Goal: Task Accomplishment & Management: Complete application form

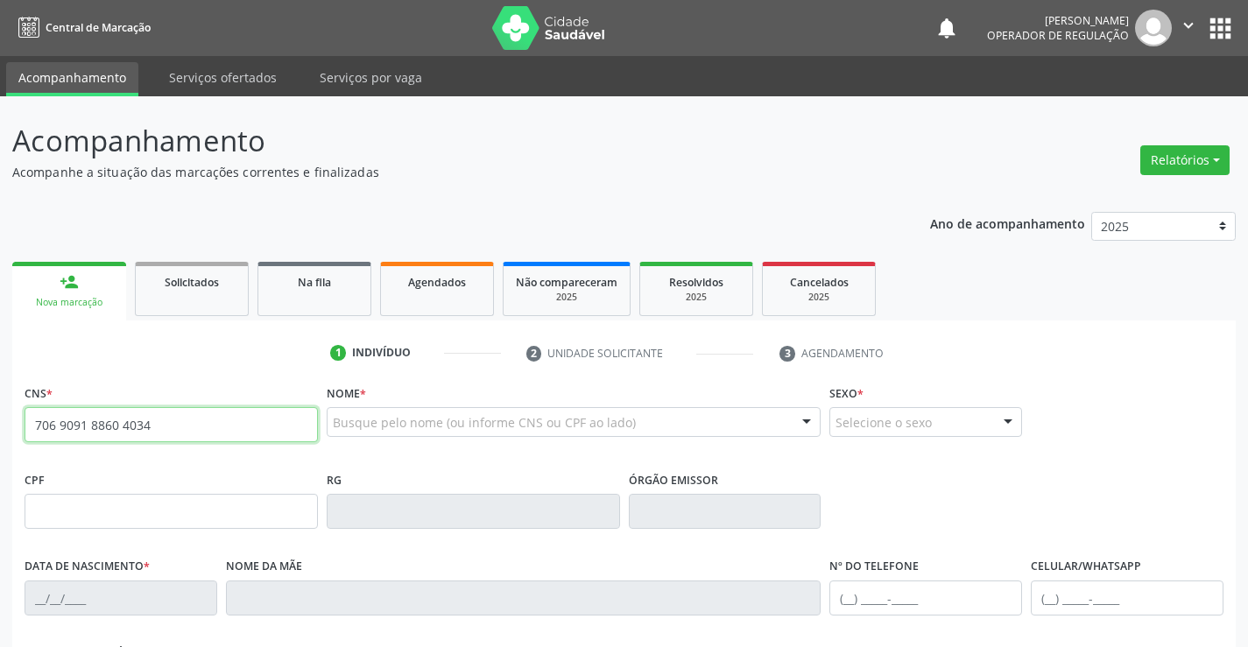
type input "706 9091 8860 4034"
type input "0681708905"
type input "15/11/1958"
type input "(71) 99101-1565"
type input "(74) 99122-0184"
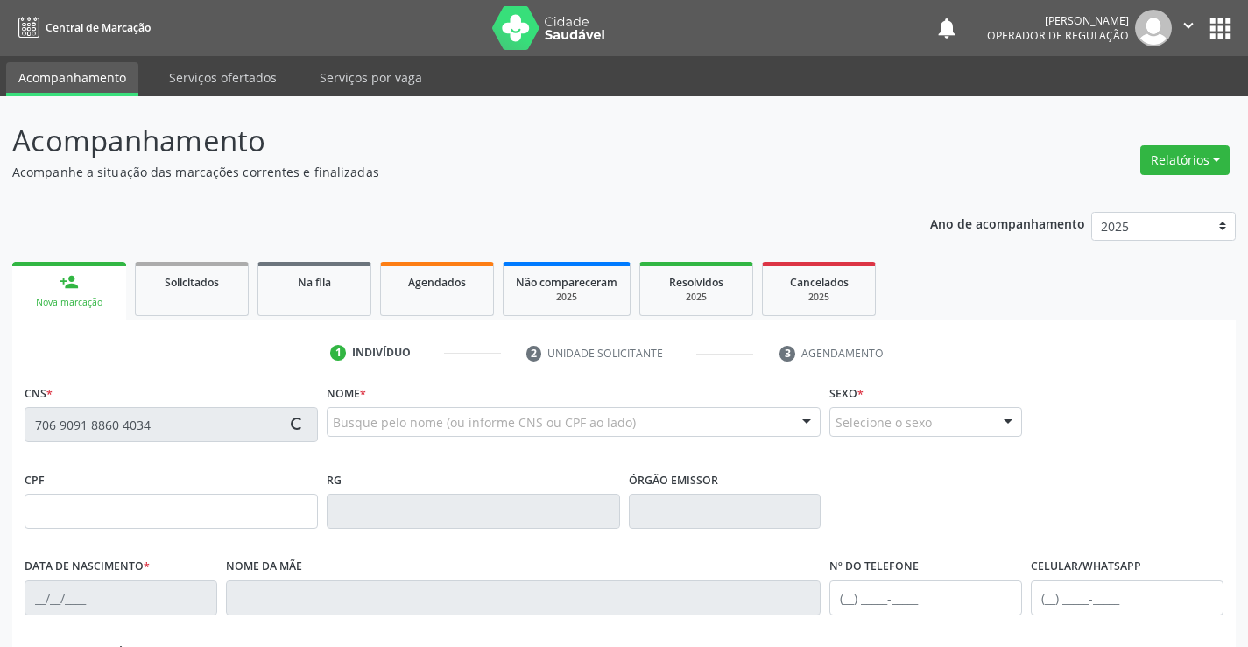
type input "125"
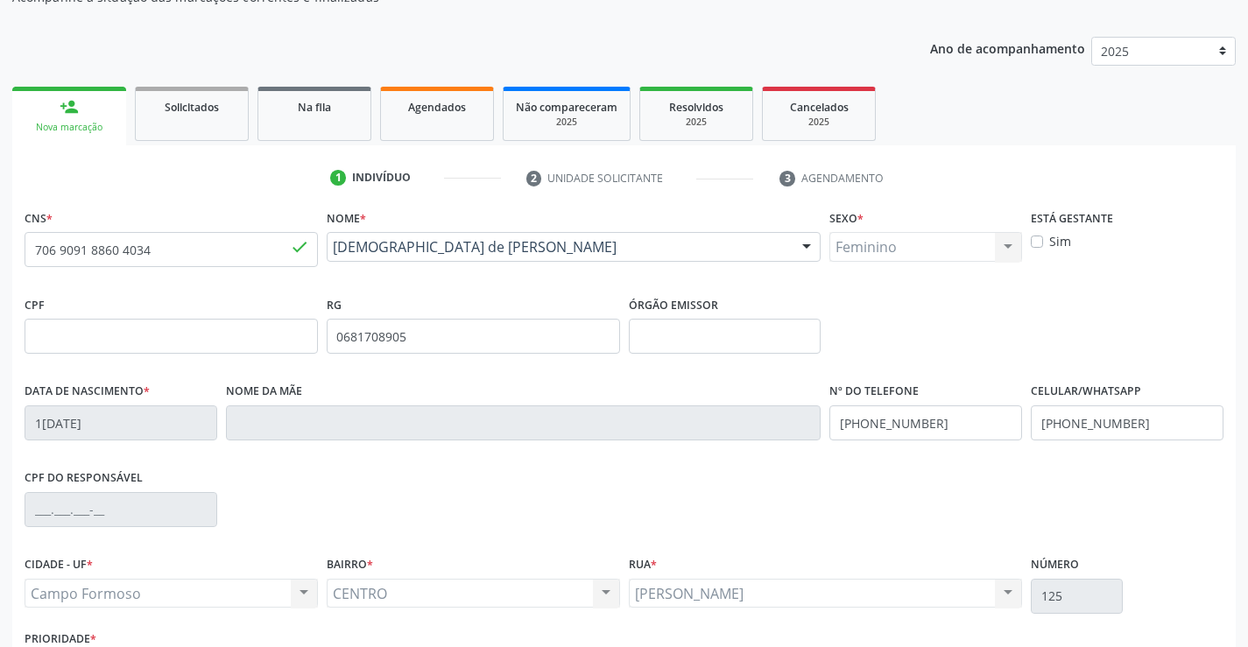
scroll to position [302, 0]
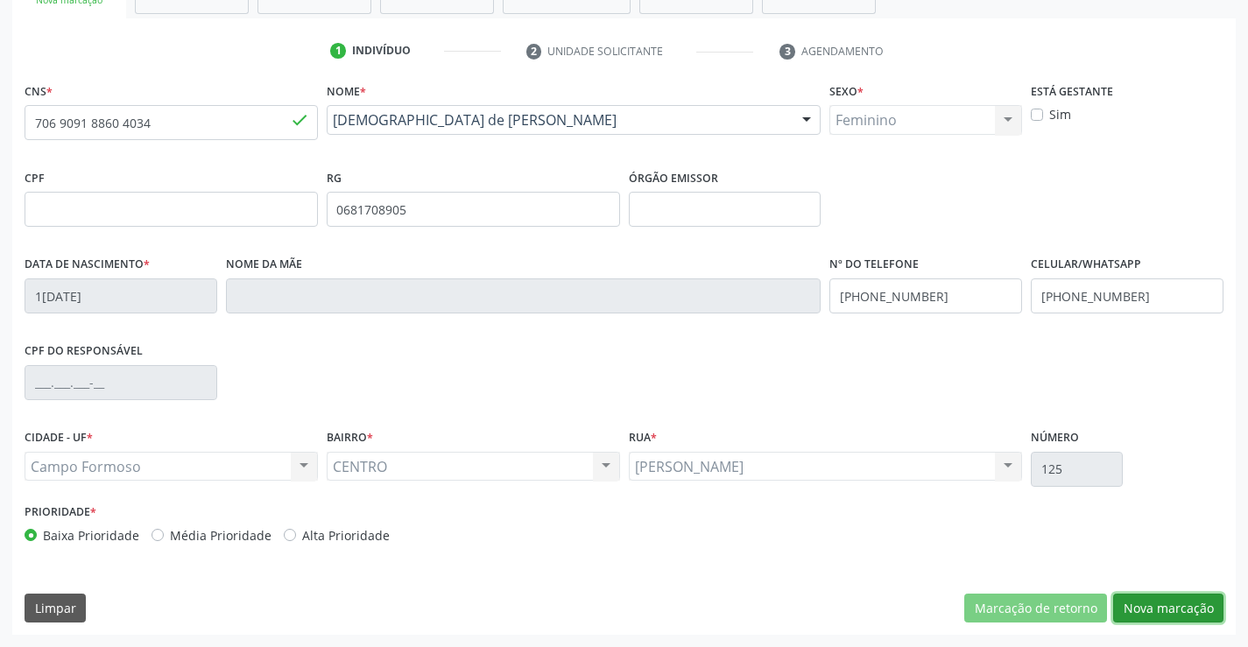
click at [1174, 610] on button "Nova marcação" at bounding box center [1168, 609] width 110 height 30
click at [0, 0] on button "Próximo" at bounding box center [0, 0] width 0 height 0
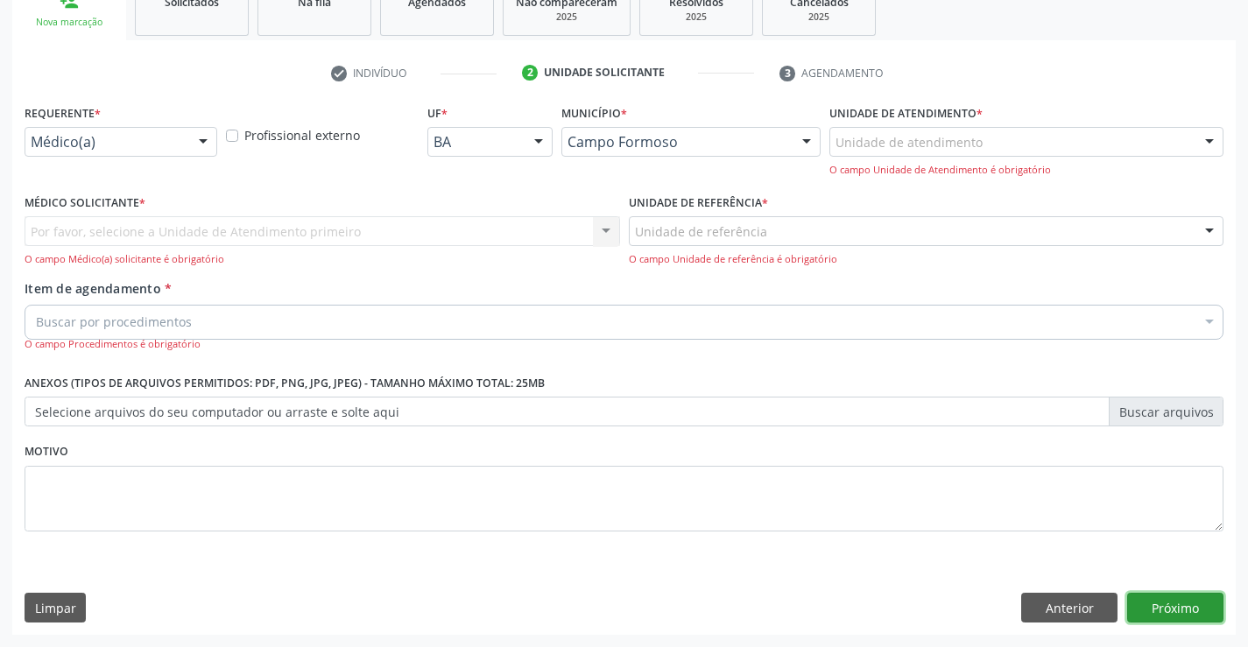
scroll to position [221, 0]
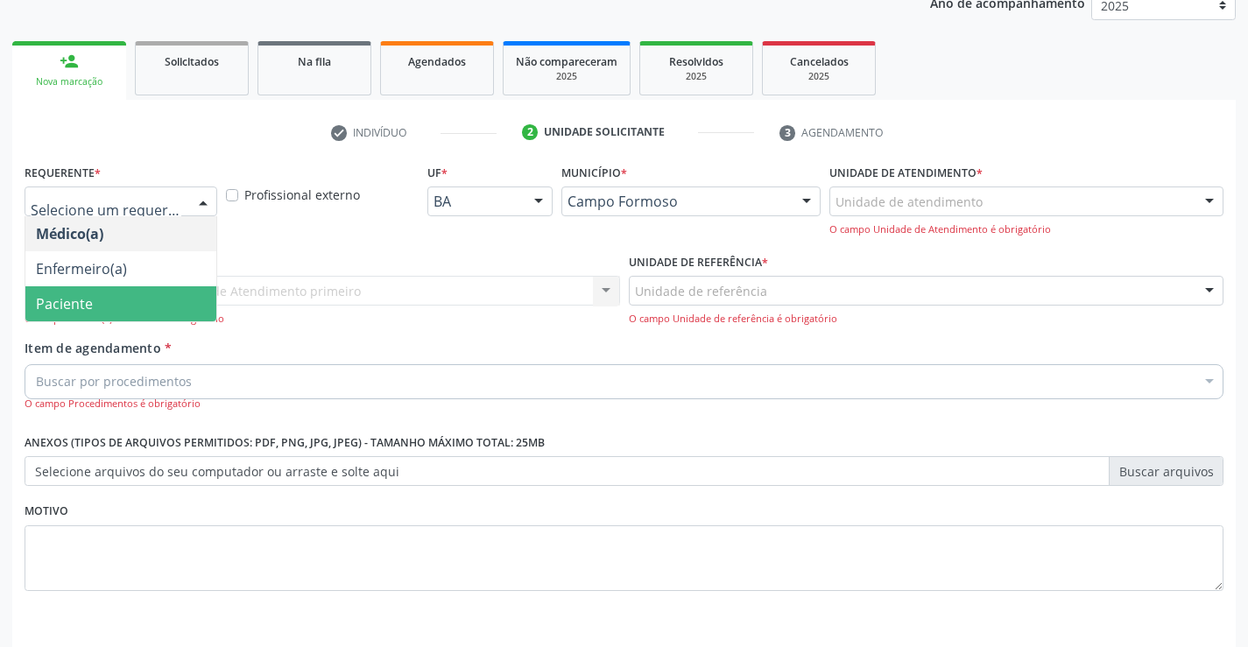
click at [116, 299] on span "Paciente" at bounding box center [120, 303] width 191 height 35
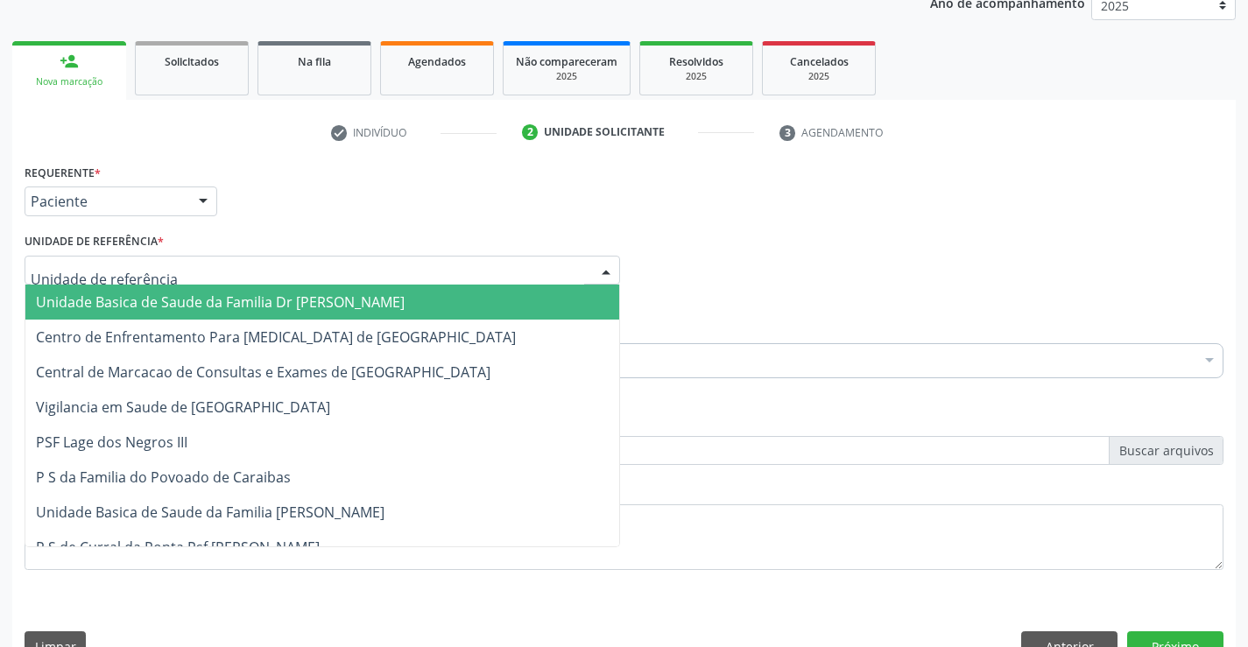
click at [150, 292] on span "Unidade Basica de Saude da Familia Dr [PERSON_NAME]" at bounding box center [322, 302] width 594 height 35
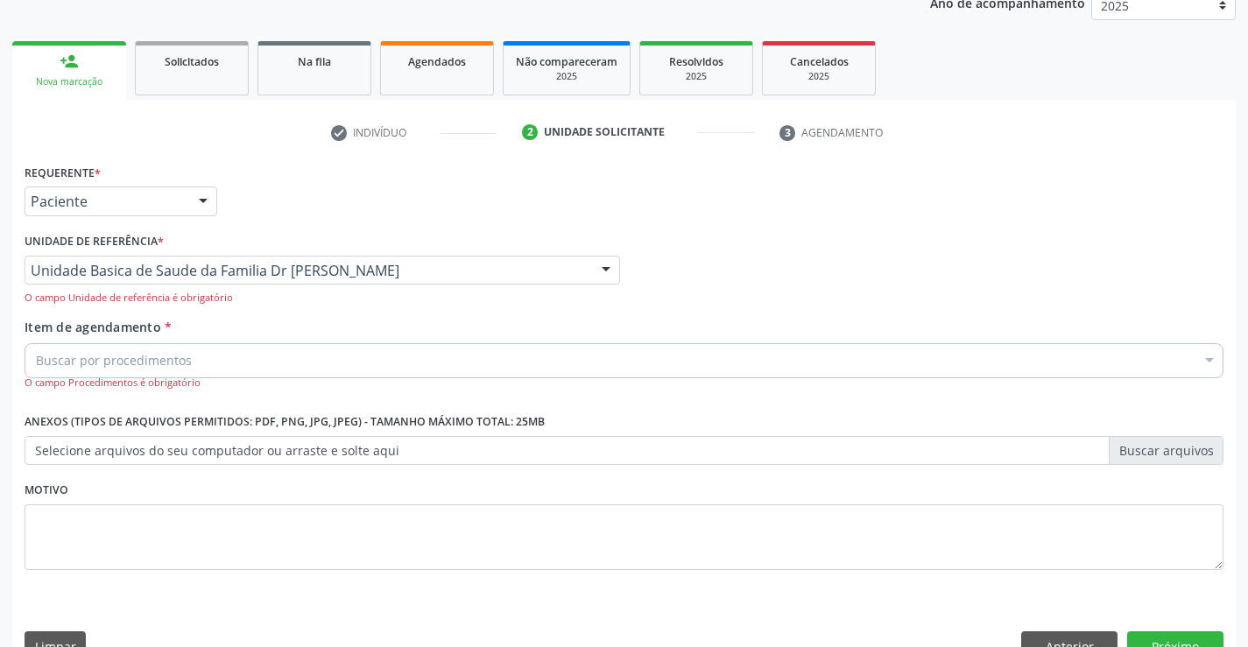
click at [36, 360] on input "Item de agendamento *" at bounding box center [36, 360] width 0 height 35
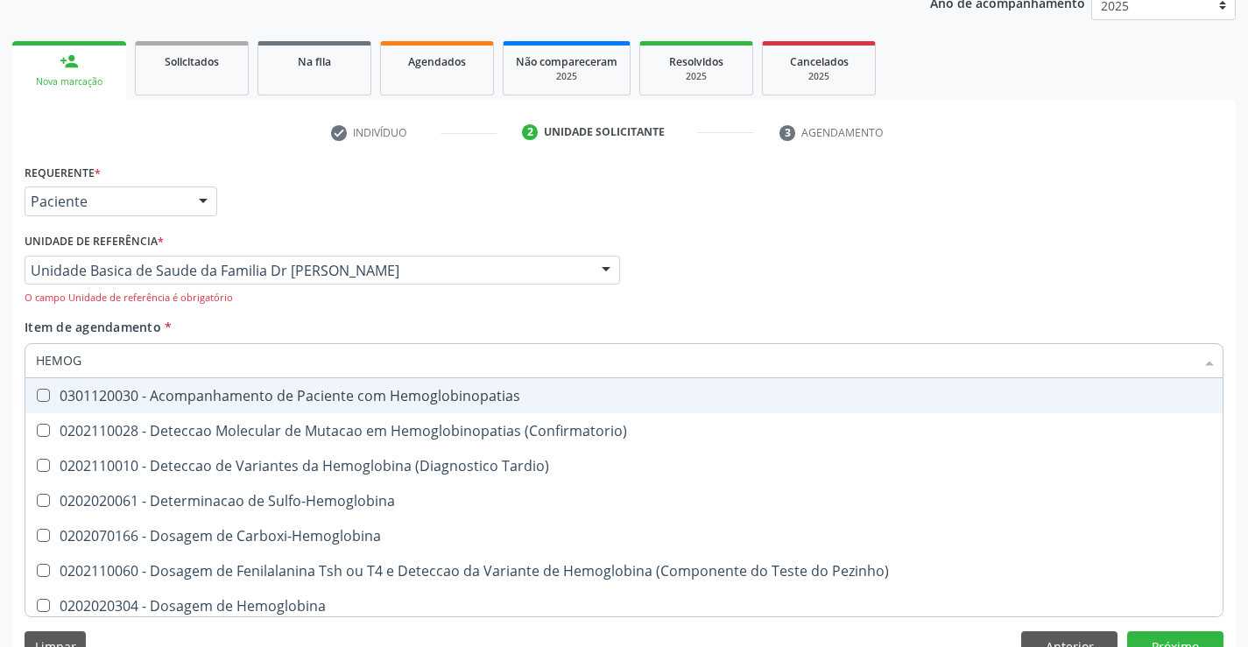
type input "HEMOGR"
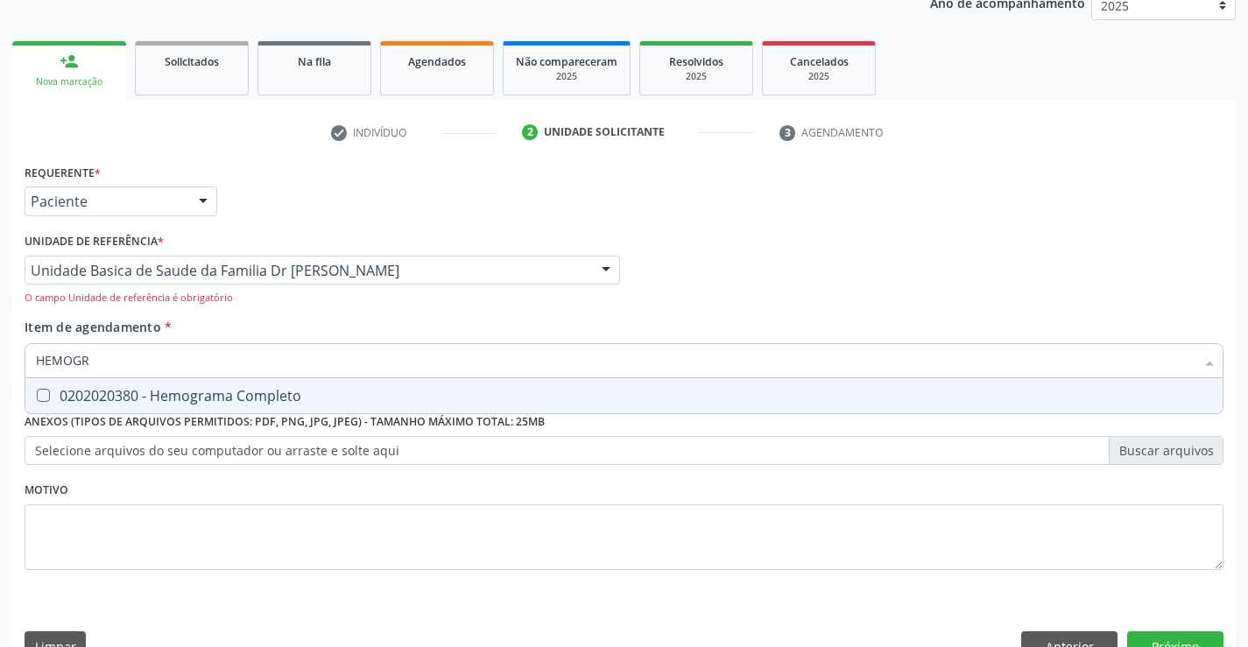
click at [184, 395] on div "0202020380 - Hemograma Completo" at bounding box center [624, 396] width 1176 height 14
checkbox Completo "true"
type input "HEMOGR"
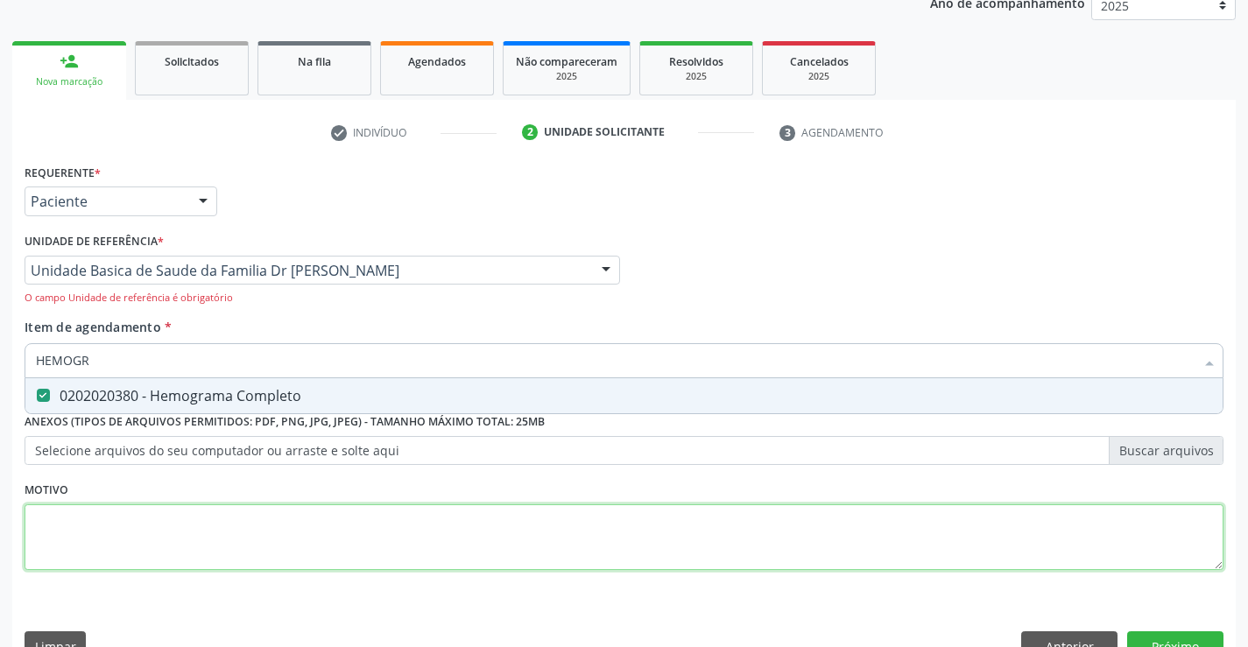
click at [91, 511] on div "Requerente * Paciente Médico(a) Enfermeiro(a) Paciente Nenhum resultado encontr…" at bounding box center [624, 376] width 1199 height 435
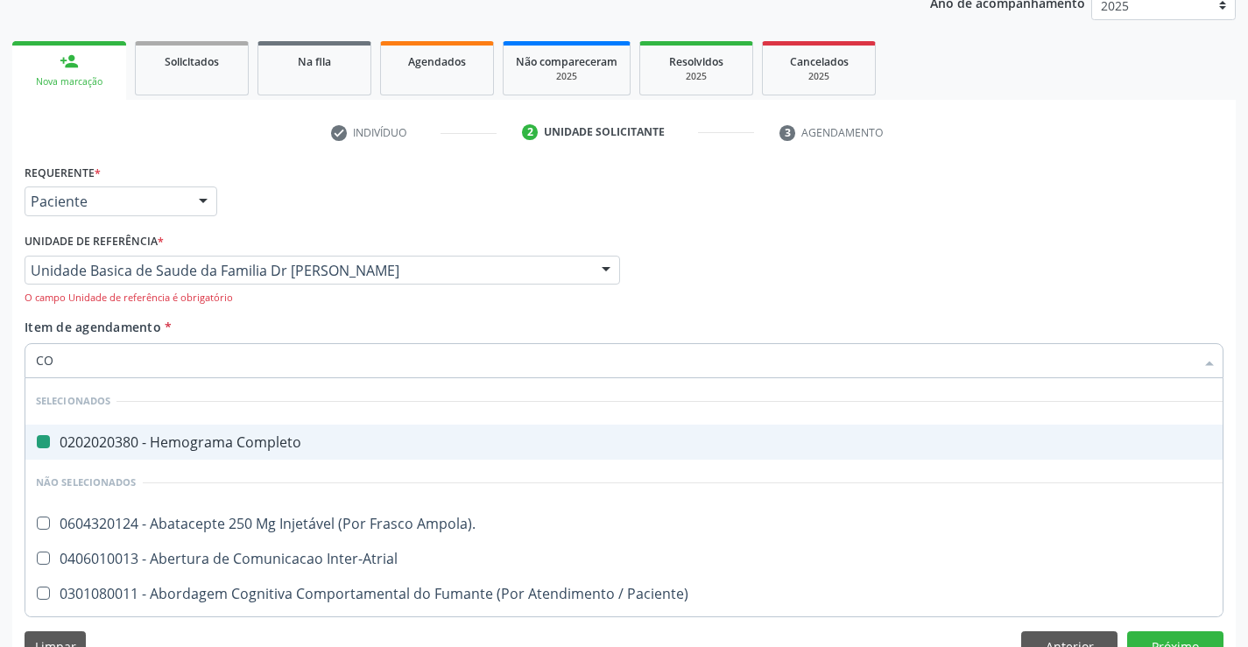
type input "COL"
checkbox Completo "false"
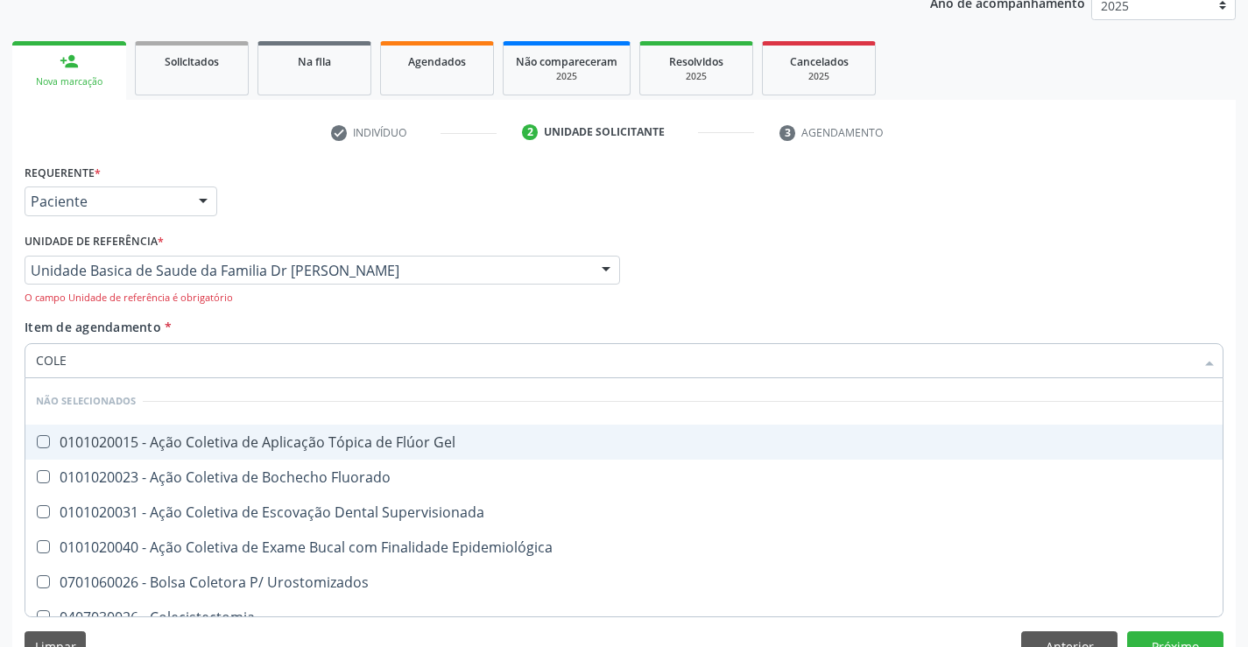
type input "COLES"
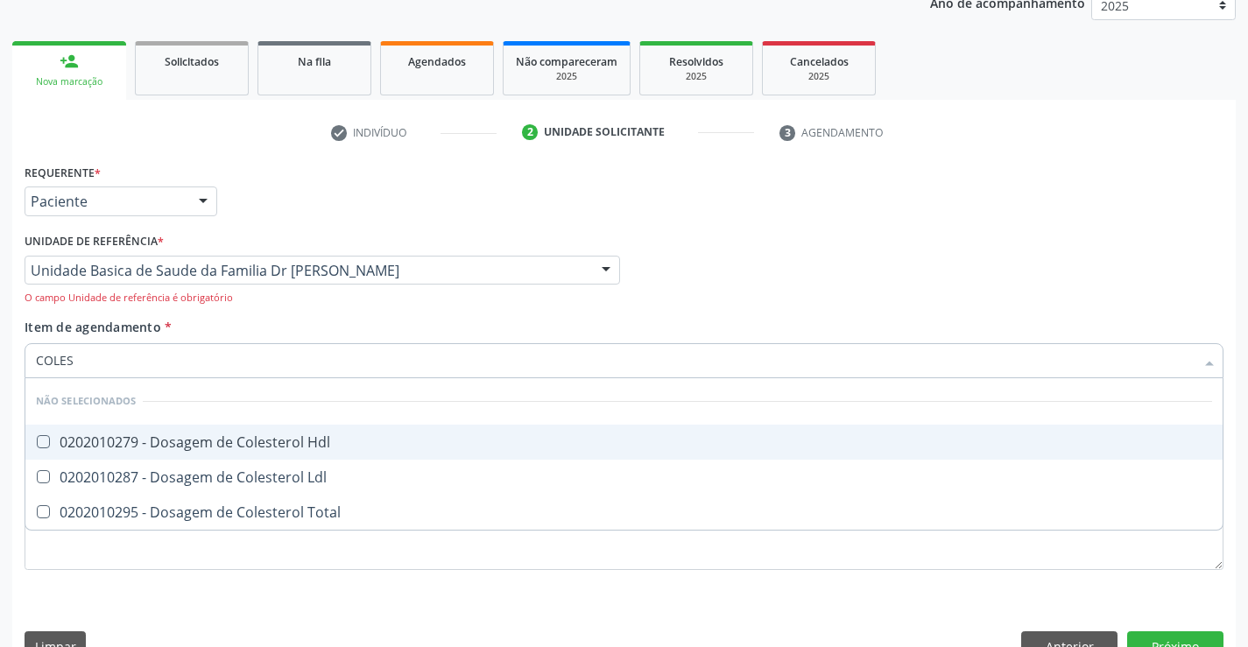
drag, startPoint x: 216, startPoint y: 442, endPoint x: 218, endPoint y: 470, distance: 28.1
click at [217, 442] on div "0202010279 - Dosagem de Colesterol Hdl" at bounding box center [624, 442] width 1176 height 14
checkbox Hdl "true"
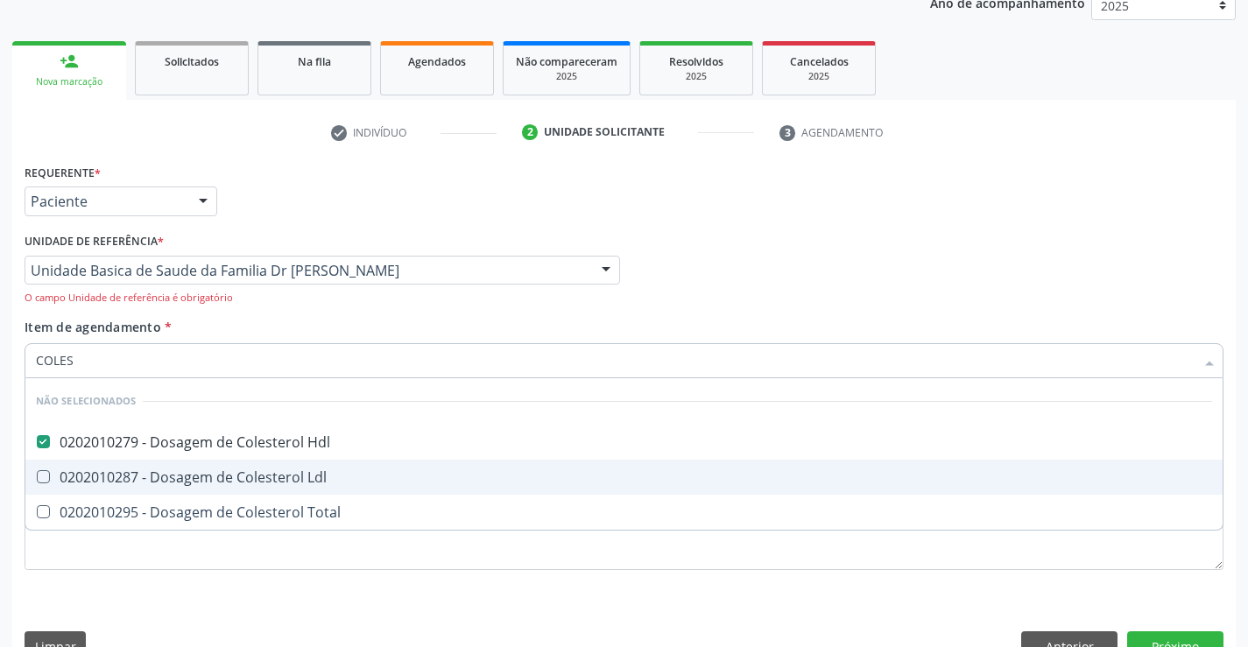
click at [218, 470] on div "0202010287 - Dosagem de Colesterol Ldl" at bounding box center [624, 477] width 1176 height 14
checkbox Ldl "true"
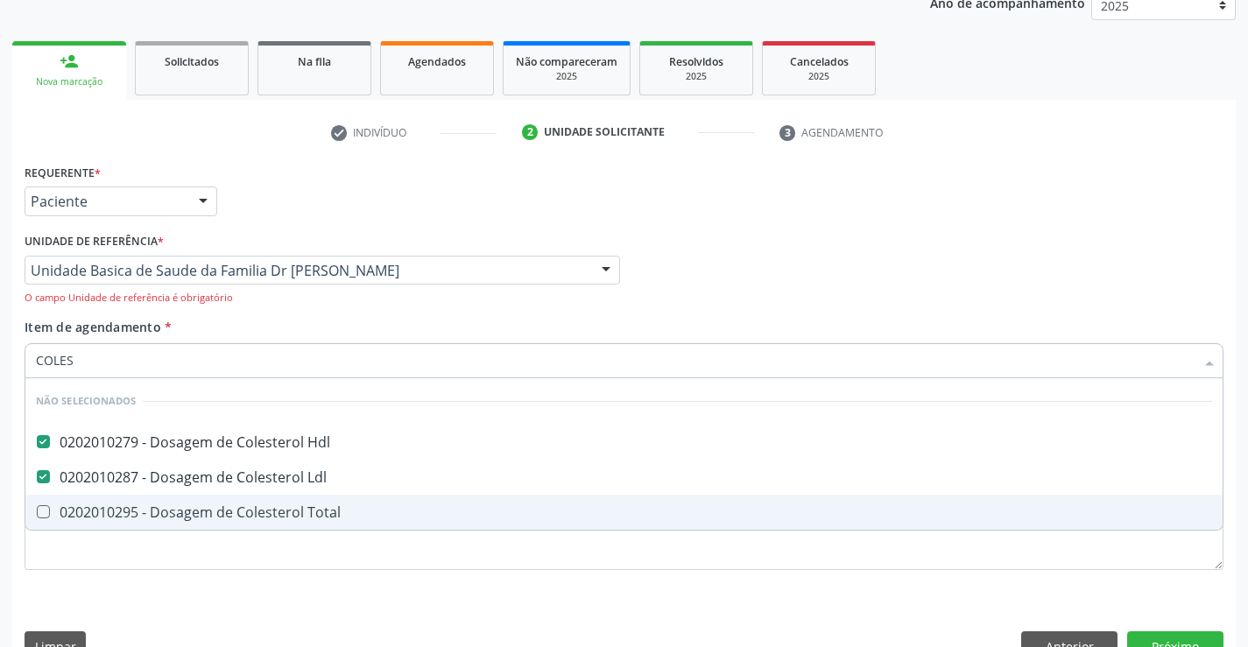
click at [201, 512] on div "0202010295 - Dosagem de Colesterol Total" at bounding box center [624, 512] width 1176 height 14
checkbox Total "true"
type input "COLES"
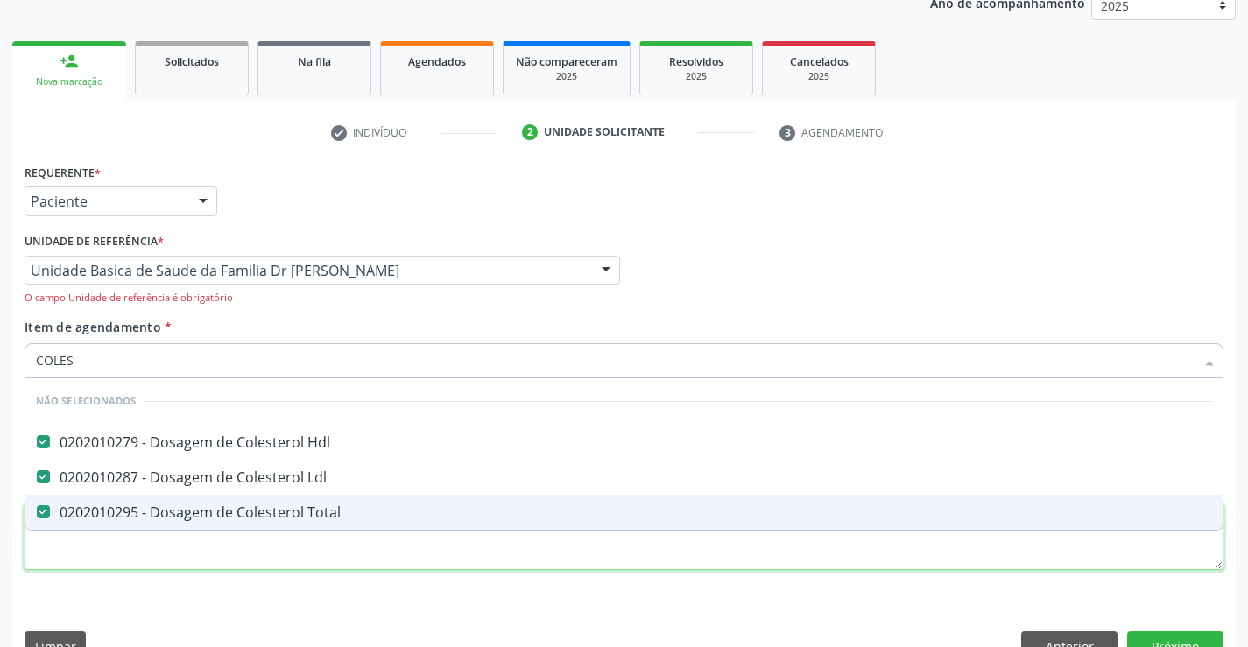
click at [175, 567] on div "Requerente * Paciente Médico(a) Enfermeiro(a) Paciente Nenhum resultado encontr…" at bounding box center [624, 376] width 1199 height 435
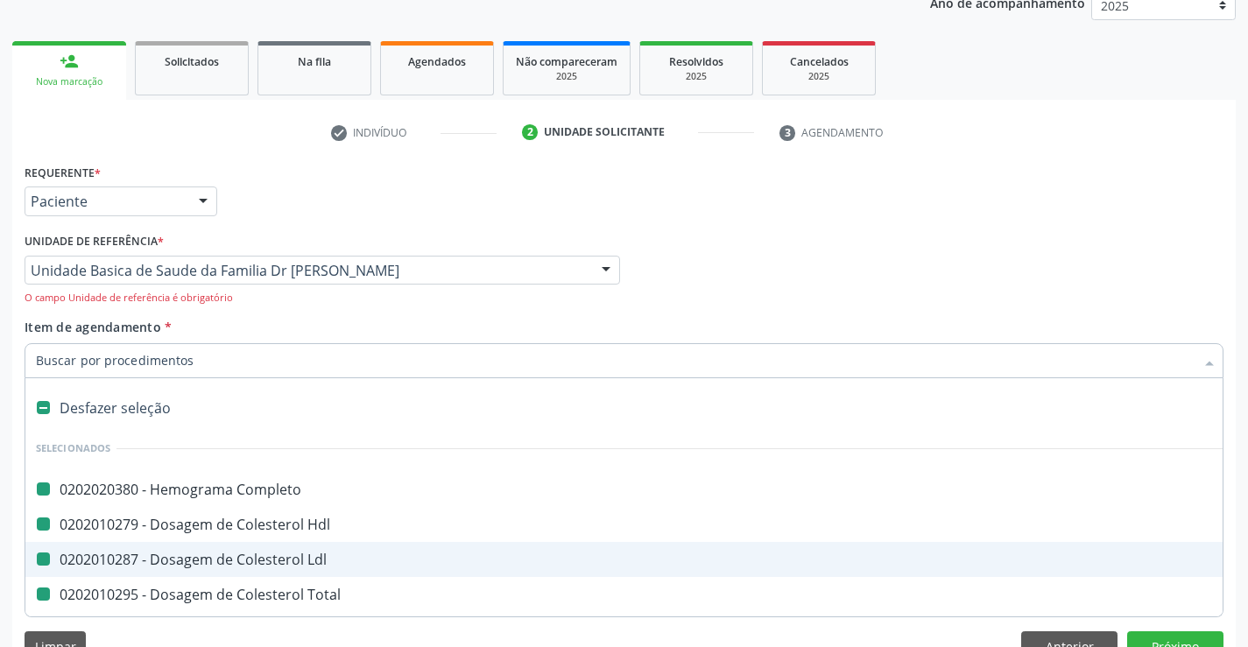
type input "U"
checkbox Completo "false"
checkbox Ldl "false"
checkbox Hdl "false"
checkbox Total "false"
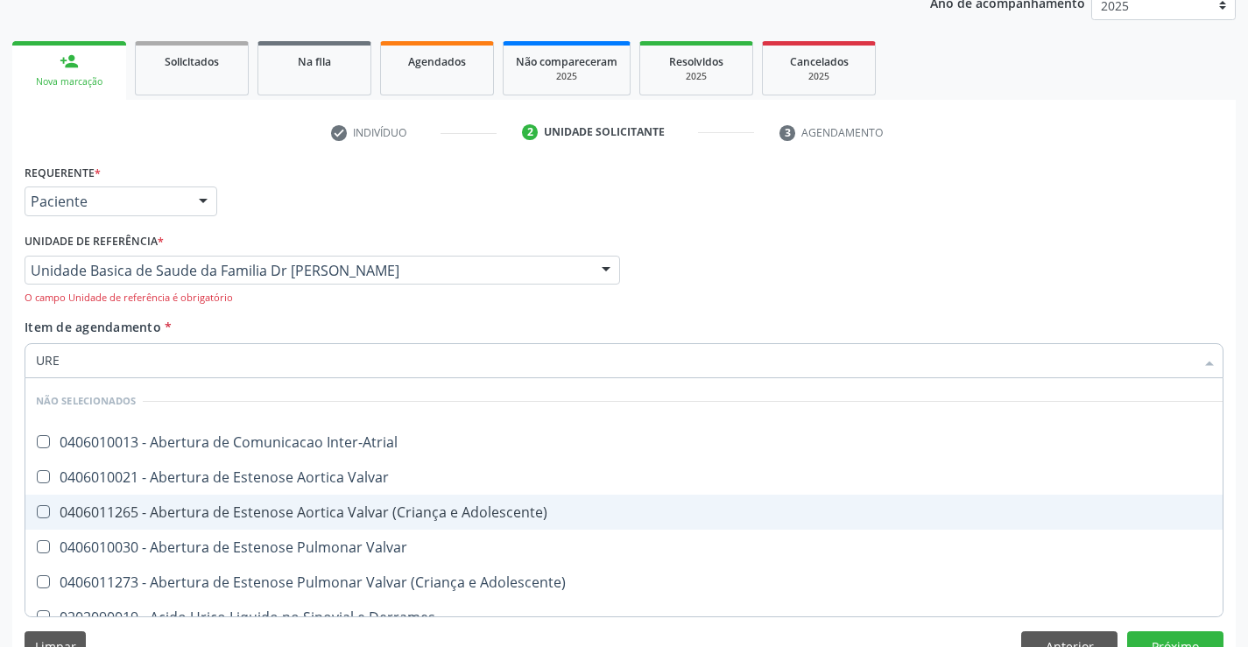
type input "UREI"
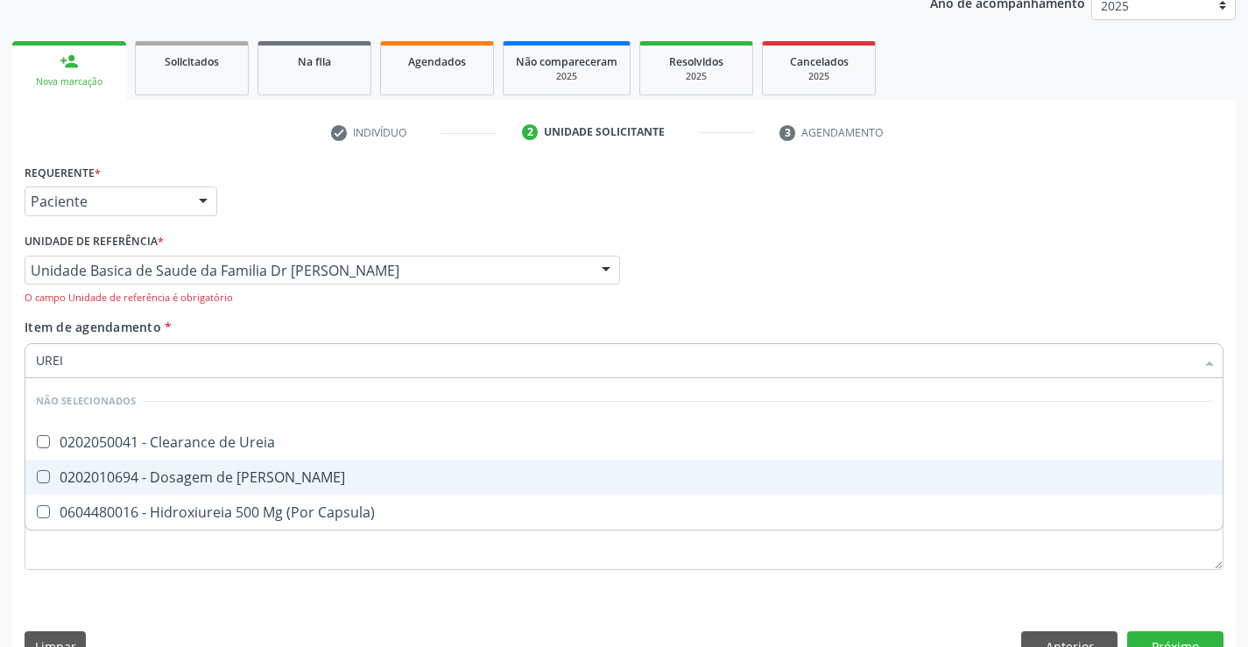
click at [214, 476] on div "0202010694 - Dosagem de [PERSON_NAME]" at bounding box center [624, 477] width 1176 height 14
checkbox Ureia "true"
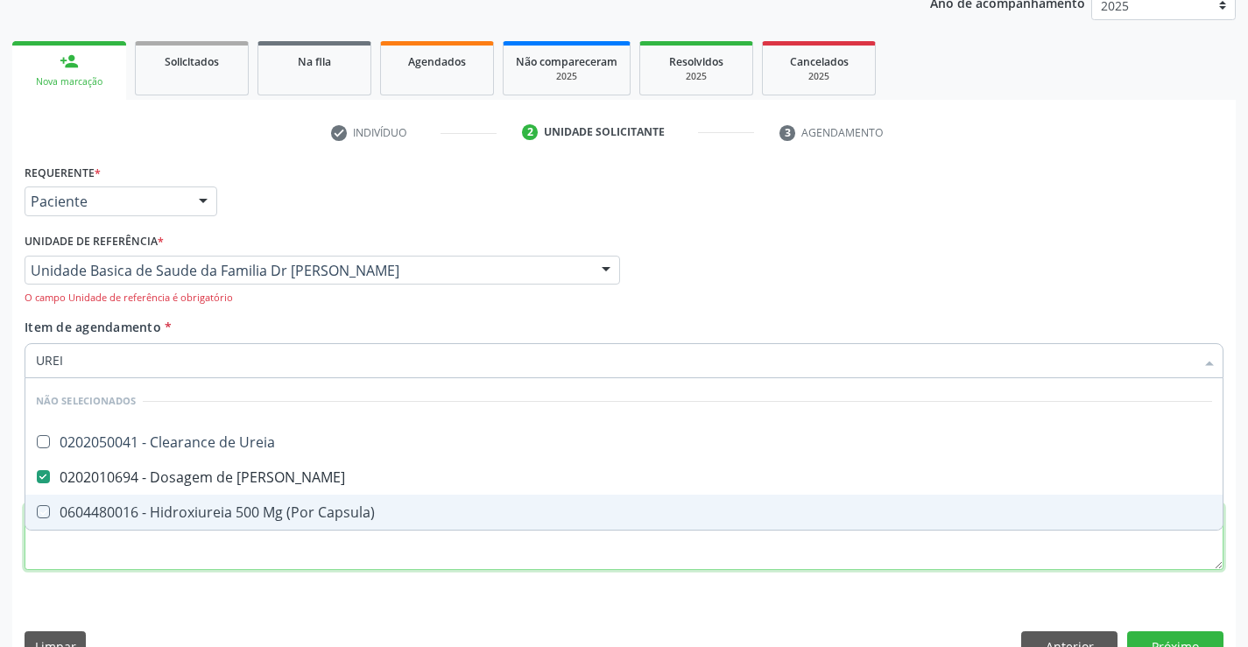
click at [174, 554] on div "Requerente * Paciente Médico(a) Enfermeiro(a) Paciente Nenhum resultado encontr…" at bounding box center [624, 376] width 1199 height 435
checkbox Ureia "true"
checkbox Capsula\) "true"
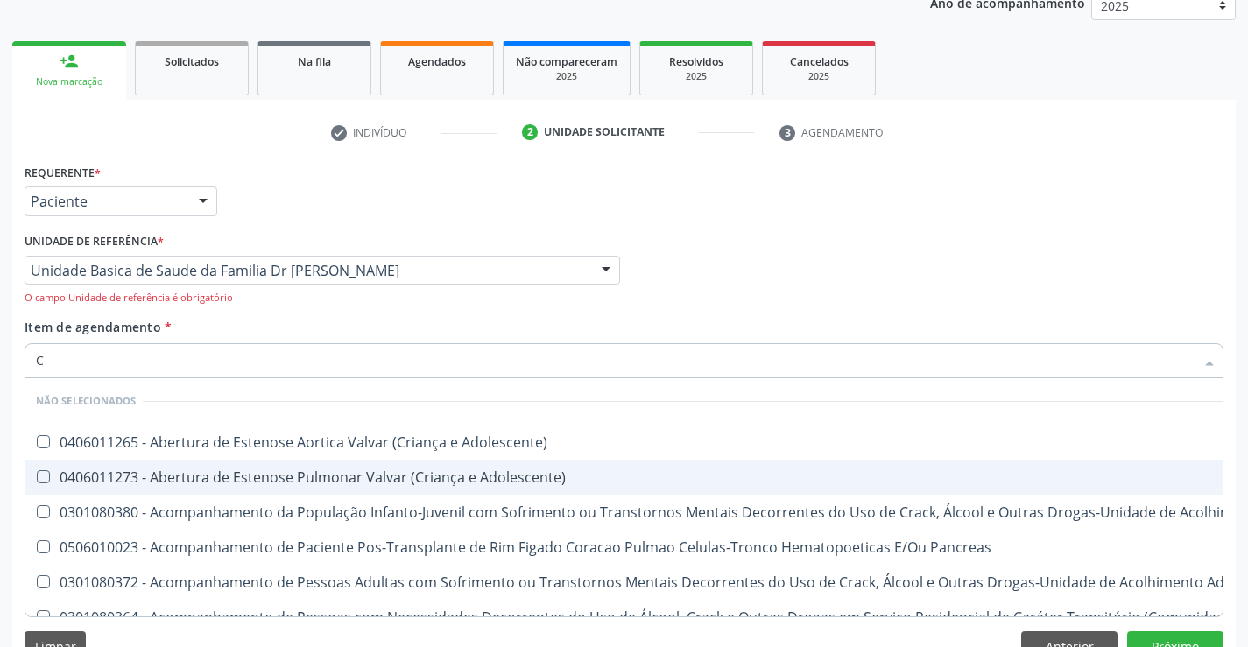
type input "CR"
checkbox Adolescente\) "false"
checkbox \(Uai\)\ "false"
checkbox Adolescente\) "false"
checkbox Pancreas "false"
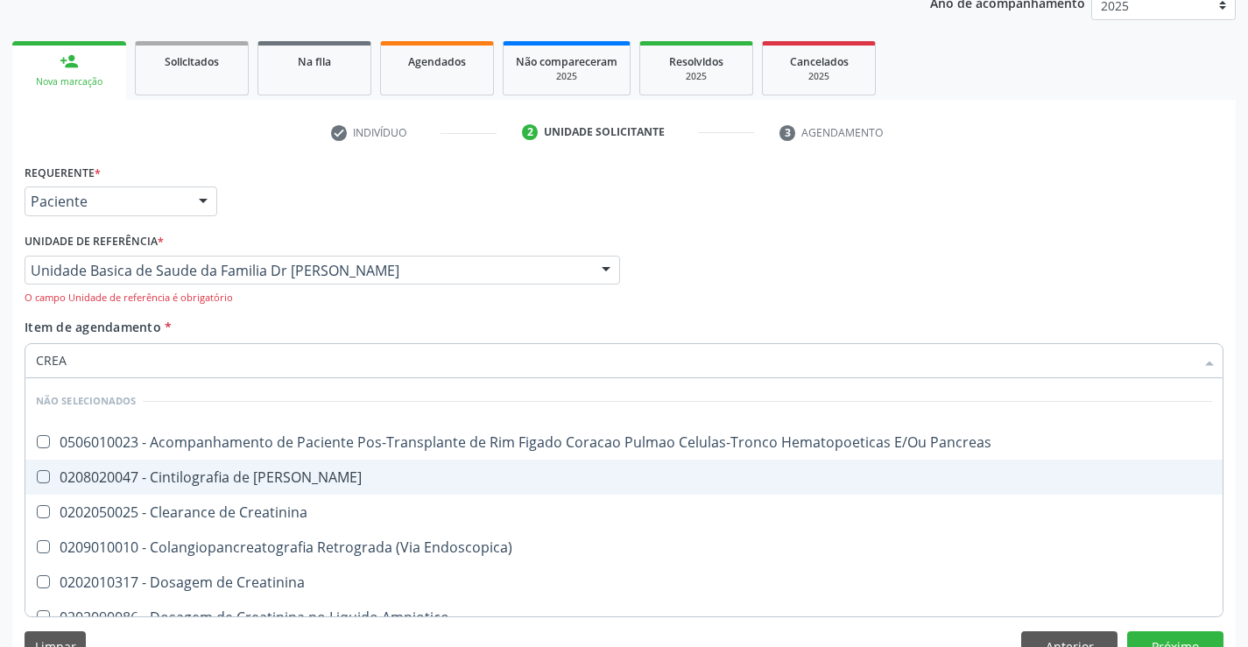
type input "CREAT"
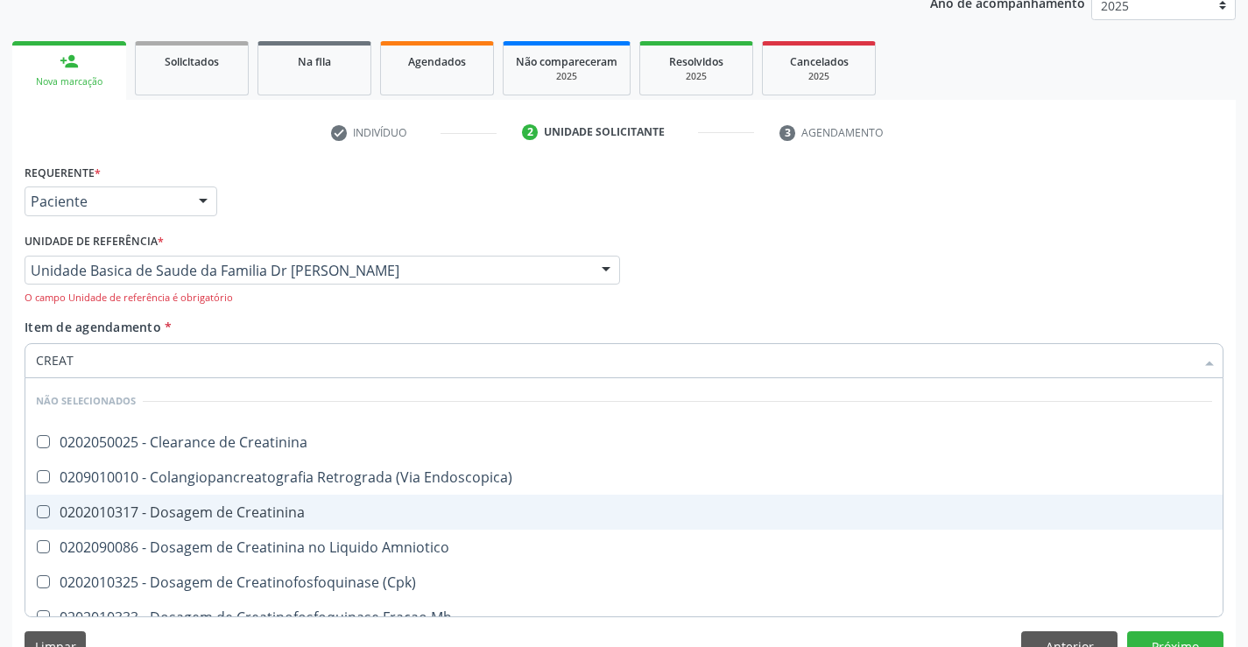
click at [213, 512] on div "0202010317 - Dosagem de Creatinina" at bounding box center [624, 512] width 1176 height 14
checkbox Creatinina "true"
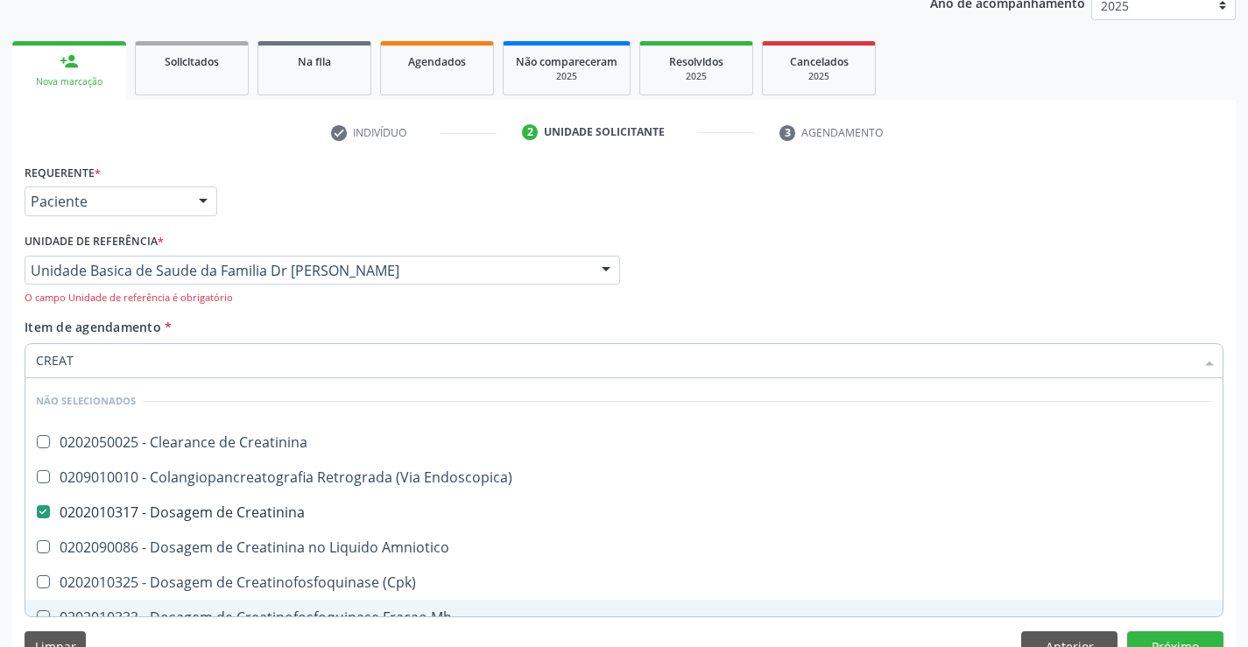
click at [193, 629] on div "Requerente * Paciente Médico(a) Enfermeiro(a) Paciente Nenhum resultado encontr…" at bounding box center [623, 416] width 1223 height 514
checkbox Creatinina "true"
checkbox Endoscopica\) "true"
checkbox Amniotico "true"
checkbox Mb "true"
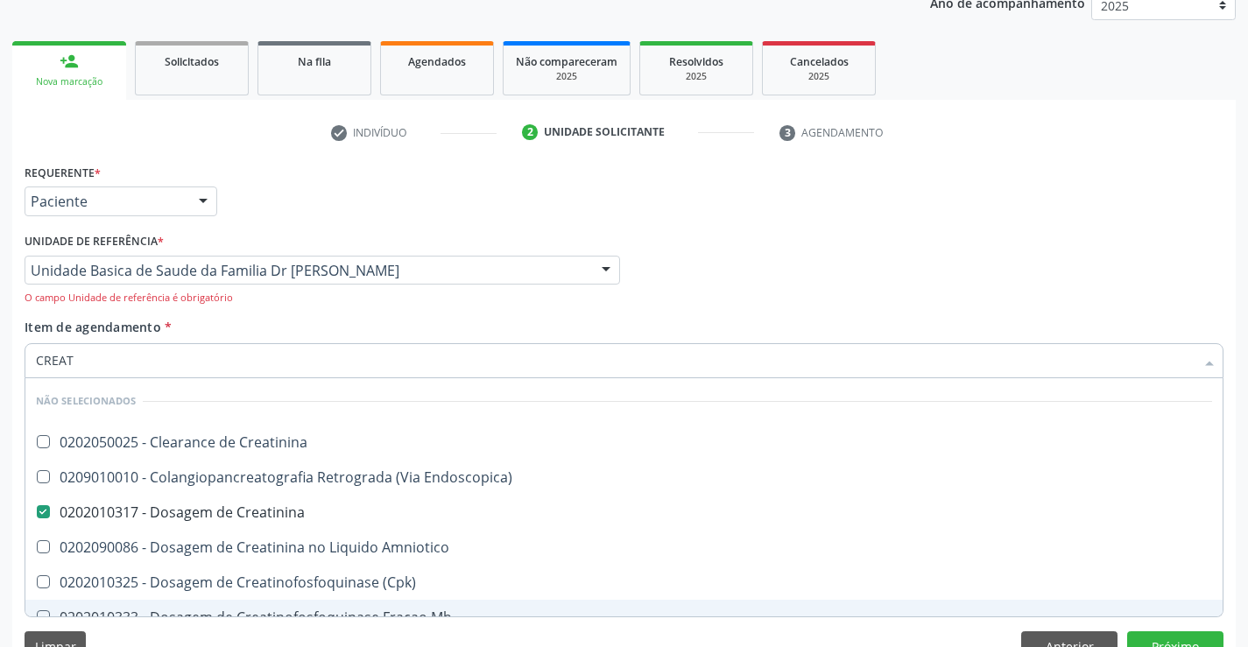
checkbox \(Cpk\) "true"
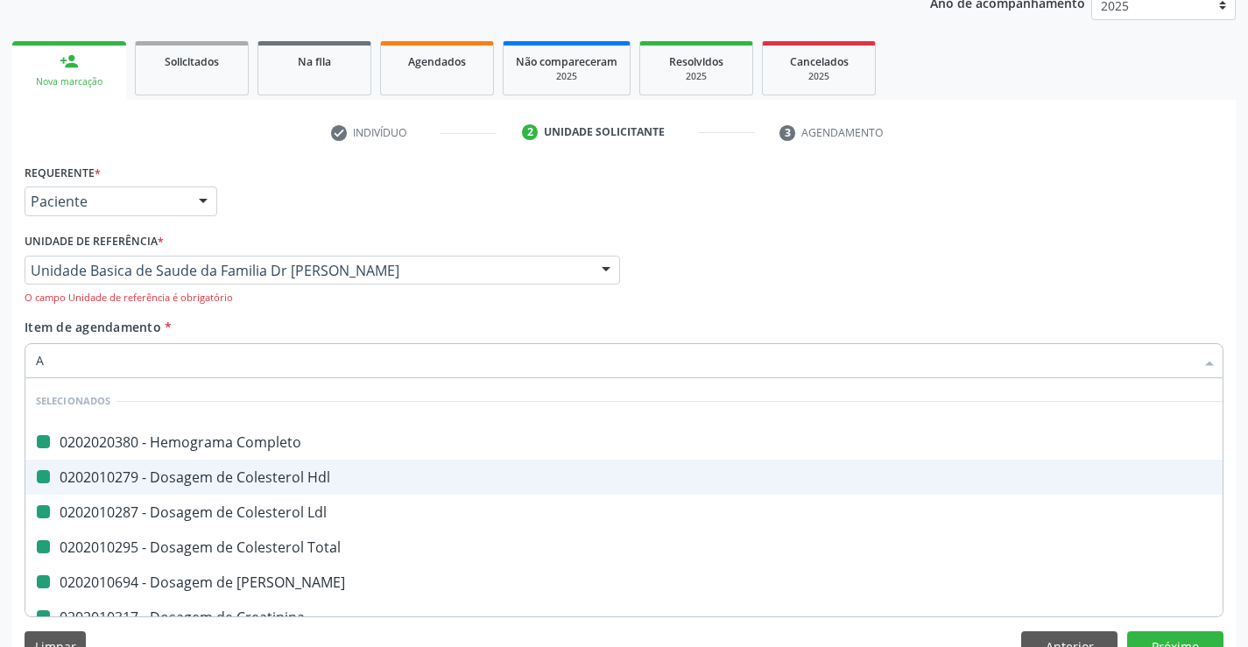
type input "AC"
checkbox Completo "false"
checkbox Ldl "false"
checkbox Hdl "false"
checkbox Total "false"
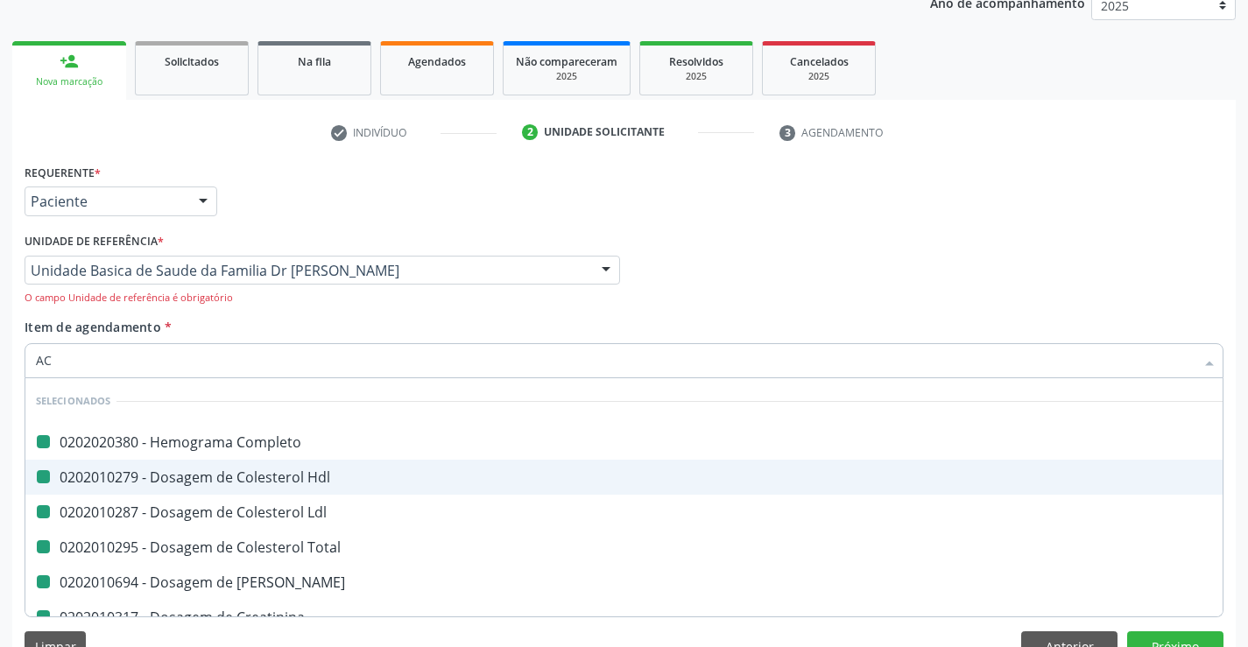
checkbox Creatinina "false"
checkbox Ureia "false"
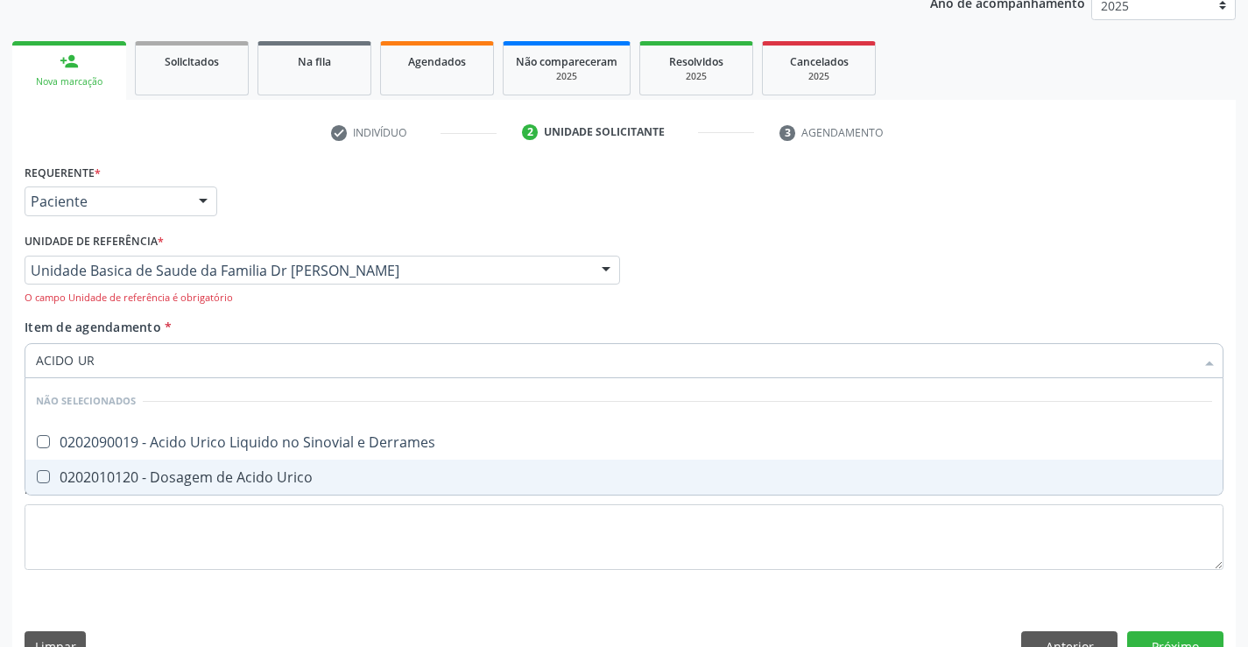
type input "ACIDO URI"
click at [233, 470] on div "0202010120 - Dosagem de Acido Urico" at bounding box center [624, 477] width 1176 height 14
checkbox Urico "true"
click at [202, 571] on div "Requerente * Paciente Médico(a) Enfermeiro(a) Paciente Nenhum resultado encontr…" at bounding box center [624, 376] width 1199 height 435
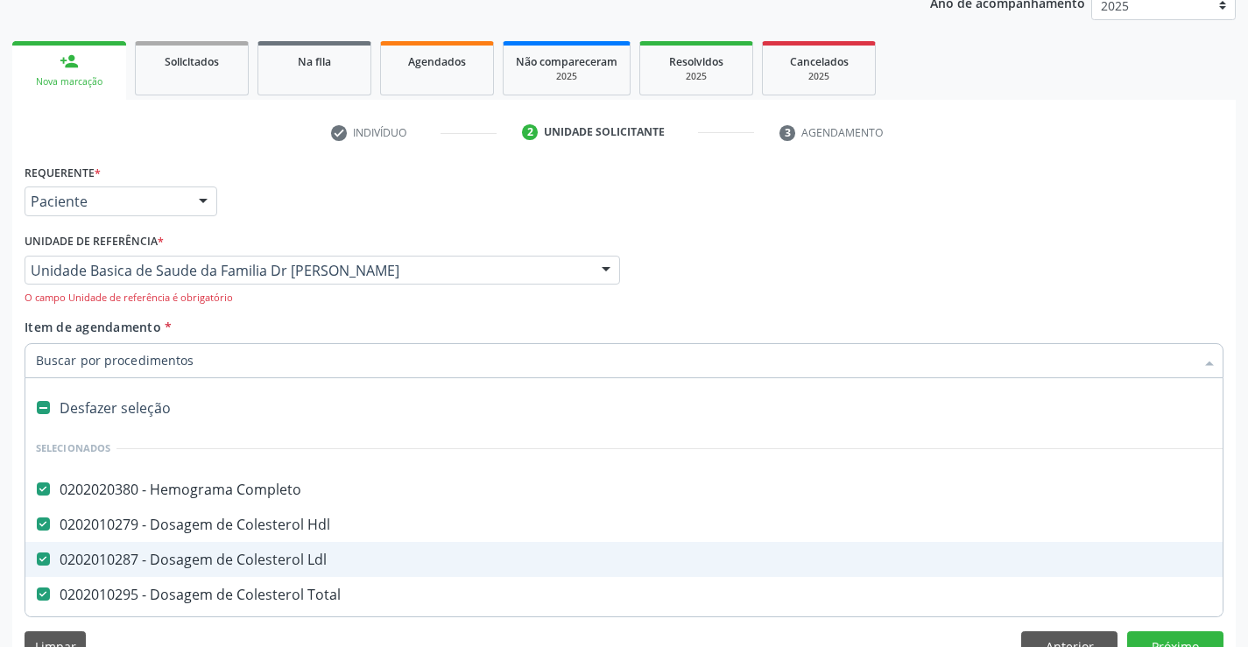
type input "T"
checkbox Urico "false"
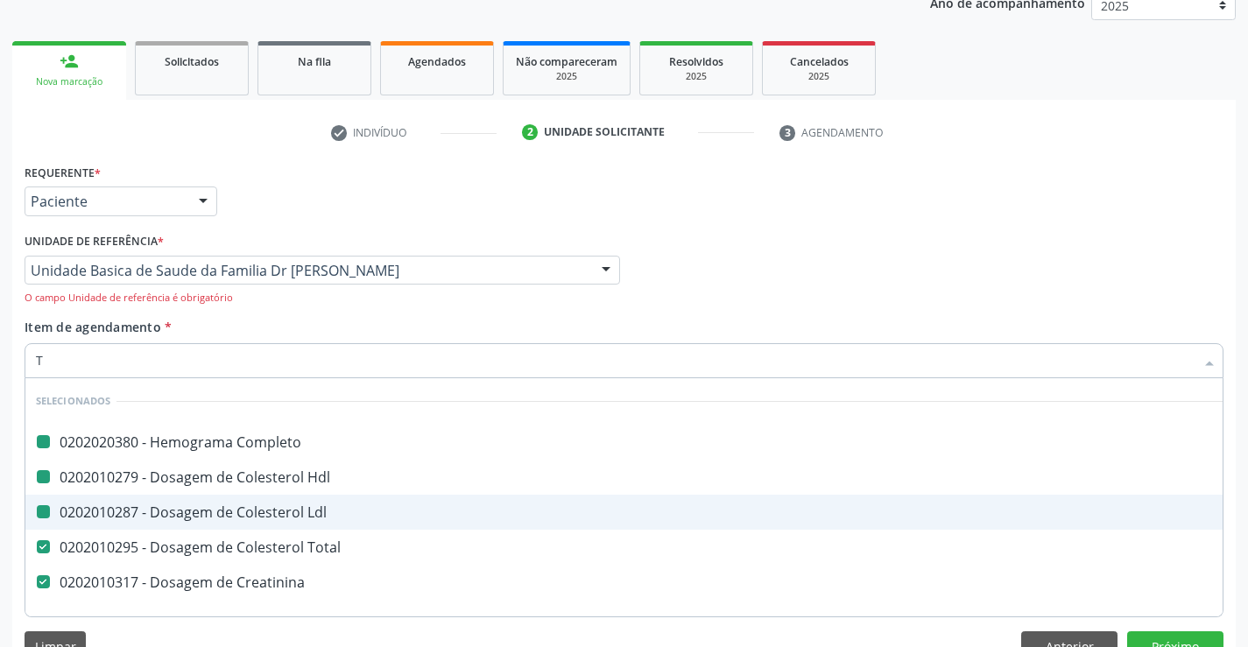
type input "TG"
checkbox Completo "false"
checkbox Hdl "false"
checkbox Ldl "false"
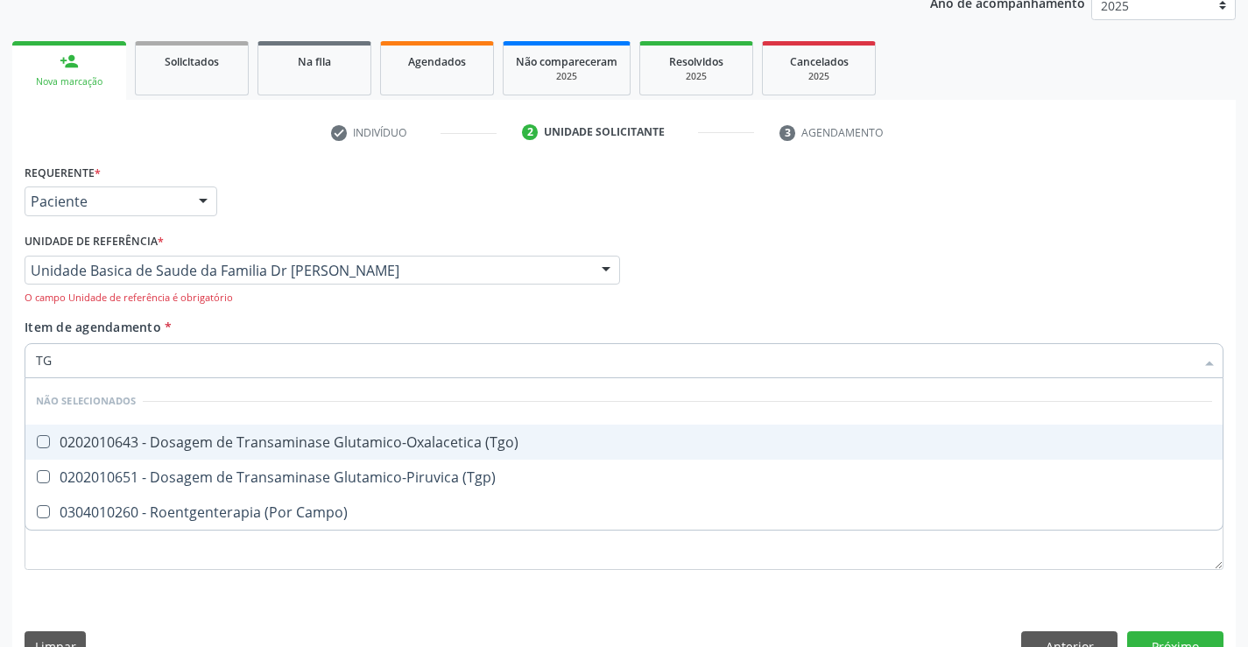
click at [160, 441] on div "0202010643 - Dosagem de Transaminase Glutamico-Oxalacetica (Tgo)" at bounding box center [624, 442] width 1176 height 14
checkbox \(Tgo\) "true"
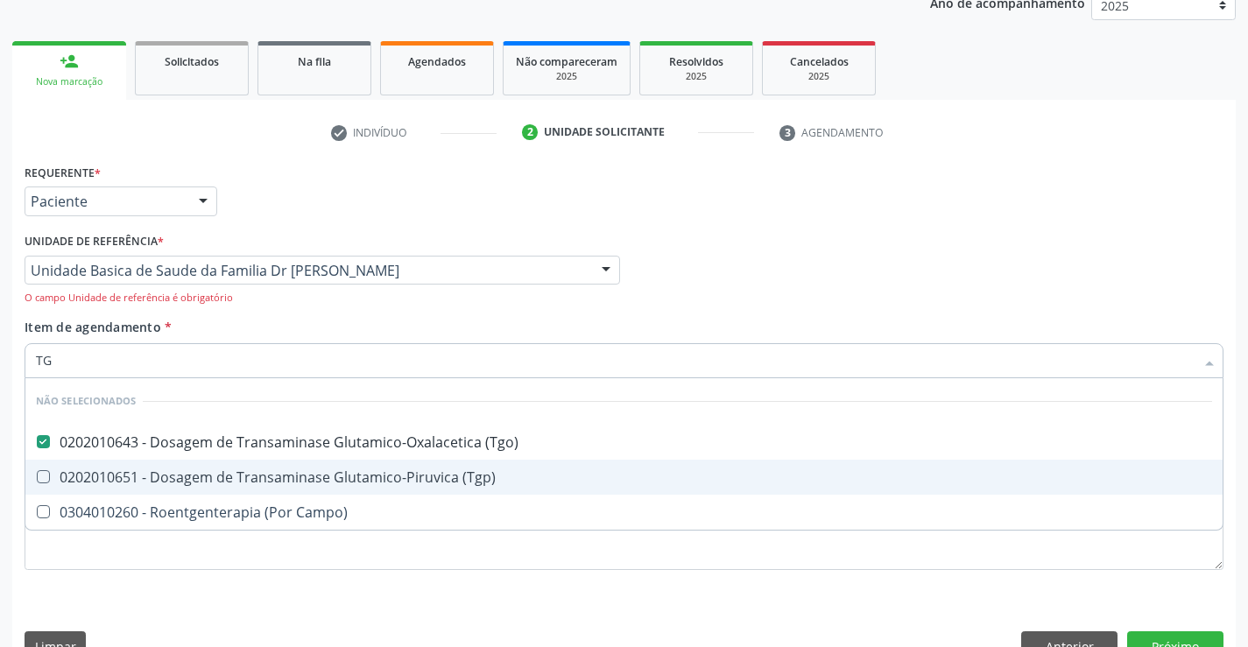
click at [160, 478] on div "0202010651 - Dosagem de Transaminase Glutamico-Piruvica (Tgp)" at bounding box center [624, 477] width 1176 height 14
checkbox \(Tgp\) "true"
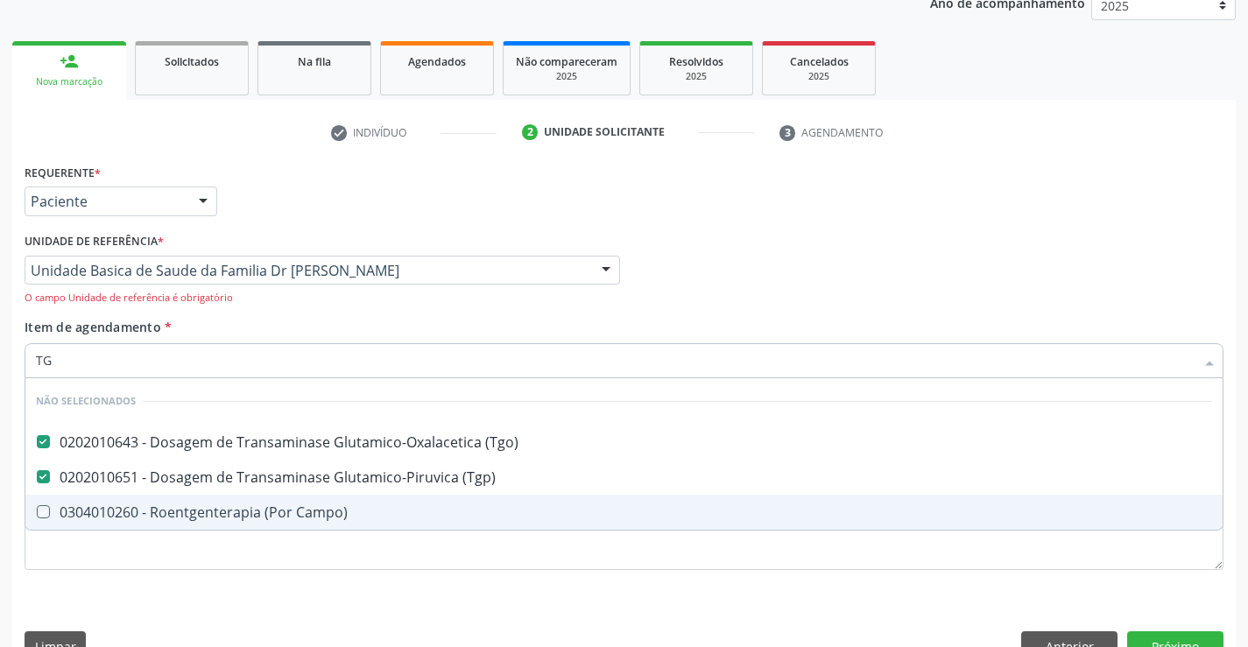
click at [116, 596] on div "Requerente * Paciente Médico(a) Enfermeiro(a) Paciente Nenhum resultado encontr…" at bounding box center [623, 416] width 1223 height 514
checkbox Campo\) "true"
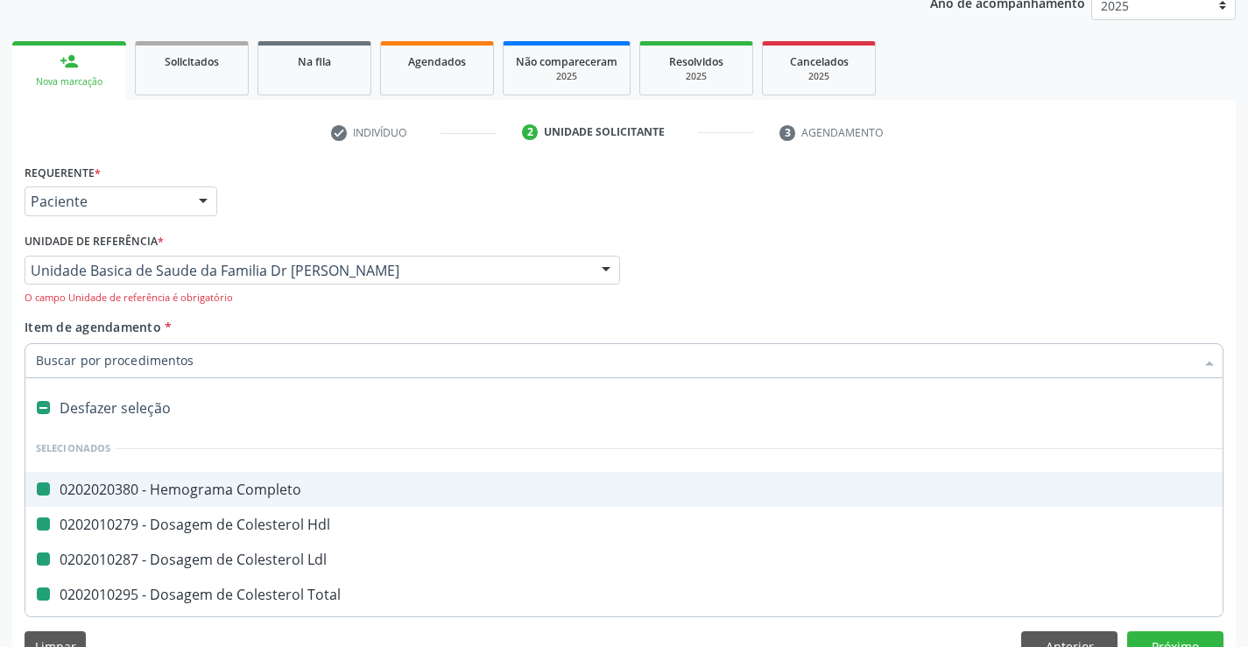
type input "F"
checkbox Completo "false"
checkbox Hdl "false"
checkbox Ldl "false"
checkbox Total "false"
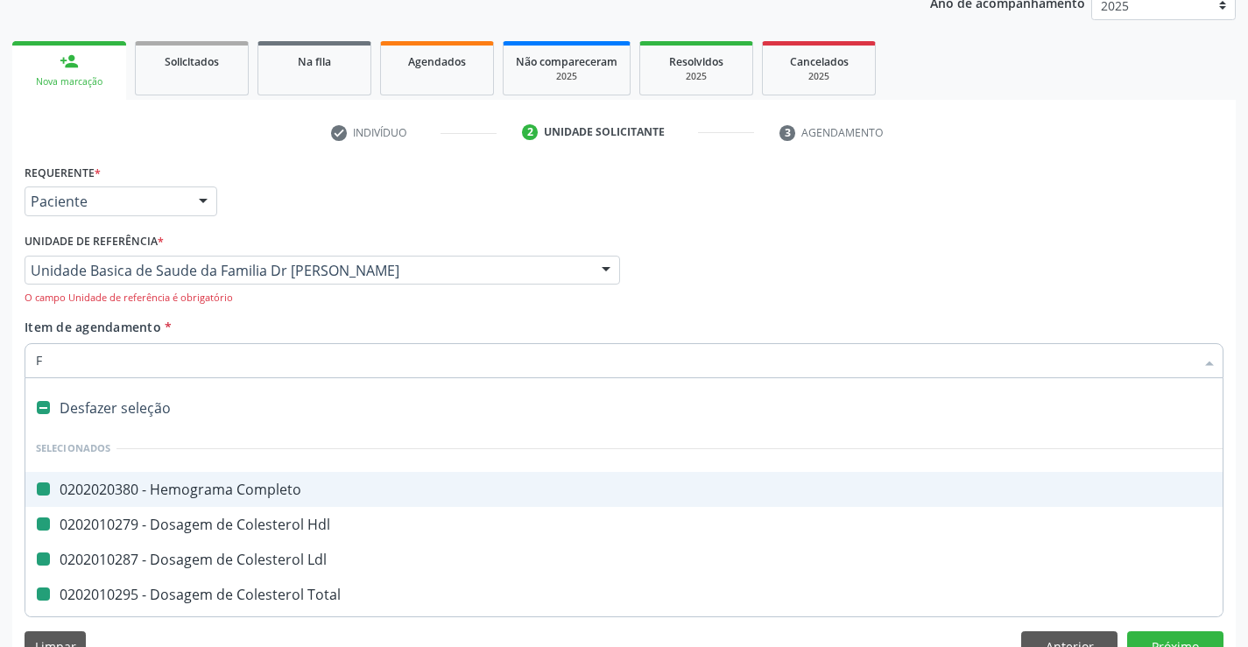
checkbox Ureia "false"
checkbox Creatinina "false"
checkbox Urico "false"
checkbox \(Tgo\) "false"
checkbox \(Tgp\) "false"
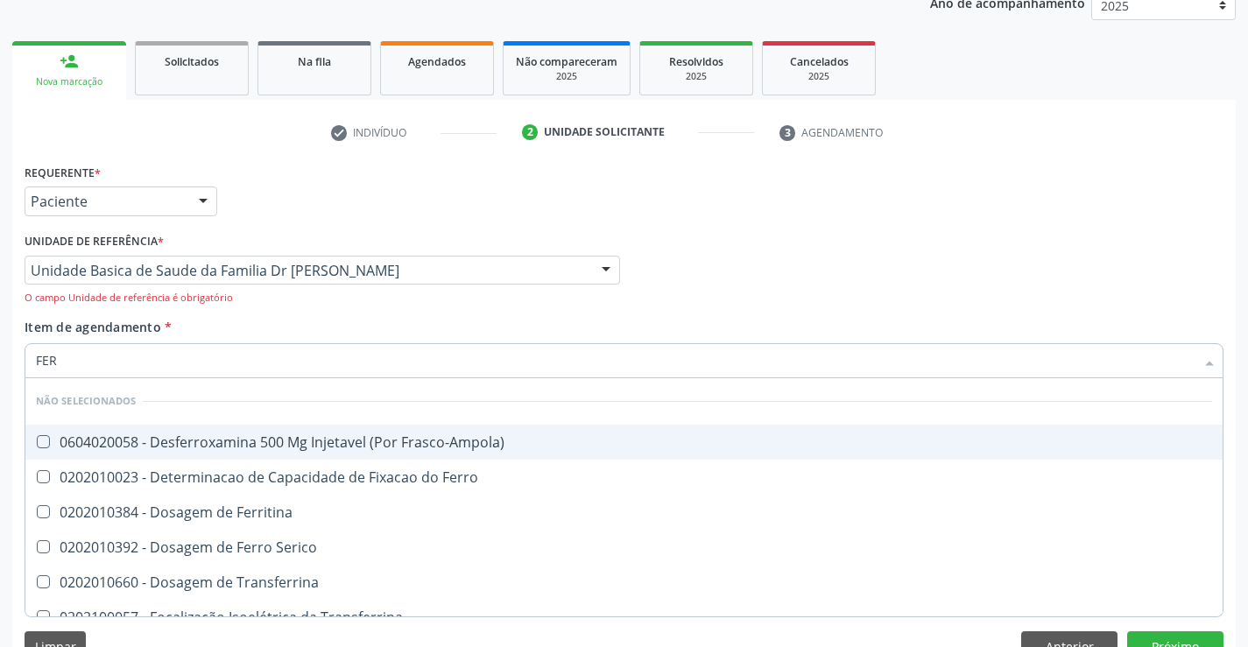
type input "FERR"
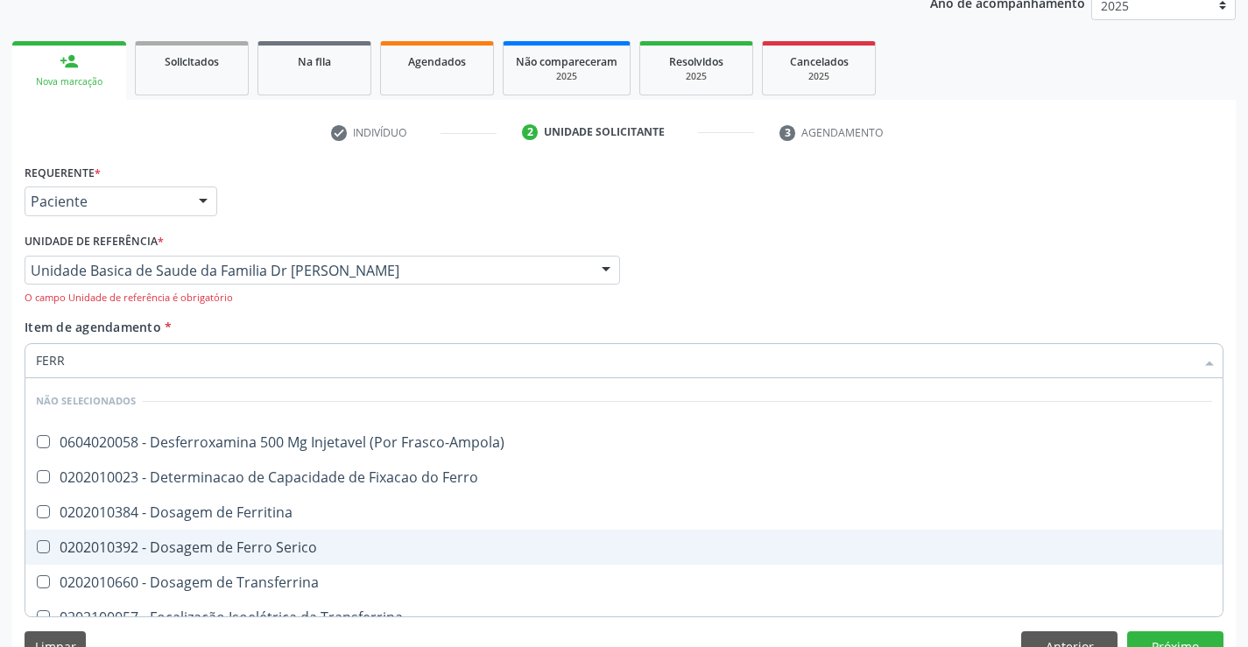
click at [217, 540] on div "0202010392 - Dosagem de Ferro Serico" at bounding box center [624, 547] width 1176 height 14
checkbox Serico "true"
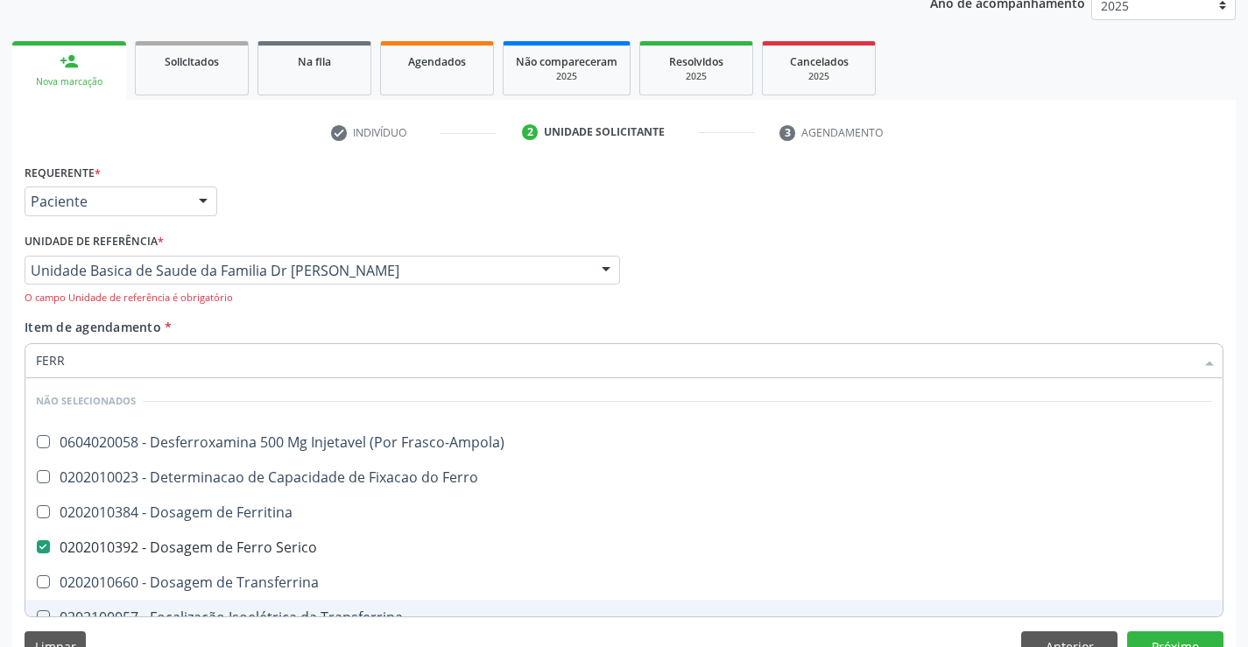
click at [187, 638] on div "Limpar Anterior Próximo" at bounding box center [624, 646] width 1199 height 30
checkbox Frasco-Ampola\) "true"
checkbox Ferro "true"
checkbox Ferritina "true"
checkbox Transferrina "true"
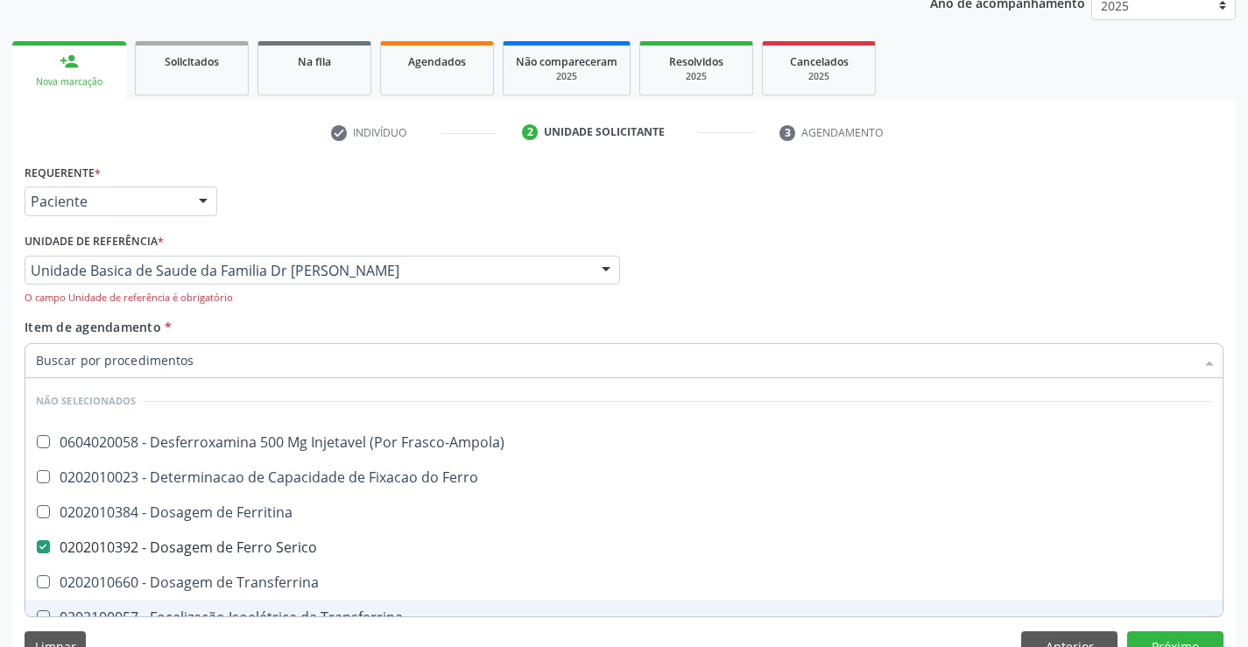
checkbox Transferrina "true"
checkbox Ml\) "true"
checkbox \(Nefroplastia\) "true"
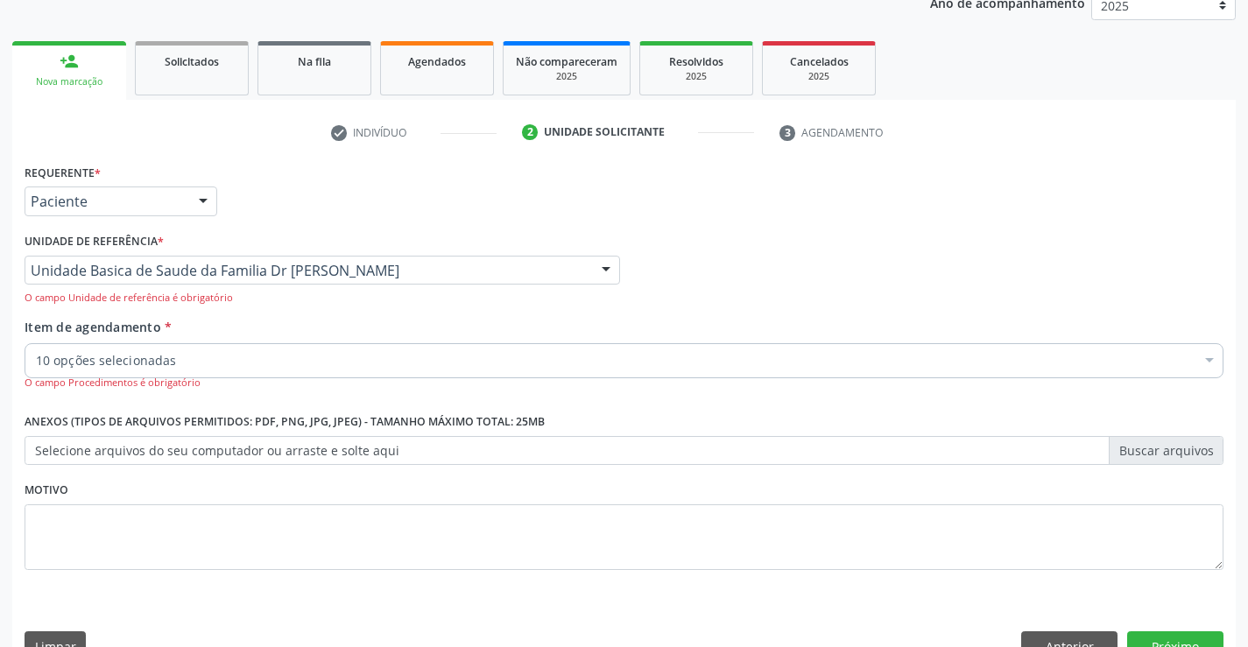
click at [230, 350] on div "10 opções selecionadas" at bounding box center [624, 360] width 1199 height 35
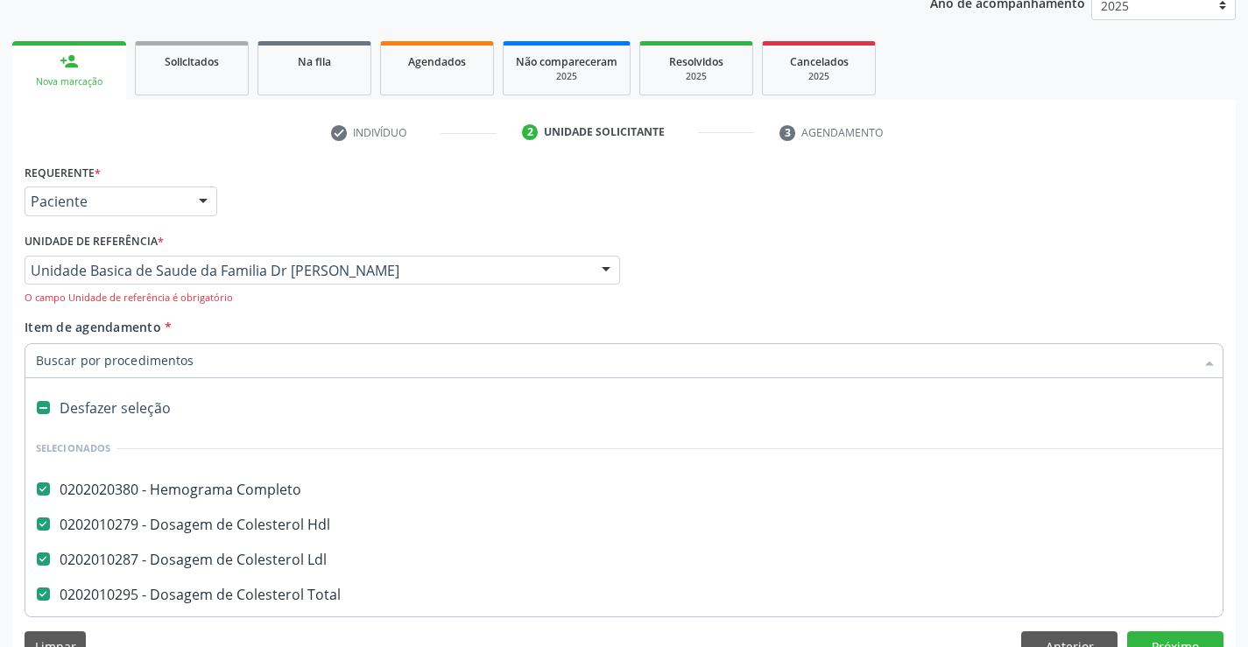
type input "U"
checkbox Creatinina "false"
checkbox Urico "false"
checkbox \(Tgo\) "false"
checkbox \(Tgp\) "false"
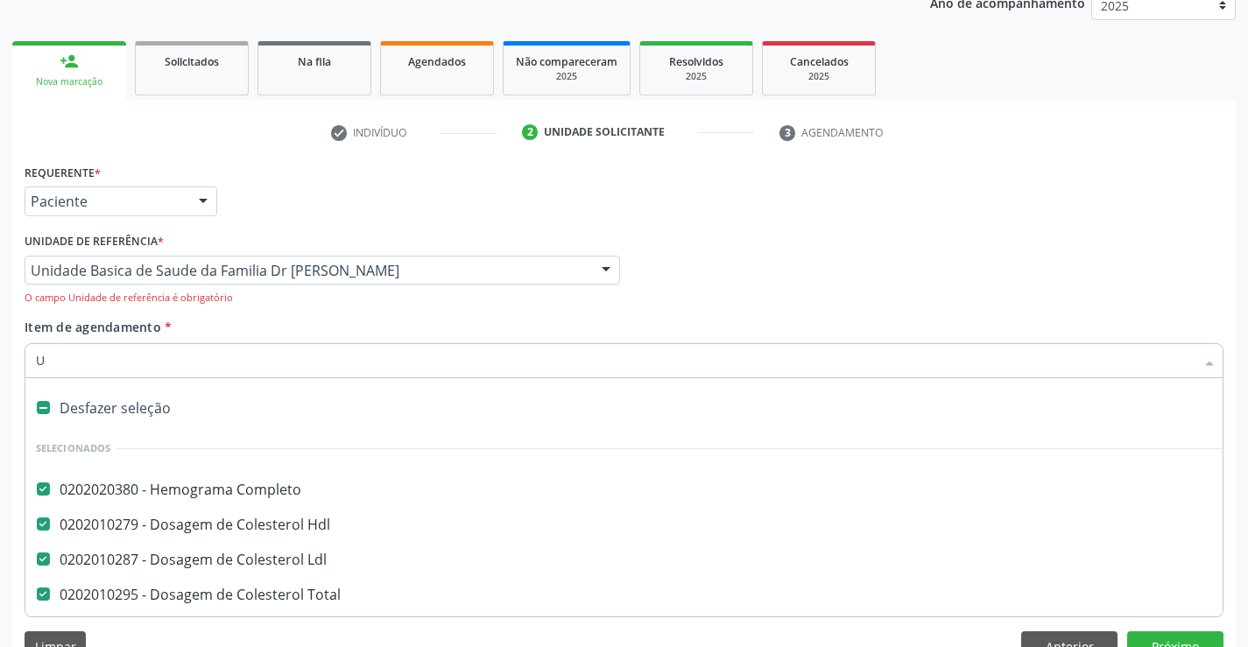
checkbox Serico "false"
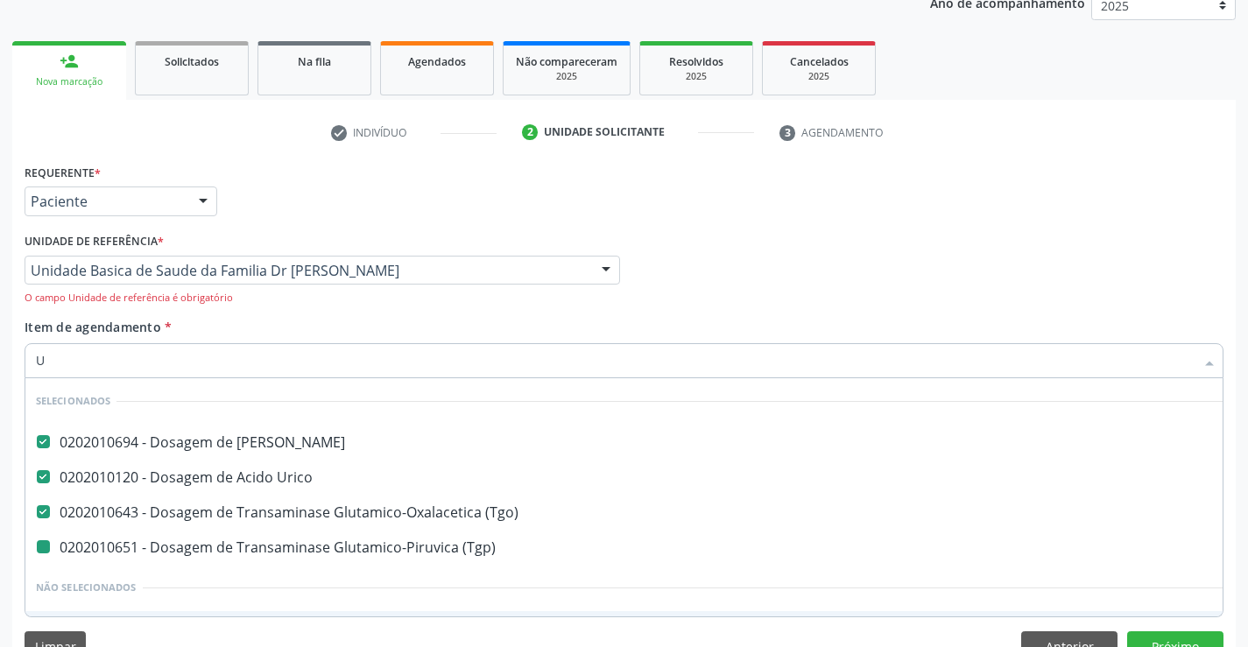
type input "UR"
checkbox \(Tgp\) "false"
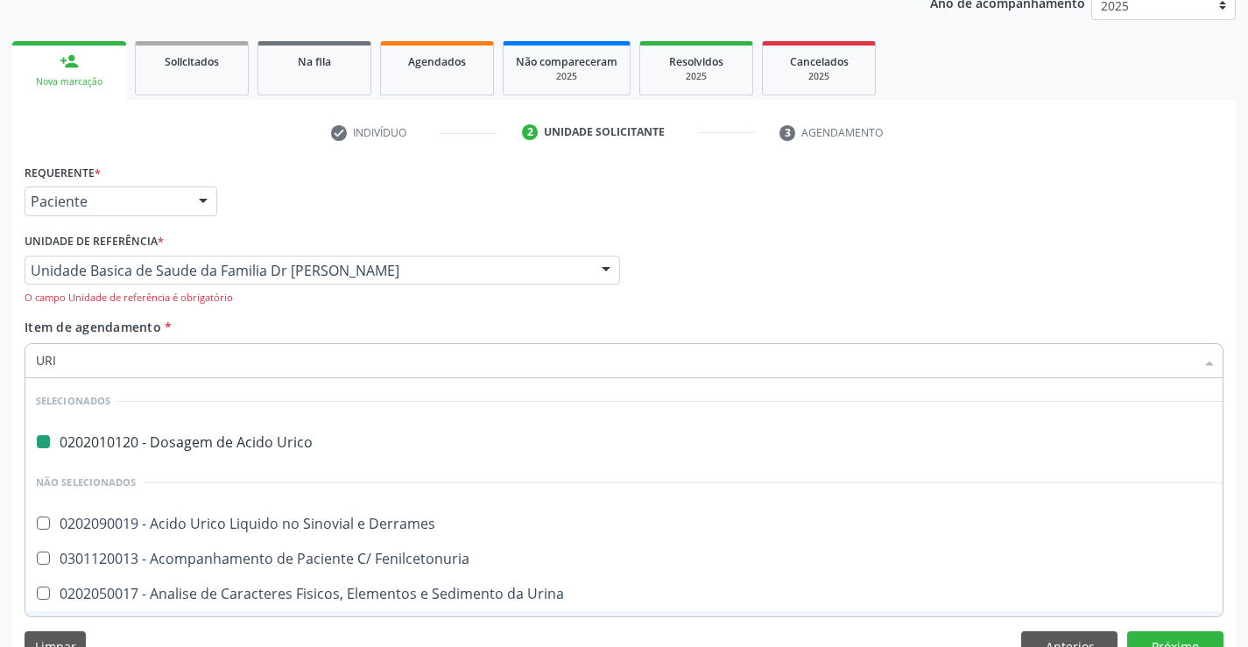
type input "URIN"
checkbox Urico "false"
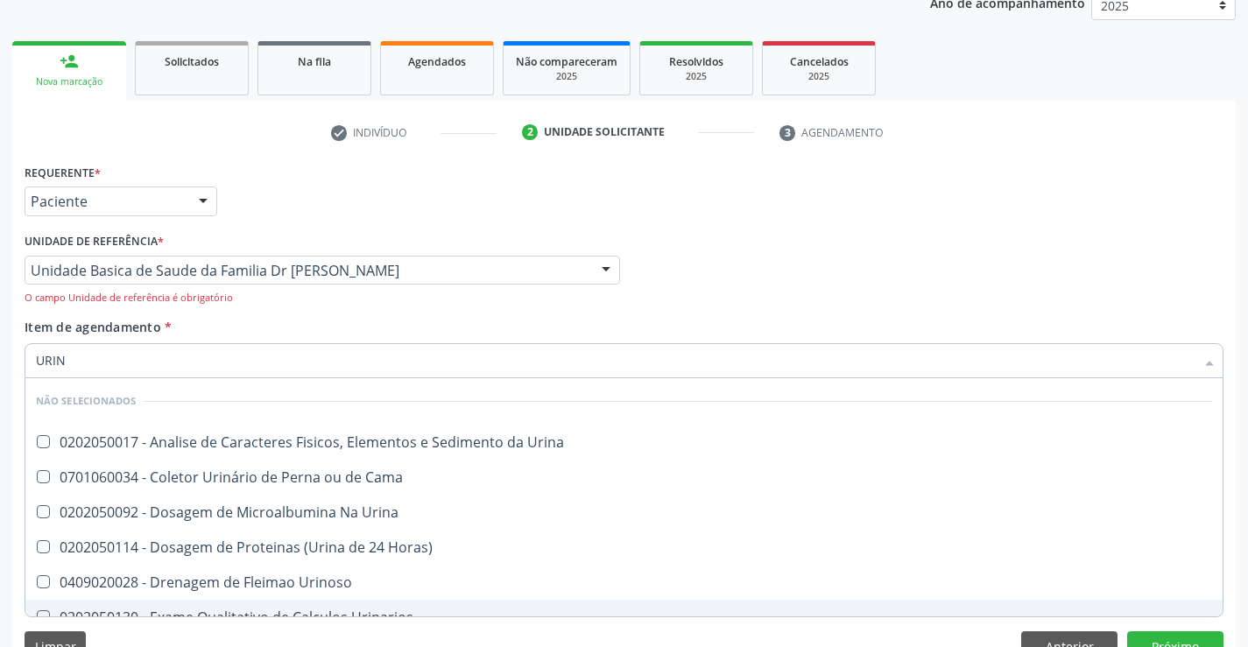
type input "URINA"
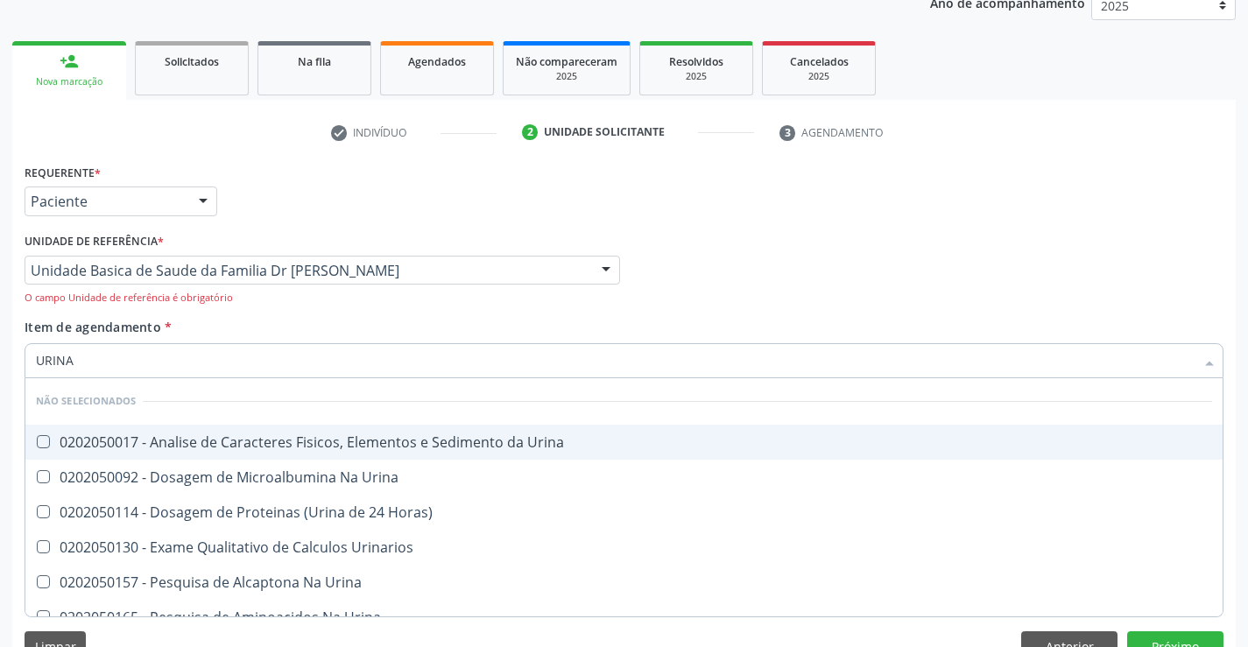
click at [234, 432] on span "0202050017 - Analise de Caracteres Fisicos, Elementos e Sedimento da Urina" at bounding box center [623, 442] width 1197 height 35
checkbox Urina "true"
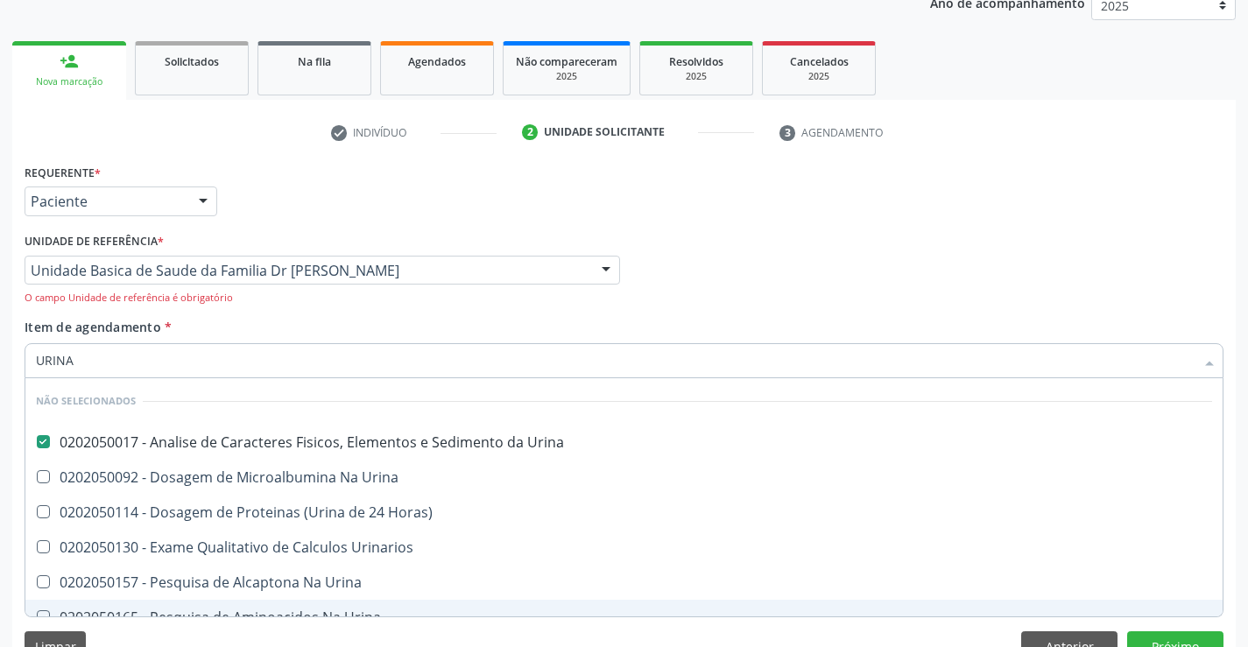
click at [170, 624] on div "Requerente * Paciente Médico(a) Enfermeiro(a) Paciente Nenhum resultado encontr…" at bounding box center [623, 416] width 1223 height 514
checkbox Urinarios "true"
checkbox Urina "true"
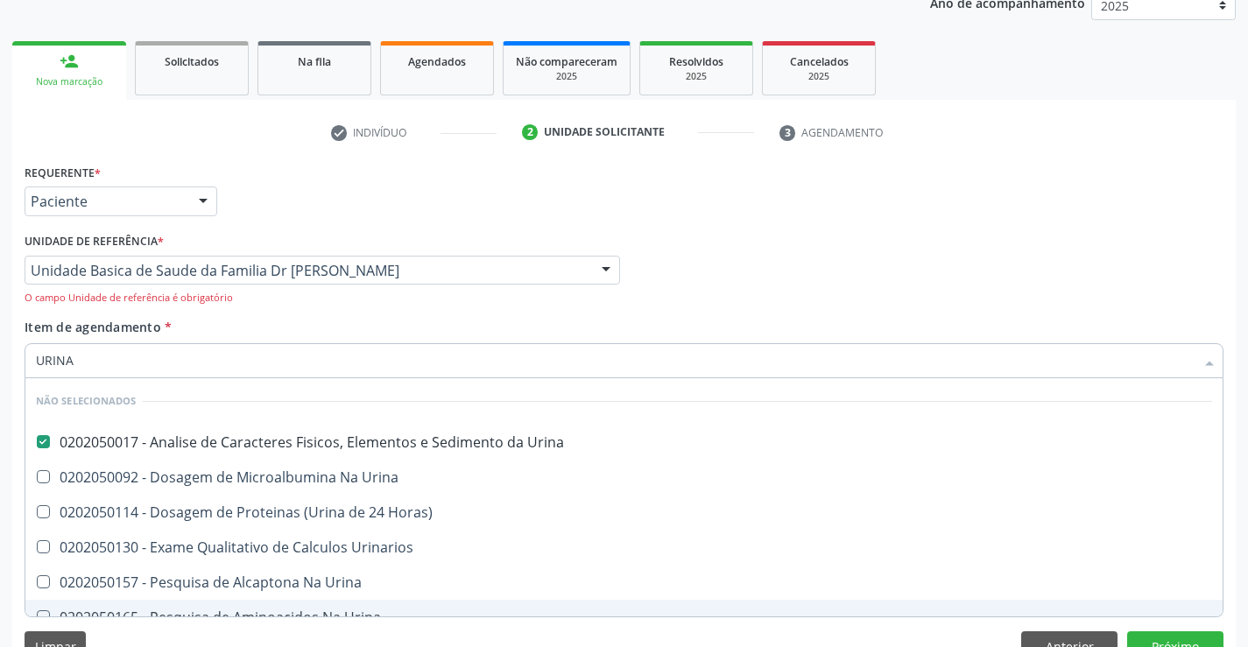
checkbox Urina "true"
checkbox Horas\) "true"
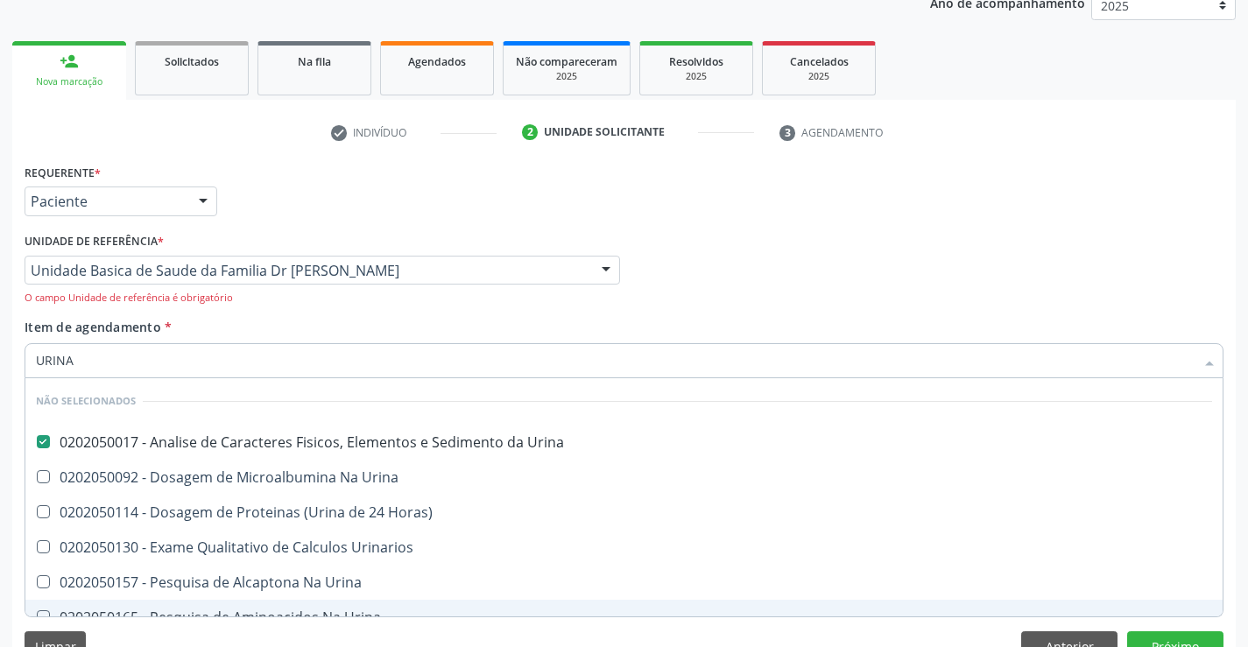
checkbox Urina "true"
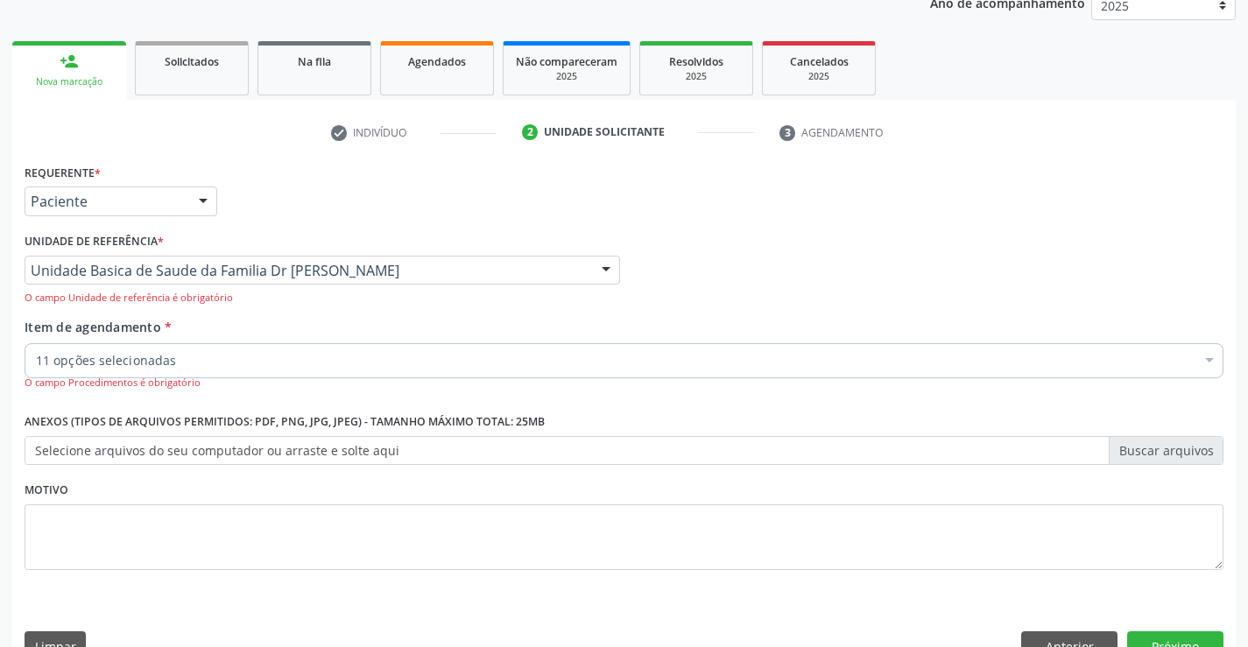
click at [187, 348] on div "11 opções selecionadas" at bounding box center [624, 360] width 1199 height 35
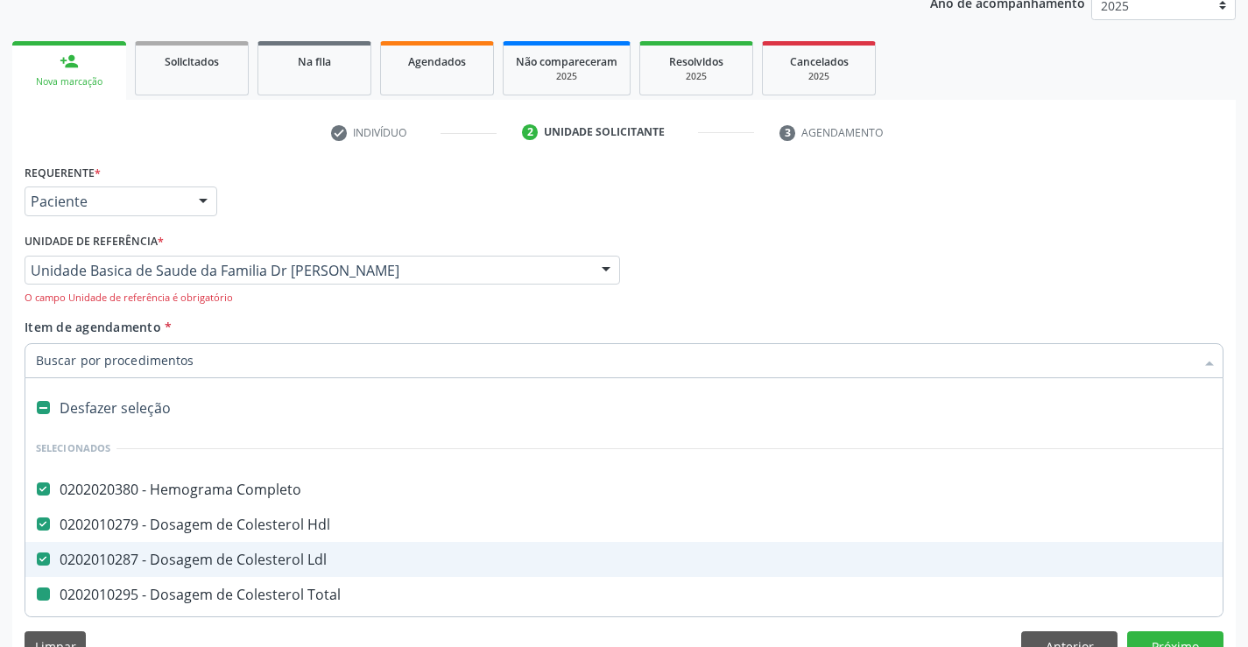
type input "F"
checkbox Total "false"
checkbox Creatinina "false"
checkbox Urico "false"
checkbox \(Tgo\) "false"
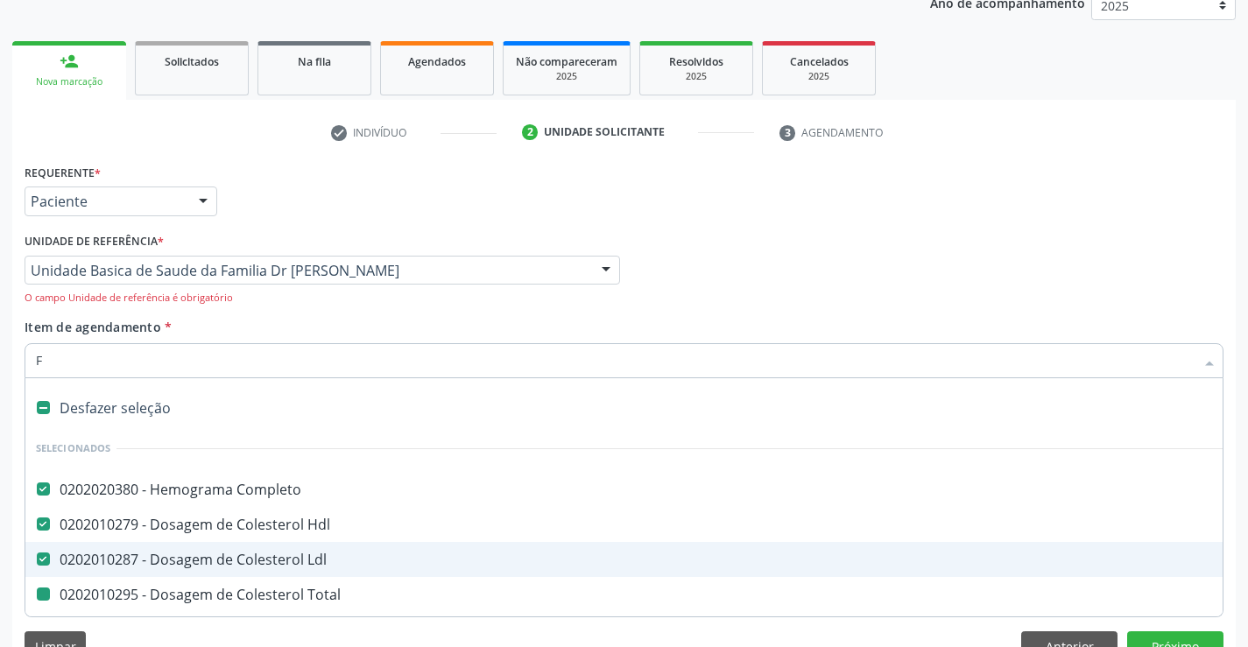
checkbox \(Tgp\) "false"
checkbox Serico "false"
checkbox Urina "false"
checkbox Ureia "false"
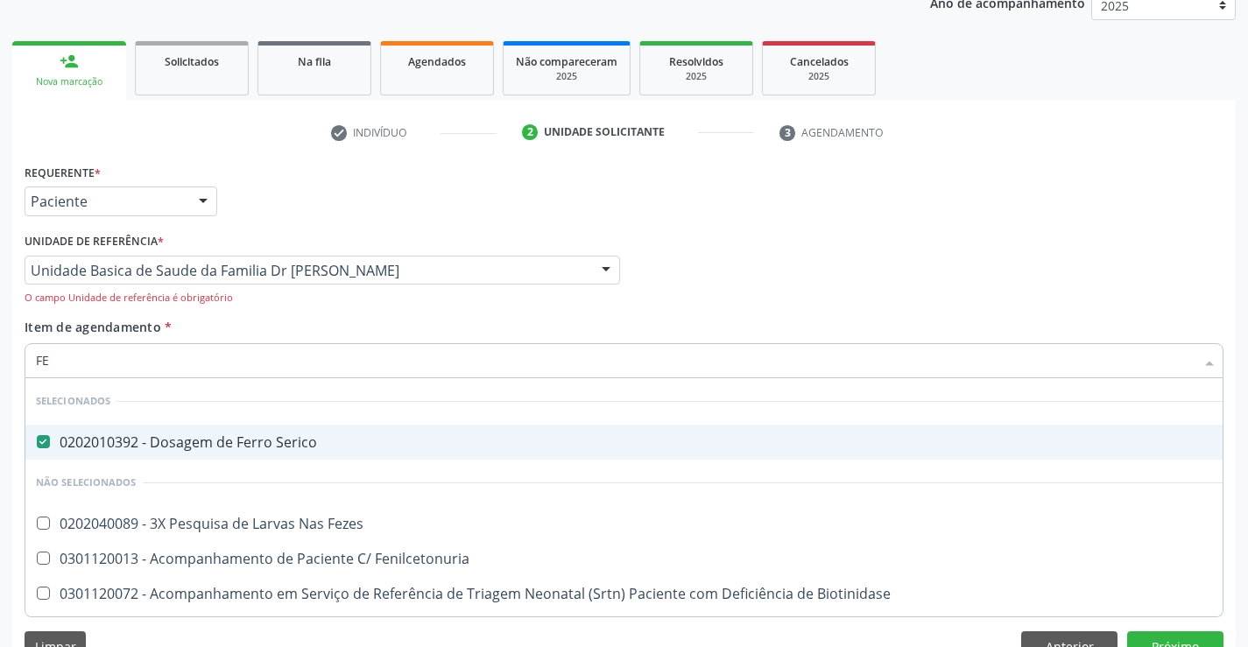
type input "FEZ"
checkbox Serico "false"
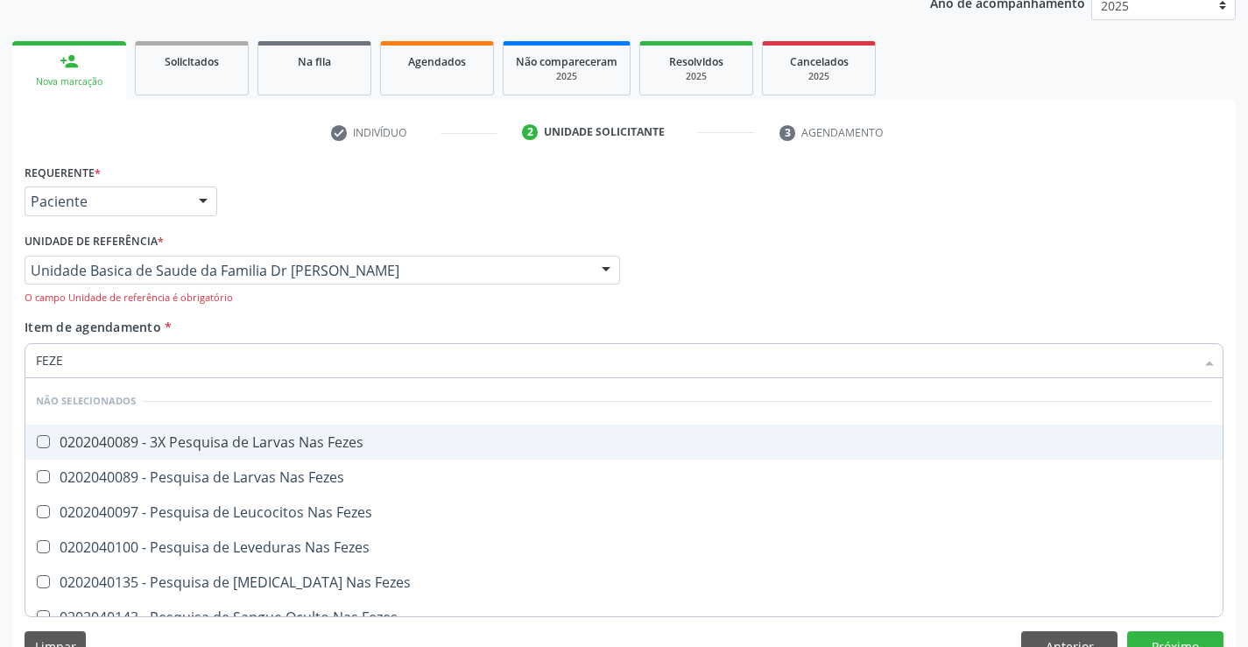
type input "FEZES"
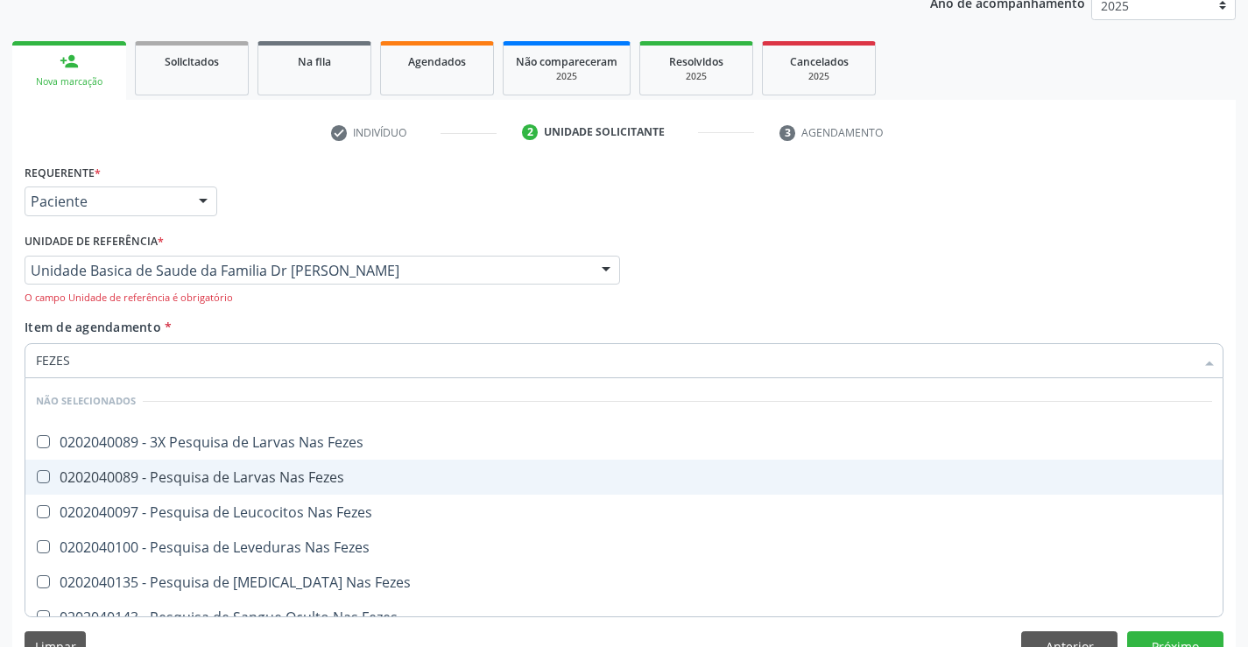
click at [178, 483] on div "0202040089 - Pesquisa de Larvas Nas Fezes" at bounding box center [624, 477] width 1176 height 14
checkbox Fezes "true"
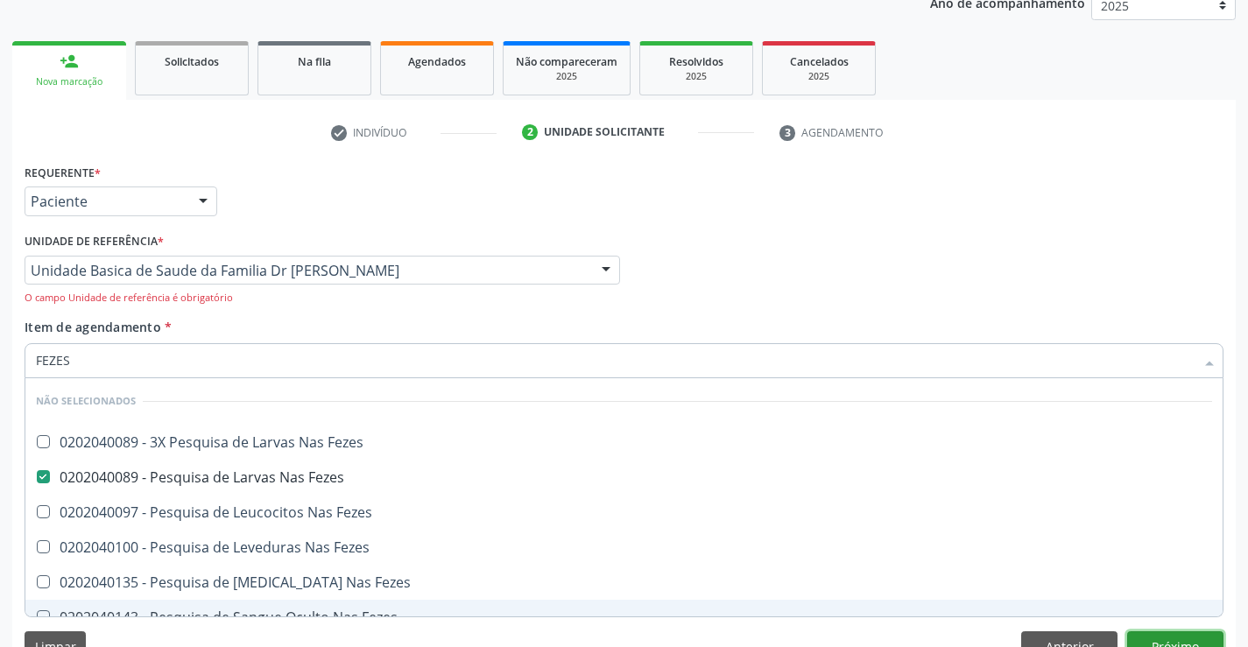
click at [1166, 635] on button "Próximo" at bounding box center [1175, 646] width 96 height 30
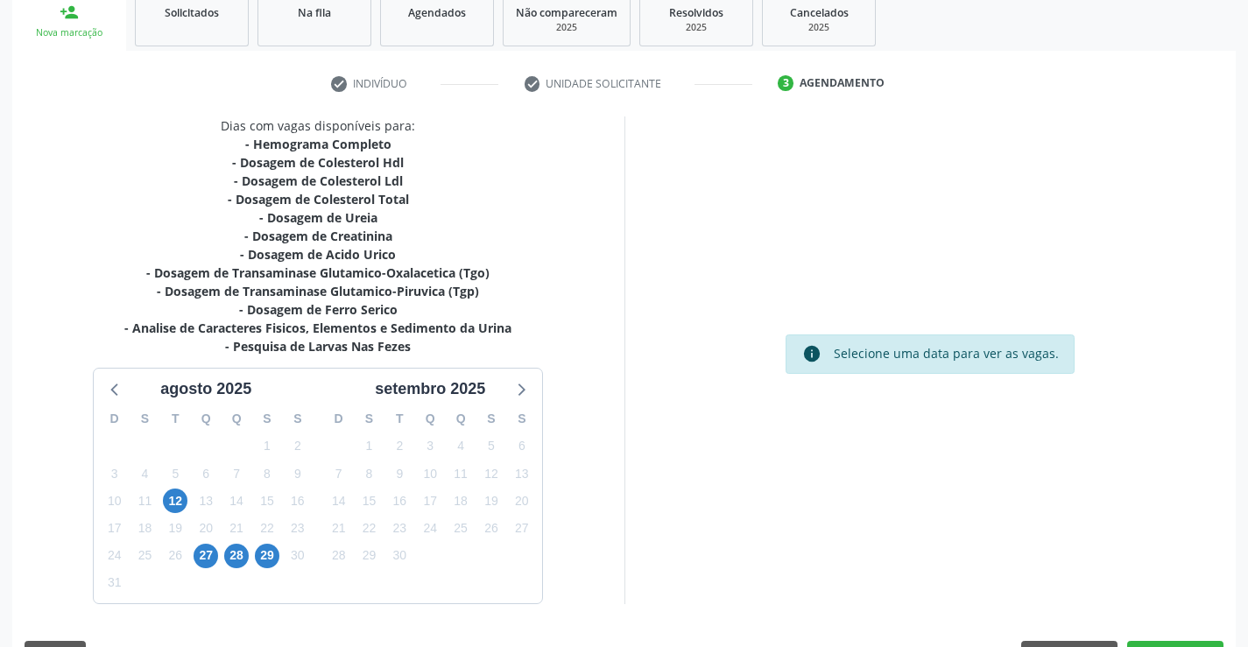
scroll to position [317, 0]
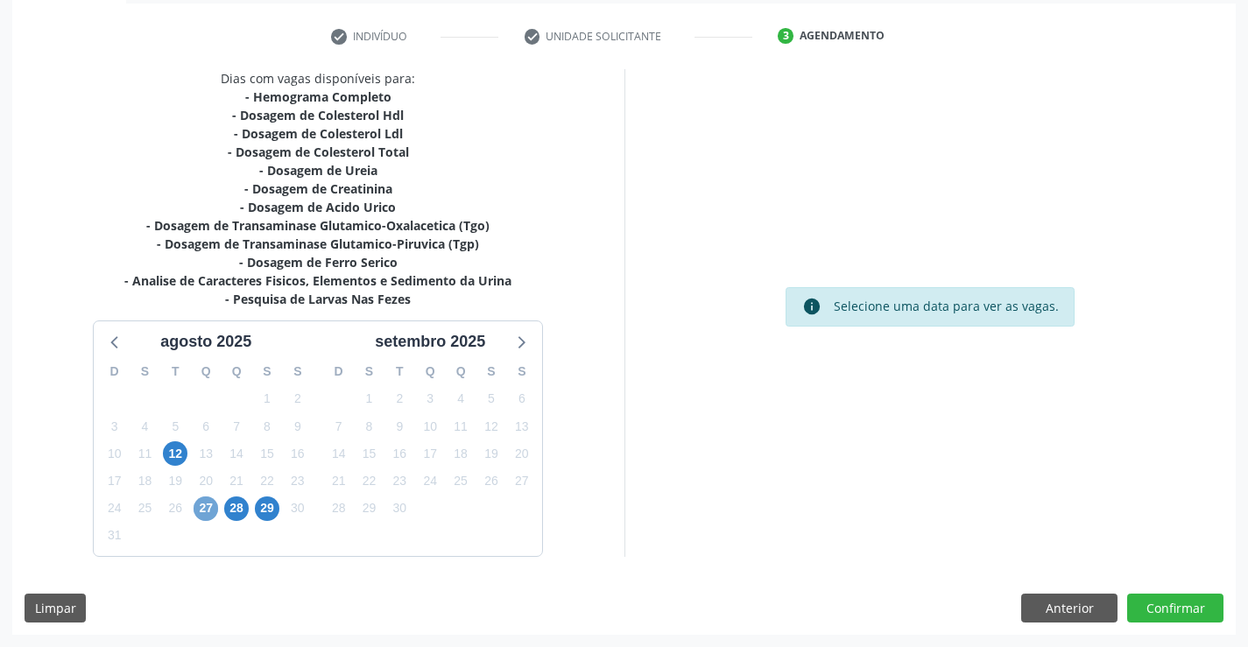
click at [203, 510] on span "27" at bounding box center [206, 509] width 25 height 25
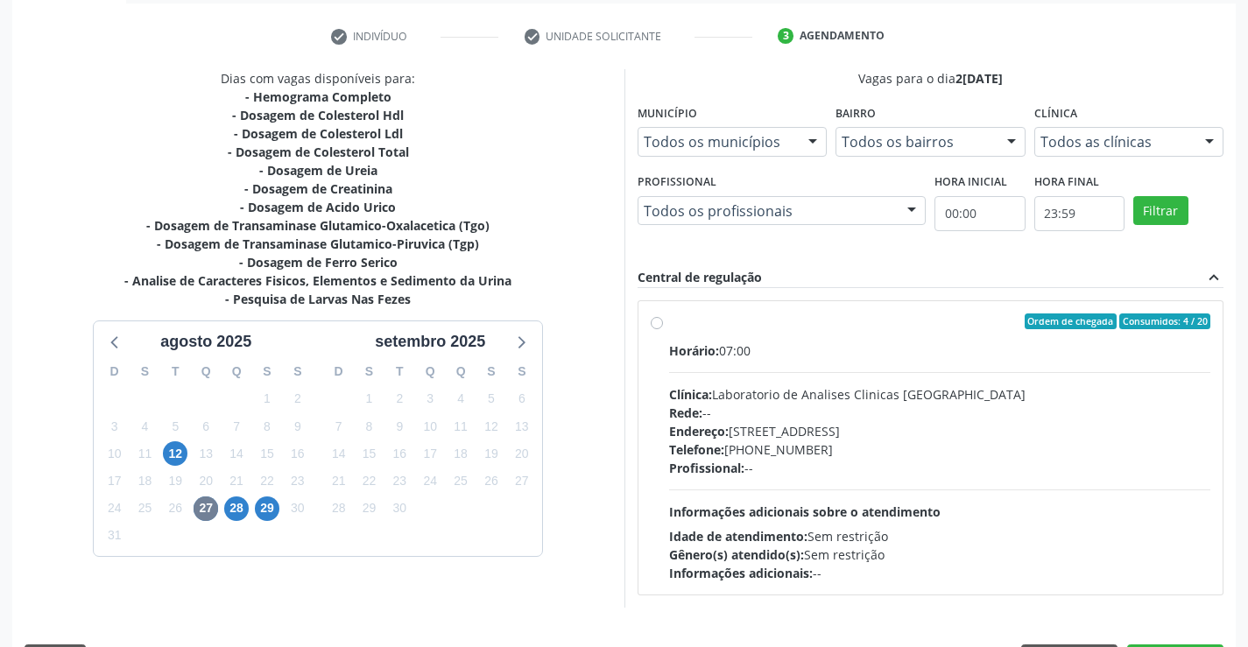
click at [669, 324] on label "Ordem de chegada Consumidos: 4 / 20 Horário: 07:00 Clínica: Laboratorio de Anal…" at bounding box center [940, 448] width 542 height 269
click at [662, 324] on input "Ordem de chegada Consumidos: 4 / 20 Horário: 07:00 Clínica: Laboratorio de Anal…" at bounding box center [657, 322] width 12 height 16
radio input "true"
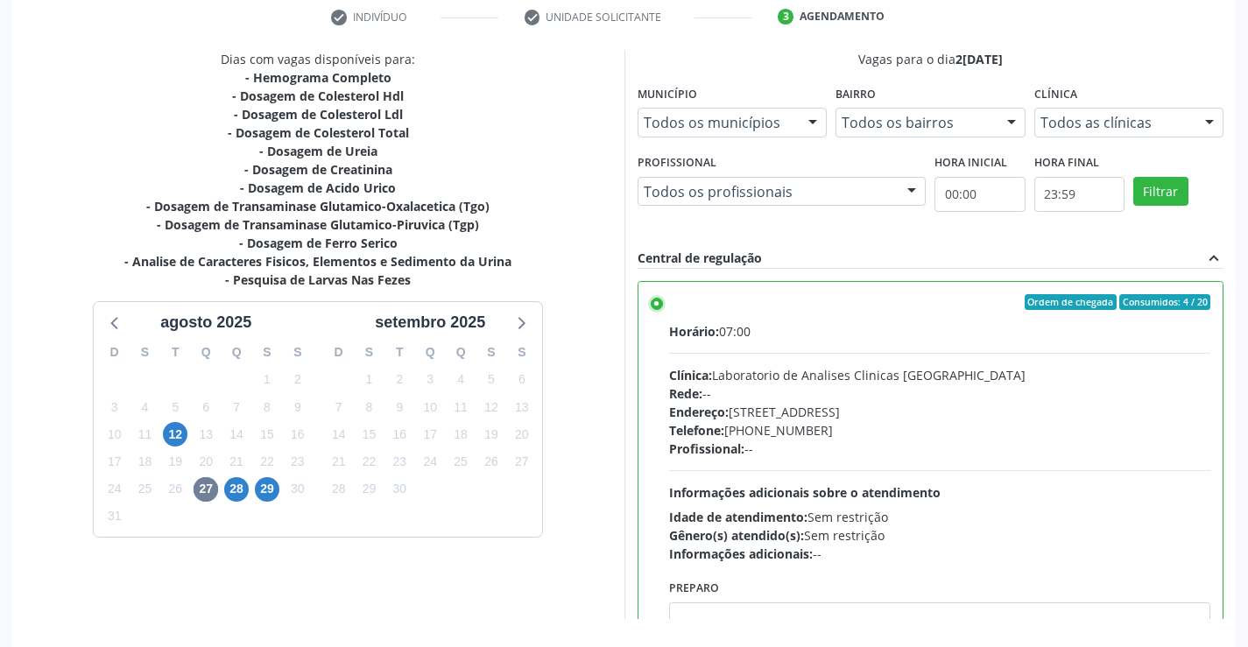
scroll to position [399, 0]
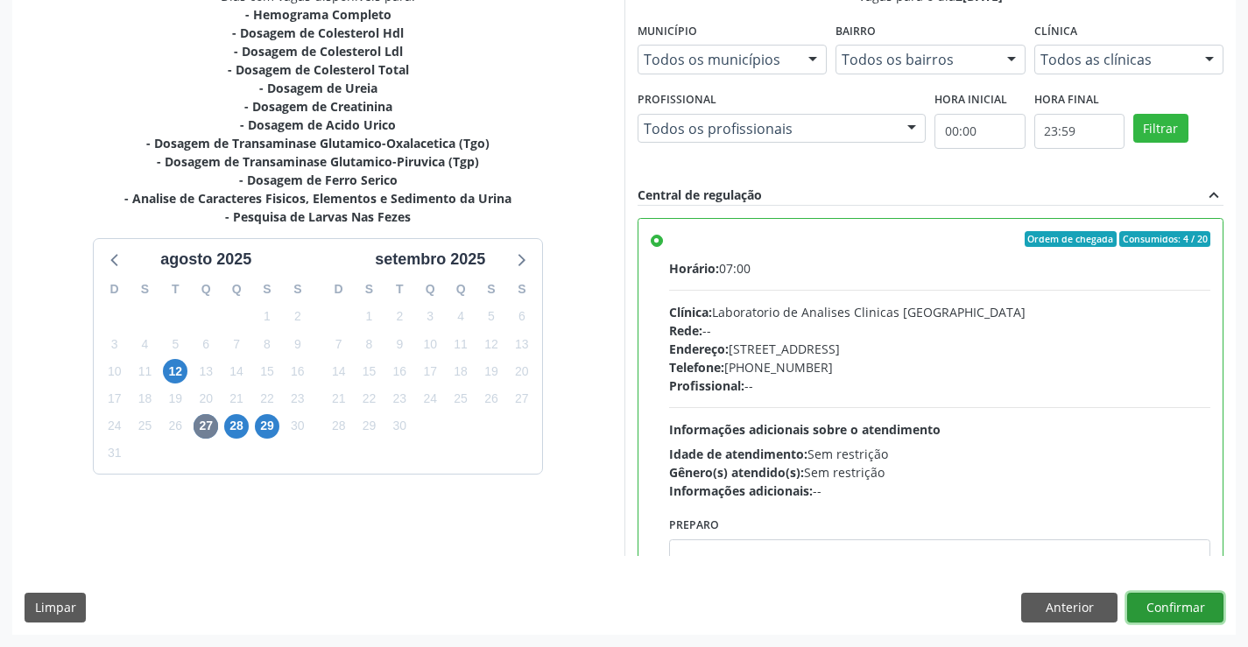
click at [1187, 602] on button "Confirmar" at bounding box center [1175, 608] width 96 height 30
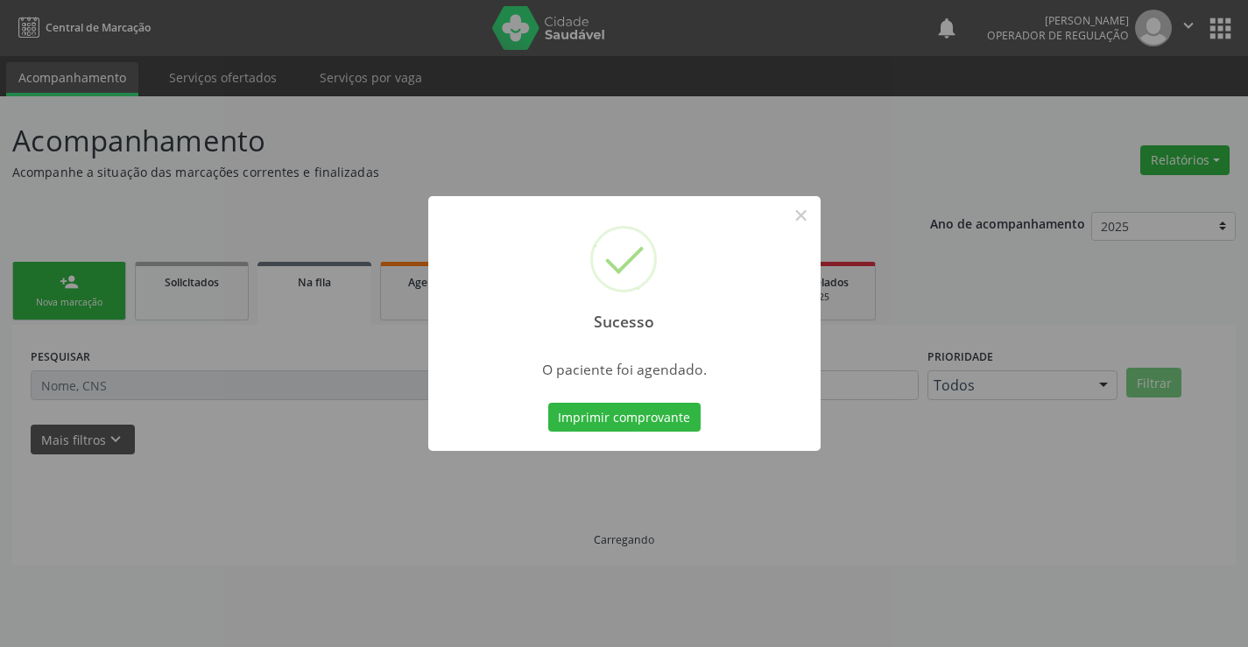
scroll to position [0, 0]
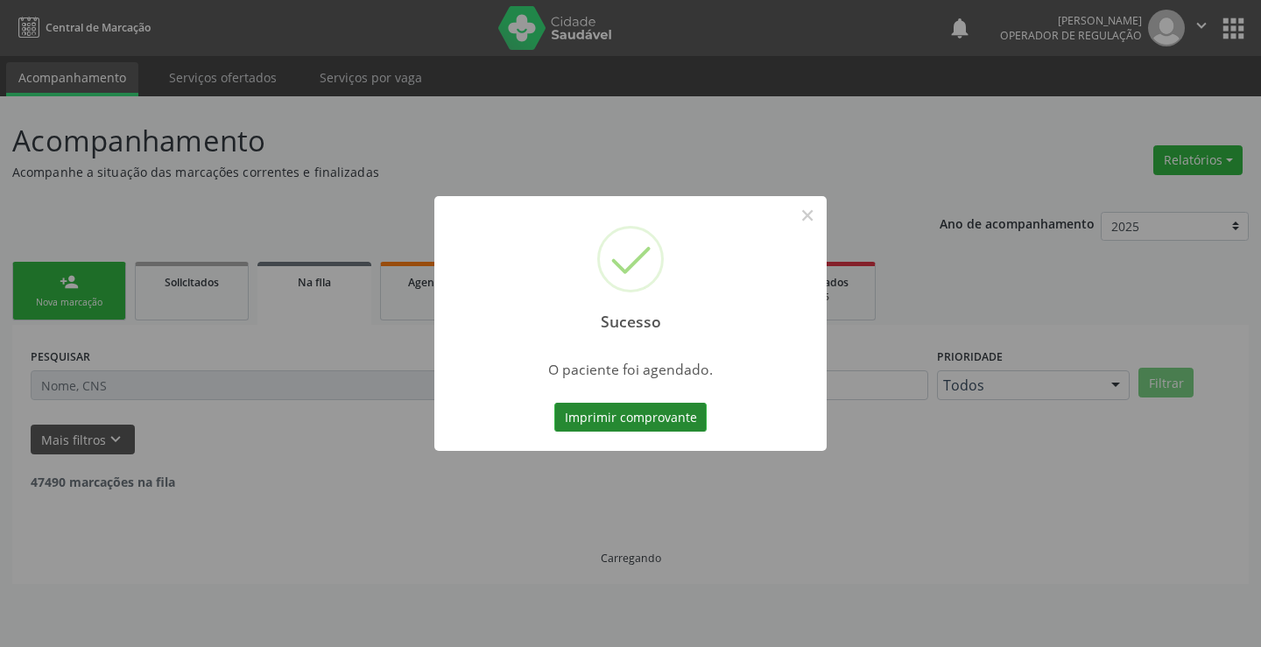
click at [673, 412] on button "Imprimir comprovante" at bounding box center [630, 418] width 152 height 30
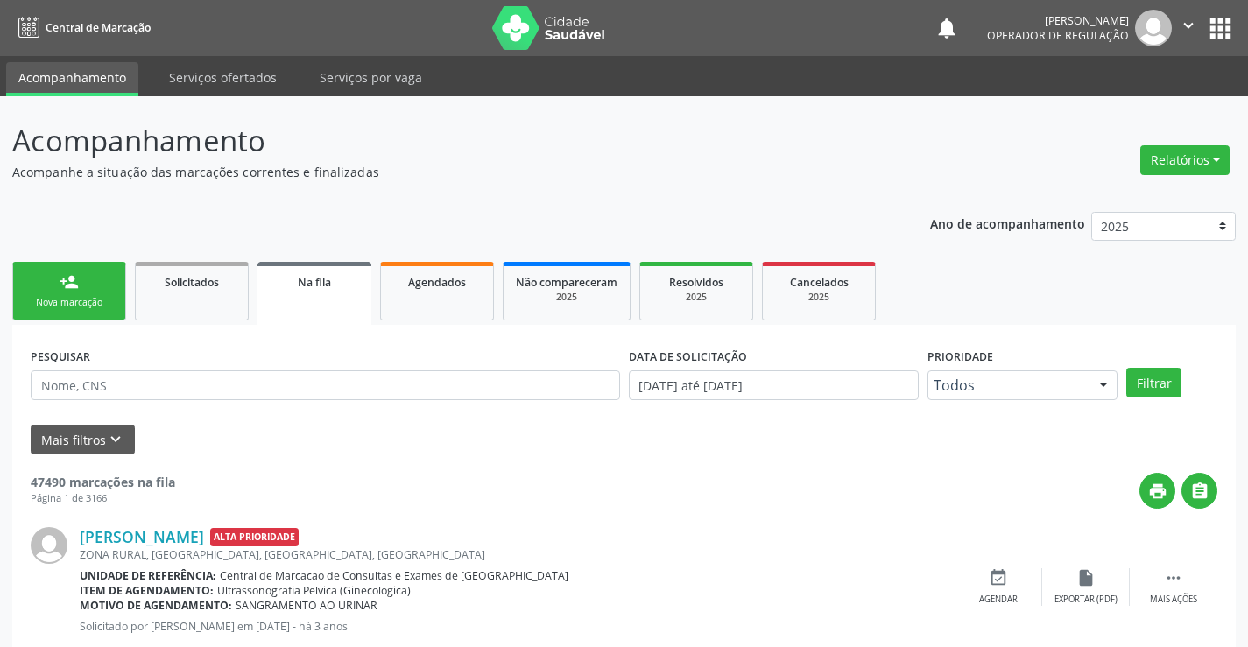
click at [39, 290] on link "person_add Nova marcação" at bounding box center [69, 291] width 114 height 59
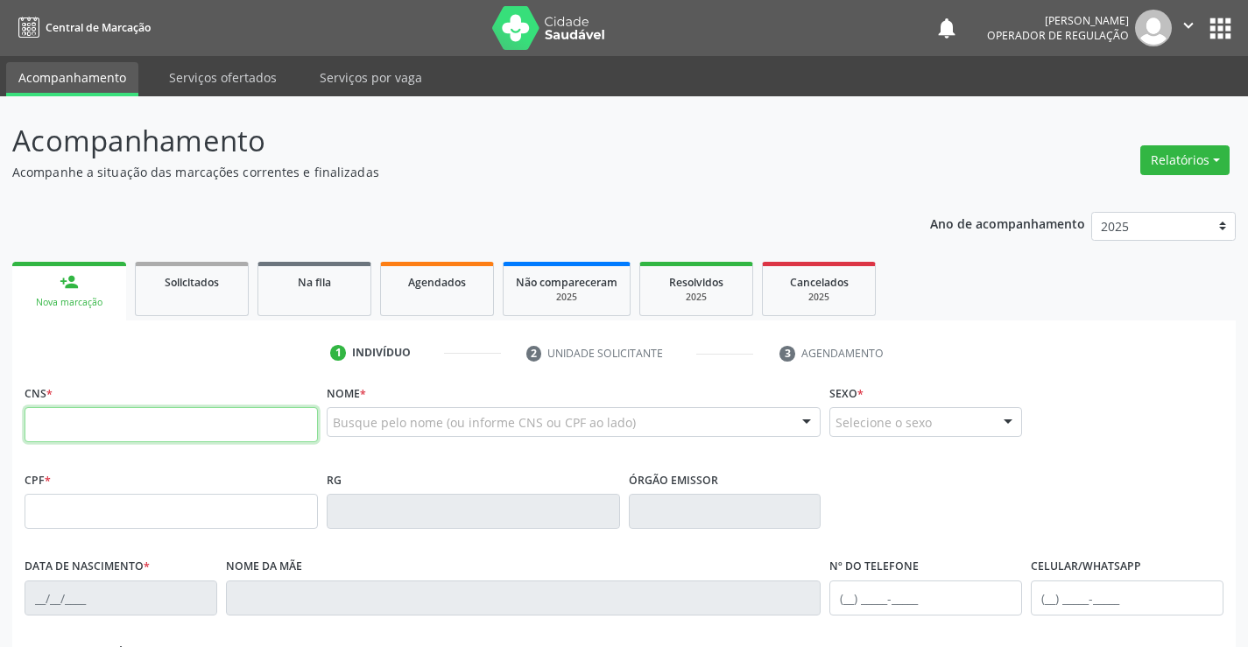
click at [121, 427] on input "text" at bounding box center [171, 424] width 293 height 35
type input "700 0069 6507 2703"
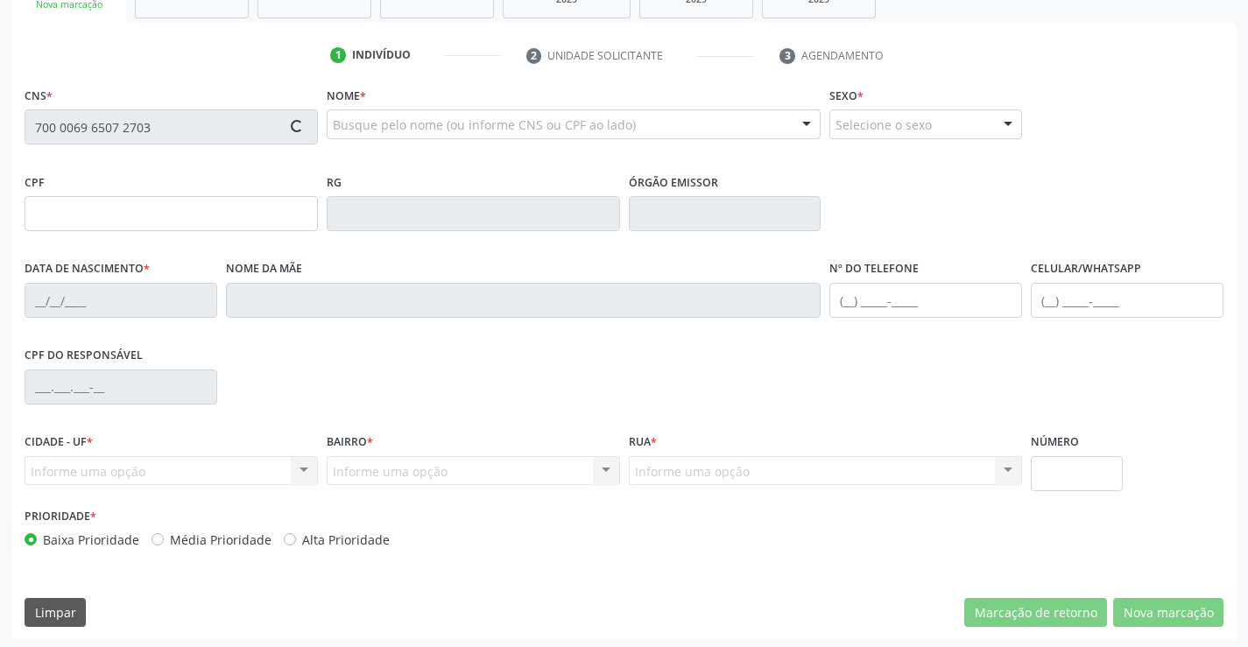
scroll to position [302, 0]
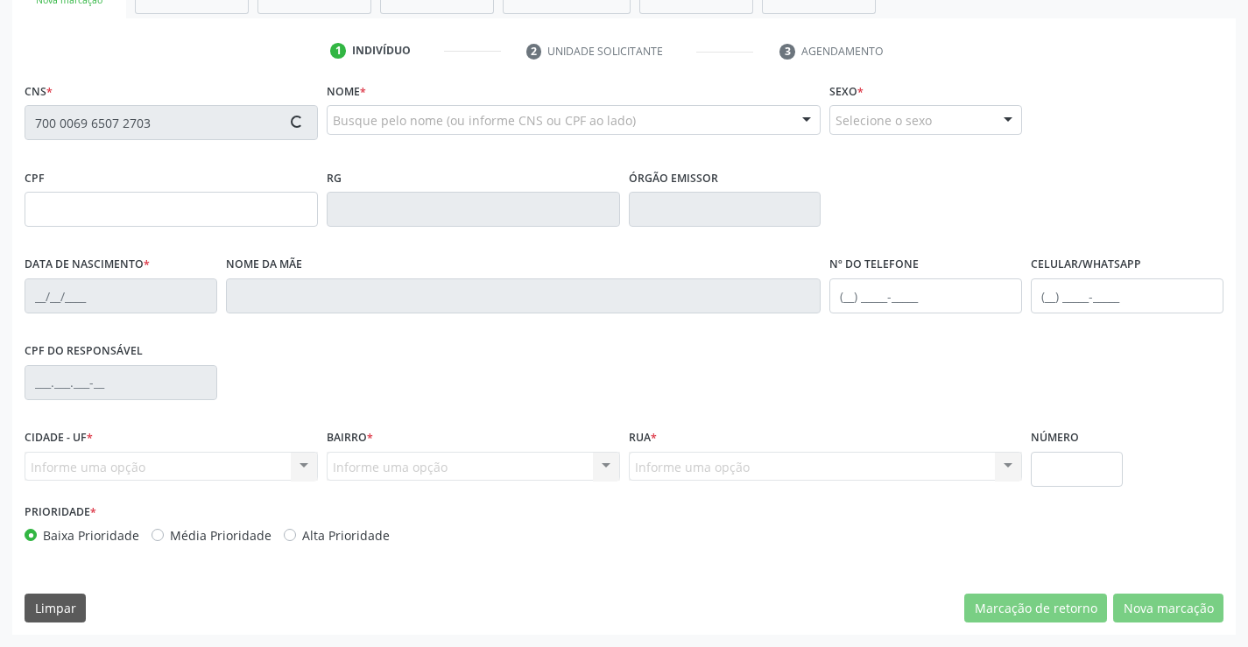
type input "17/07/1962"
type input "(94) 98132-1699"
type input "S/N"
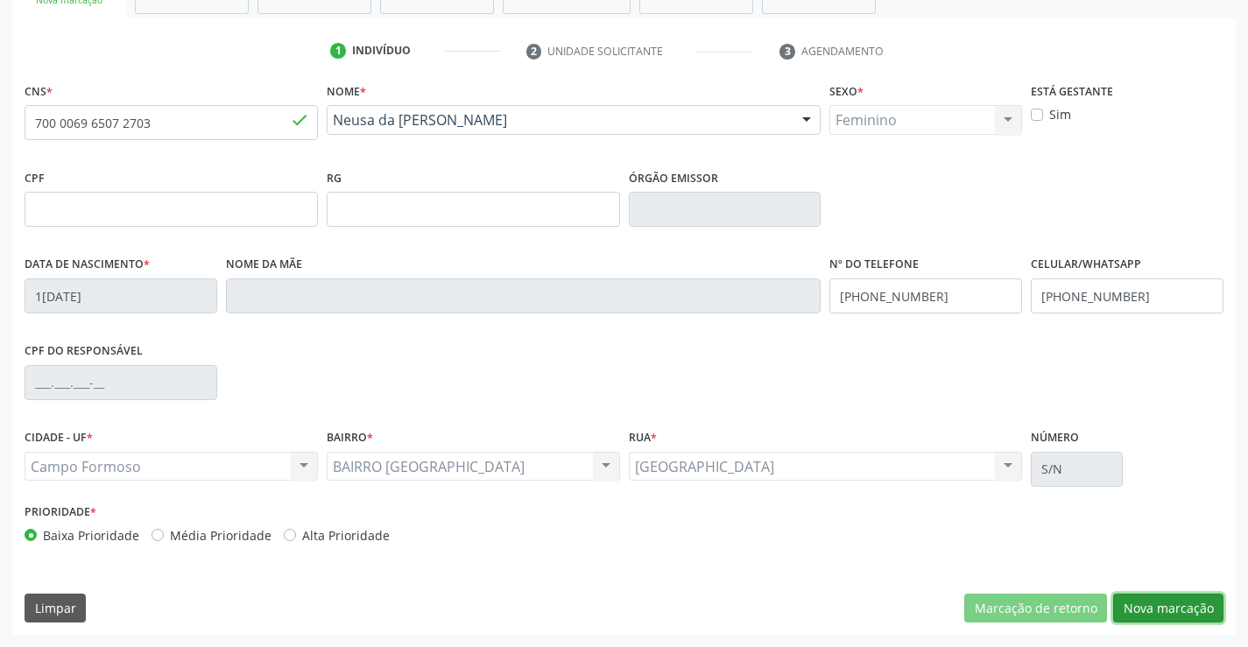
click at [1154, 602] on button "Nova marcação" at bounding box center [1168, 609] width 110 height 30
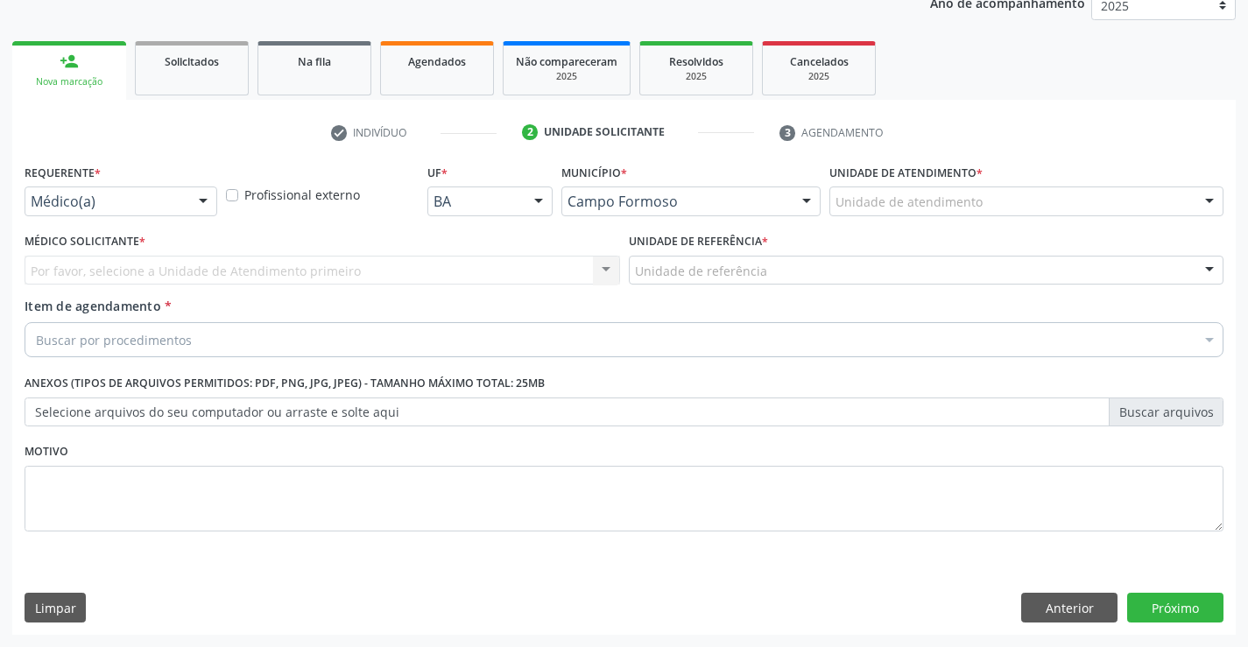
scroll to position [221, 0]
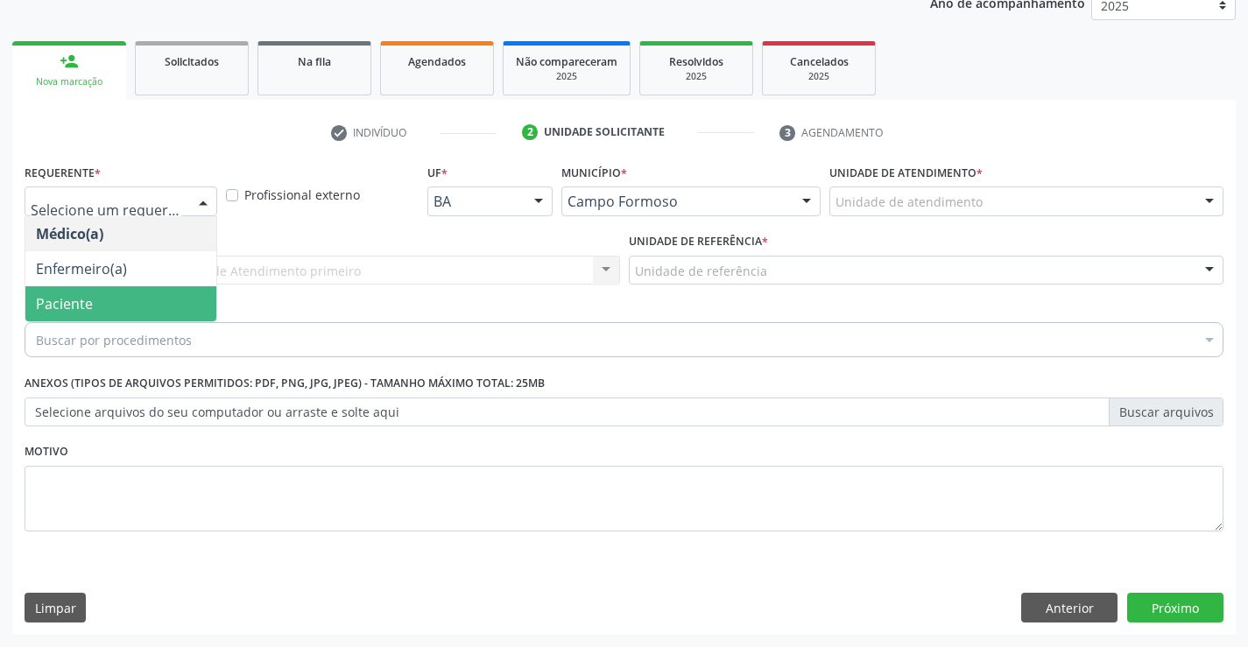
click at [97, 304] on span "Paciente" at bounding box center [120, 303] width 191 height 35
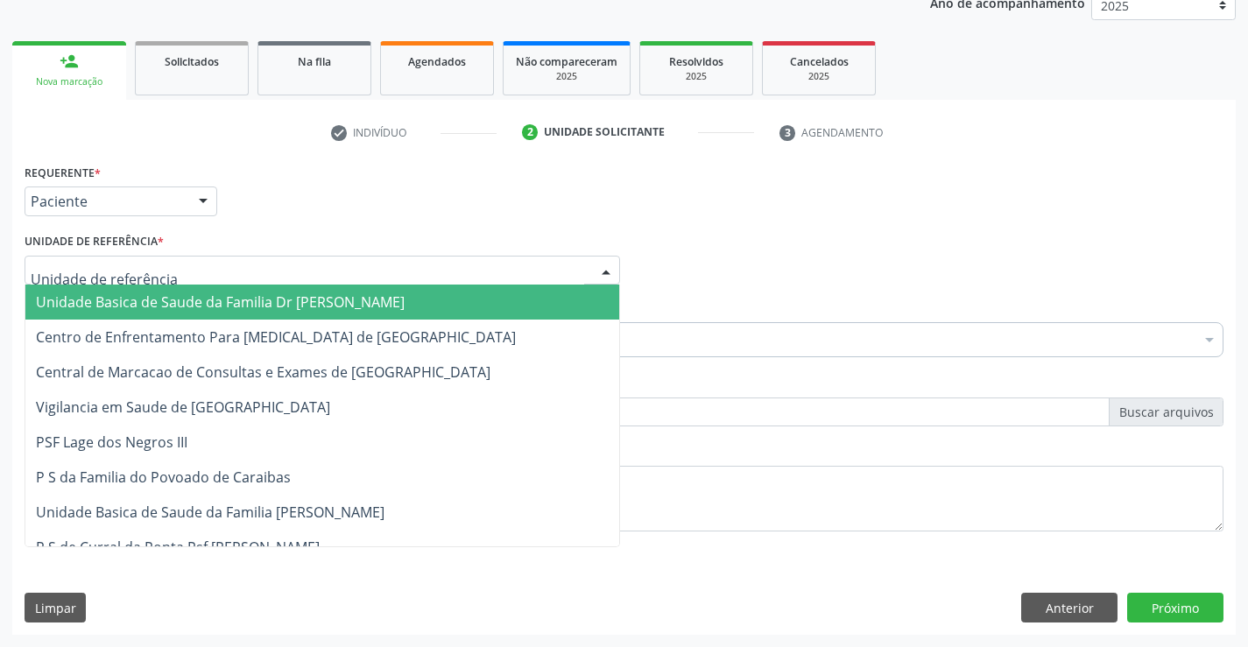
click at [144, 300] on span "Unidade Basica de Saude da Familia Dr [PERSON_NAME]" at bounding box center [220, 301] width 369 height 19
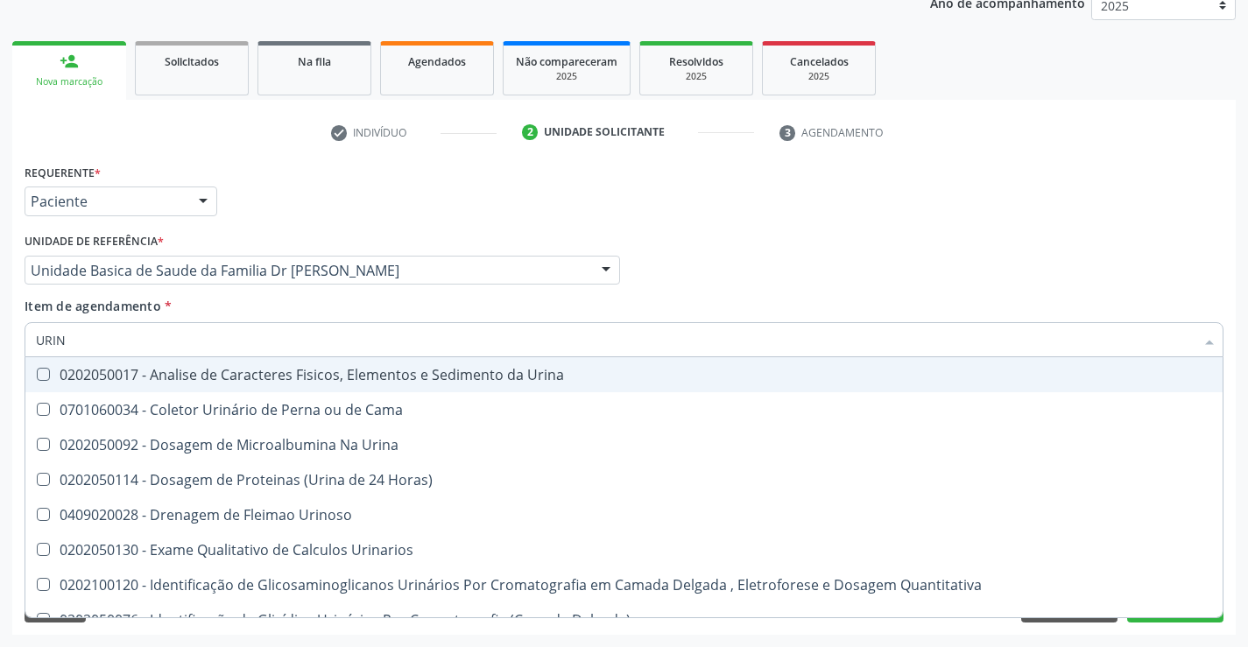
type input "URINA"
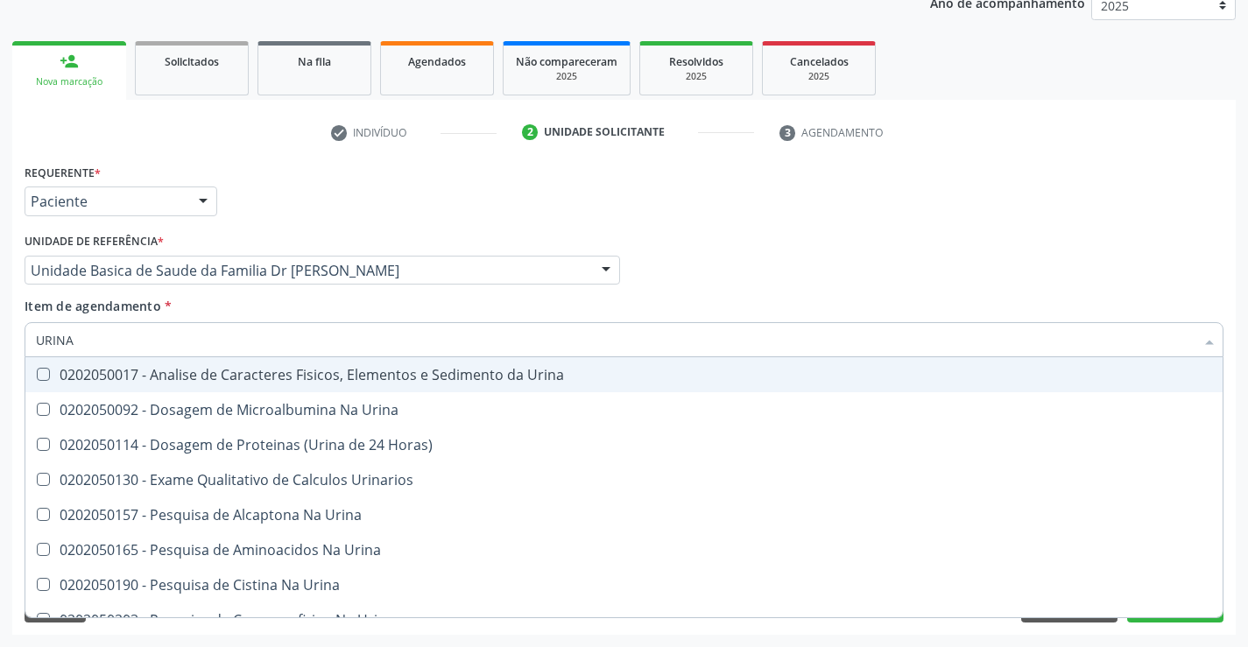
click at [136, 378] on div "0202050017 - Analise de Caracteres Fisicos, Elementos e Sedimento da Urina" at bounding box center [624, 375] width 1176 height 14
checkbox Urina "true"
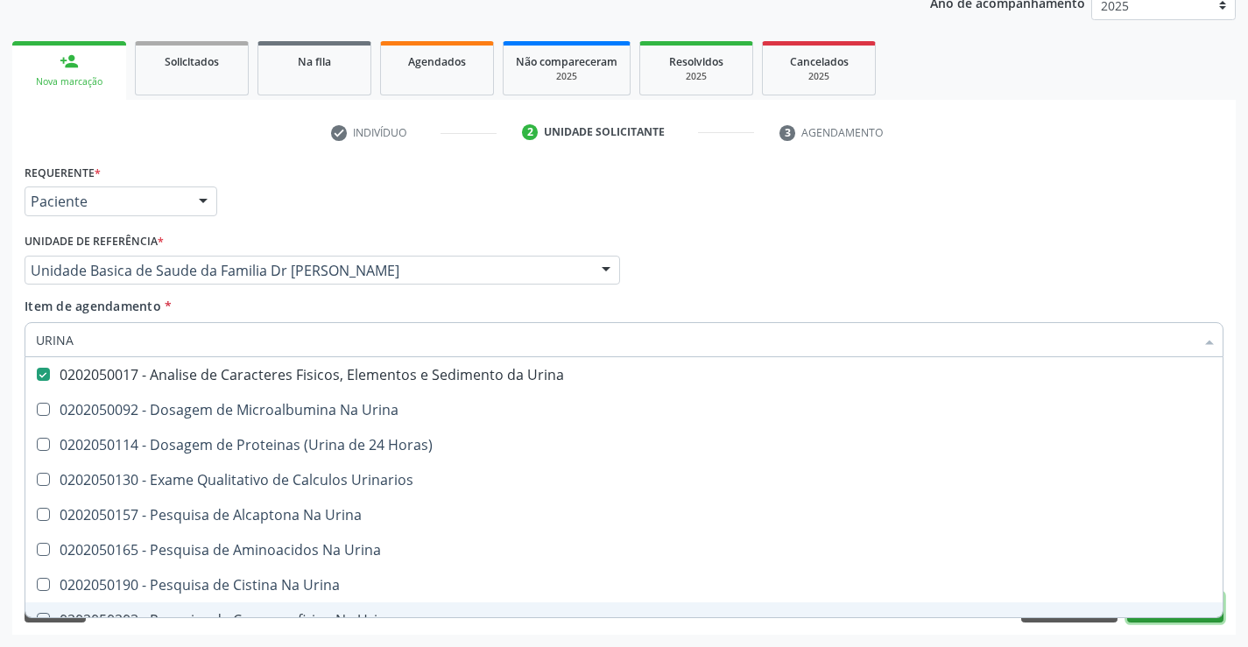
click at [1155, 619] on button "Próximo" at bounding box center [1175, 608] width 96 height 30
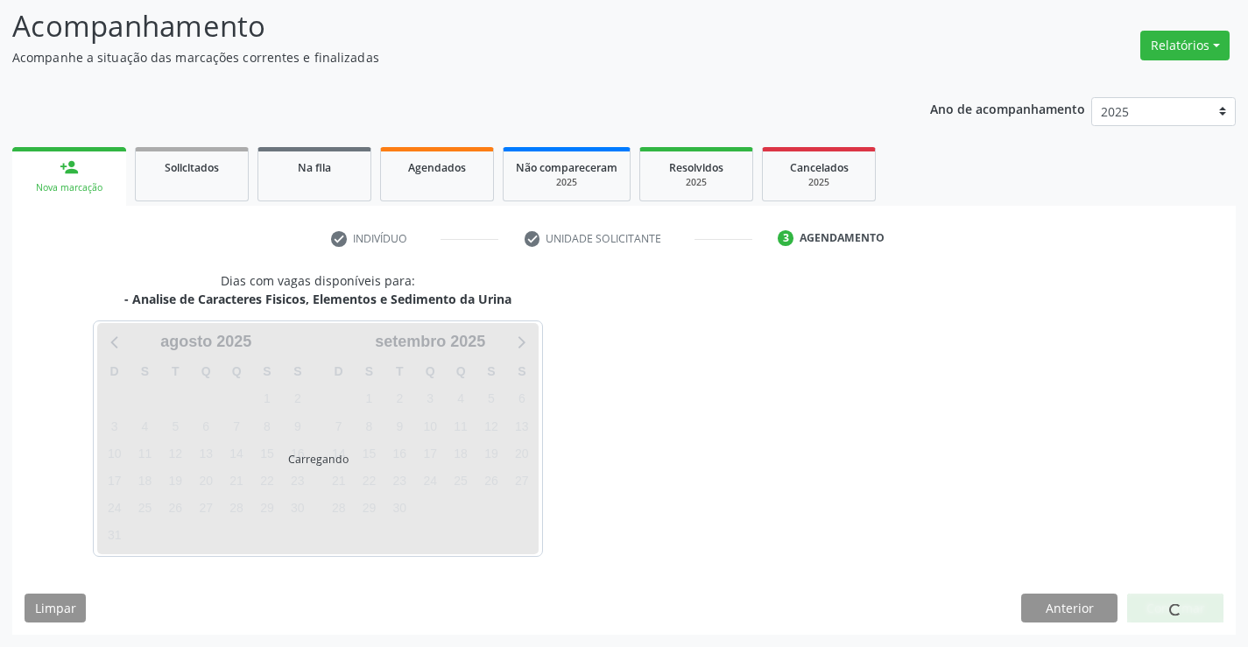
scroll to position [115, 0]
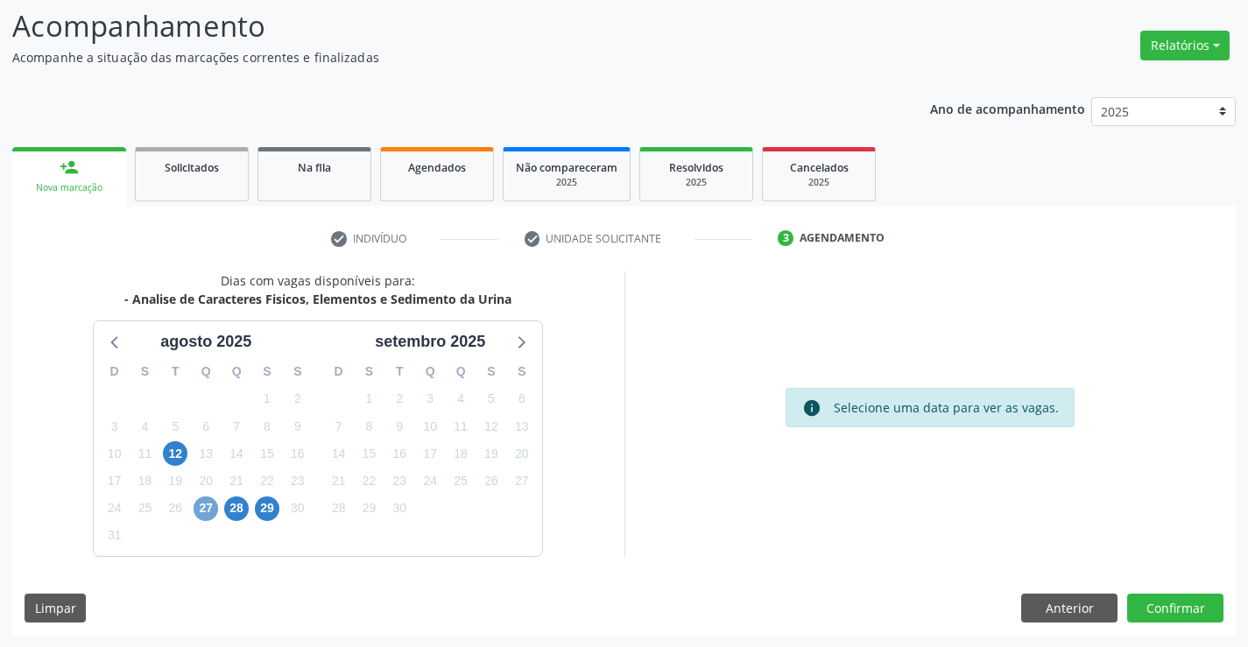
click at [207, 511] on span "27" at bounding box center [206, 509] width 25 height 25
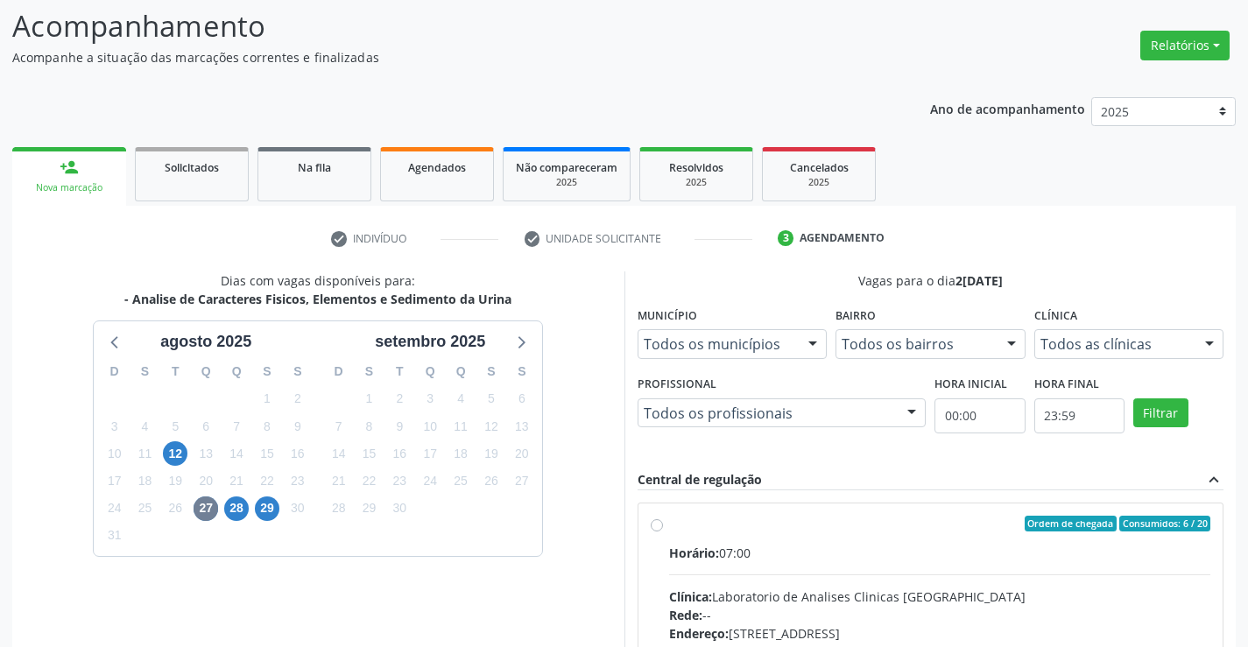
click at [669, 526] on label "Ordem de chegada Consumidos: 6 / 20 Horário: 07:00 Clínica: Laboratorio de Anal…" at bounding box center [940, 650] width 542 height 269
click at [657, 526] on input "Ordem de chegada Consumidos: 6 / 20 Horário: 07:00 Clínica: Laboratorio de Anal…" at bounding box center [657, 524] width 12 height 16
radio input "true"
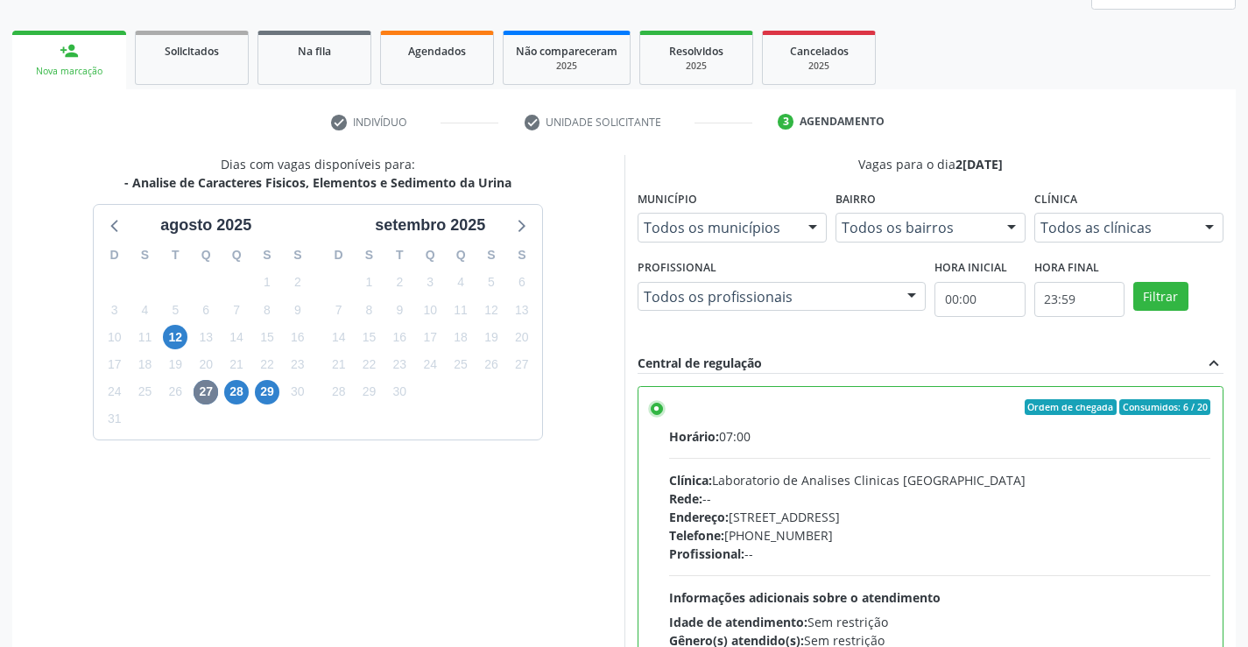
scroll to position [399, 0]
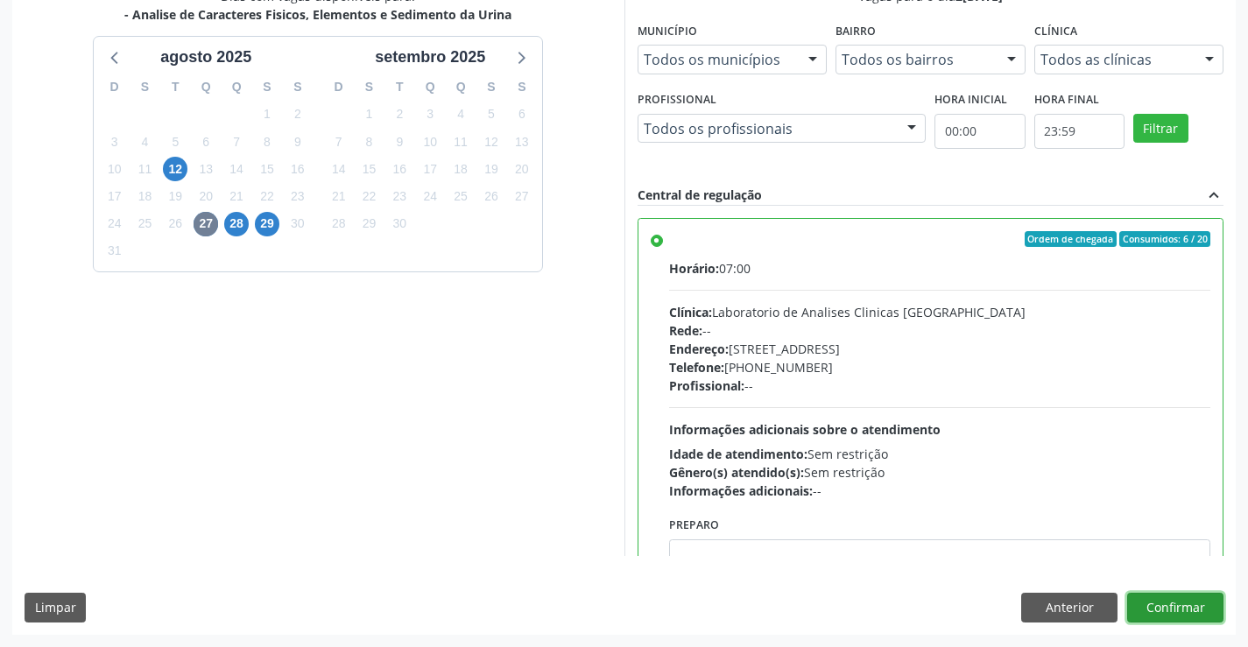
click at [1184, 606] on button "Confirmar" at bounding box center [1175, 608] width 96 height 30
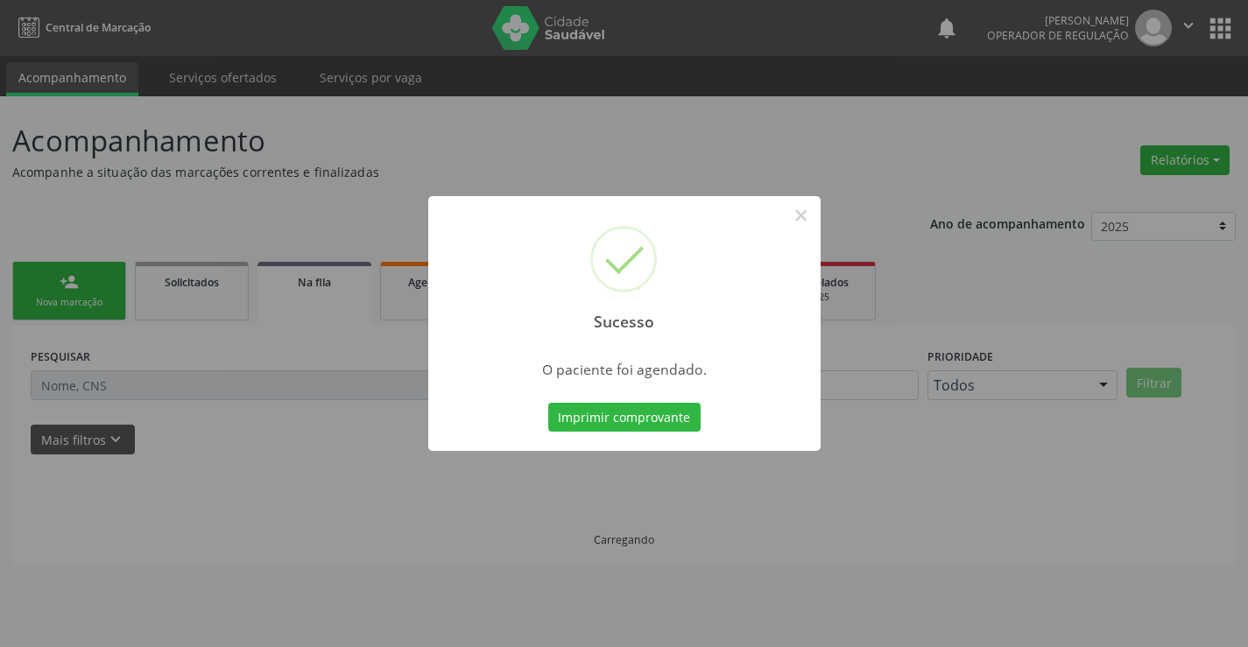
scroll to position [0, 0]
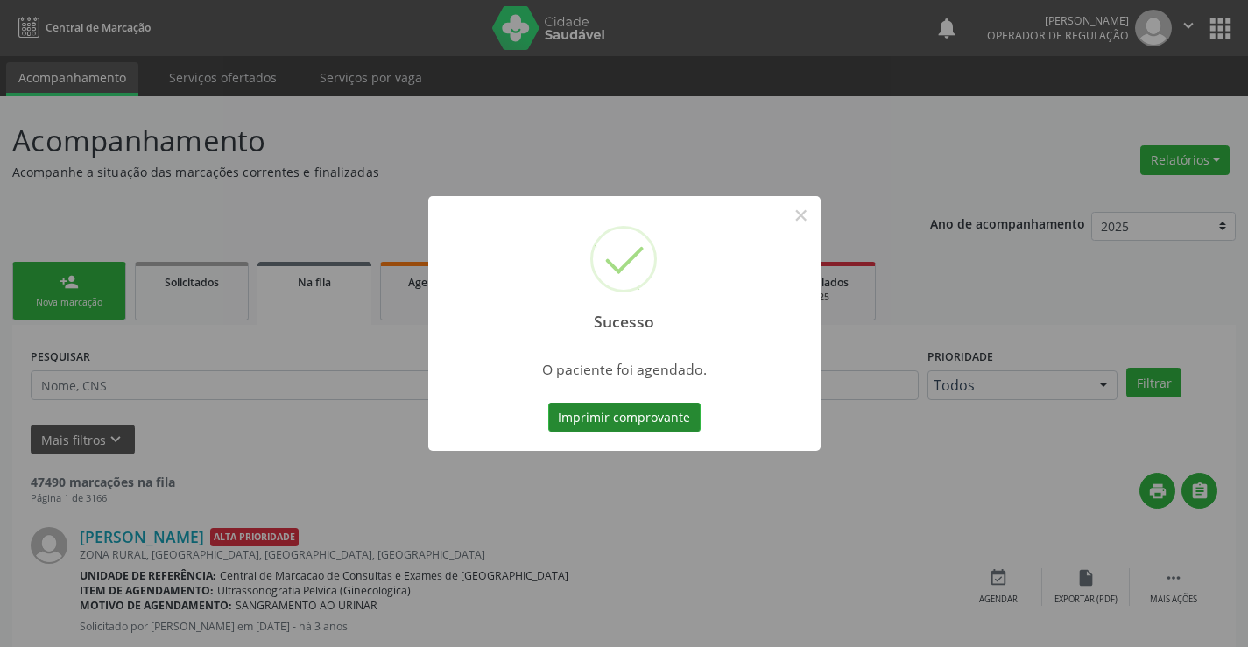
click at [633, 410] on button "Imprimir comprovante" at bounding box center [624, 418] width 152 height 30
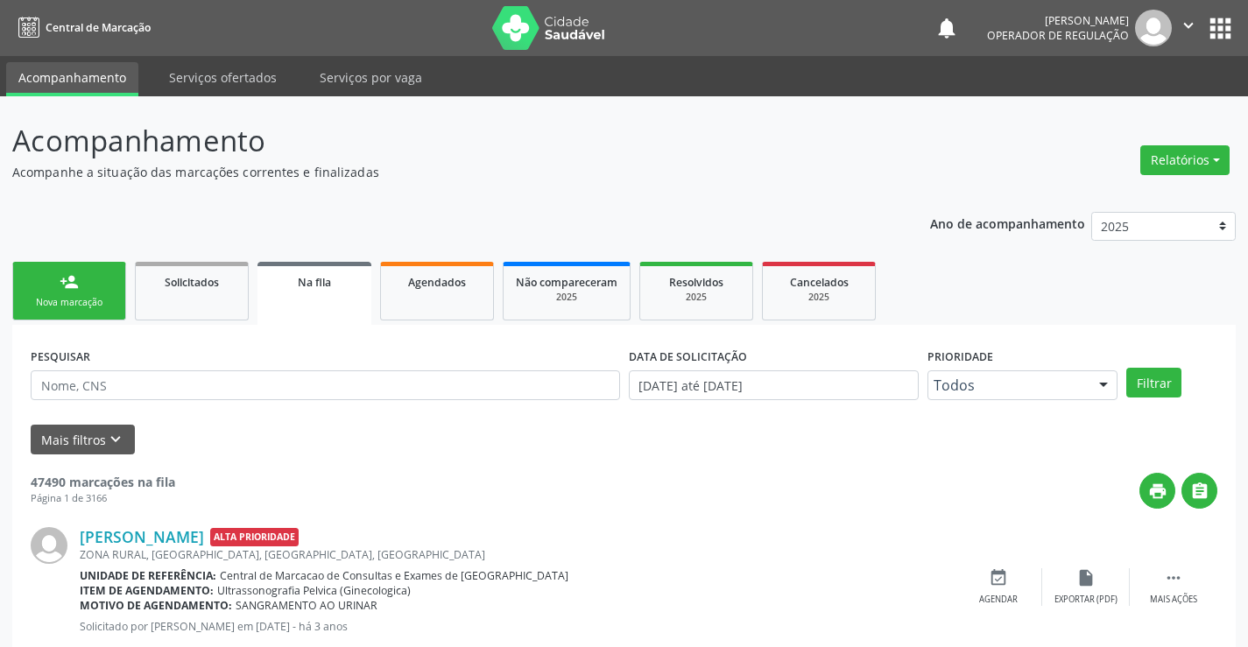
click at [77, 301] on div "Nova marcação" at bounding box center [69, 302] width 88 height 13
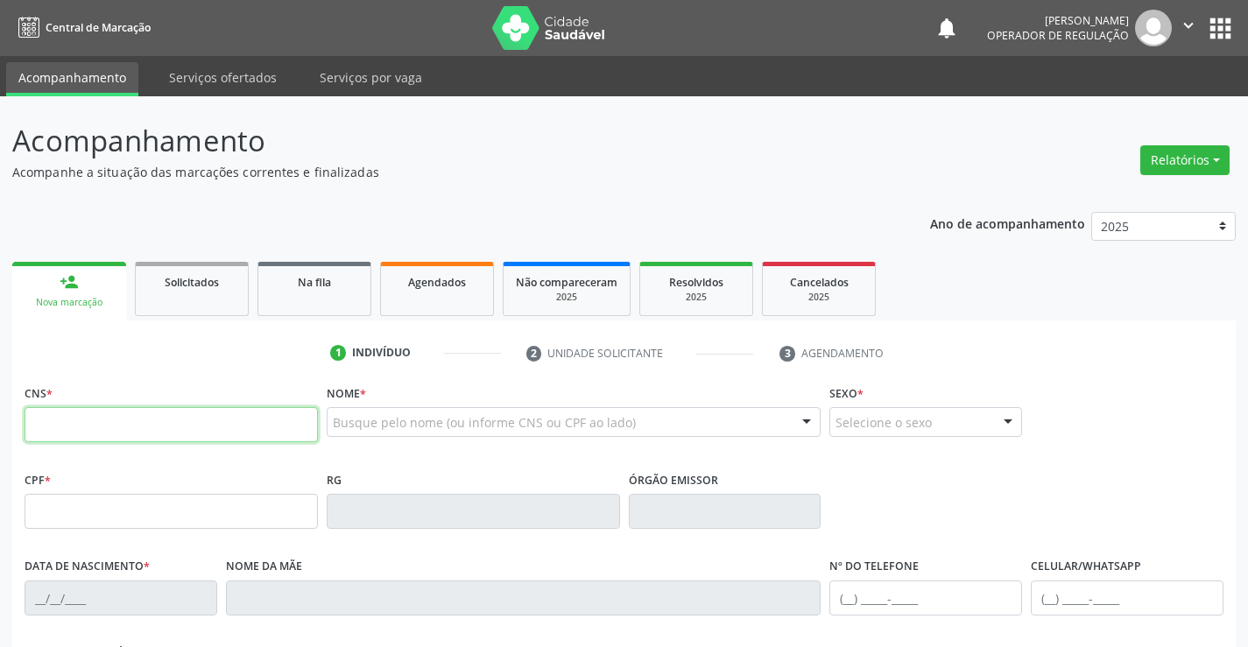
click at [81, 422] on input "text" at bounding box center [171, 424] width 293 height 35
type input "701 2020 5711 4415"
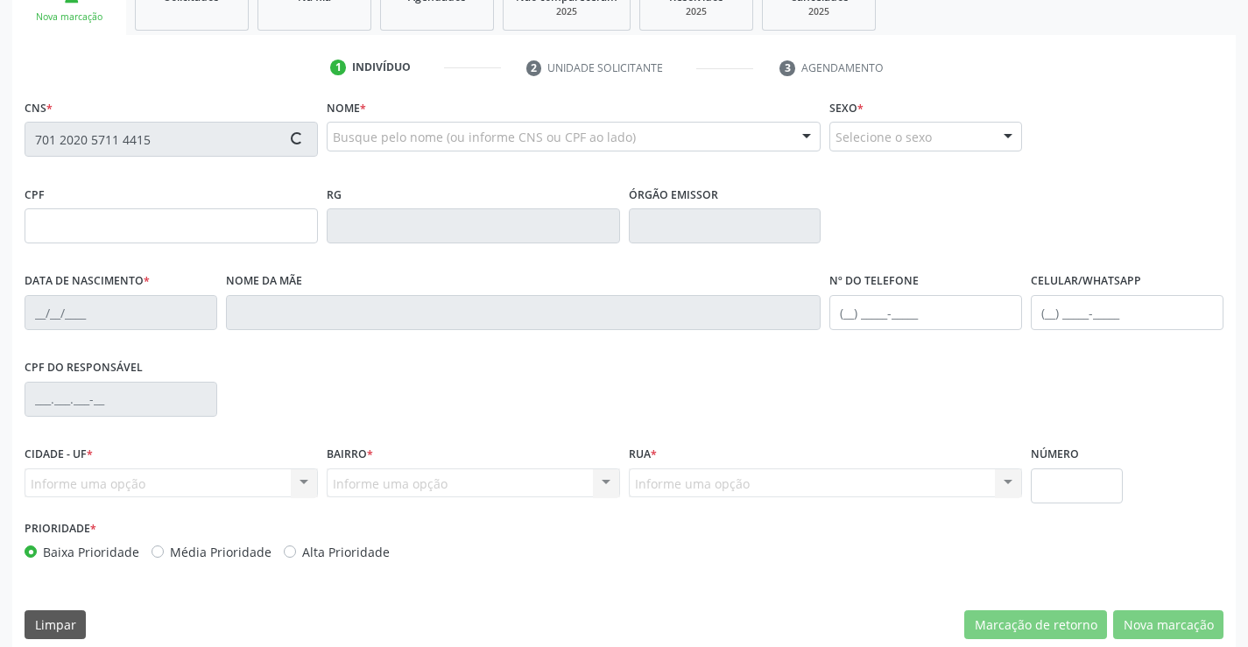
scroll to position [302, 0]
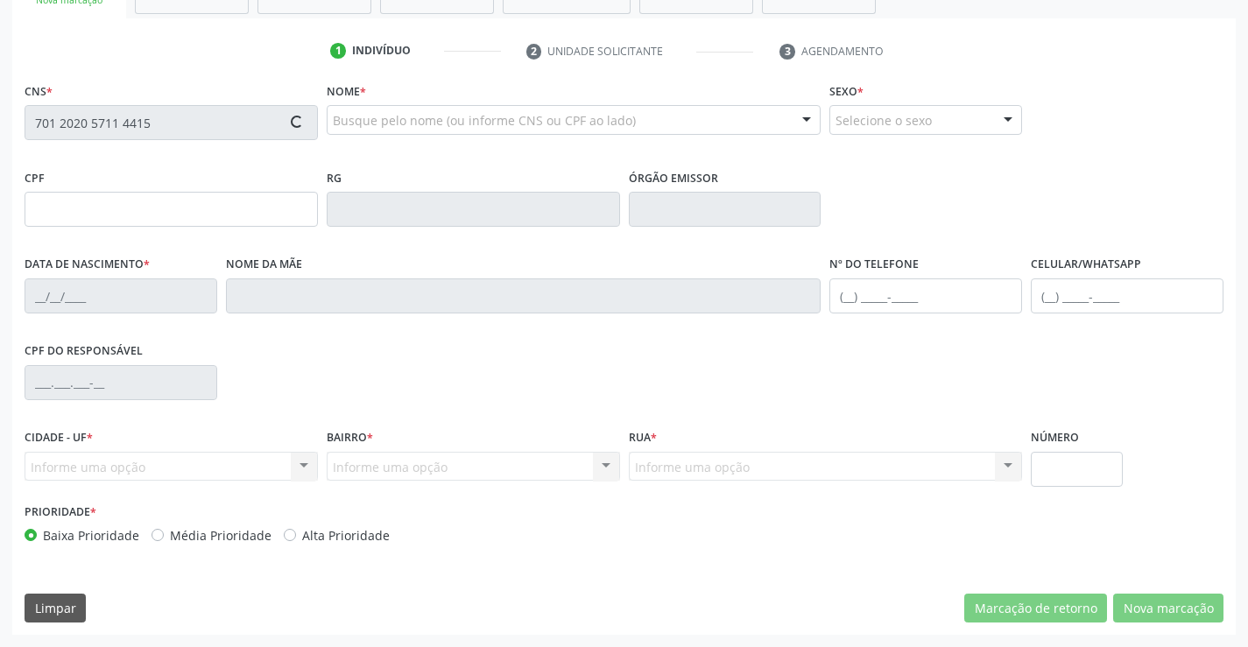
type input "190.543.515-00"
type input "0217742696"
type input "2[DATE]"
type input "[PHONE_NUMBER]"
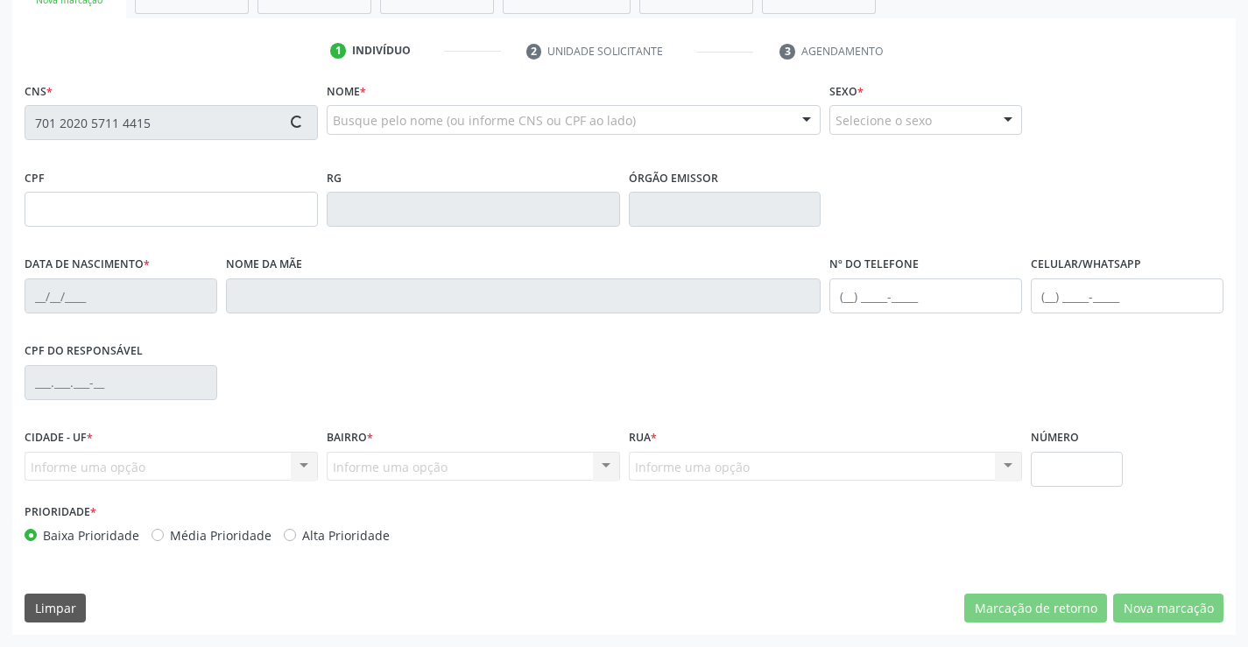
type input "190.543.515-00"
type input "S/N"
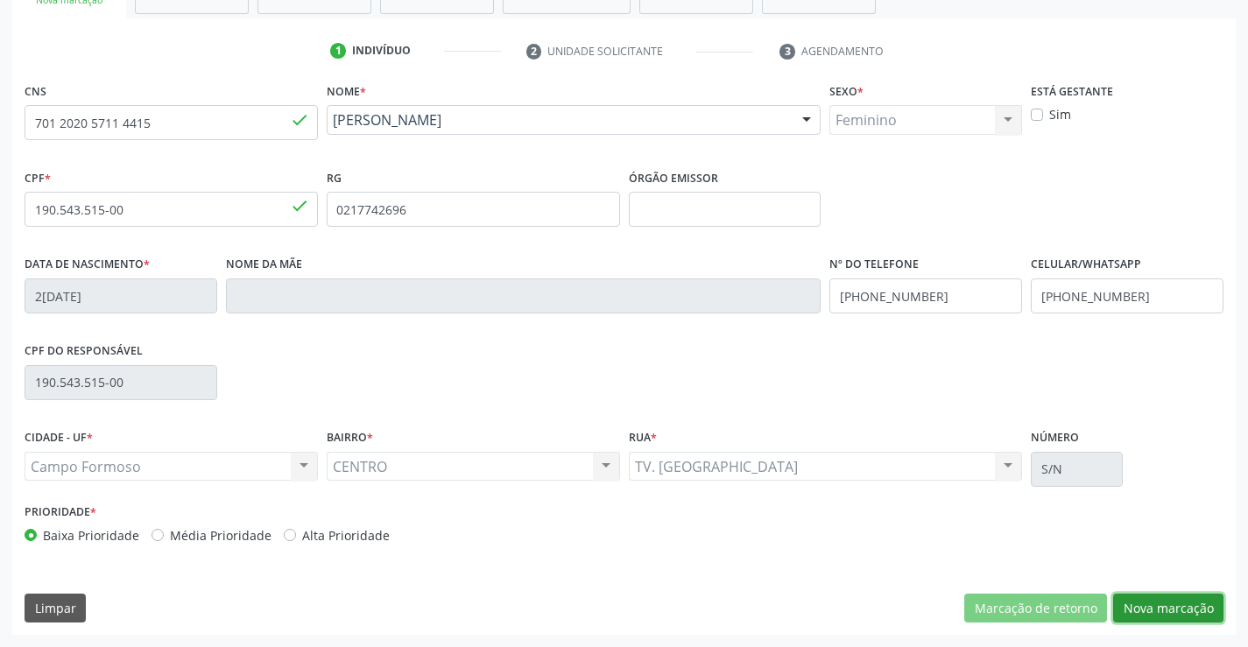
click at [1187, 609] on button "Nova marcação" at bounding box center [1168, 609] width 110 height 30
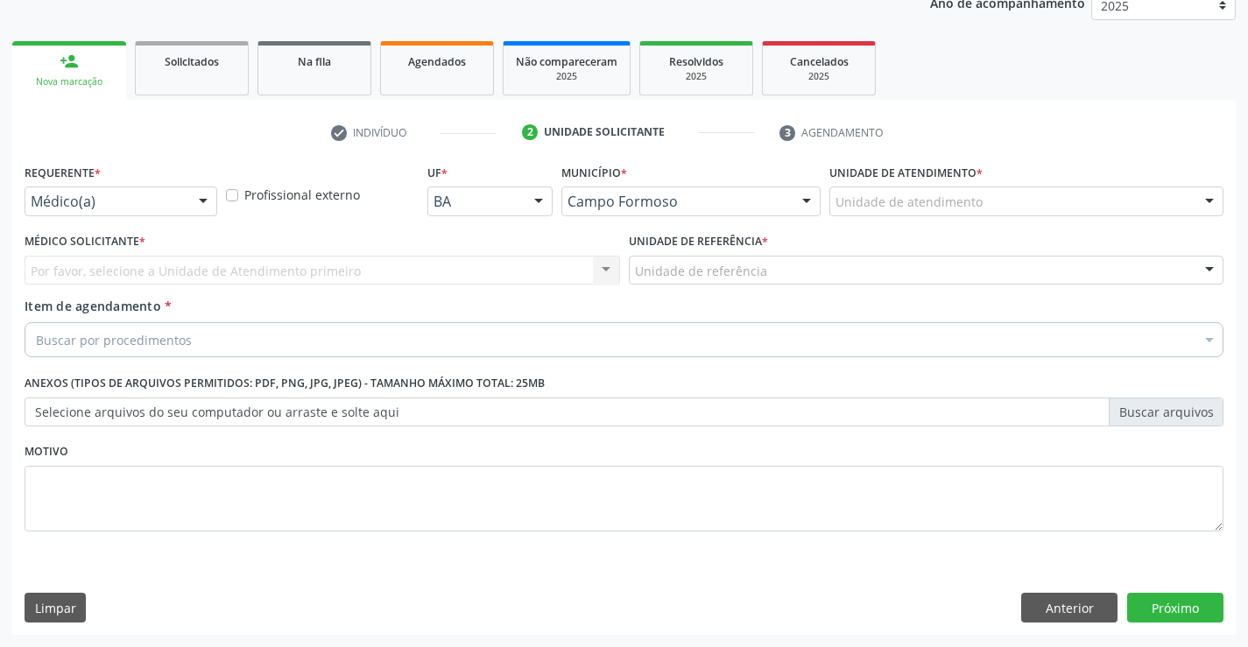
scroll to position [221, 0]
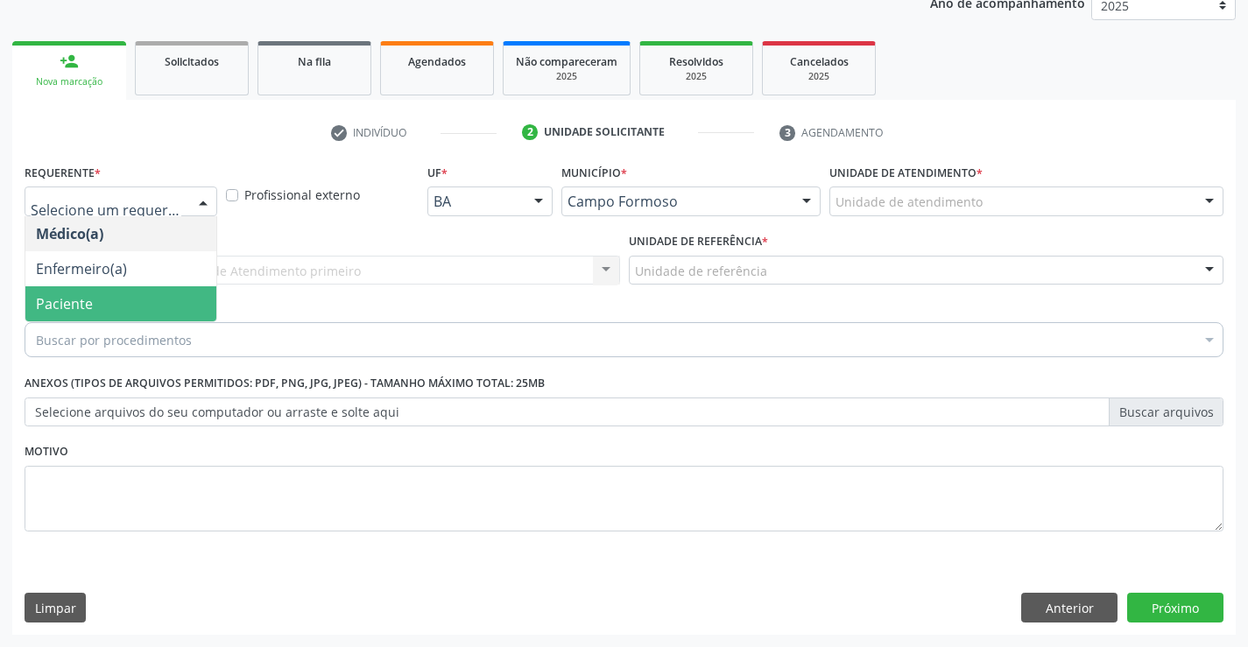
click at [95, 309] on span "Paciente" at bounding box center [120, 303] width 191 height 35
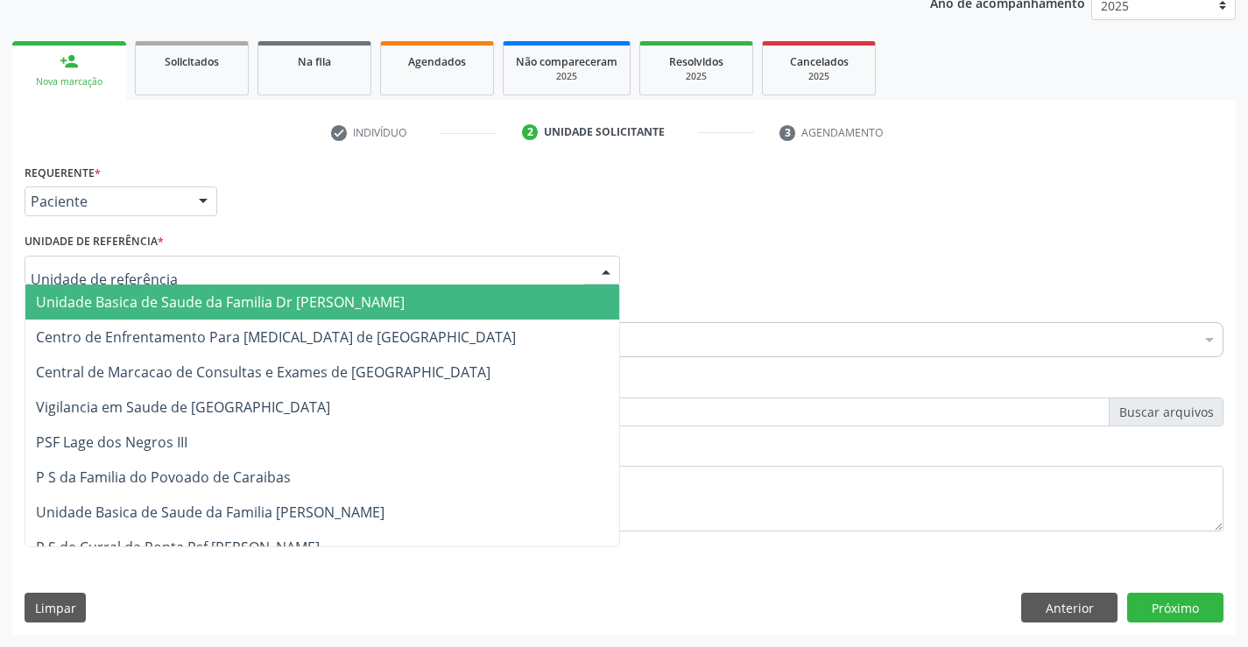
click at [118, 304] on span "Unidade Basica de Saude da Familia Dr [PERSON_NAME]" at bounding box center [220, 301] width 369 height 19
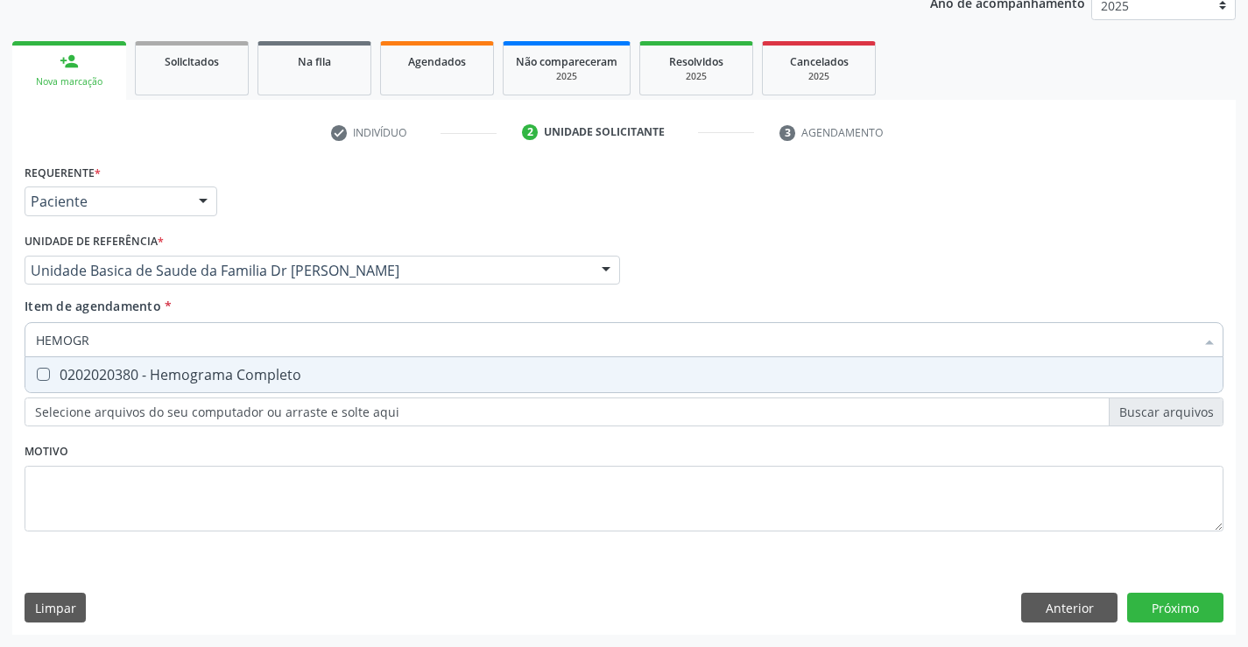
type input "HEMOGRA"
click at [126, 377] on div "0202020380 - Hemograma Completo" at bounding box center [624, 375] width 1176 height 14
checkbox Completo "false"
click at [121, 515] on div "Requerente * Paciente Médico(a) Enfermeiro(a) Paciente Nenhum resultado encontr…" at bounding box center [624, 357] width 1199 height 397
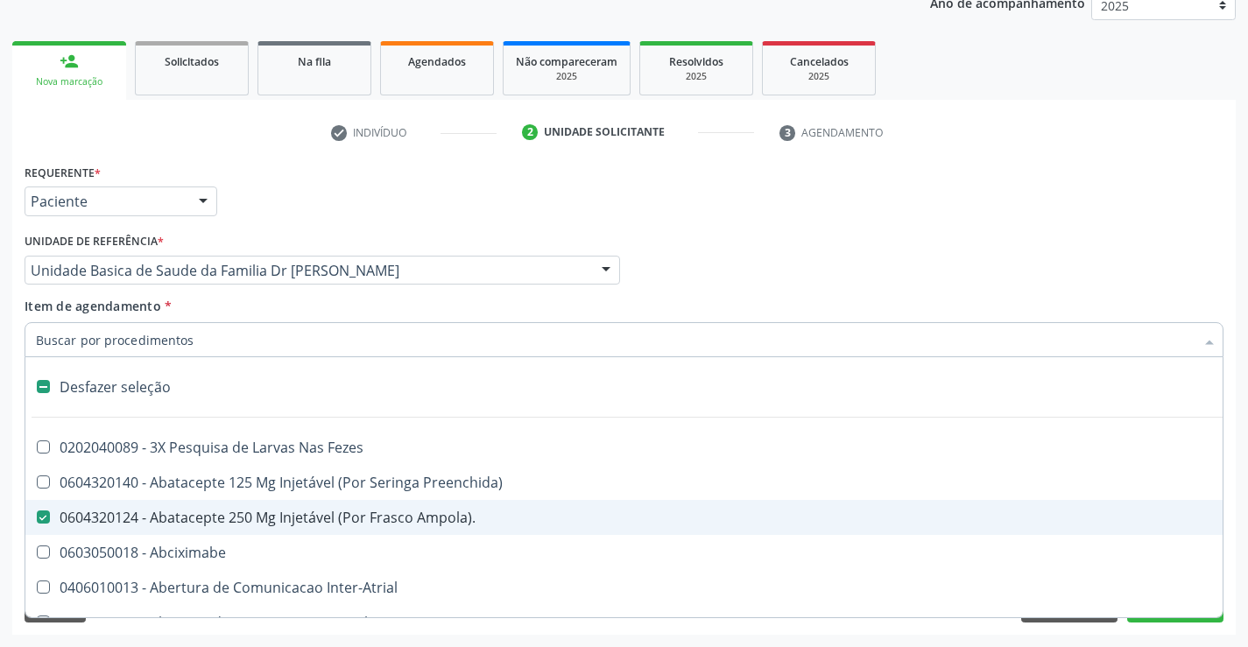
click at [151, 387] on div "Desfazer seleção" at bounding box center [717, 387] width 1385 height 35
click at [137, 511] on div "0604320124 - Abatacepte 250 Mg Injetável (Por Frasco Ampola)." at bounding box center [717, 518] width 1363 height 14
checkbox input "true"
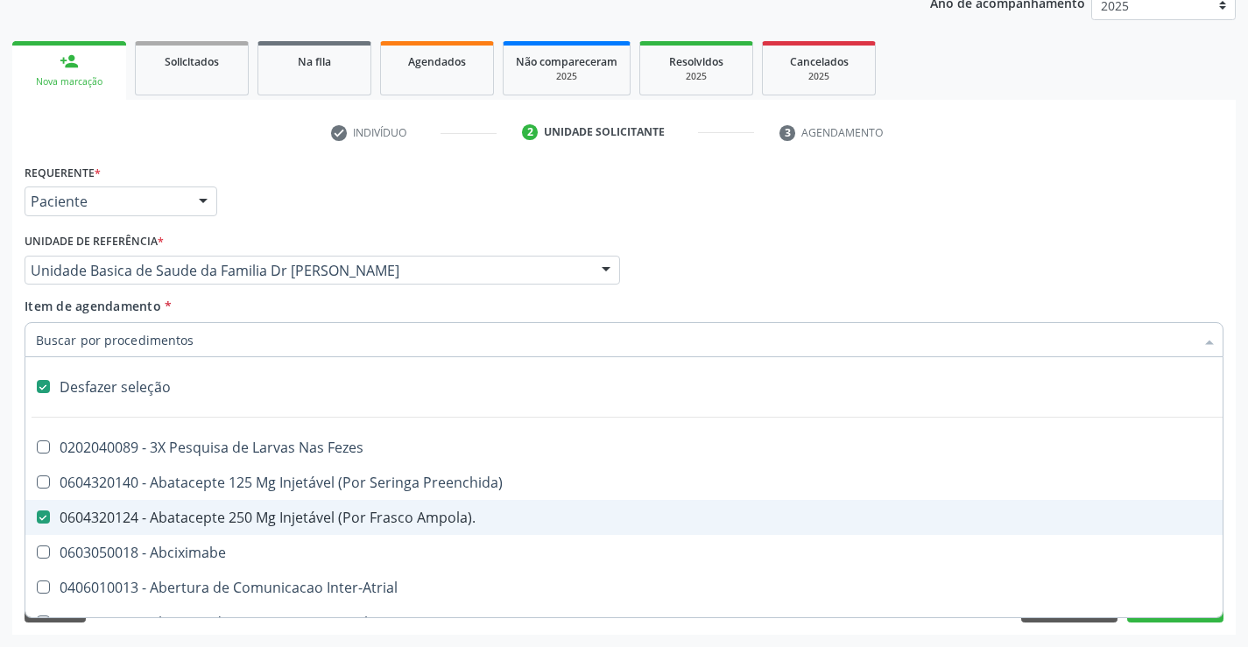
checkbox Fezes "true"
checkbox Preenchida\) "true"
checkbox Ampola\)\ "true"
checkbox Abciximabe "true"
checkbox Inter-Atrial "true"
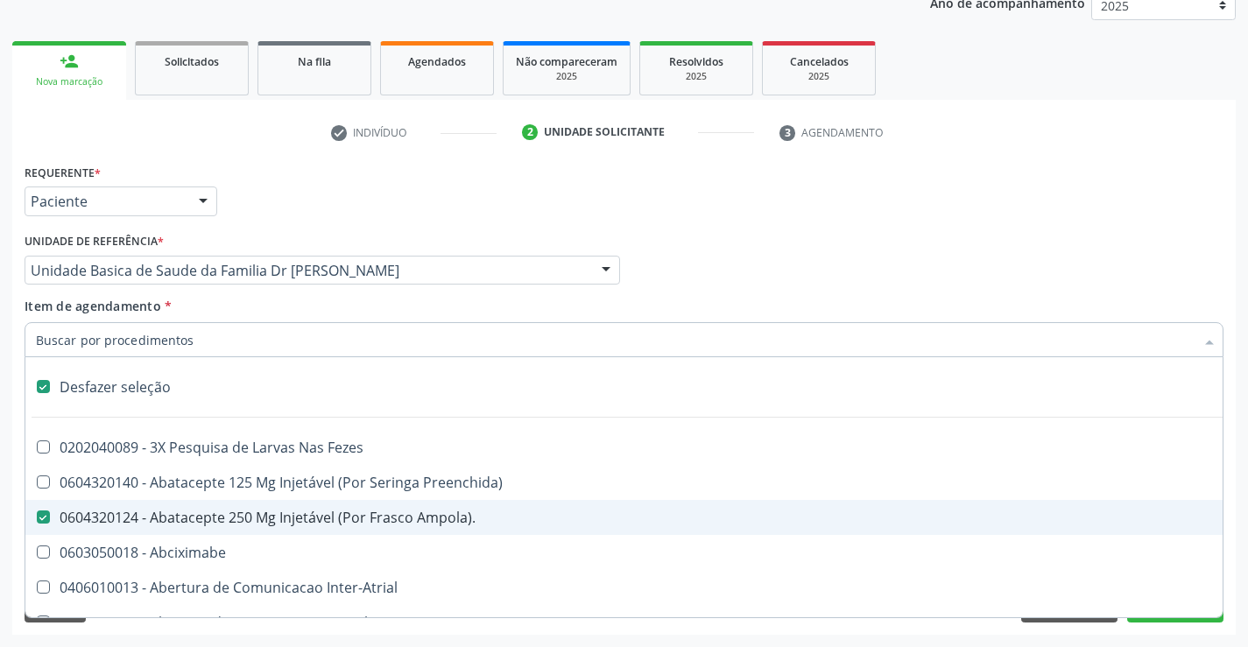
checkbox Valvar "true"
checkbox Adolescente\) "true"
checkbox Valvar "true"
checkbox Adolescente\) "true"
checkbox Paciente\) "true"
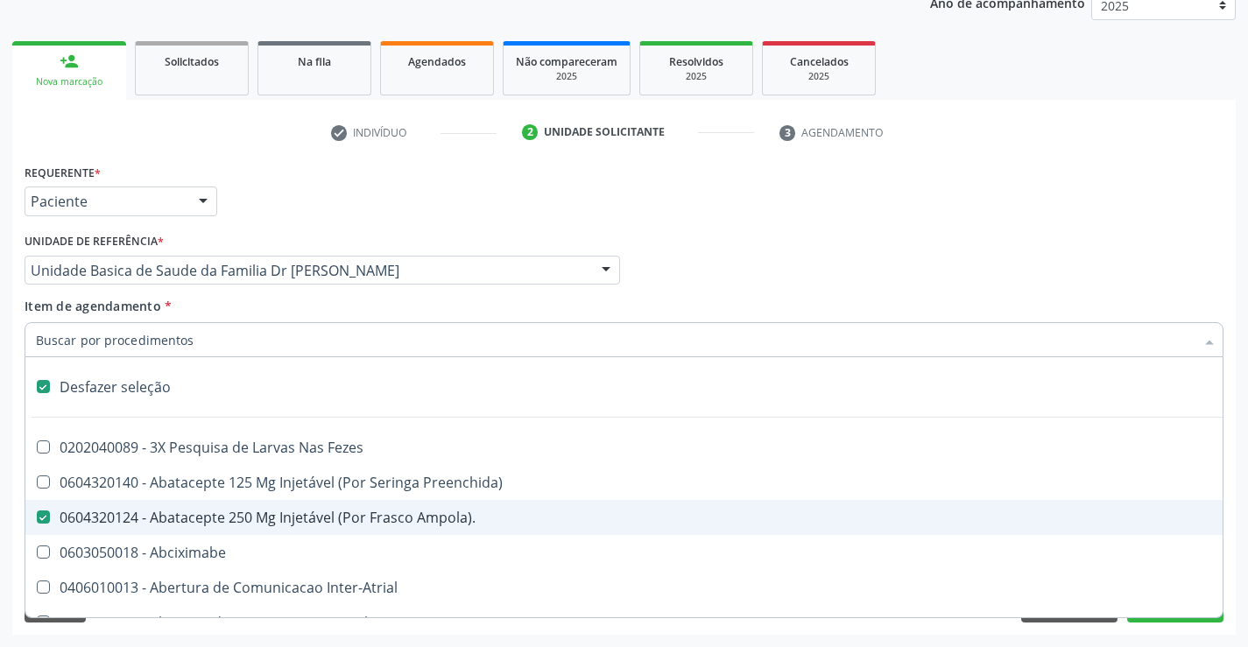
checkbox Dente\) "true"
checkbox Comprimido\) "true"
checkbox \(Dornic\) "true"
checkbox Derrames "true"
checkbox Capsula\) "true"
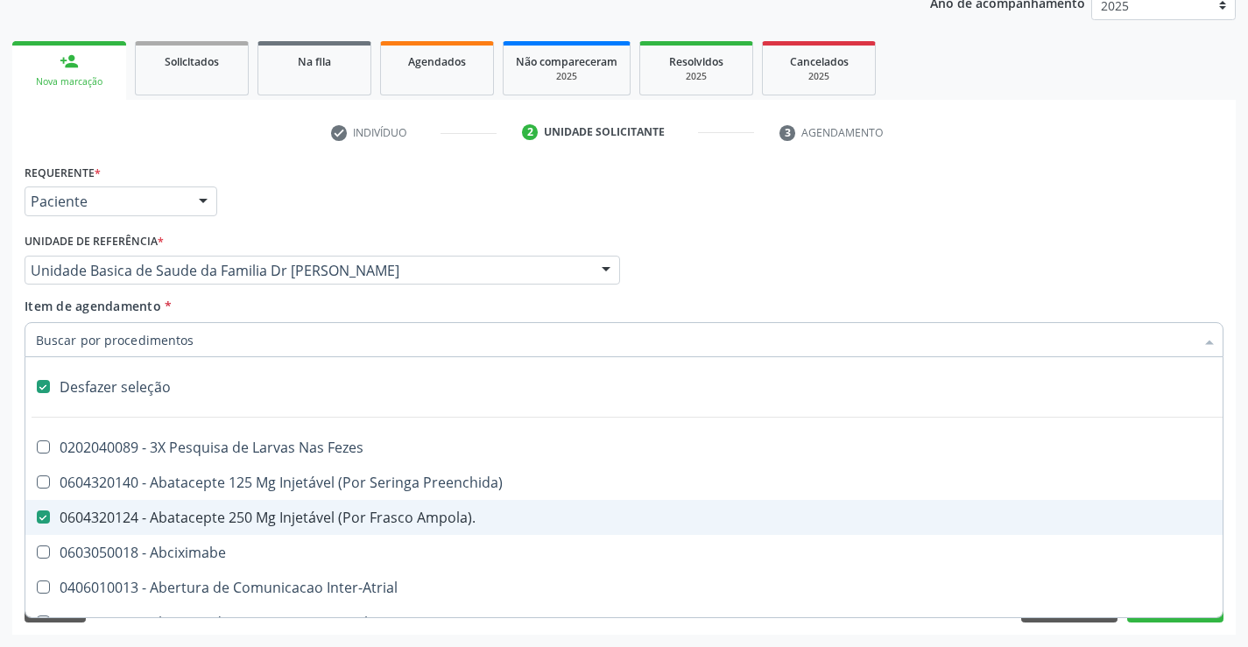
checkbox Capsula\) "true"
checkbox Psicossocial "true"
checkbox Risco "true"
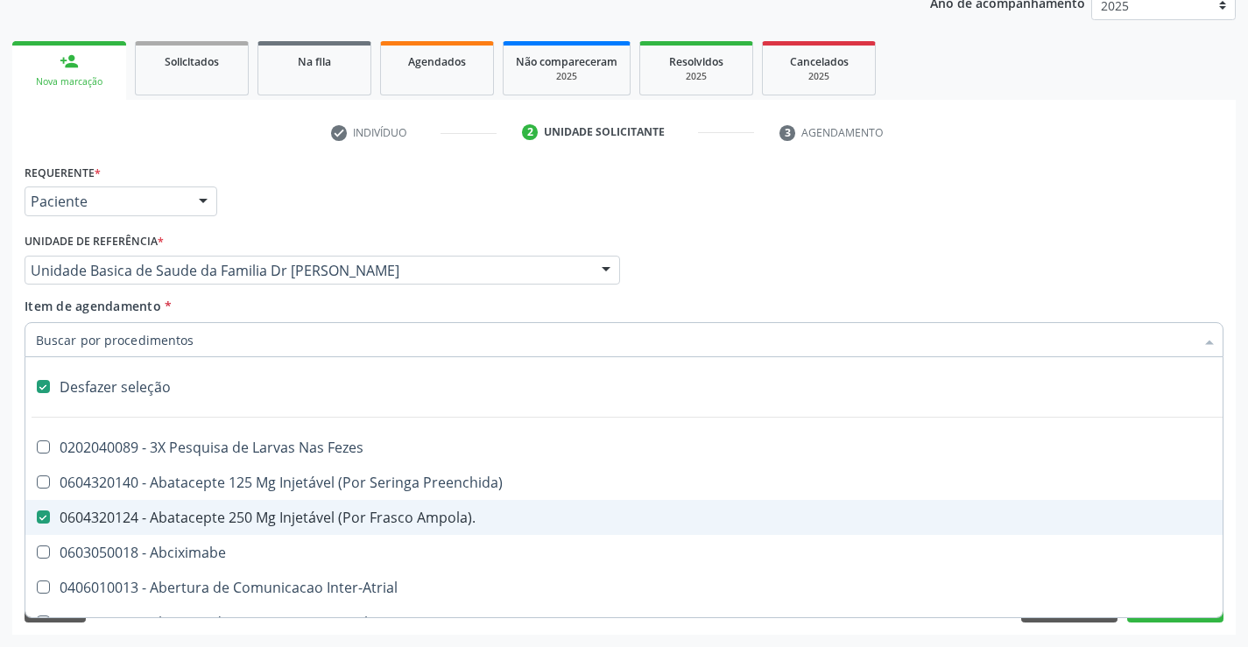
checkbox Psicossocial "true"
checkbox Diálise "true"
checkbox Reabilitacao "true"
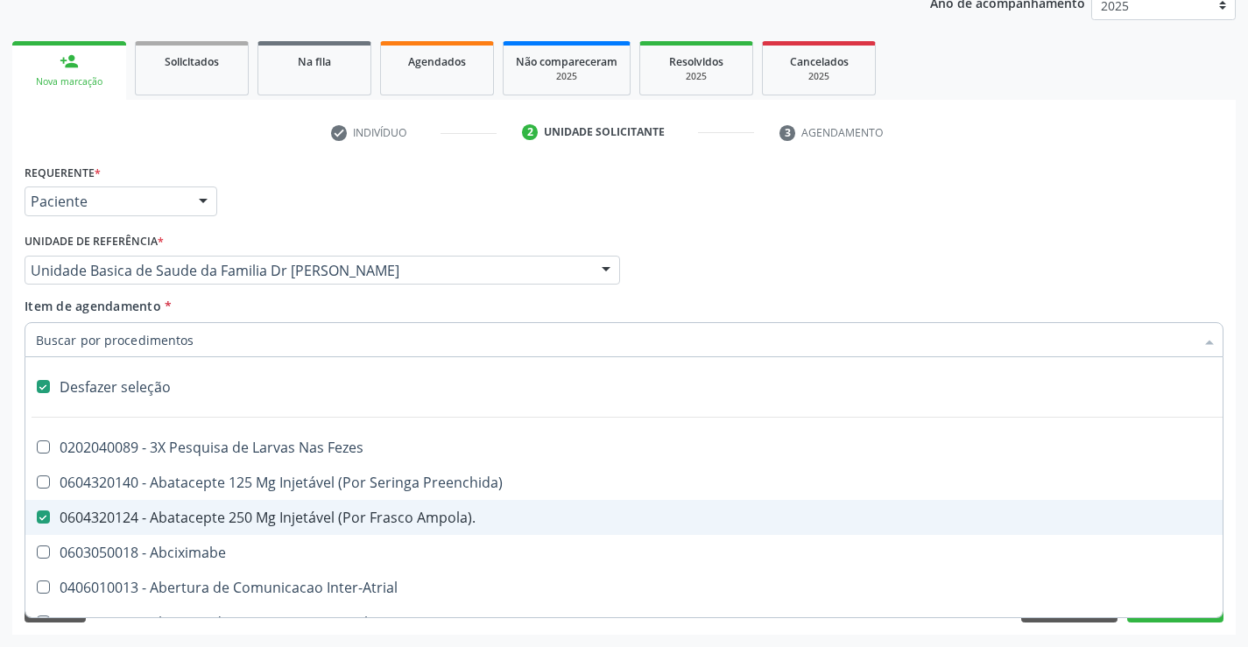
checkbox \(Uai\)\ "true"
checkbox Rim "true"
checkbox Fenilcetonuria "true"
checkbox Cistica "true"
checkbox Congenito "true"
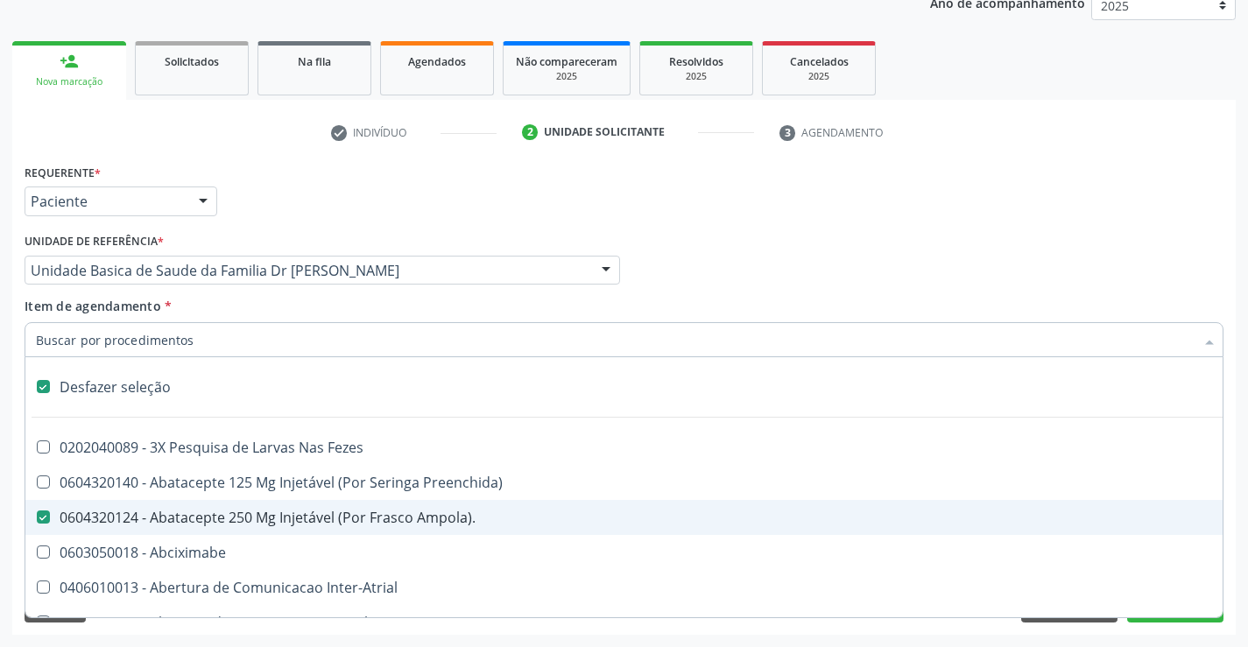
checkbox Coclear "true"
checkbox Queimado "true"
checkbox Bilateral "true"
checkbox Queimado "true"
checkbox Trabalho "true"
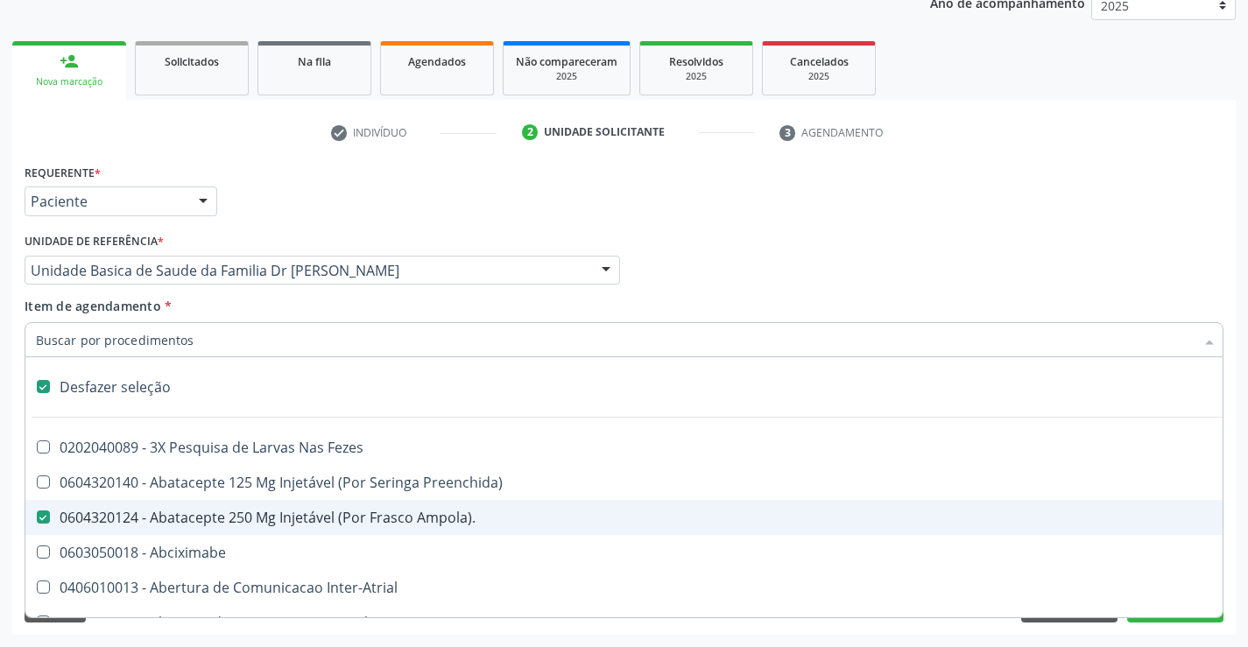
checkbox Trabalho "true"
checkbox Multiprofissional "true"
checkbox Cornea "true"
checkbox Pancreas "true"
checkbox Multiprofissional "true"
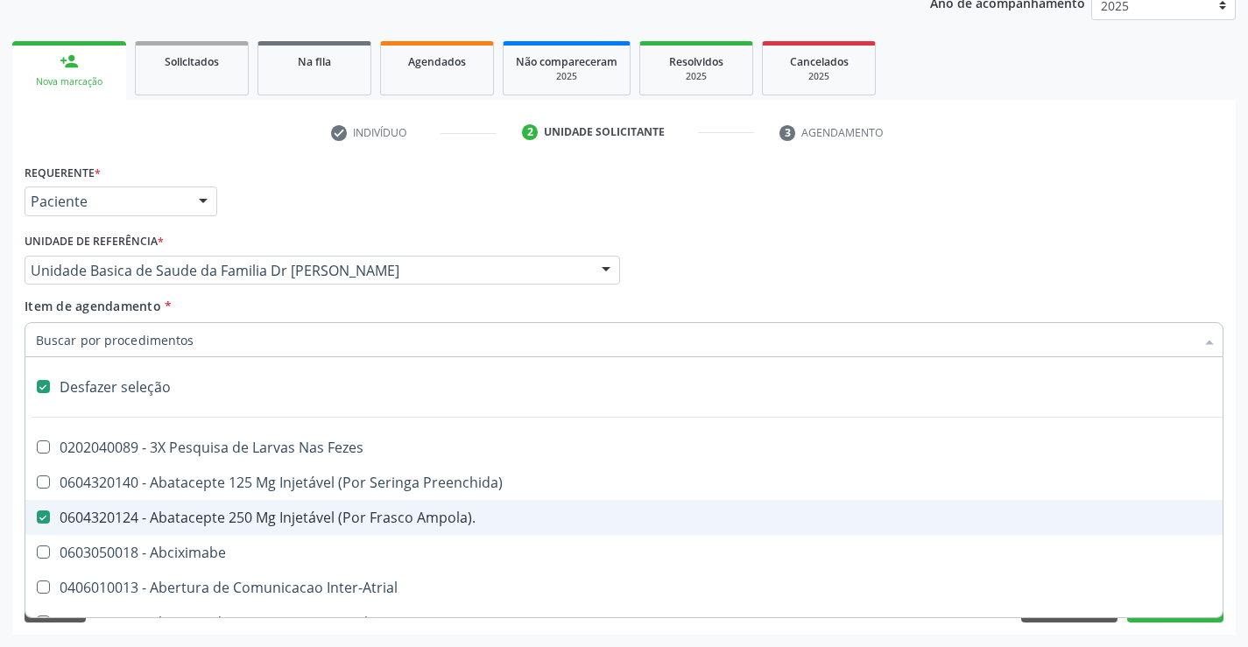
checkbox Hemoglobinopatias "true"
checkbox Coclear "true"
checkbox Osso "true"
checkbox Alternativa "true"
checkbox Terapeutica\) "true"
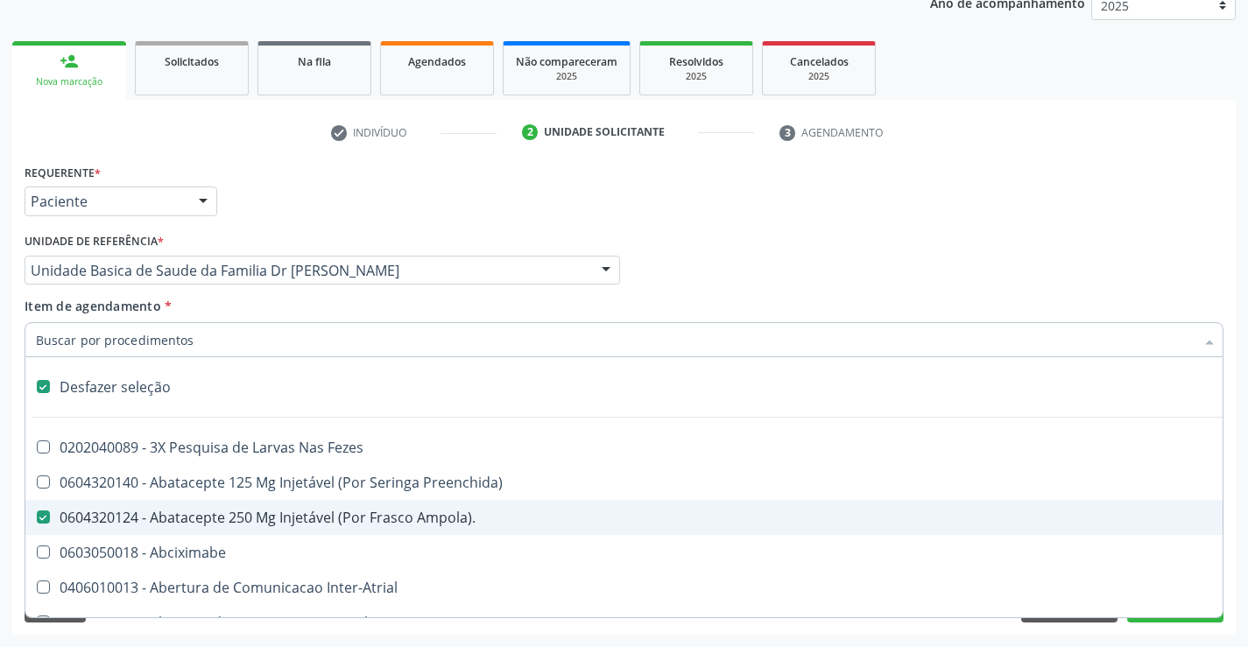
checkbox Nutricional "true"
checkbox Órgãos "true"
checkbox \(Uaa\)\ "true"
checkbox Terapêuticas\)\ "true"
checkbox Psicossocial "true"
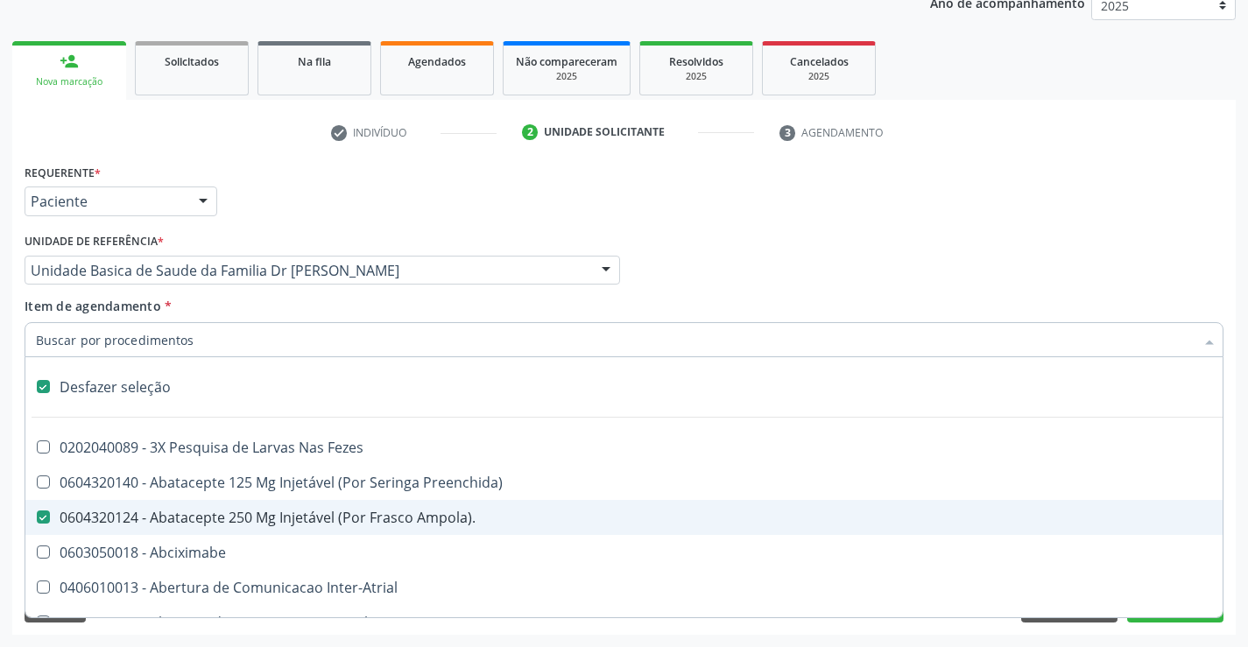
checkbox Paciente\/Mês "true"
checkbox Tonometria "true"
checkbox Biotinidase "true"
checkbox Congênita\ "true"
checkbox Clinico "true"
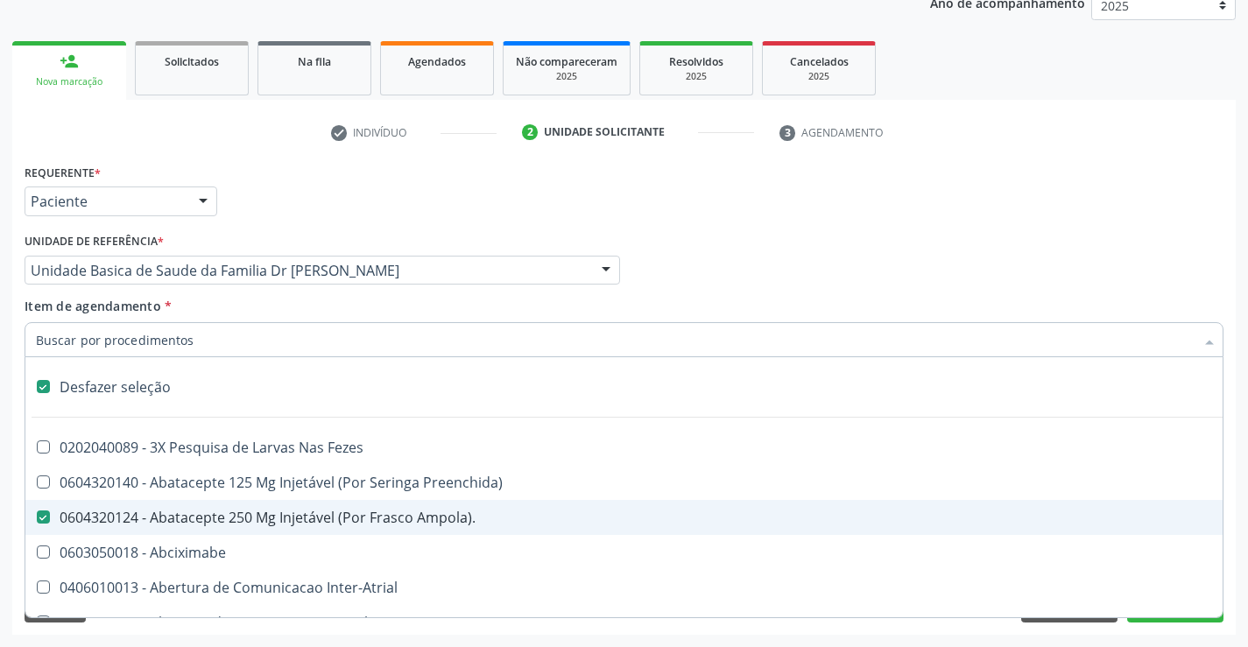
checkbox Pós-Operatorio "true"
checkbox Genético "true"
checkbox Preenchida\) "true"
checkbox Rodas "true"
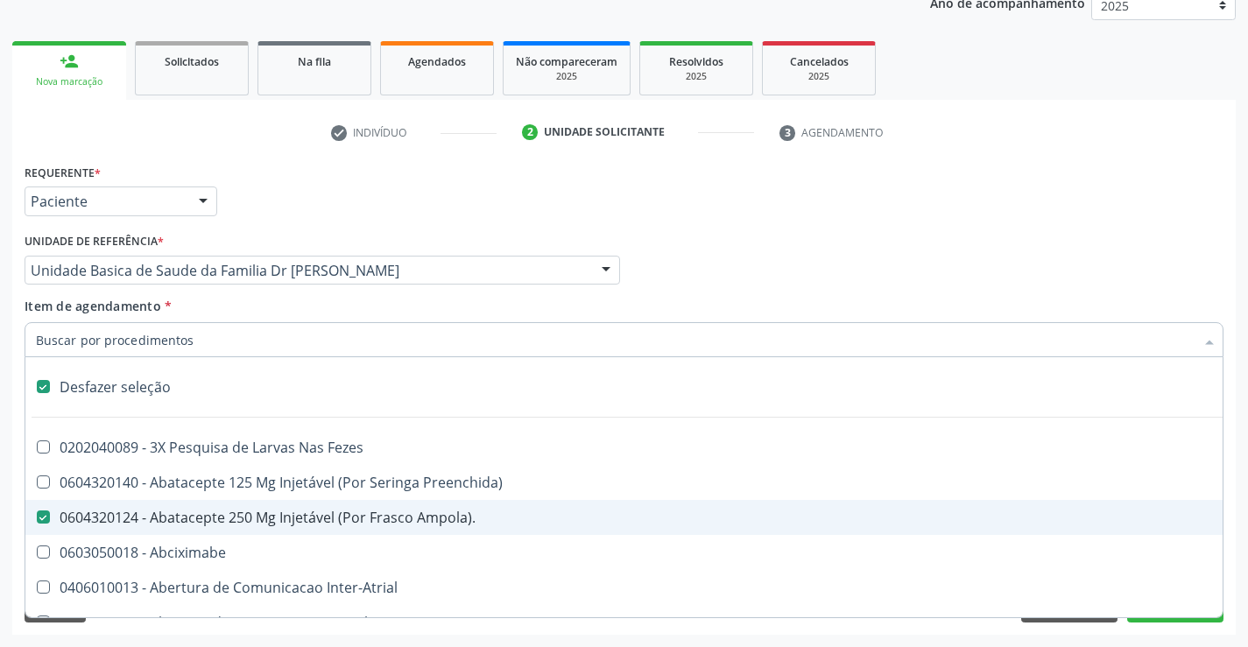
checkbox Quadril "true"
checkbox Tronco "true"
checkbox Locomoção "true"
checkbox Oftalmológica "true"
checkbox Ortopedica "true"
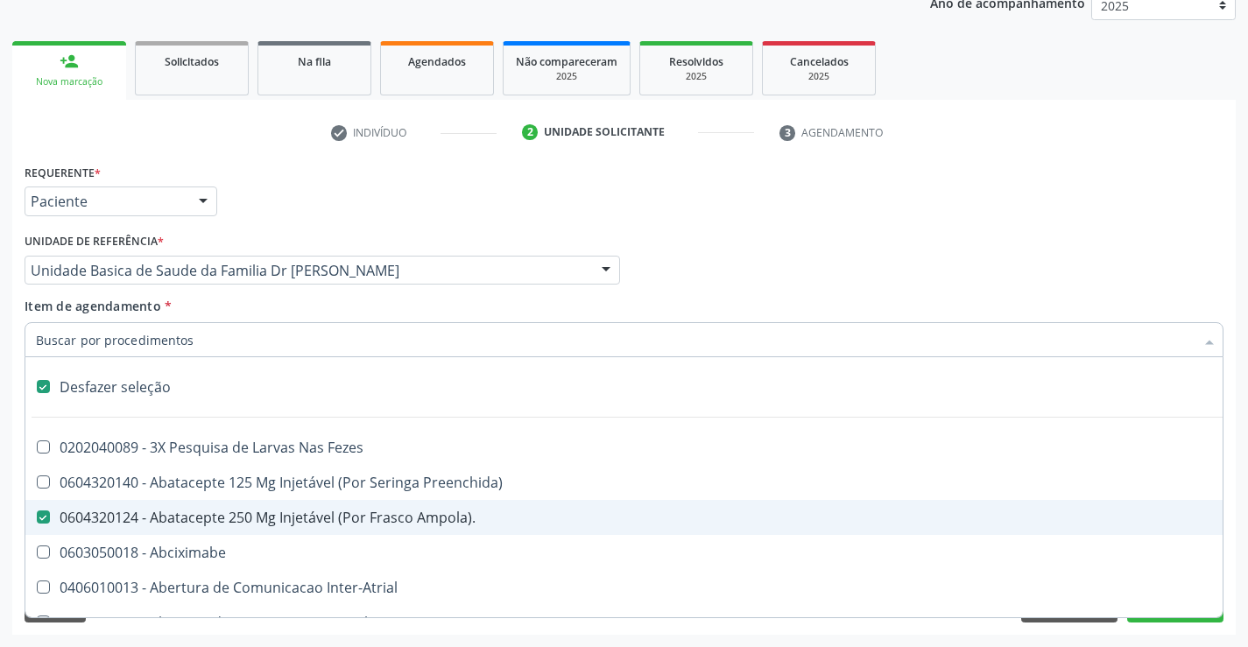
checkbox Dentária "true"
checkbox Rodas "true"
checkbox Adenograma "true"
checkbox Adenoidectomia "true"
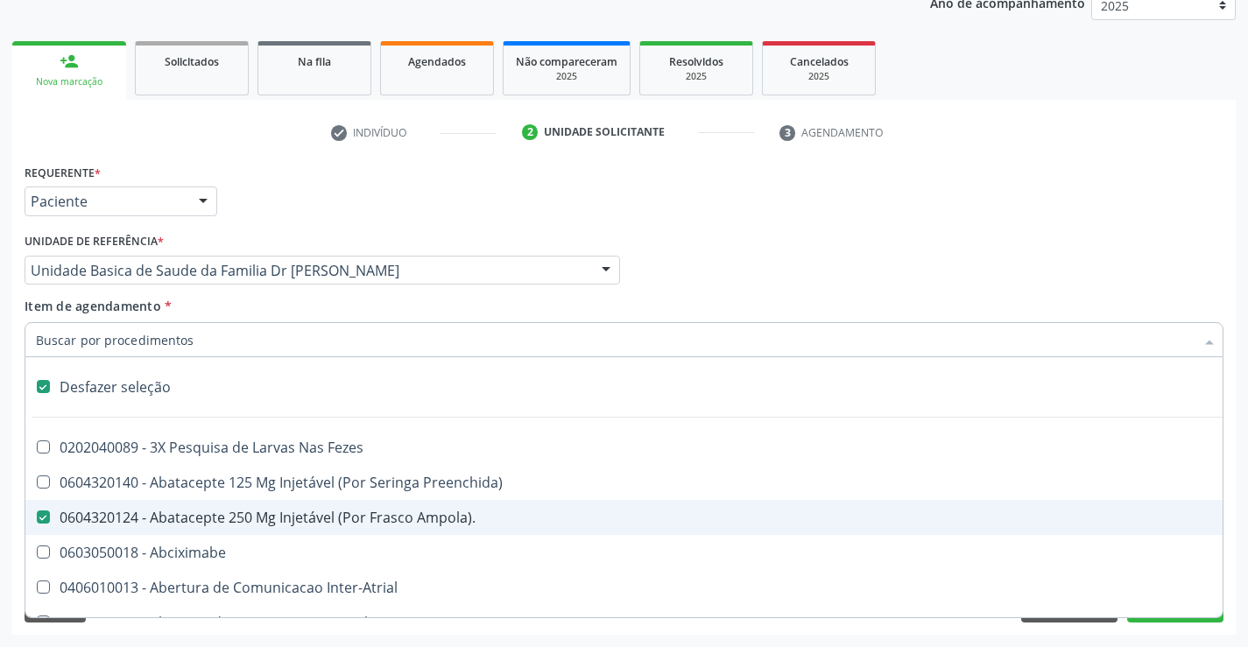
checkbox I\) "true"
checkbox Especializada\ "true"
checkbox Paciente\) "true"
checkbox Parenteral\) "true"
checkbox A "true"
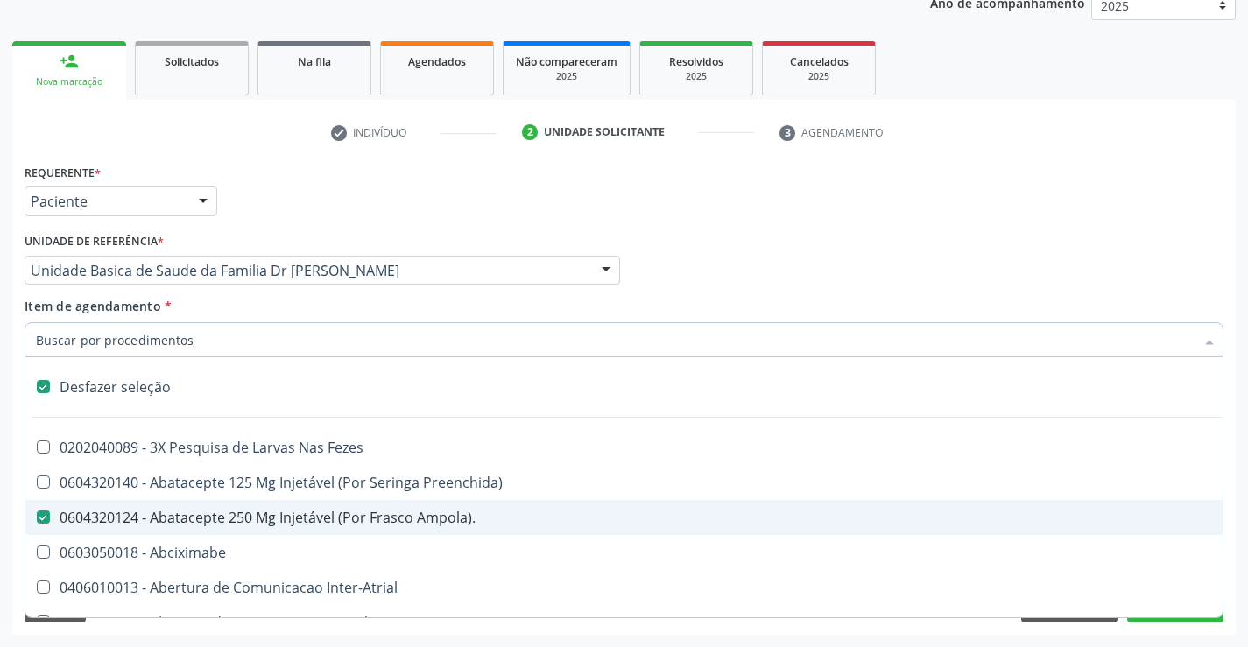
checkbox Terapeutica "true"
checkbox Arterial "true"
checkbox Transeptal "true"
checkbox Cnrac\) "true"
checkbox S\/Pernoite "true"
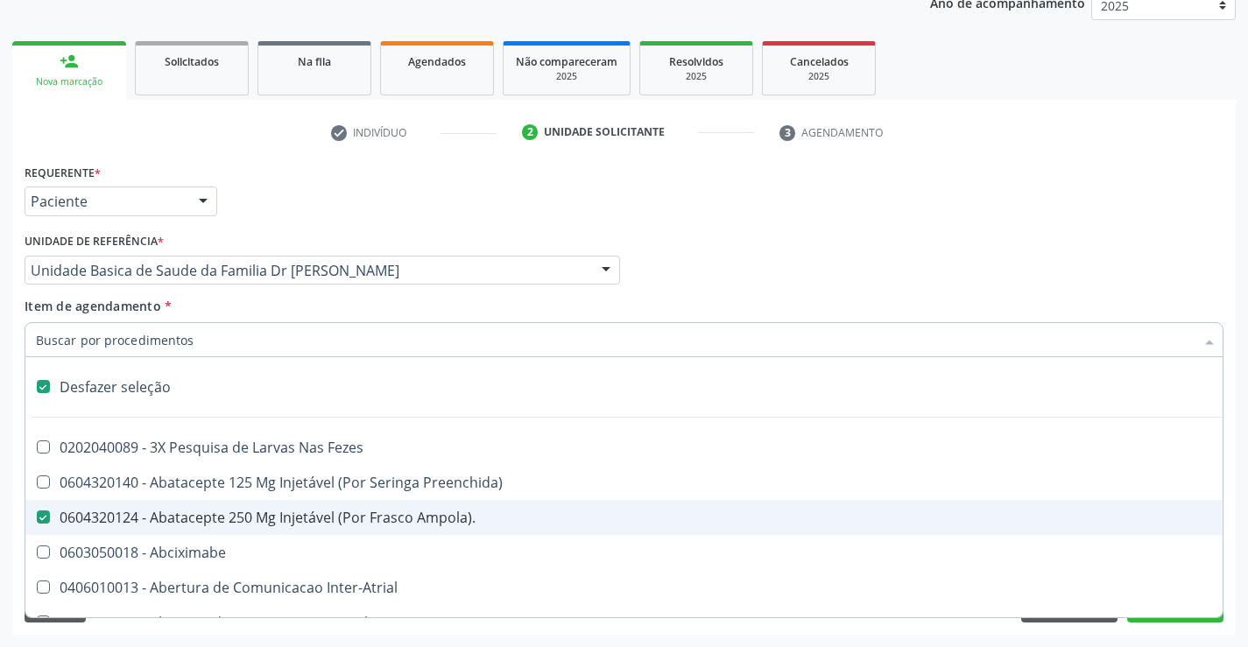
checkbox Acompanhante "true"
checkbox Paciente "true"
checkbox Cnrac\) "true"
checkbox S\/Pernoite "true"
checkbox Agudizadas "true"
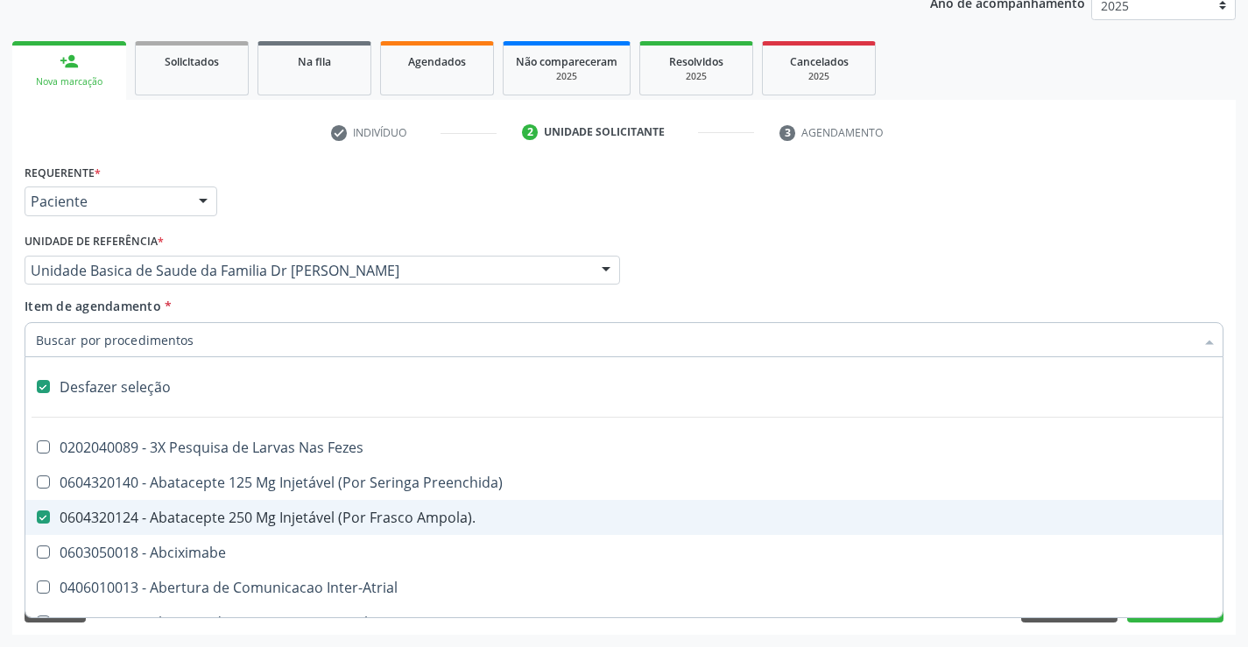
checkbox Oclusal "true"
checkbox Vaginal "true"
checkbox Ml\) "true"
checkbox Angiografico\) "true"
checkbox Trigemio "true"
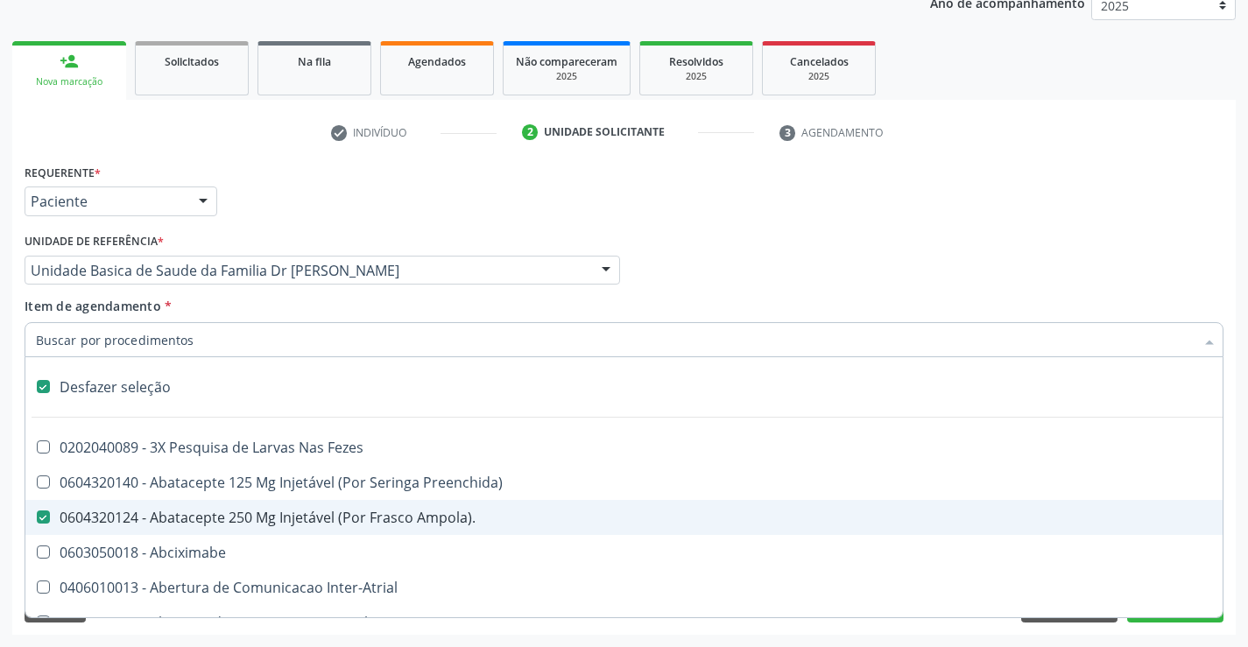
checkbox Hepático "true"
checkbox Craniano "true"
checkbox Capsula\) "true"
checkbox Ampola\) "true"
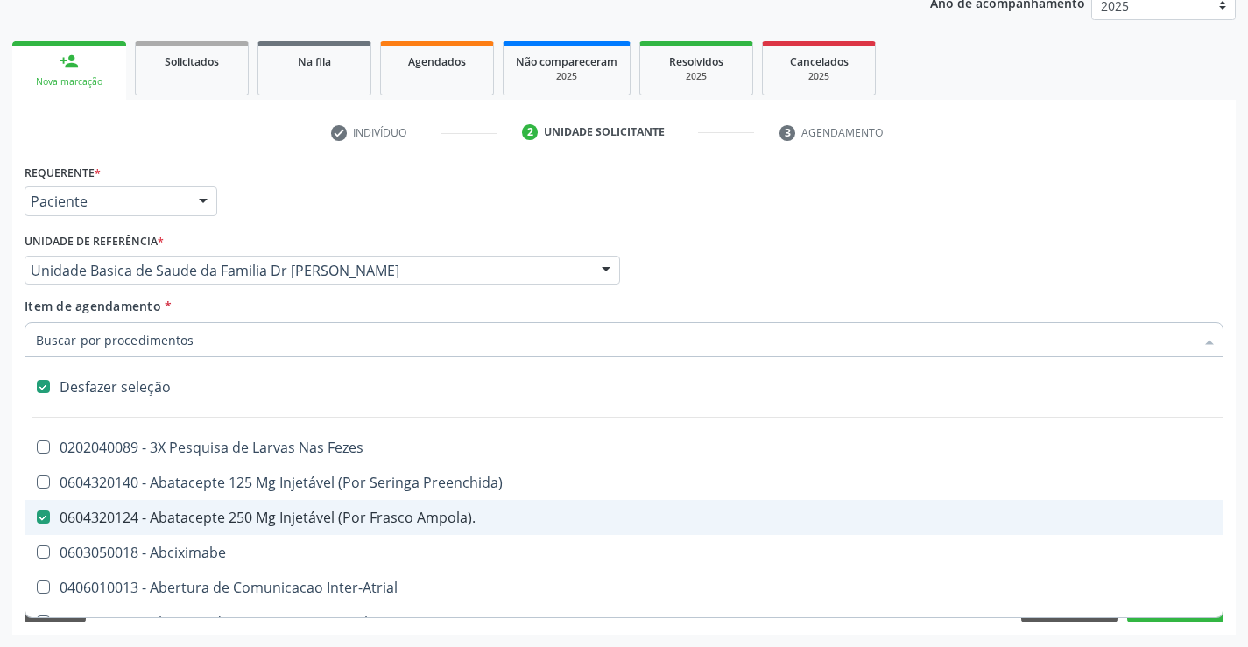
checkbox Frasco-Ampola\) "true"
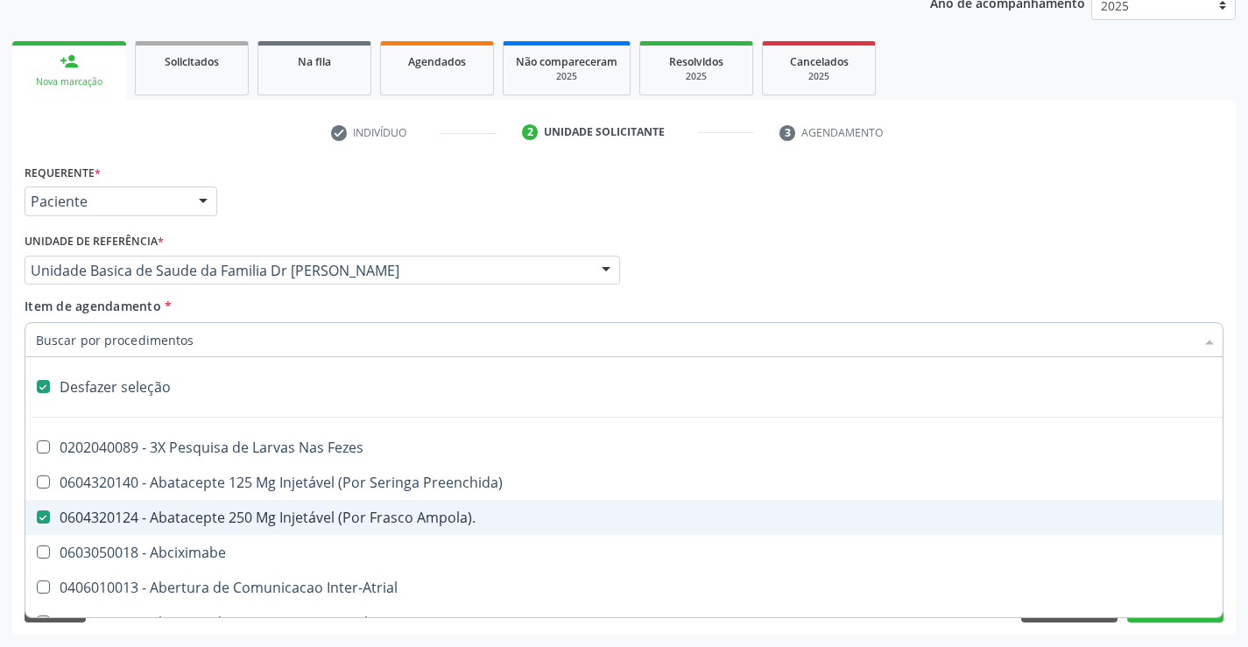
checkbox Frasco-Ampola\) "true"
checkbox Preenchida\) "true"
checkbox Frasco-Ampola\) "true"
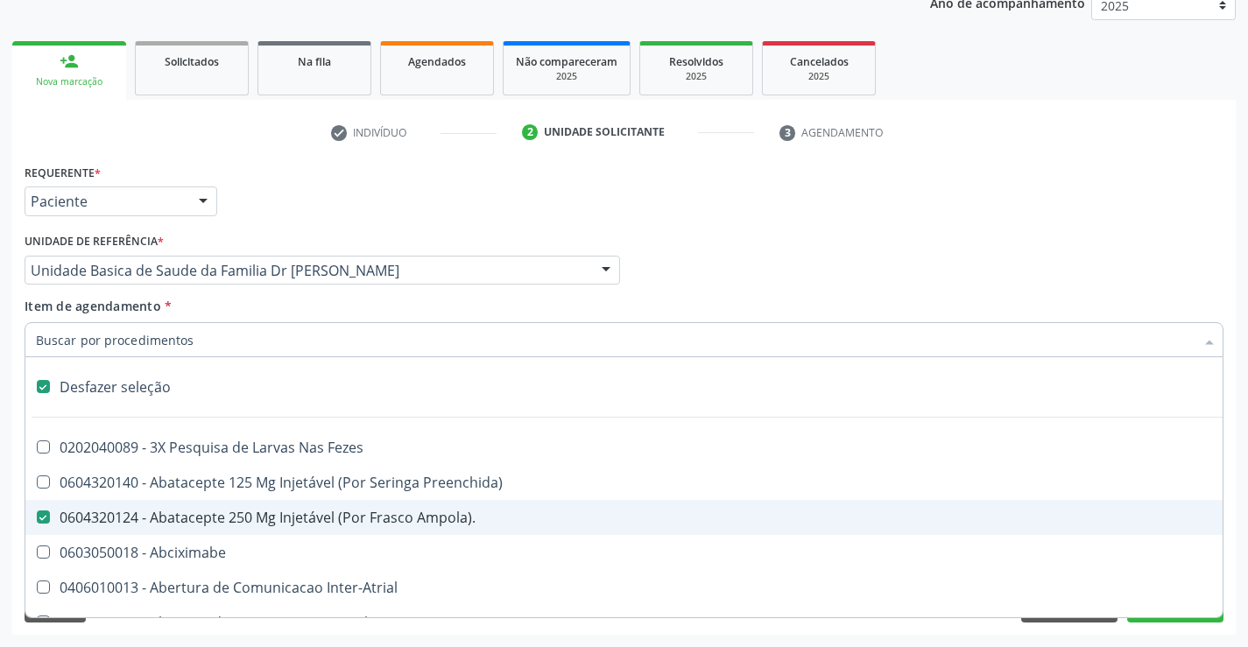
checkbox Frasco-Ampola\) "true"
checkbox Ampola\) "true"
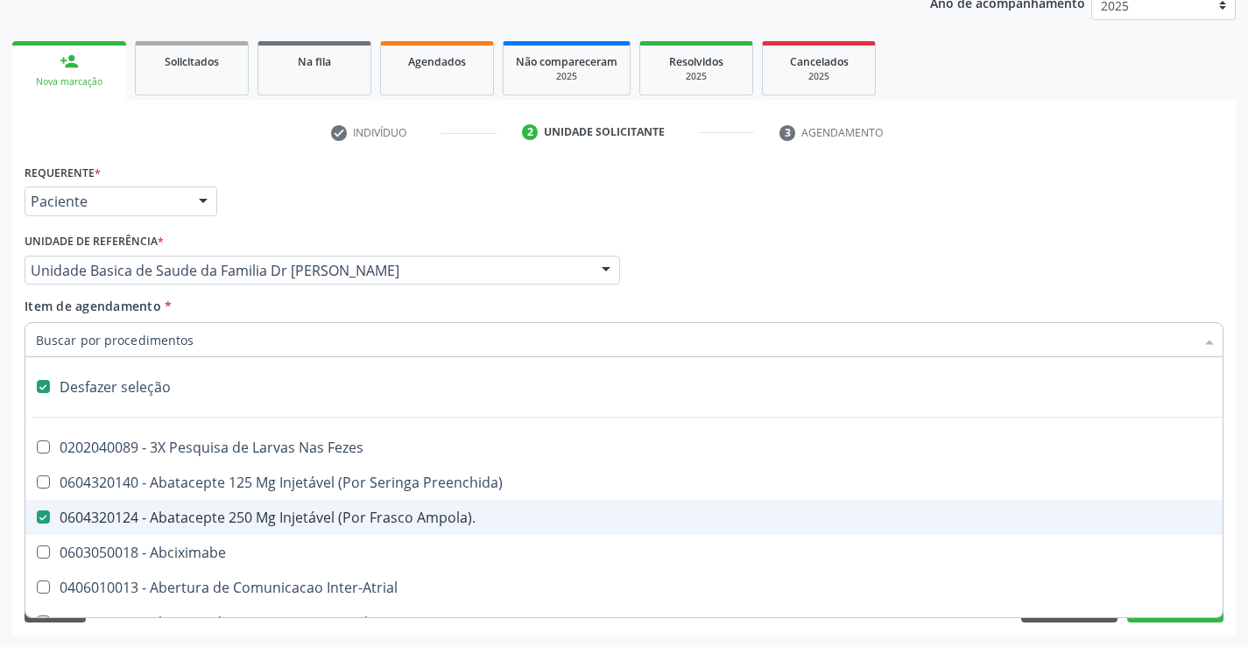
checkbox Simples "true"
checkbox Ar "true"
checkbox Miotendinoso "true"
checkbox Pé "true"
checkbox Pé\) "true"
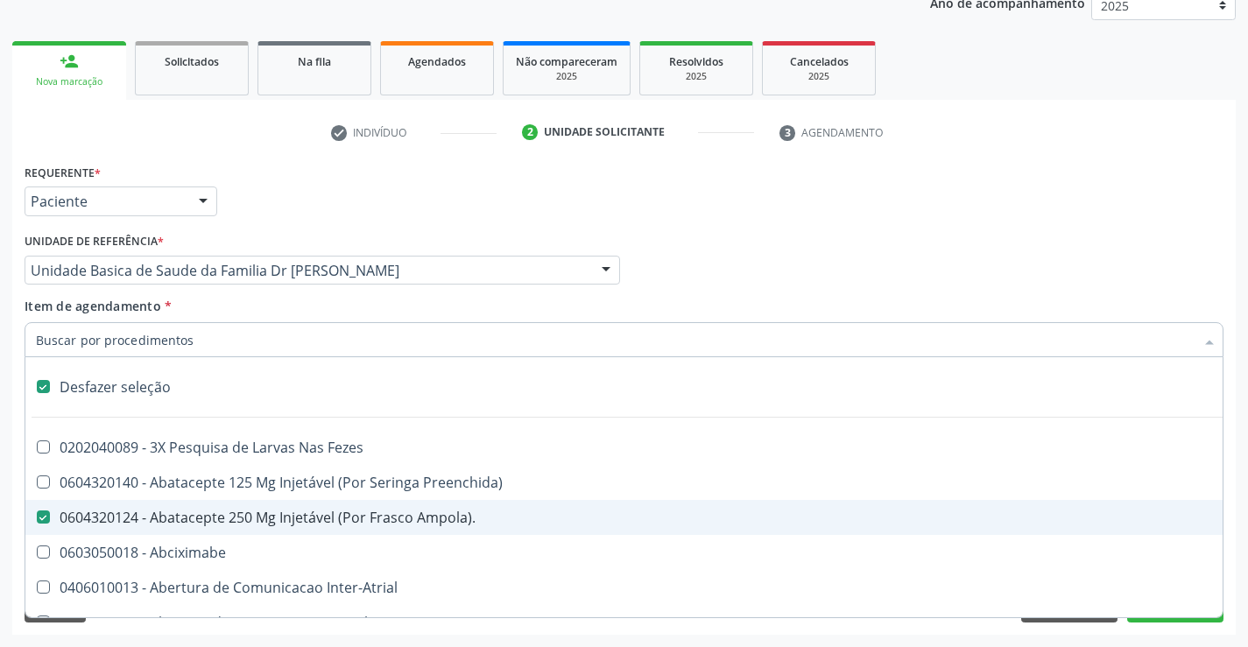
checkbox Columela "true"
checkbox Bucomaxilofacial "true"
checkbox Ampola\) "true"
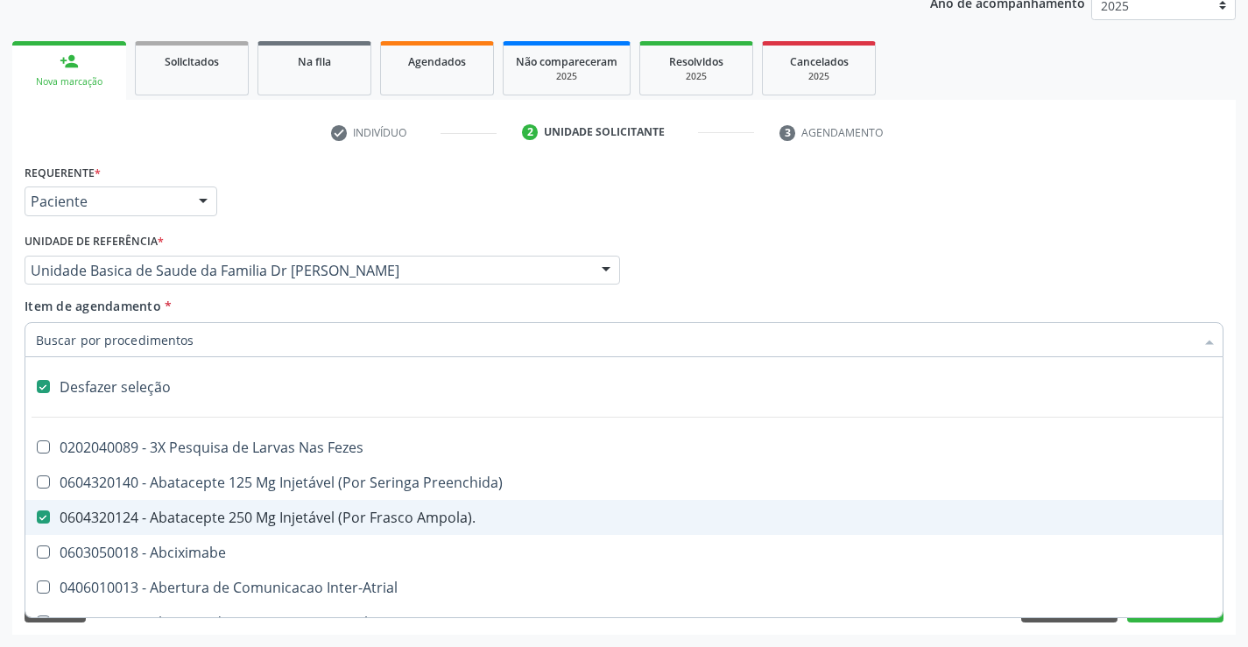
checkbox Crâniofacial "true"
checkbox Comprimido\) "true"
checkbox Revestido\) "true"
checkbox Amigdalectomia "true"
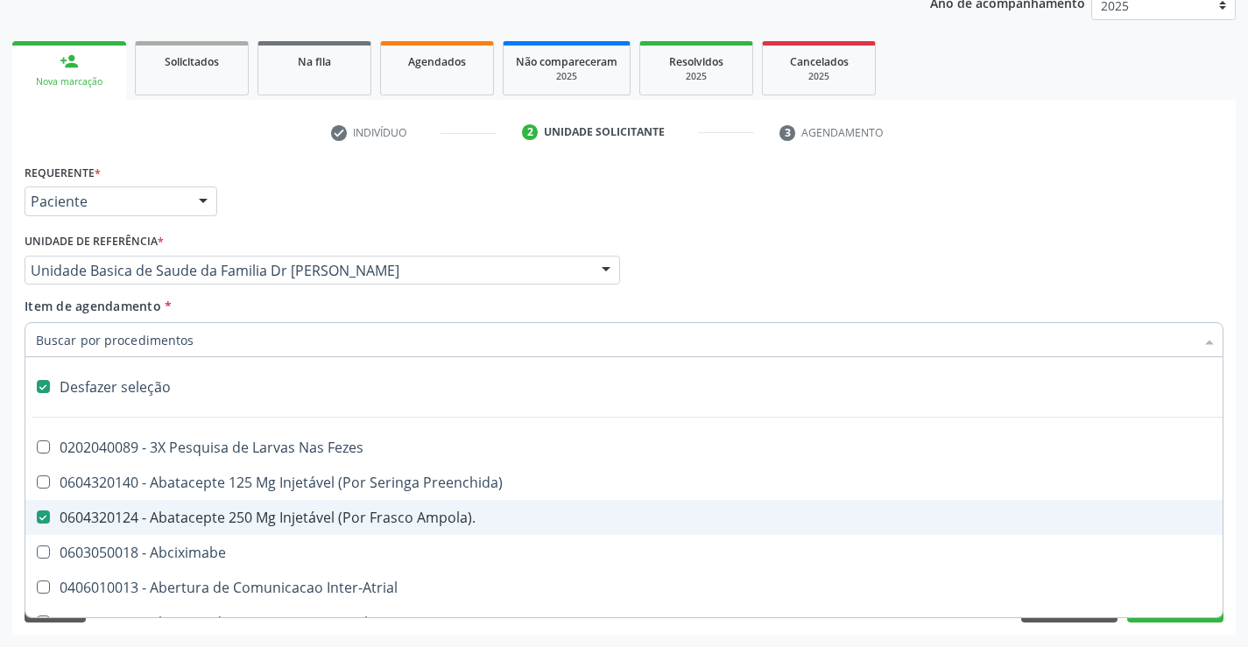
checkbox Adenoidectomia "true"
checkbox Amniocentese "true"
checkbox Amnioscopia "true"
checkbox Pulmonares "true"
checkbox Esquerdo "true"
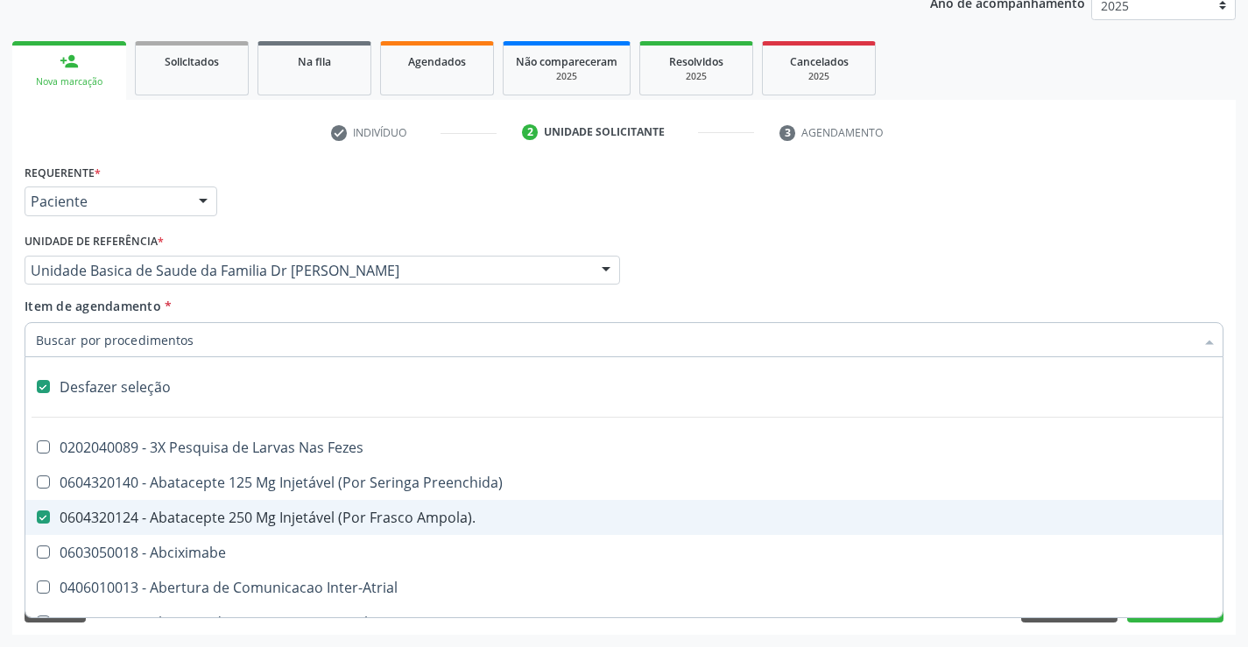
checkbox Adolescente\) "true"
checkbox Inferiores "true"
checkbox Oncologia "true"
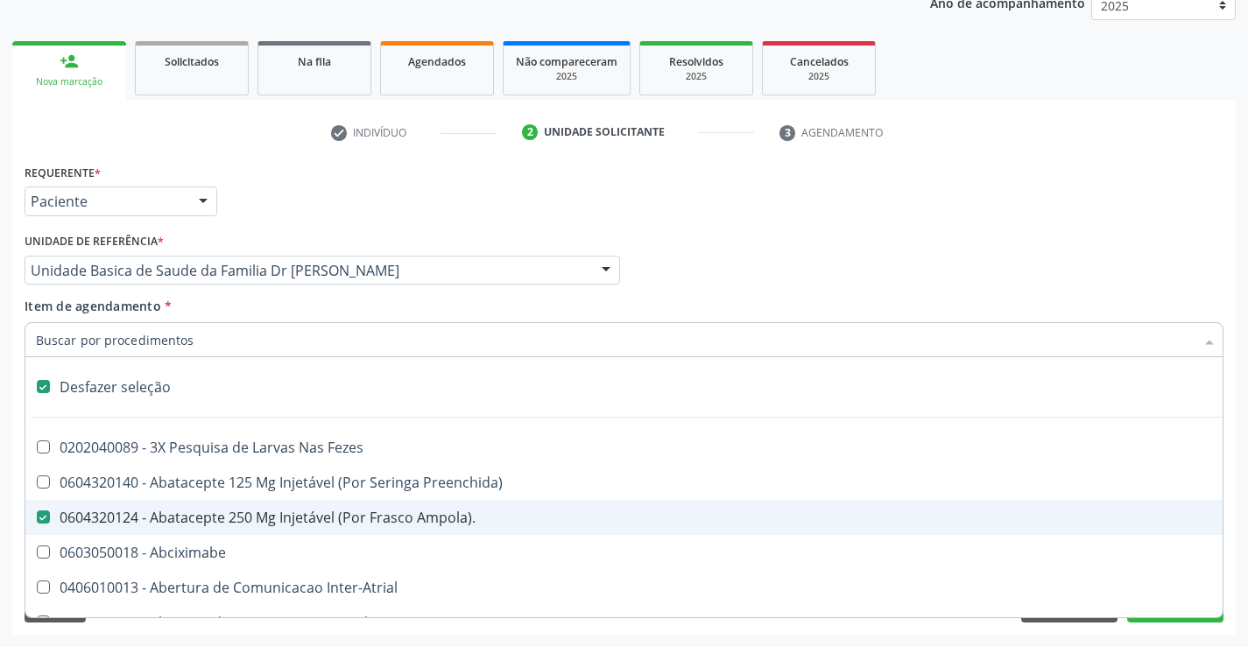
checkbox Tarso "true"
checkbox Oncologia "true"
checkbox Reto "true"
checkbox Oncologia "true"
checkbox Reto "true"
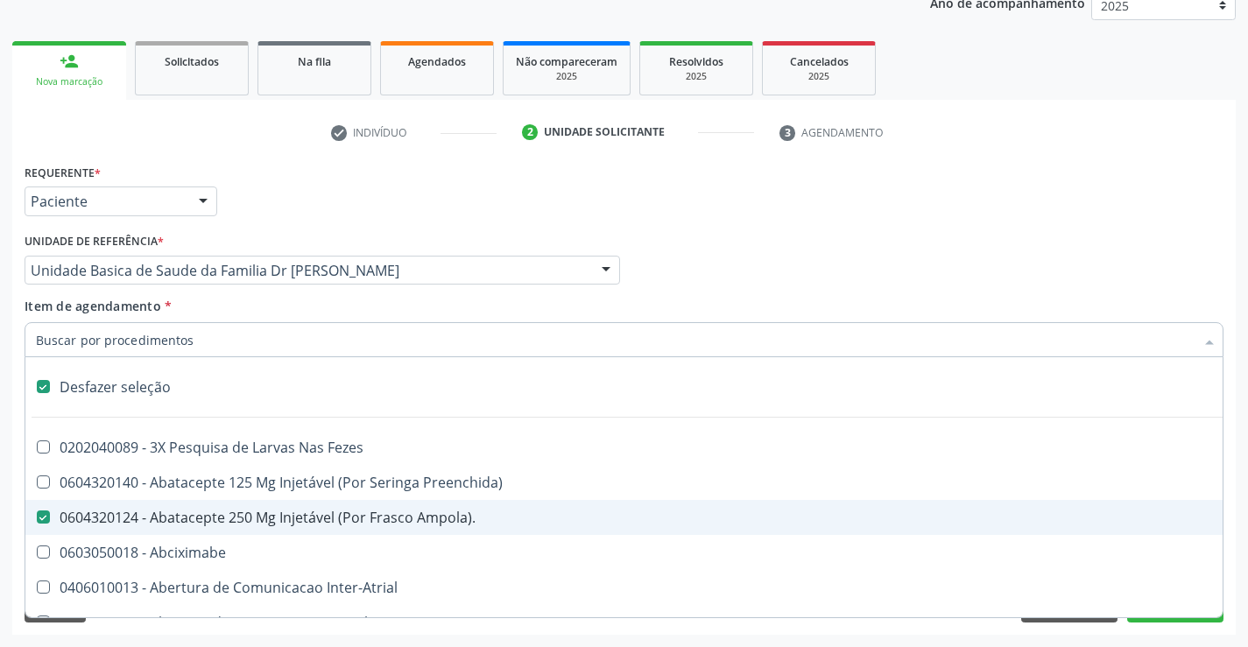
checkbox Penis "true"
checkbox Oncologia "true"
checkbox Dedo "true"
checkbox Superiores "true"
checkbox Punho "true"
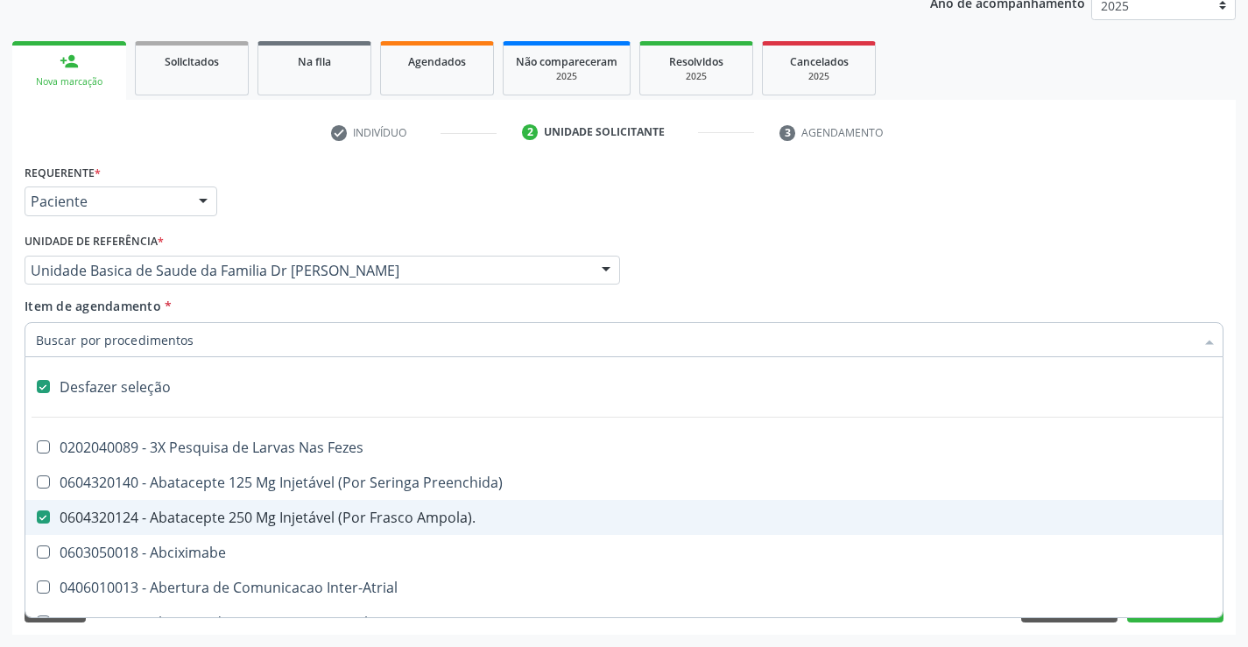
checkbox Oncologia "true"
checkbox Normal "true"
checkbox Voz "true"
checkbox Agua "true"
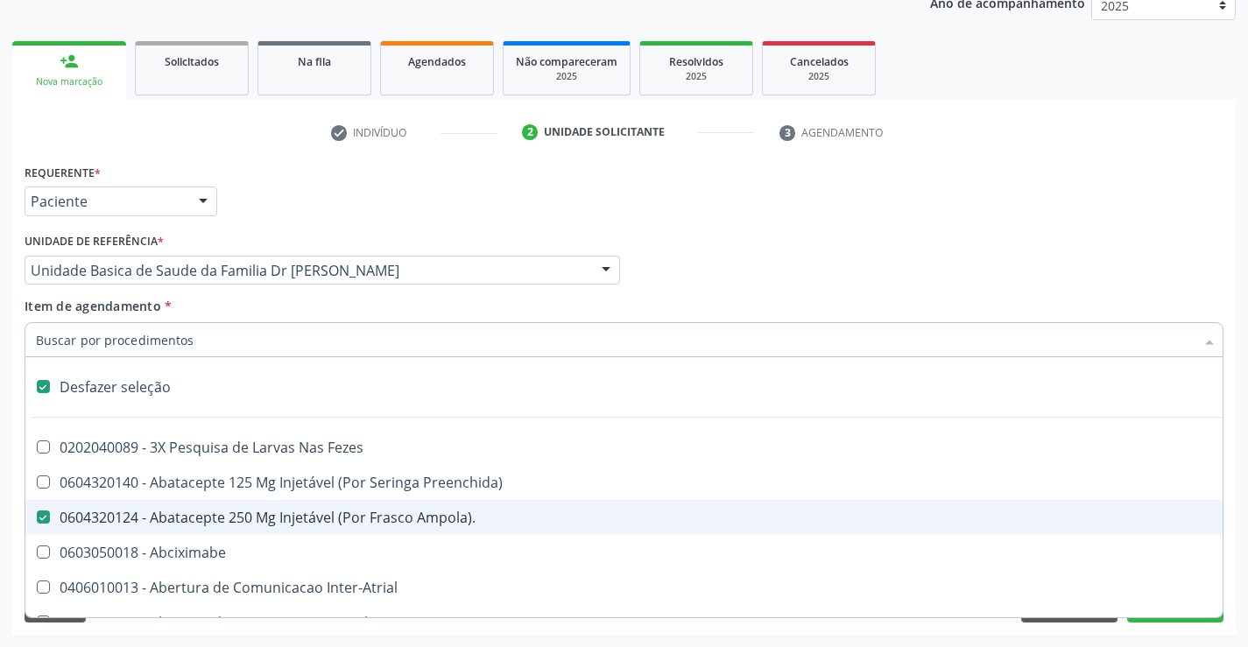
checkbox Solo "true"
checkbox Urina "true"
checkbox Agua "true"
checkbox Pesados "true"
checkbox Pesticidas "true"
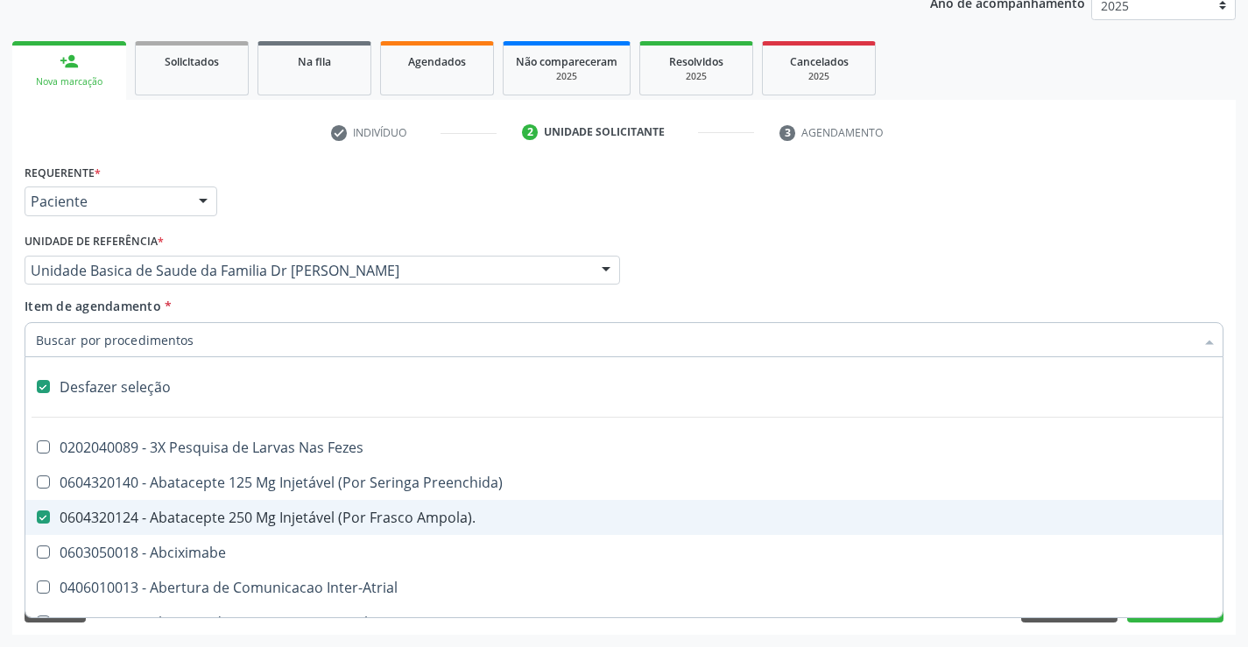
checkbox Bileo-Digestiva "true"
checkbox Oncologia "true"
checkbox Bidirecional "true"
checkbox Adolescente\) "true"
checkbox Total "true"
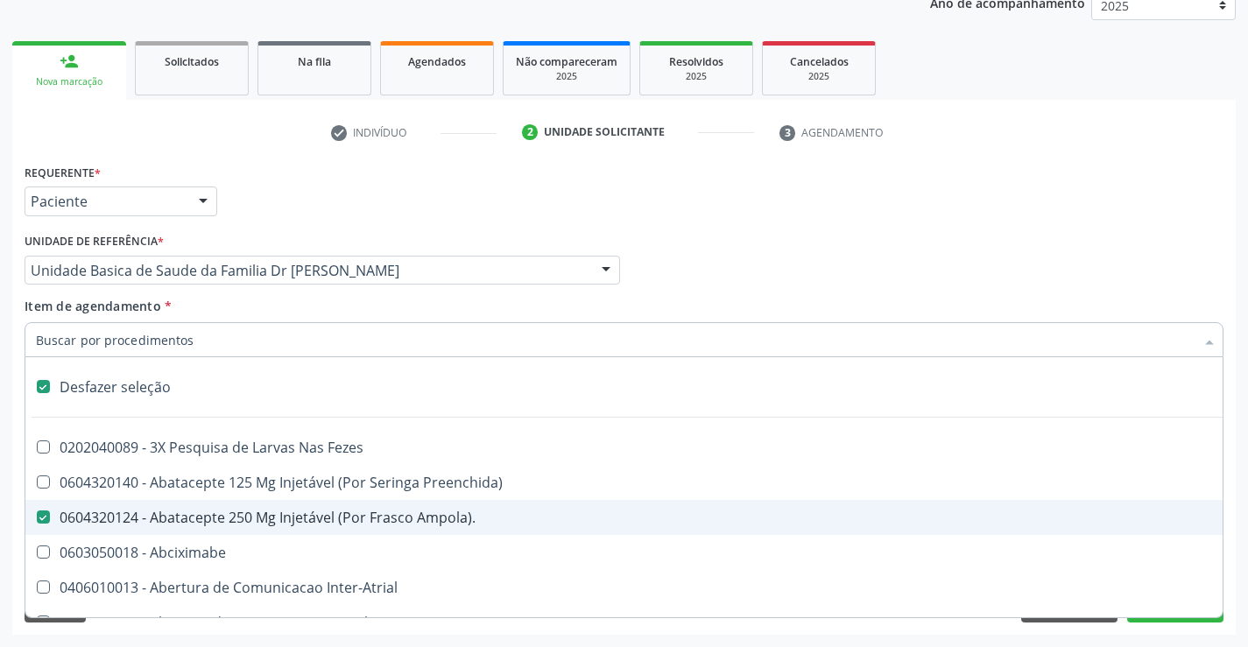
checkbox Central "true"
checkbox Linfovenosa "true"
checkbox Porto-Cava "true"
checkbox Cec "true"
checkbox Adolescente\) "true"
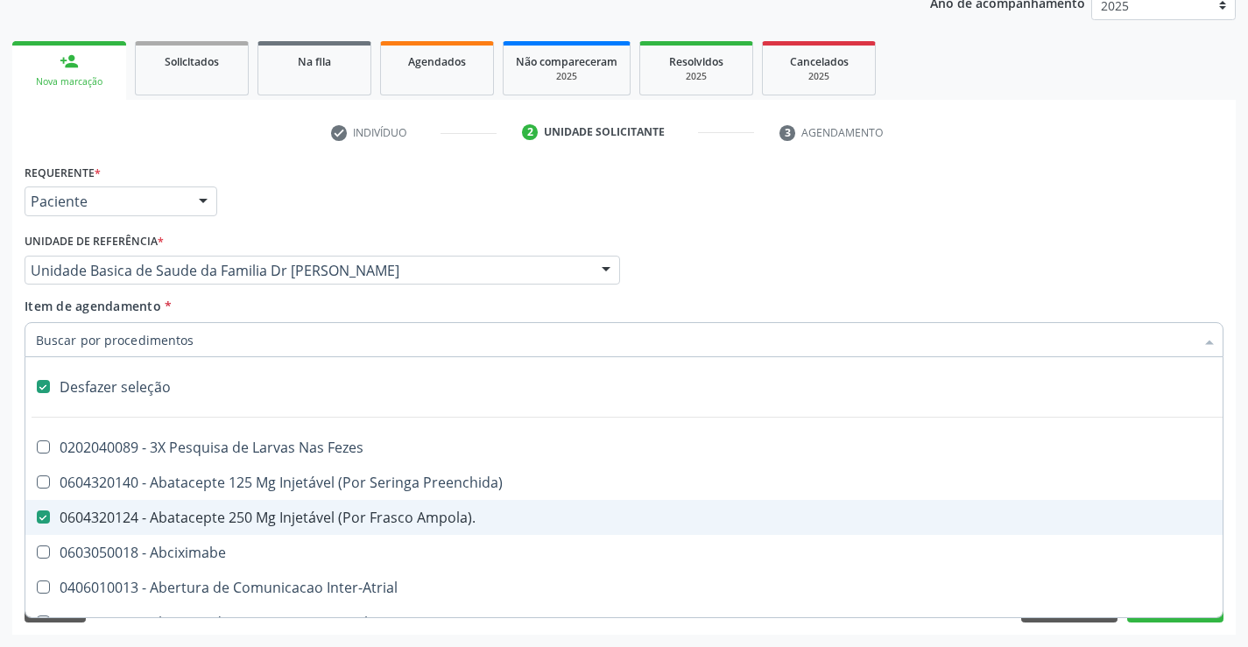
checkbox Sistemico-Pulmonar "true"
checkbox Adolescente\) "true"
checkbox Intracraniana "true"
checkbox Ancora "true"
checkbox Ponteiras\ "true"
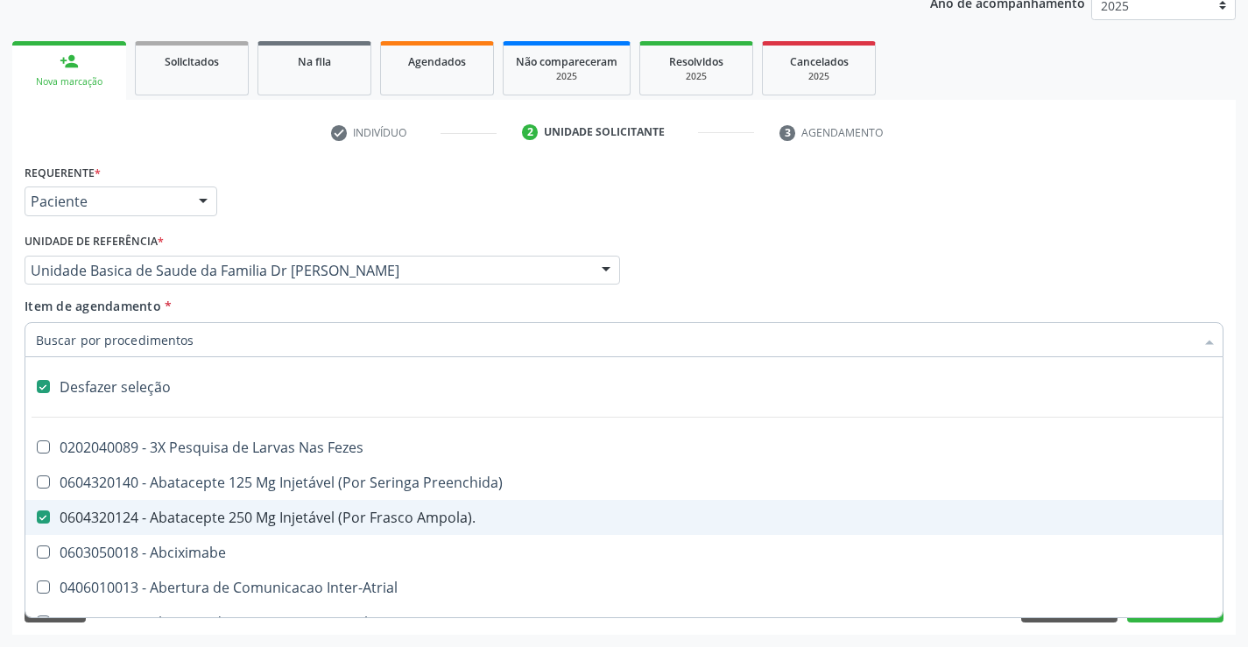
checkbox Valvular "true"
checkbox Geral "true"
checkbox Cesariana "true"
checkbox Risco "true"
checkbox Regional "true"
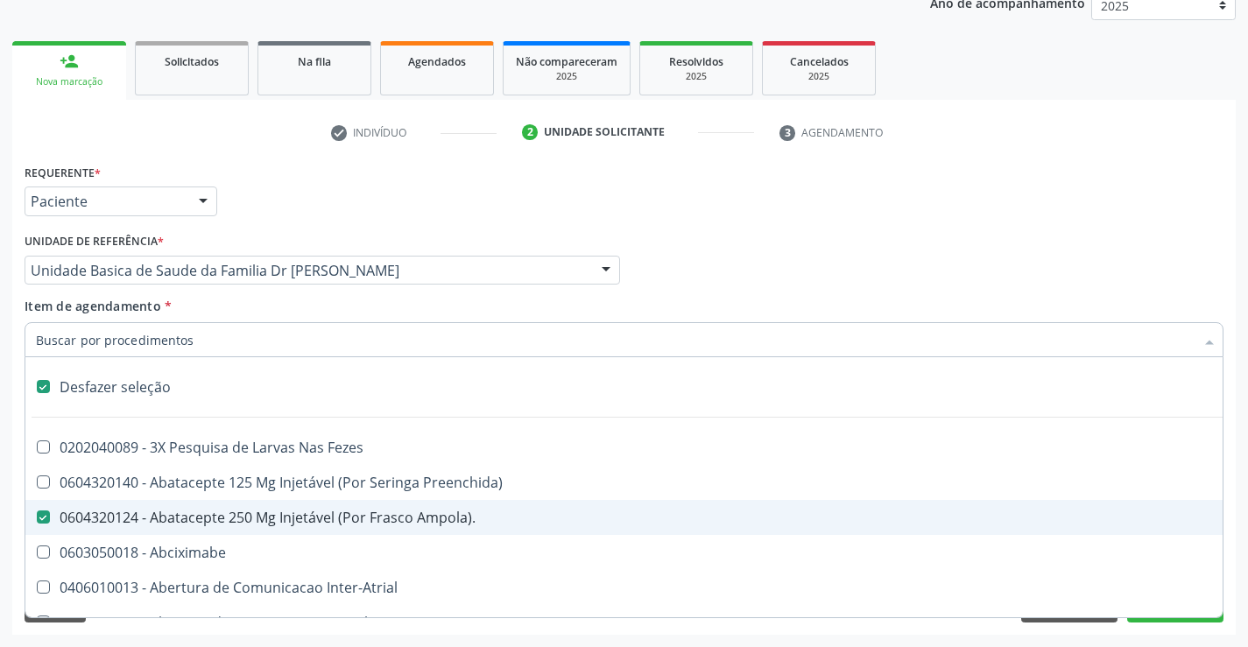
checkbox Toraco-Abdominal "true"
checkbox Infra-Renal "true"
checkbox Oncologia "true"
checkbox Vasos\) "true"
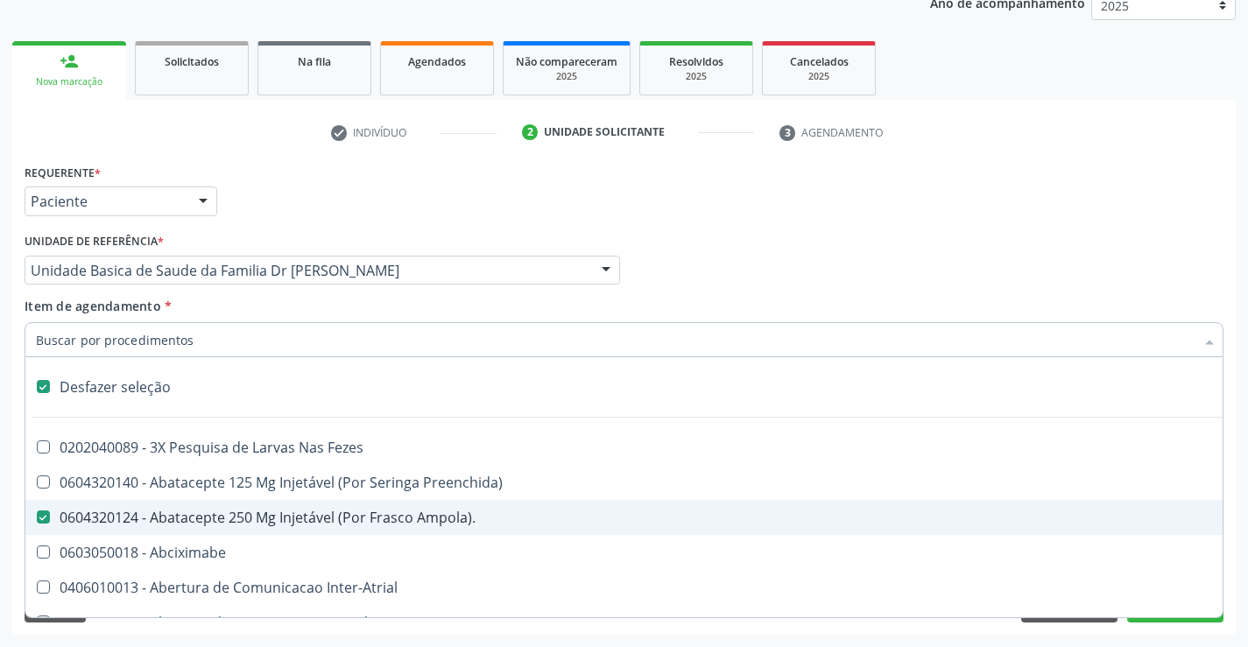
checkbox Aortico "true"
checkbox Supra-Aorticos "true"
checkbox Coronariana "true"
checkbox Stents "true"
checkbox Stent "true"
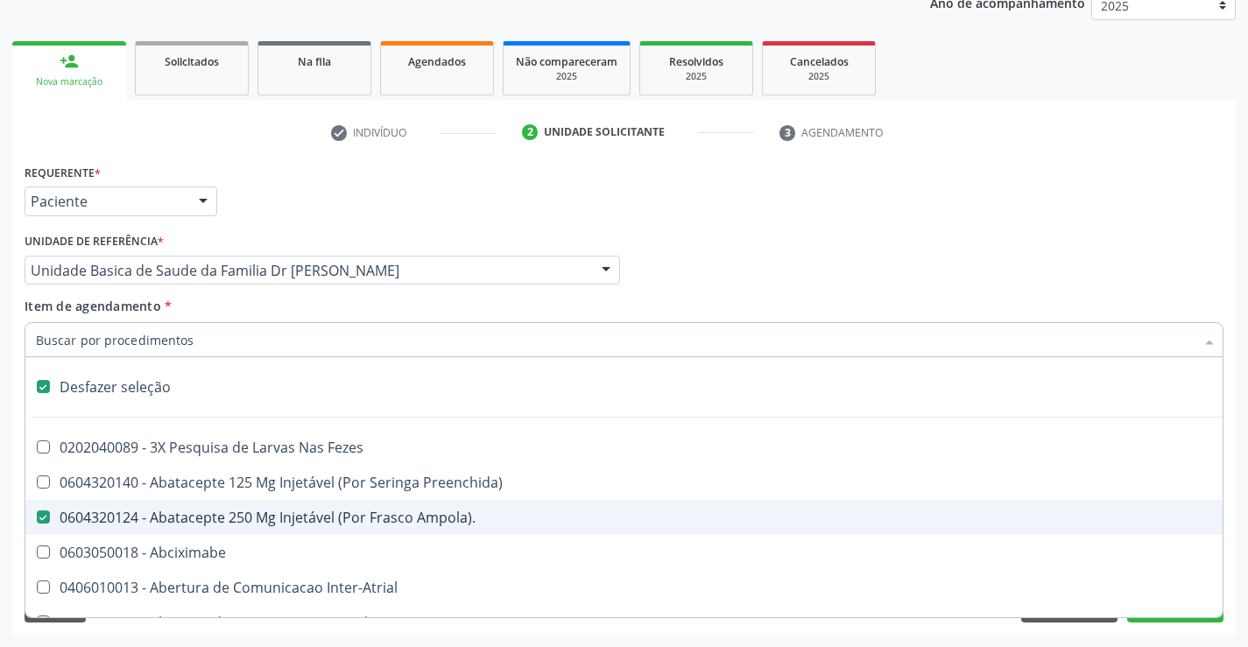
checkbox Primária "true"
checkbox Vaso-Espasmo "true"
checkbox Stent\) "true"
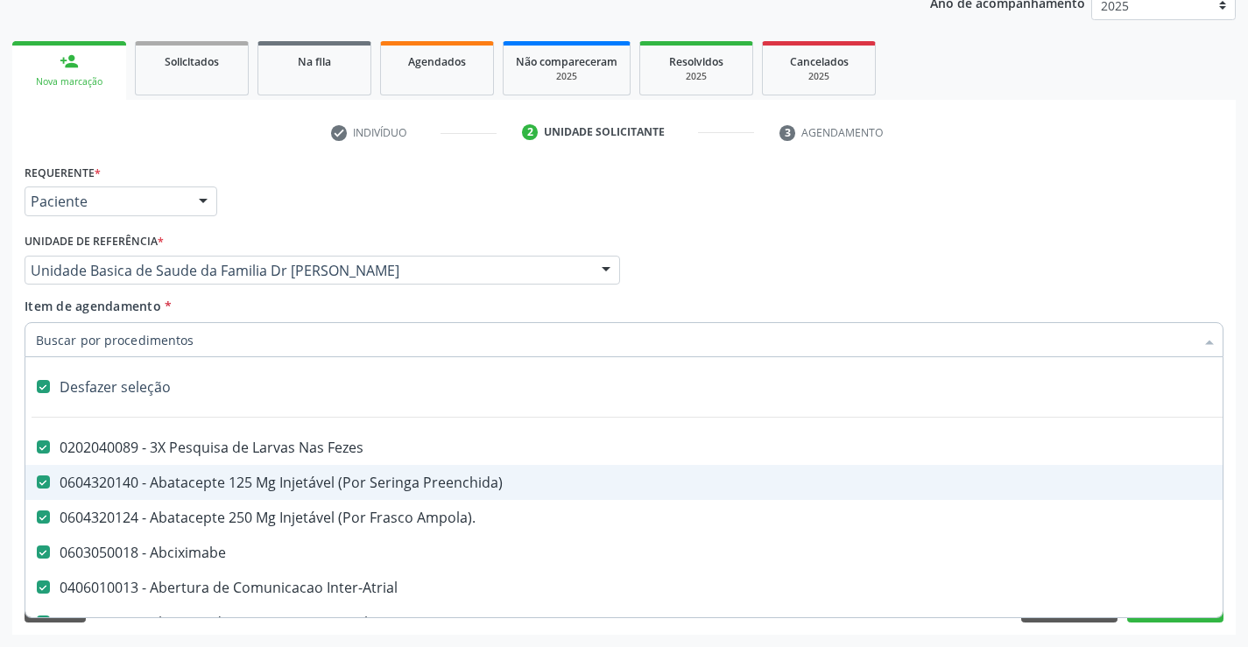
click at [132, 388] on div "Desfazer seleção" at bounding box center [717, 387] width 1385 height 35
click at [180, 342] on input "Item de agendamento *" at bounding box center [615, 339] width 1159 height 35
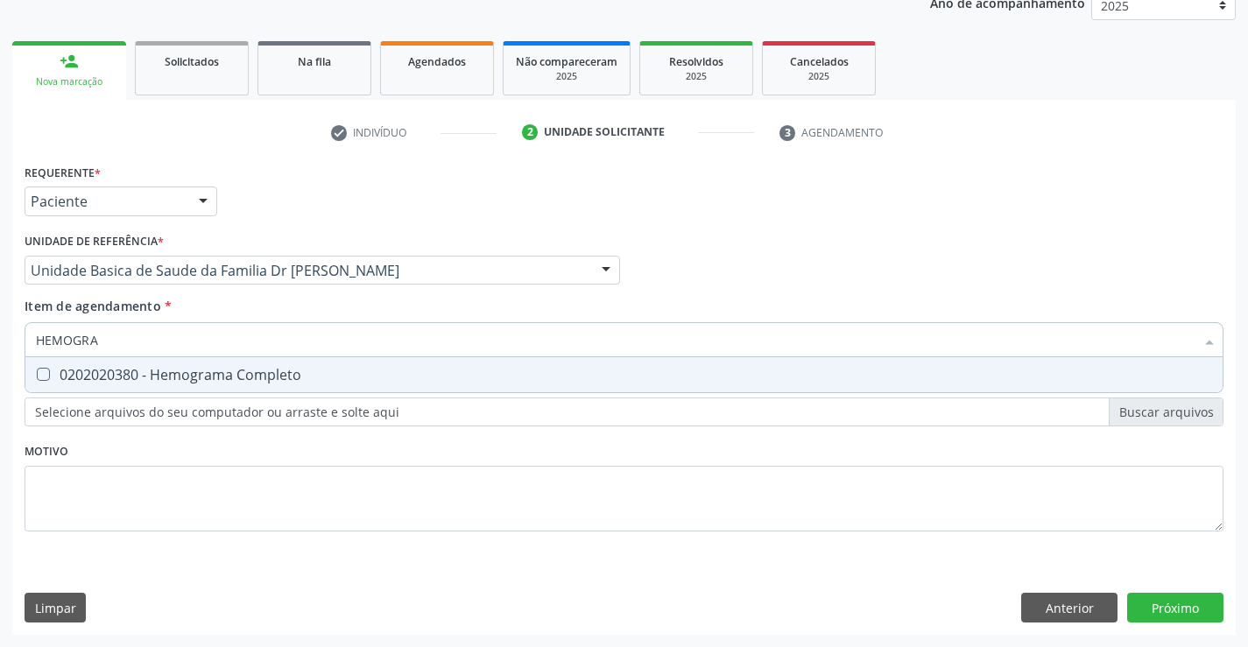
click at [40, 376] on Completo at bounding box center [43, 374] width 13 height 13
click at [37, 376] on Completo "checkbox" at bounding box center [30, 374] width 11 height 11
click at [169, 547] on div "Requerente * Paciente Médico(a) Enfermeiro(a) Paciente Nenhum resultado encontr…" at bounding box center [624, 357] width 1199 height 397
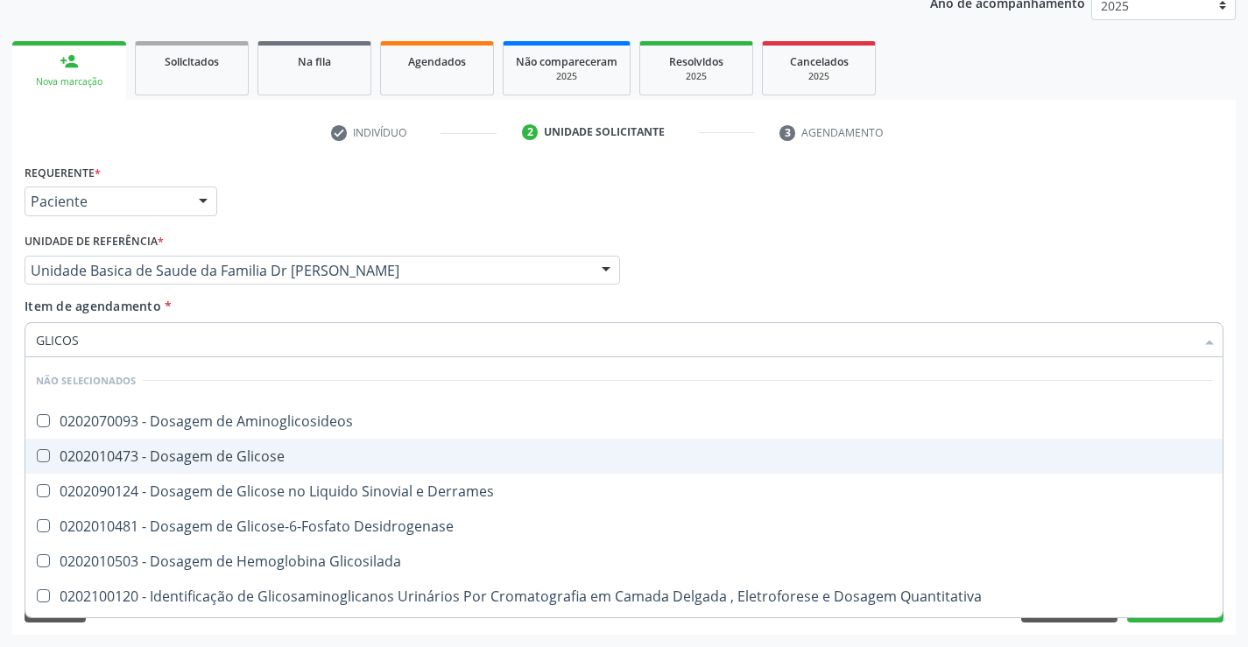
click at [249, 452] on div "0202010473 - Dosagem de Glicose" at bounding box center [624, 456] width 1176 height 14
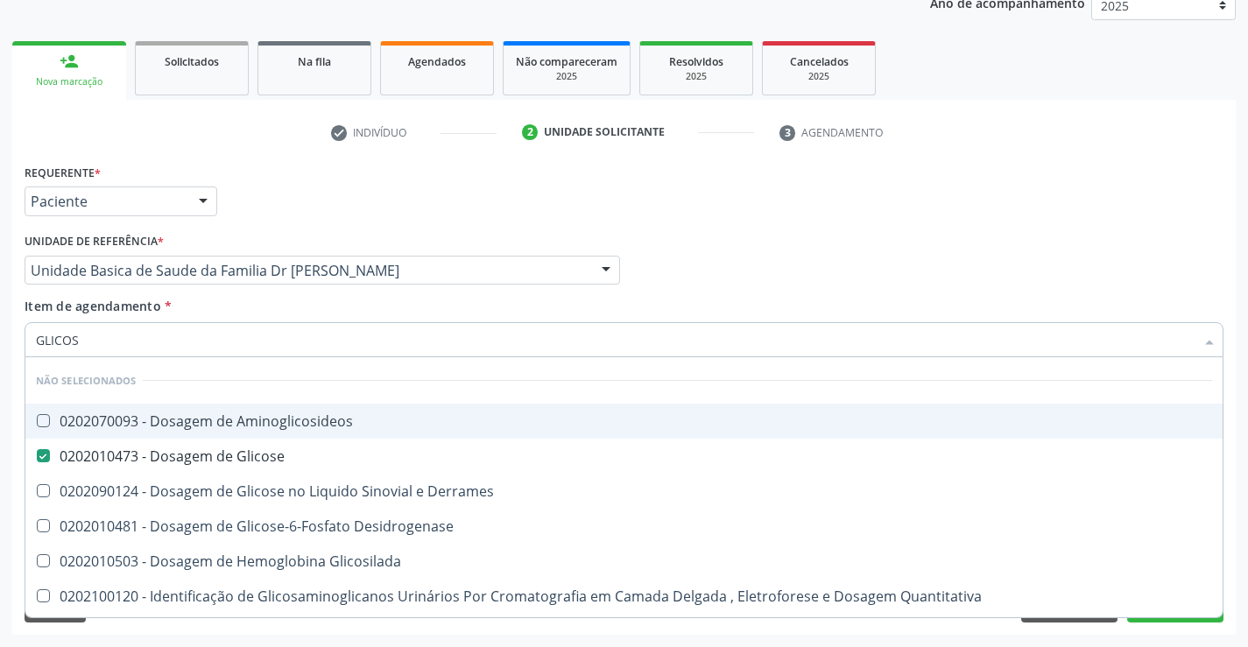
click at [213, 344] on input "GLICOS" at bounding box center [615, 339] width 1159 height 35
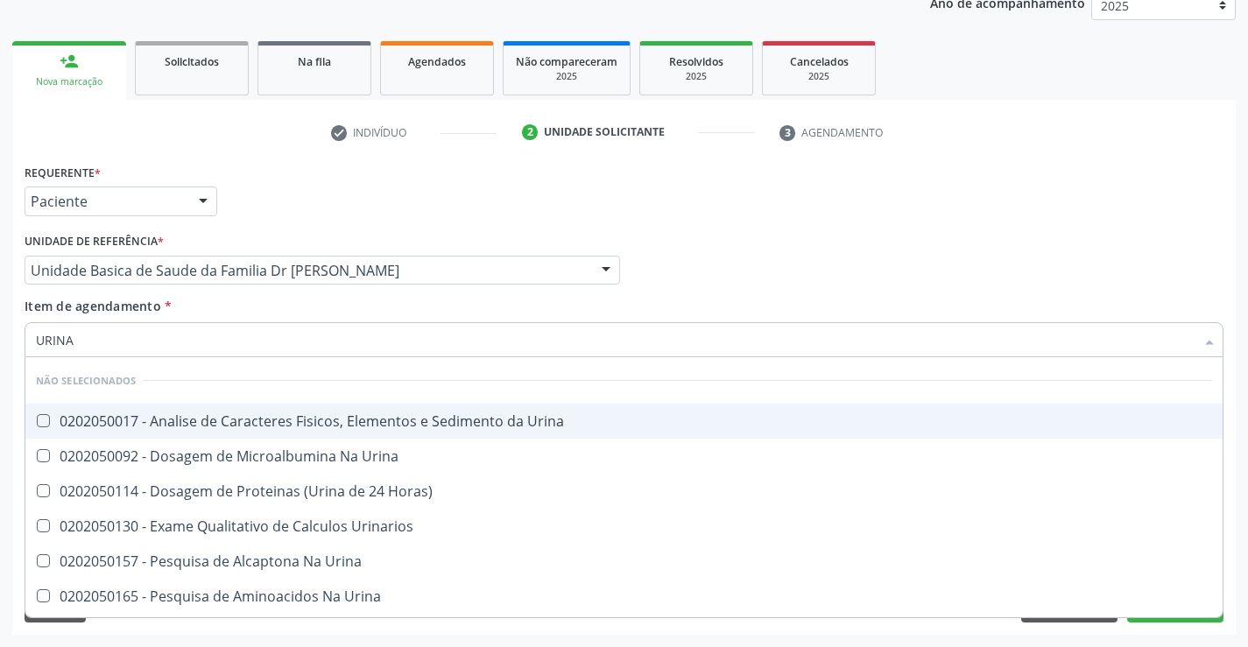
click at [222, 415] on div "0202050017 - Analise de Caracteres Fisicos, Elementos e Sedimento da Urina" at bounding box center [624, 421] width 1176 height 14
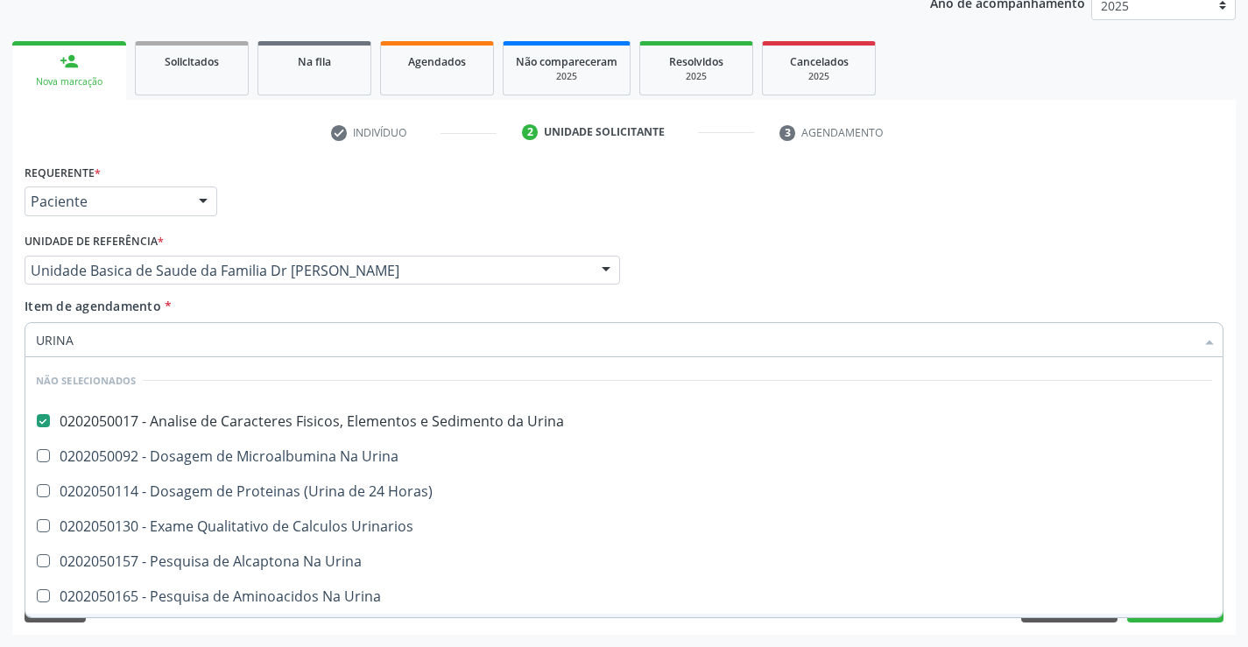
click at [166, 617] on div "Desfazer seleção Não selecionados 0202050017 - Analise de Caracteres Fisicos, E…" at bounding box center [624, 487] width 1199 height 260
click at [136, 629] on div "Requerente * Paciente Médico(a) Enfermeiro(a) Paciente Nenhum resultado encontr…" at bounding box center [623, 397] width 1223 height 476
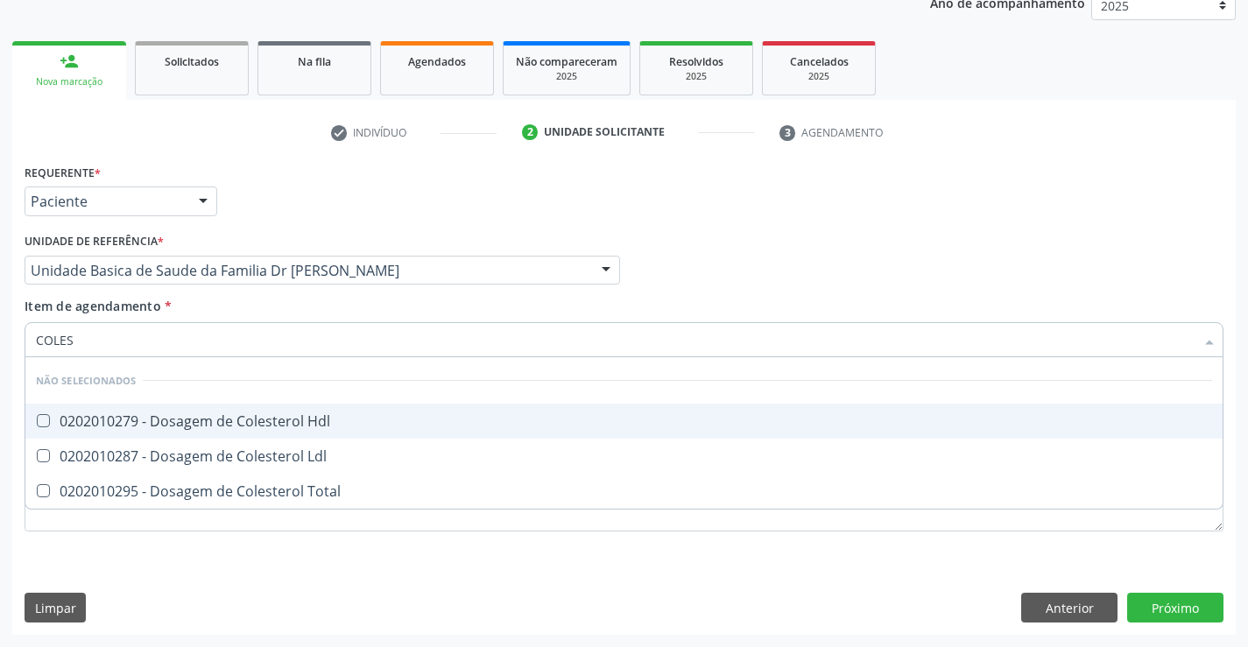
click at [205, 414] on div "0202010279 - Dosagem de Colesterol Hdl" at bounding box center [624, 421] width 1176 height 14
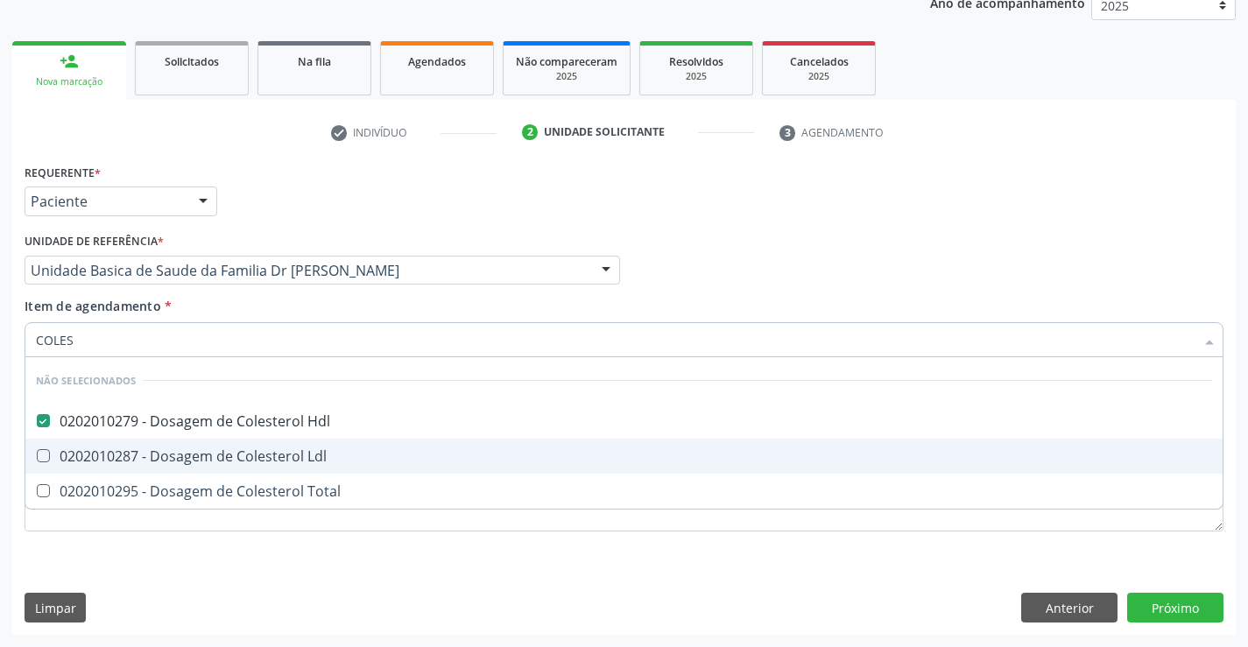
click at [200, 451] on div "0202010287 - Dosagem de Colesterol Ldl" at bounding box center [624, 456] width 1176 height 14
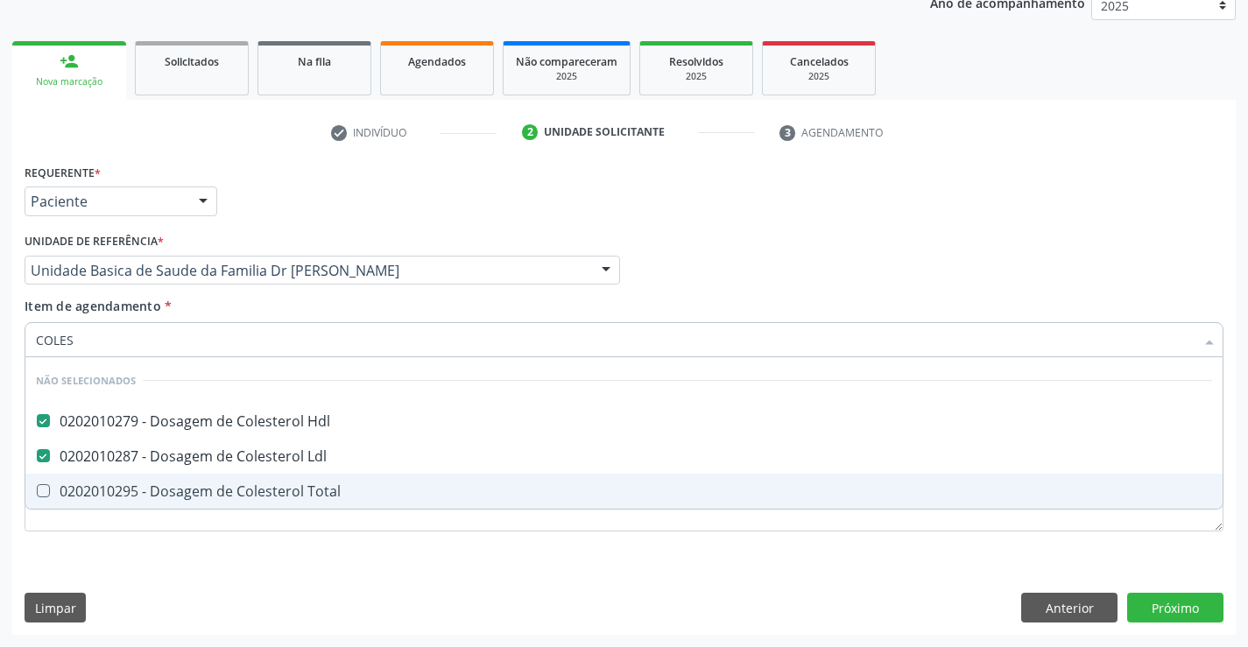
click at [194, 490] on div "0202010295 - Dosagem de Colesterol Total" at bounding box center [624, 491] width 1176 height 14
click at [166, 569] on div "Requerente * Paciente Médico(a) Enfermeiro(a) Paciente Nenhum resultado encontr…" at bounding box center [623, 397] width 1223 height 476
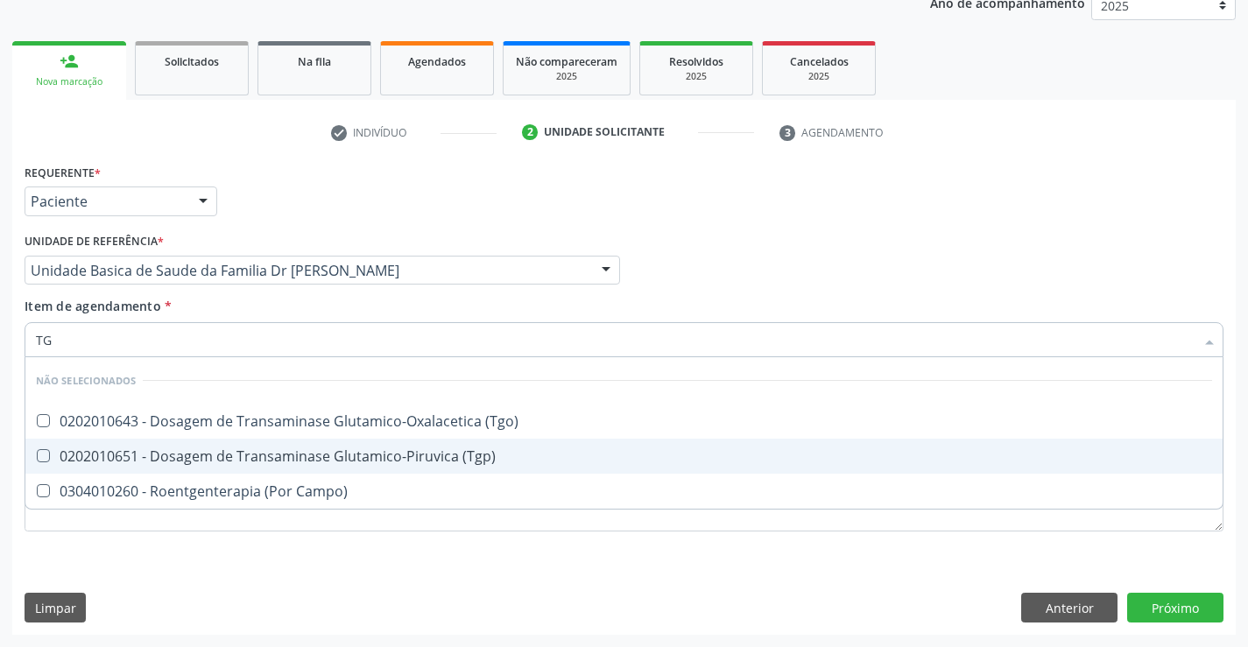
click at [245, 453] on div "0202010651 - Dosagem de Transaminase Glutamico-Piruvica (Tgp)" at bounding box center [624, 456] width 1176 height 14
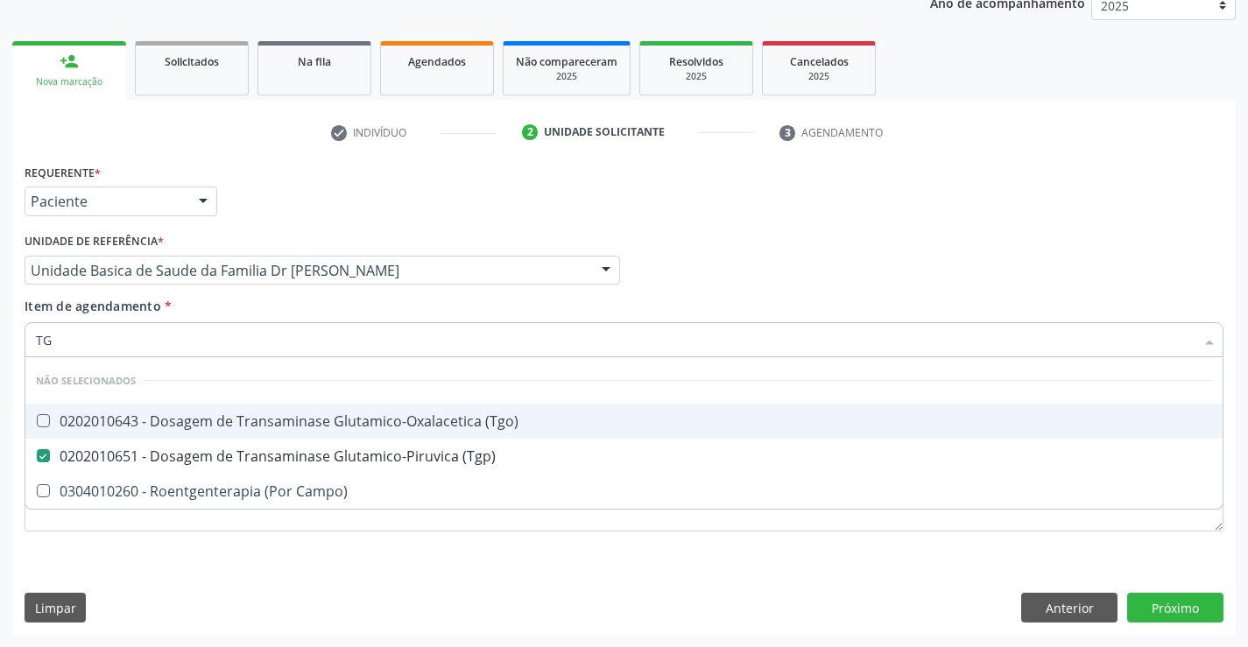
click at [256, 421] on div "0202010643 - Dosagem de Transaminase Glutamico-Oxalacetica (Tgo)" at bounding box center [624, 421] width 1176 height 14
click at [155, 425] on div "0202010643 - Dosagem de Transaminase Glutamico-Oxalacetica (Tgo)" at bounding box center [624, 421] width 1176 height 14
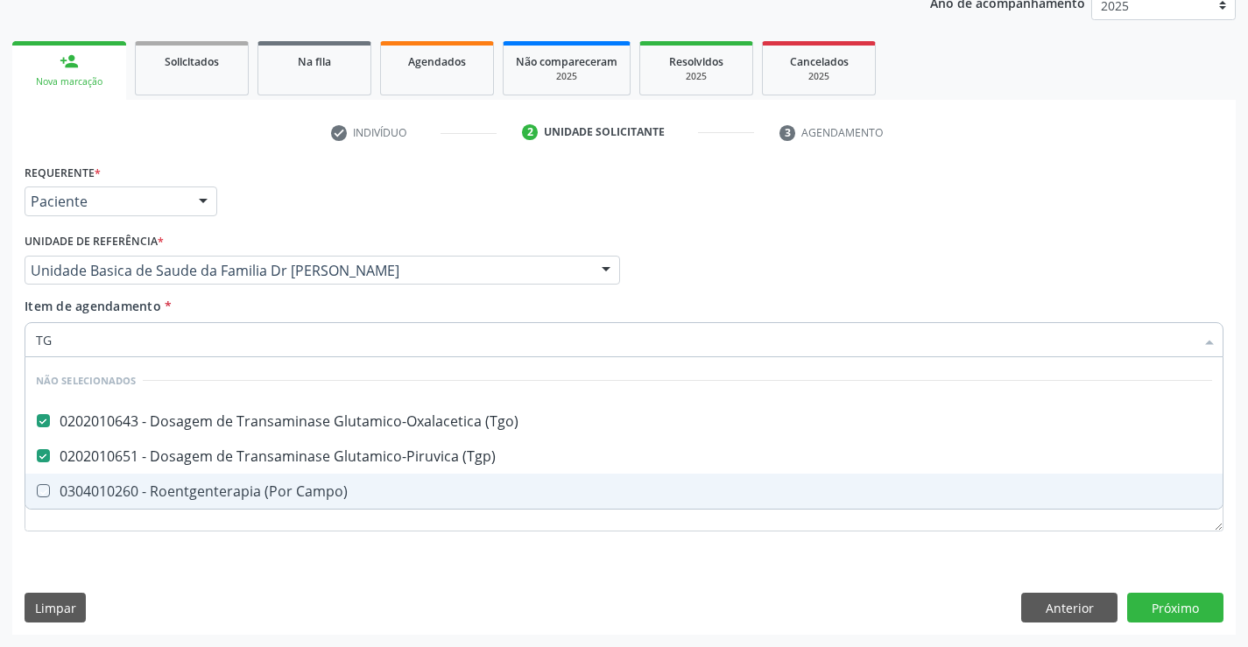
click at [140, 556] on div "Requerente * Paciente Médico(a) Enfermeiro(a) Paciente Nenhum resultado encontr…" at bounding box center [624, 357] width 1199 height 397
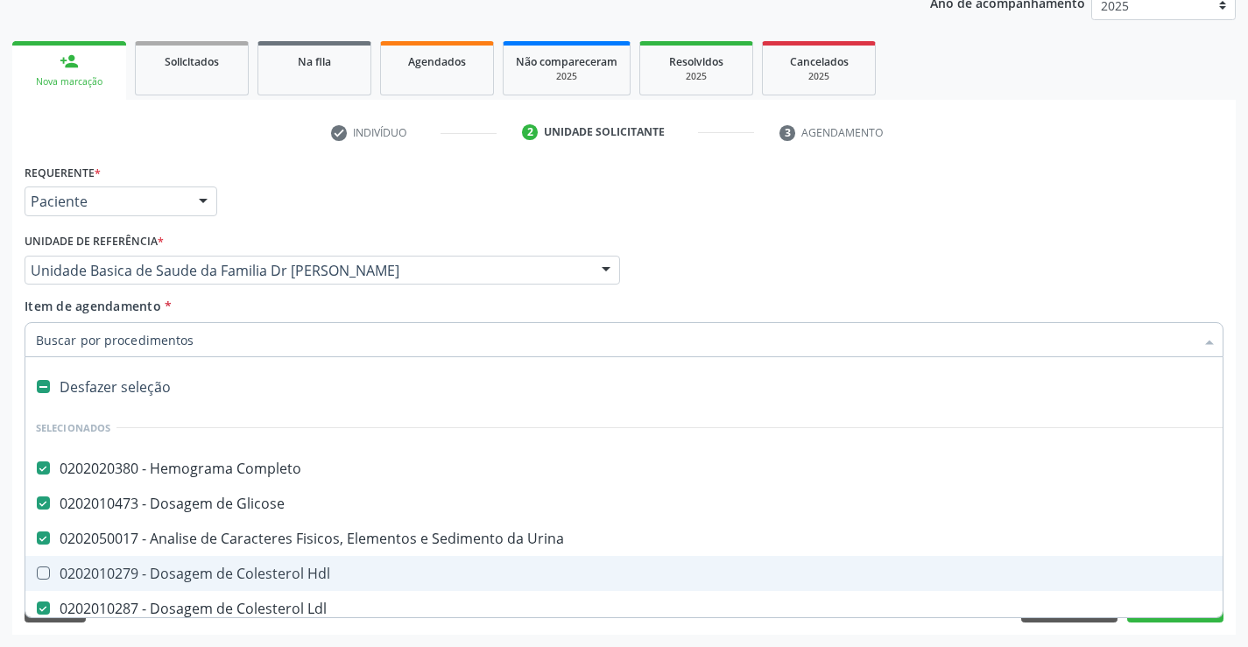
click at [199, 336] on input "Item de agendamento *" at bounding box center [615, 339] width 1159 height 35
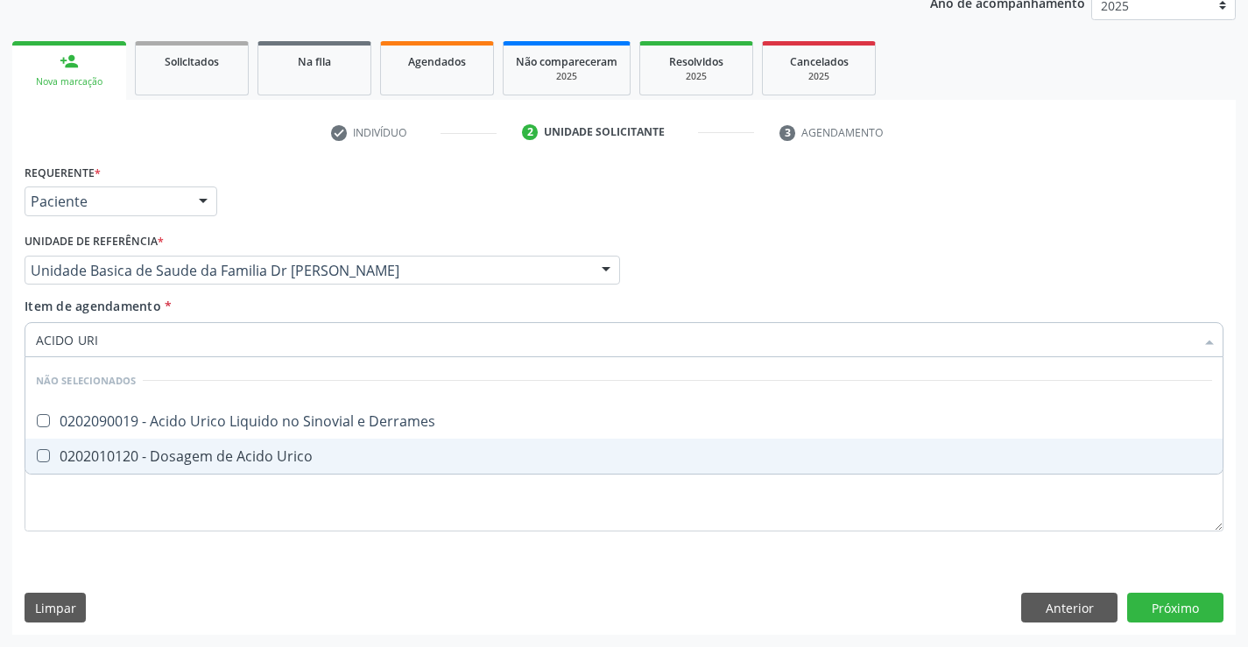
click at [293, 462] on div "0202010120 - Dosagem de Acido Urico" at bounding box center [624, 456] width 1176 height 14
click at [241, 532] on div "Requerente * Paciente Médico(a) Enfermeiro(a) Paciente Nenhum resultado encontr…" at bounding box center [624, 357] width 1199 height 397
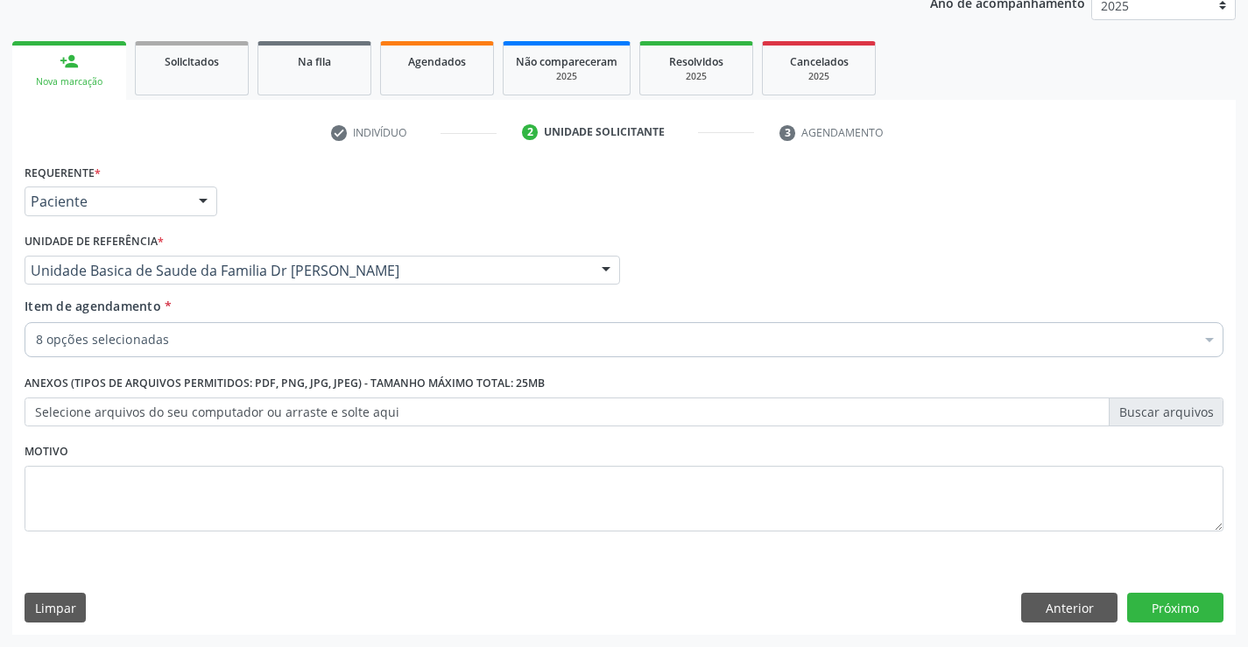
click at [182, 328] on div "8 opções selecionadas" at bounding box center [624, 339] width 1199 height 35
click at [36, 328] on input "Item de agendamento *" at bounding box center [36, 339] width 0 height 35
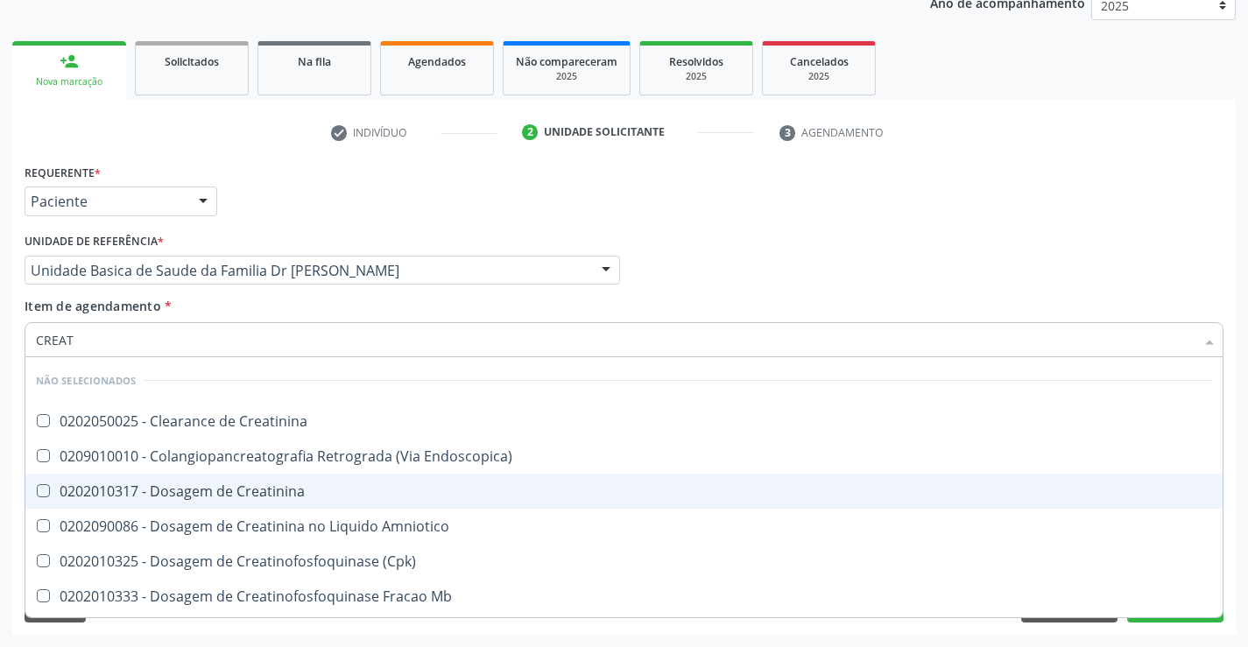
click at [274, 492] on div "0202010317 - Dosagem de Creatinina" at bounding box center [624, 491] width 1176 height 14
click at [235, 497] on div "0202010317 - Dosagem de Creatinina" at bounding box center [624, 491] width 1176 height 14
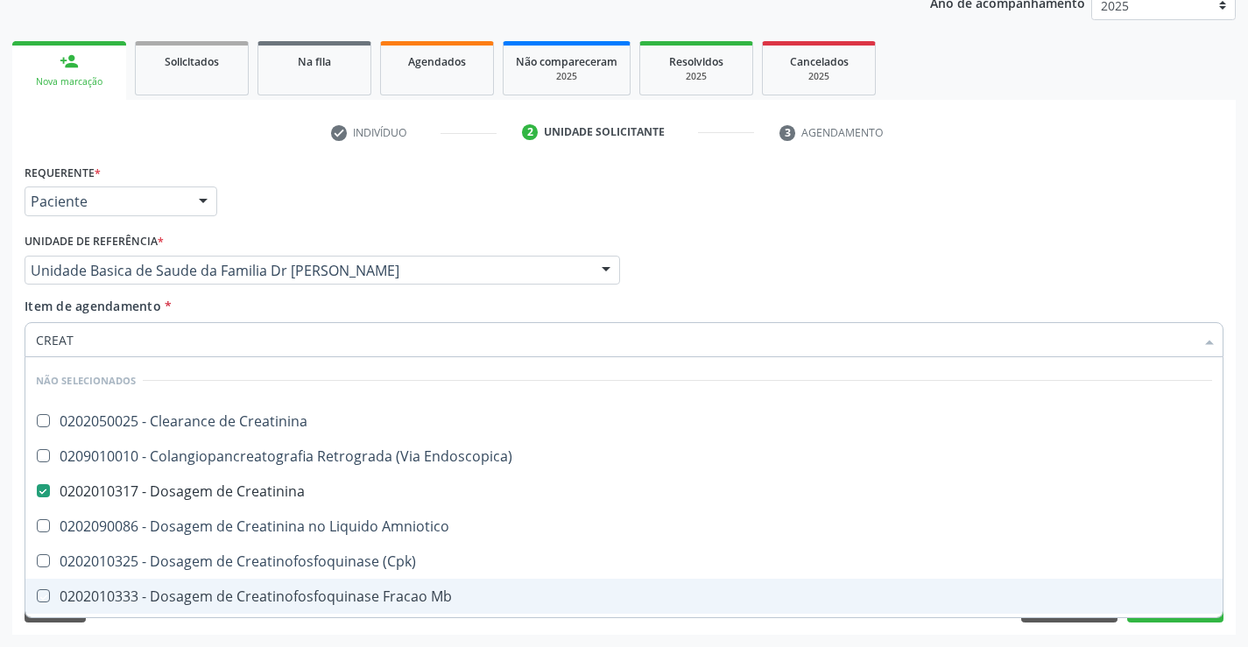
click at [162, 638] on div "Acompanhamento Acompanhe a situação das marcações correntes e finalizadas Relat…" at bounding box center [624, 262] width 1248 height 772
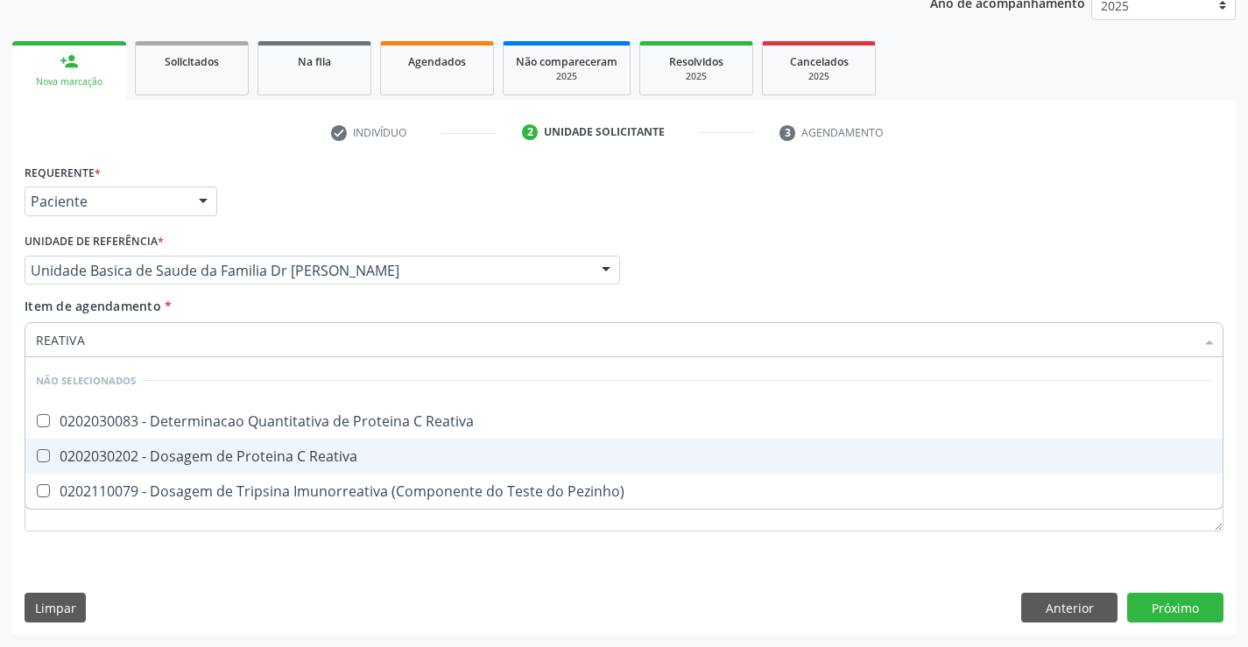
click at [309, 455] on div "0202030202 - Dosagem de Proteina C Reativa" at bounding box center [624, 456] width 1176 height 14
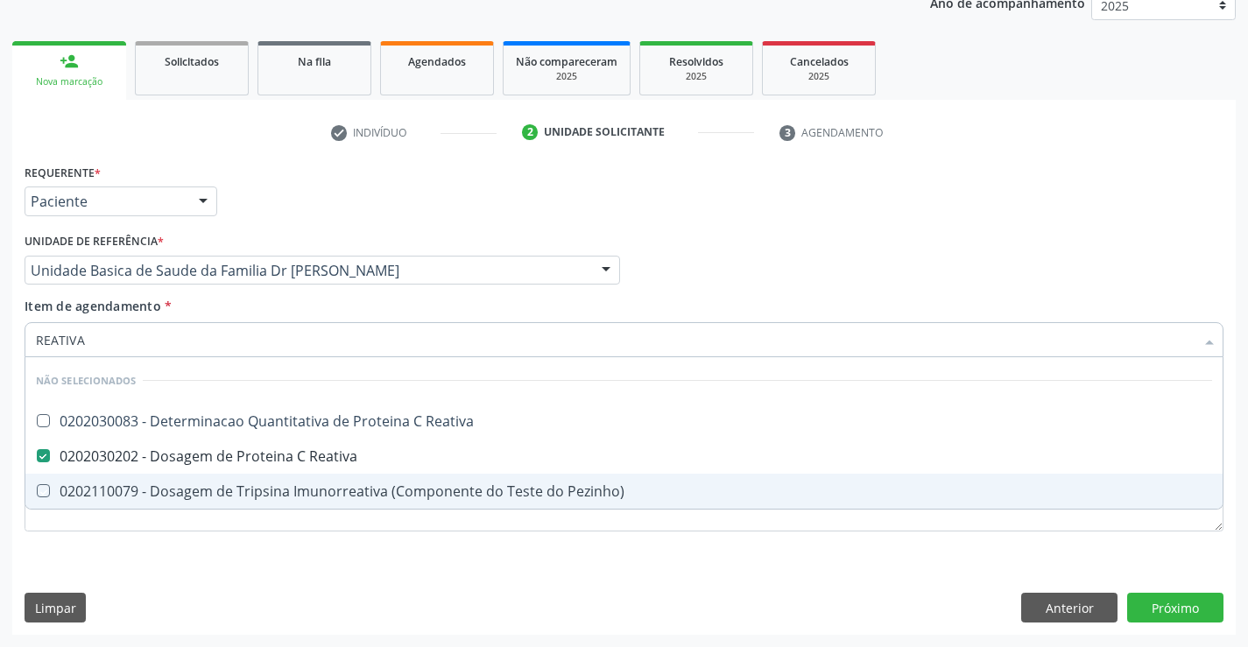
click at [282, 566] on div "Requerente * Paciente Médico(a) Enfermeiro(a) Paciente Nenhum resultado encontr…" at bounding box center [623, 397] width 1223 height 476
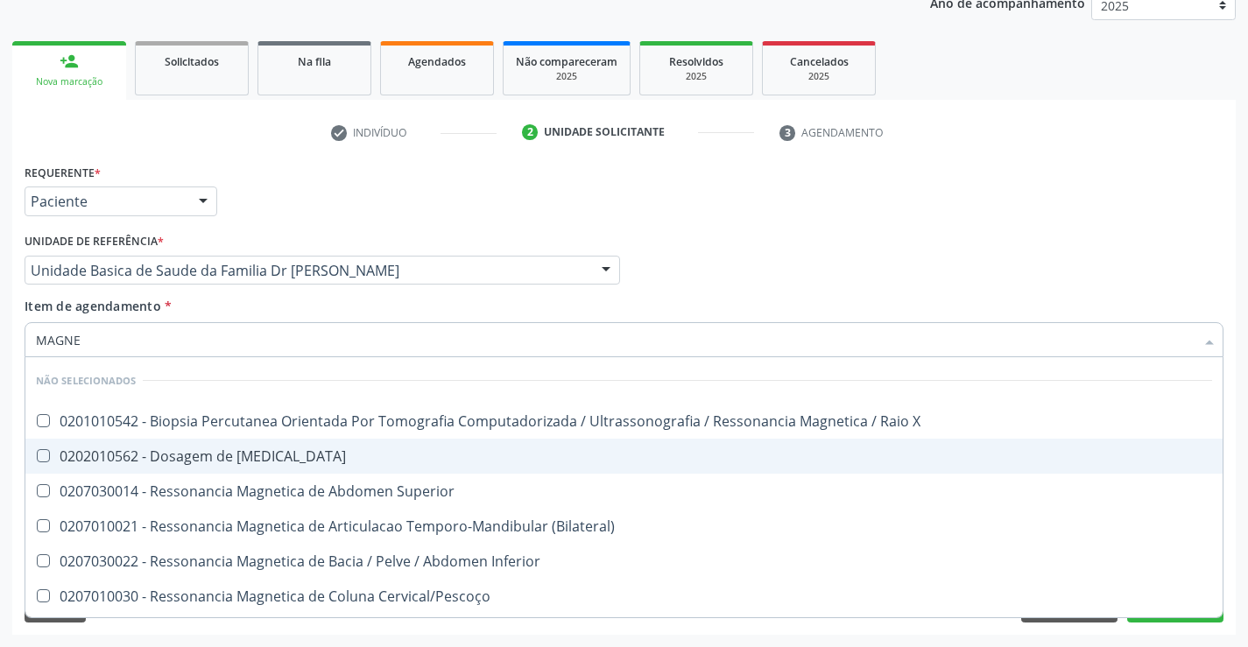
click at [232, 449] on div "0202010562 - Dosagem de [MEDICAL_DATA]" at bounding box center [624, 456] width 1176 height 14
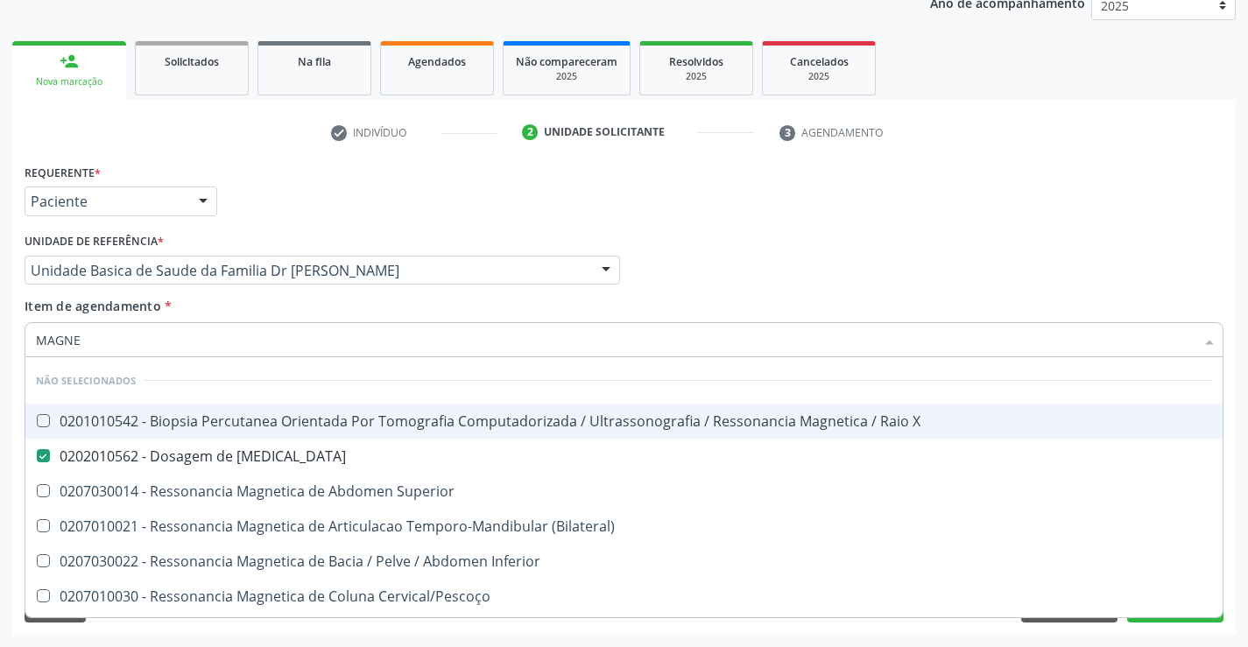
click at [205, 342] on input "MAGNE" at bounding box center [615, 339] width 1159 height 35
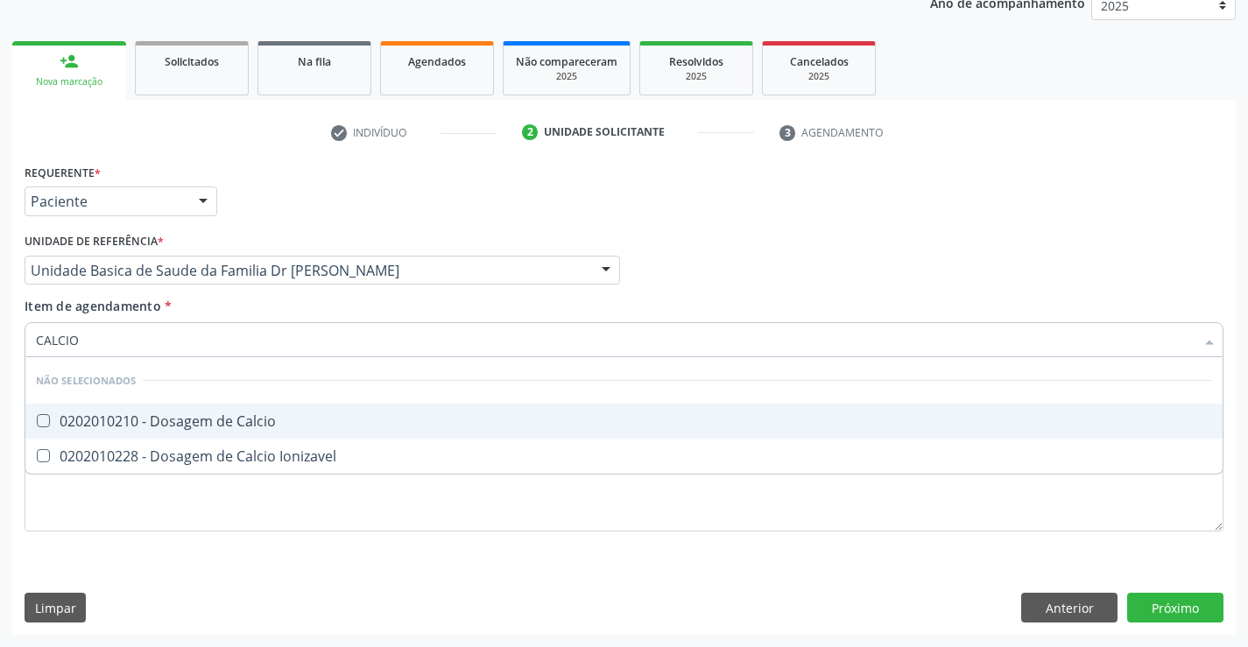
click at [250, 420] on div "0202010210 - Dosagem de Calcio" at bounding box center [624, 421] width 1176 height 14
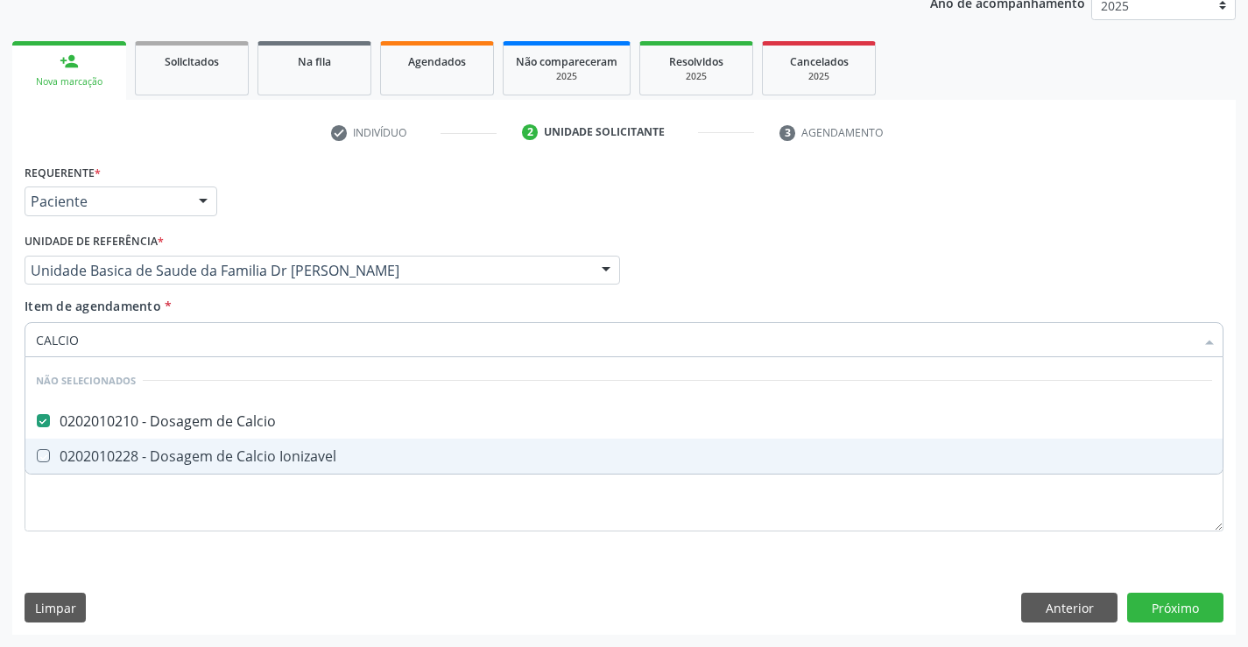
click at [208, 576] on div "Requerente * Paciente Médico(a) Enfermeiro(a) Paciente Nenhum resultado encontr…" at bounding box center [623, 397] width 1223 height 476
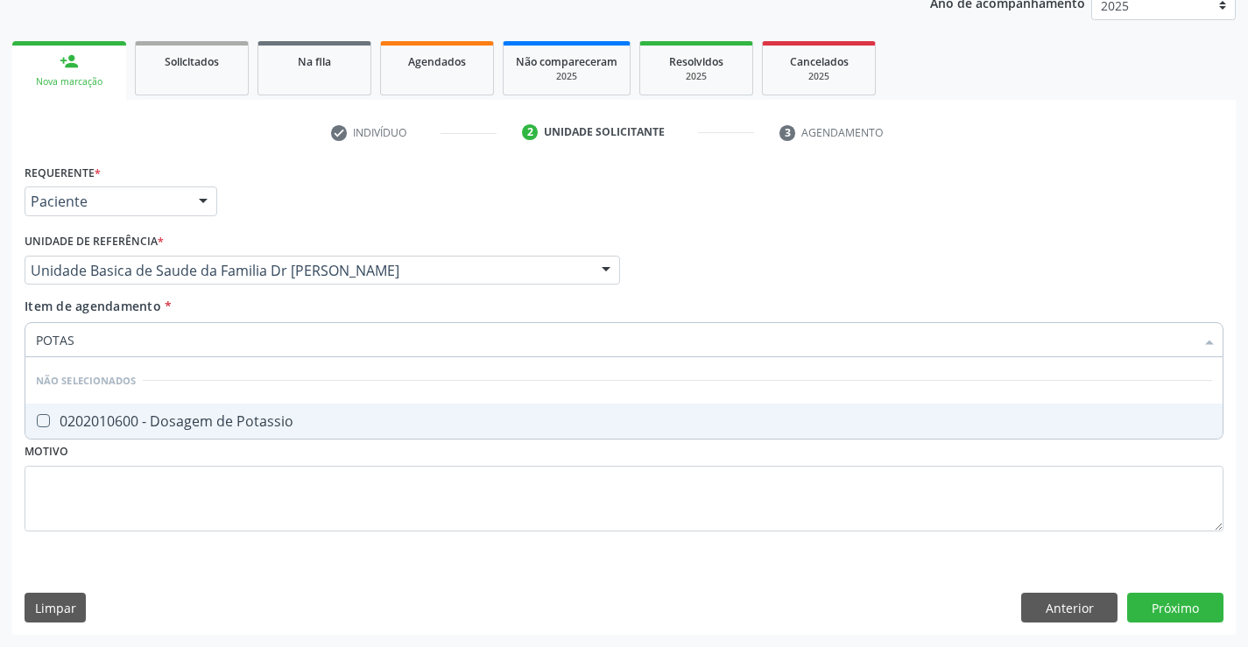
click at [225, 425] on div "0202010600 - Dosagem de Potassio" at bounding box center [624, 421] width 1176 height 14
click at [1187, 607] on div "Requerente * Paciente Médico(a) Enfermeiro(a) Paciente Nenhum resultado encontr…" at bounding box center [623, 397] width 1223 height 476
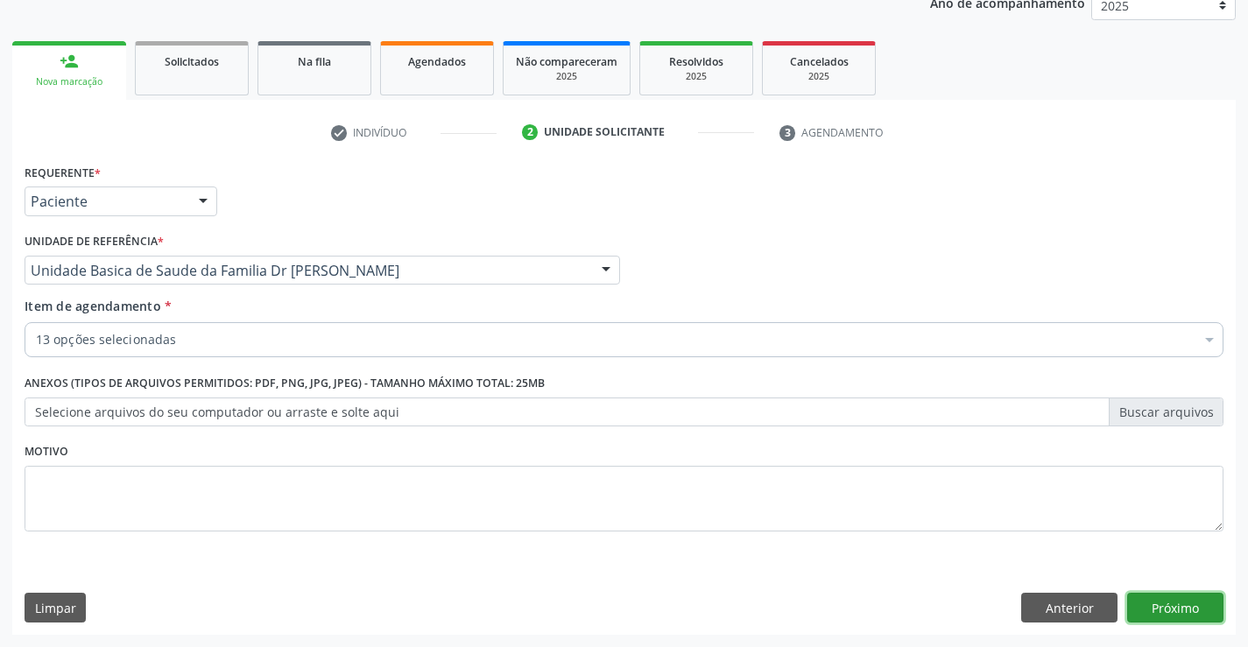
click at [1167, 606] on button "Próximo" at bounding box center [1175, 608] width 96 height 30
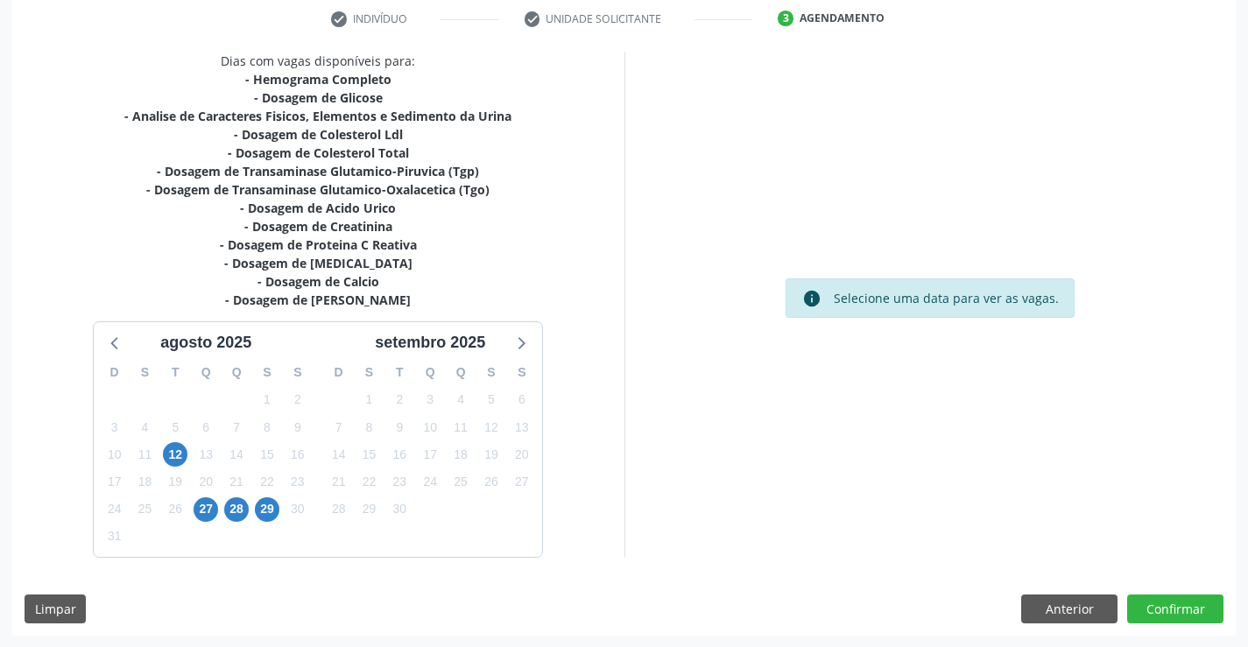
scroll to position [335, 0]
click at [213, 502] on span "27" at bounding box center [206, 509] width 25 height 25
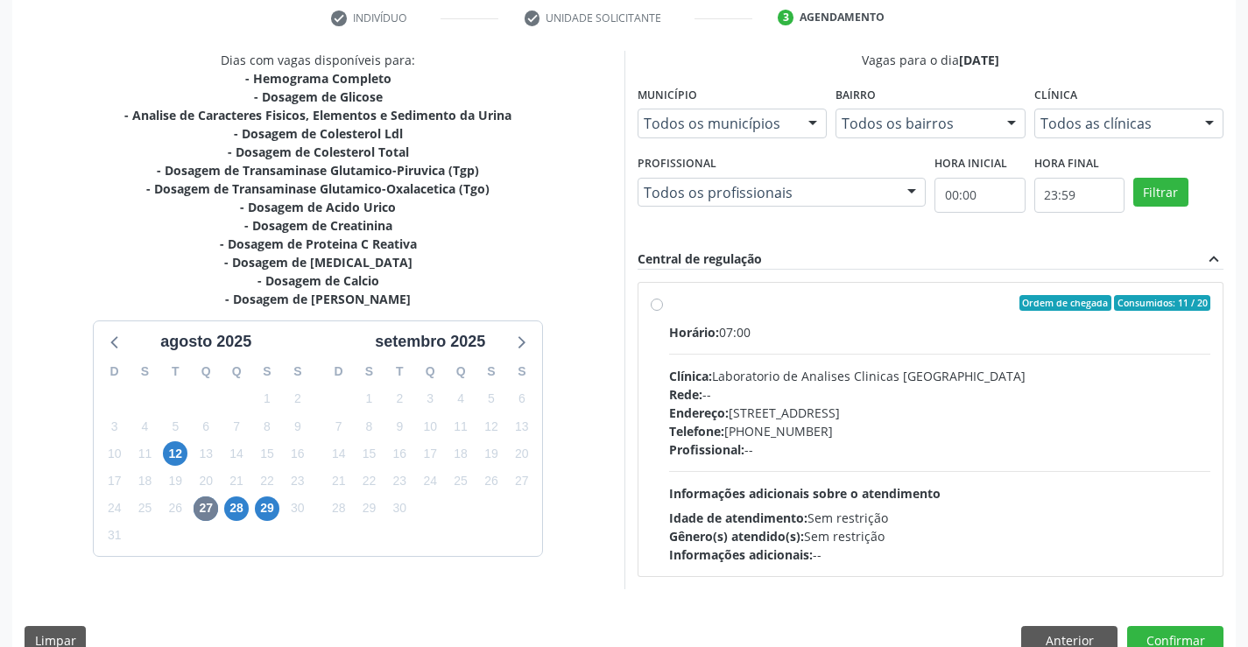
click at [669, 303] on label "Ordem de chegada Consumidos: 11 / 20 Horário: 07:00 Clínica: Laboratorio de Ana…" at bounding box center [940, 429] width 542 height 269
click at [659, 303] on input "Ordem de chegada Consumidos: 11 / 20 Horário: 07:00 Clínica: Laboratorio de Ana…" at bounding box center [657, 303] width 12 height 16
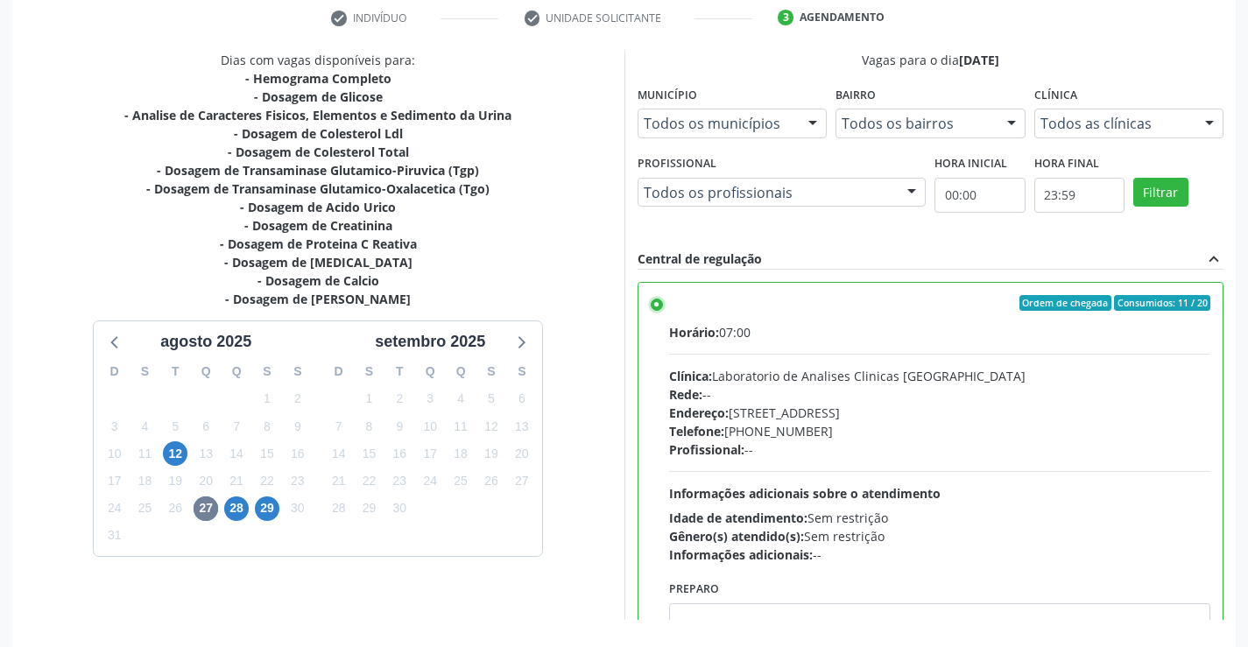
scroll to position [399, 0]
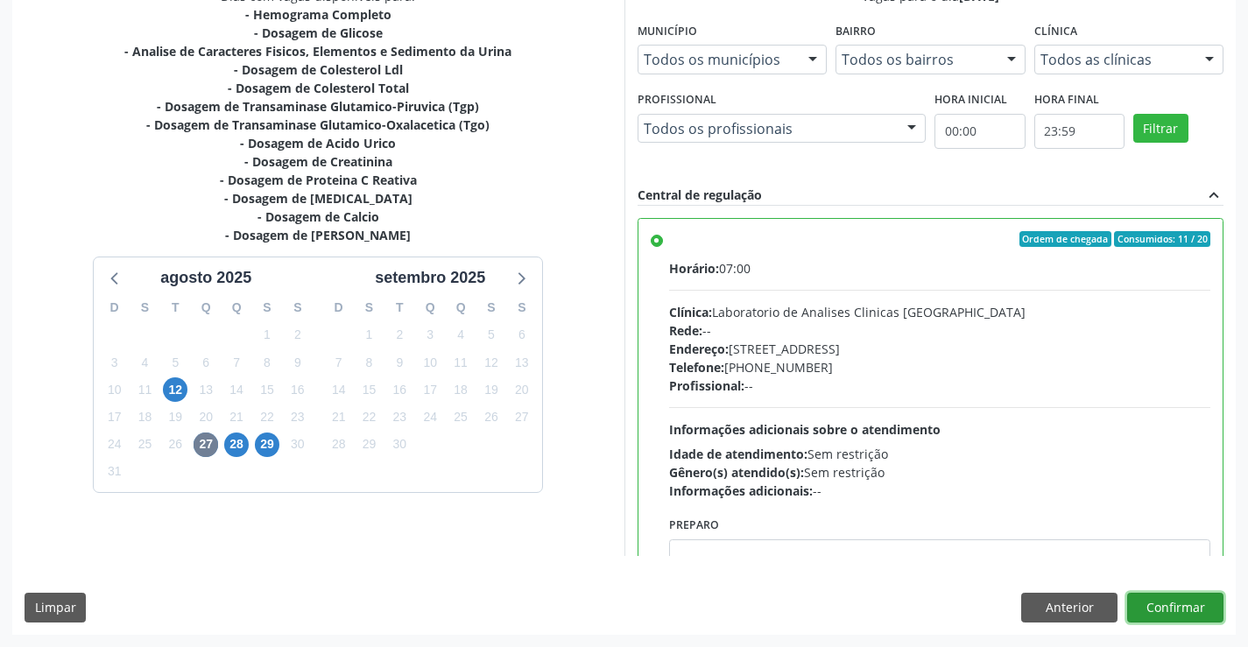
click at [1173, 603] on button "Confirmar" at bounding box center [1175, 608] width 96 height 30
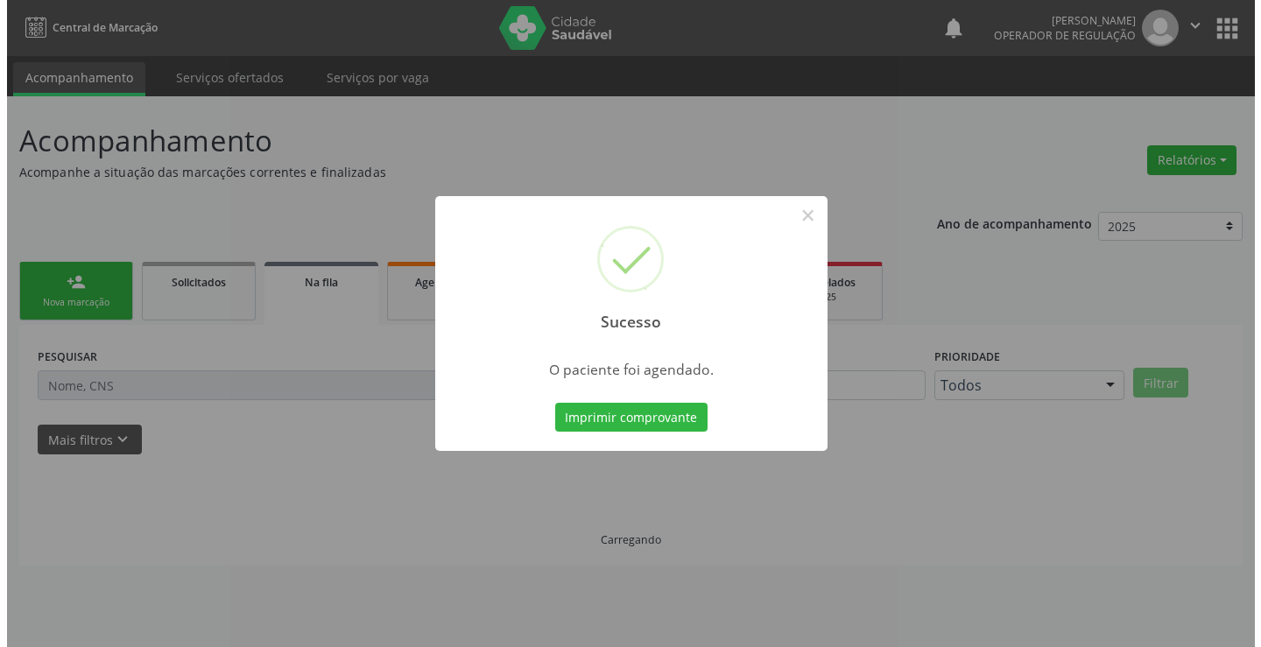
scroll to position [0, 0]
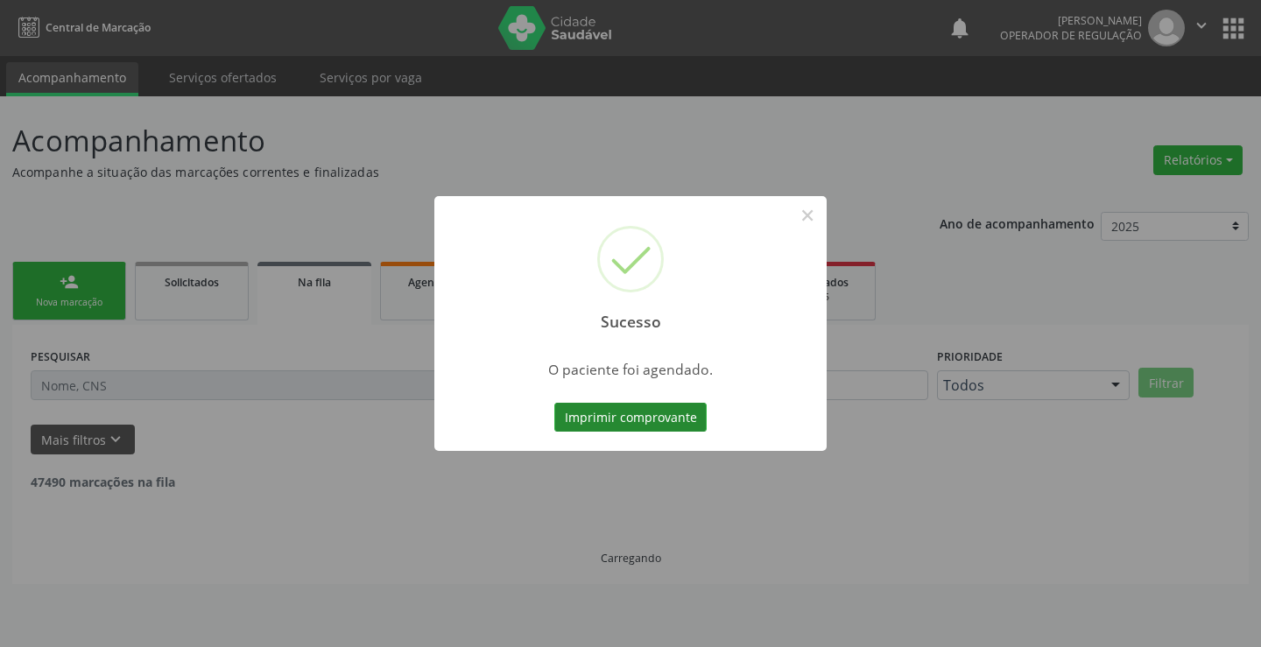
click at [626, 418] on button "Imprimir comprovante" at bounding box center [630, 418] width 152 height 30
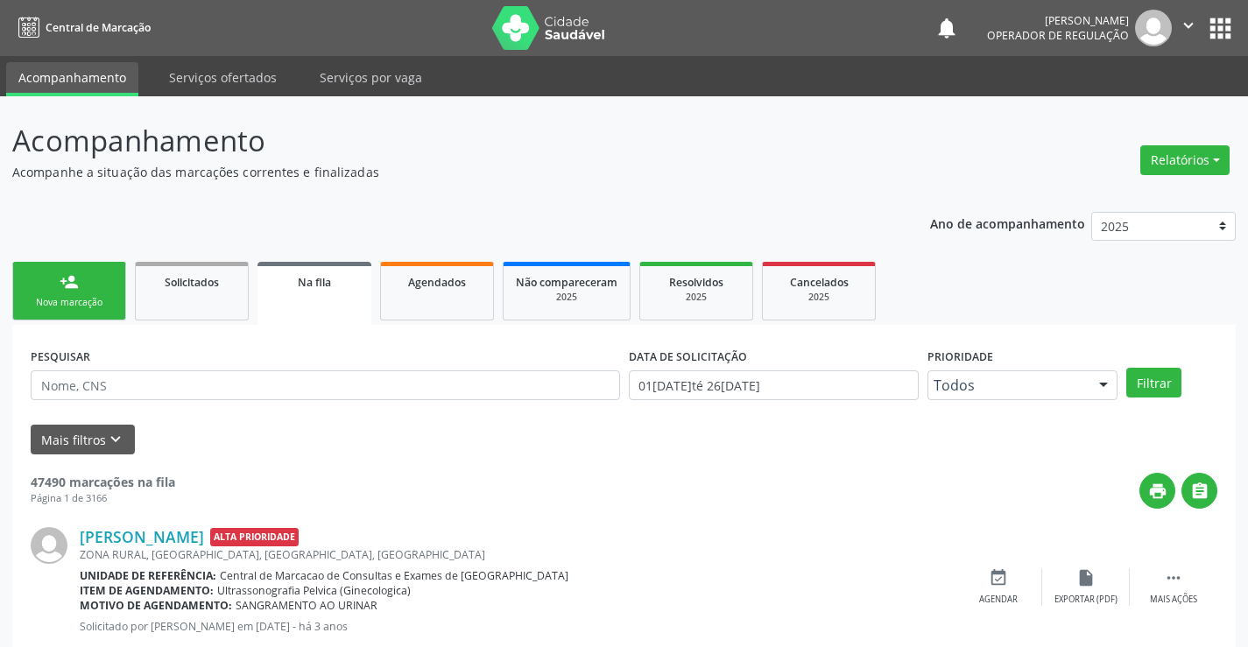
click at [78, 304] on div "Nova marcação" at bounding box center [69, 302] width 88 height 13
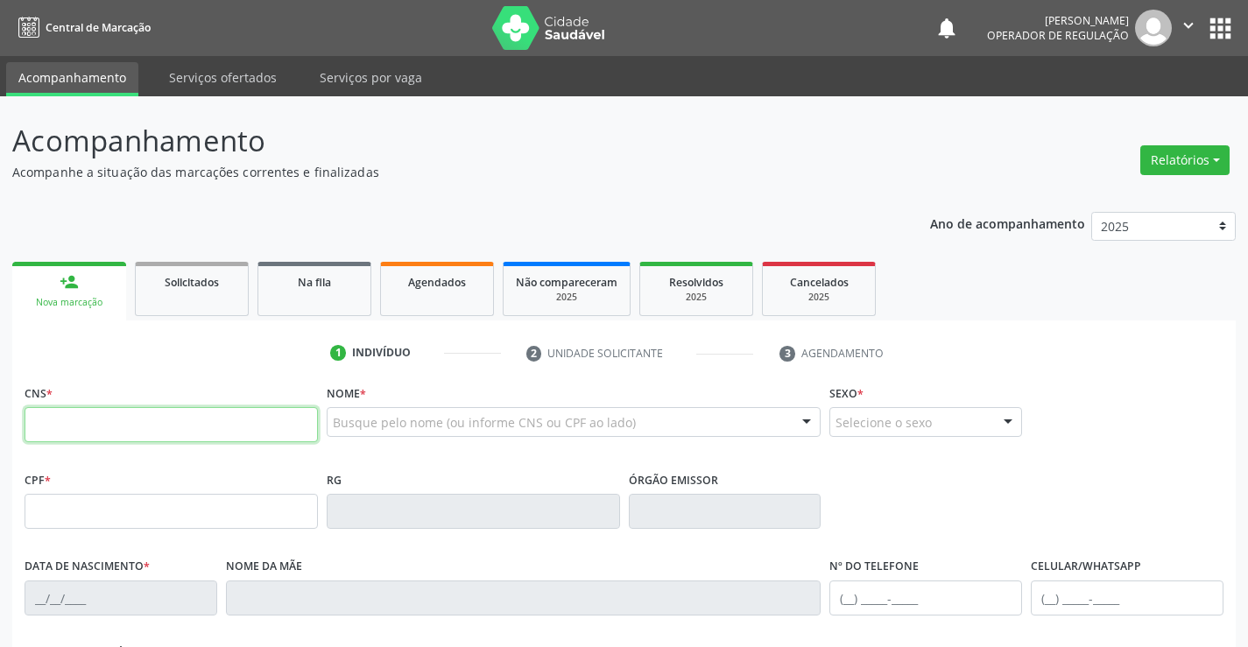
click at [58, 426] on input "text" at bounding box center [171, 424] width 293 height 35
type input "701 2090 3240 7016"
type input "0331554020"
type input "04/05/1944"
type input "(74) 9144-8322"
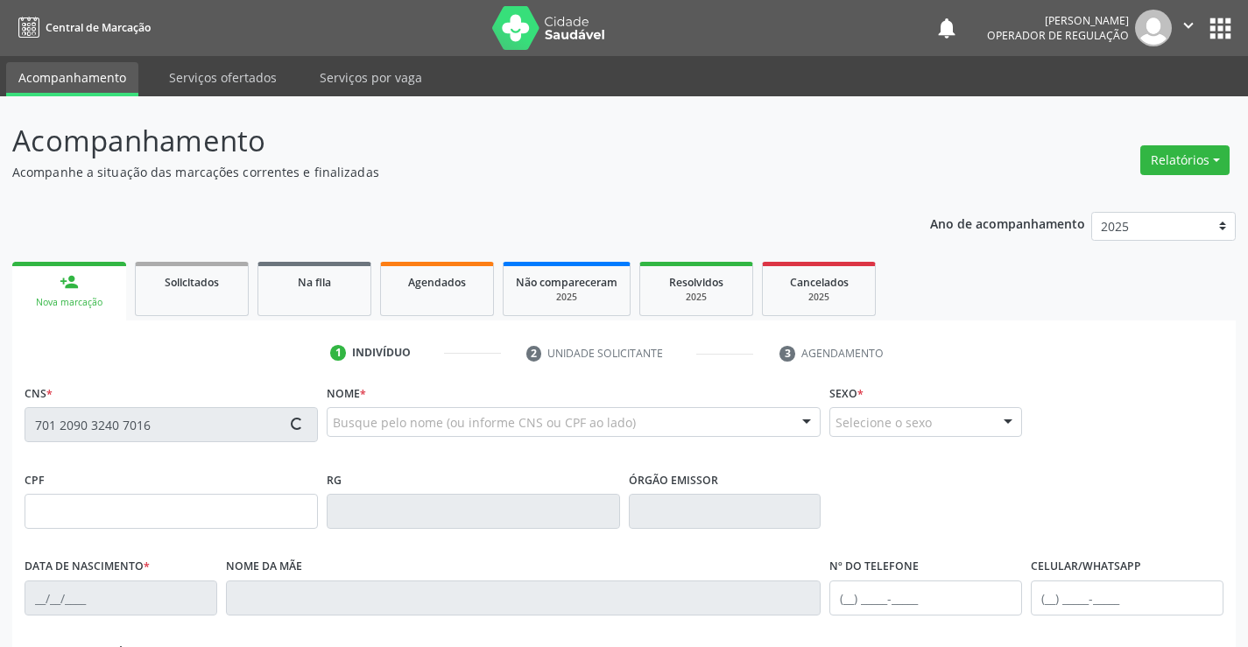
type input "31"
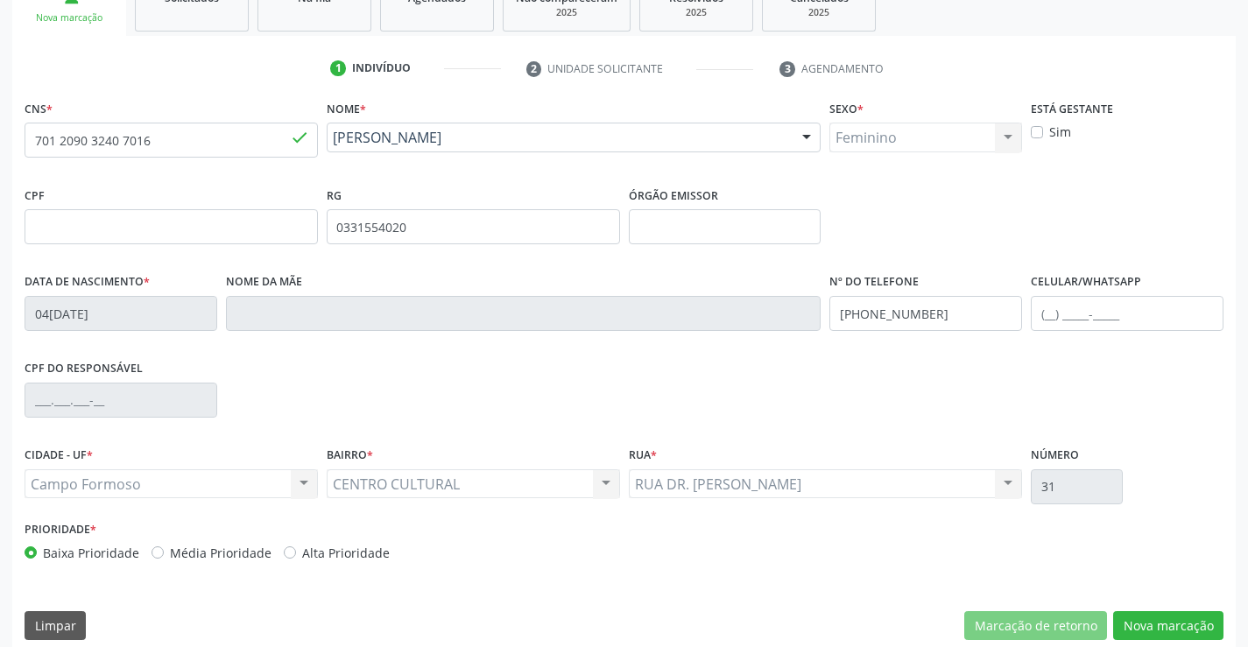
scroll to position [302, 0]
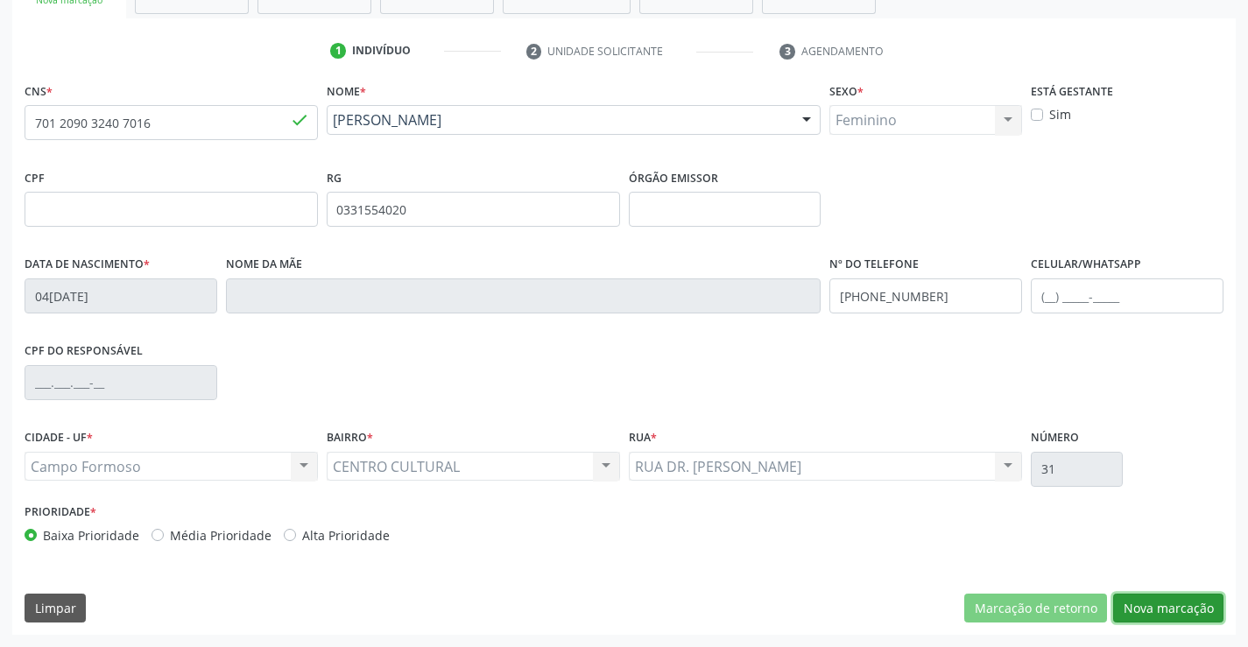
click at [1148, 604] on button "Nova marcação" at bounding box center [1168, 609] width 110 height 30
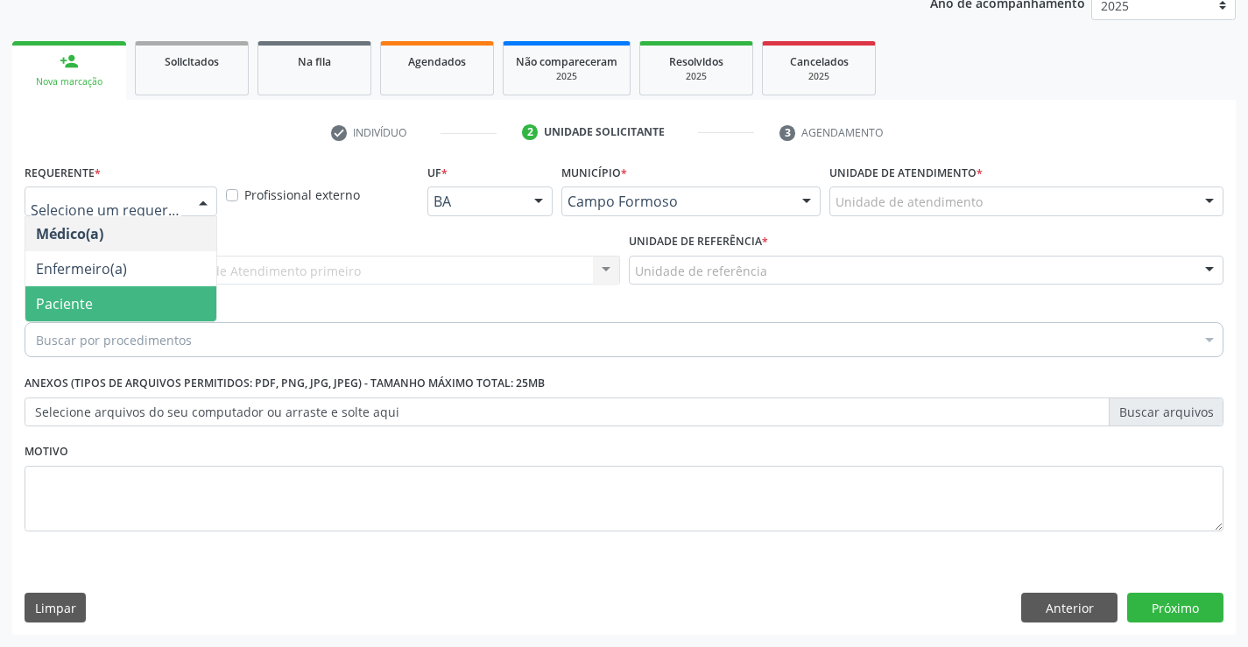
click at [104, 296] on span "Paciente" at bounding box center [120, 303] width 191 height 35
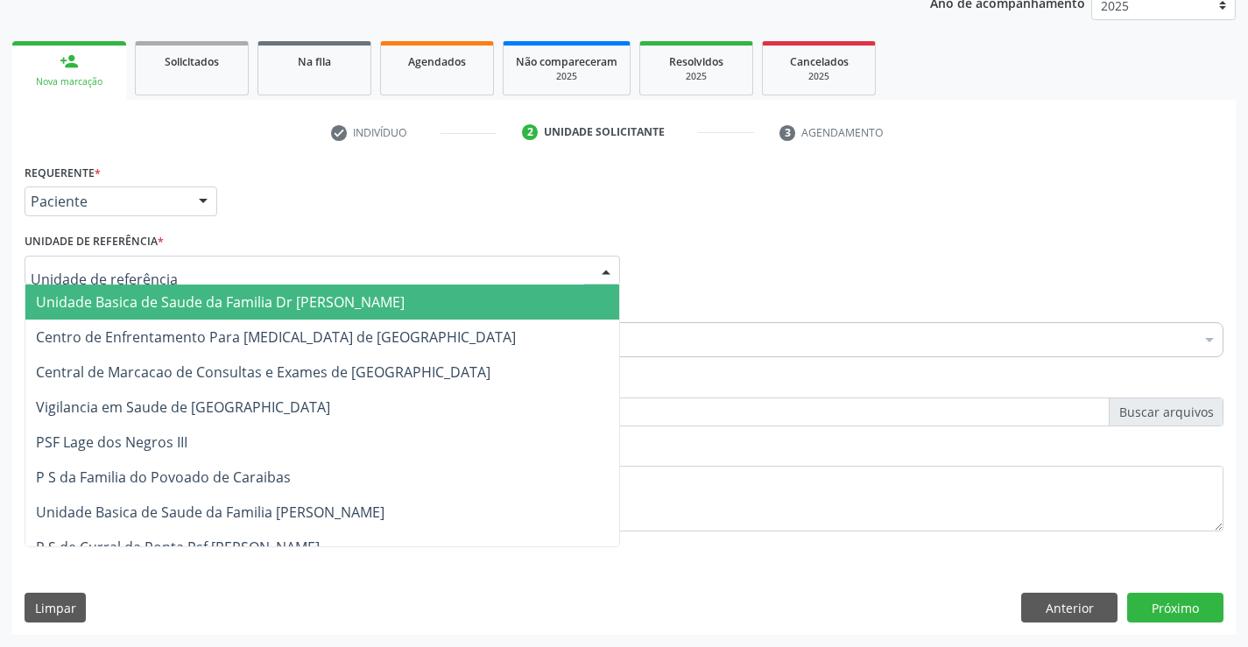
click at [111, 289] on span "Unidade Basica de Saude da Familia Dr [PERSON_NAME]" at bounding box center [322, 302] width 594 height 35
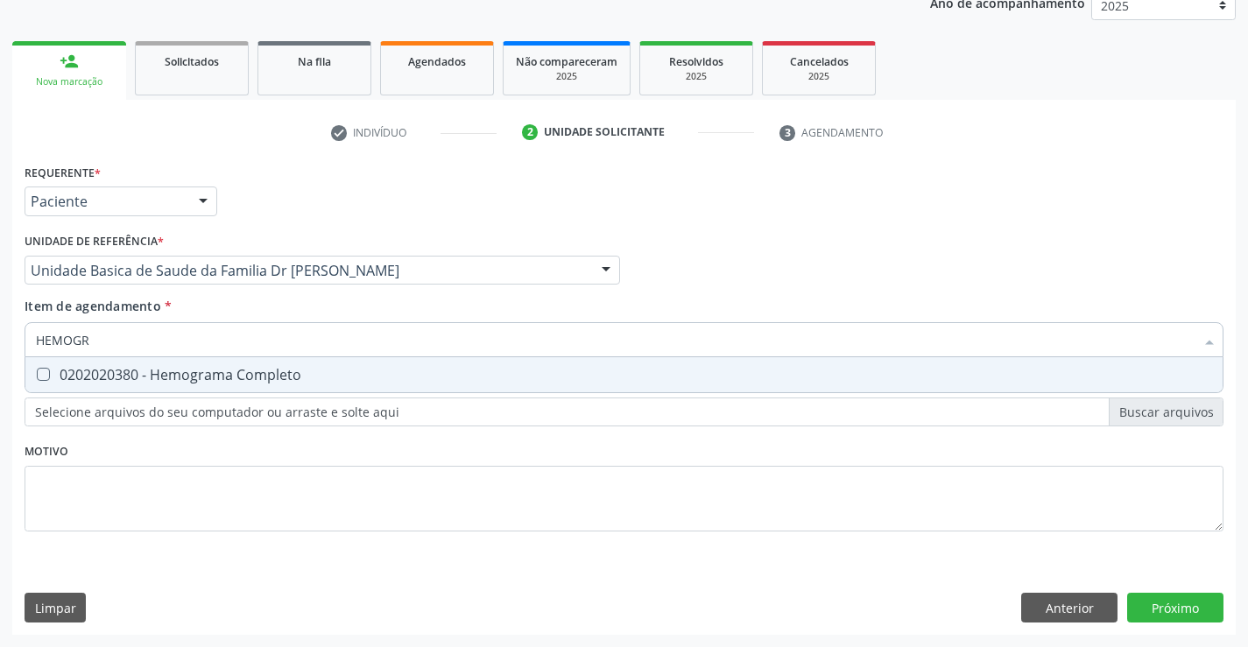
type input "HEMOGRA"
click at [96, 368] on div "0202020380 - Hemograma Completo" at bounding box center [624, 375] width 1176 height 14
checkbox Completo "true"
type input "HEMOGRA"
click at [74, 517] on div "Requerente * Paciente Médico(a) Enfermeiro(a) Paciente Nenhum resultado encontr…" at bounding box center [624, 357] width 1199 height 397
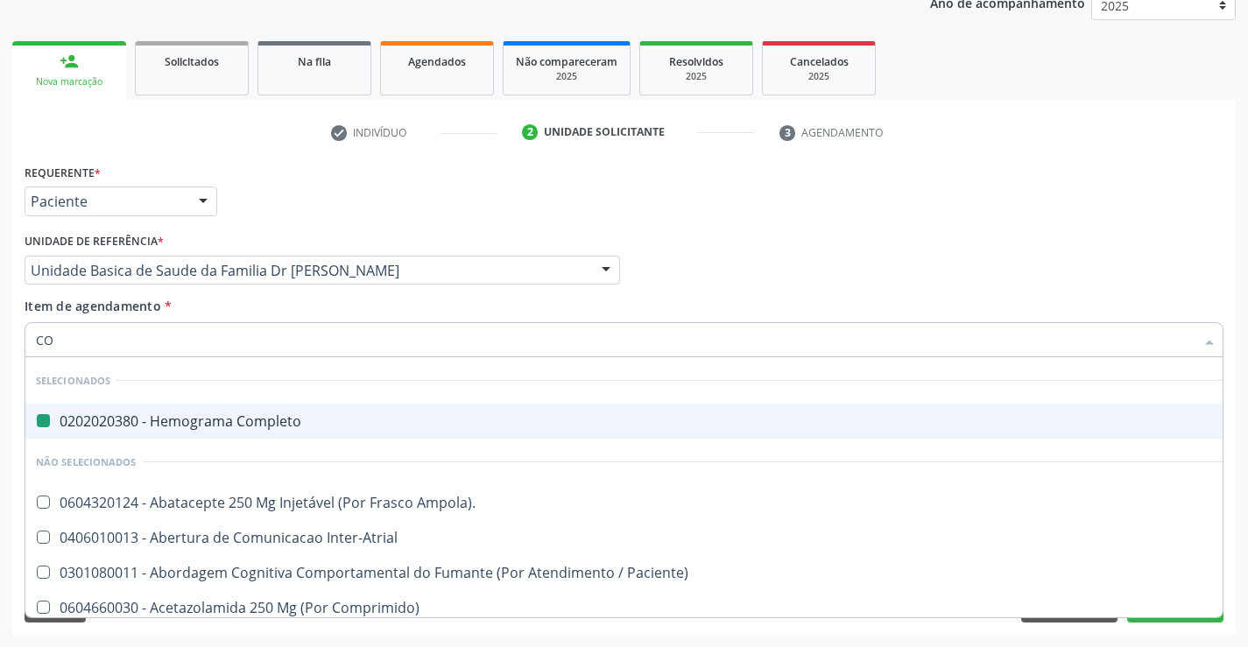
type input "COL"
checkbox Completo "false"
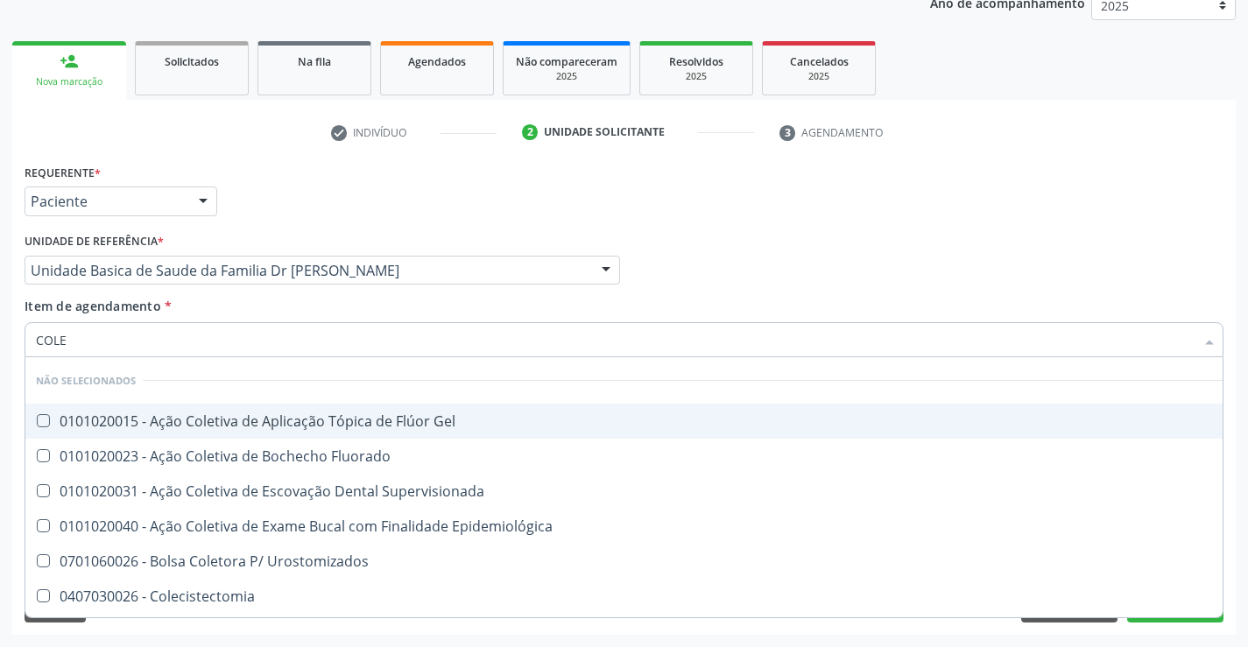
type input "COLES"
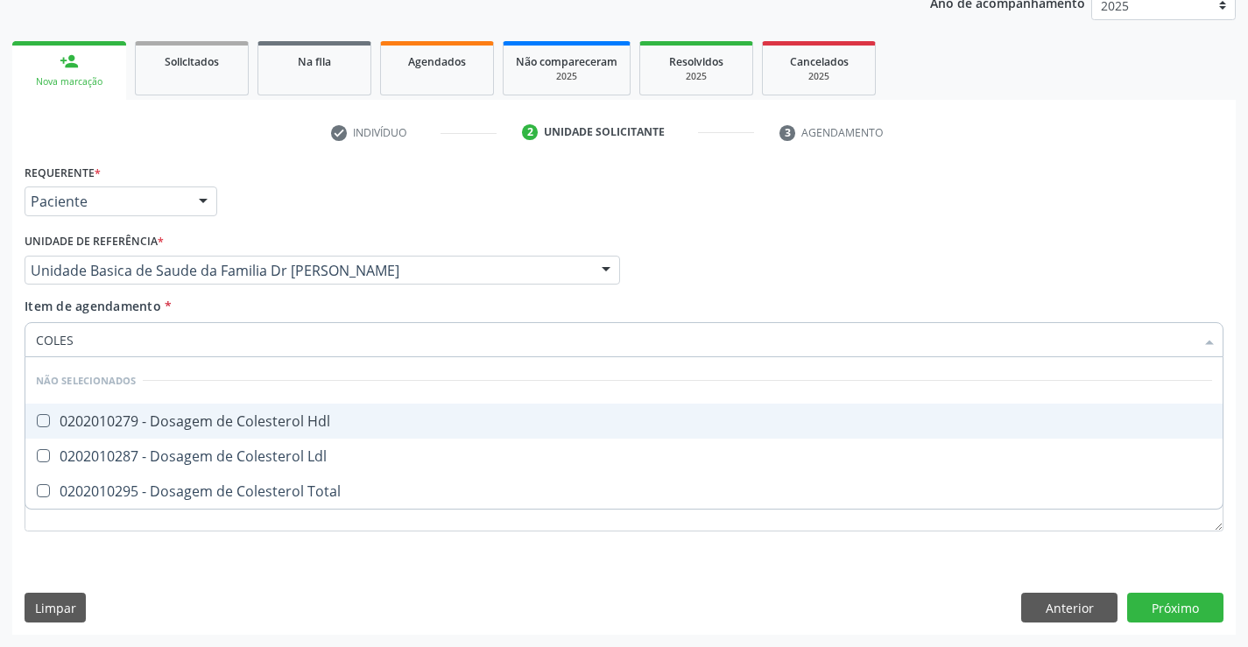
click at [163, 409] on span "0202010279 - Dosagem de Colesterol Hdl" at bounding box center [623, 421] width 1197 height 35
checkbox Hdl "true"
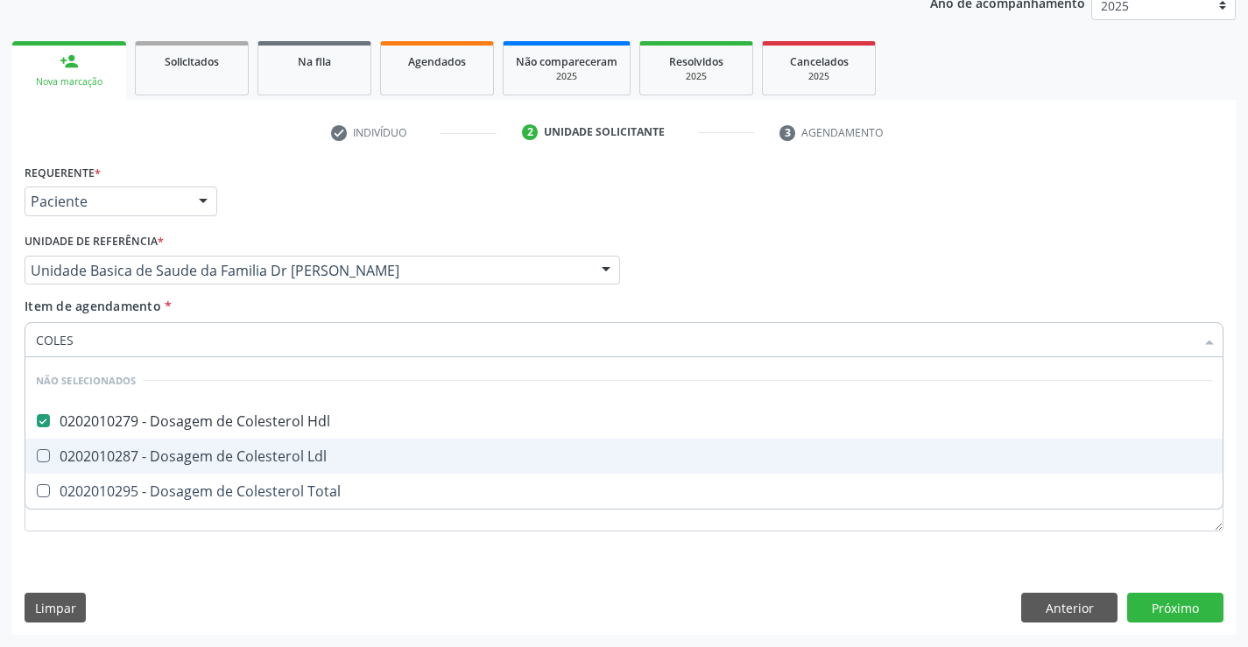
click at [133, 461] on div "0202010287 - Dosagem de Colesterol Ldl" at bounding box center [624, 456] width 1176 height 14
checkbox Ldl "true"
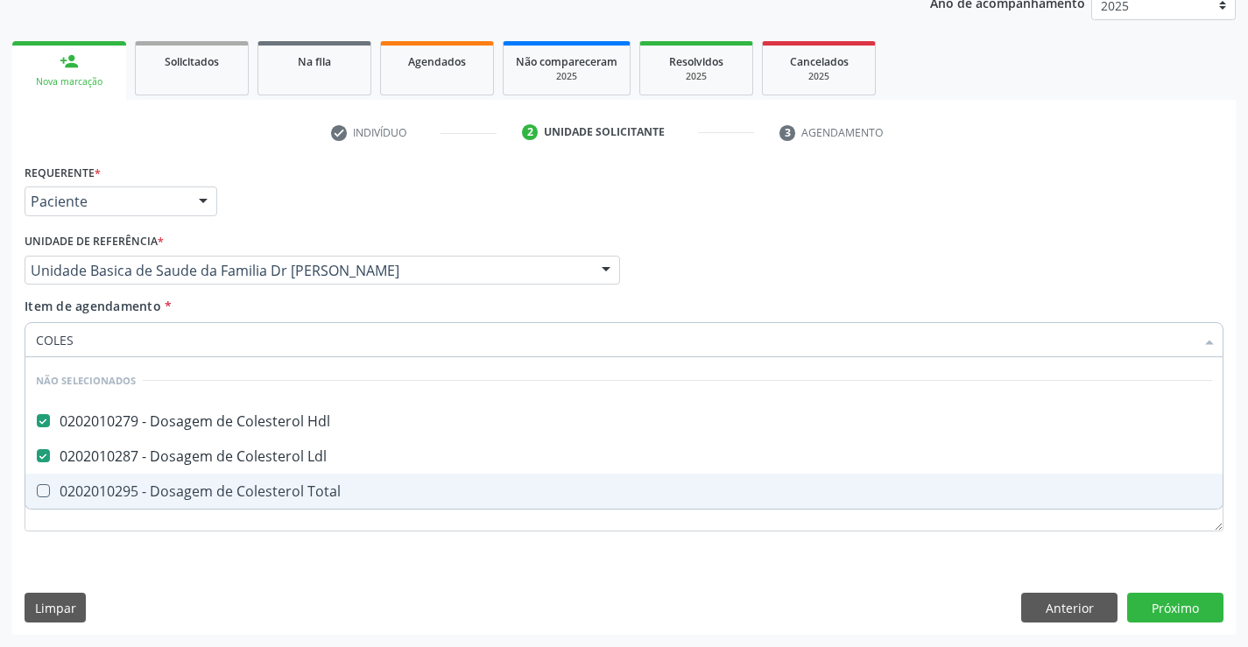
click at [126, 491] on div "0202010295 - Dosagem de Colesterol Total" at bounding box center [624, 491] width 1176 height 14
checkbox Total "true"
click at [107, 576] on div "Requerente * Paciente Médico(a) Enfermeiro(a) Paciente Nenhum resultado encontr…" at bounding box center [623, 397] width 1223 height 476
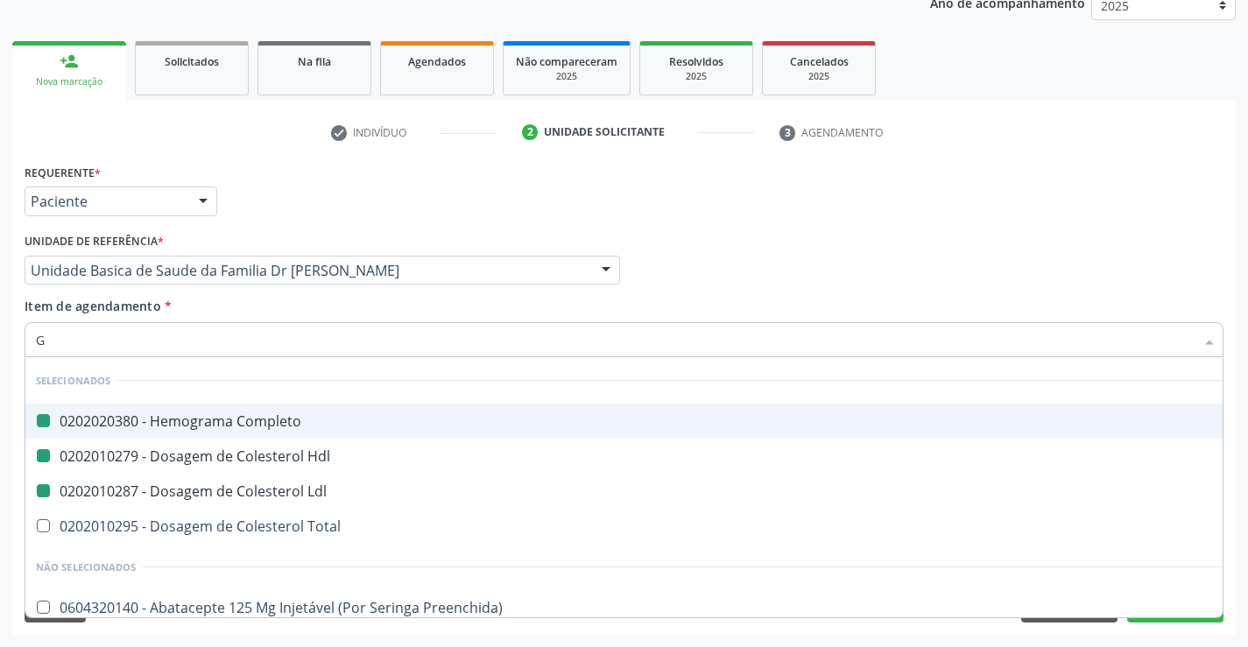
type input "GL"
checkbox Completo "false"
checkbox Ldl "false"
checkbox Hdl "false"
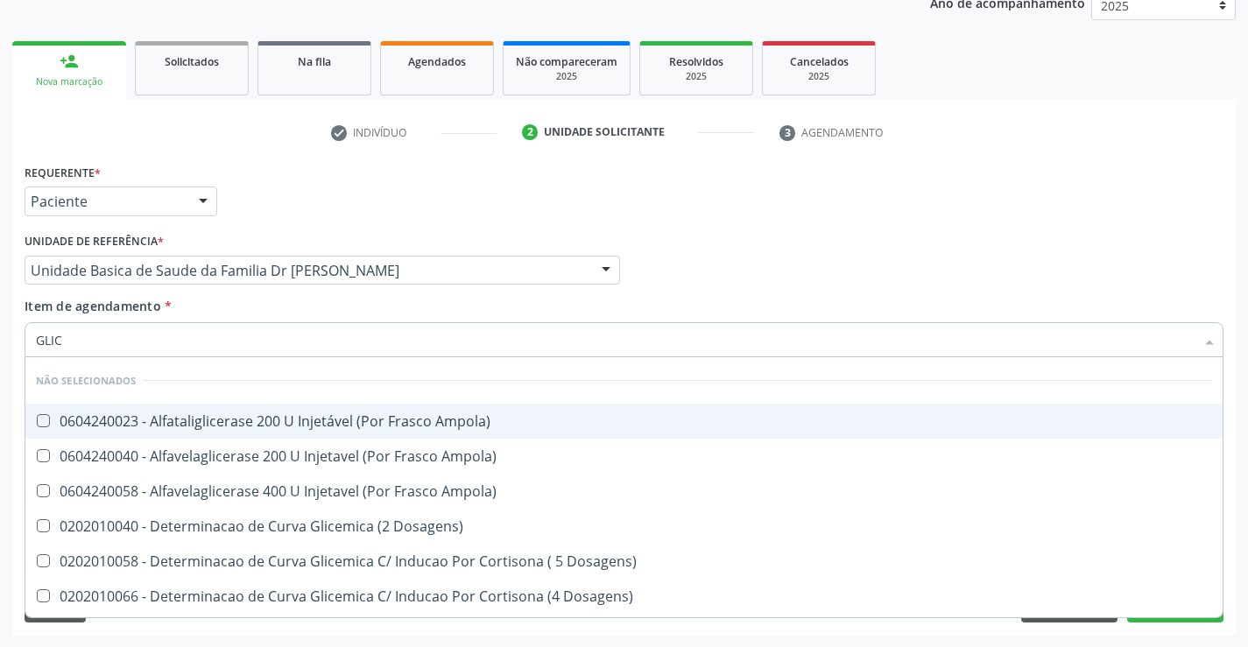
type input "GLICO"
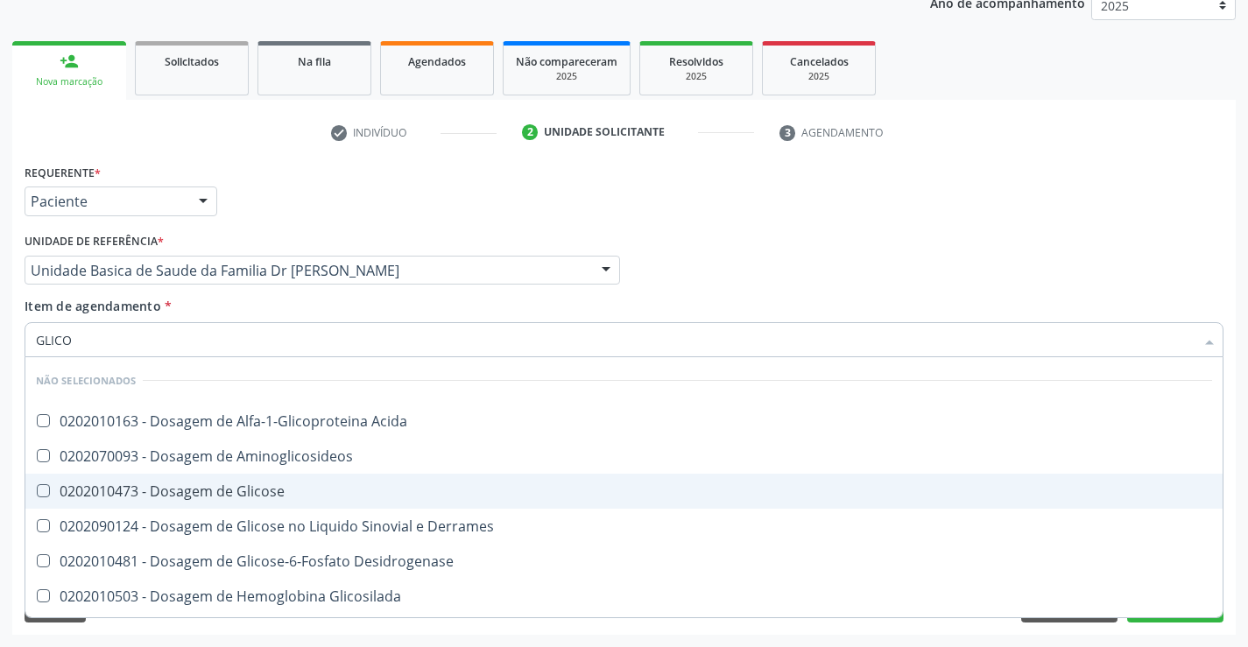
click at [179, 493] on div "0202010473 - Dosagem de Glicose" at bounding box center [624, 491] width 1176 height 14
checkbox Glicose "true"
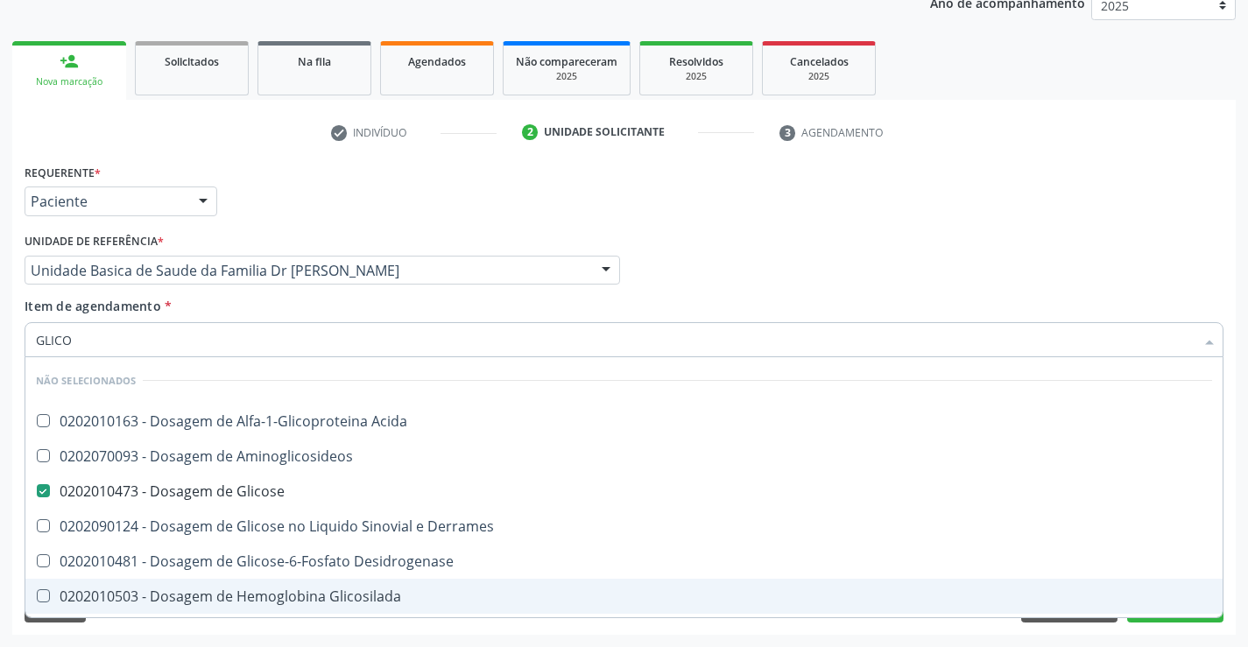
type input "GLICO"
click at [168, 631] on div "Requerente * Paciente Médico(a) Enfermeiro(a) Paciente Nenhum resultado encontr…" at bounding box center [623, 397] width 1223 height 476
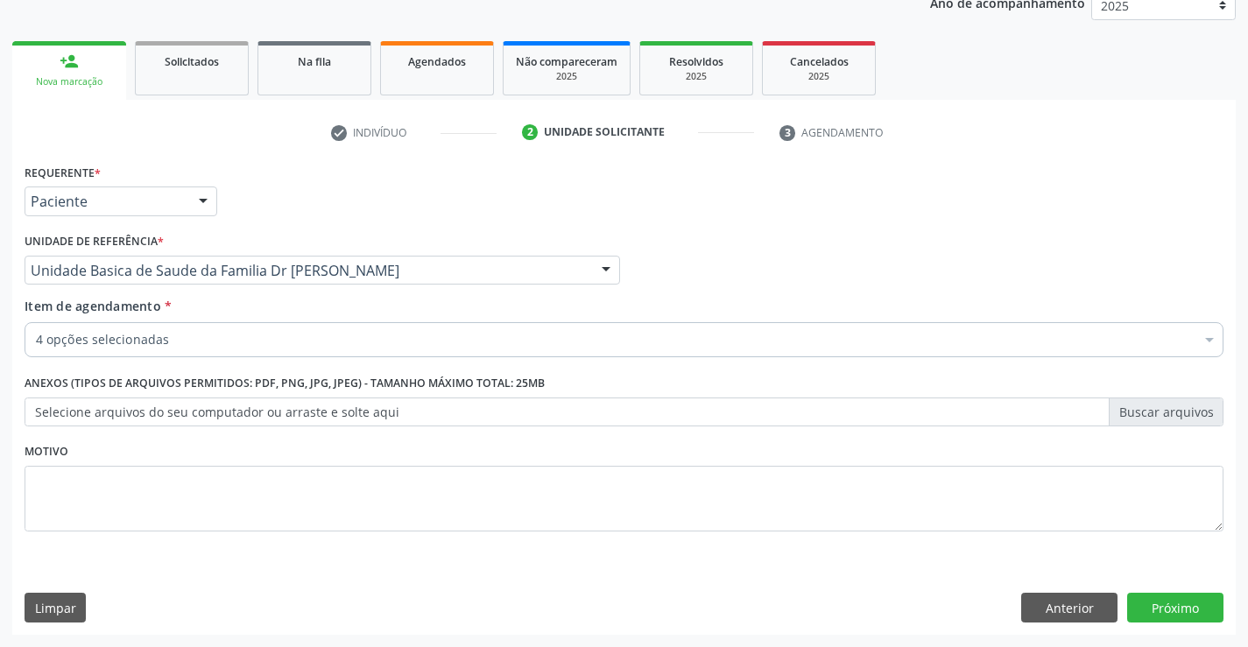
checkbox Completo "true"
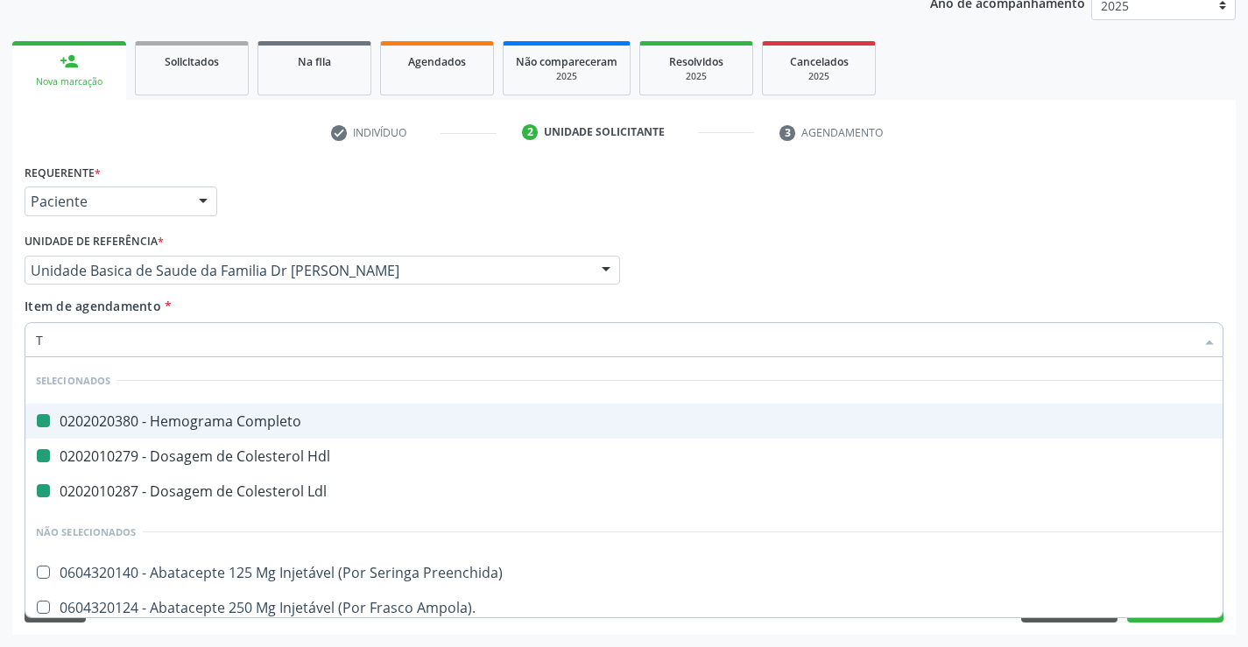
type input "TR"
checkbox Completo "false"
checkbox Ldl "false"
checkbox Hdl "false"
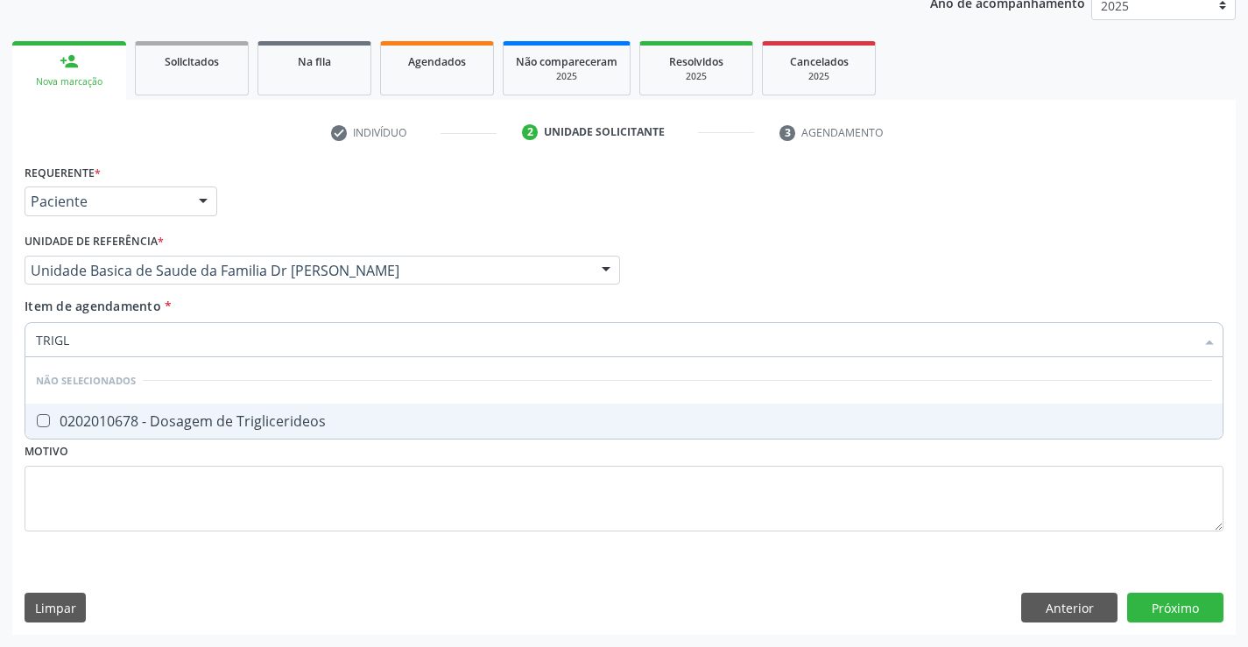
type input "TRIGLI"
click at [169, 416] on div "0202010678 - Dosagem de Triglicerideos" at bounding box center [624, 421] width 1176 height 14
checkbox Triglicerideos "true"
type input "TRIGLI"
click at [161, 515] on div "Requerente * Paciente Médico(a) Enfermeiro(a) Paciente Nenhum resultado encontr…" at bounding box center [624, 357] width 1199 height 397
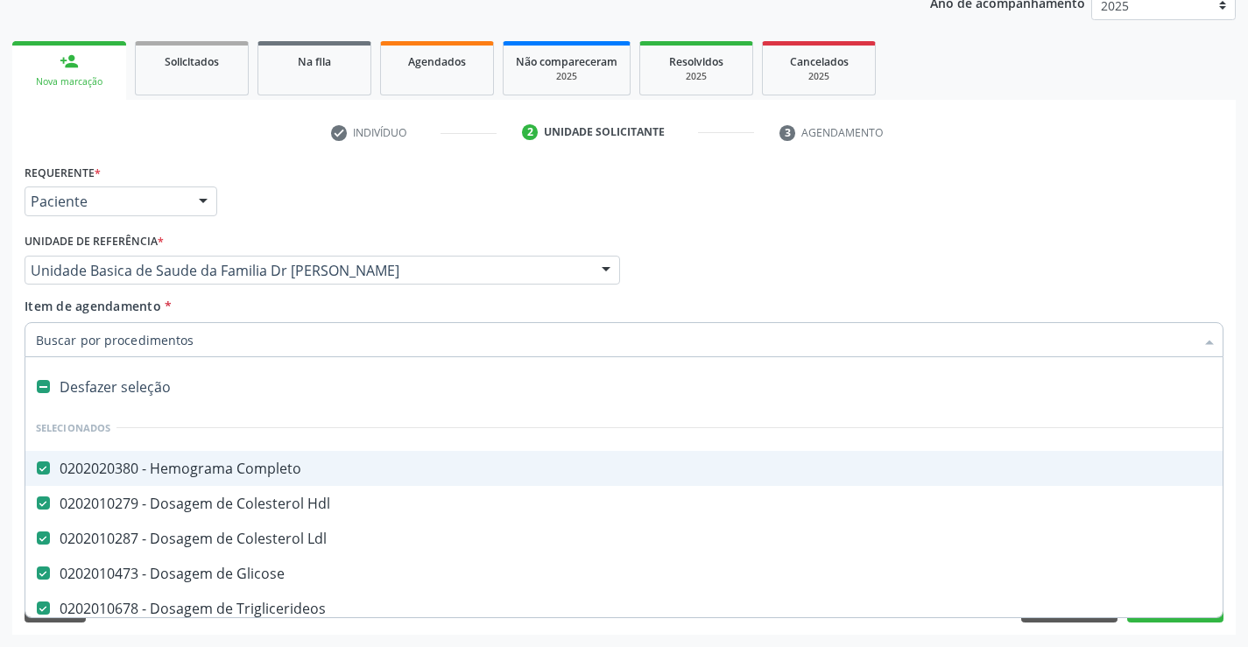
click at [172, 352] on div at bounding box center [624, 339] width 1199 height 35
type input "U"
checkbox Completo "false"
checkbox Hdl "false"
checkbox Ldl "false"
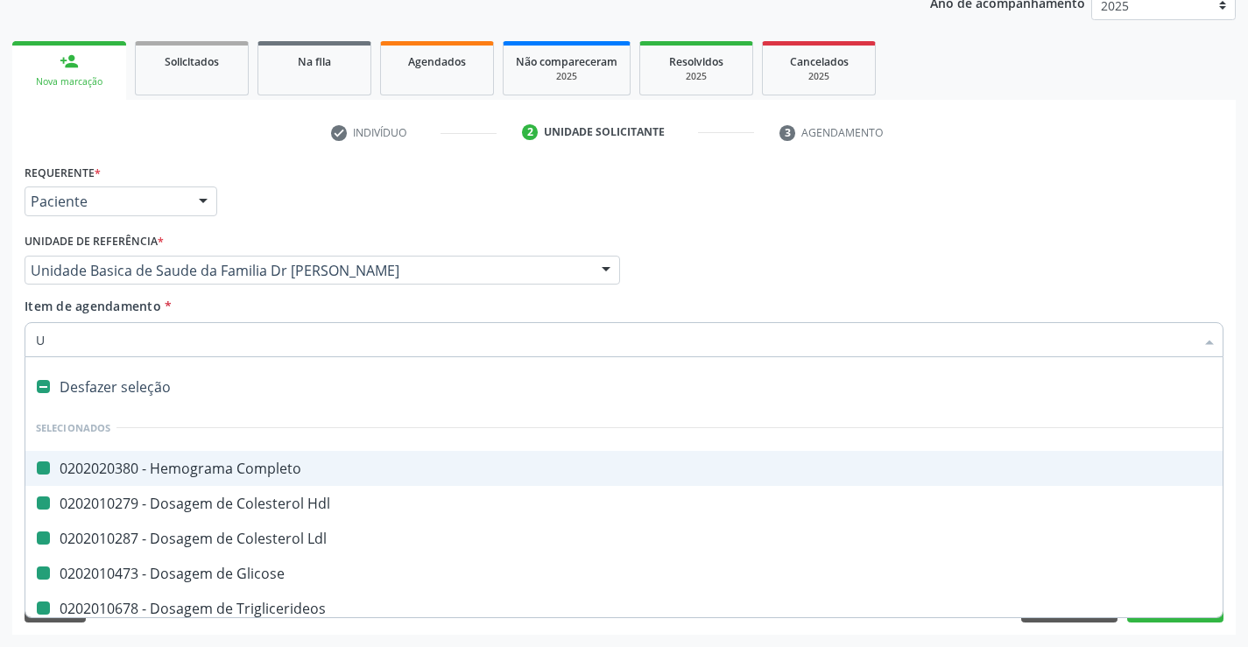
checkbox Glicose "false"
checkbox Triglicerideos "false"
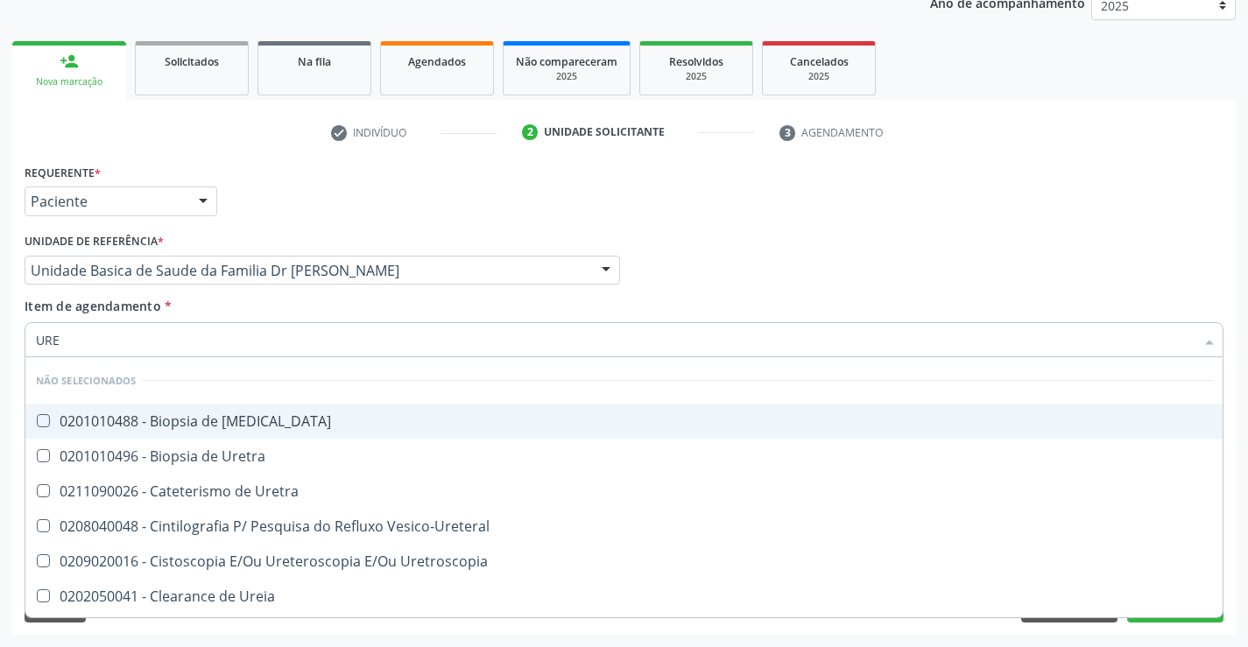
type input "UREI"
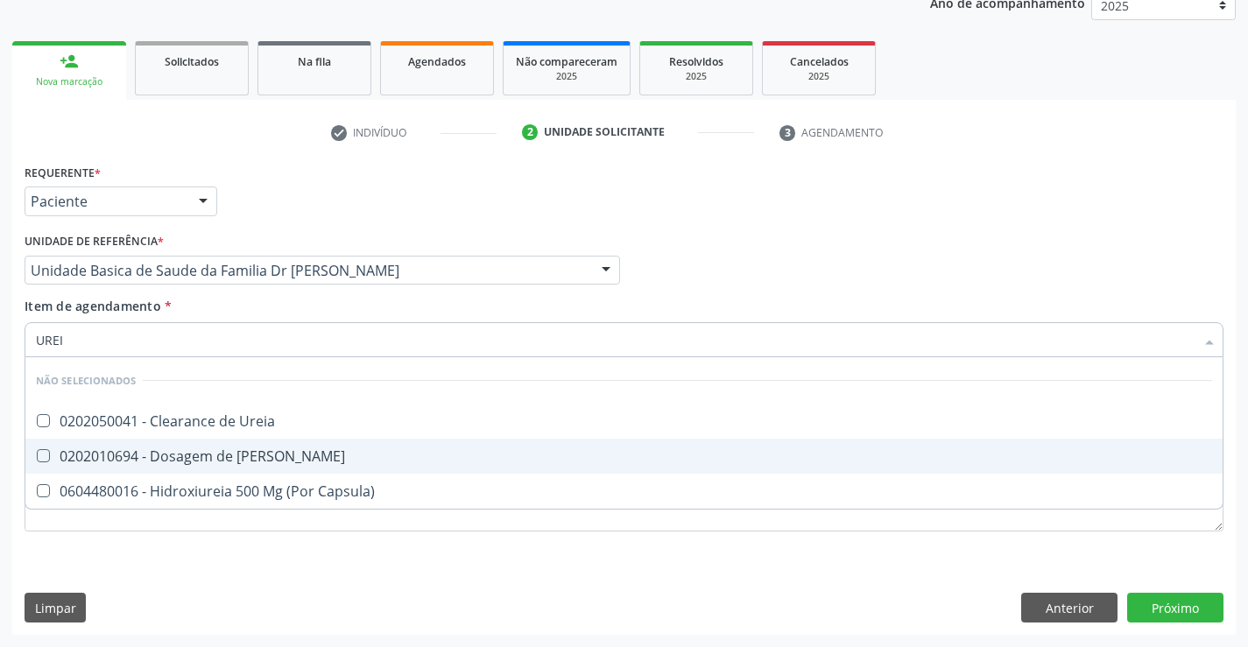
click at [155, 450] on div "0202010694 - Dosagem de [PERSON_NAME]" at bounding box center [624, 456] width 1176 height 14
checkbox Ureia "true"
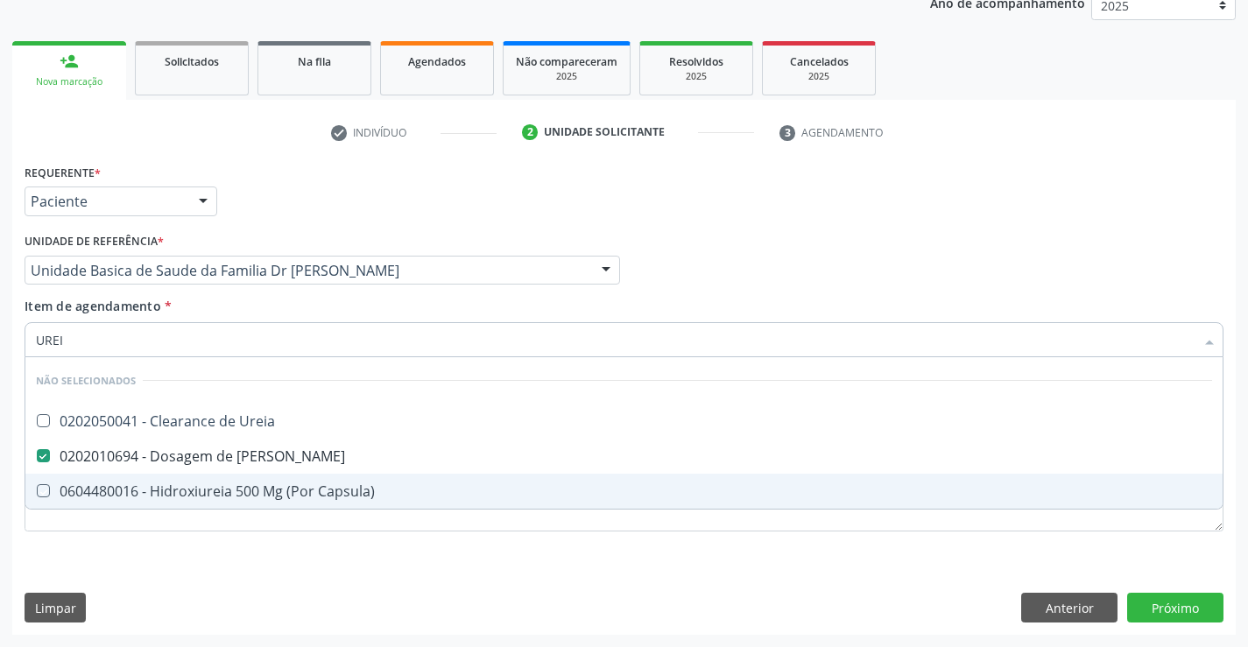
click at [106, 573] on div "Requerente * Paciente Médico(a) Enfermeiro(a) Paciente Nenhum resultado encontr…" at bounding box center [623, 397] width 1223 height 476
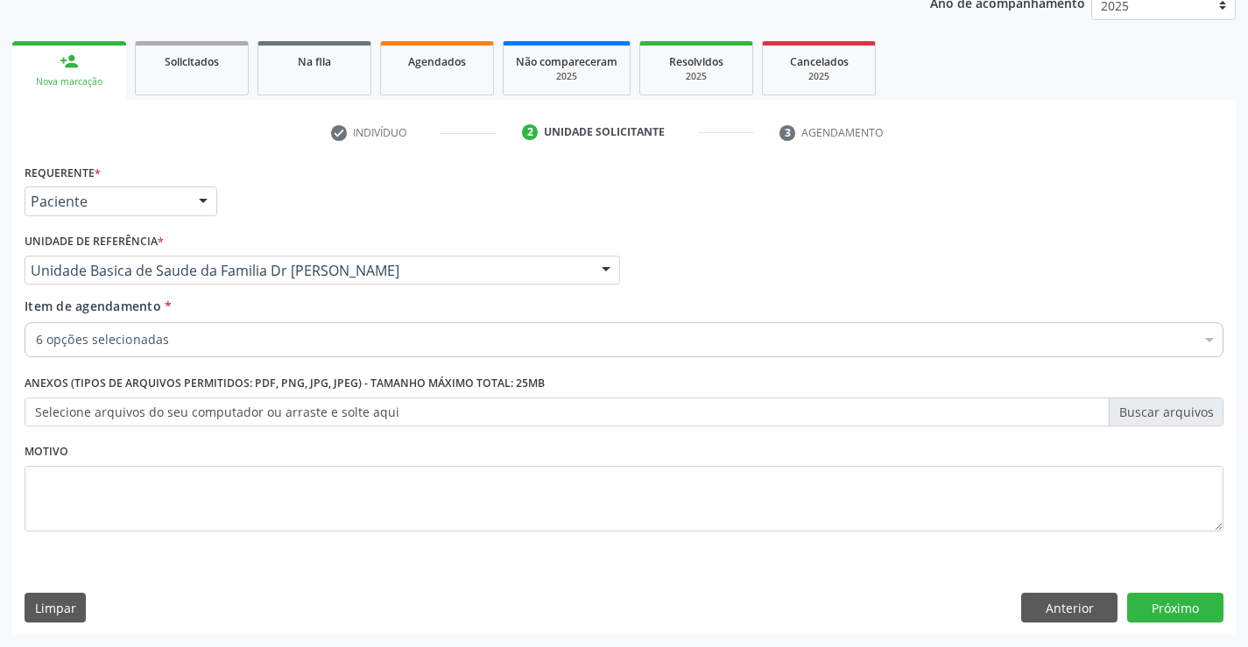
checkbox Completo "true"
checkbox Ldl "true"
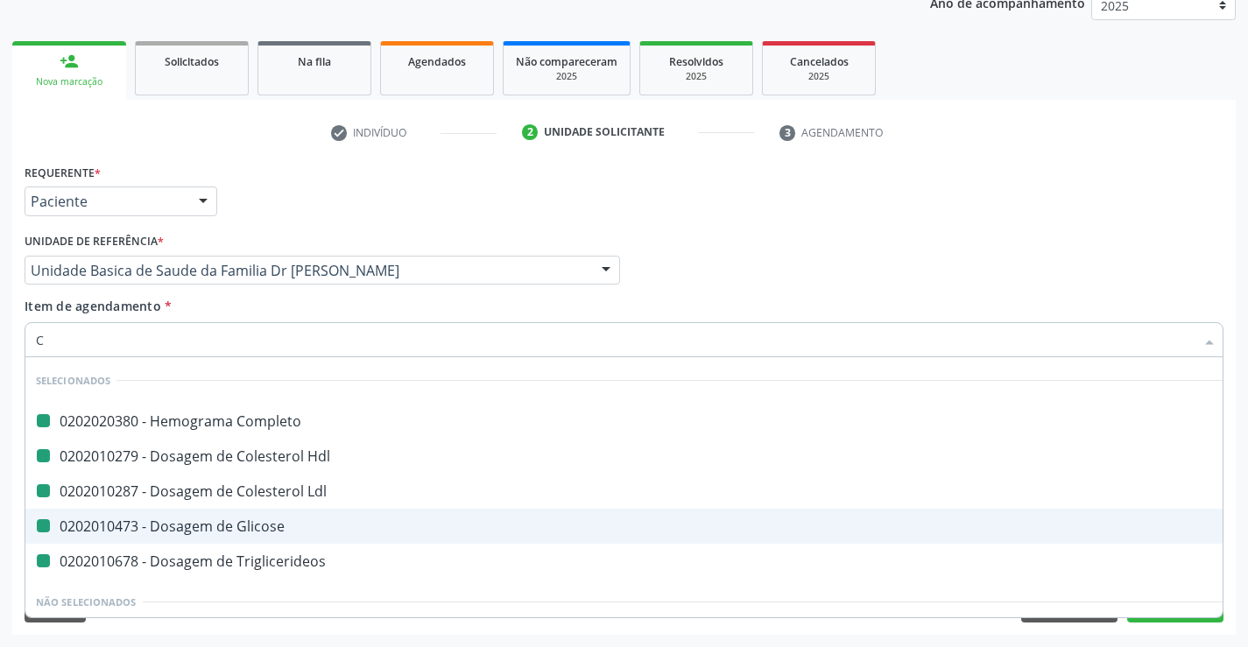
type input "CR"
checkbox Completo "false"
checkbox Hdl "false"
checkbox Ldl "false"
checkbox Glicose "false"
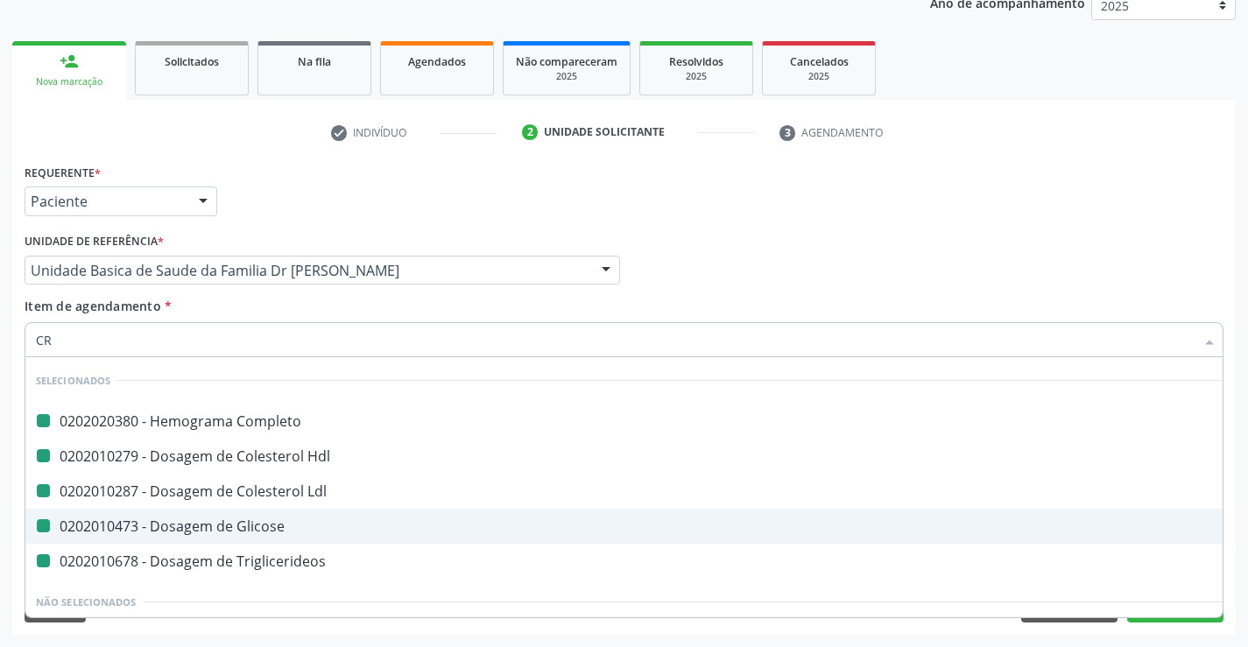
checkbox Triglicerideos "false"
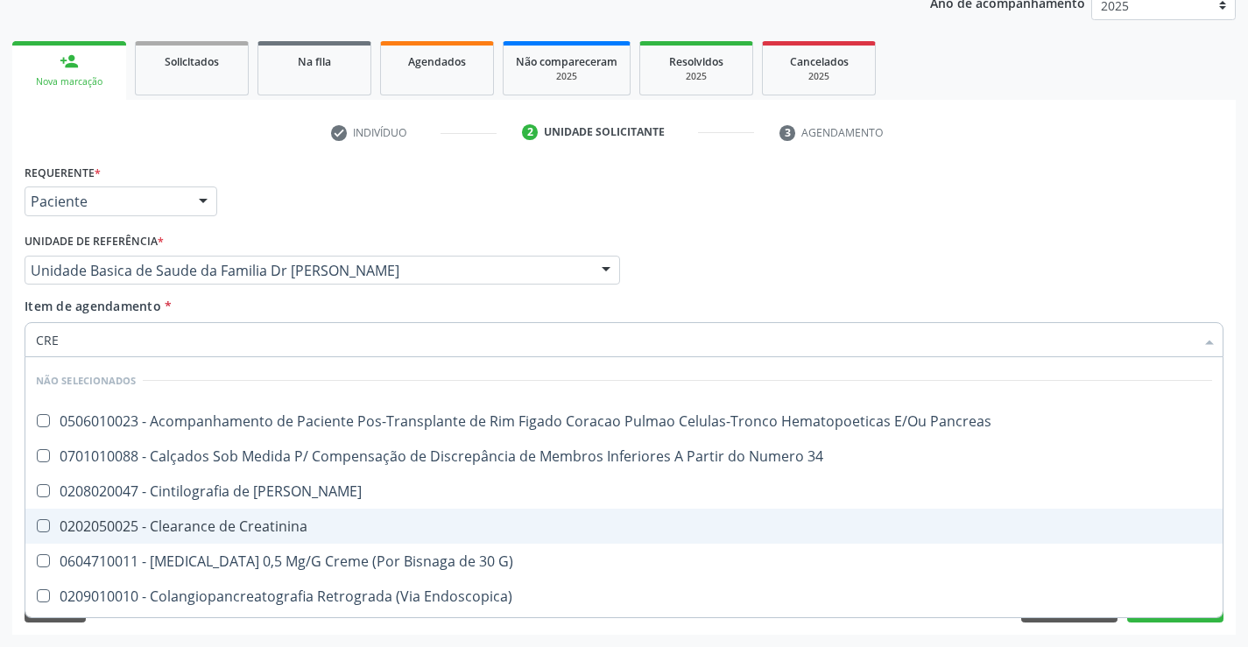
type input "CREA"
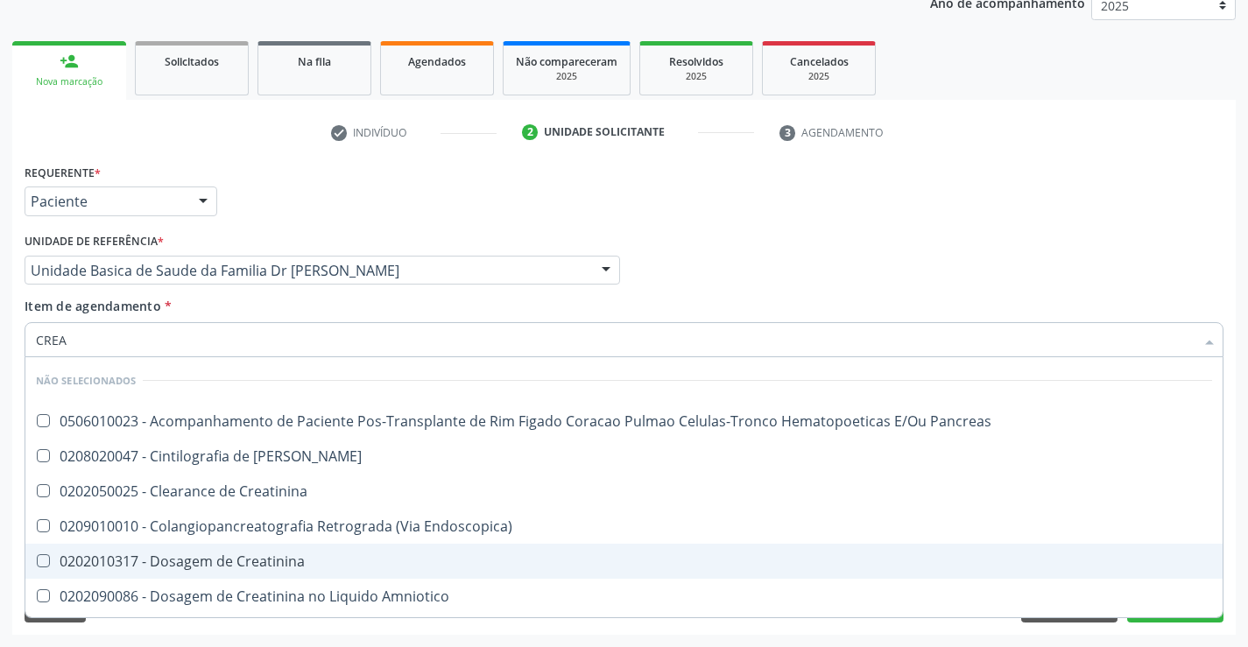
click at [254, 554] on div "0202010317 - Dosagem de Creatinina" at bounding box center [624, 561] width 1176 height 14
checkbox Creatinina "true"
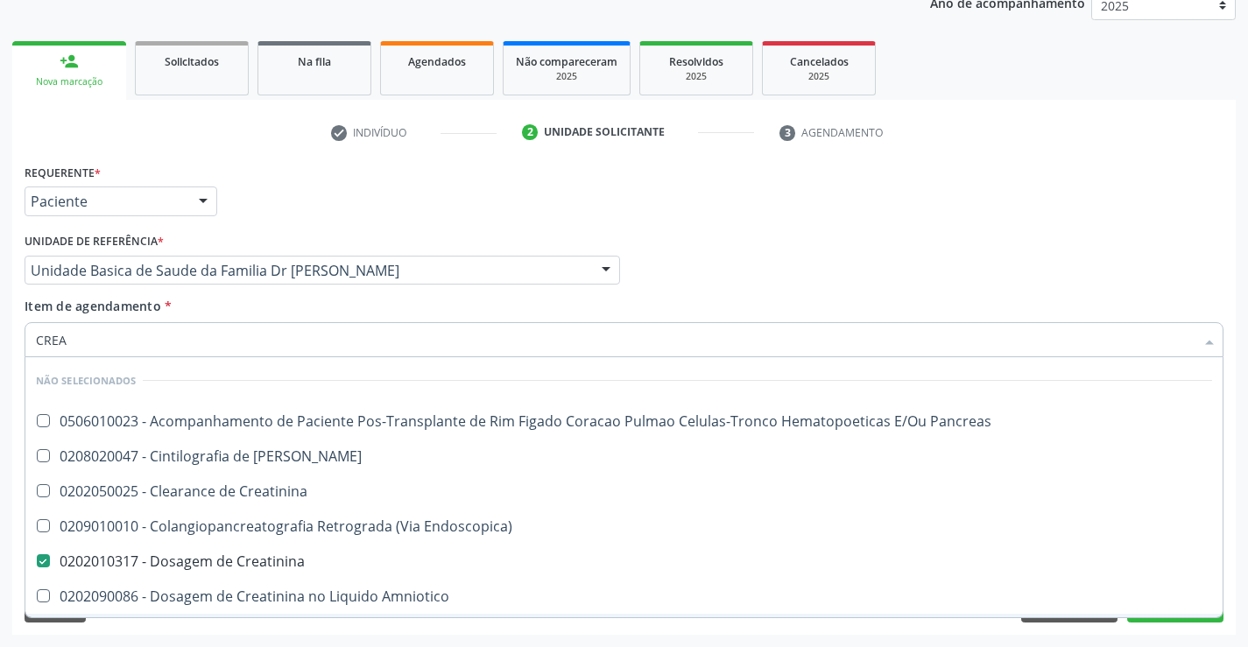
click at [218, 638] on div "Acompanhamento Acompanhe a situação das marcações correntes e finalizadas Relat…" at bounding box center [624, 262] width 1248 height 772
checkbox Pancreas "true"
checkbox Creatinina "true"
checkbox Endoscopica\) "true"
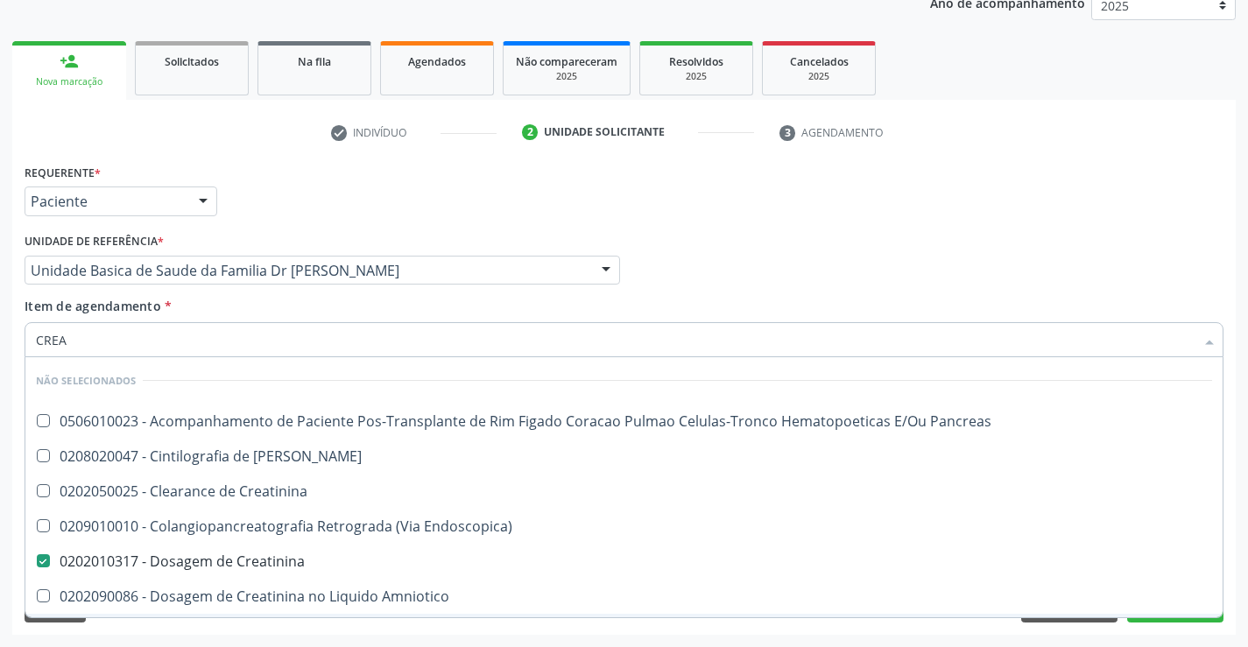
checkbox \(Cpk\) "true"
checkbox Amniotico "true"
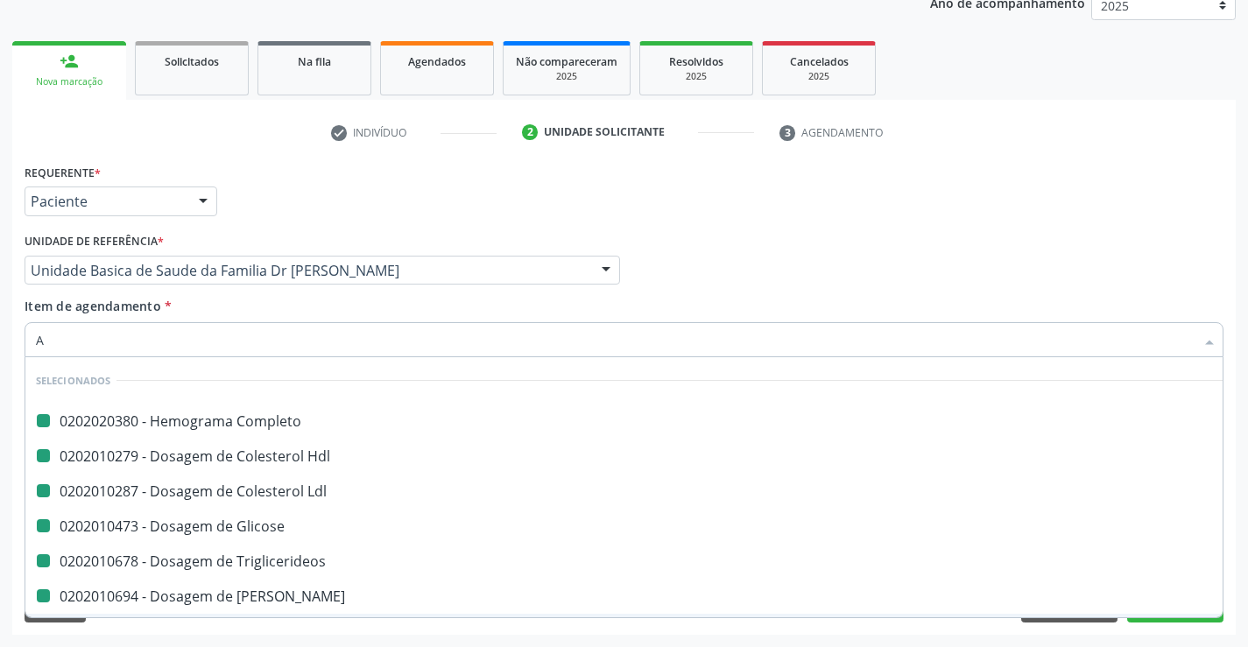
type input "AC"
checkbox Completo "false"
checkbox Hdl "false"
checkbox Ldl "false"
checkbox Glicose "false"
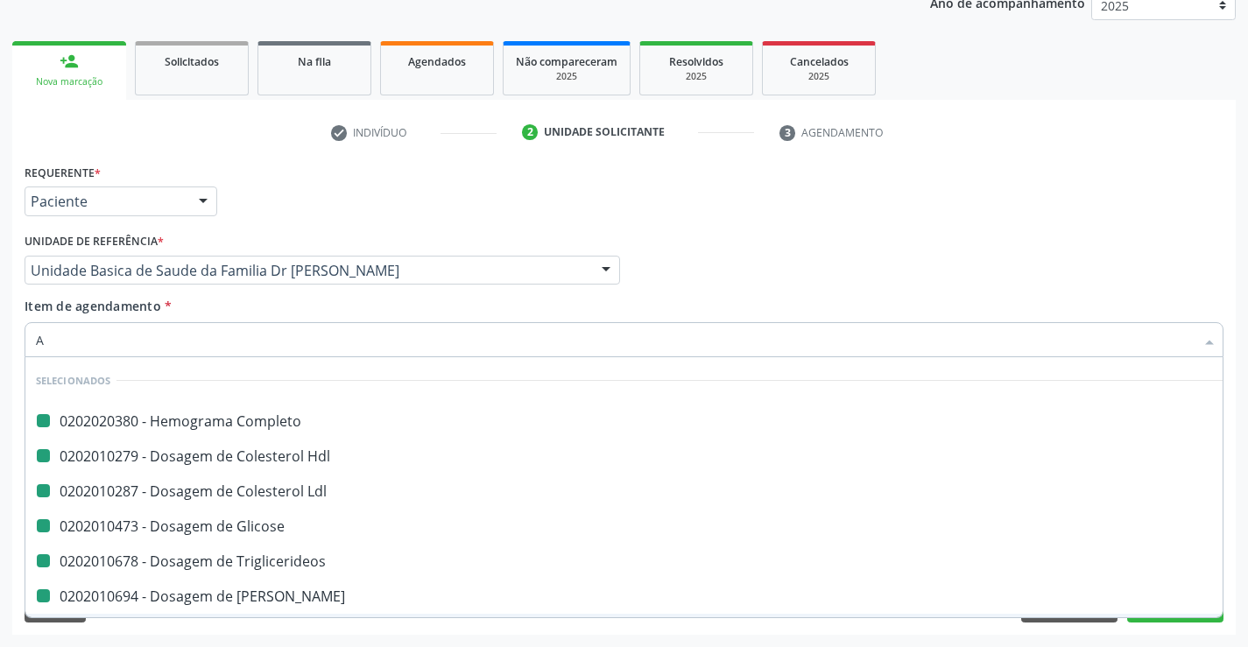
checkbox Triglicerideos "false"
checkbox Creatinina "false"
checkbox Ureia "false"
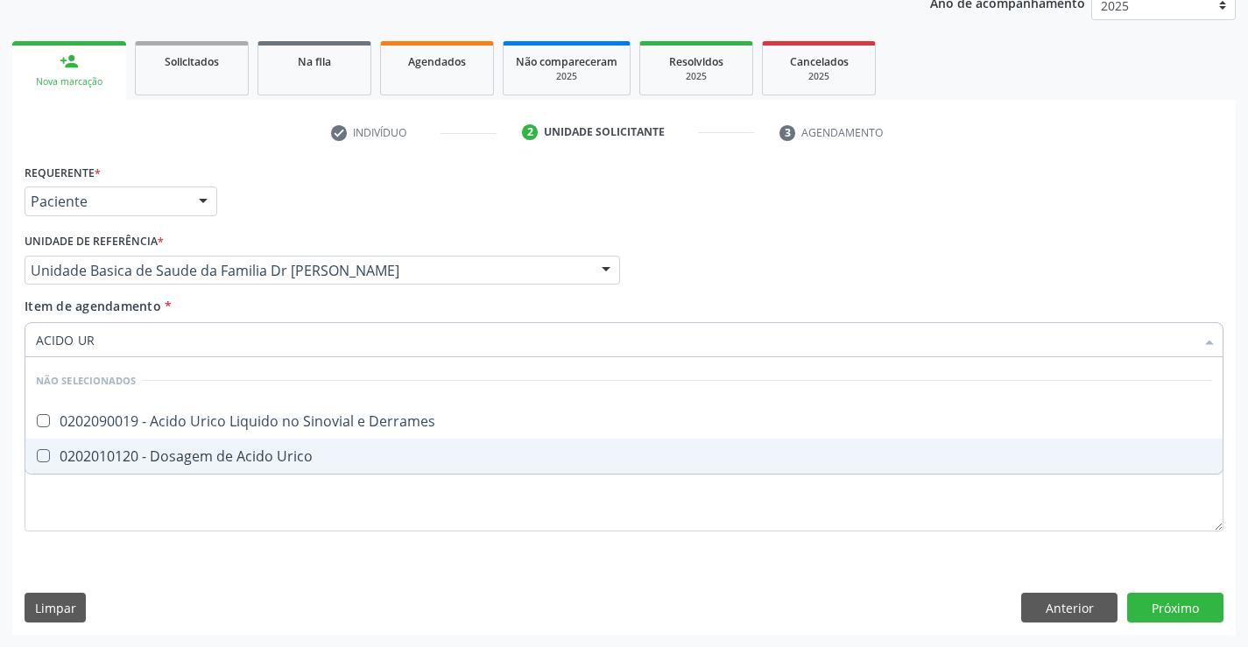
type input "ACIDO URI"
click at [219, 449] on div "0202010120 - Dosagem de Acido Urico" at bounding box center [624, 456] width 1176 height 14
checkbox Urico "true"
click at [194, 541] on div "Requerente * Paciente Médico(a) Enfermeiro(a) Paciente Nenhum resultado encontr…" at bounding box center [624, 357] width 1199 height 397
checkbox Derrames "true"
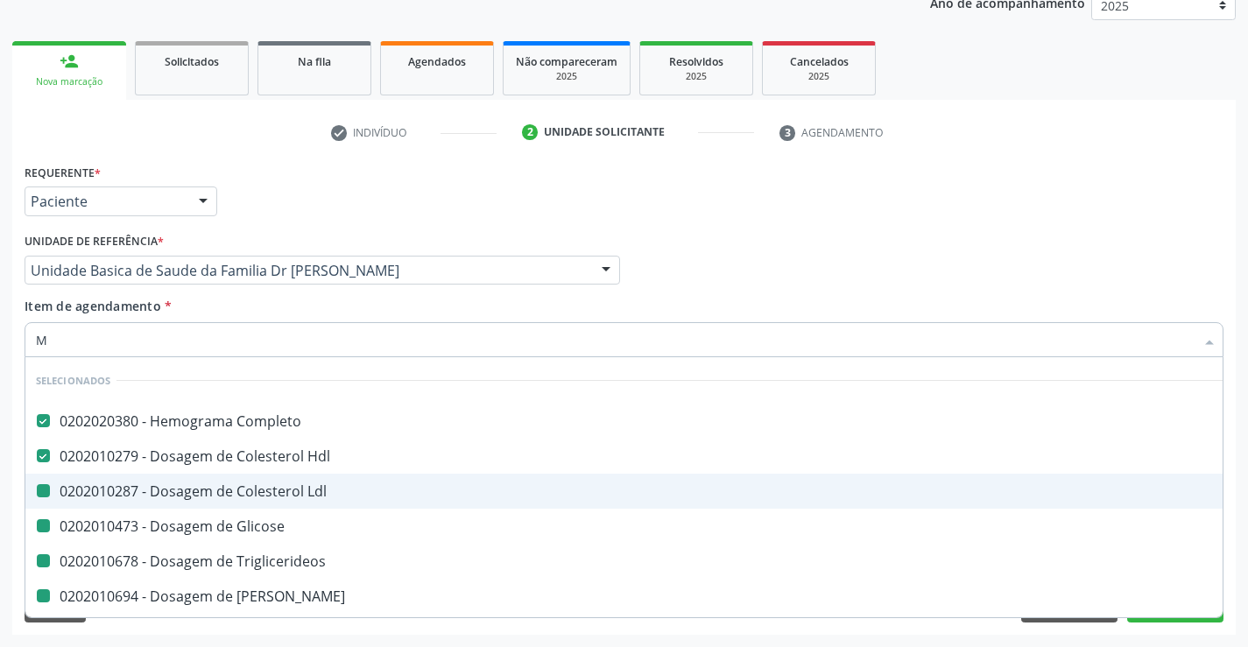
type input "MA"
checkbox Ldl "false"
checkbox Glicose "false"
checkbox Triglicerideos "false"
checkbox Ureia "false"
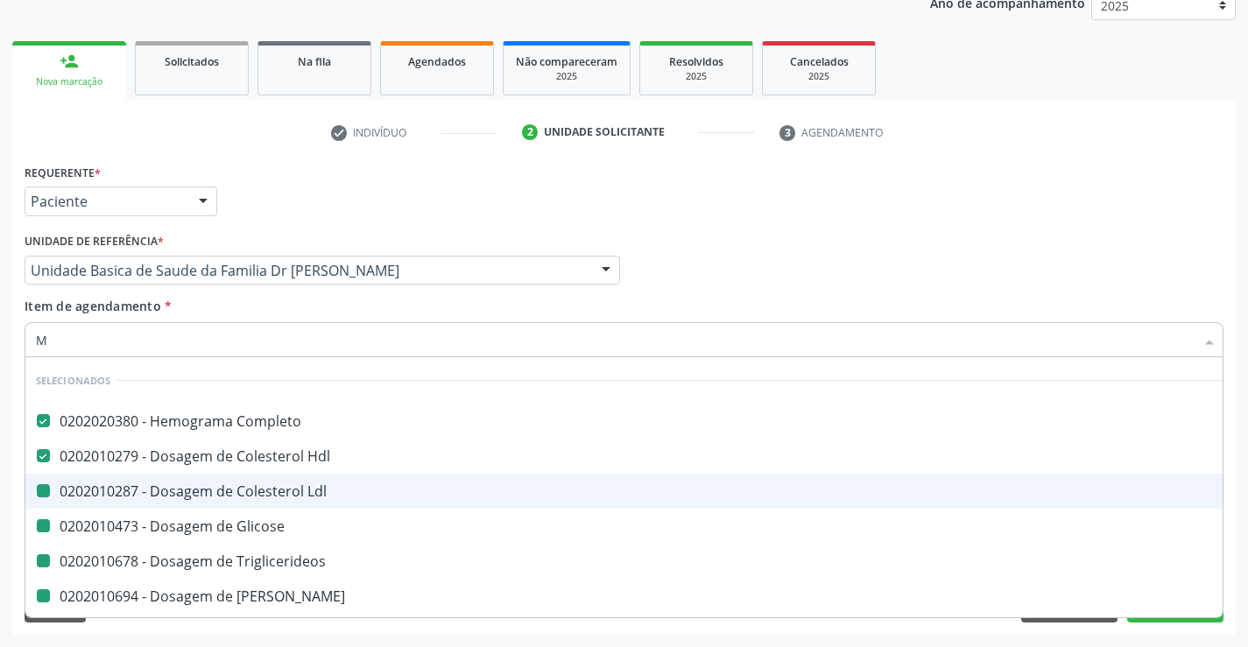
checkbox Creatinina "false"
checkbox Urico "false"
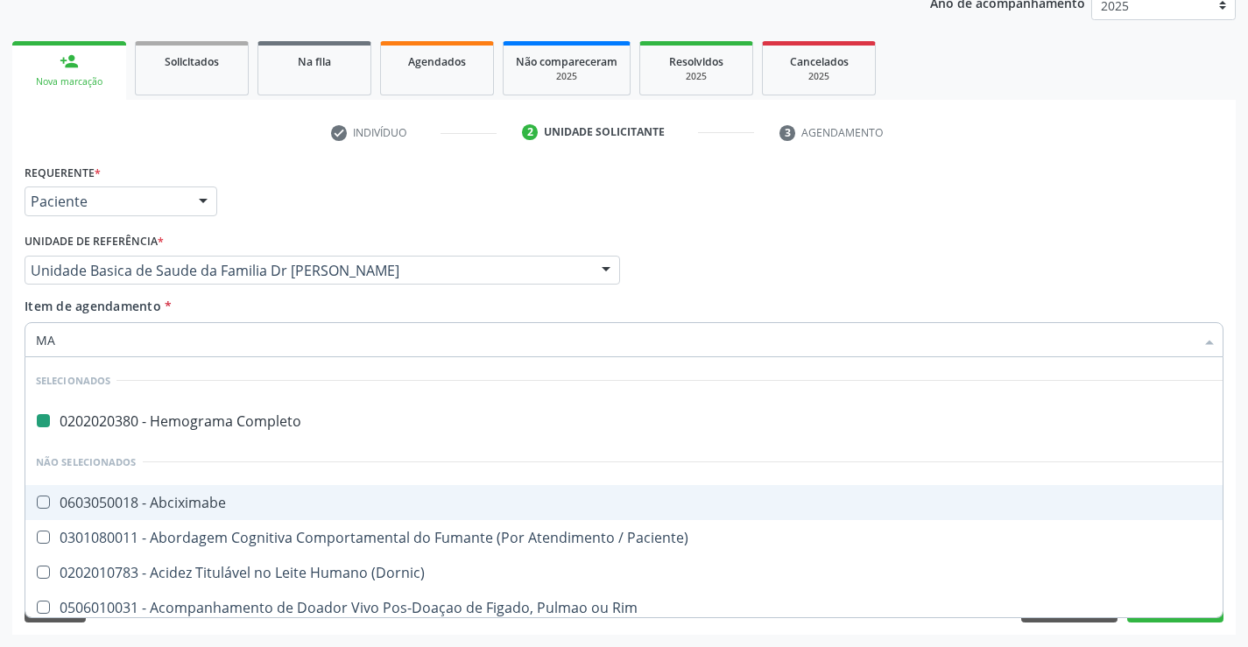
type input "MAG"
checkbox Completo "false"
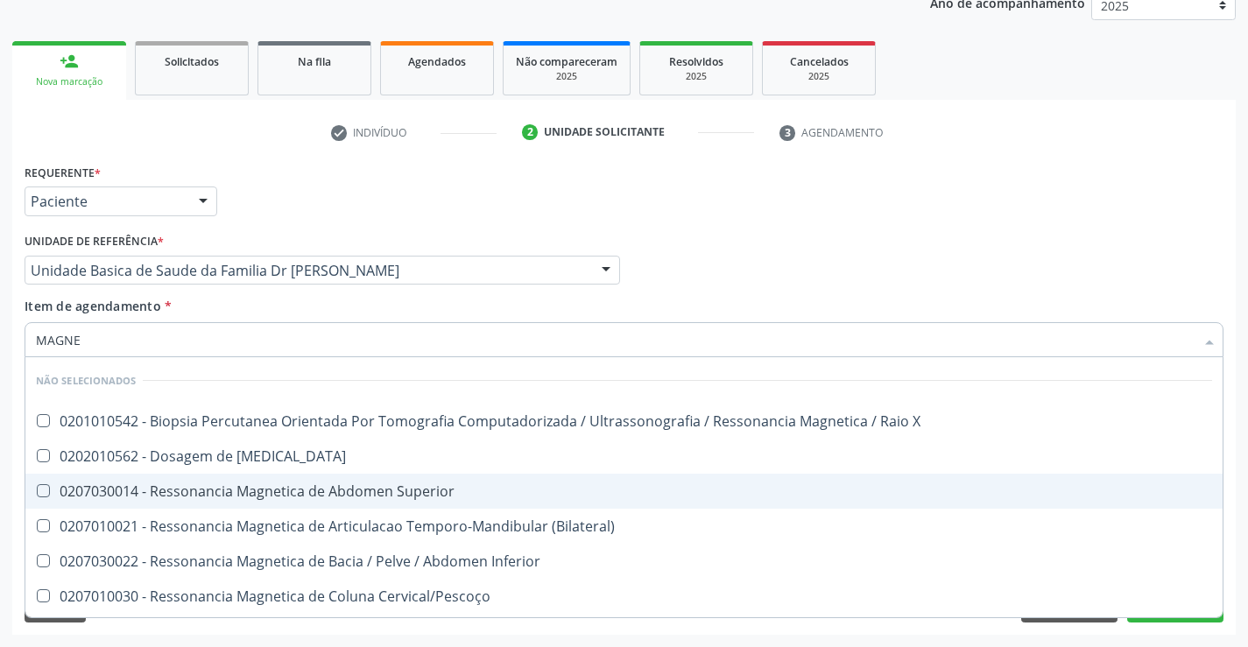
type input "MAGNES"
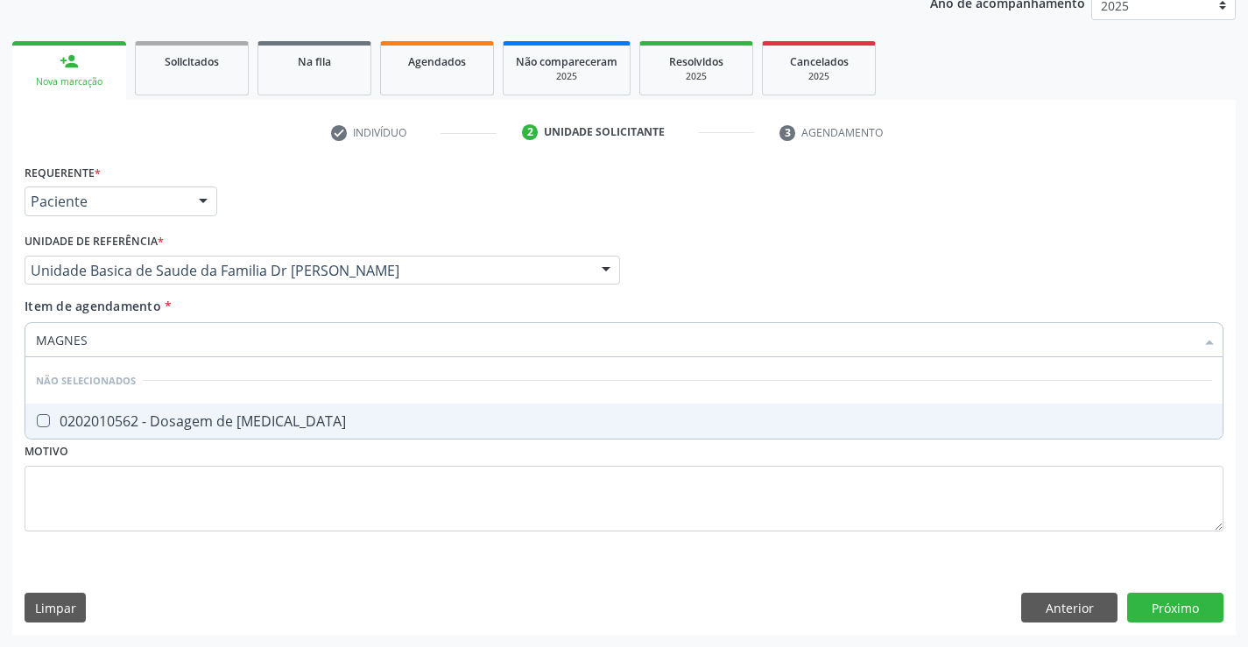
click at [194, 423] on div "0202010562 - Dosagem de [MEDICAL_DATA]" at bounding box center [624, 421] width 1176 height 14
checkbox Magnesio "true"
click at [144, 525] on div "Requerente * Paciente Médico(a) Enfermeiro(a) Paciente Nenhum resultado encontr…" at bounding box center [624, 357] width 1199 height 397
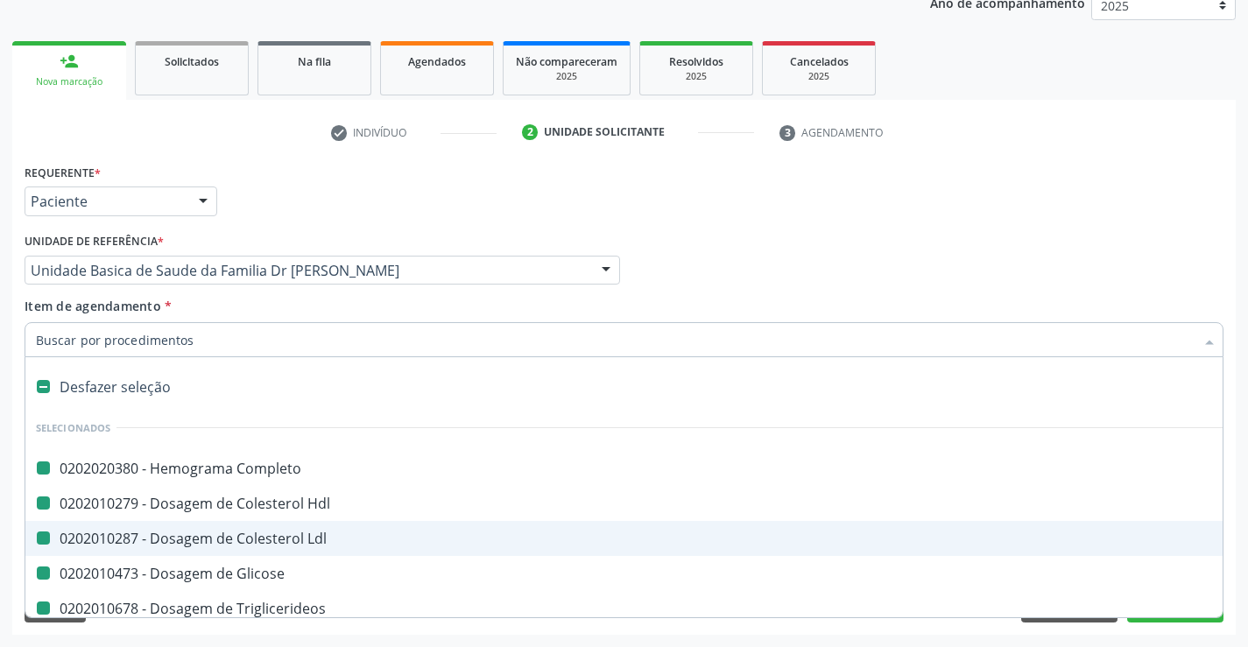
type input "F"
checkbox Completo "false"
checkbox Hdl "false"
checkbox Ldl "false"
checkbox Glicose "false"
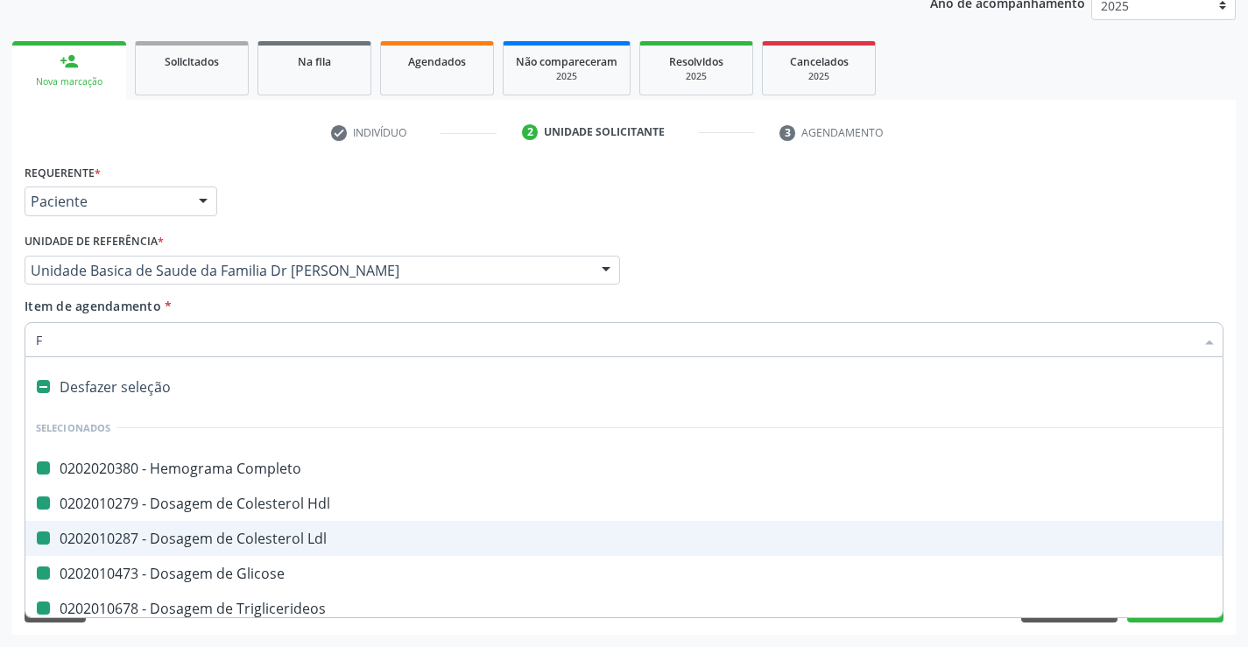
checkbox Triglicerideos "false"
checkbox Ureia "false"
checkbox Creatinina "false"
checkbox Urico "false"
checkbox Magnesio "false"
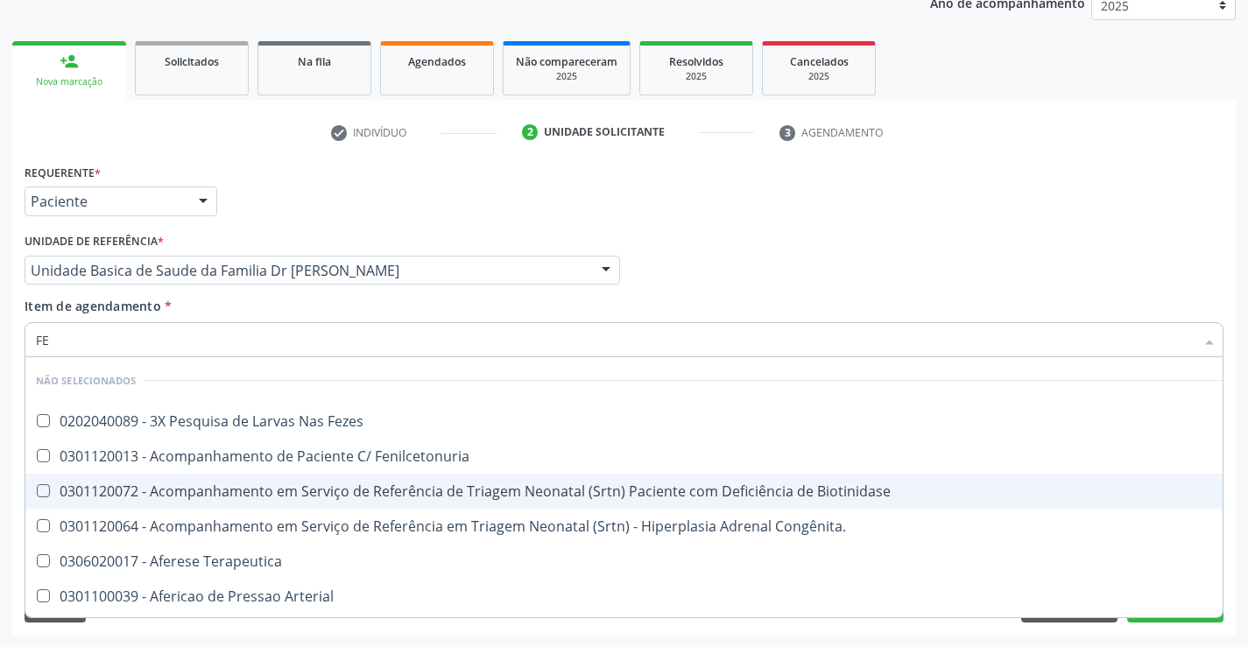
type input "FEZ"
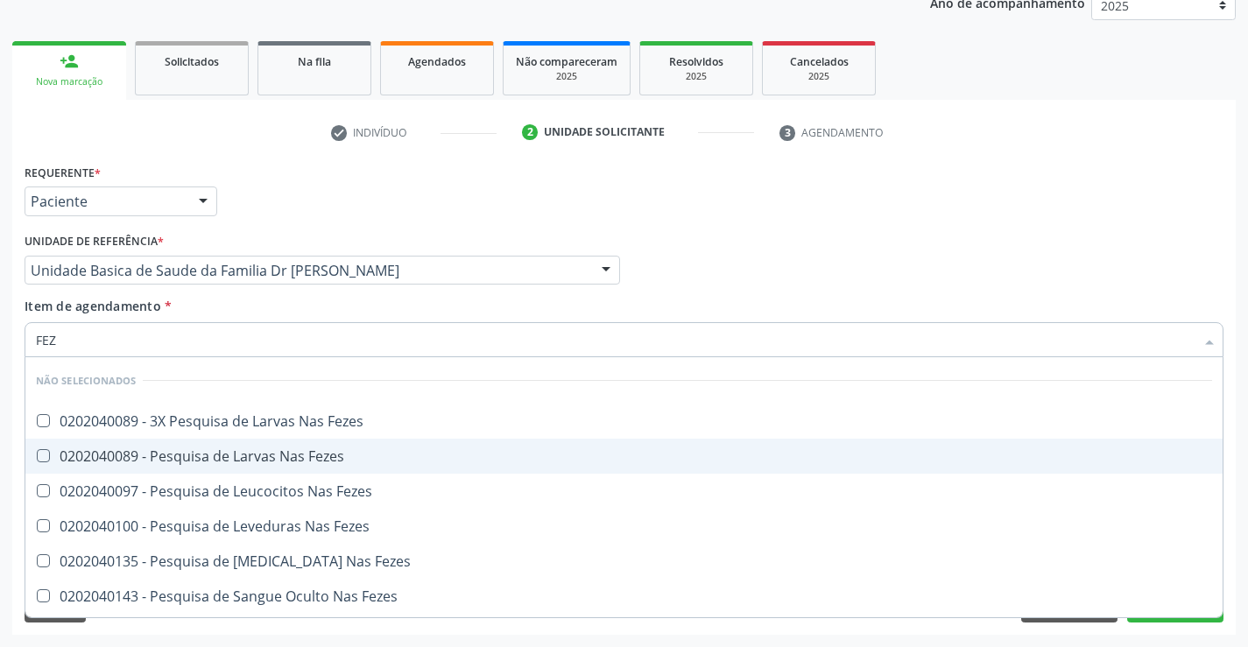
click at [179, 450] on div "0202040089 - Pesquisa de Larvas Nas Fezes" at bounding box center [624, 456] width 1176 height 14
checkbox Fezes "true"
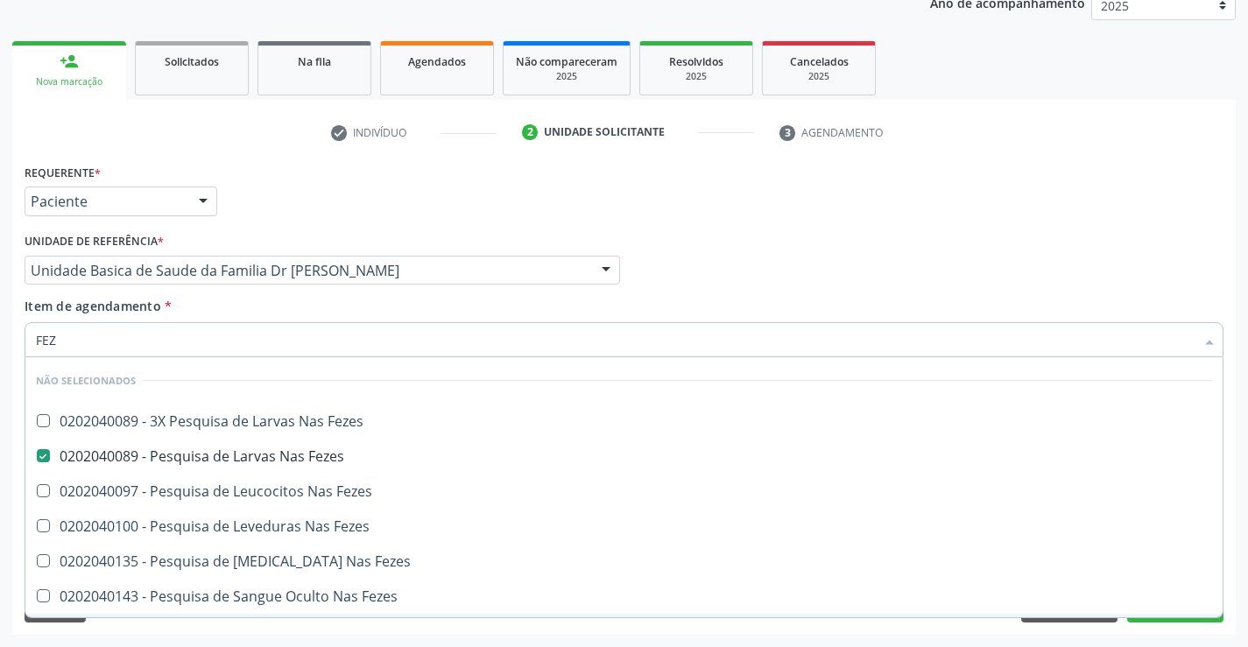
click at [159, 626] on div "Requerente * Paciente Médico(a) Enfermeiro(a) Paciente Nenhum resultado encontr…" at bounding box center [623, 397] width 1223 height 476
checkbox Fezes "true"
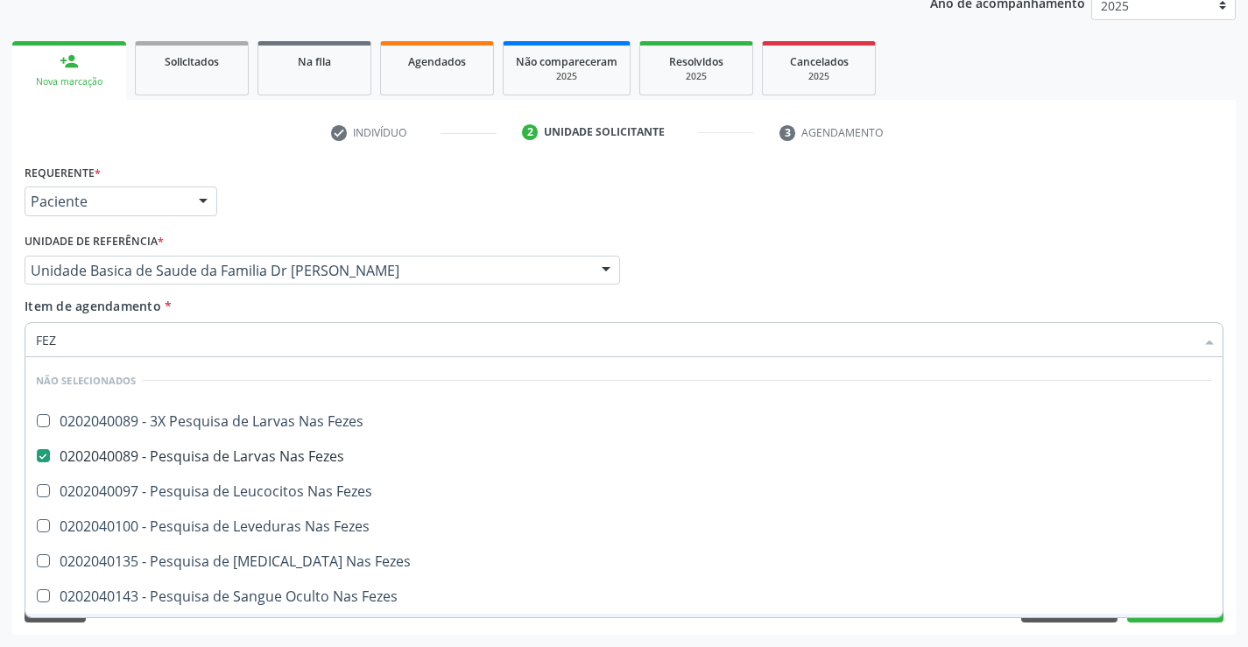
checkbox Fezes "true"
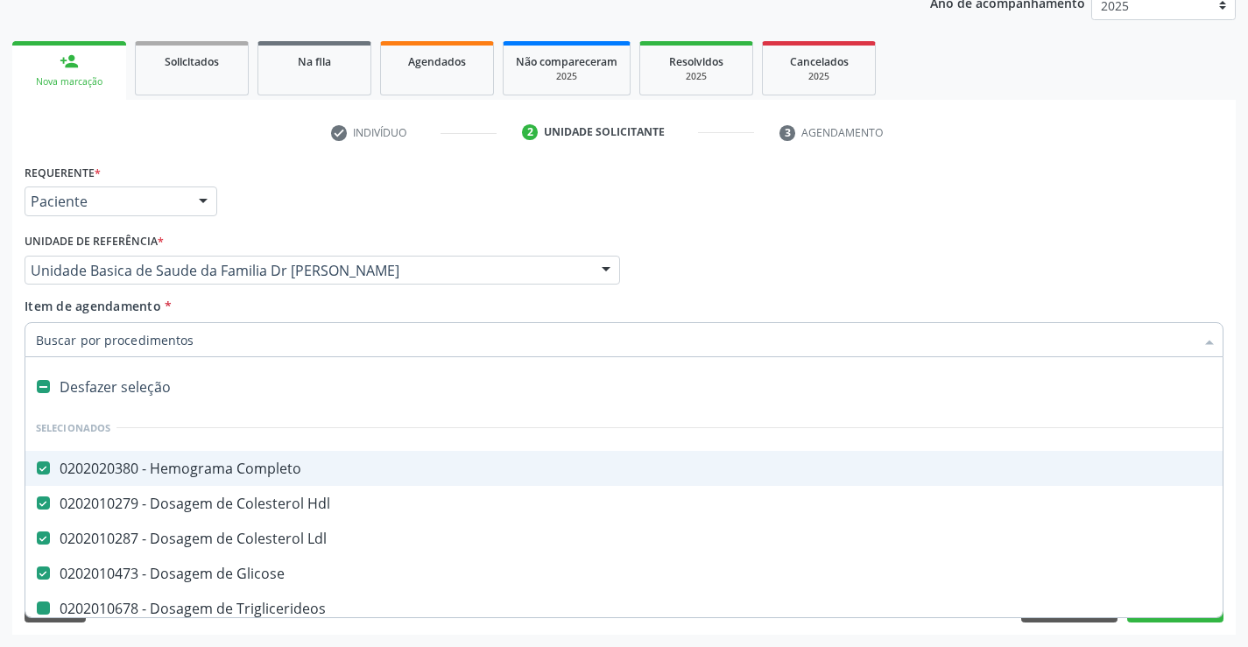
type input "U"
checkbox Triglicerideos "false"
checkbox Ureia "false"
checkbox Creatinina "false"
checkbox Urico "false"
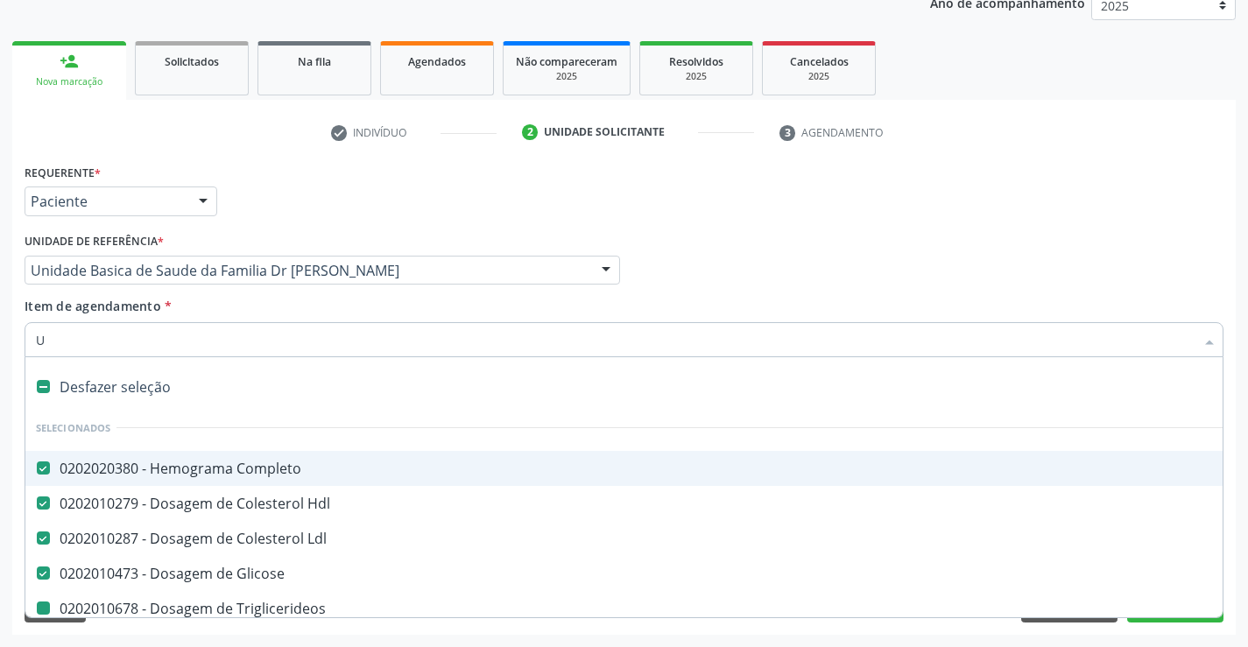
checkbox Magnesio "false"
checkbox Fezes "false"
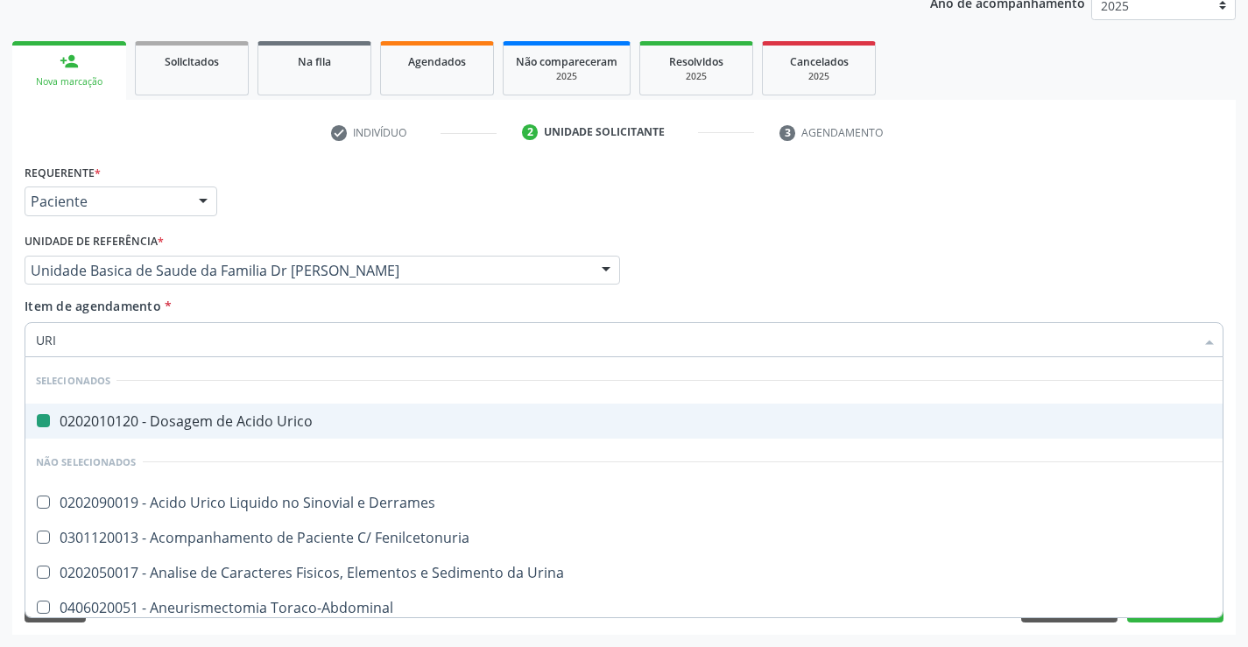
type input "URIN"
checkbox Urico "false"
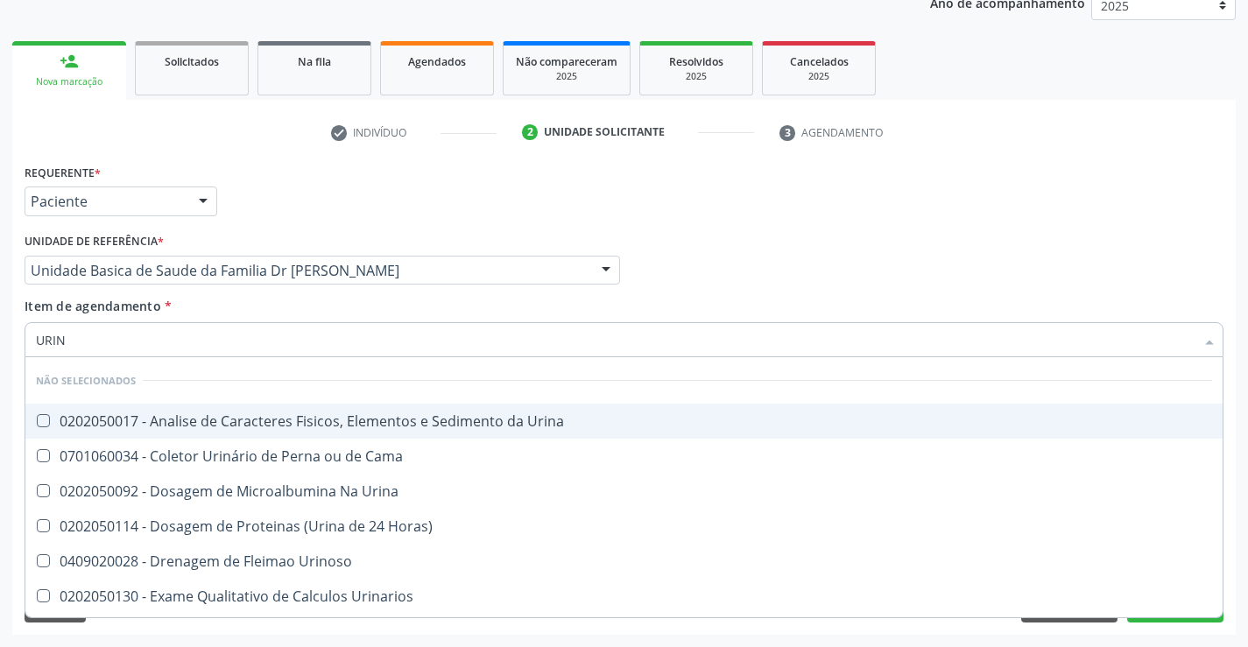
type input "URINA"
click at [175, 426] on div "0202050017 - Analise de Caracteres Fisicos, Elementos e Sedimento da Urina" at bounding box center [624, 421] width 1176 height 14
checkbox Urina "true"
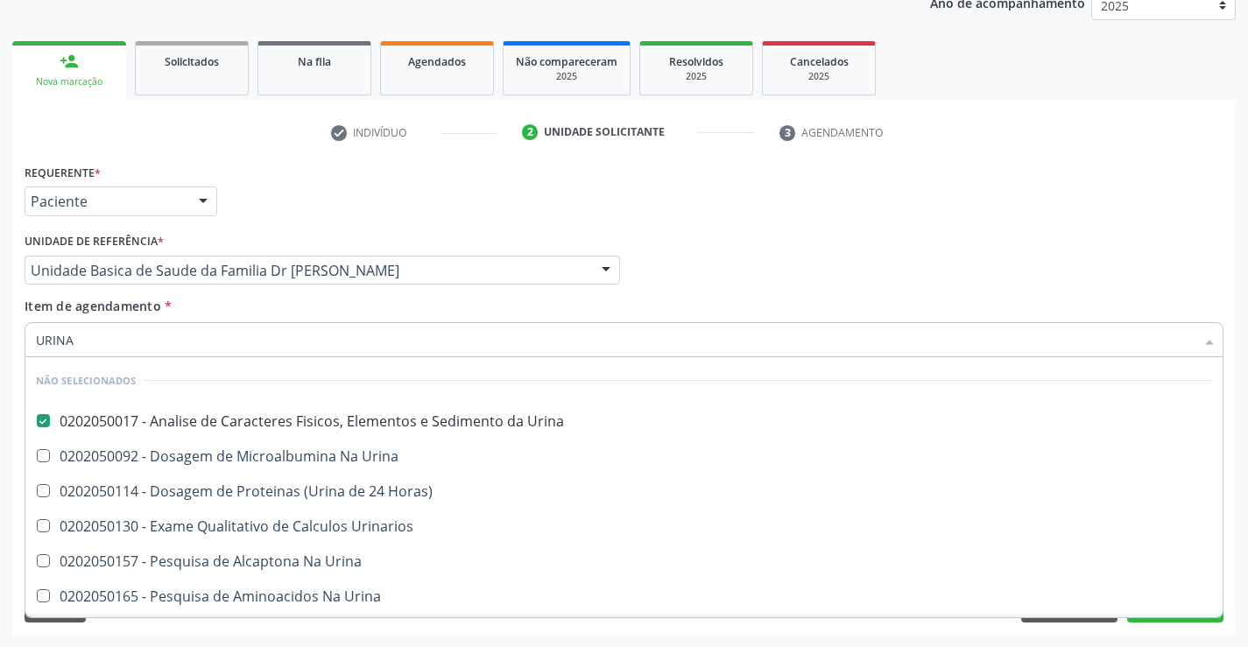
click at [164, 632] on div "Requerente * Paciente Médico(a) Enfermeiro(a) Paciente Nenhum resultado encontr…" at bounding box center [623, 397] width 1223 height 476
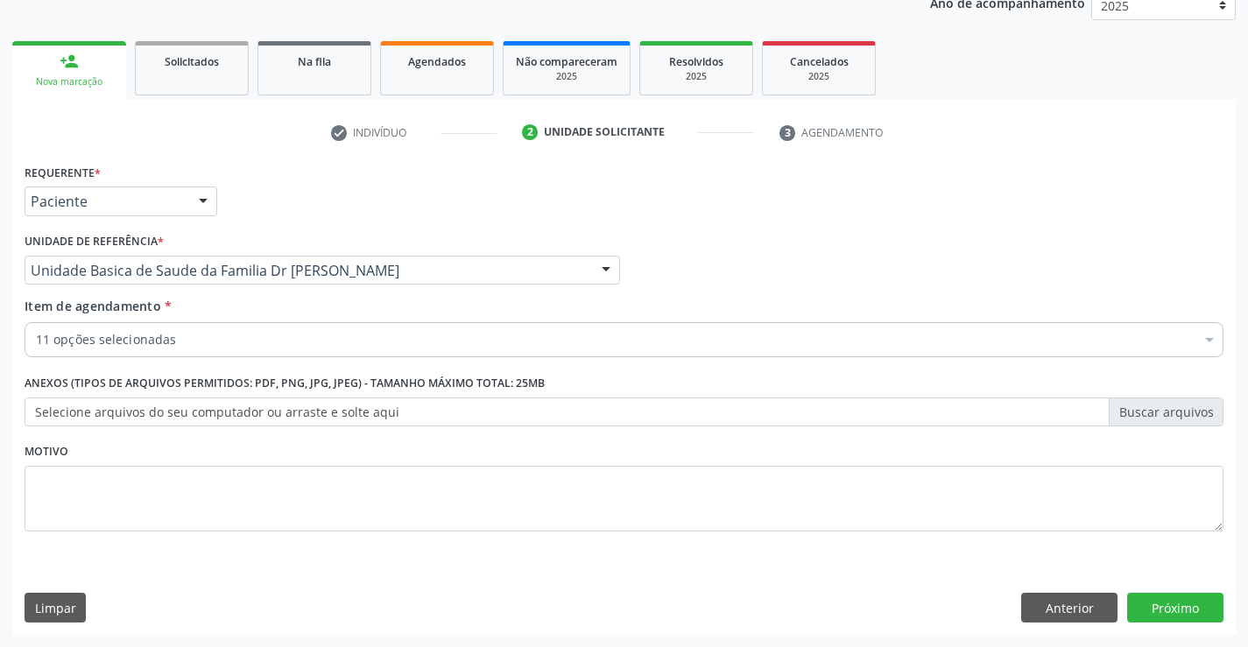
checkbox Triglicerideos "true"
checkbox Ureia "true"
checkbox Creatinina "true"
checkbox Urico "true"
checkbox Magnesio "true"
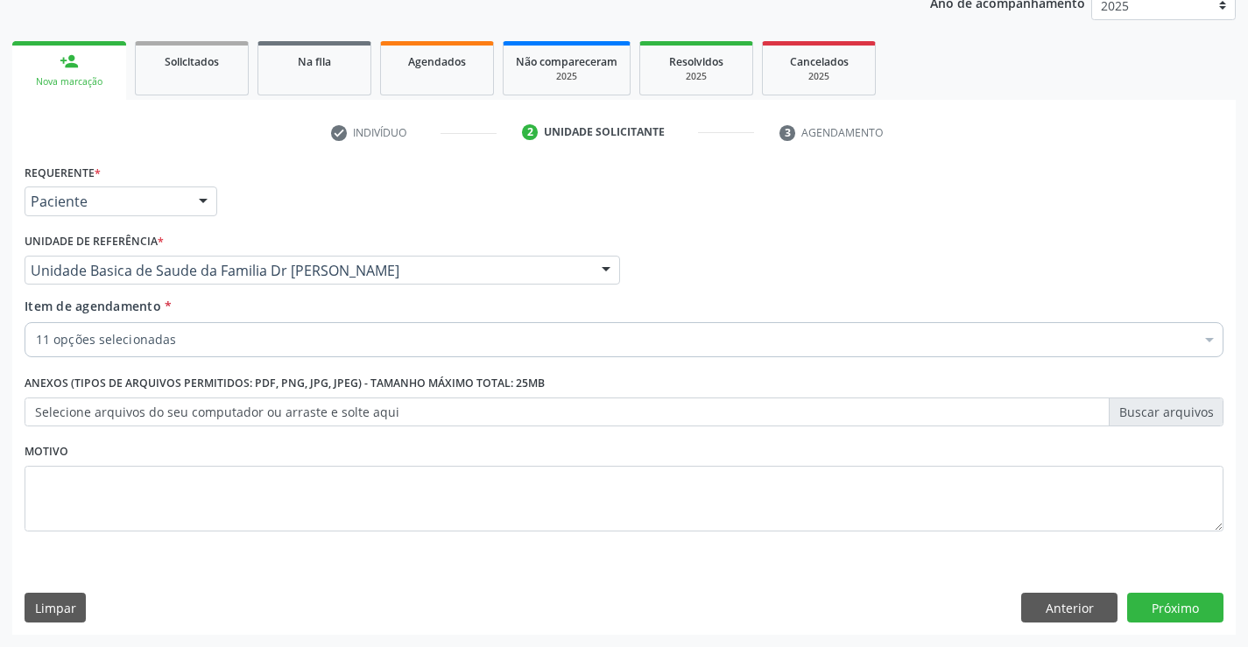
checkbox Fezes "true"
checkbox Urina "true"
checkbox Ldl "true"
checkbox Glicose "true"
checkbox Hdl "true"
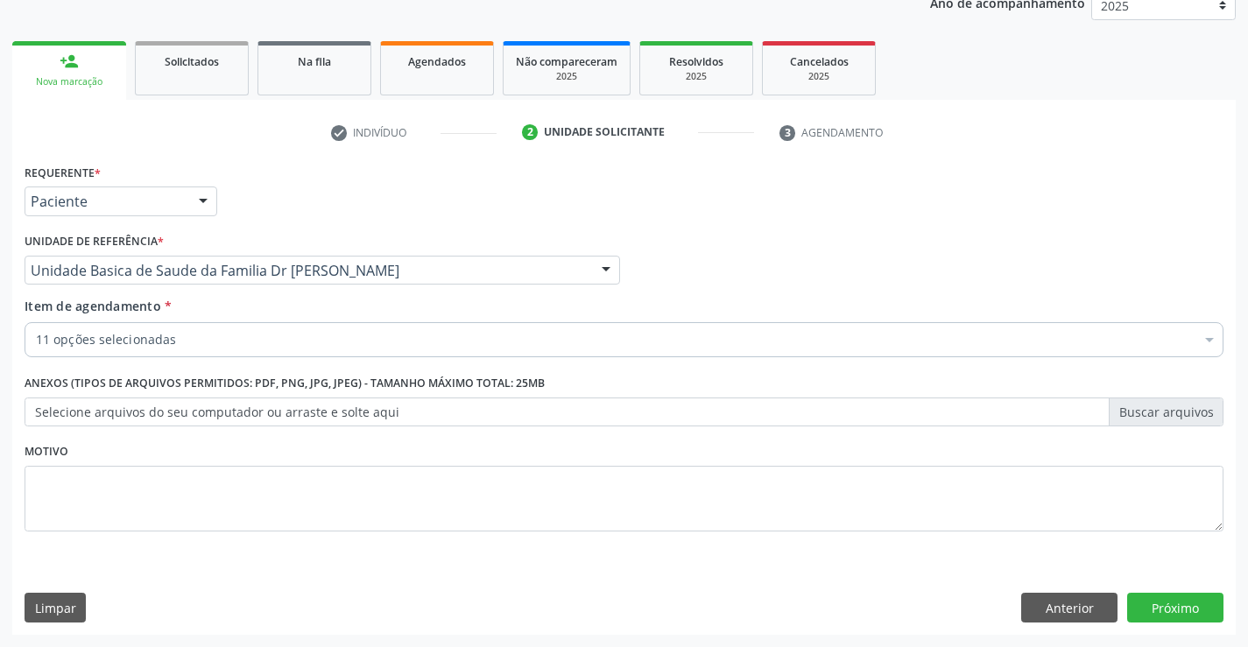
click at [243, 327] on div "11 opções selecionadas" at bounding box center [624, 339] width 1199 height 35
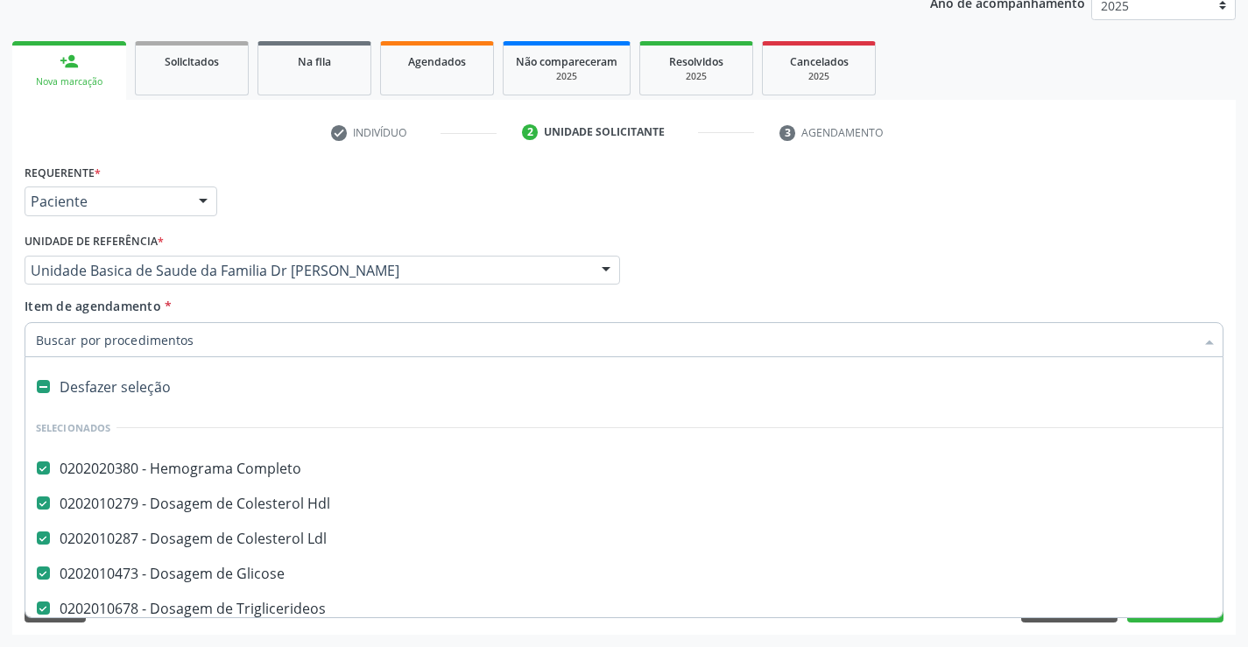
type input "T"
checkbox Urico "false"
checkbox Magnesio "false"
checkbox Fezes "false"
checkbox Urina "false"
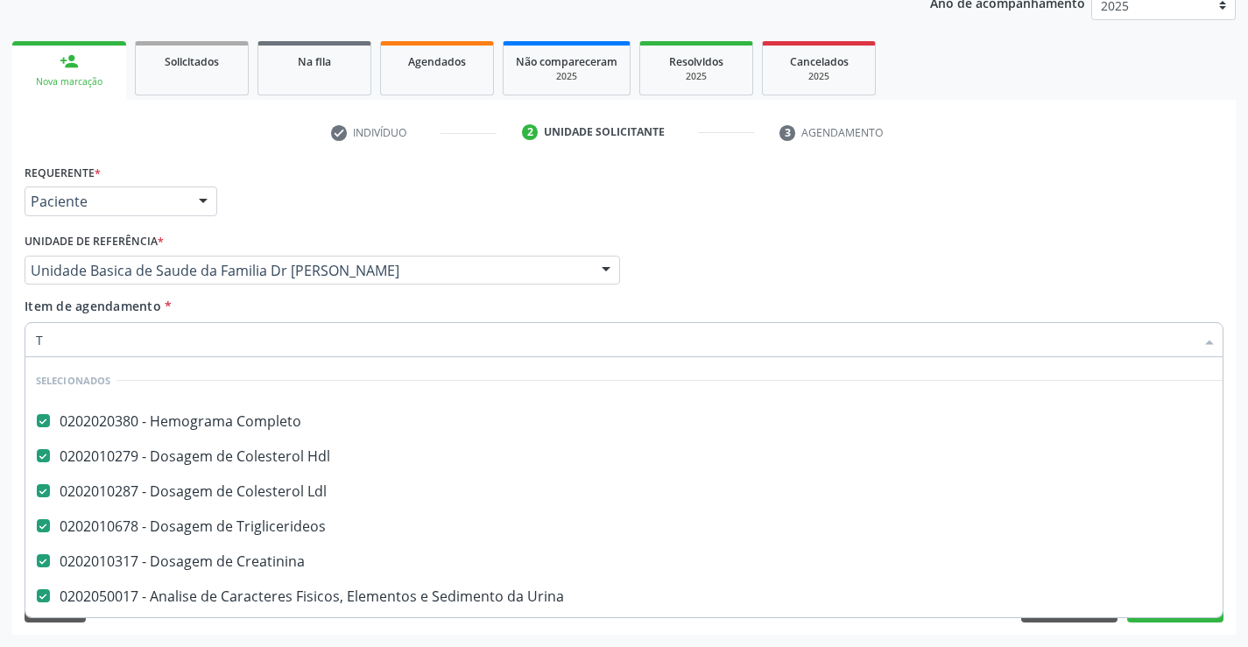
scroll to position [8, 0]
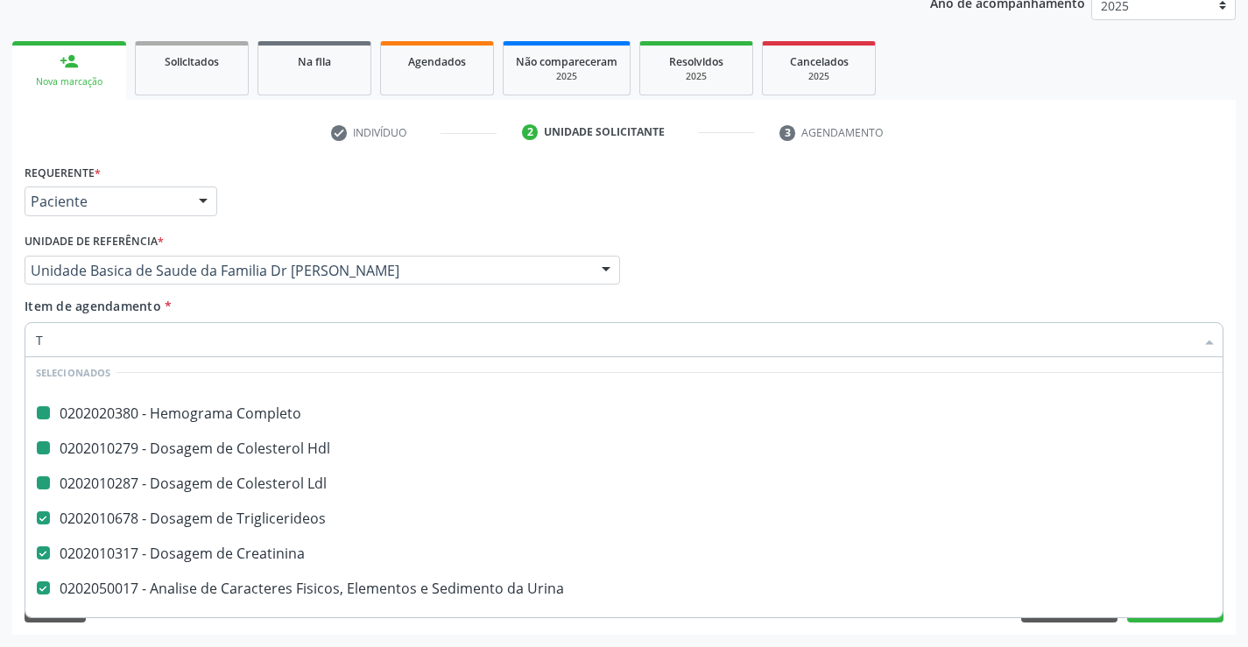
type input "TG"
checkbox Completo "false"
checkbox Ldl "false"
checkbox Hdl "false"
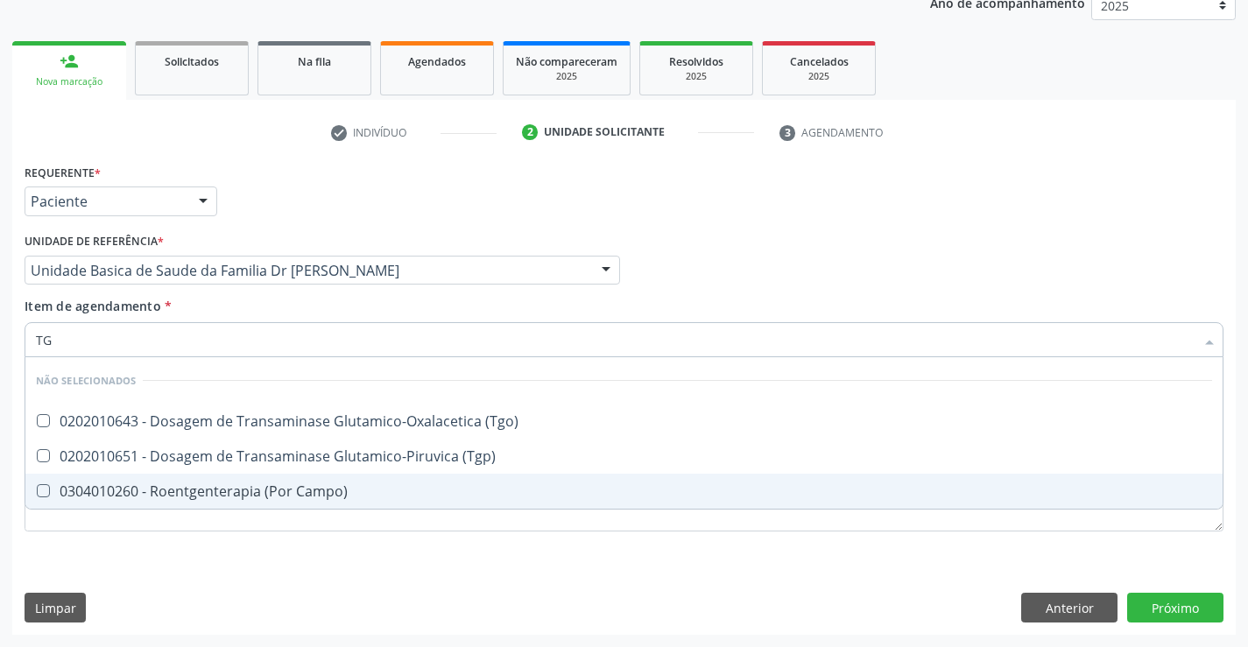
scroll to position [0, 0]
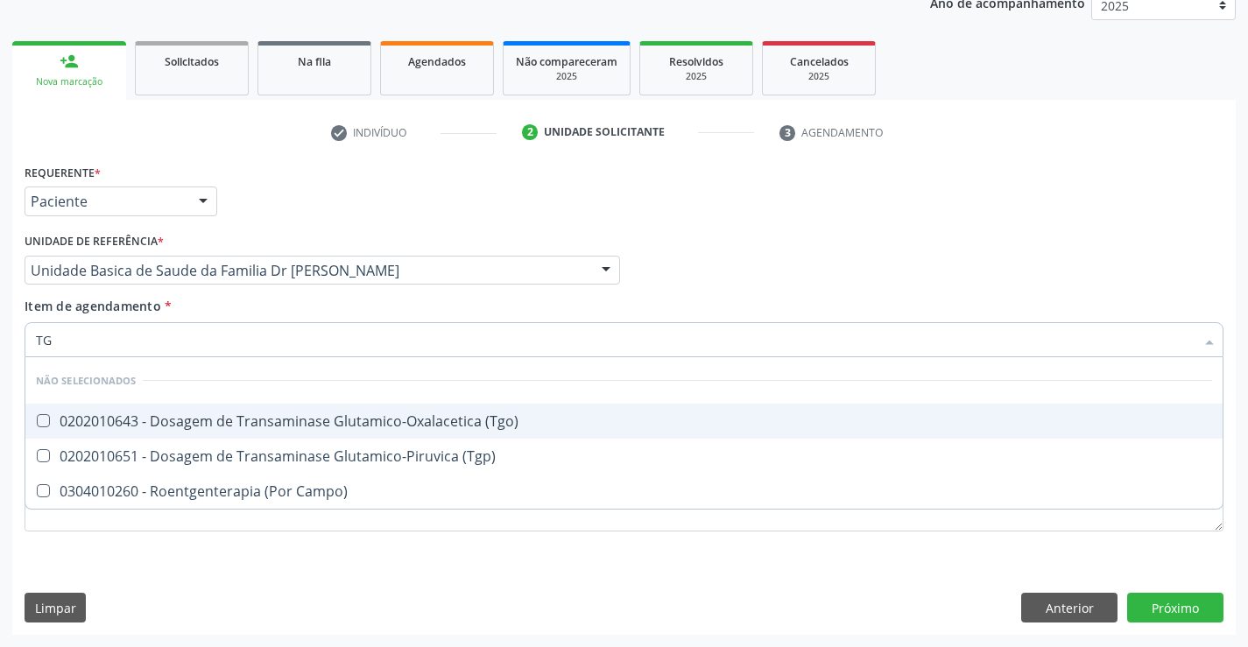
click at [267, 419] on div "0202010643 - Dosagem de Transaminase Glutamico-Oxalacetica (Tgo)" at bounding box center [624, 421] width 1176 height 14
checkbox \(Tgo\) "true"
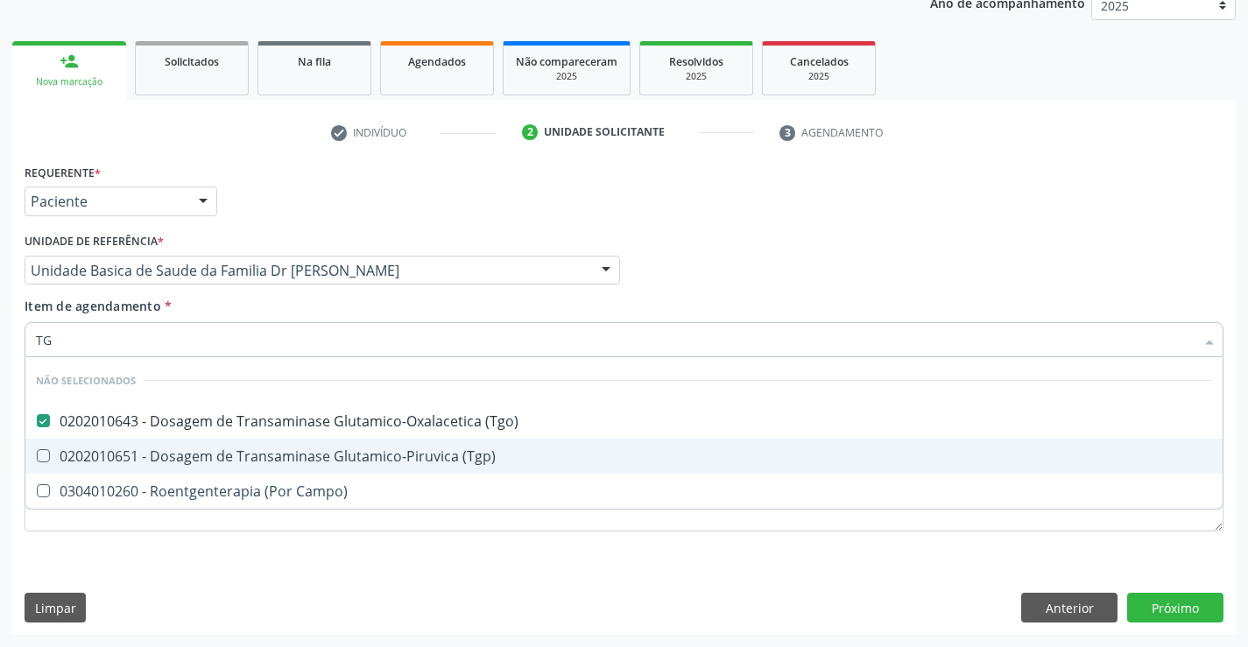
click at [264, 460] on div "0202010651 - Dosagem de Transaminase Glutamico-Piruvica (Tgp)" at bounding box center [624, 456] width 1176 height 14
checkbox \(Tgp\) "true"
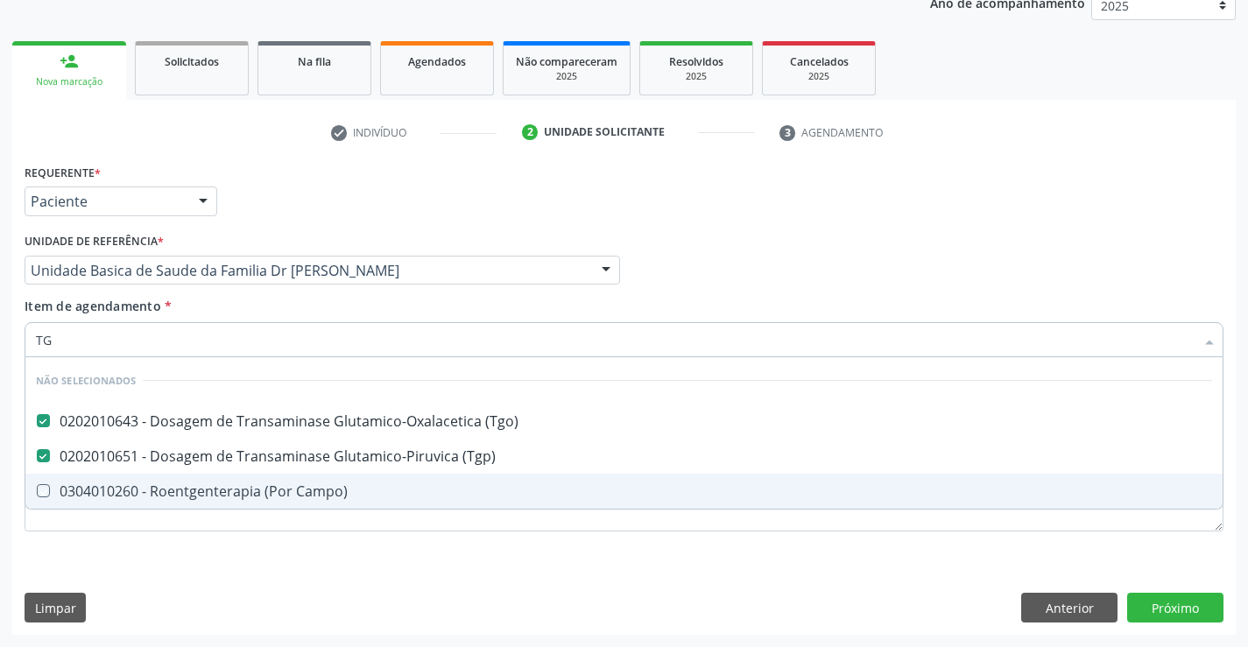
drag, startPoint x: 223, startPoint y: 550, endPoint x: 218, endPoint y: 428, distance: 121.8
click at [223, 551] on div "Requerente * Paciente Médico(a) Enfermeiro(a) Paciente Nenhum resultado encontr…" at bounding box center [624, 357] width 1199 height 397
checkbox Campo\) "true"
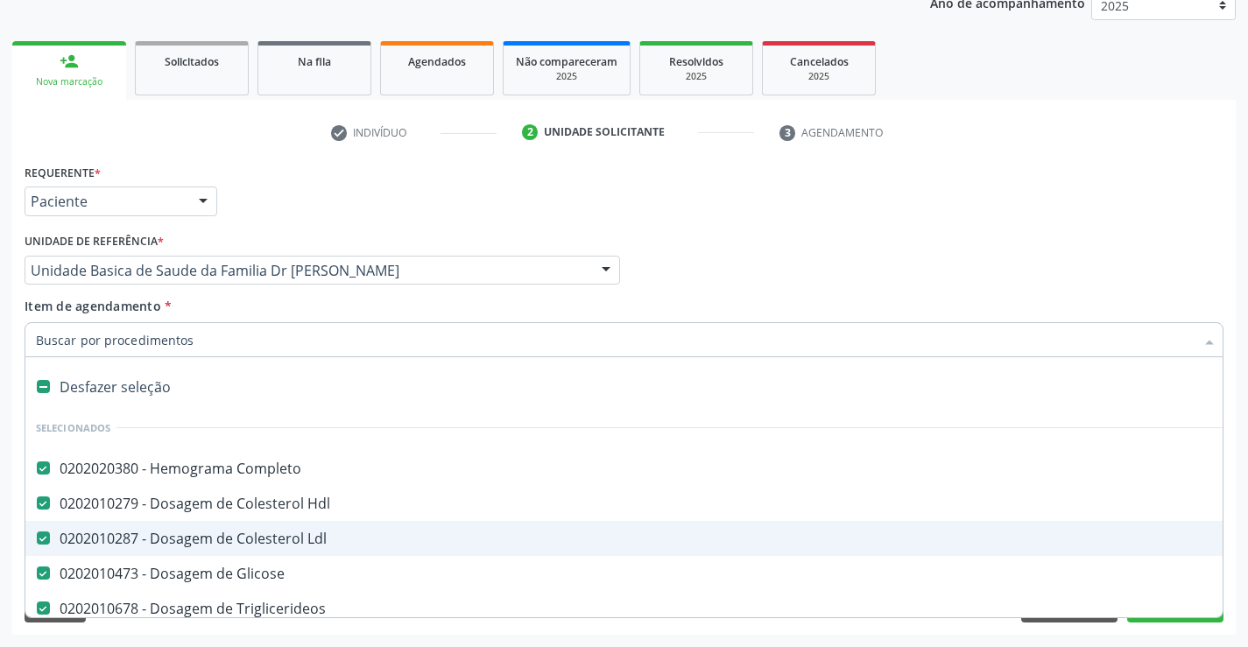
click at [171, 335] on input "Item de agendamento *" at bounding box center [615, 339] width 1159 height 35
type input "P"
checkbox Triglicerideos "false"
checkbox Ureia "false"
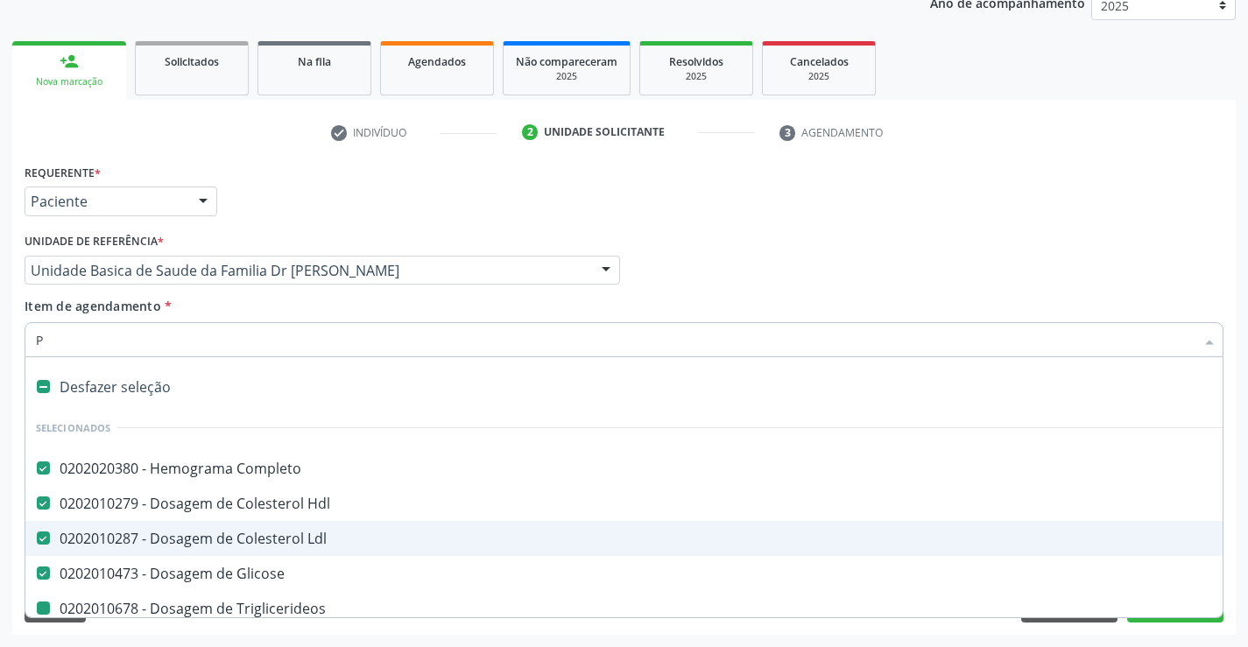
checkbox Creatinina "false"
checkbox Urico "false"
checkbox Magnesio "false"
checkbox Fezes "false"
checkbox Urina "false"
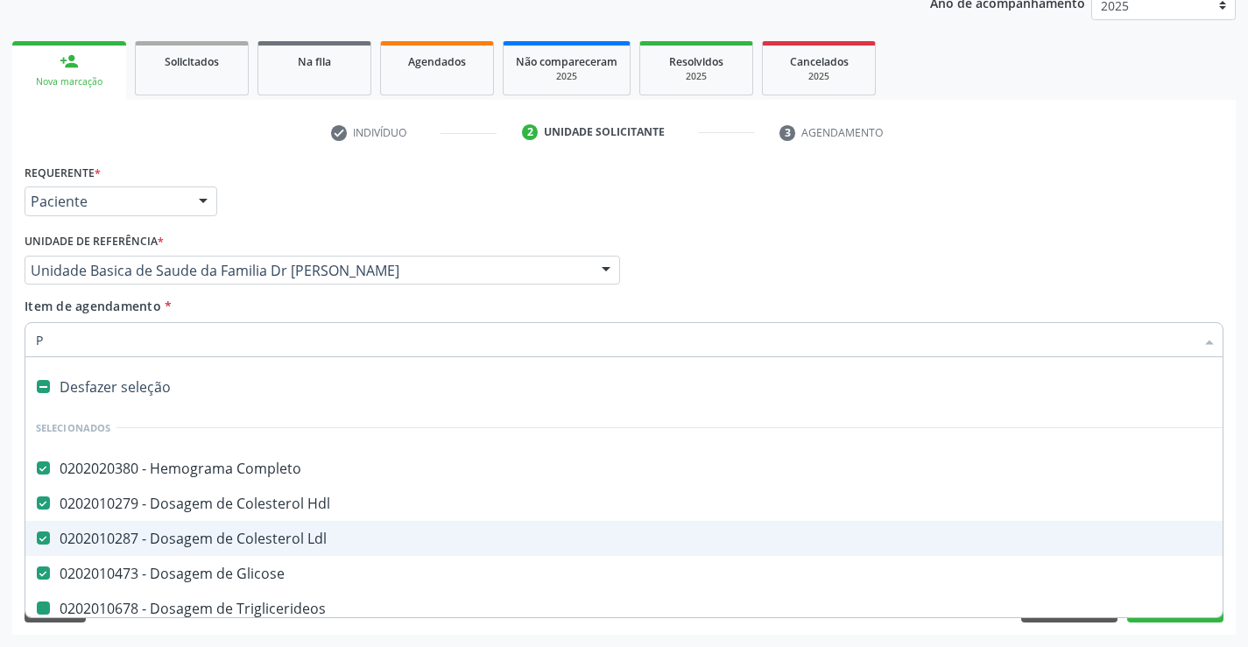
checkbox \(Tgo\) "false"
checkbox \(Tgp\) "false"
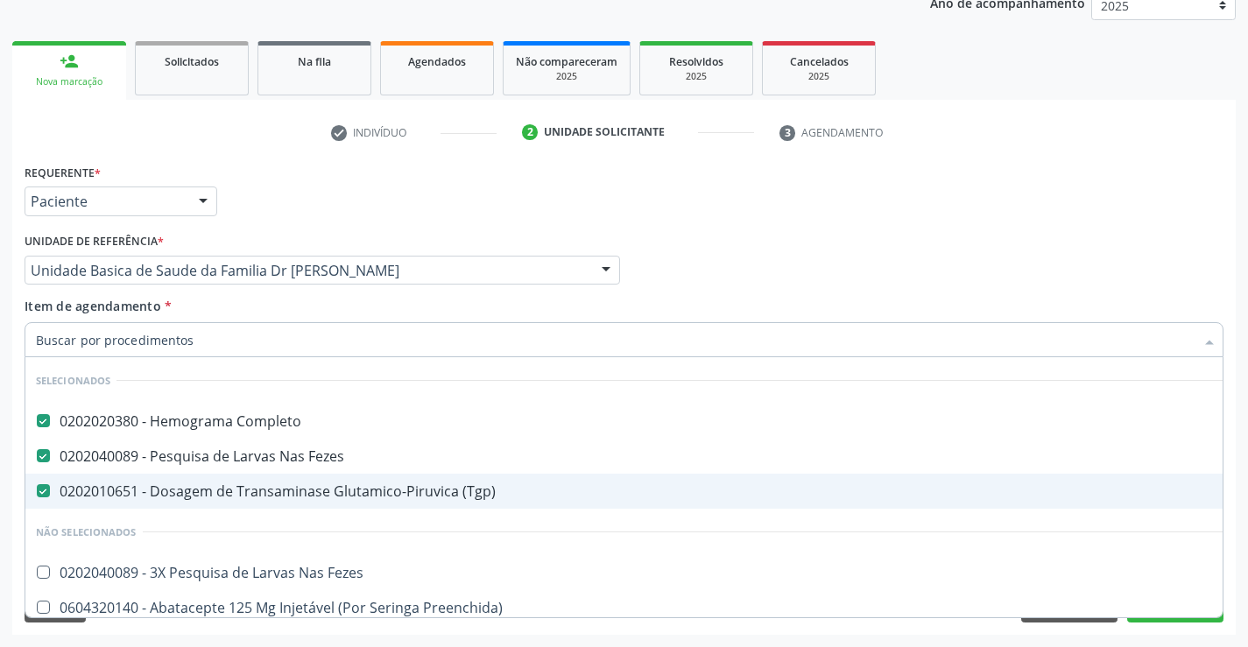
checkbox Fezes "true"
checkbox Preenchida\) "true"
checkbox Ampola\)\ "true"
checkbox Valvar "true"
checkbox Adolescente\) "true"
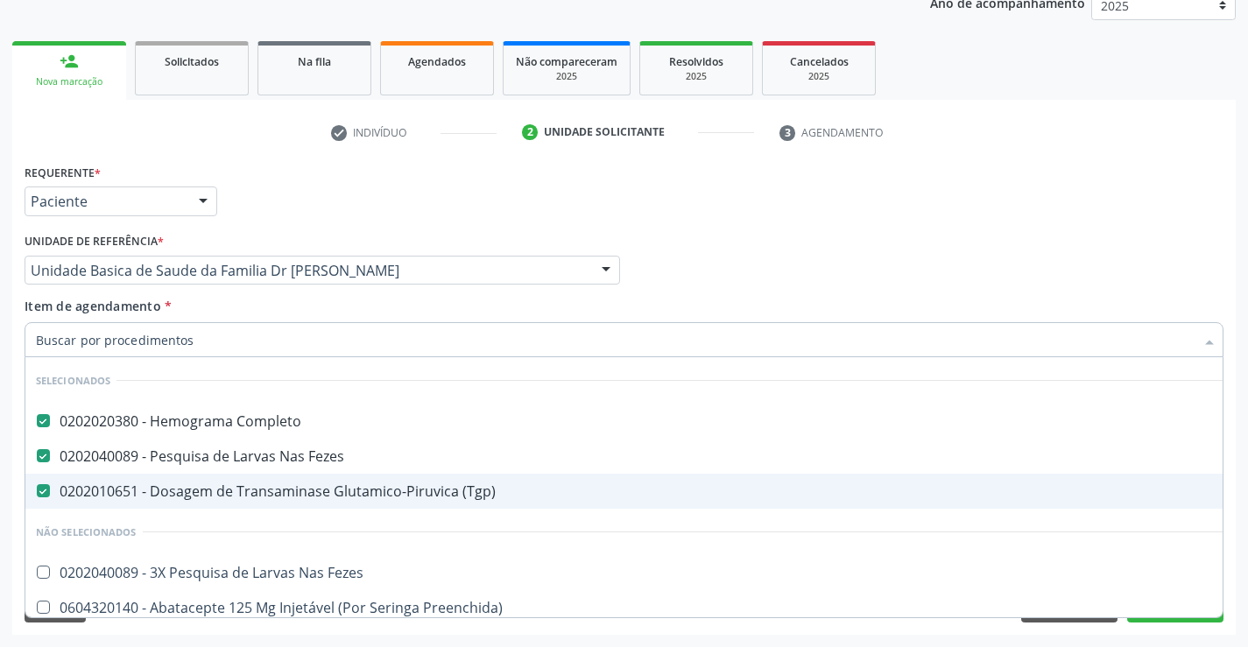
checkbox Paciente\) "true"
checkbox Dente\) "true"
checkbox Comprimido\) "true"
checkbox Capsula\) "true"
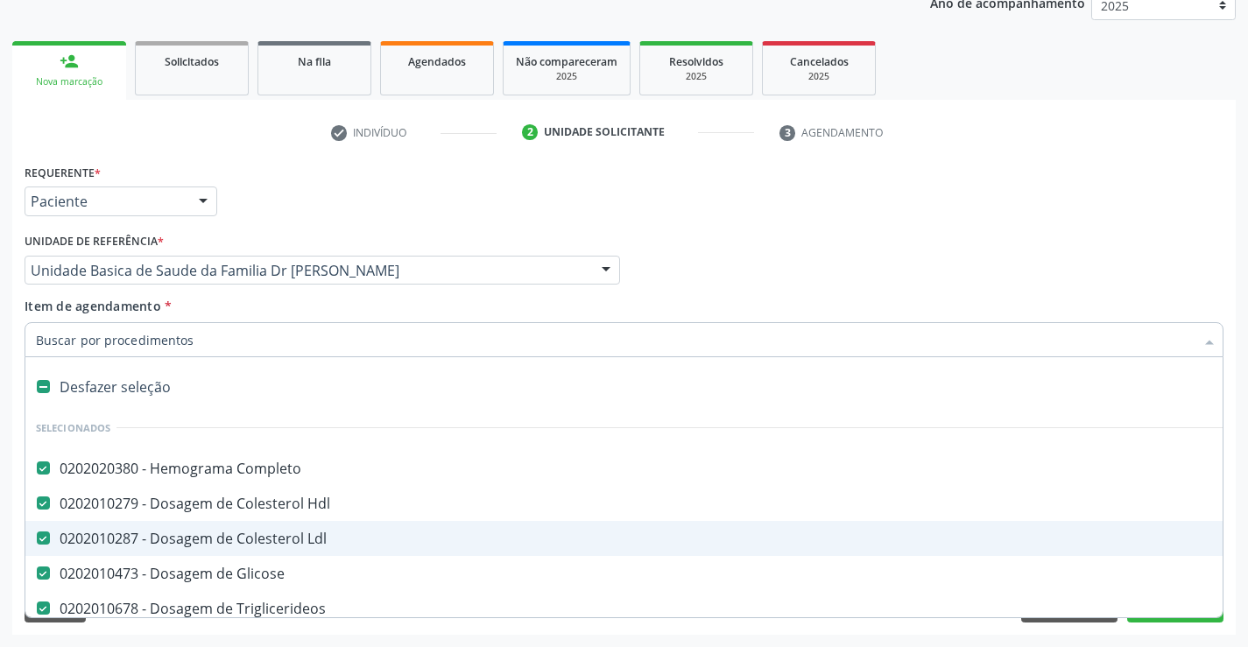
type input "R"
checkbox \(Tgp\) "false"
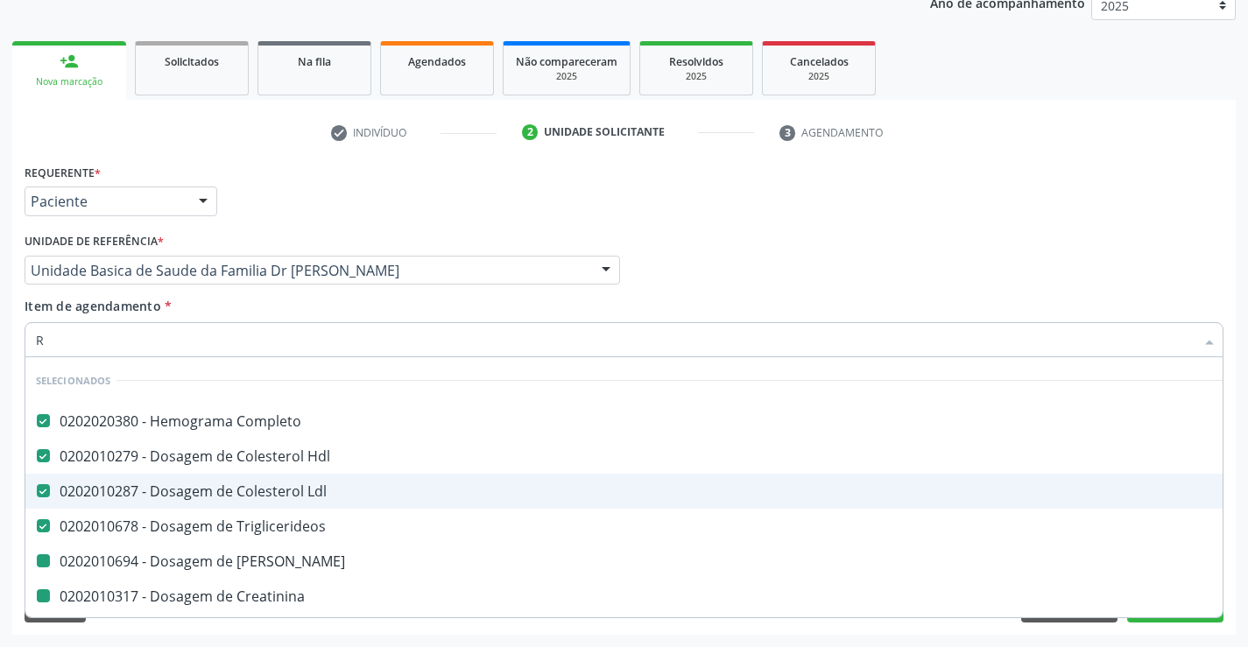
type input "RE"
checkbox Ureia "false"
checkbox Creatinina "false"
checkbox Urico "false"
checkbox Fezes "false"
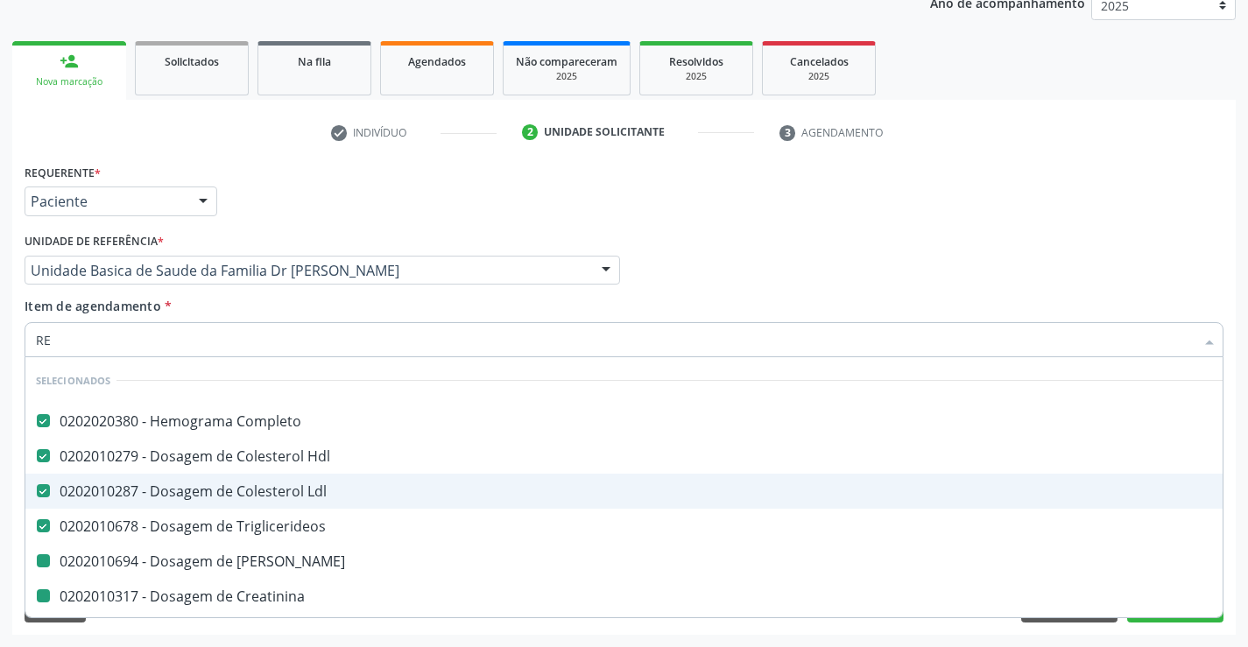
checkbox Urina "false"
checkbox \(Tgo\) "false"
checkbox \(Tgp\) "false"
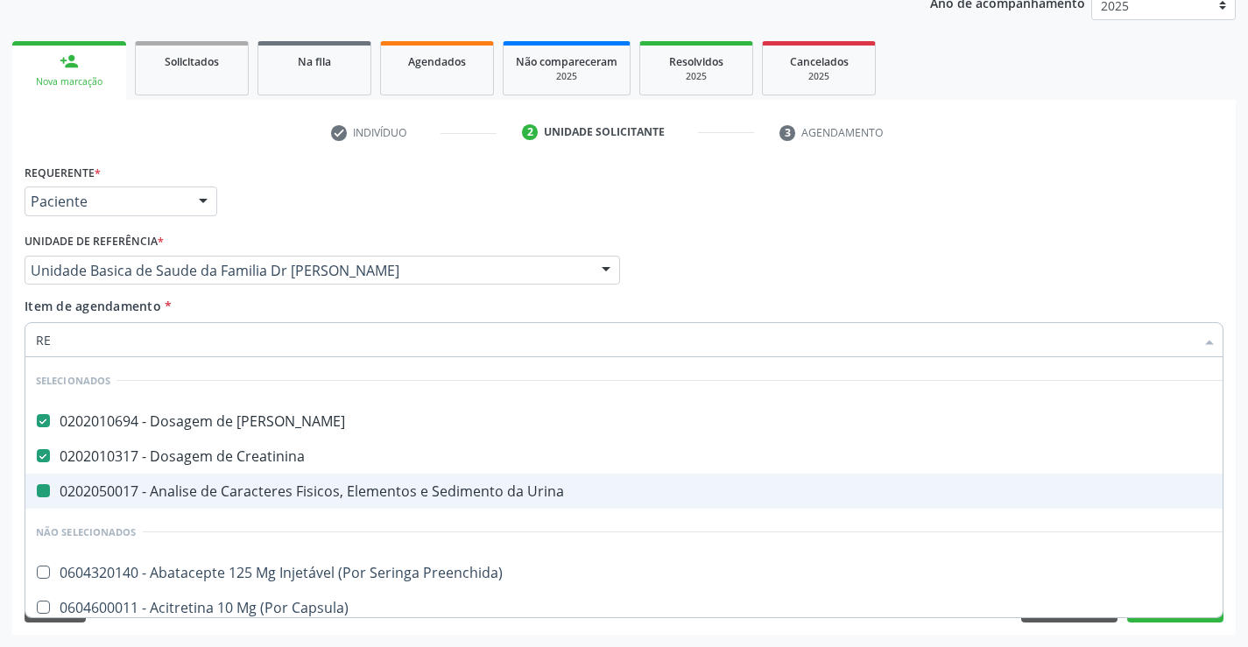
type input "REA"
checkbox Urina "false"
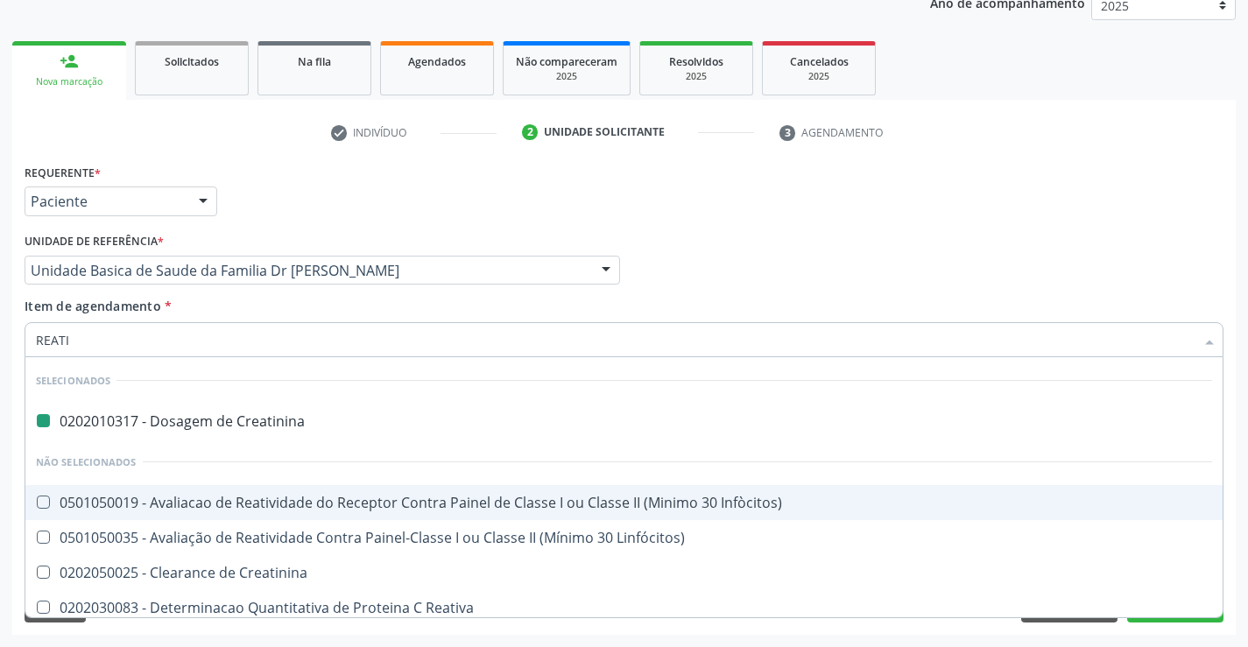
type input "REATIV"
checkbox Creatinina "false"
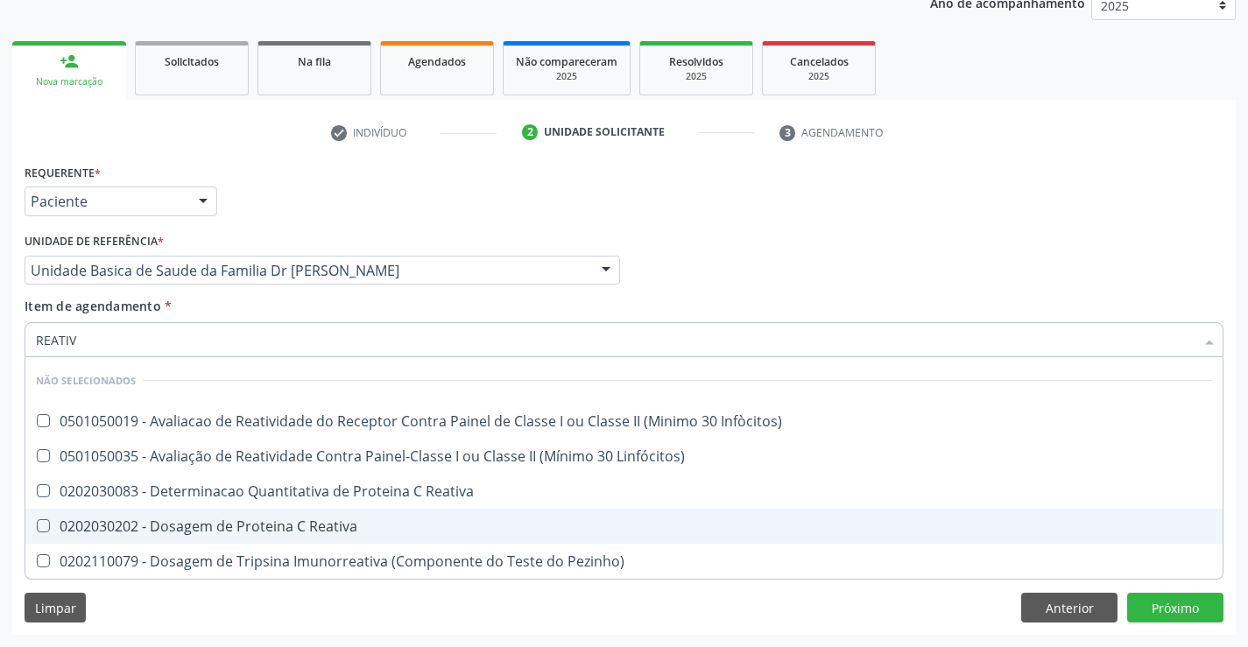
click at [252, 526] on div "0202030202 - Dosagem de Proteina C Reativa" at bounding box center [624, 526] width 1176 height 14
checkbox Reativa "true"
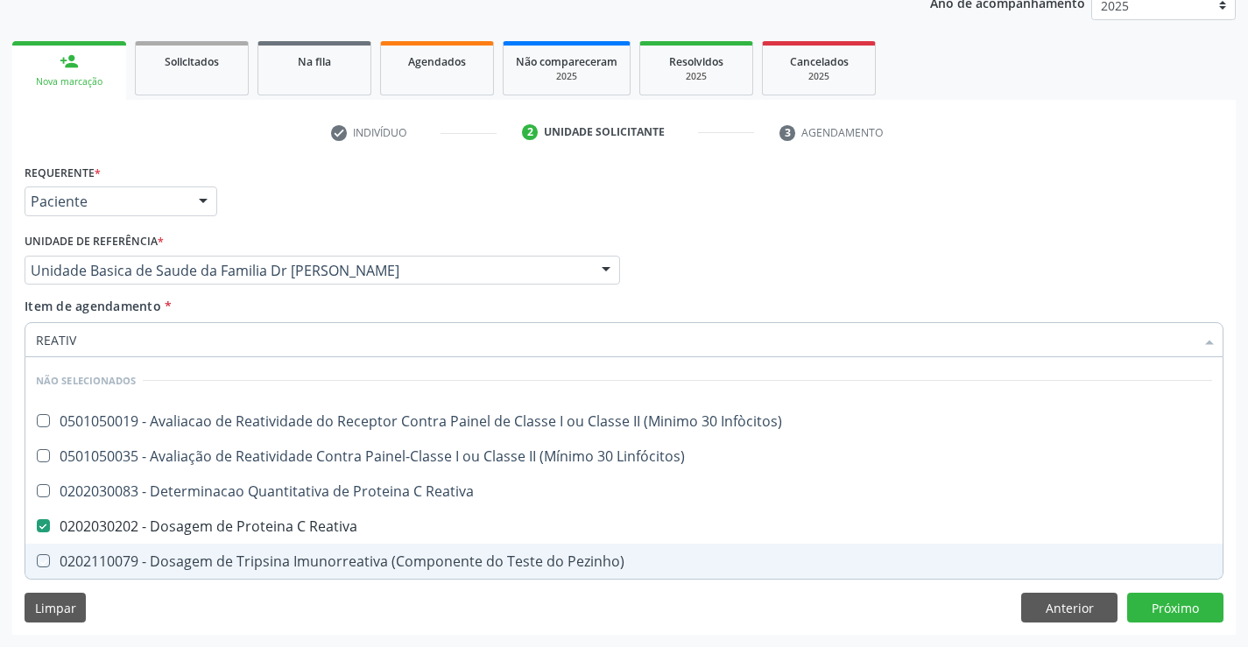
click at [188, 620] on div "Limpar Anterior Próximo" at bounding box center [624, 608] width 1199 height 30
checkbox Infòcitos\) "true"
checkbox Reativa "true"
checkbox Pezinho\) "true"
checkbox Linfócitos\) "true"
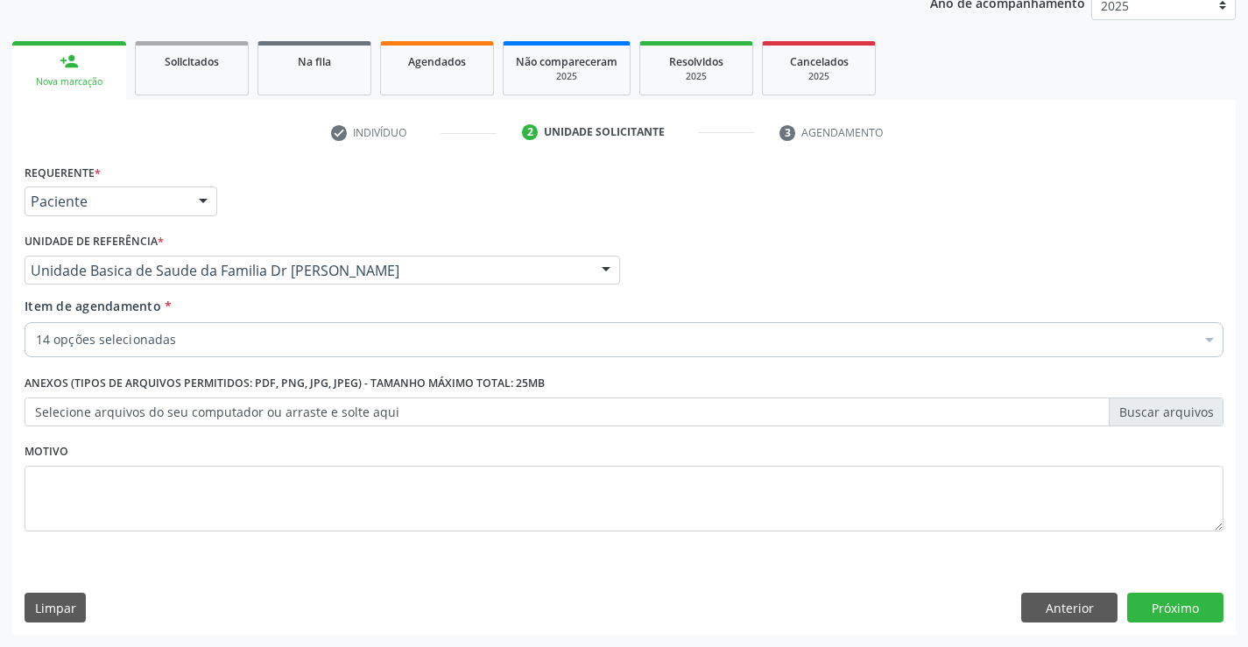
click at [36, 342] on input "Item de agendamento *" at bounding box center [36, 339] width 0 height 35
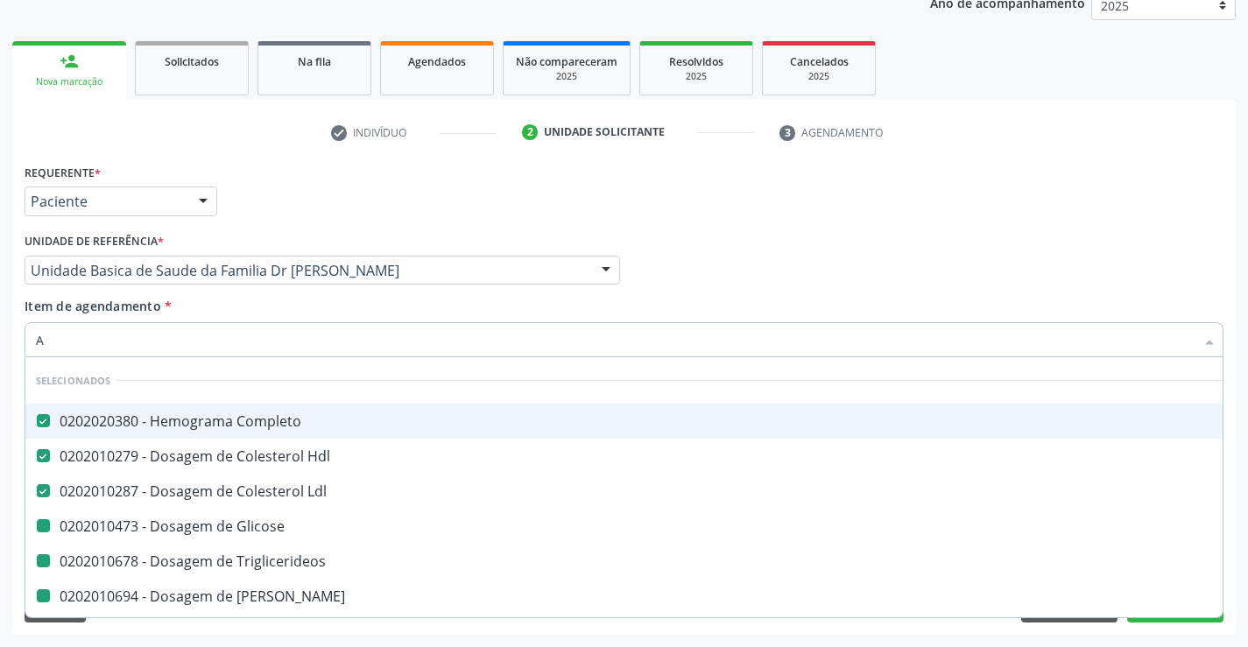
type input "AL"
checkbox Triglicerideos "false"
checkbox Glicose "false"
checkbox Ureia "false"
checkbox Creatinina "false"
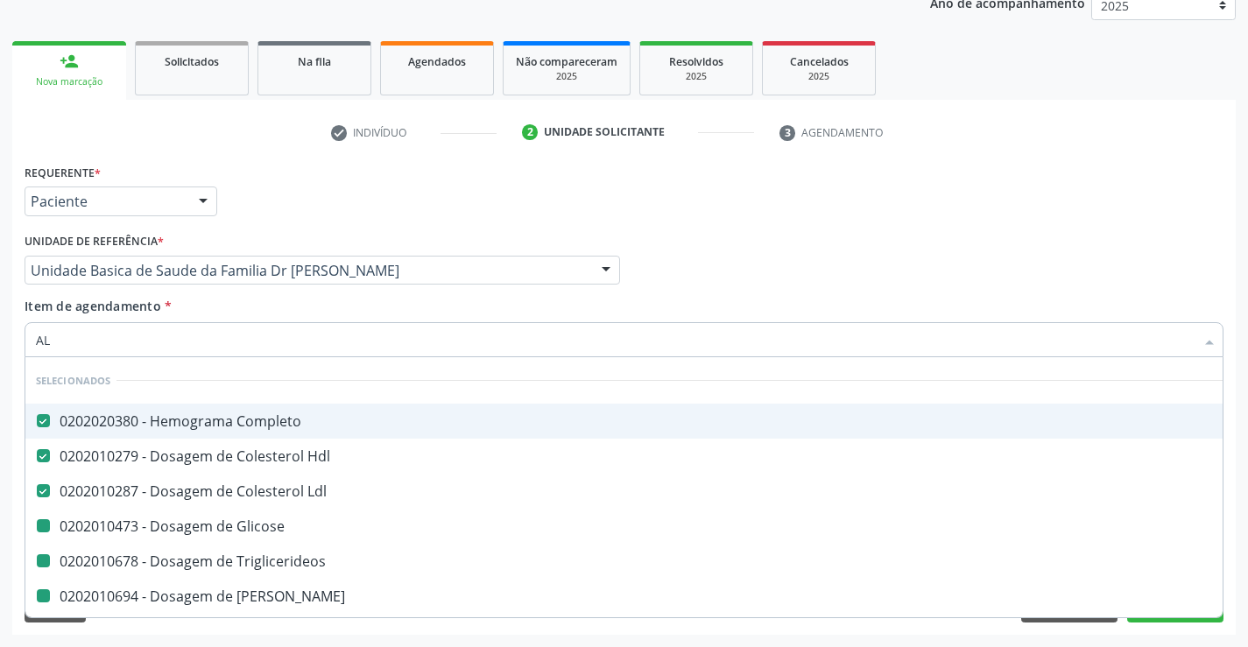
checkbox Urico "false"
checkbox Magnesio "false"
checkbox Fezes "false"
checkbox Urina "false"
checkbox \(Tgo\) "false"
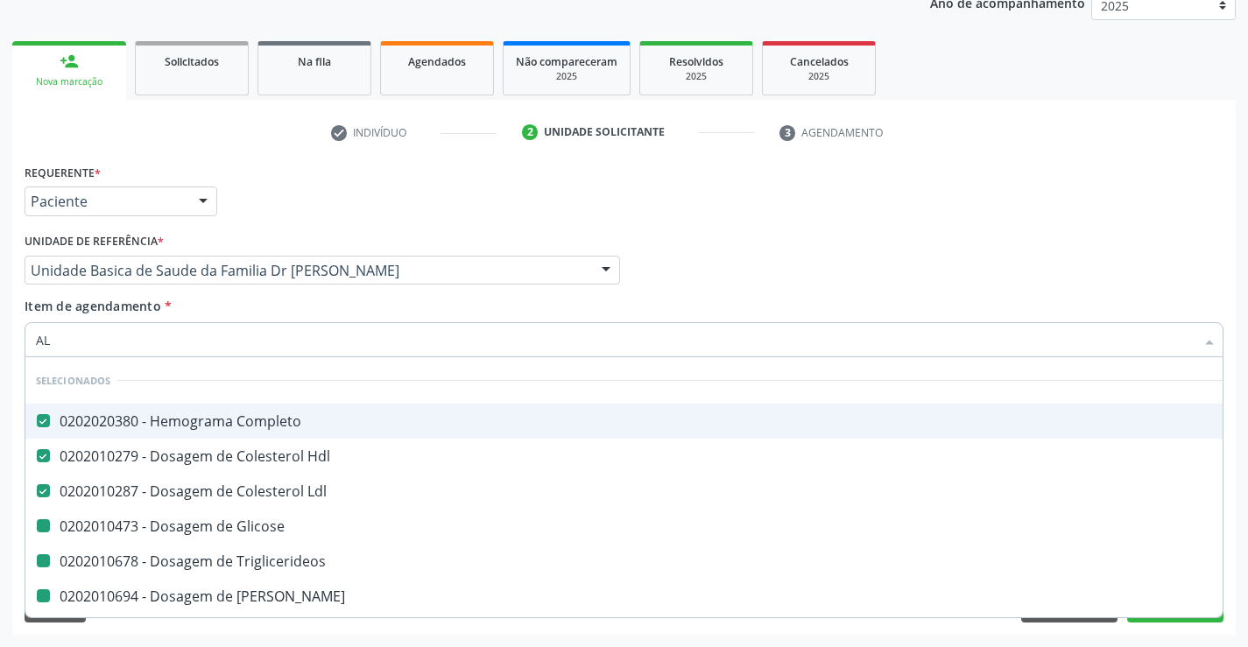
checkbox \(Tgp\) "false"
checkbox Reativa "false"
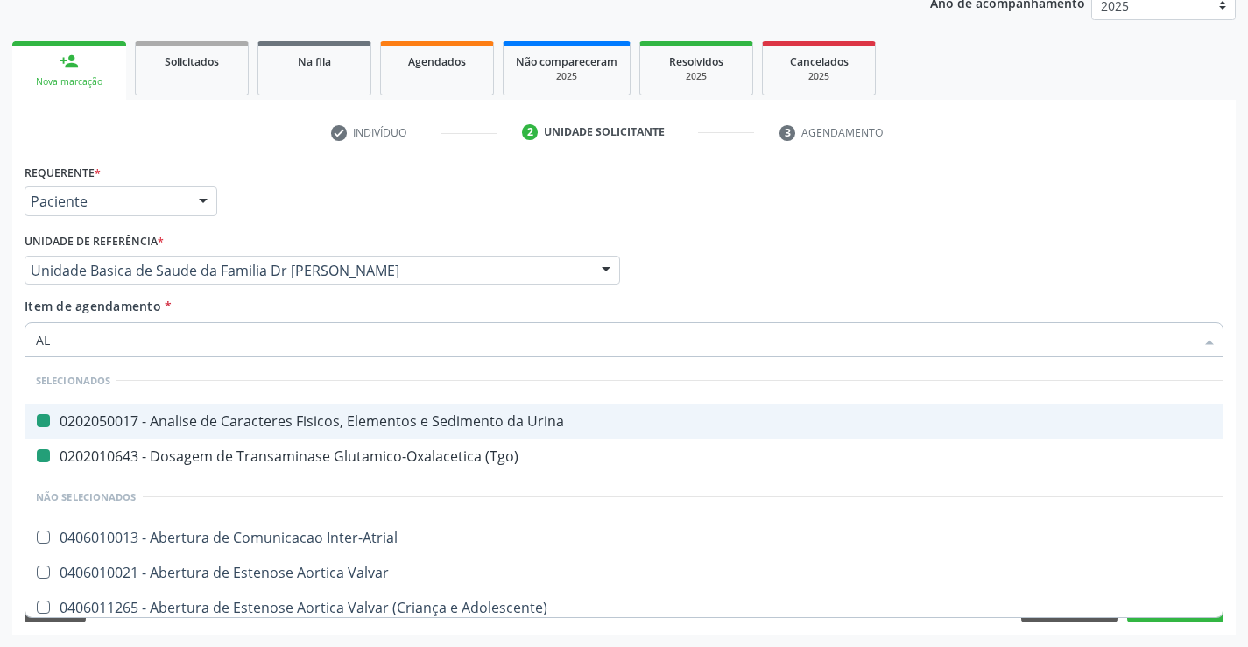
type input "ALC"
checkbox Urina "false"
checkbox \(Tgo\) "false"
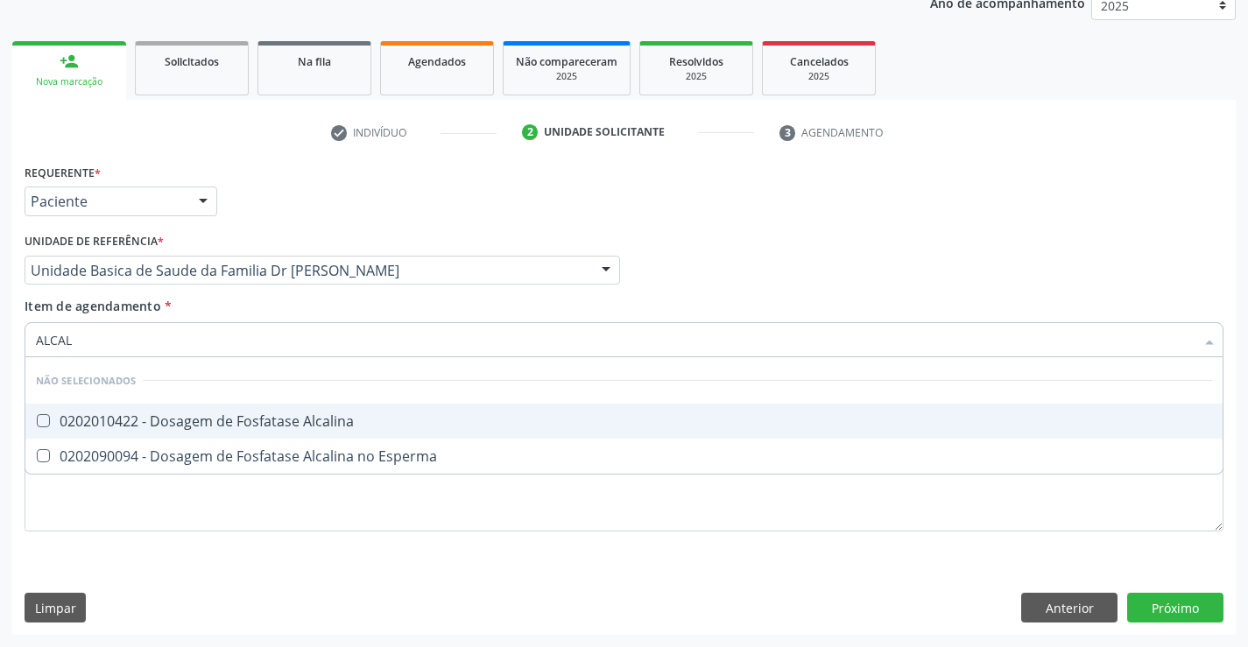
type input "ALCALI"
click at [205, 422] on div "0202010422 - Dosagem de Fosfatase Alcalina" at bounding box center [624, 421] width 1176 height 14
checkbox Alcalina "true"
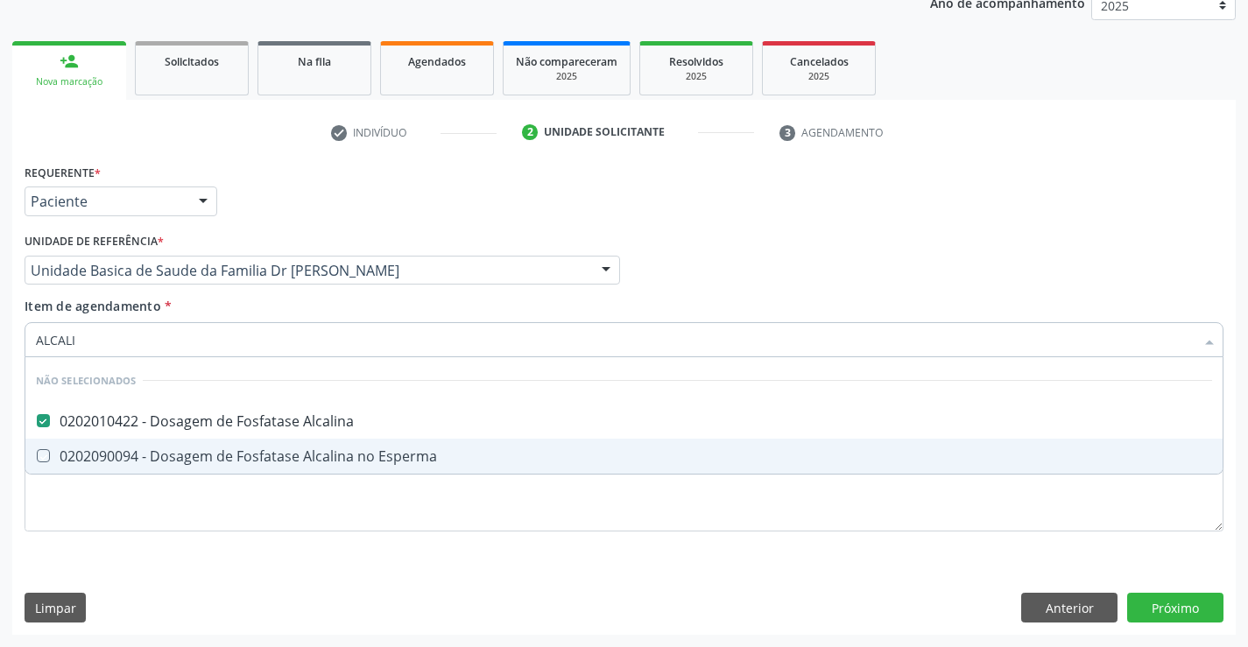
click at [163, 548] on div "Requerente * Paciente Médico(a) Enfermeiro(a) Paciente Nenhum resultado encontr…" at bounding box center [624, 357] width 1199 height 397
checkbox Esperma "true"
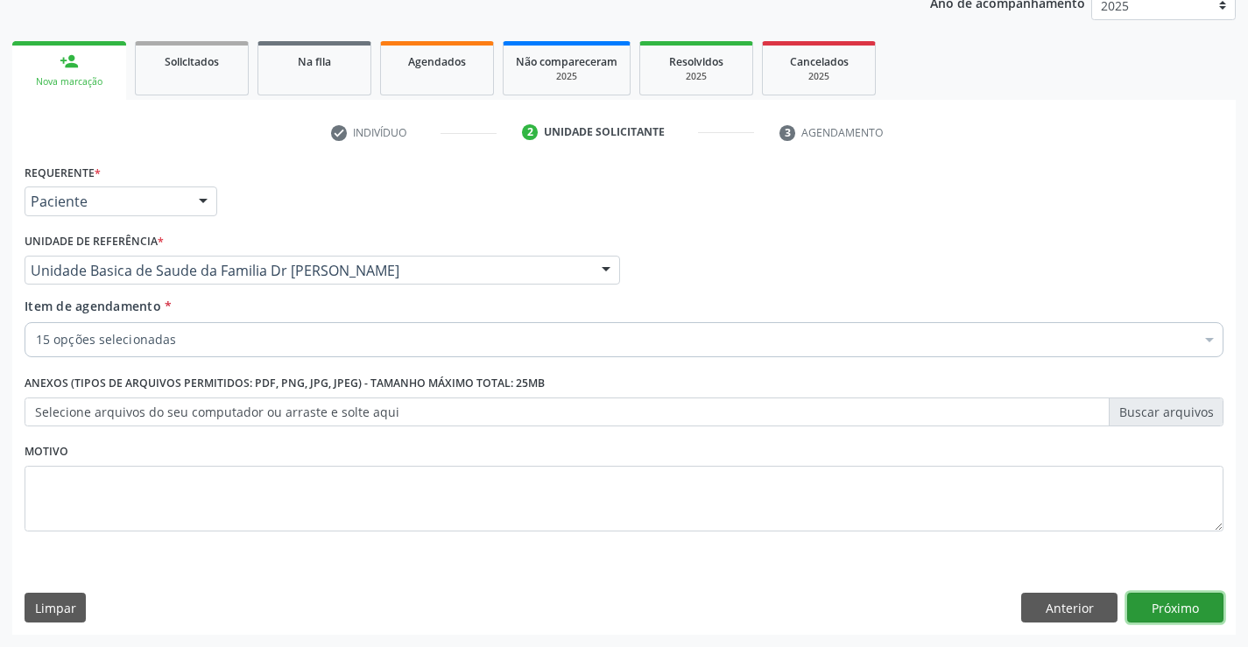
click at [1167, 613] on button "Próximo" at bounding box center [1175, 608] width 96 height 30
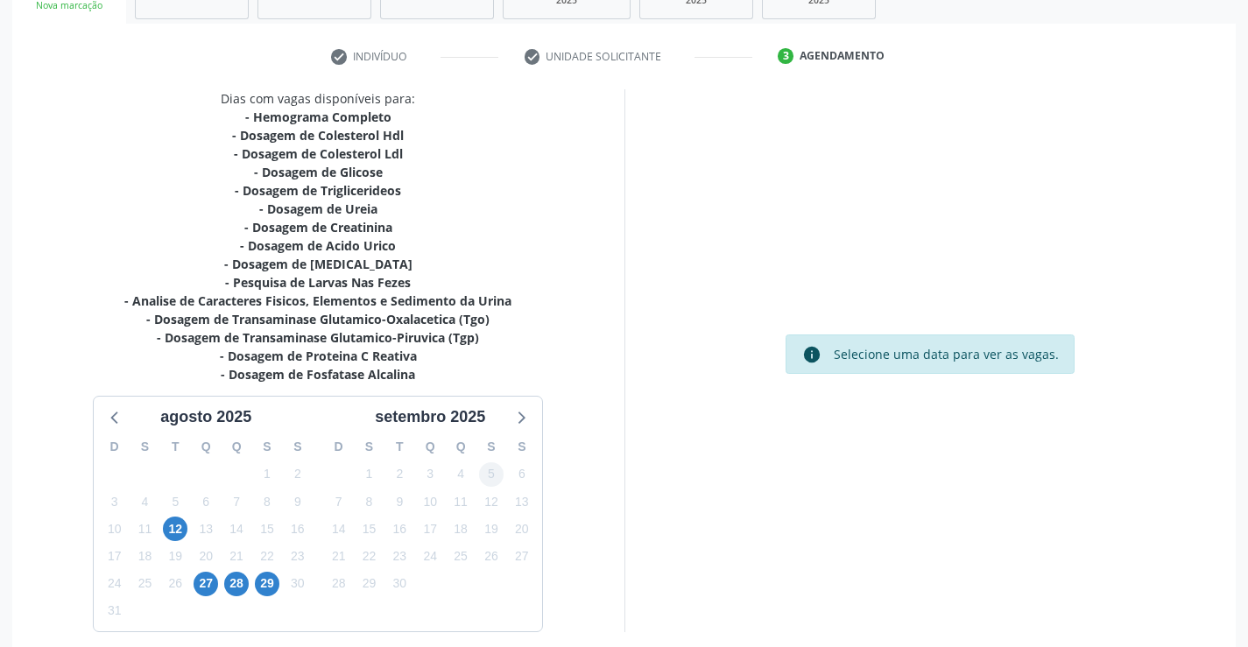
scroll to position [372, 0]
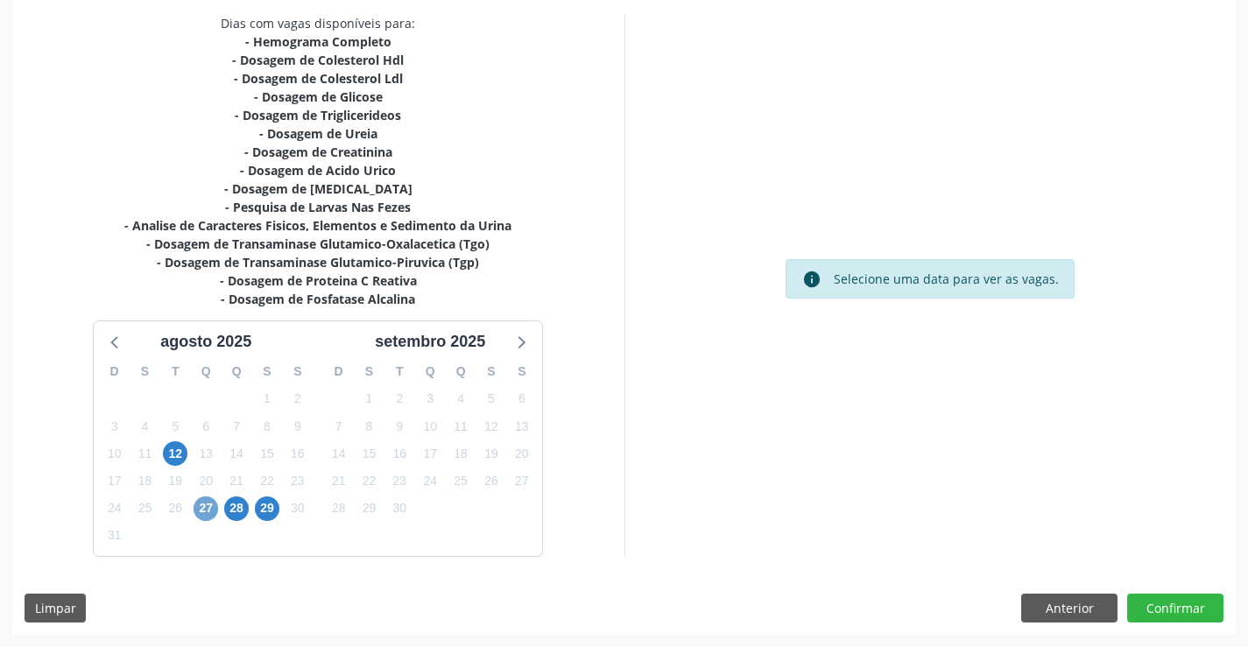
click at [202, 511] on span "27" at bounding box center [206, 509] width 25 height 25
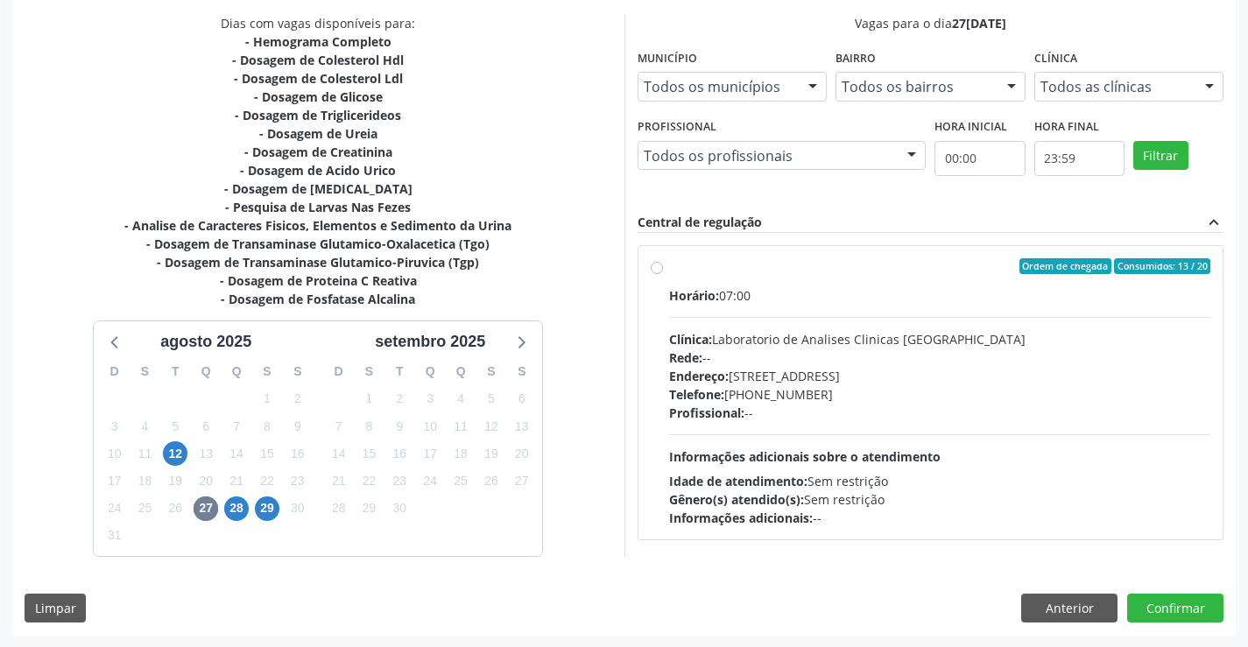
click at [669, 266] on label "Ordem de chegada Consumidos: 13 / 20 Horário: 07:00 Clínica: Laboratorio de Ana…" at bounding box center [940, 392] width 542 height 269
click at [659, 266] on input "Ordem de chegada Consumidos: 13 / 20 Horário: 07:00 Clínica: Laboratorio de Ana…" at bounding box center [657, 266] width 12 height 16
radio input "true"
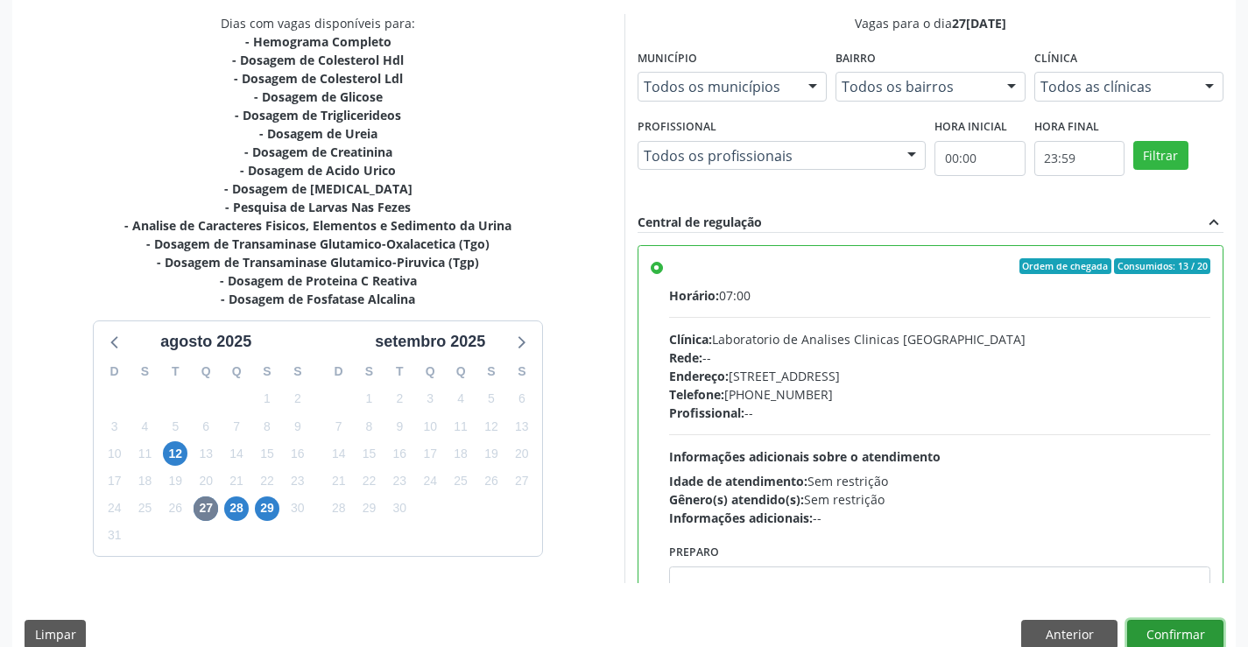
click at [1184, 634] on button "Confirmar" at bounding box center [1175, 635] width 96 height 30
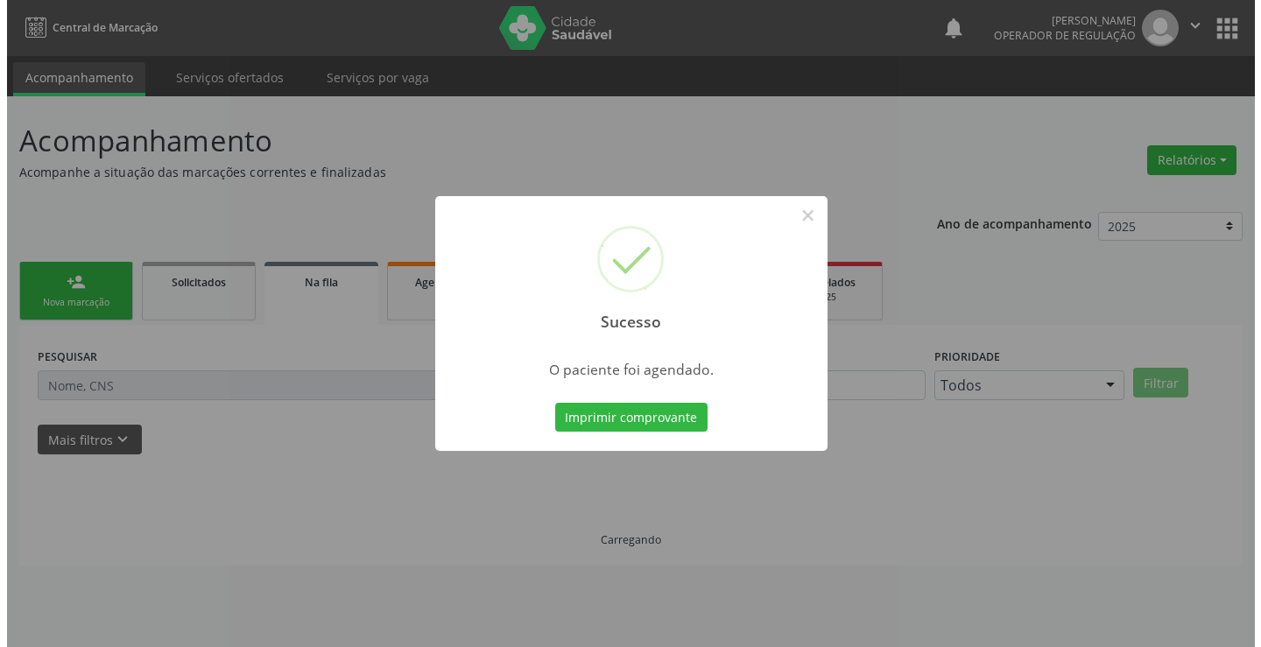
scroll to position [0, 0]
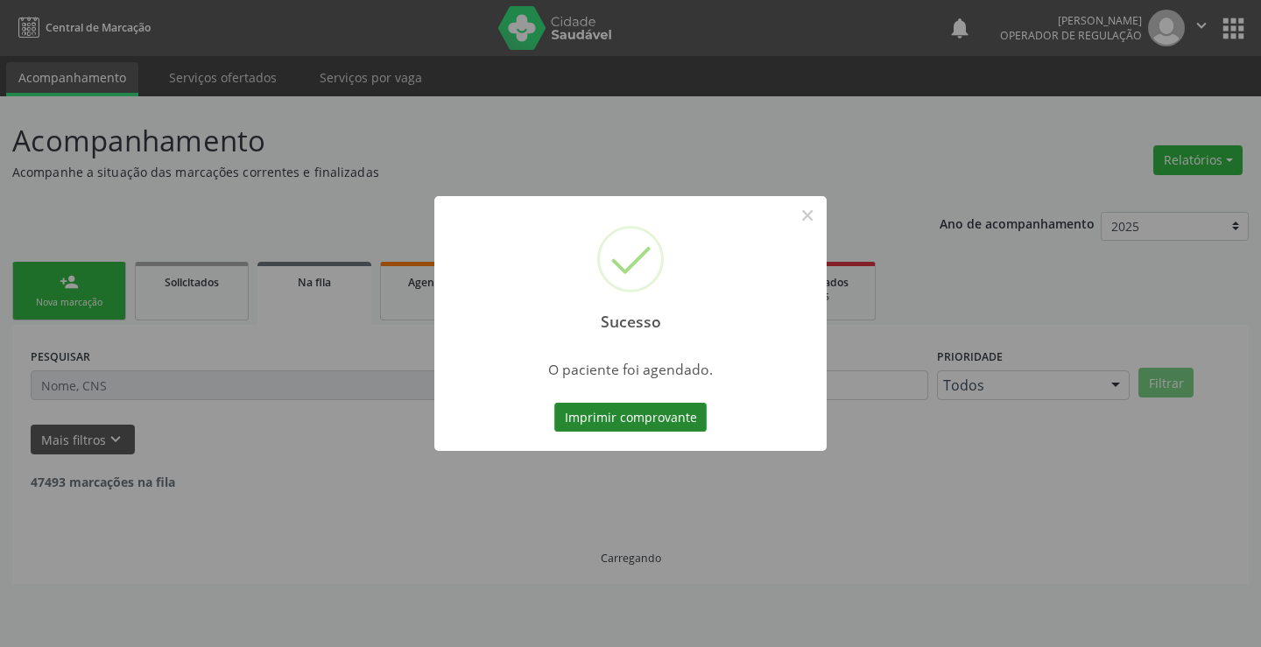
click at [638, 404] on button "Imprimir comprovante" at bounding box center [630, 418] width 152 height 30
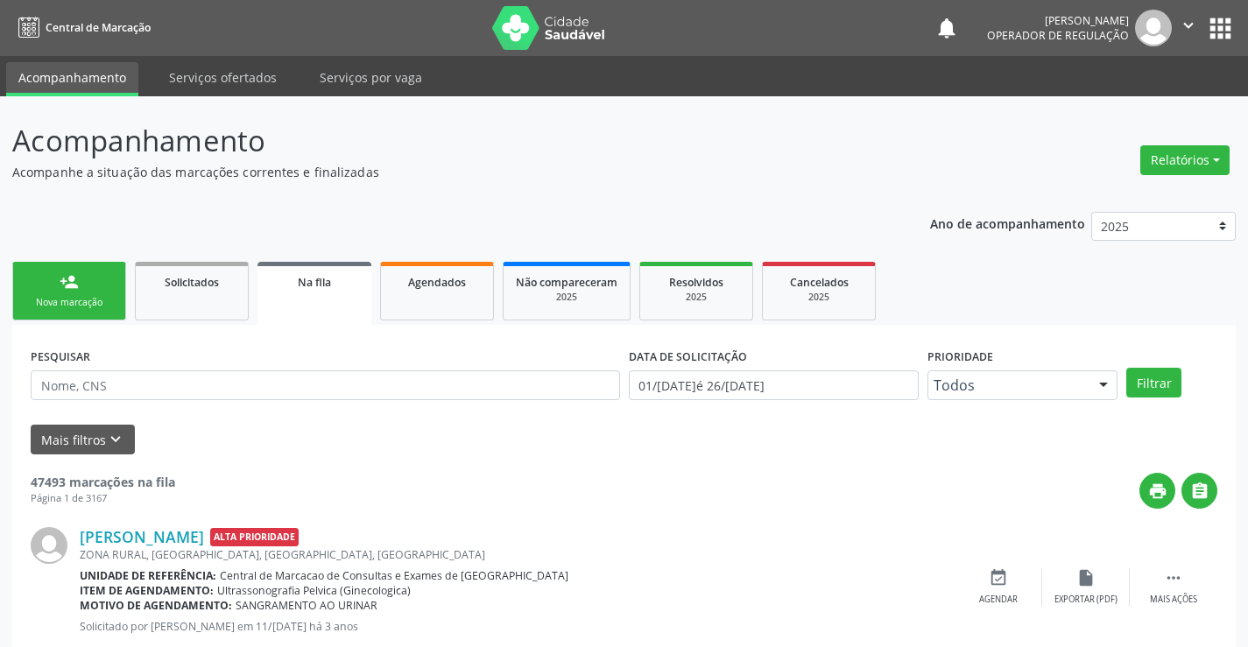
click at [60, 291] on div "person_add" at bounding box center [69, 281] width 19 height 19
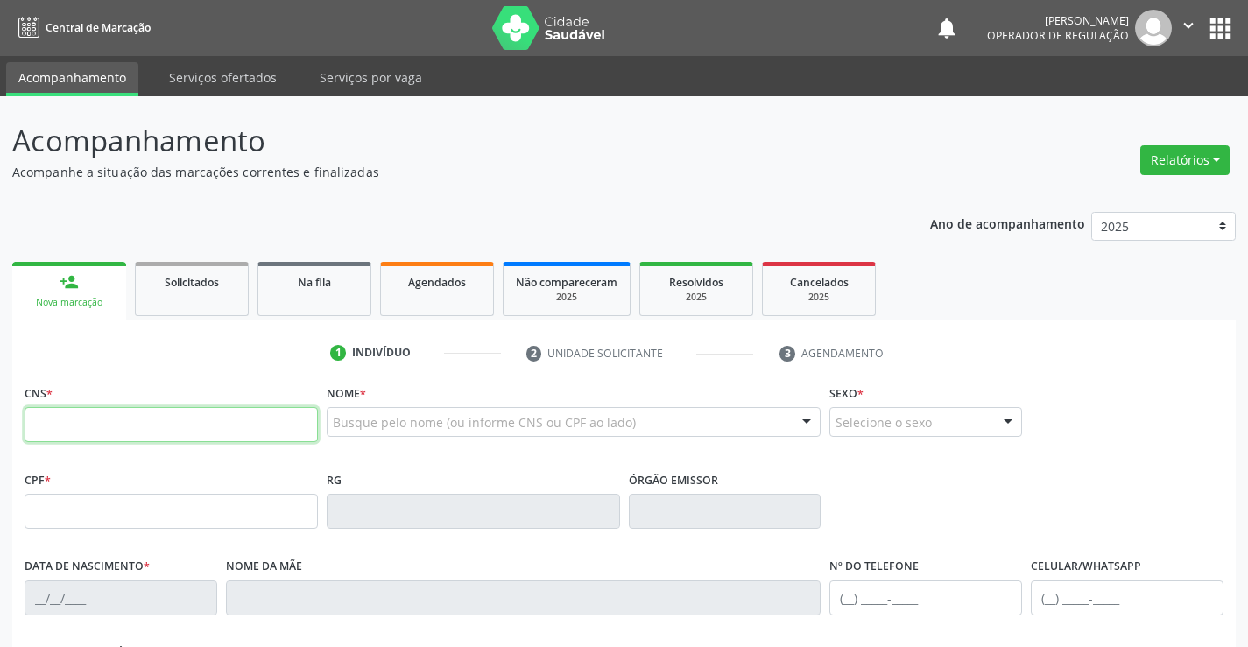
click at [81, 425] on input "text" at bounding box center [171, 424] width 293 height 35
type input "708 6015 7349 2889"
type input "767475224"
type input "16/05/1974"
type input "S/N"
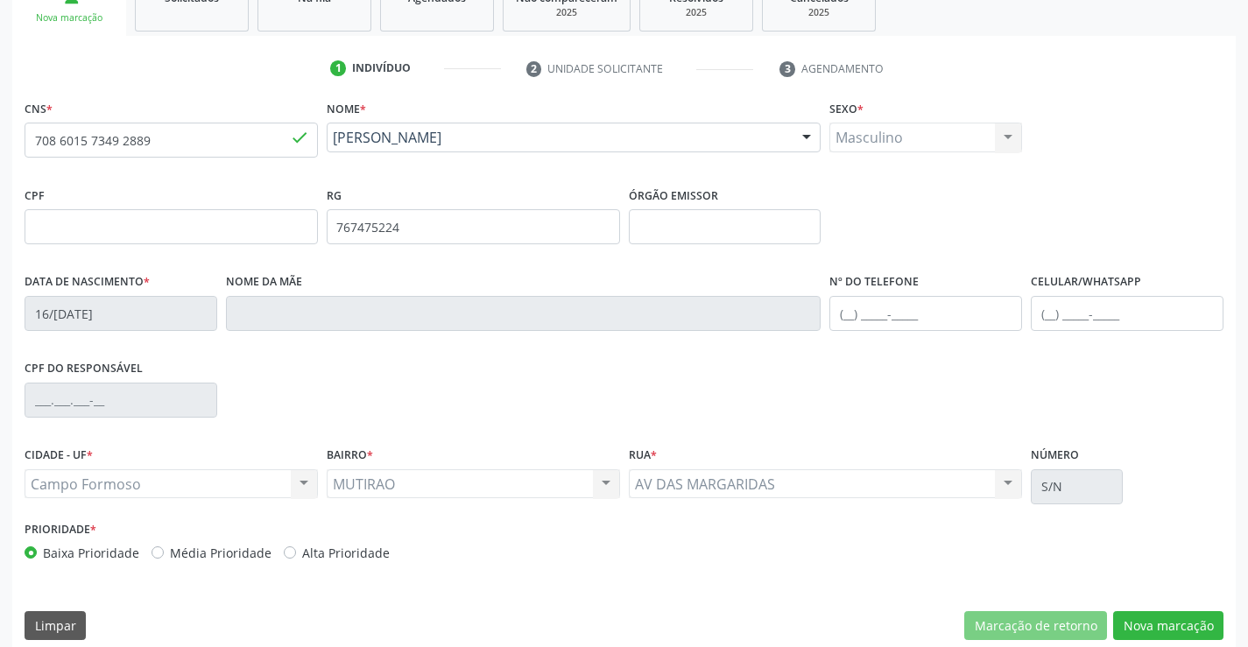
scroll to position [302, 0]
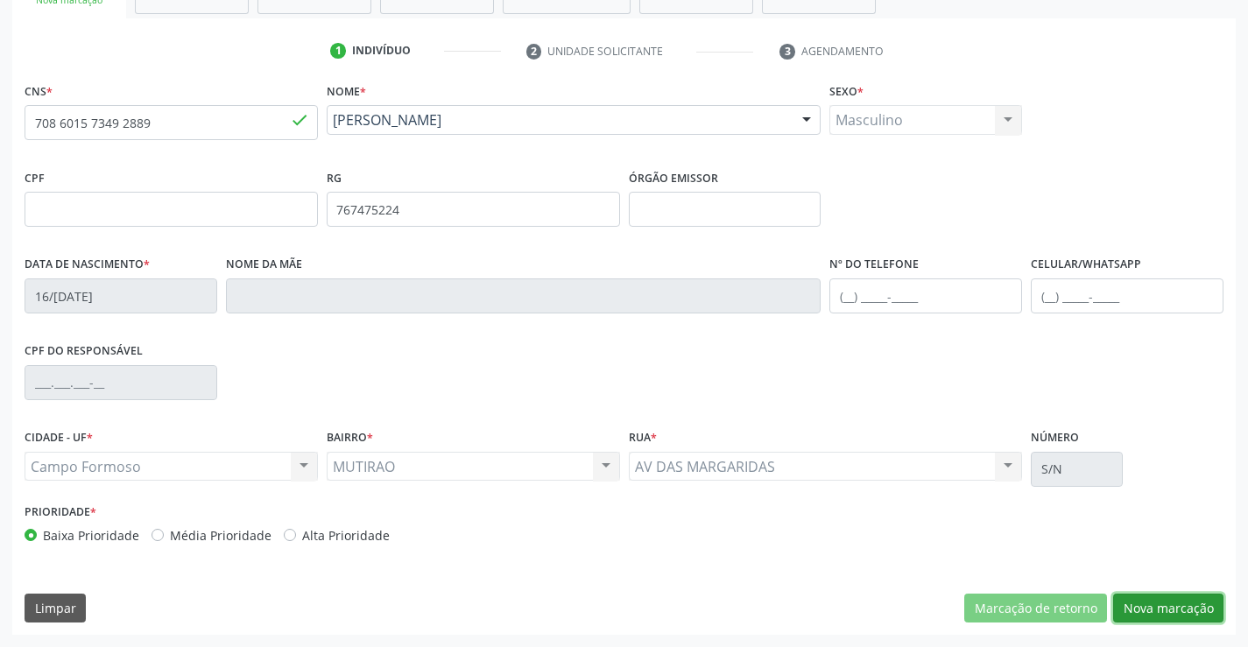
click at [1145, 603] on button "Nova marcação" at bounding box center [1168, 609] width 110 height 30
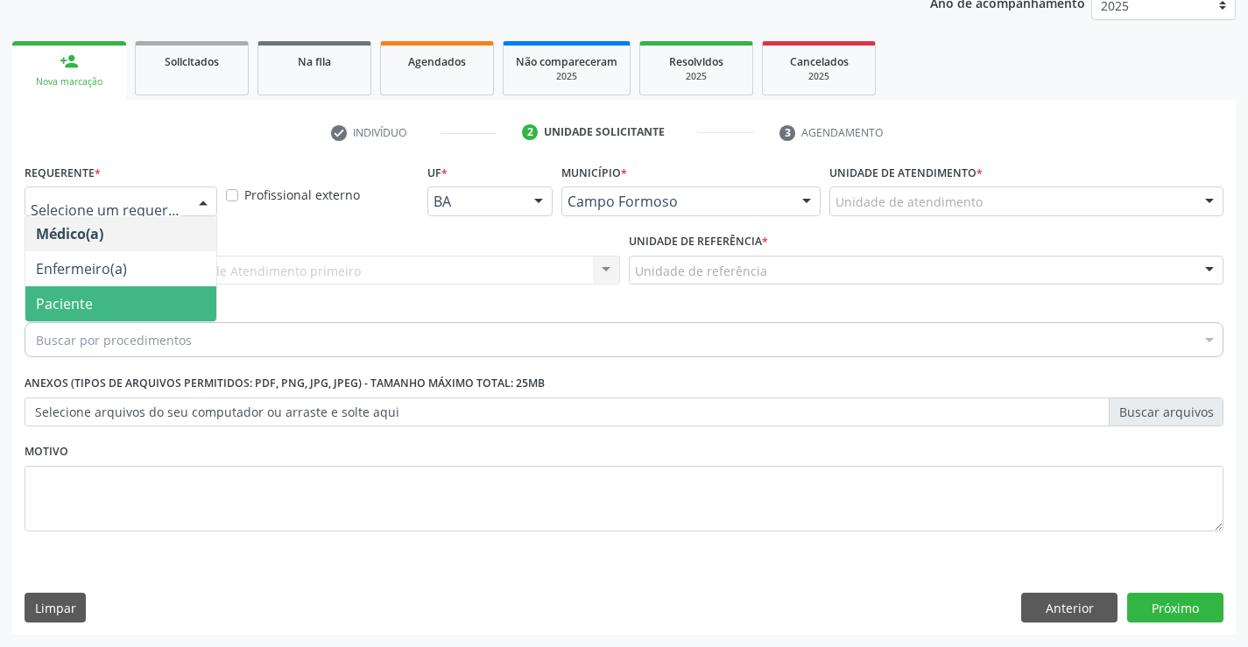
click at [122, 293] on span "Paciente" at bounding box center [120, 303] width 191 height 35
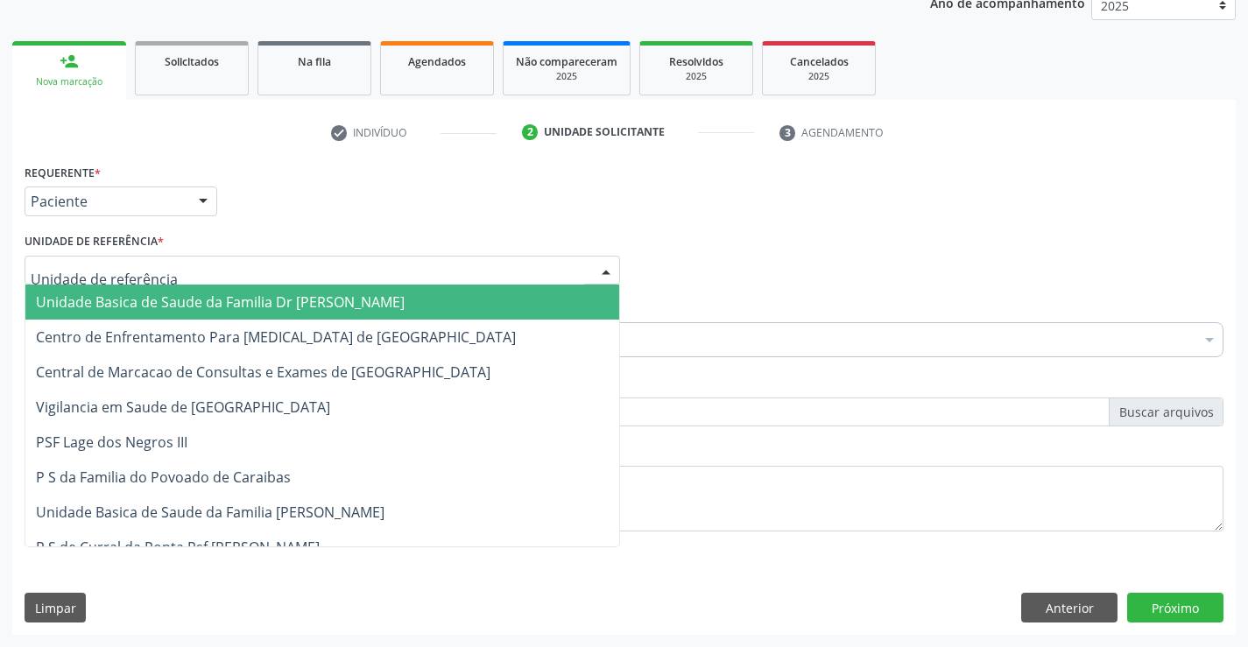
click at [144, 293] on span "Unidade Basica de Saude da Familia Dr [PERSON_NAME]" at bounding box center [220, 301] width 369 height 19
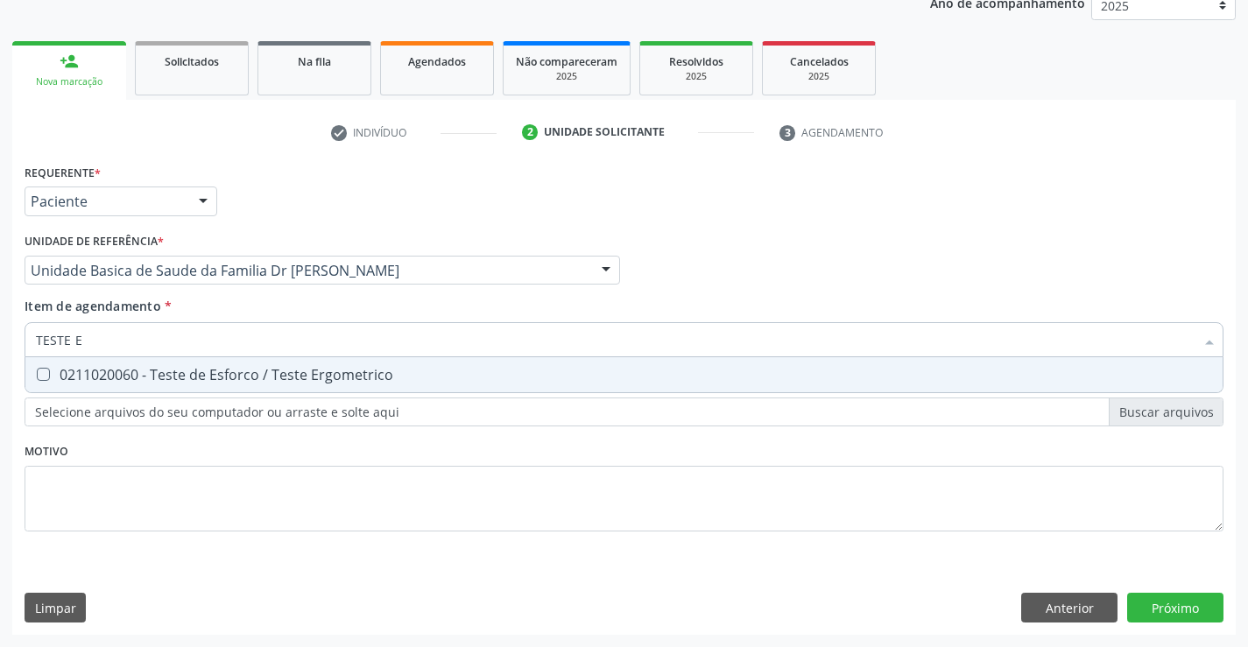
scroll to position [0, 0]
type input "TESTE ERG"
click at [196, 364] on span "0211020060 - Teste de Esforco / Teste Ergometrico" at bounding box center [623, 374] width 1197 height 35
checkbox Ergometrico "true"
click at [153, 539] on div "Requerente * Paciente Médico(a) Enfermeiro(a) Paciente Nenhum resultado encontr…" at bounding box center [624, 357] width 1199 height 397
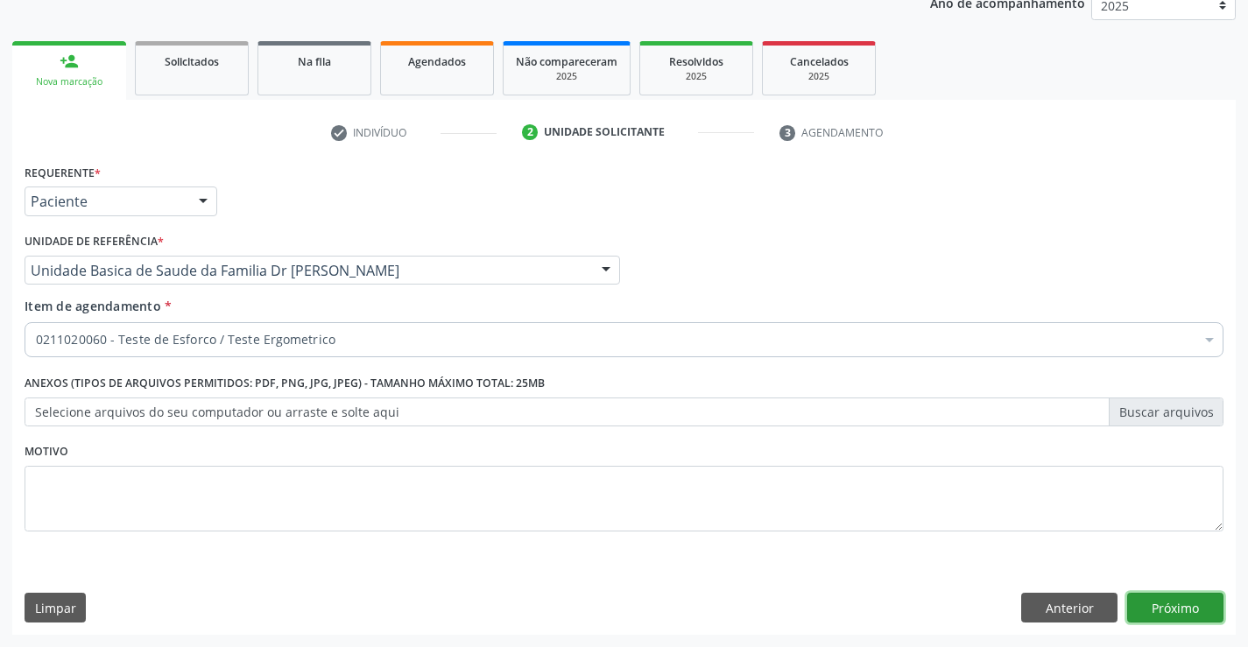
click at [1159, 609] on button "Próximo" at bounding box center [1175, 608] width 96 height 30
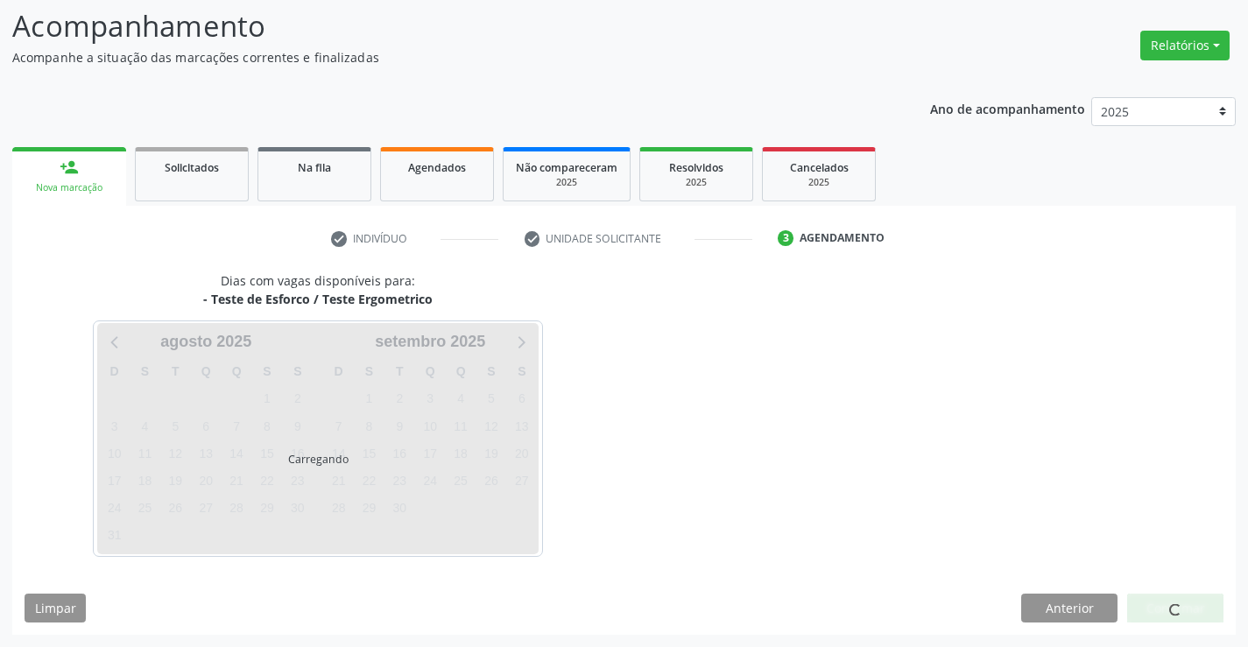
scroll to position [166, 0]
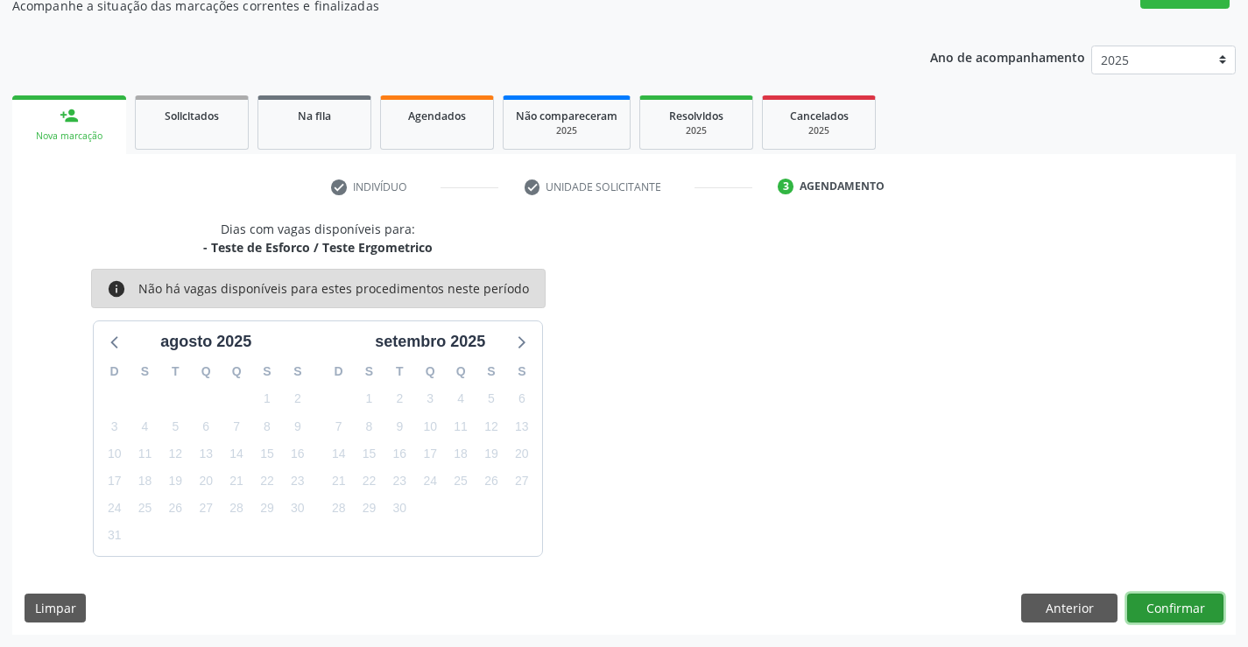
click at [1165, 604] on button "Confirmar" at bounding box center [1175, 609] width 96 height 30
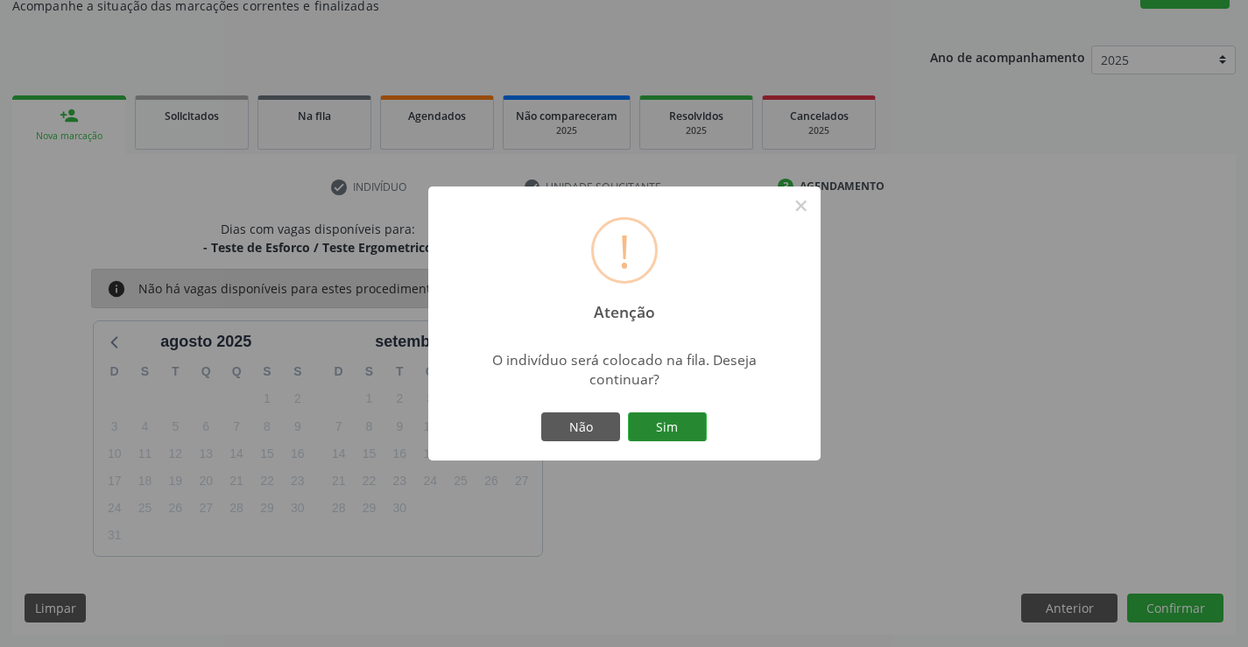
click at [669, 425] on button "Sim" at bounding box center [667, 427] width 79 height 30
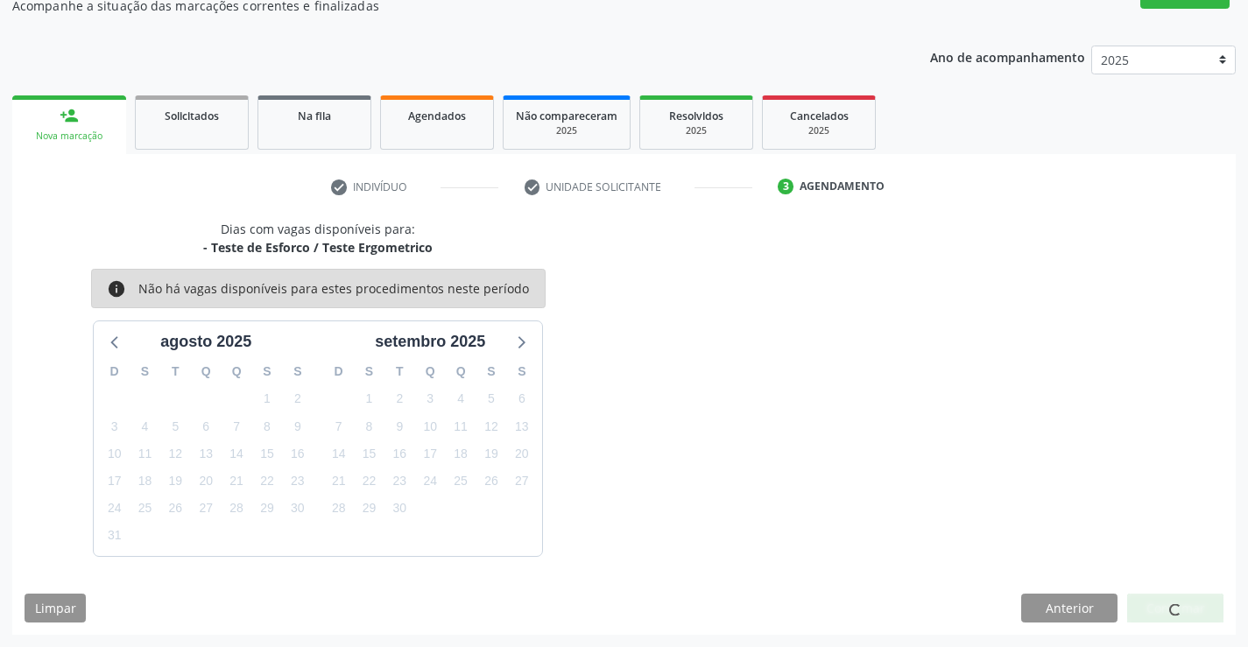
scroll to position [0, 0]
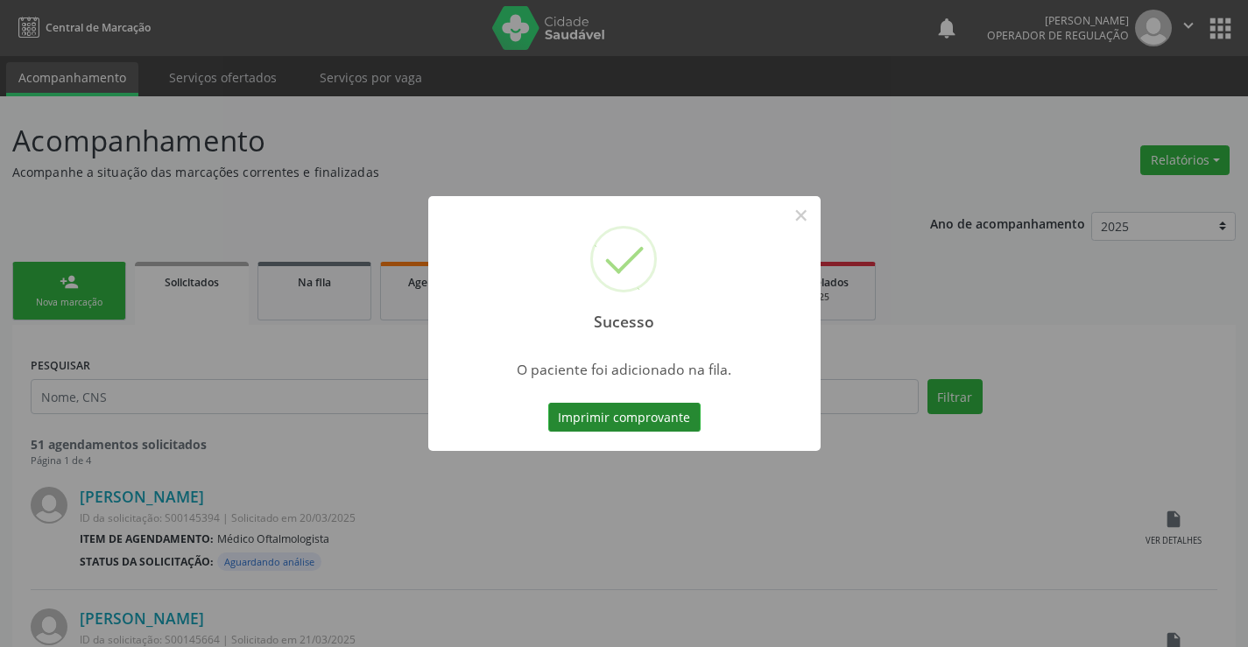
click at [625, 420] on button "Imprimir comprovante" at bounding box center [624, 418] width 152 height 30
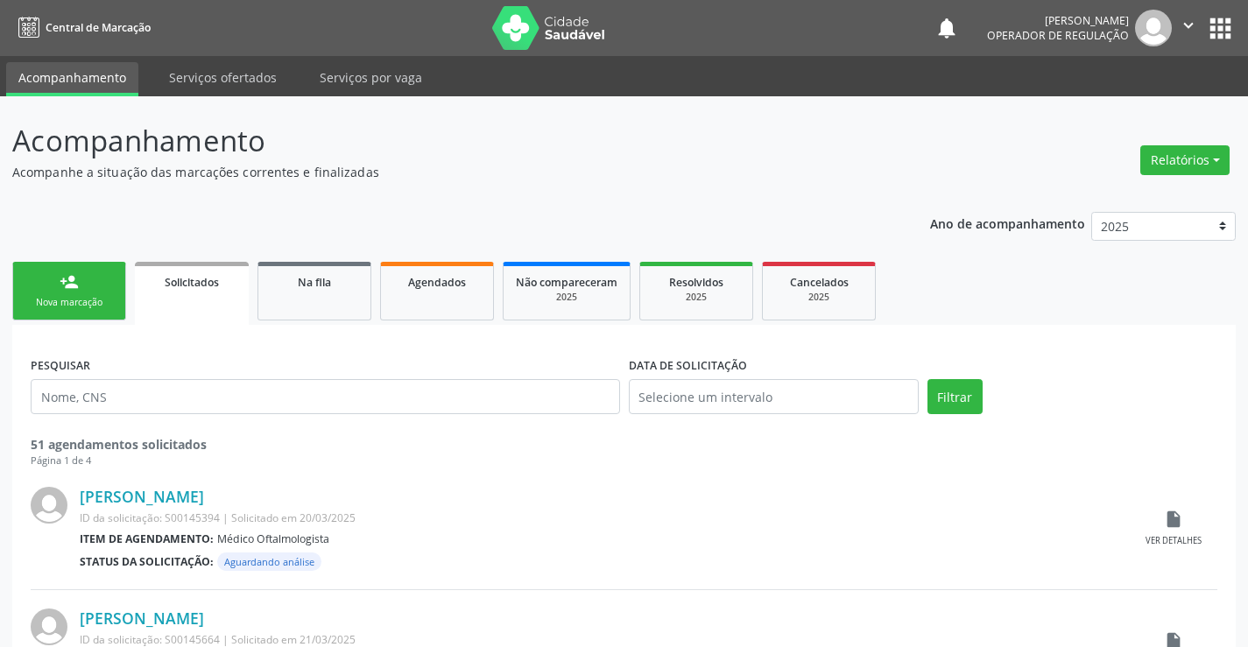
click at [65, 291] on div "person_add" at bounding box center [69, 281] width 19 height 19
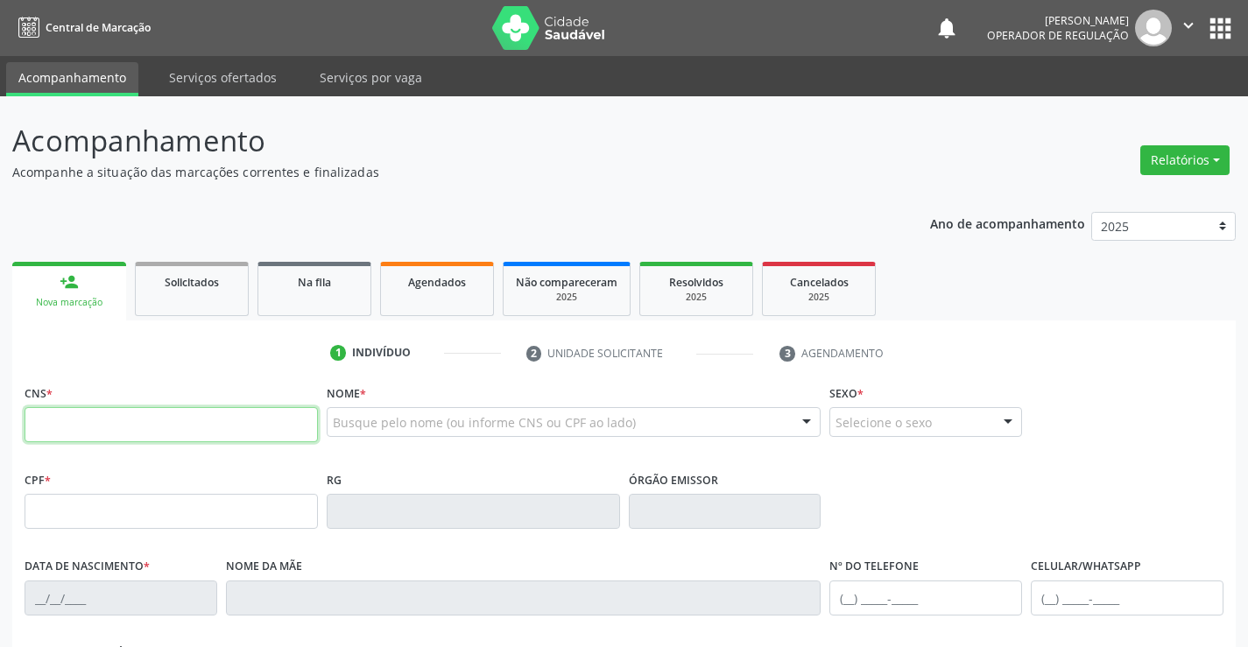
click at [91, 422] on input "text" at bounding box center [171, 424] width 293 height 35
type input "700 5045 4186 3251"
type input "1265369020"
type input "30/10/1959"
type input "(74) 9101-4767"
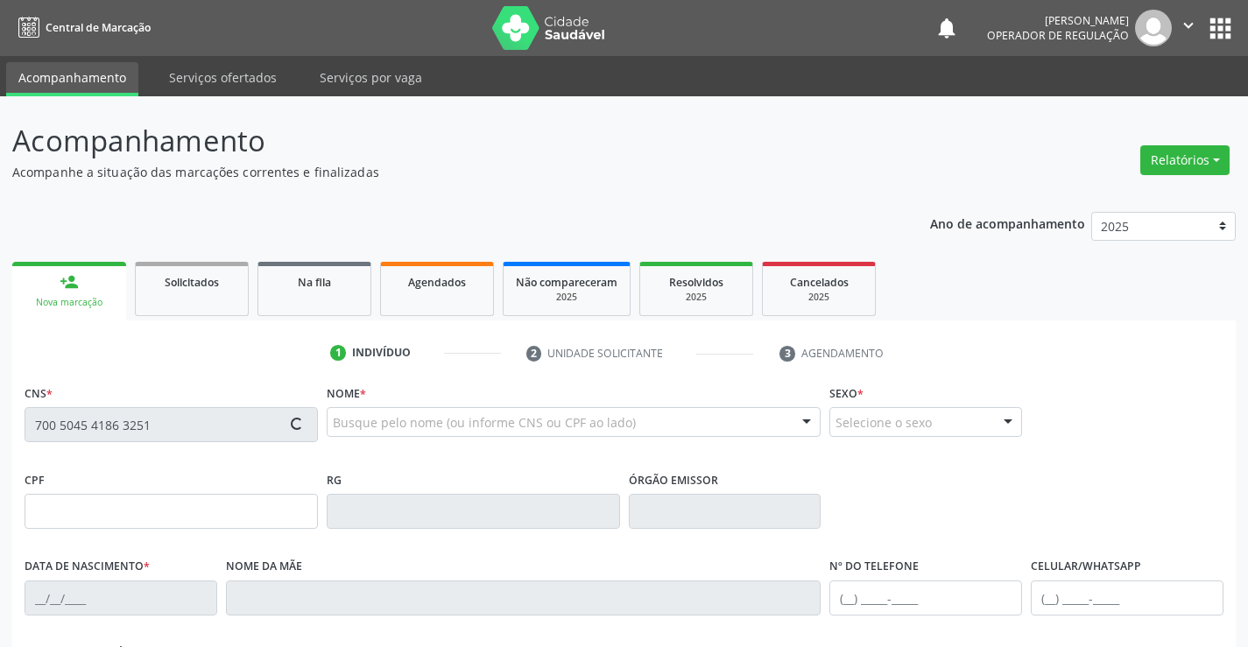
type input "S/N"
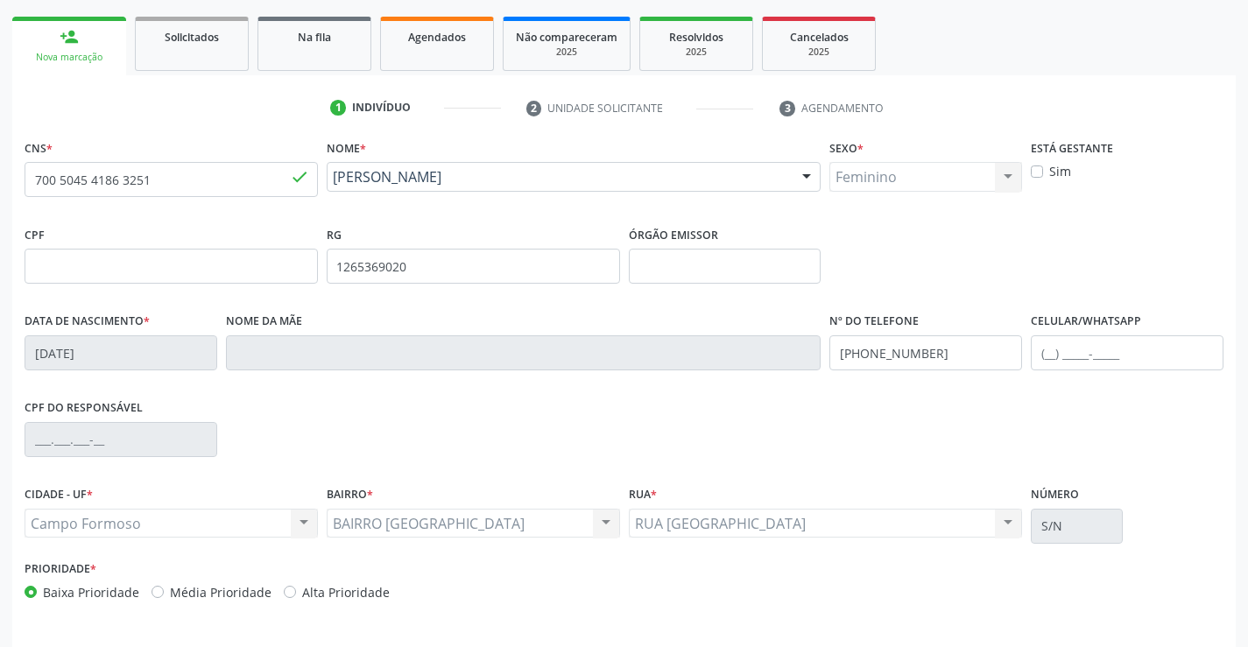
scroll to position [263, 0]
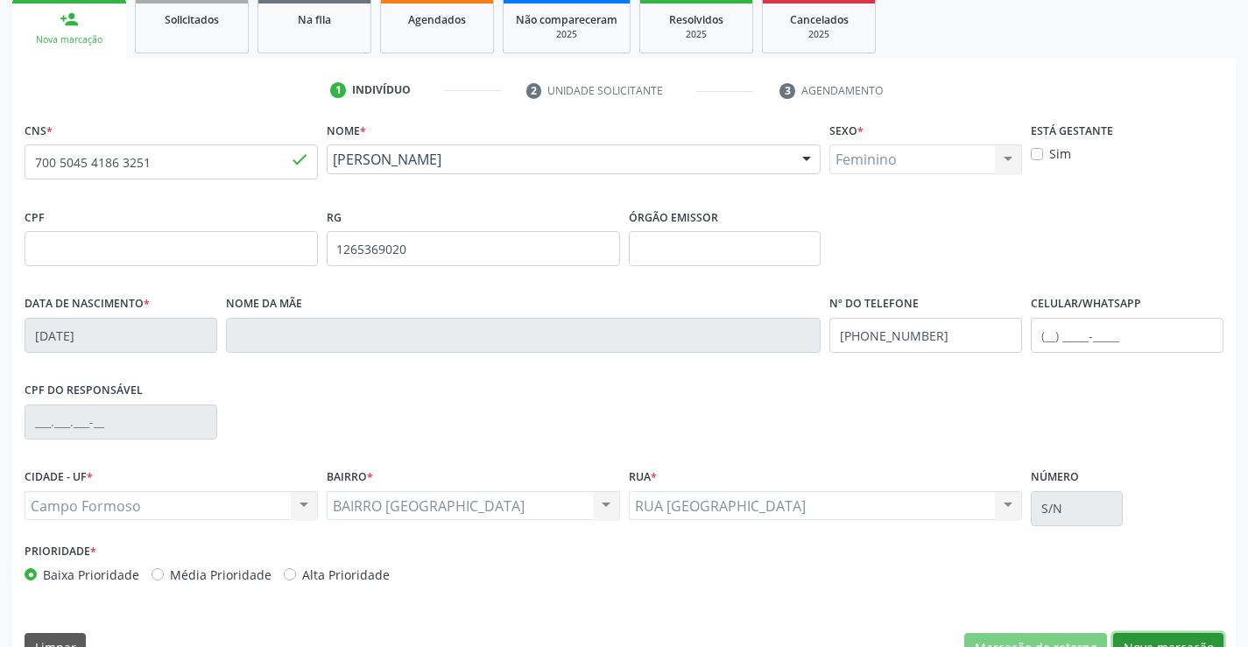
click at [1162, 640] on button "Nova marcação" at bounding box center [1168, 648] width 110 height 30
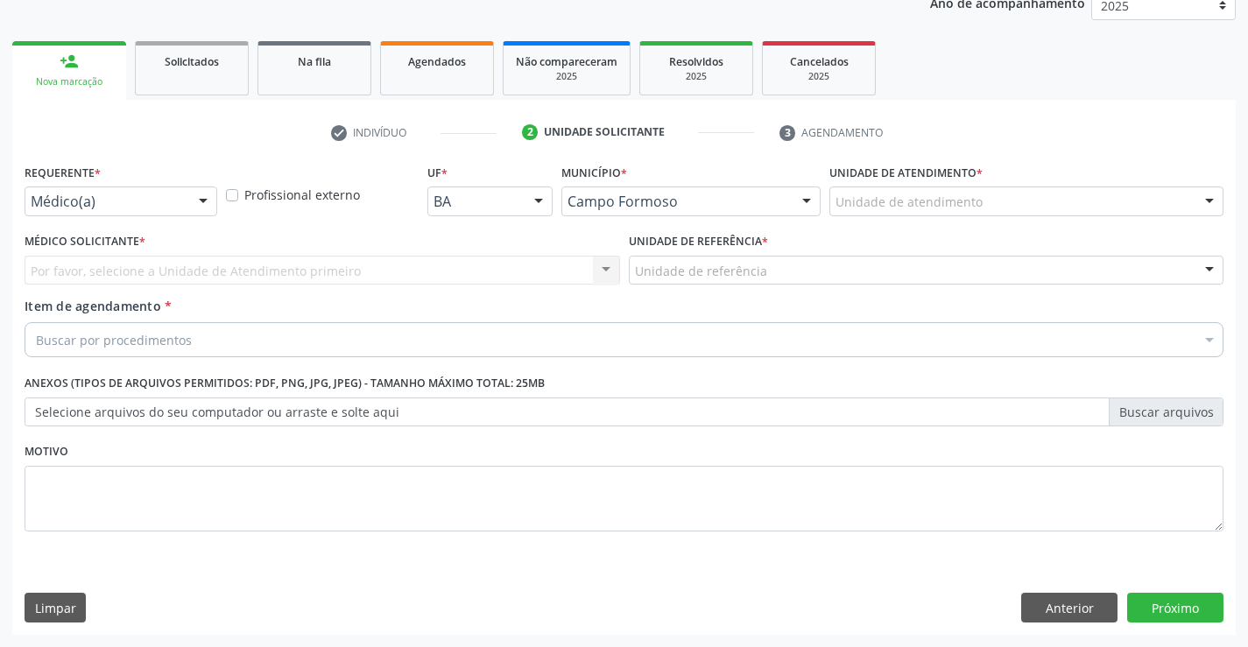
scroll to position [221, 0]
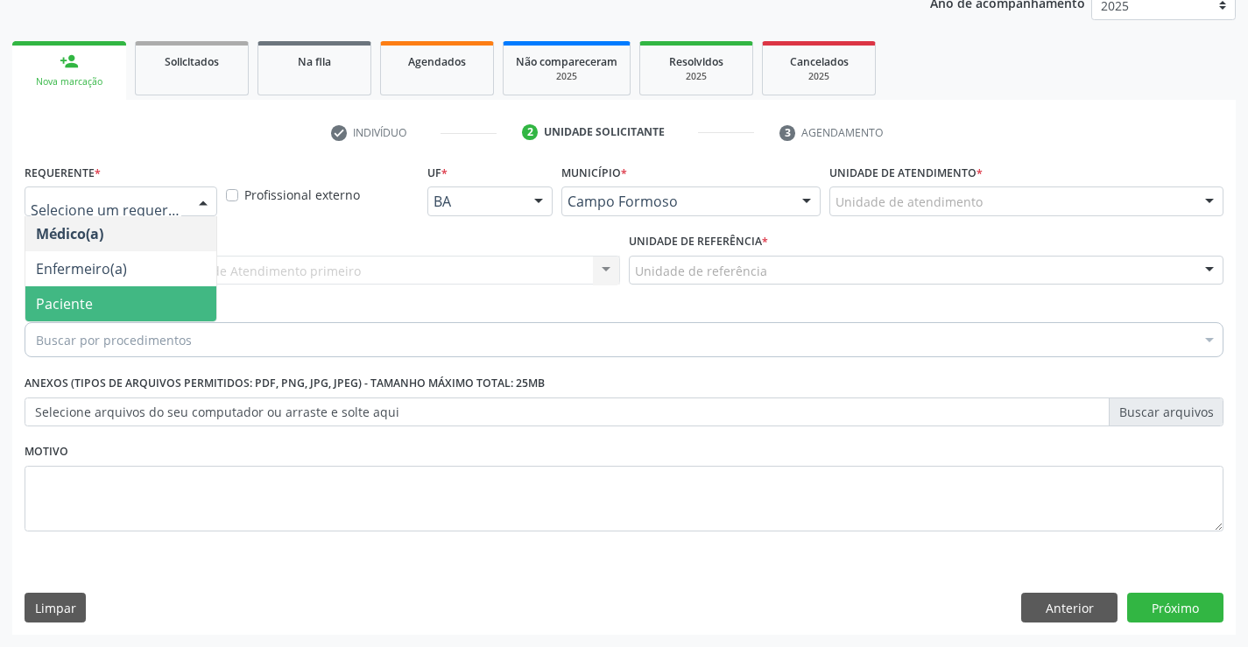
click at [151, 298] on span "Paciente" at bounding box center [120, 303] width 191 height 35
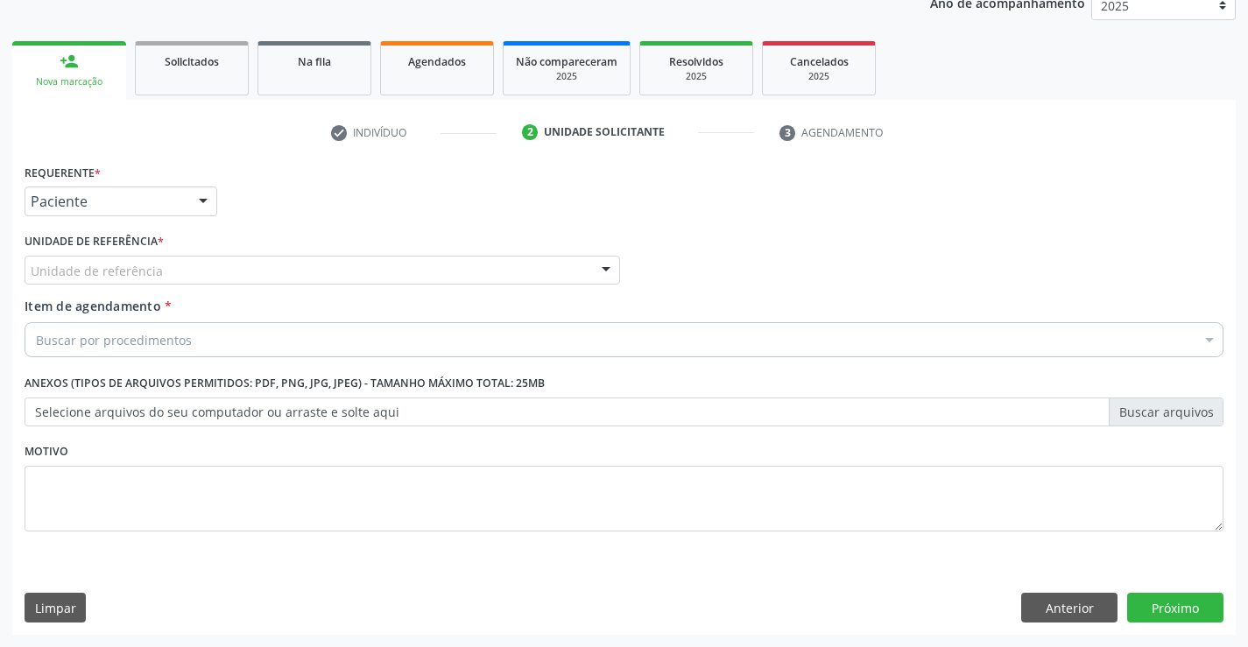
click at [172, 272] on div "Unidade de referência" at bounding box center [322, 271] width 595 height 30
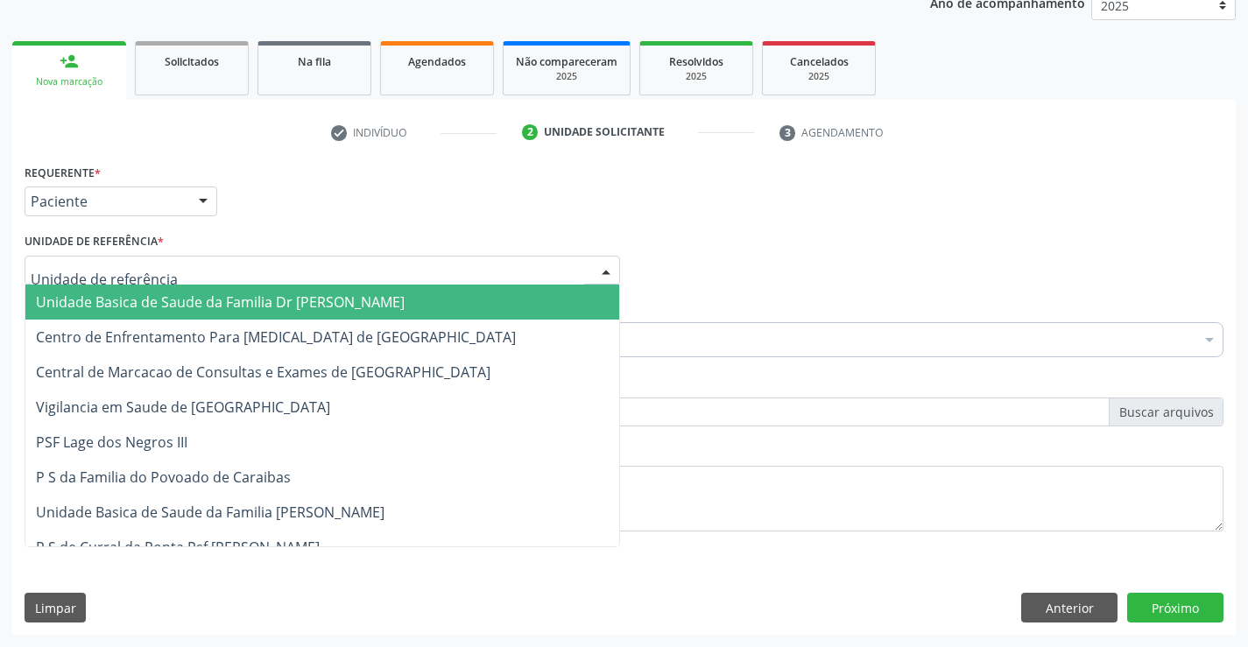
click at [170, 299] on span "Unidade Basica de Saude da Familia Dr [PERSON_NAME]" at bounding box center [220, 301] width 369 height 19
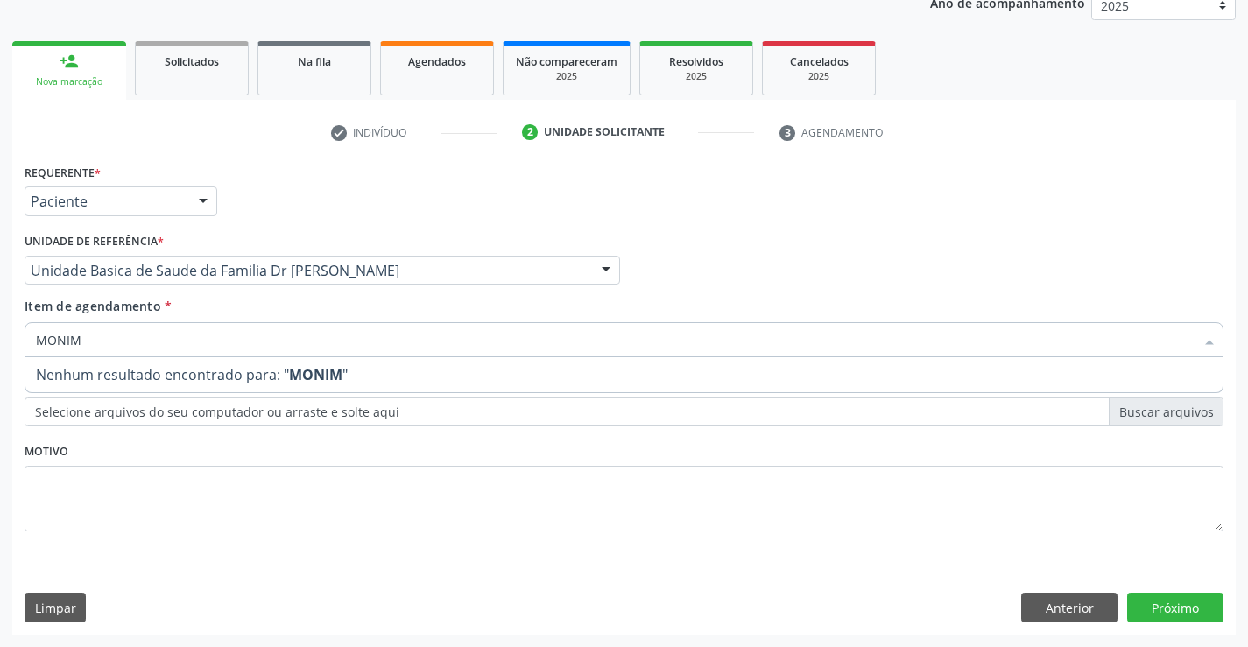
type input "MONI"
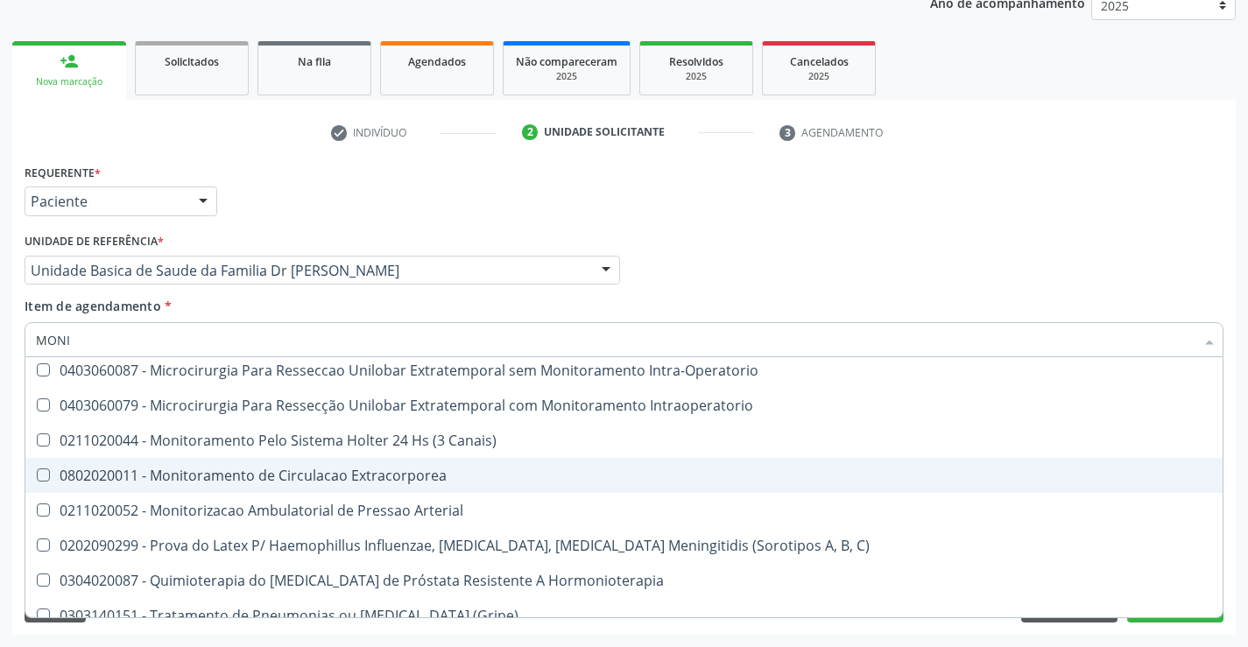
scroll to position [876, 0]
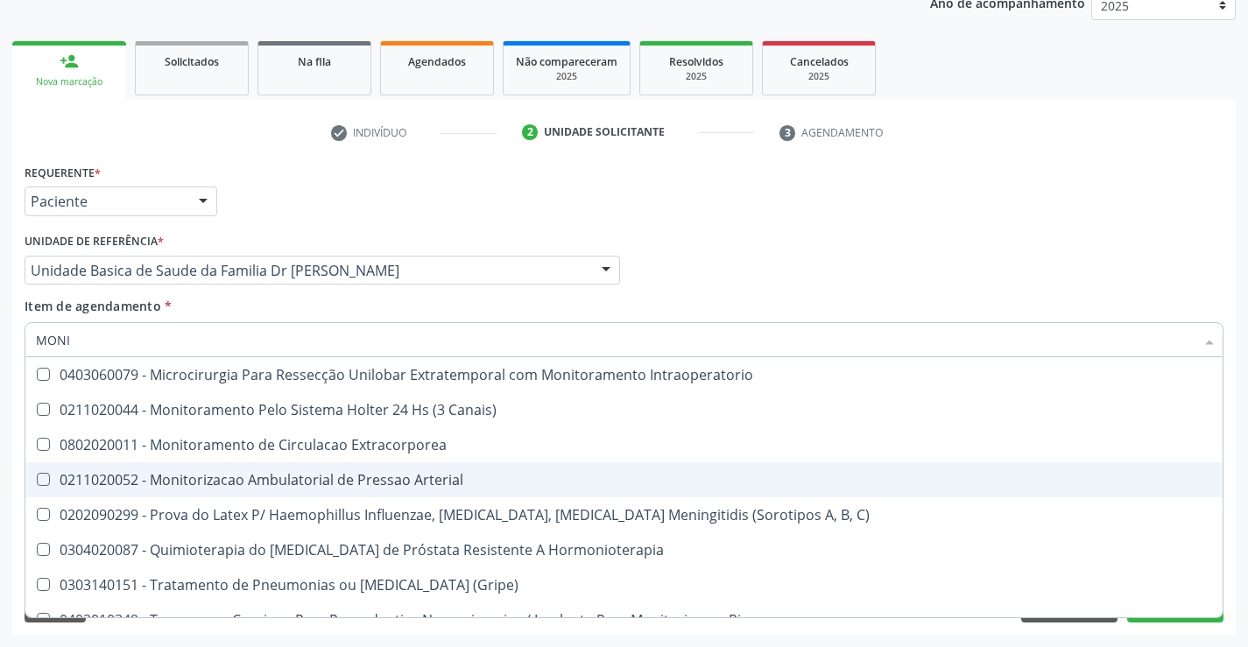
click at [439, 479] on div "0211020052 - Monitorizacao Ambulatorial de Pressao Arterial" at bounding box center [630, 480] width 1189 height 14
checkbox Arterial "true"
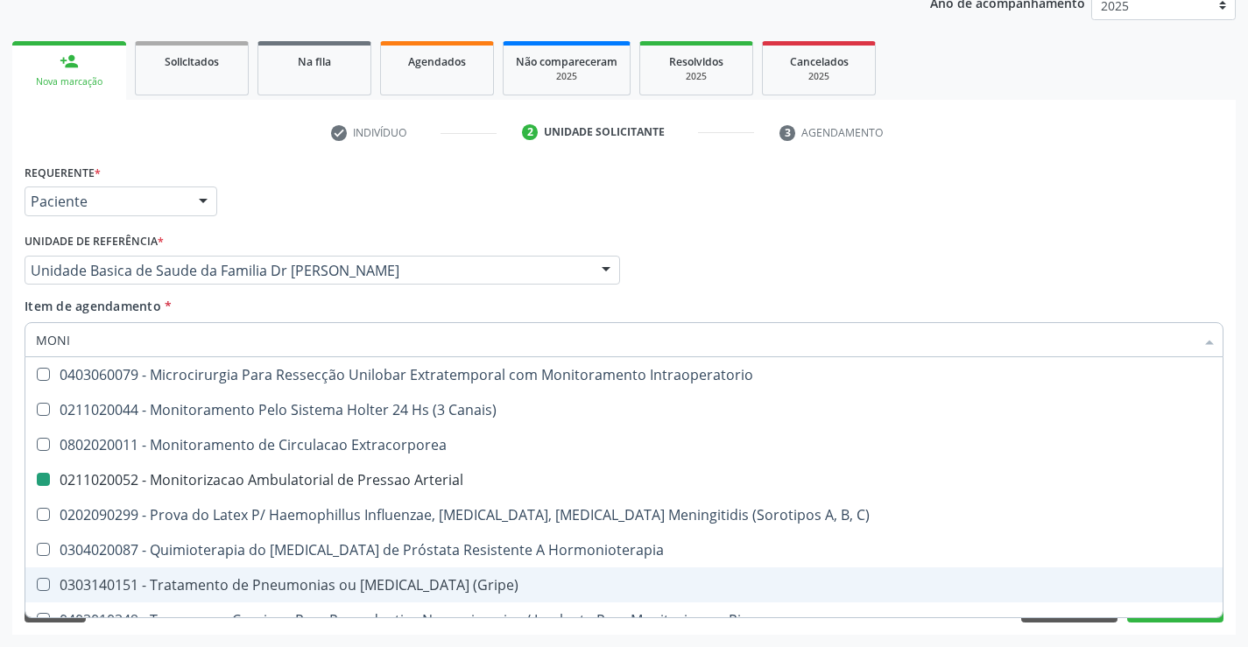
click at [1192, 623] on div "Requerente * Paciente Médico(a) Enfermeiro(a) Paciente Nenhum resultado encontr…" at bounding box center [623, 397] width 1223 height 476
checkbox Amonia "true"
checkbox Arterial "false"
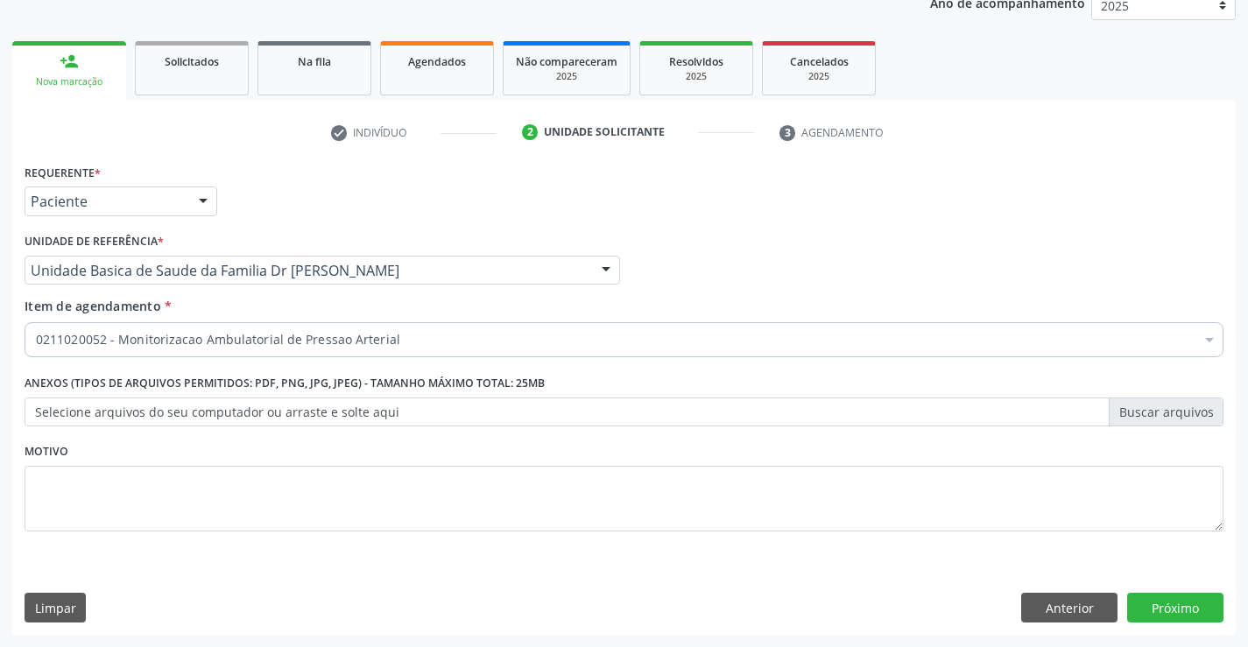
scroll to position [0, 0]
click at [1190, 614] on button "Próximo" at bounding box center [1175, 608] width 96 height 30
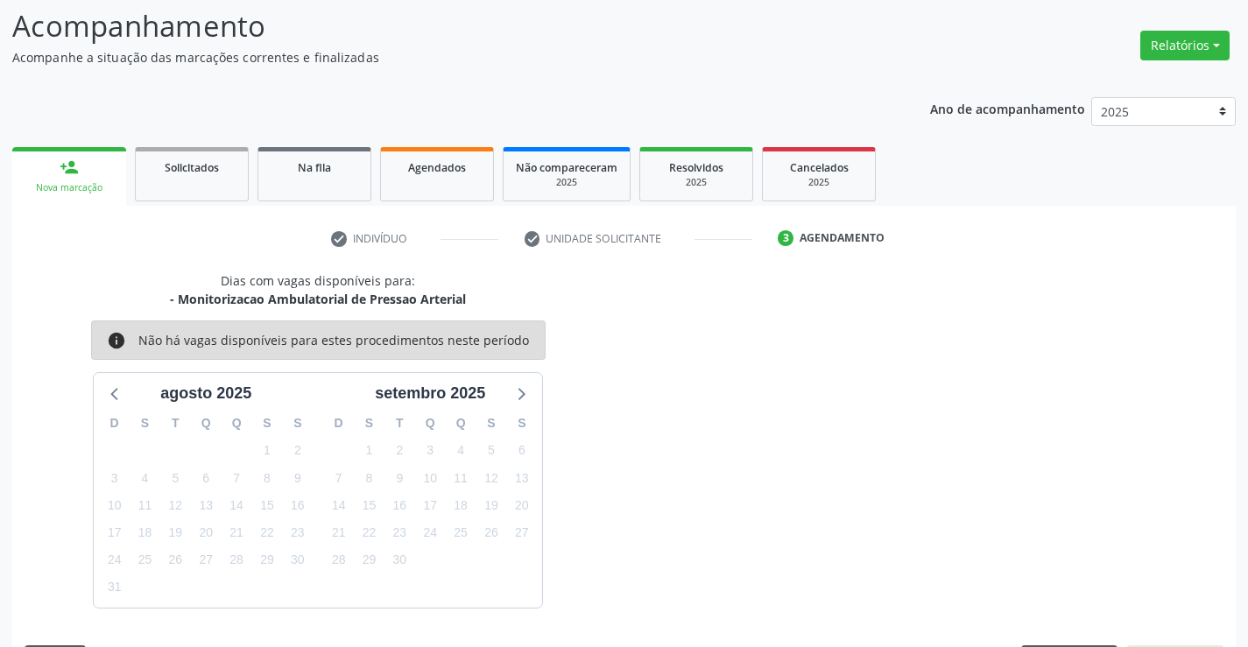
scroll to position [166, 0]
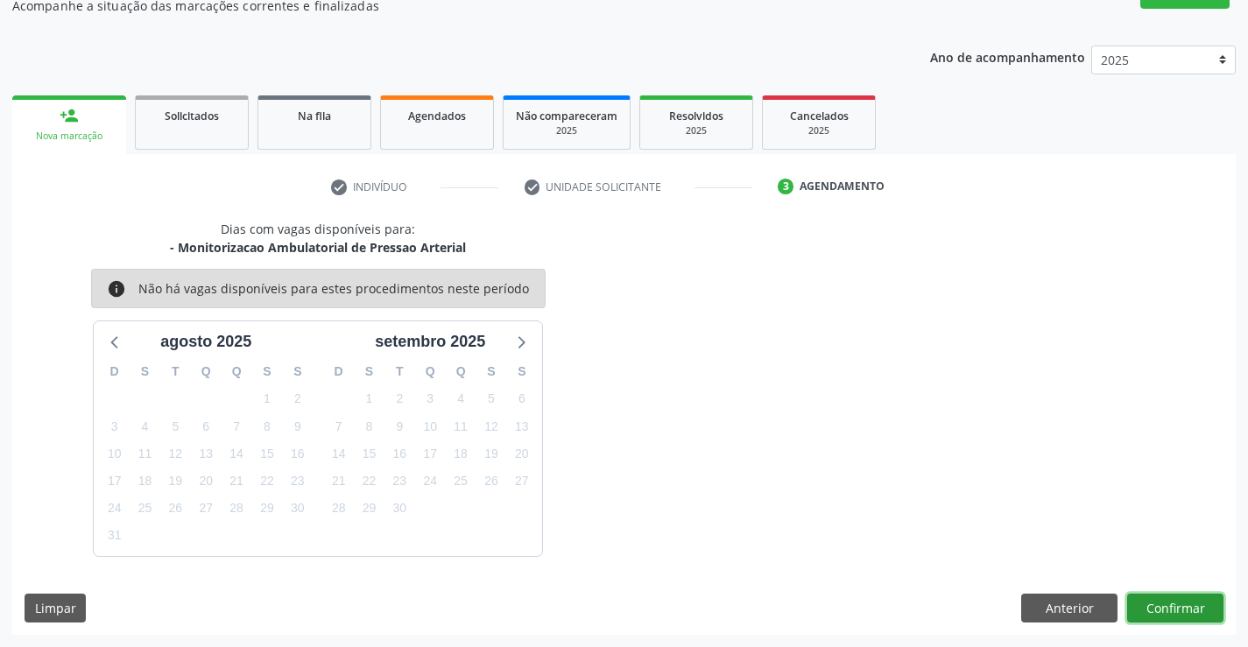
click at [1190, 612] on button "Confirmar" at bounding box center [1175, 609] width 96 height 30
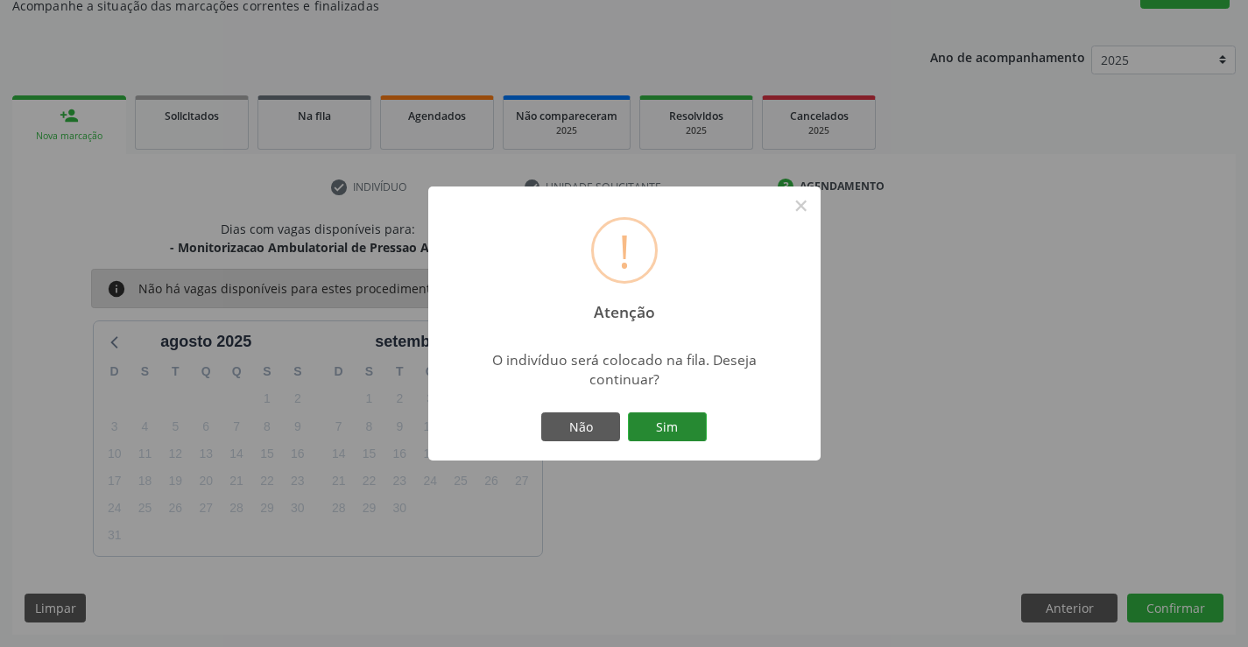
click at [688, 422] on button "Sim" at bounding box center [667, 427] width 79 height 30
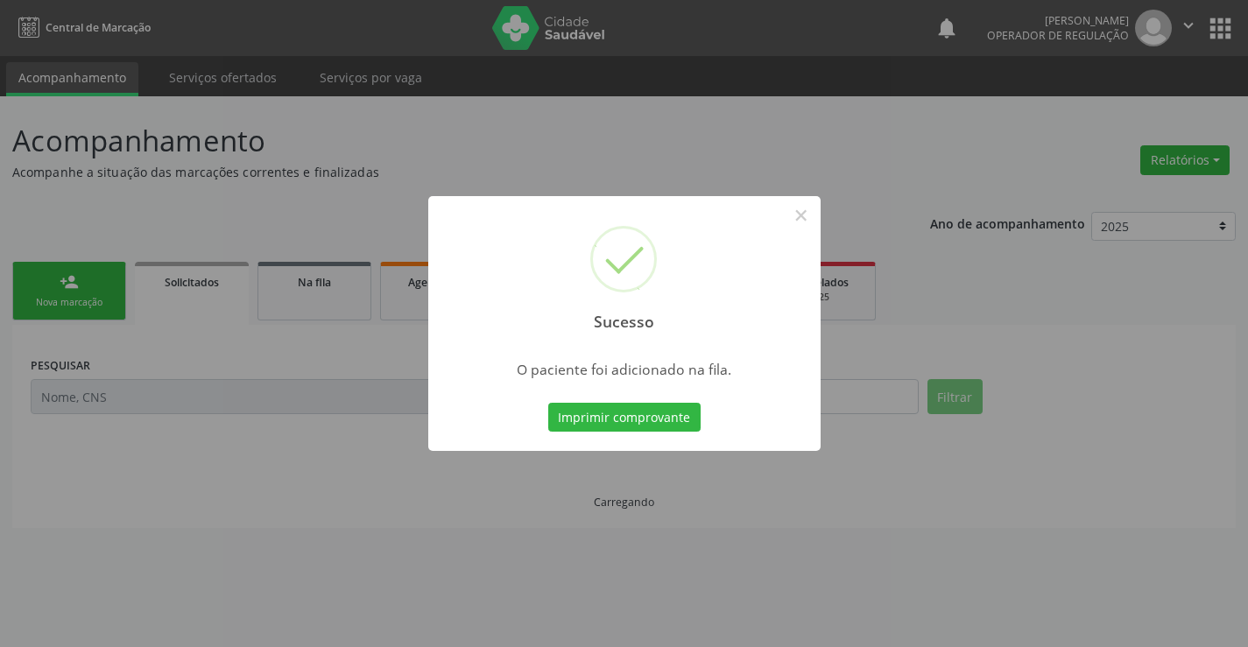
scroll to position [0, 0]
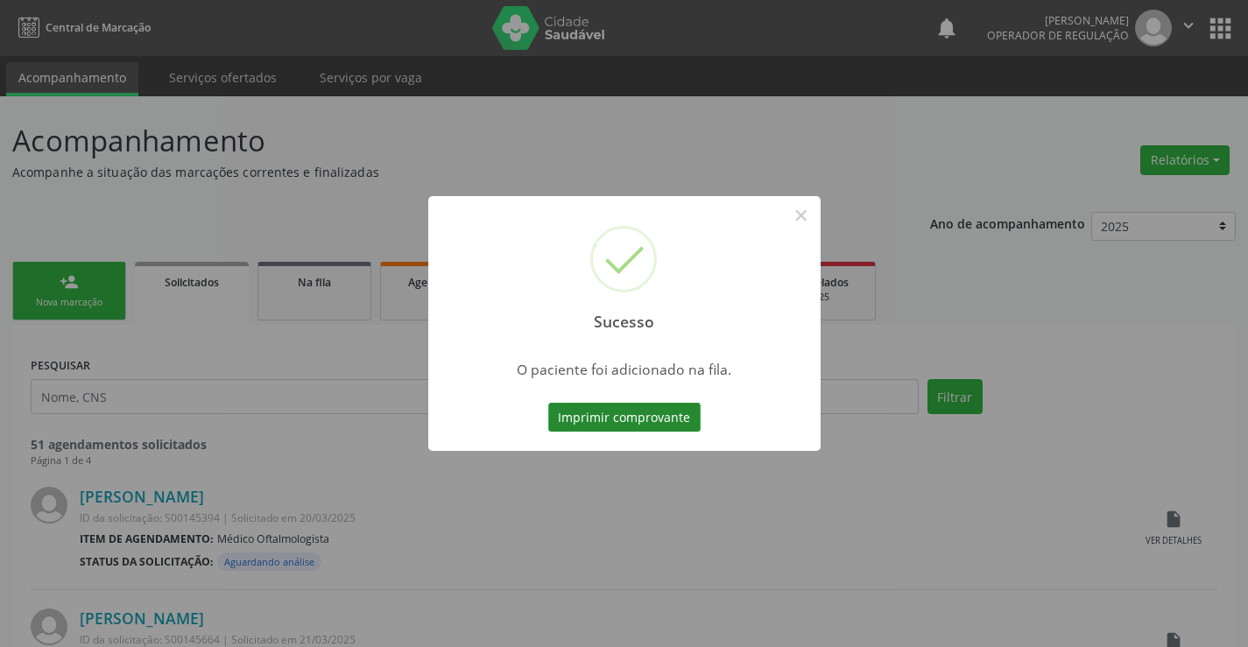
click at [659, 417] on button "Imprimir comprovante" at bounding box center [624, 418] width 152 height 30
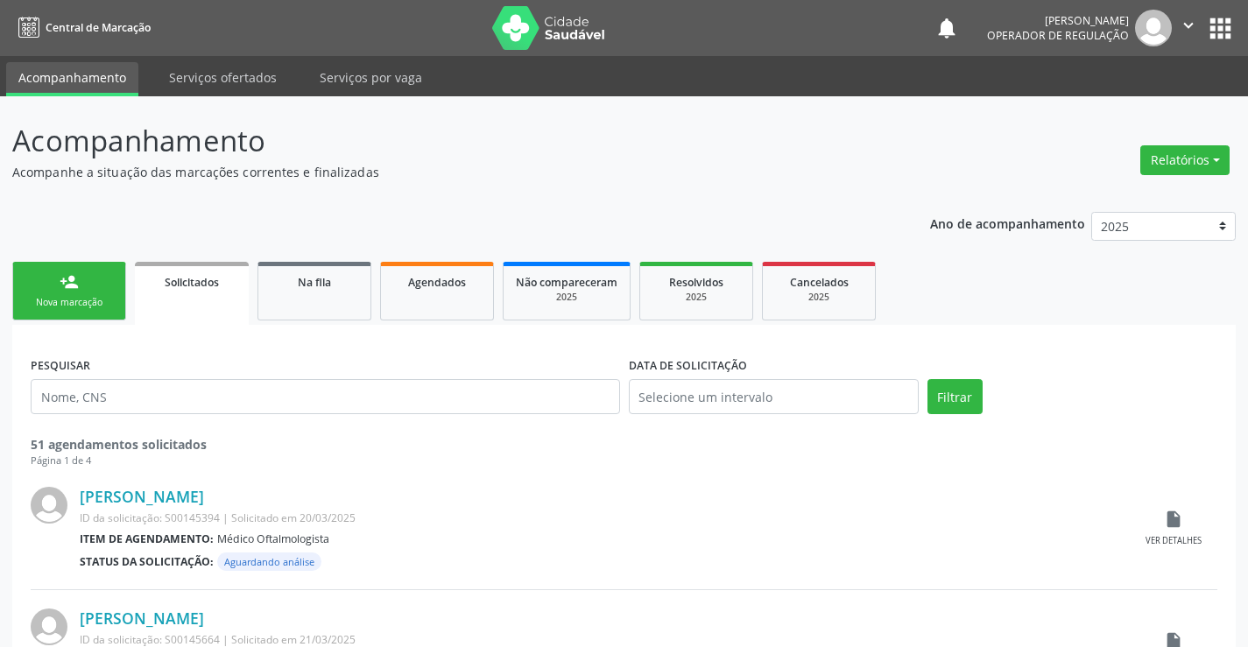
click at [84, 301] on div "Nova marcação" at bounding box center [69, 302] width 88 height 13
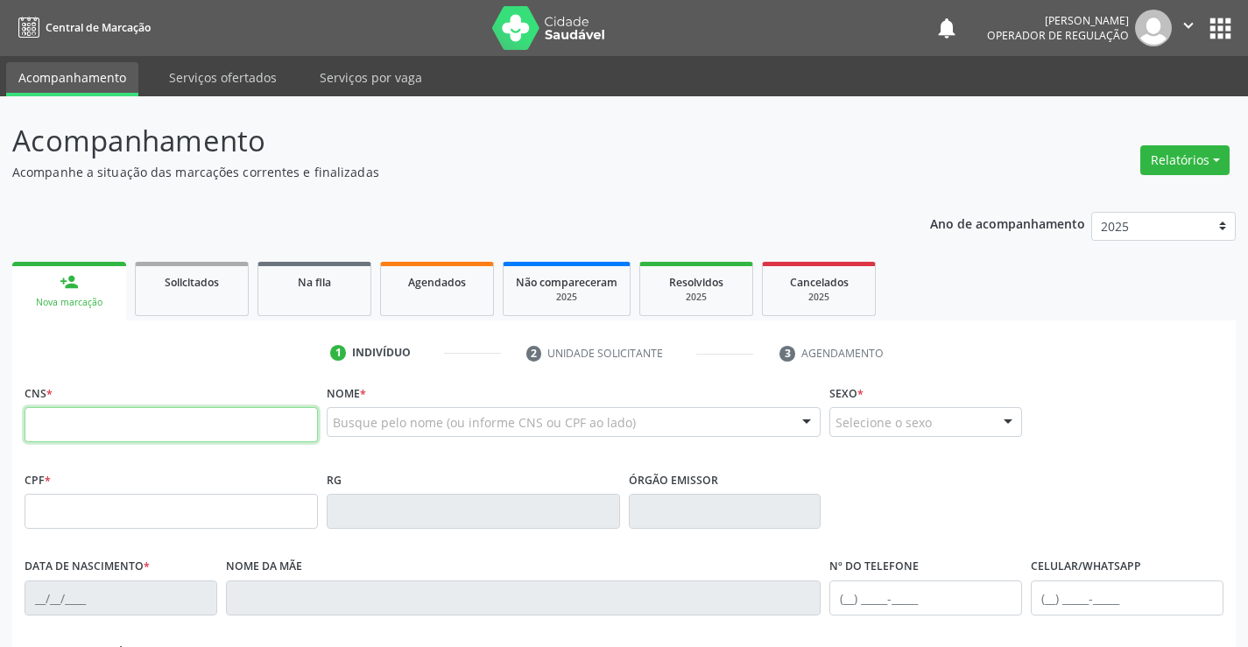
click at [125, 418] on input "text" at bounding box center [171, 424] width 293 height 35
type input "706 2030 8036 5463"
type input "50527145"
type input "30/05/2004"
type input "(74) 99148-0318"
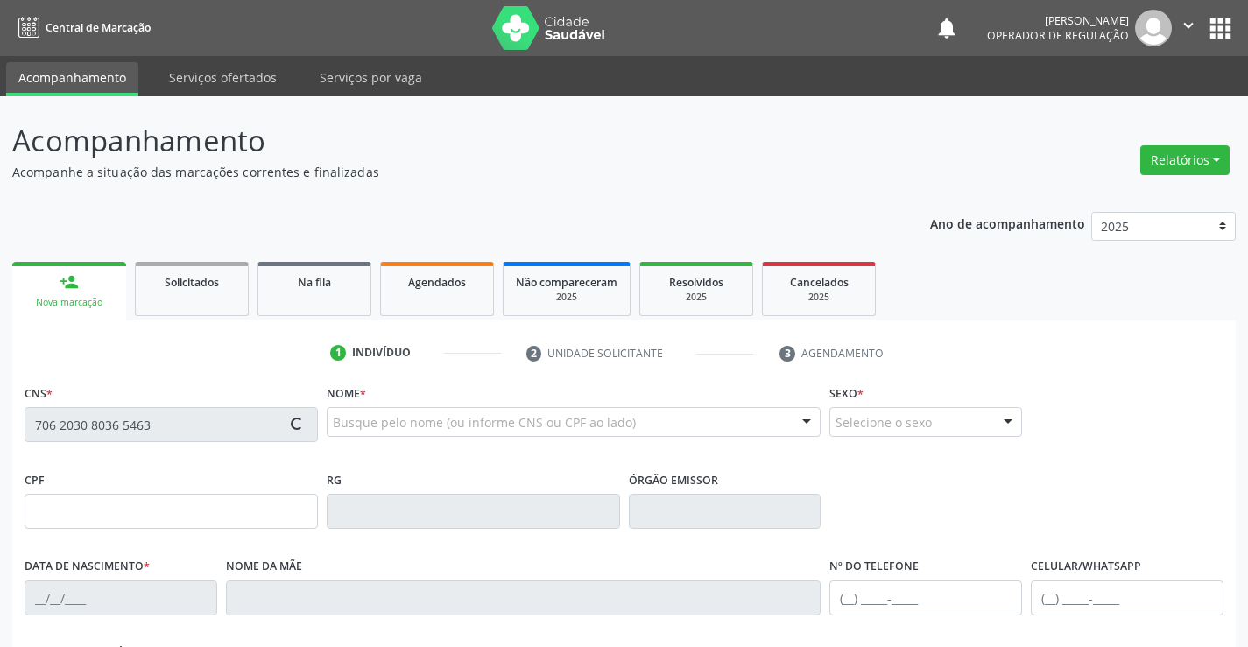
type input "S/N"
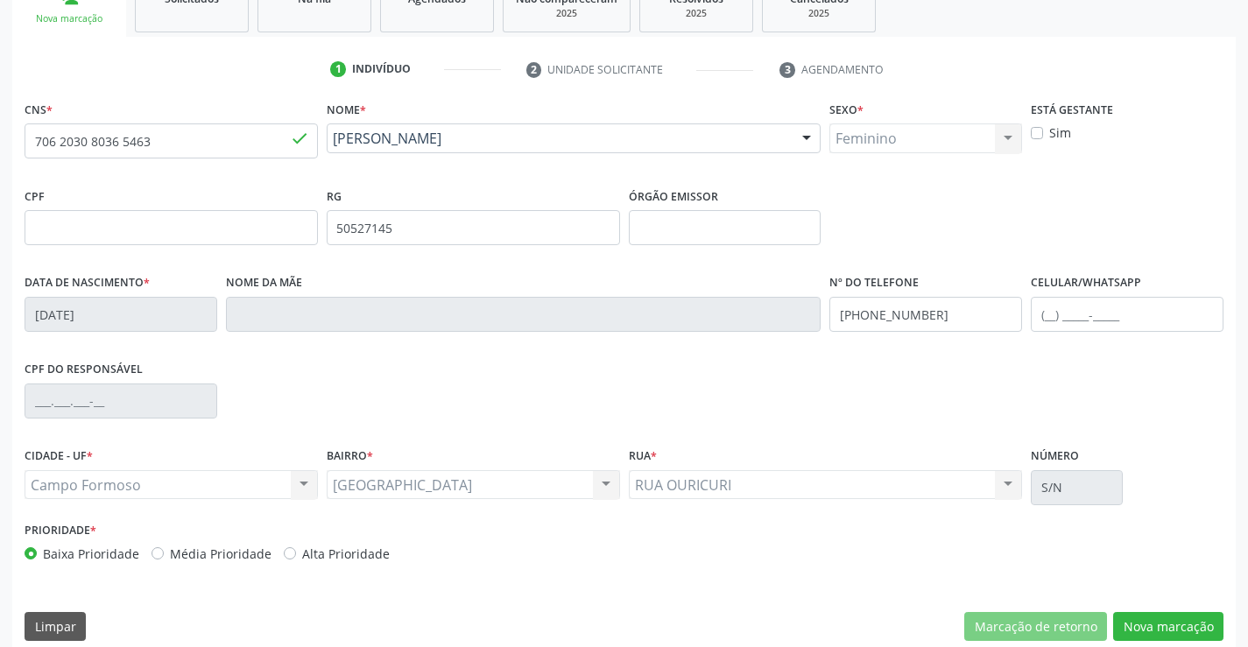
scroll to position [302, 0]
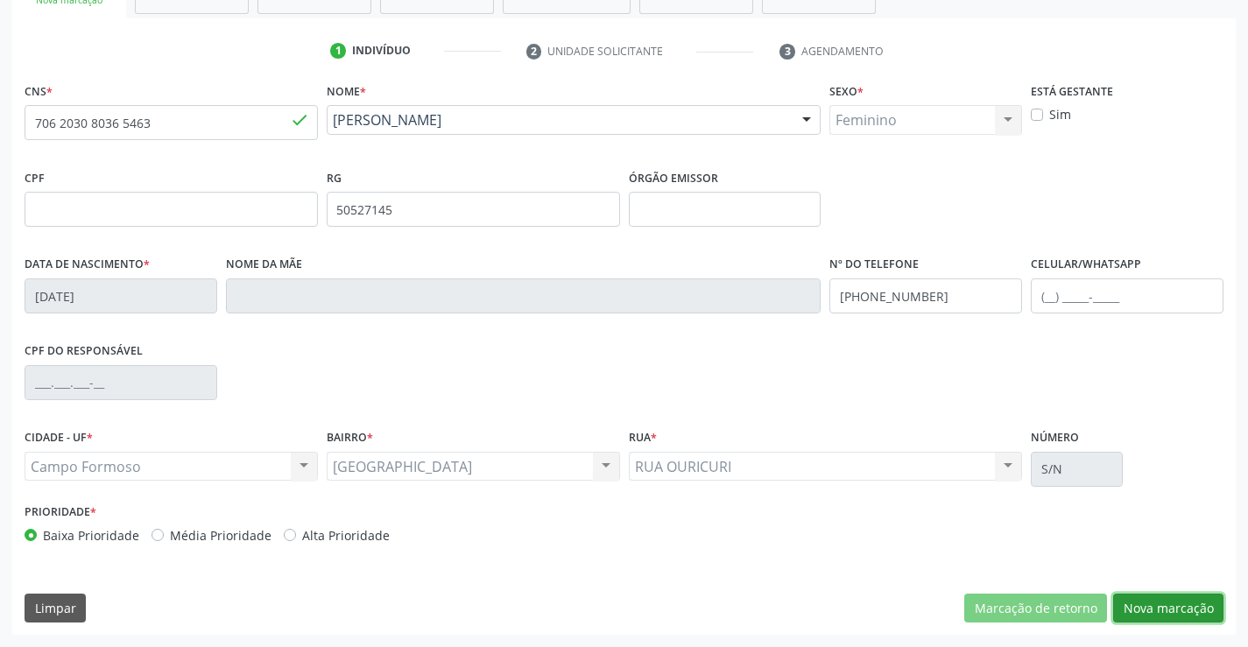
click at [1174, 611] on button "Nova marcação" at bounding box center [1168, 609] width 110 height 30
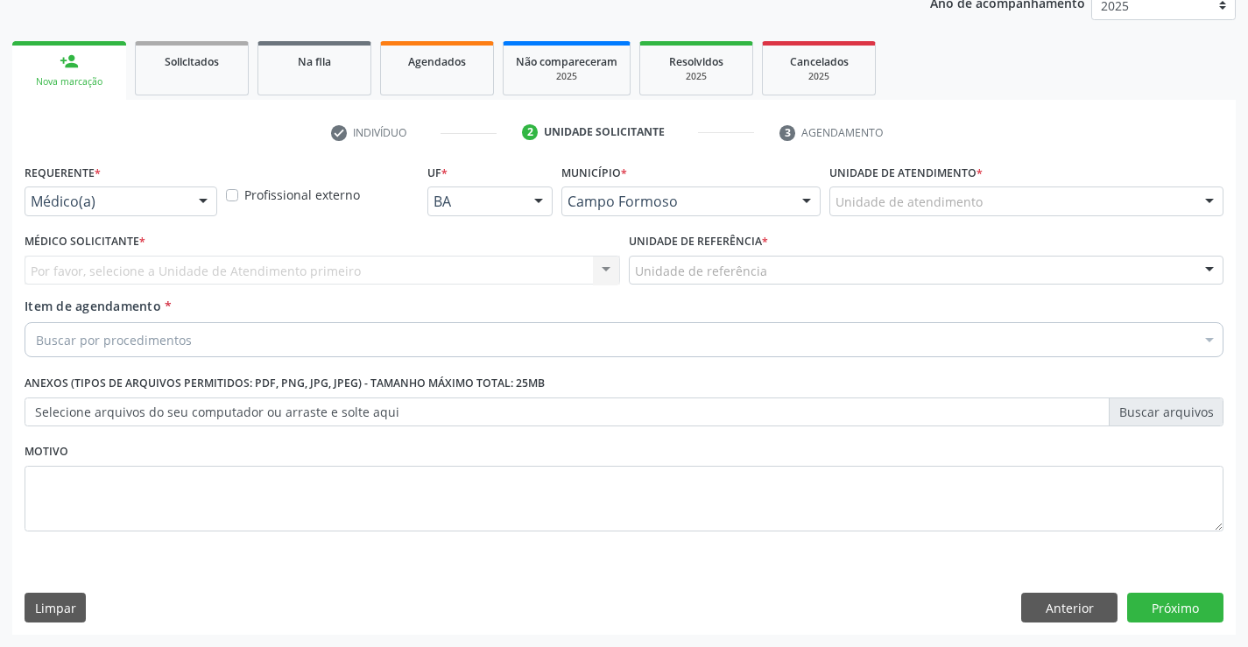
scroll to position [221, 0]
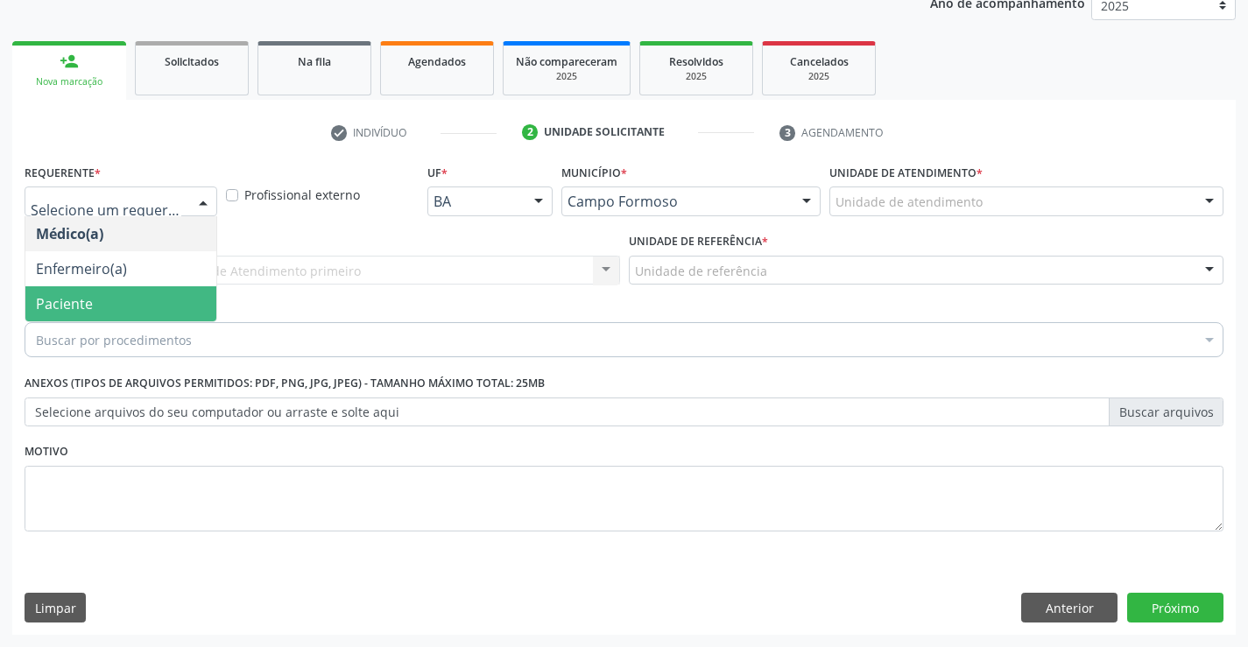
click at [121, 304] on span "Paciente" at bounding box center [120, 303] width 191 height 35
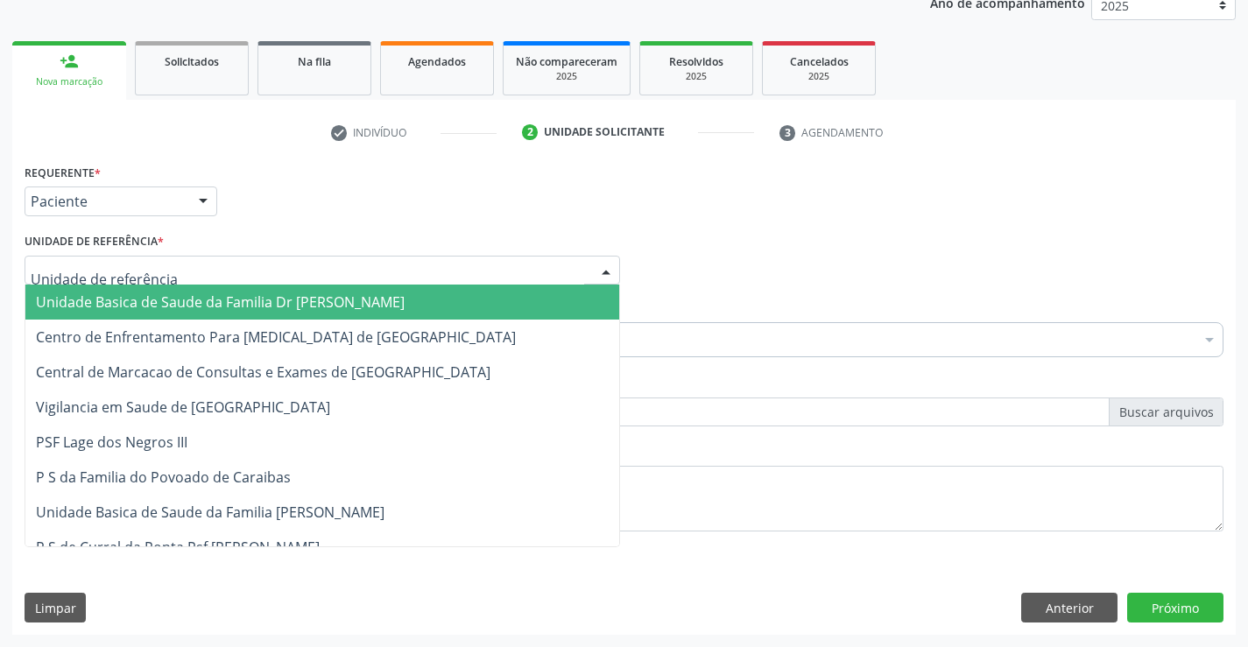
click at [133, 299] on span "Unidade Basica de Saude da Familia Dr [PERSON_NAME]" at bounding box center [220, 301] width 369 height 19
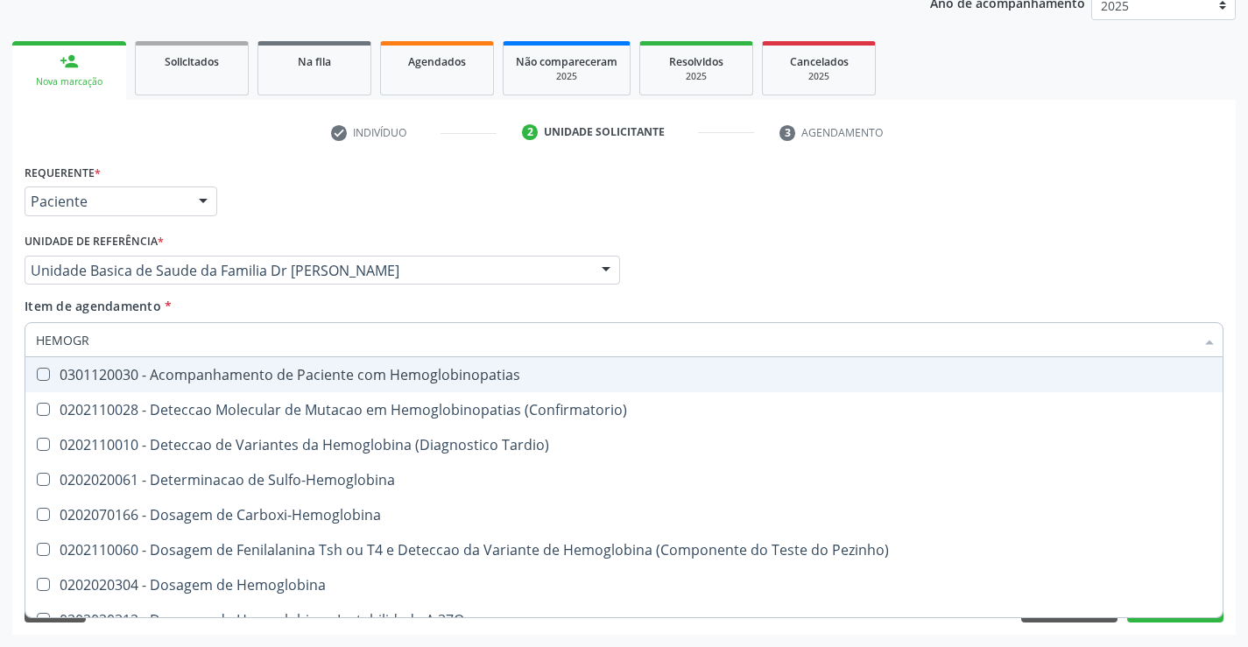
type input "HEMOGRA"
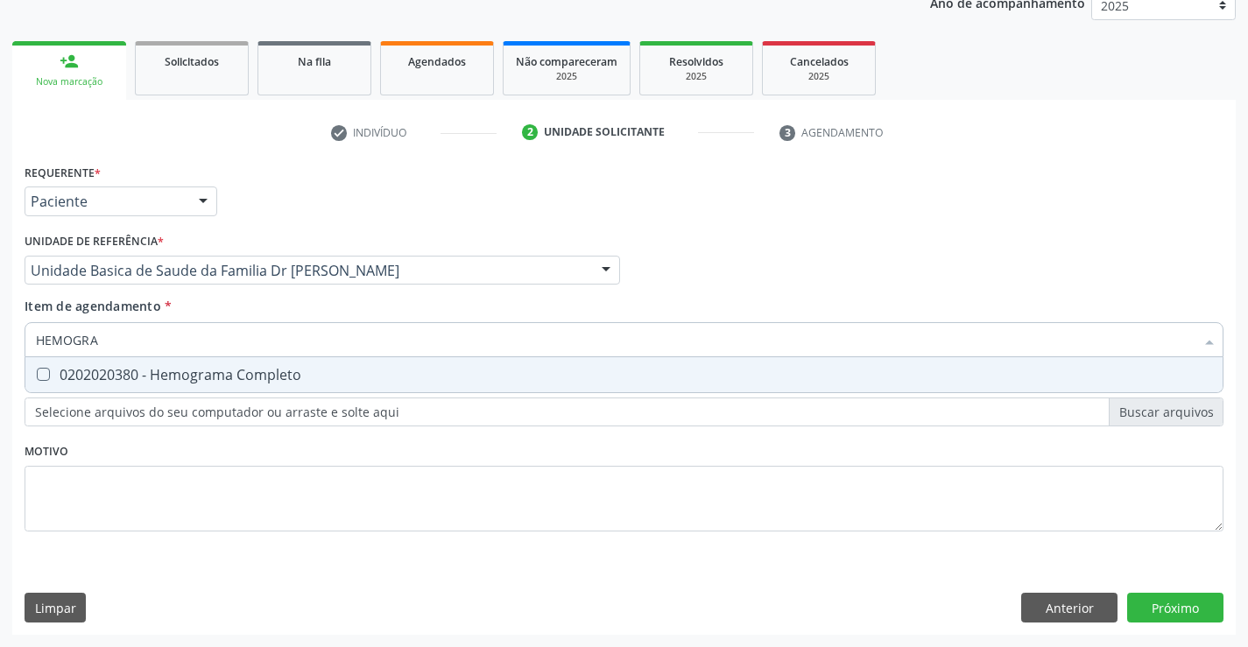
click at [117, 377] on div "0202020380 - Hemograma Completo" at bounding box center [624, 375] width 1176 height 14
checkbox Completo "true"
click at [71, 462] on div "Requerente * Paciente Médico(a) Enfermeiro(a) Paciente Nenhum resultado encontr…" at bounding box center [624, 357] width 1199 height 397
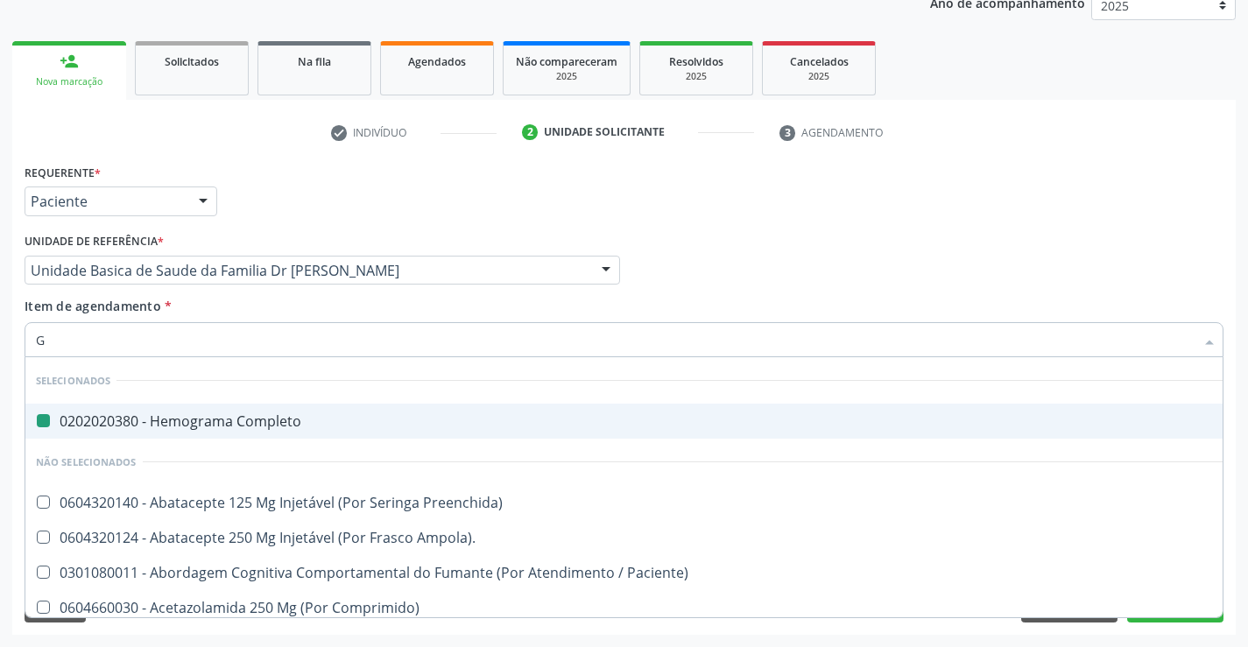
type input "GL"
checkbox Completo "false"
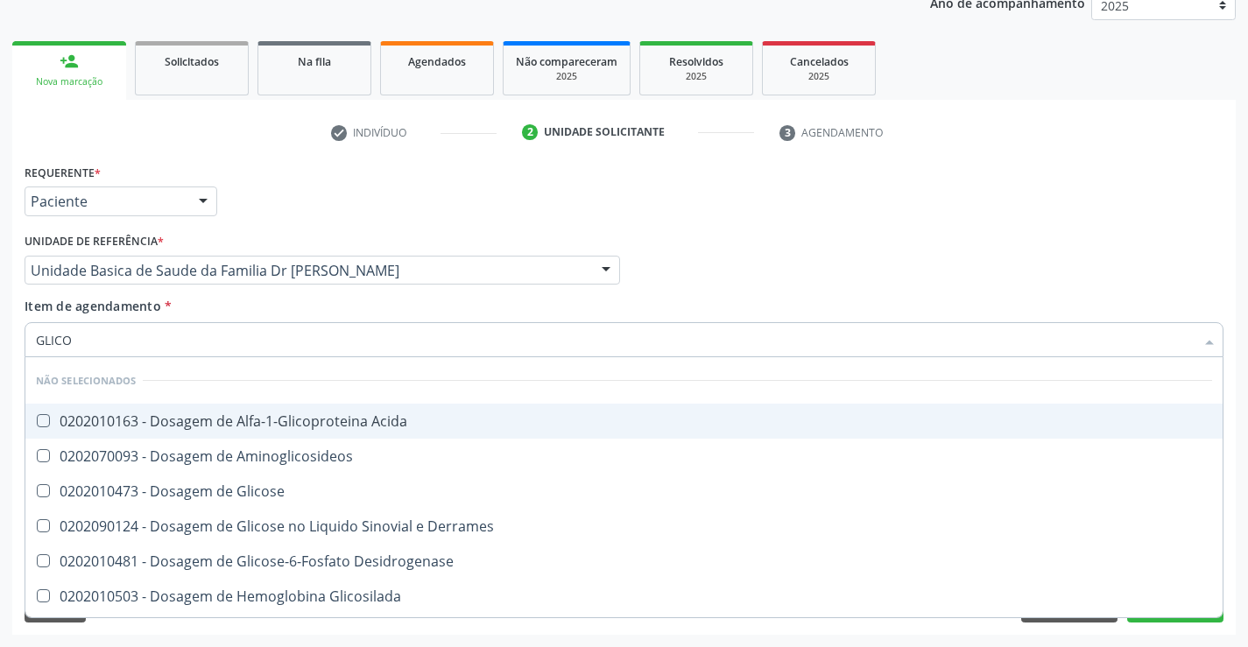
type input "GLICOS"
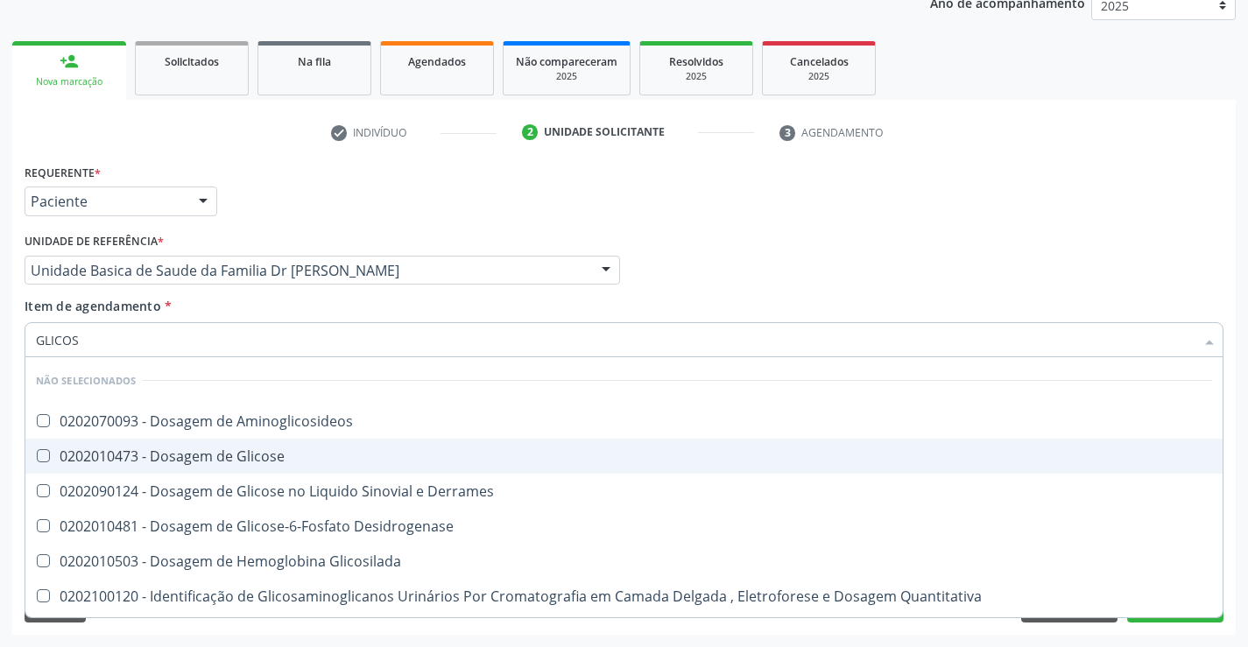
click at [254, 457] on div "0202010473 - Dosagem de Glicose" at bounding box center [624, 456] width 1176 height 14
checkbox Glicose "true"
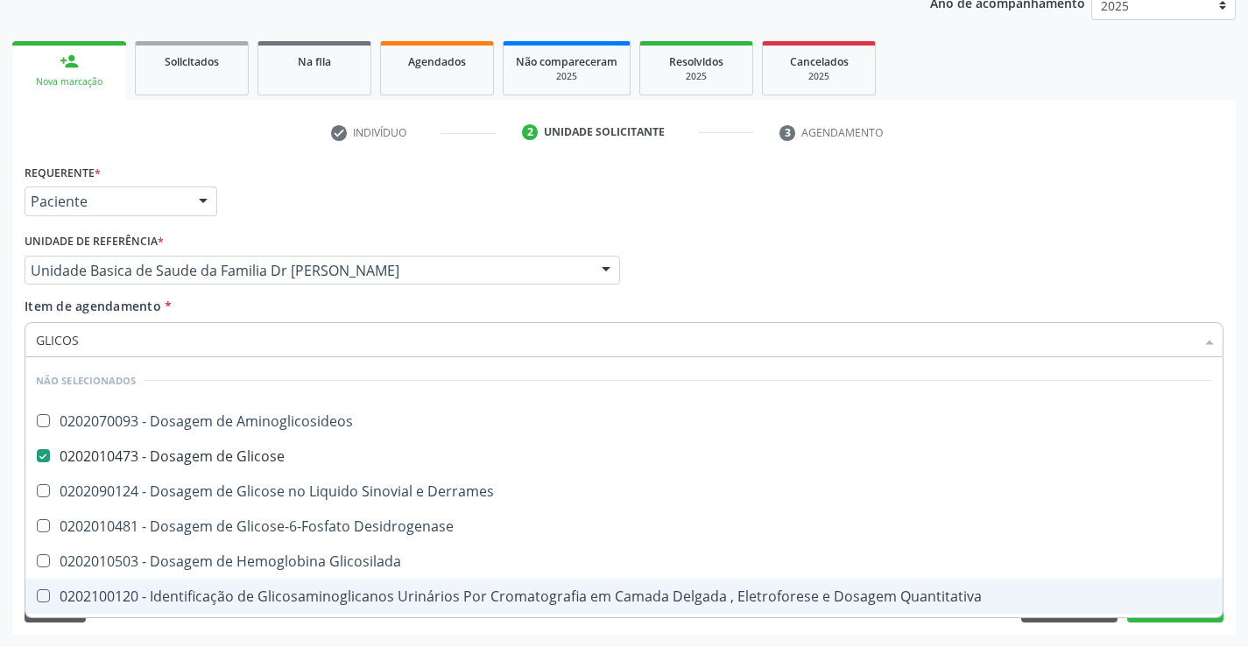
type input "GLICOS"
click at [127, 634] on div "Requerente * Paciente Médico(a) Enfermeiro(a) Paciente Nenhum resultado encontr…" at bounding box center [623, 397] width 1223 height 476
checkbox Aminoglicosideos "true"
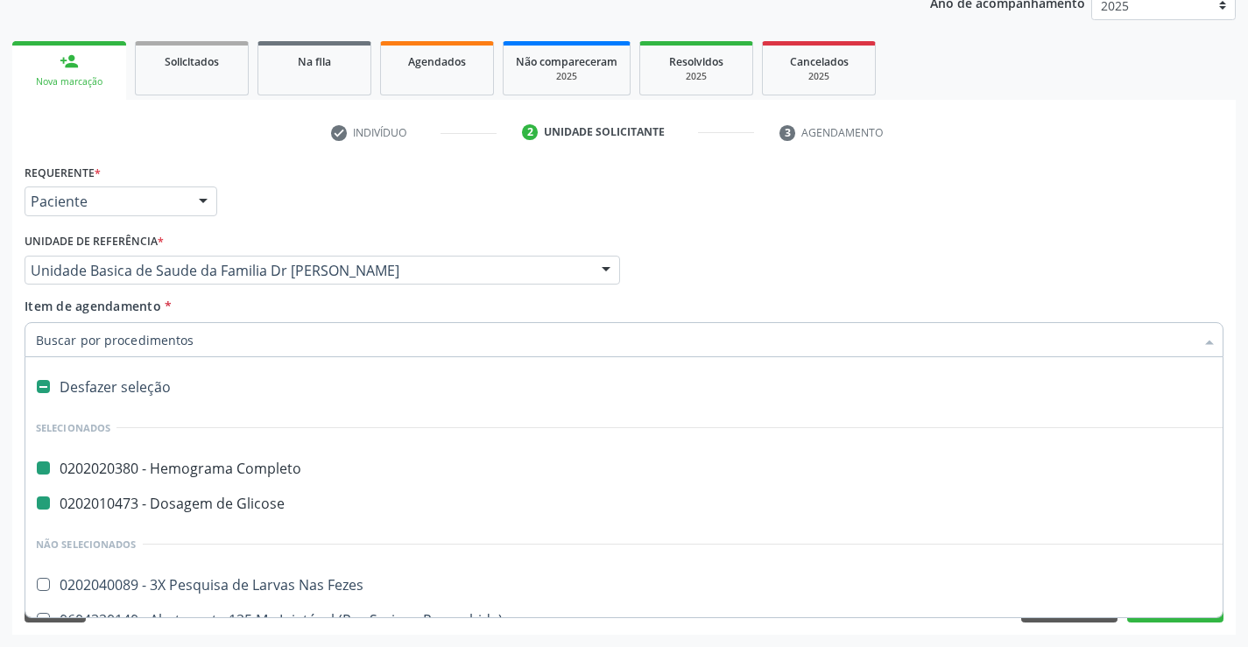
type input "U"
checkbox Completo "false"
checkbox Glicose "false"
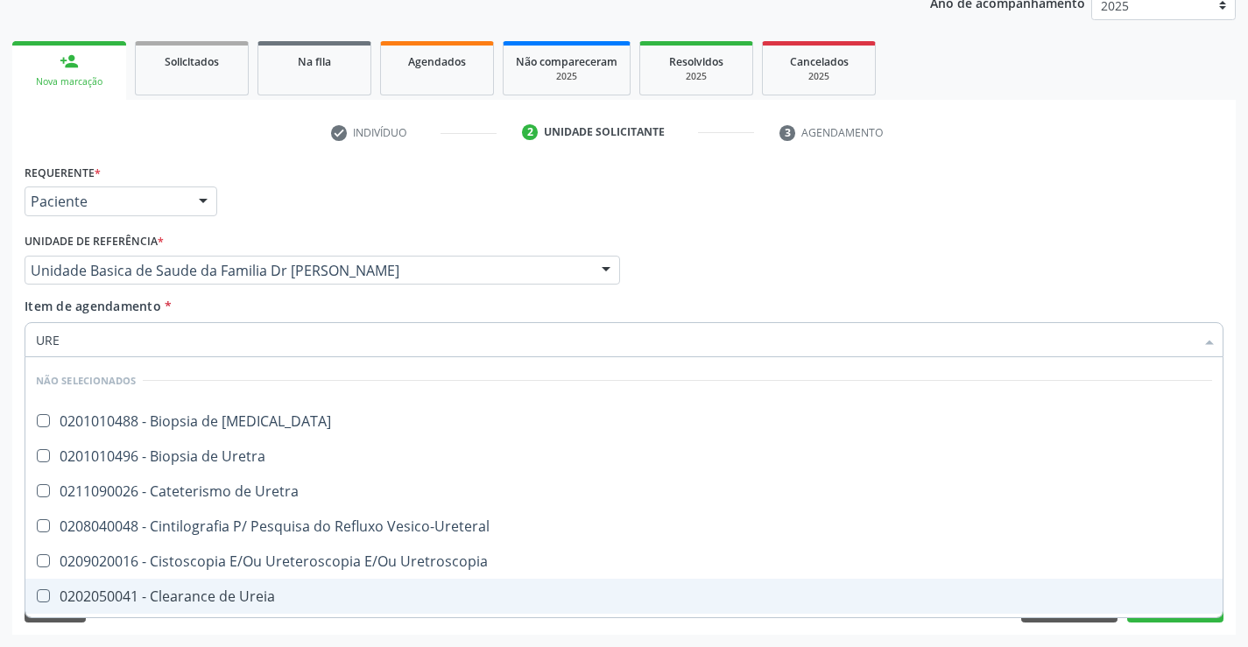
type input "UREI"
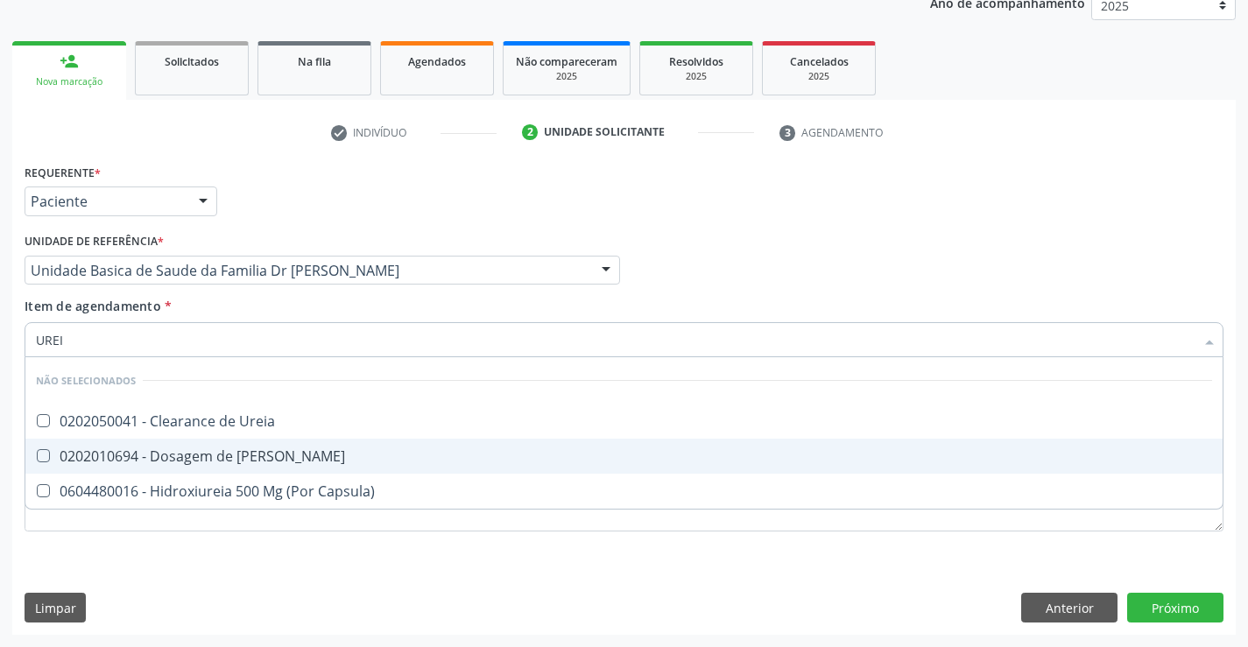
click at [192, 452] on div "0202010694 - Dosagem de [PERSON_NAME]" at bounding box center [624, 456] width 1176 height 14
checkbox Ureia "true"
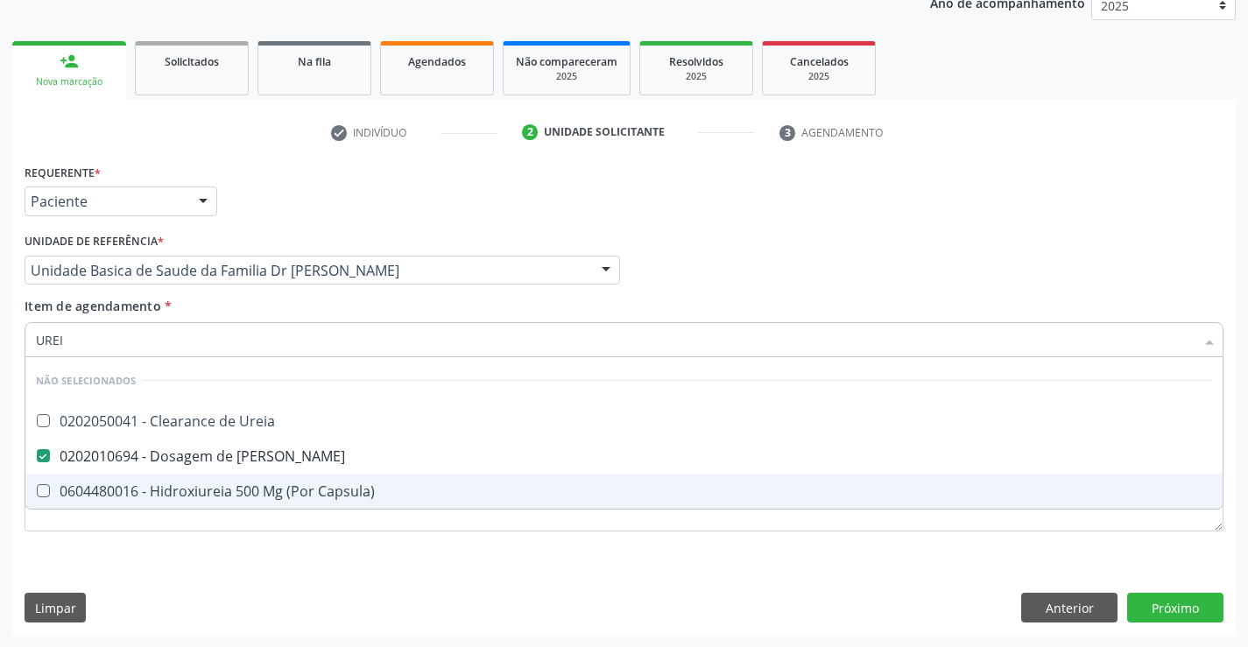
click at [96, 561] on div "Requerente * Paciente Médico(a) Enfermeiro(a) Paciente Nenhum resultado encontr…" at bounding box center [623, 397] width 1223 height 476
checkbox Ureia "true"
checkbox Capsula\) "true"
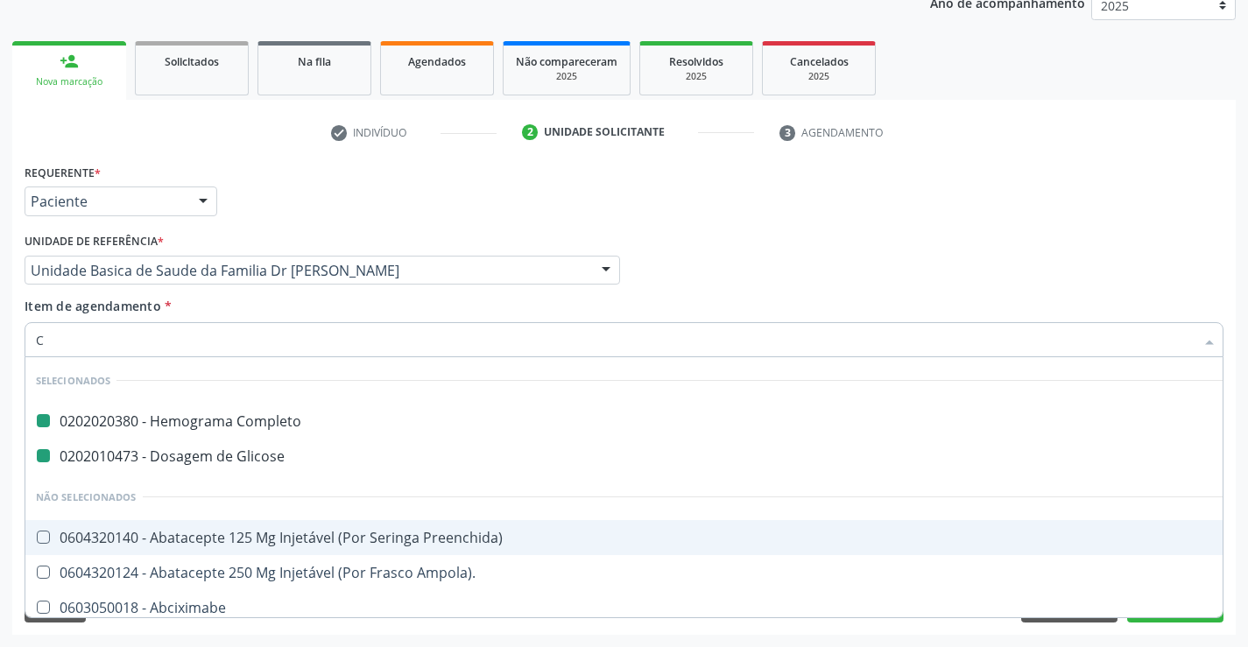
type input "CR"
checkbox Completo "false"
checkbox Glicose "false"
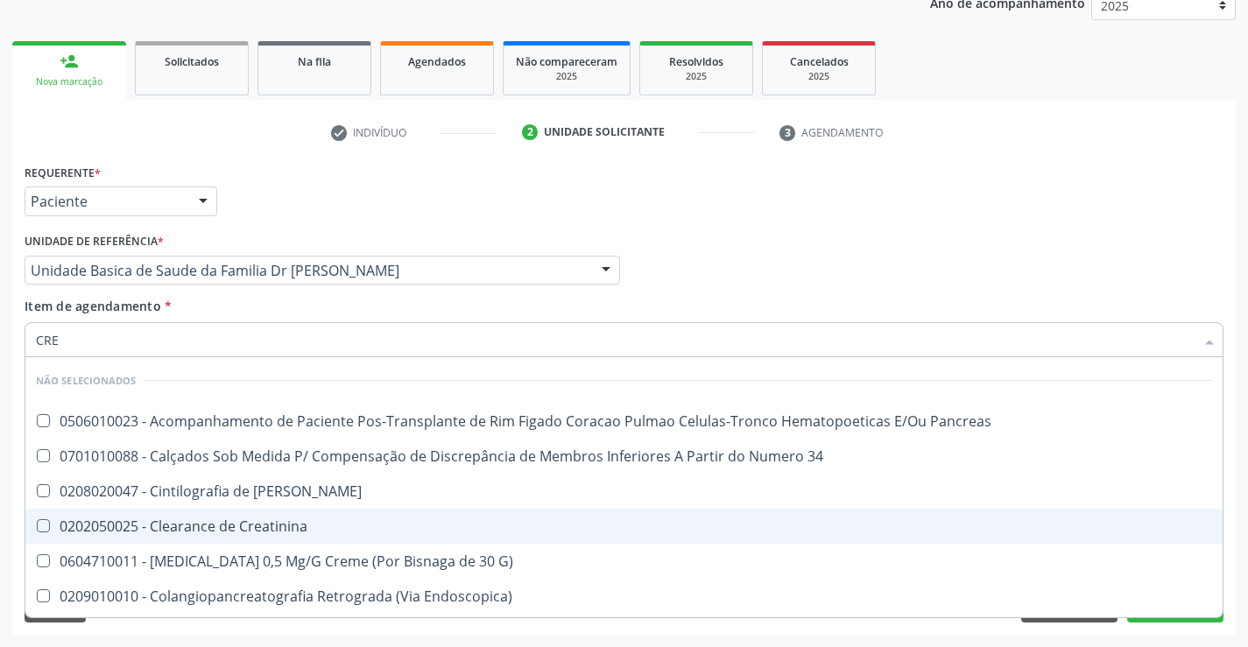
type input "CREA"
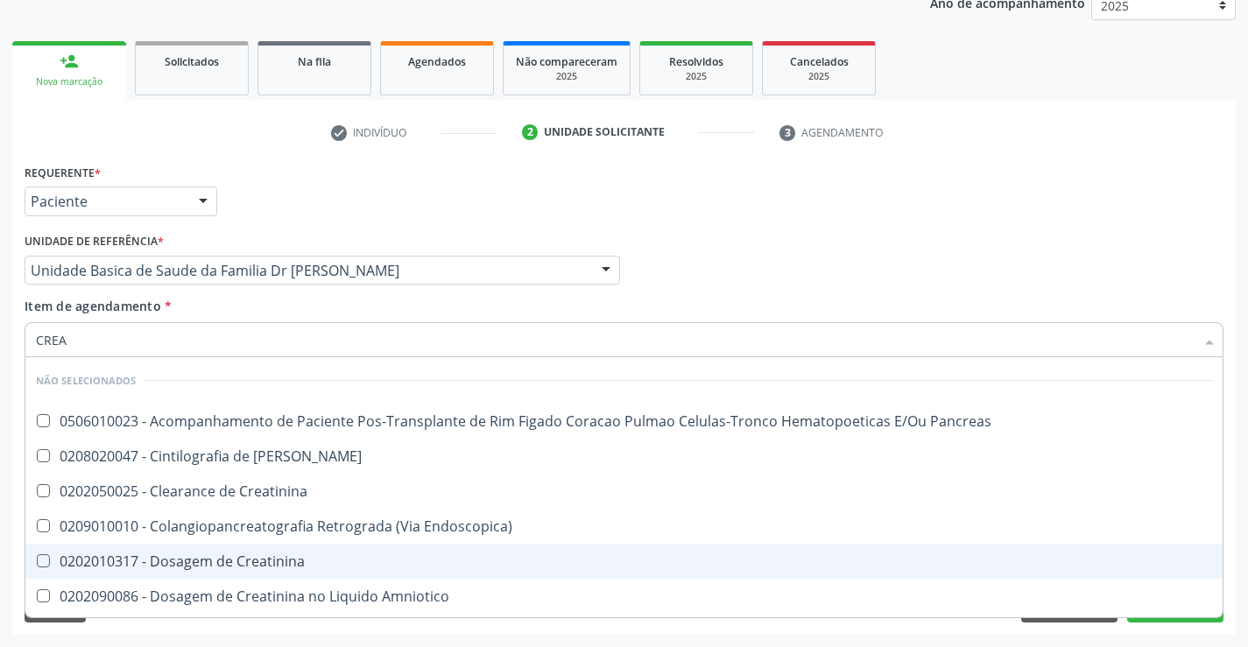
click at [250, 566] on div "0202010317 - Dosagem de Creatinina" at bounding box center [624, 561] width 1176 height 14
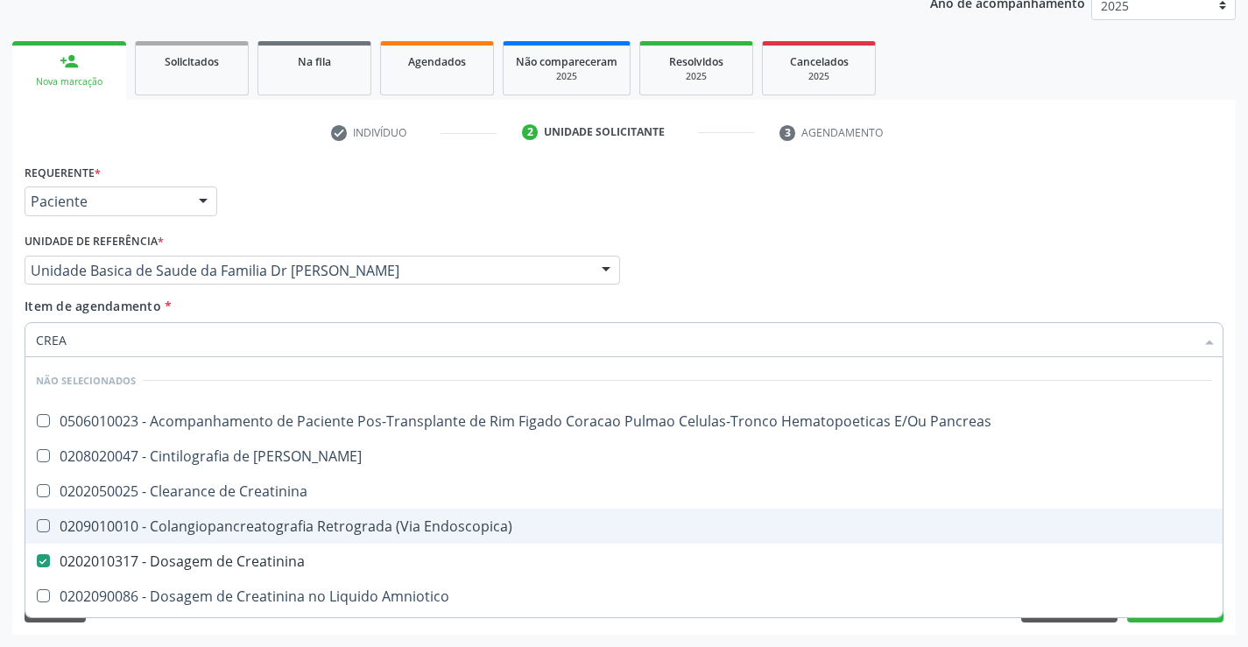
checkbox Creatinina "true"
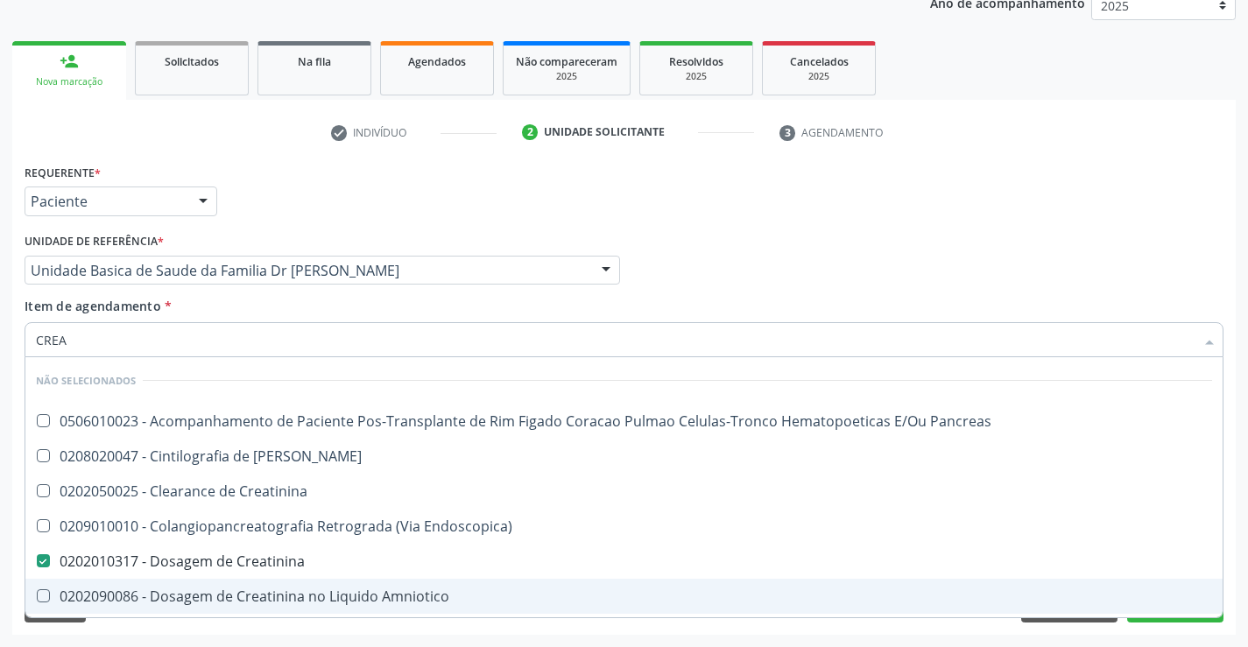
click at [145, 631] on div "Requerente * Paciente Médico(a) Enfermeiro(a) Paciente Nenhum resultado encontr…" at bounding box center [623, 397] width 1223 height 476
checkbox Pancreas "true"
checkbox Endoscopica\) "true"
checkbox Creatinina "true"
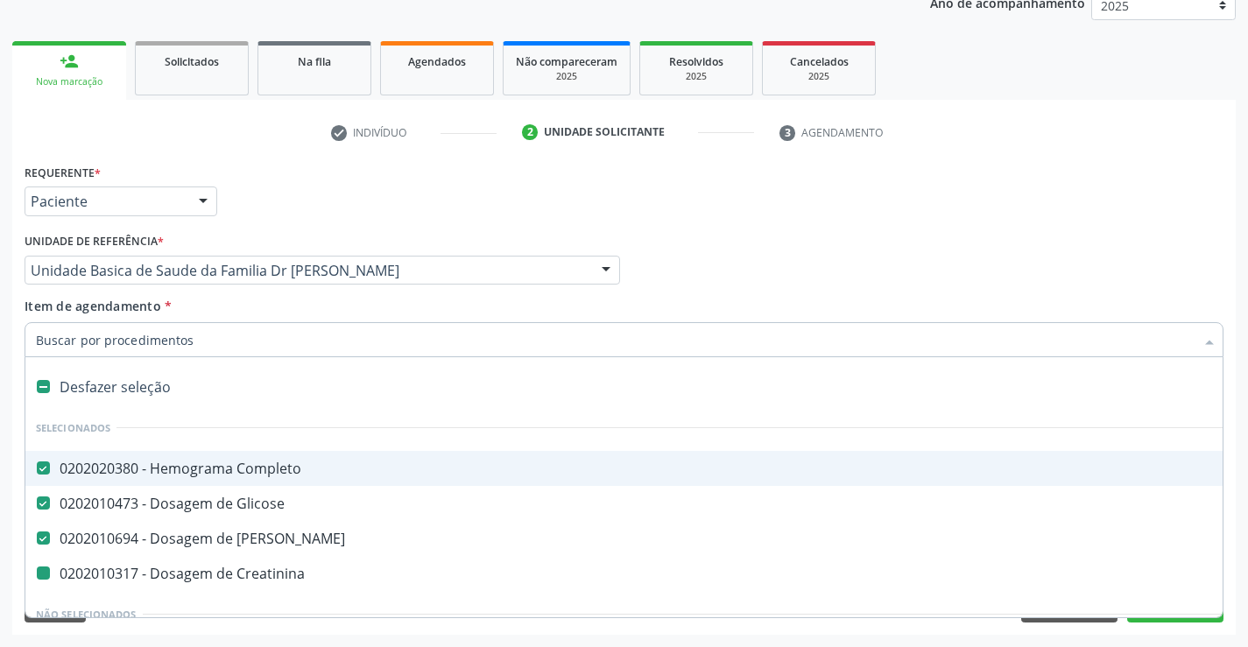
type input "T"
checkbox Creatinina "false"
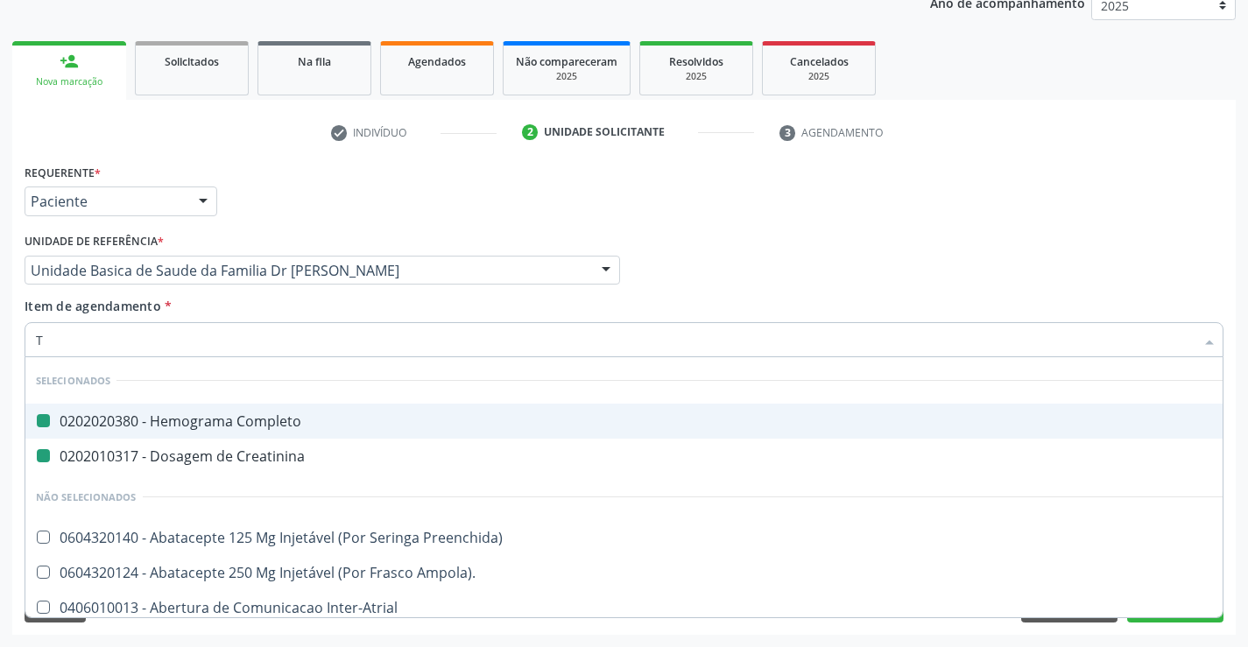
type input "TG"
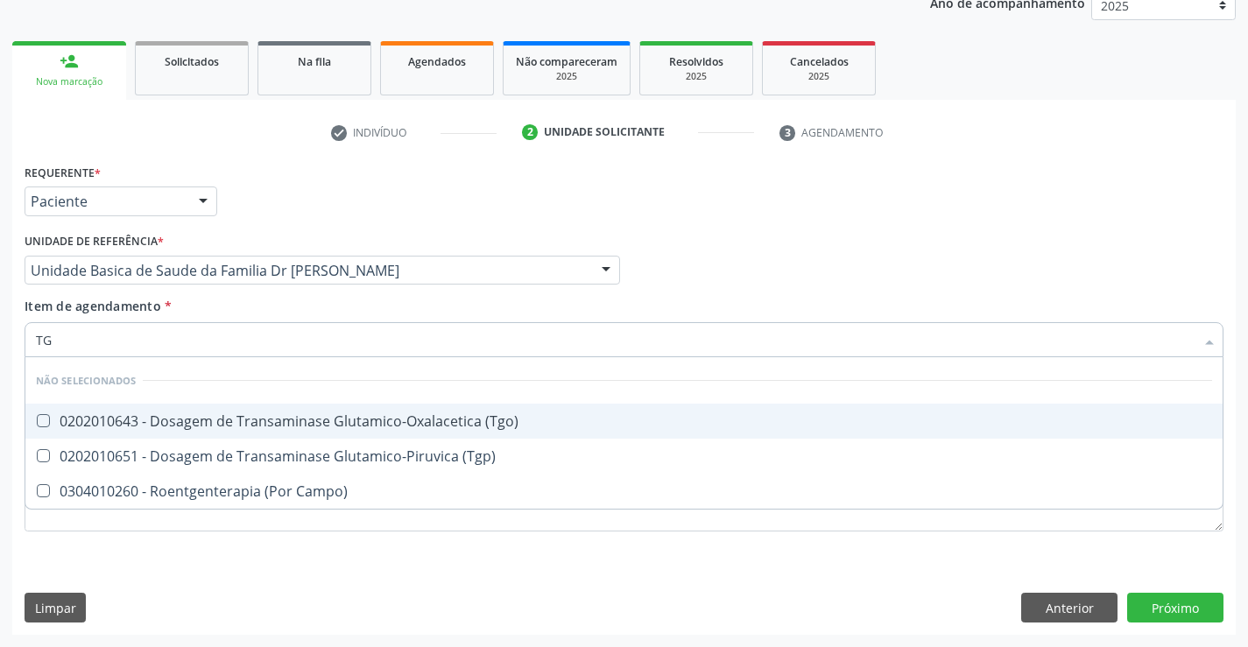
checkbox \(Tgo\) "false"
checkbox \(Tgp\) "false"
click at [194, 418] on div "0202010643 - Dosagem de Transaminase Glutamico-Oxalacetica (Tgo)" at bounding box center [624, 421] width 1176 height 14
checkbox \(Tgo\) "true"
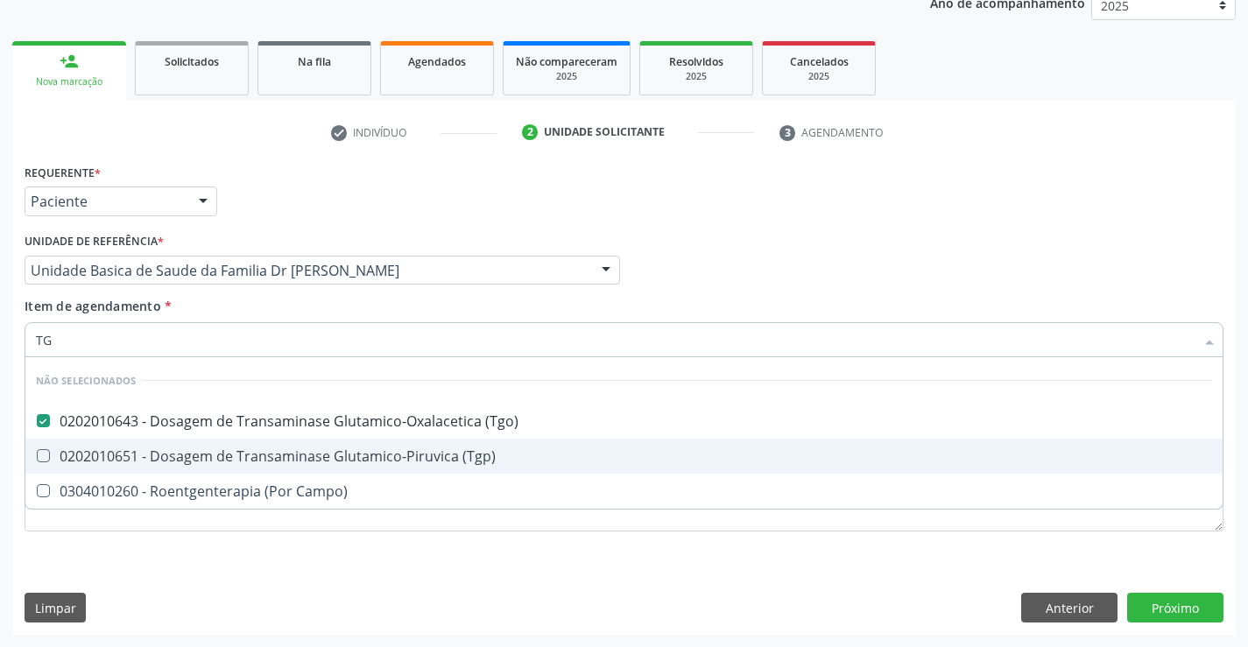
click at [187, 456] on div "0202010651 - Dosagem de Transaminase Glutamico-Piruvica (Tgp)" at bounding box center [624, 456] width 1176 height 14
checkbox \(Tgp\) "true"
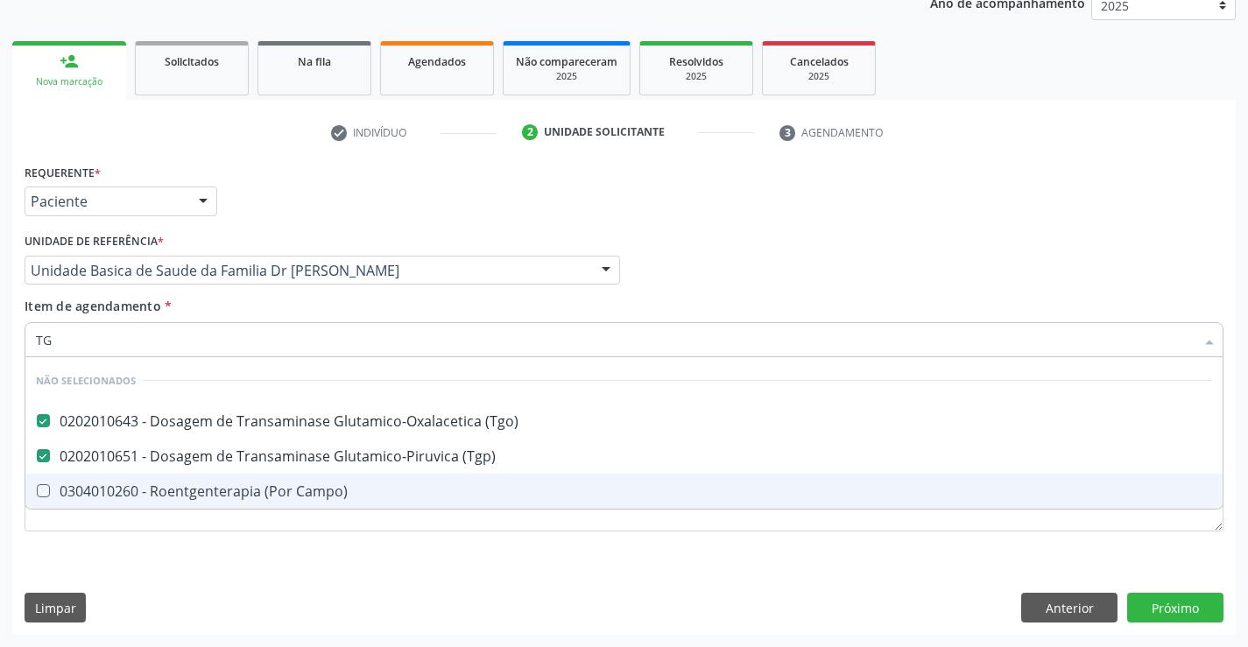
click at [131, 579] on div "Requerente * Paciente Médico(a) Enfermeiro(a) Paciente Nenhum resultado encontr…" at bounding box center [623, 397] width 1223 height 476
checkbox Campo\) "true"
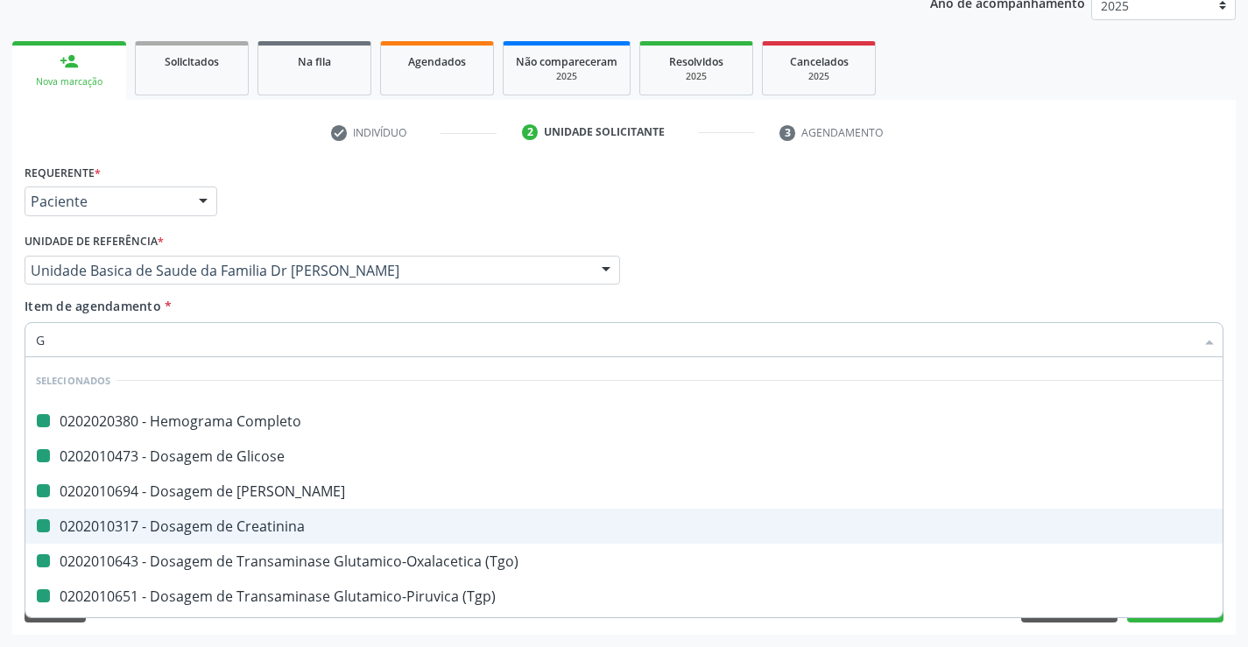
type input "GA"
checkbox Completo "false"
checkbox Glicose "false"
checkbox Ureia "false"
checkbox Creatinina "false"
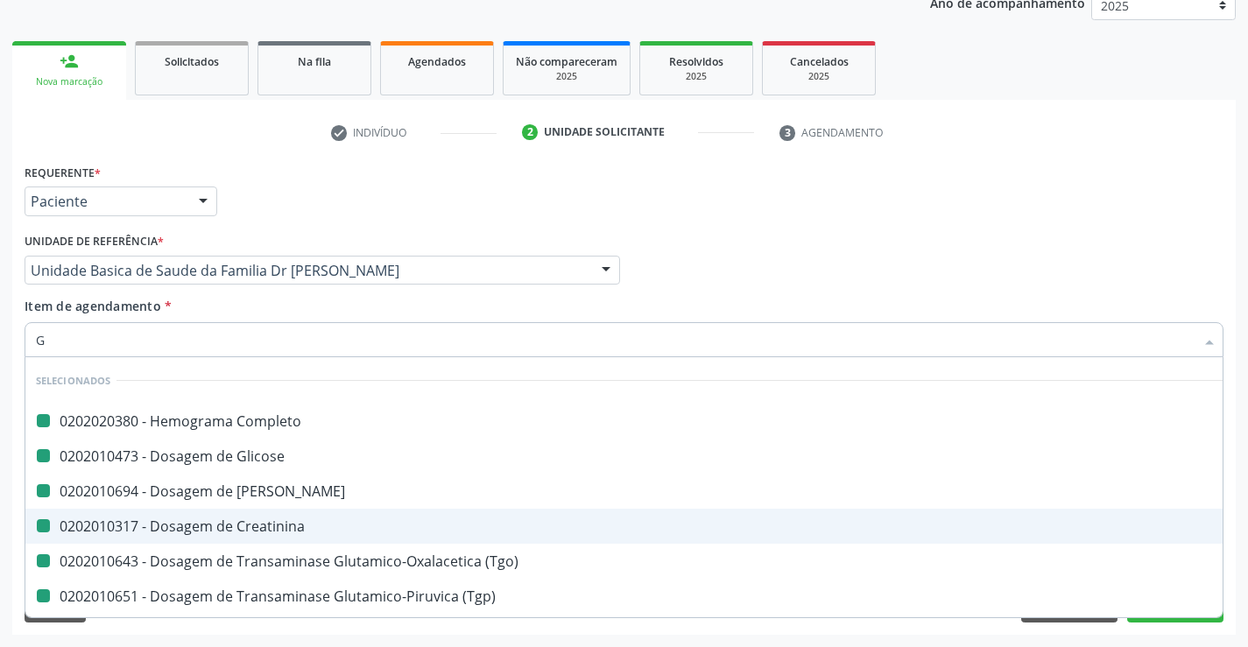
checkbox \(Tgo\) "false"
checkbox \(Tgp\) "false"
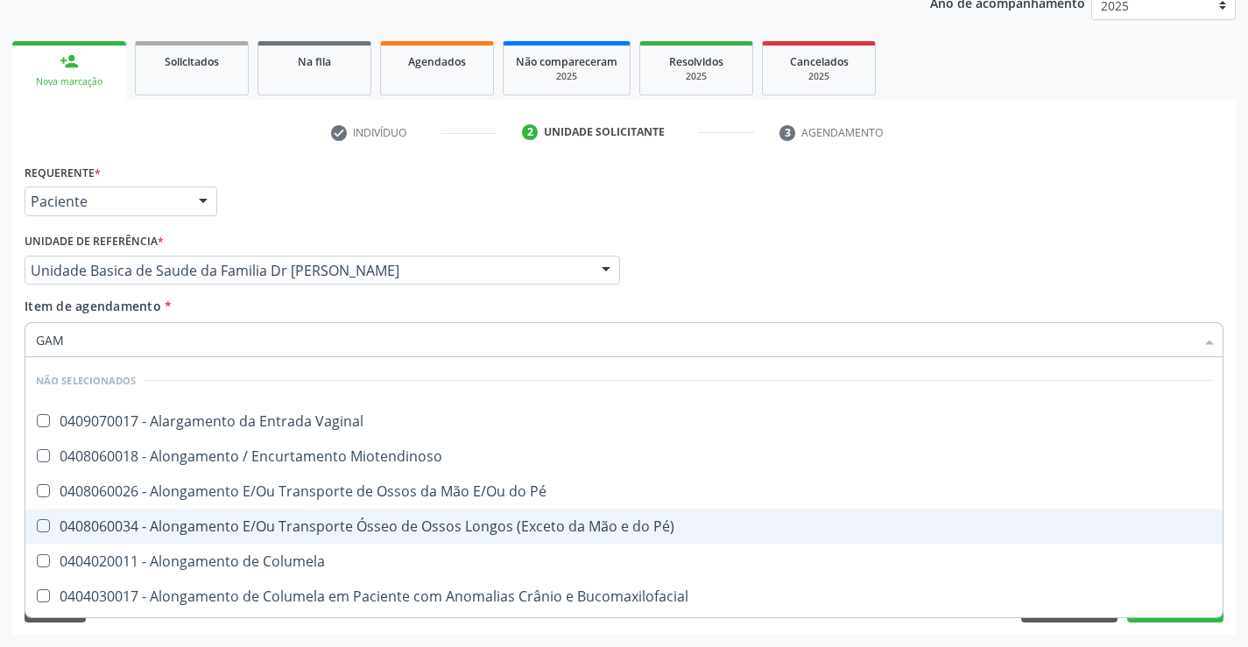
type input "GAMA"
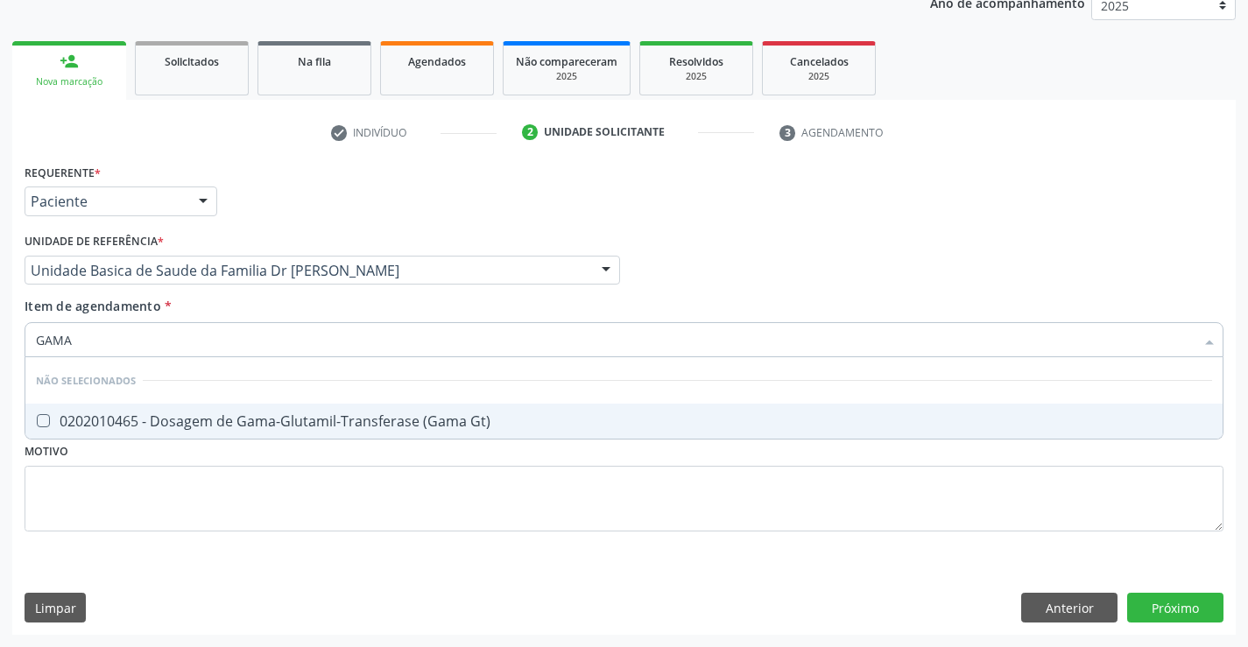
click at [194, 417] on div "0202010465 - Dosagem de Gama-Glutamil-Transferase (Gama Gt)" at bounding box center [624, 421] width 1176 height 14
checkbox Gt\) "true"
click at [177, 495] on div "Requerente * Paciente Médico(a) Enfermeiro(a) Paciente Nenhum resultado encontr…" at bounding box center [624, 357] width 1199 height 397
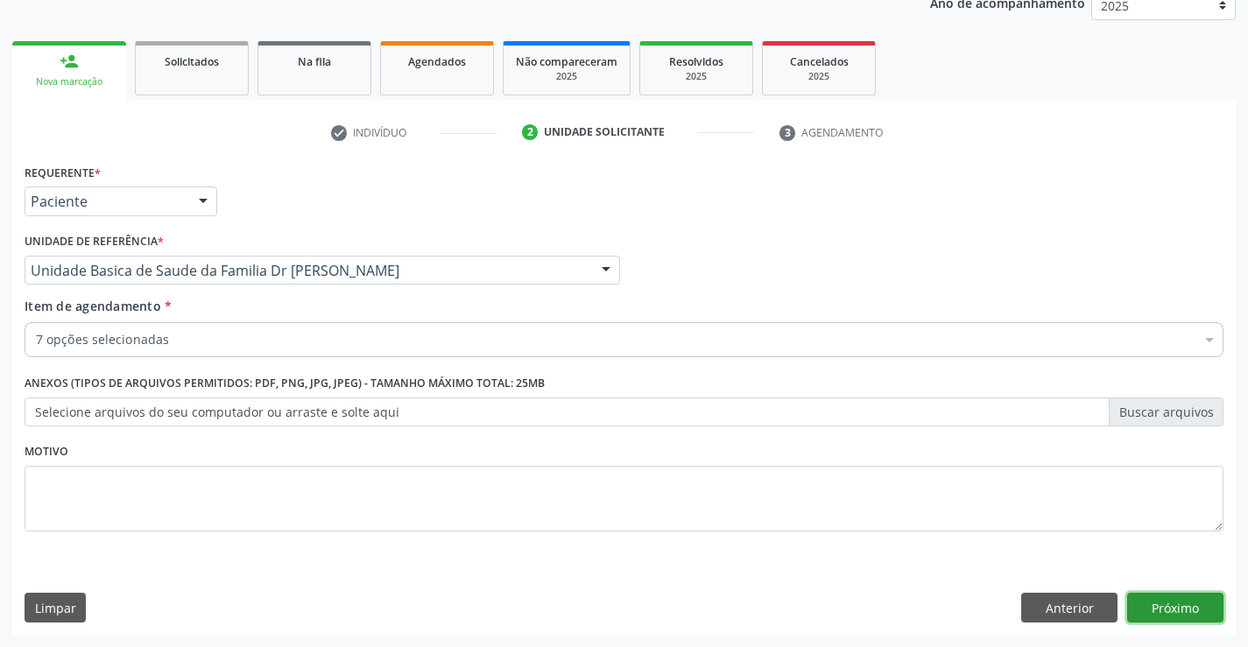
click at [1173, 608] on button "Próximo" at bounding box center [1175, 608] width 96 height 30
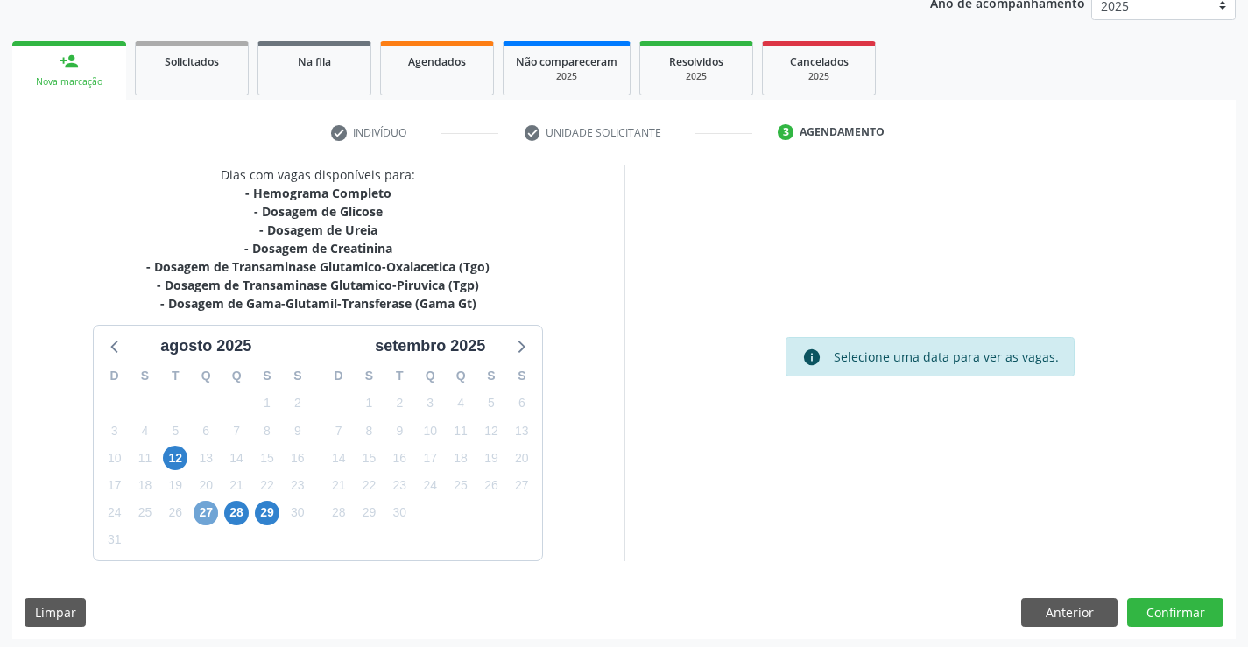
click at [206, 509] on span "27" at bounding box center [206, 513] width 25 height 25
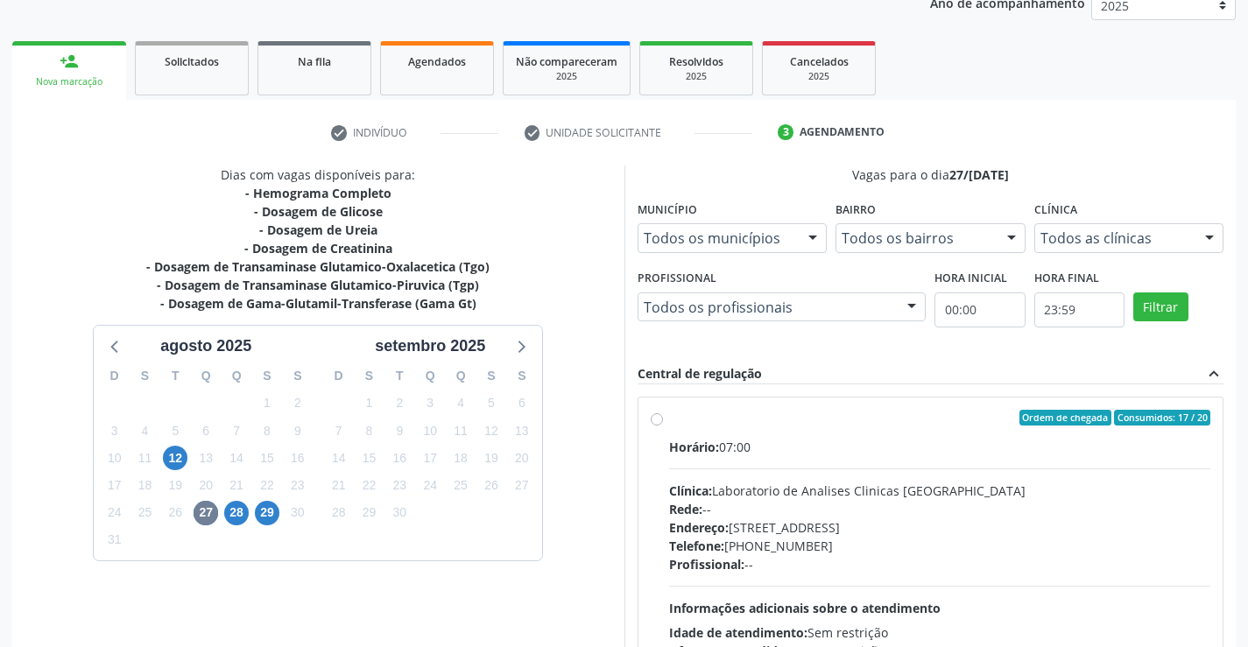
click at [669, 424] on label "Ordem de chegada Consumidos: 17 / 20 Horário: 07:00 Clínica: Laboratorio de Ana…" at bounding box center [940, 544] width 542 height 269
click at [658, 424] on input "Ordem de chegada Consumidos: 17 / 20 Horário: 07:00 Clínica: Laboratorio de Ana…" at bounding box center [657, 418] width 12 height 16
radio input "true"
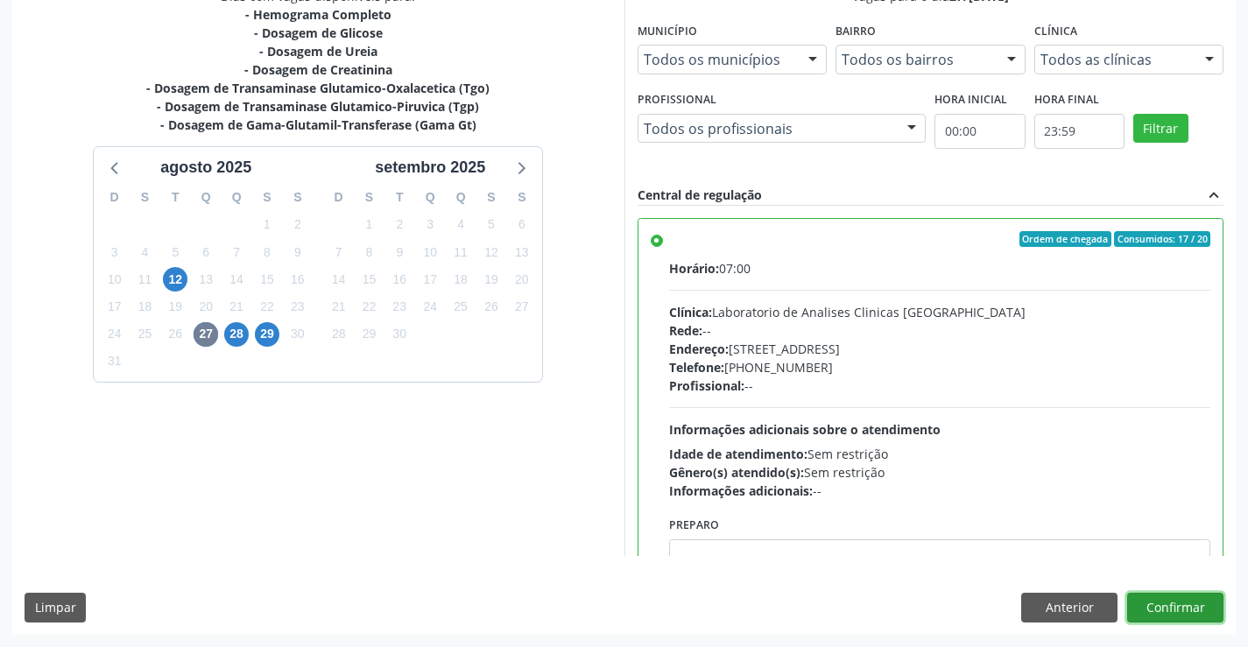
click at [1190, 604] on button "Confirmar" at bounding box center [1175, 608] width 96 height 30
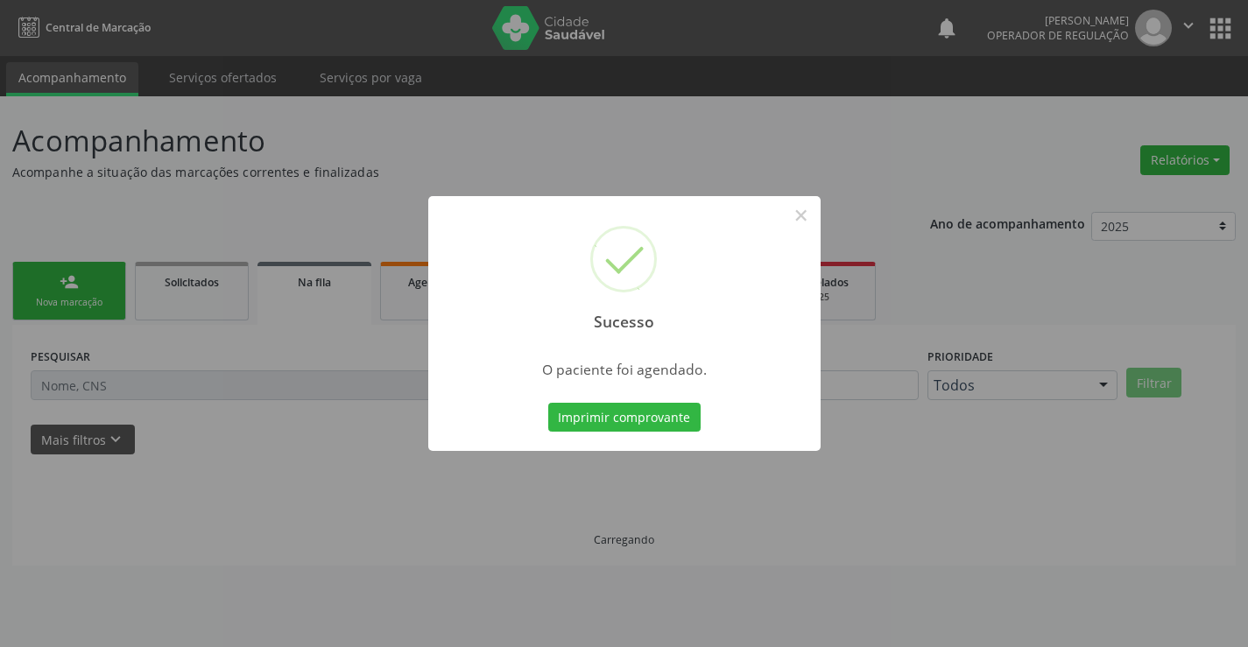
scroll to position [0, 0]
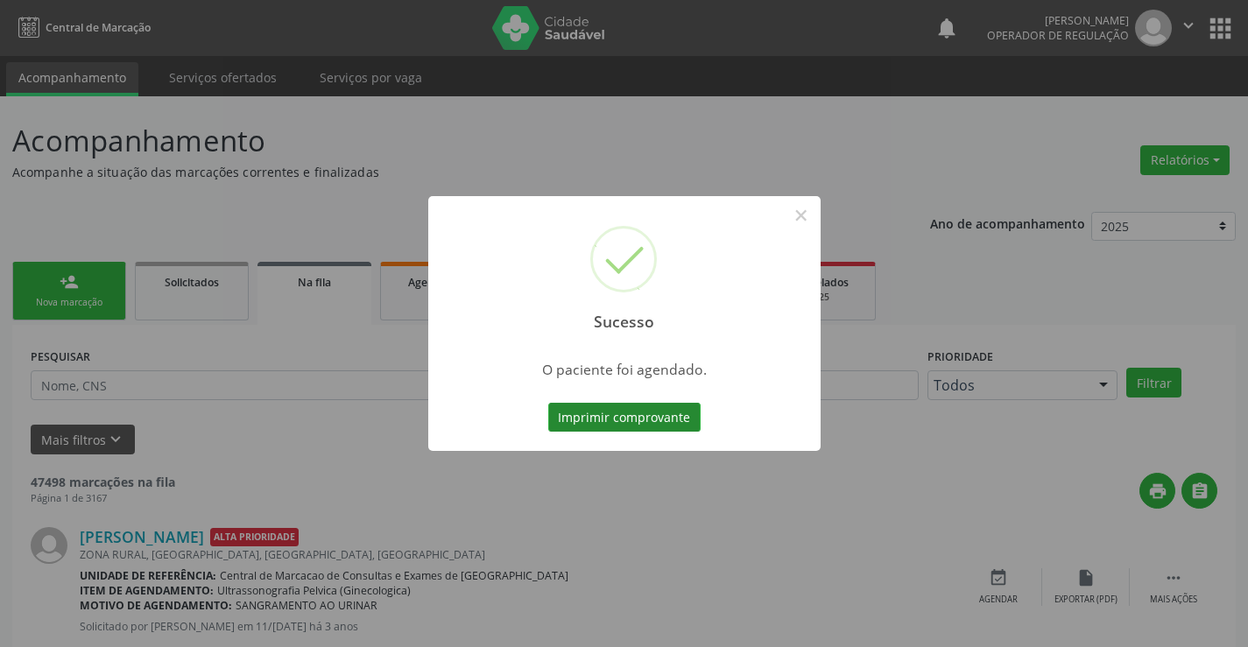
click at [651, 415] on button "Imprimir comprovante" at bounding box center [624, 418] width 152 height 30
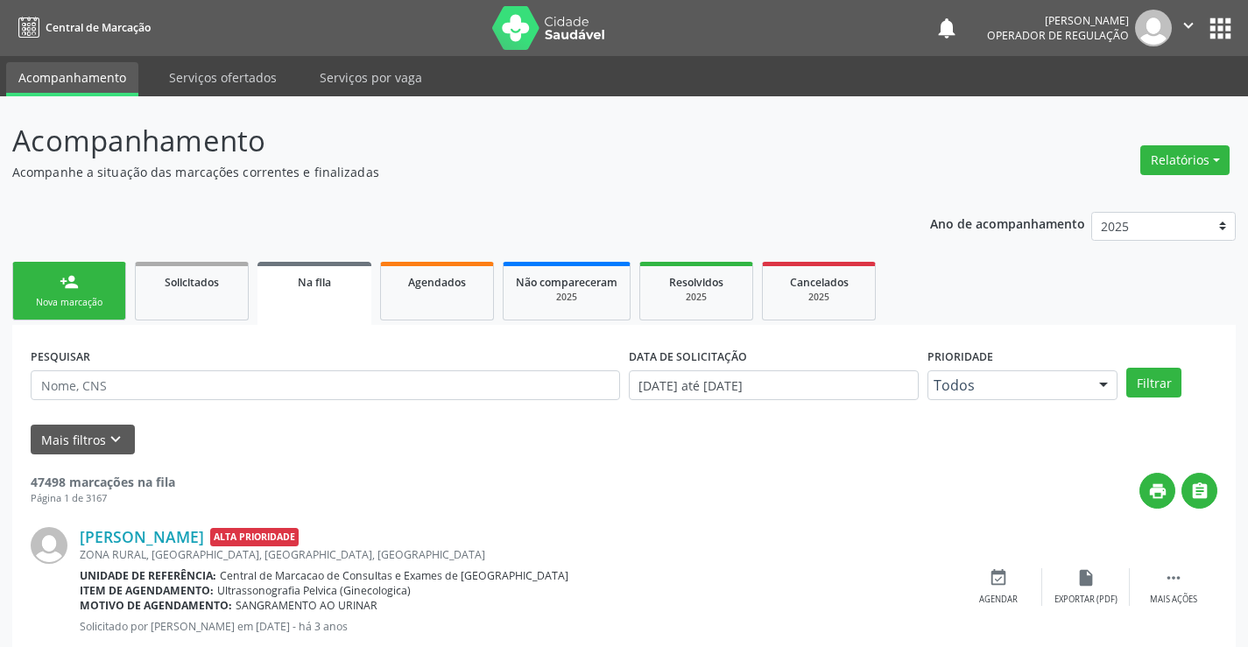
click at [79, 301] on div "Nova marcação" at bounding box center [69, 302] width 88 height 13
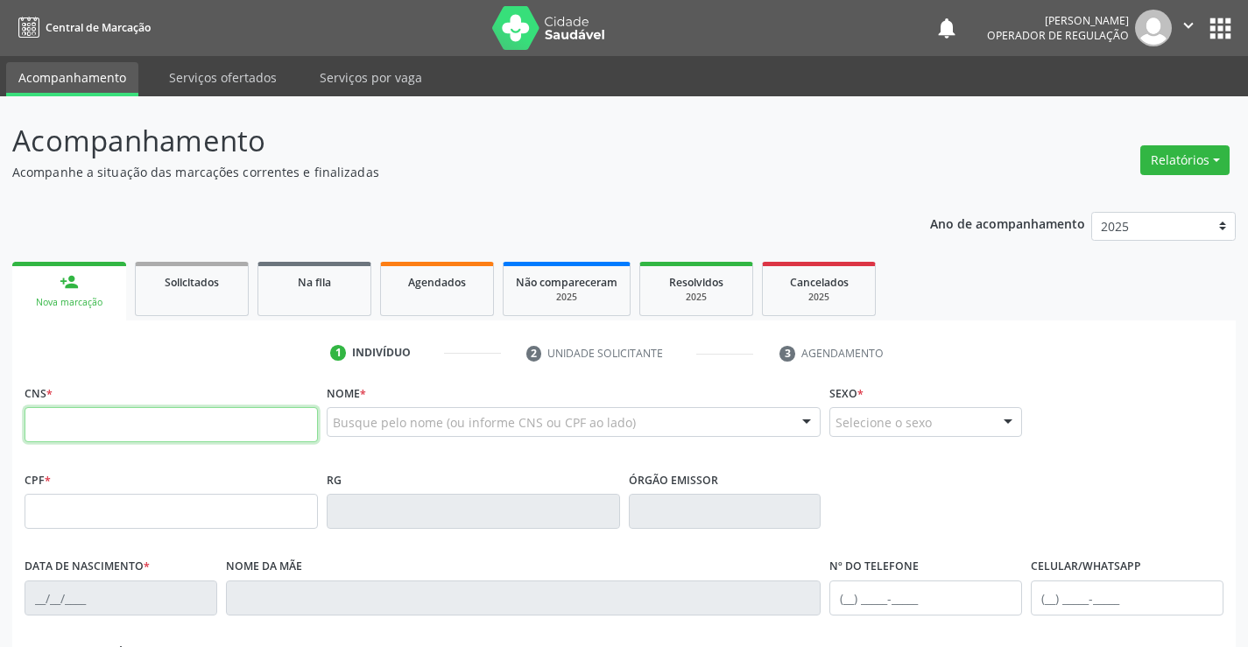
click at [99, 419] on input "text" at bounding box center [171, 424] width 293 height 35
type input "702 8026 9370 9664"
type input "1623043905"
type input "[DATE]"
type input "[PHONE_NUMBER]"
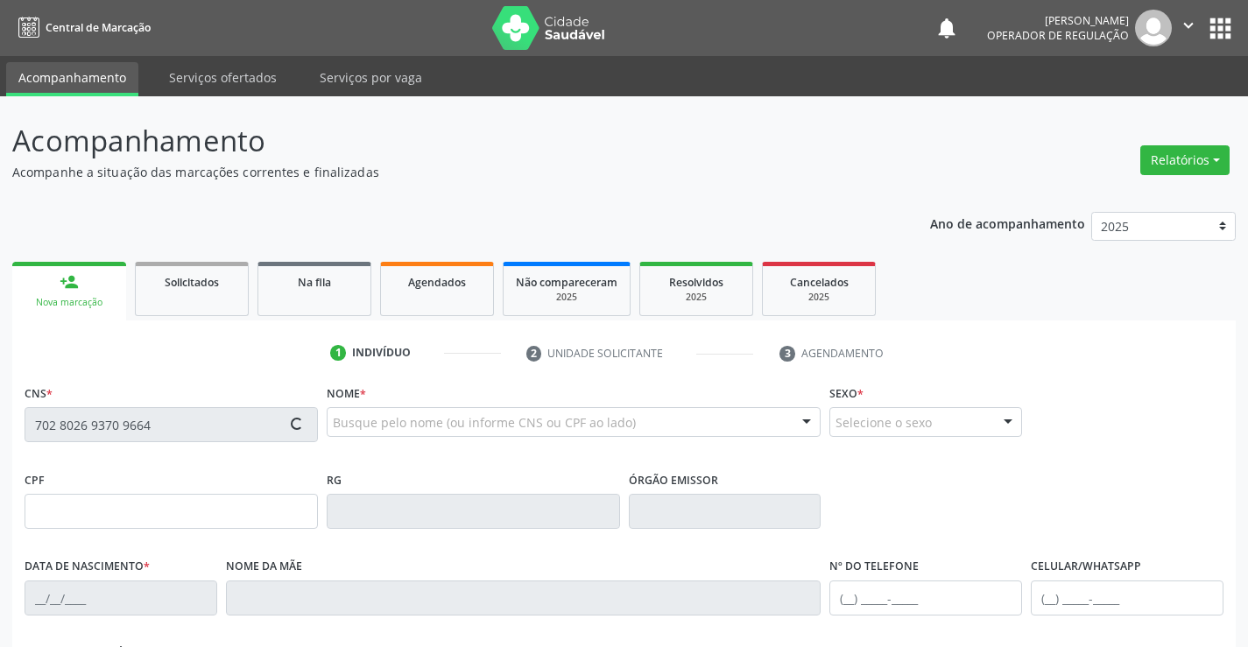
type input "SN"
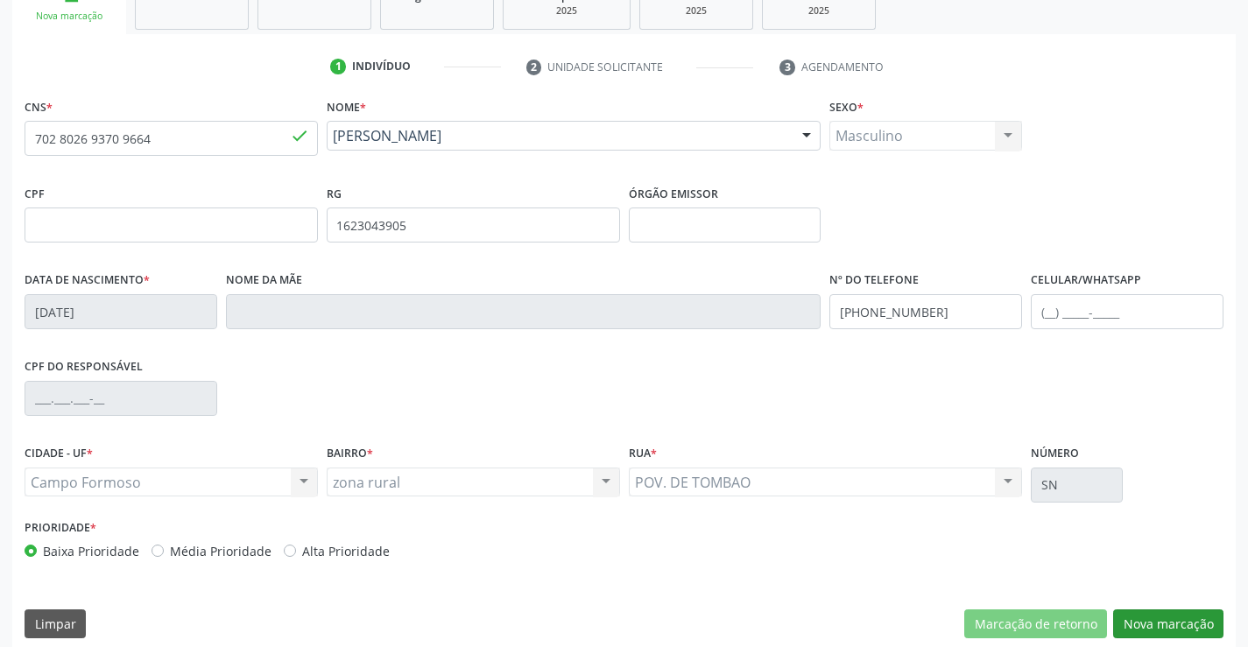
scroll to position [302, 0]
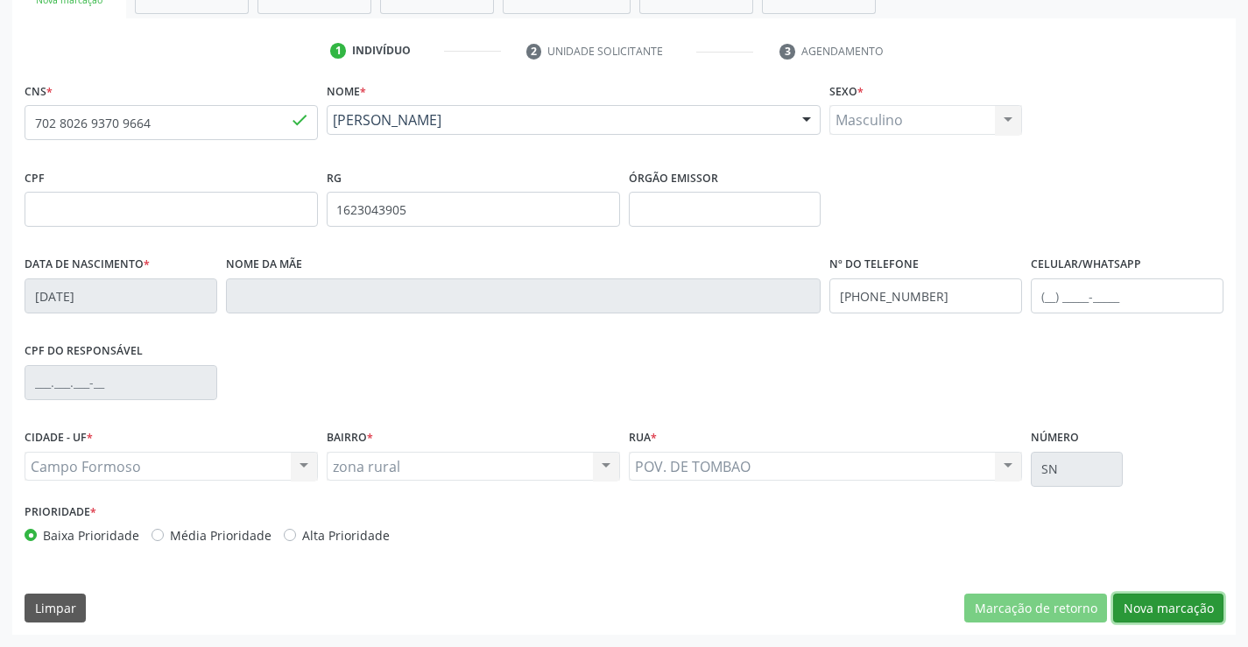
click at [1160, 610] on button "Nova marcação" at bounding box center [1168, 609] width 110 height 30
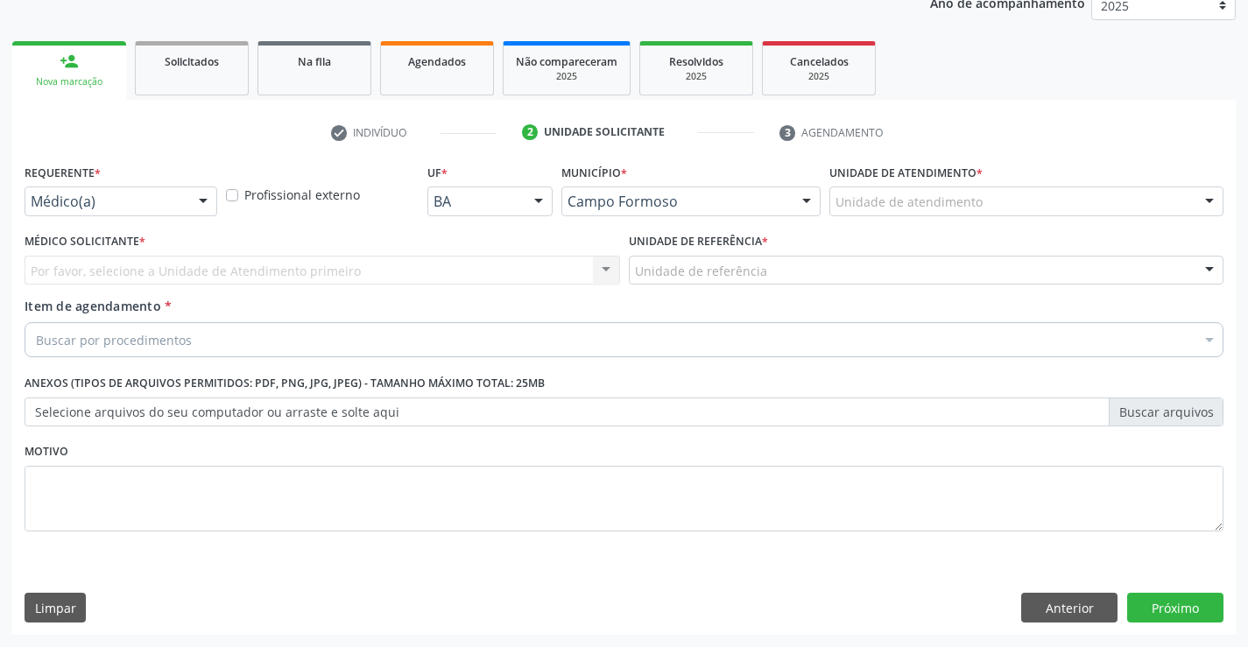
scroll to position [221, 0]
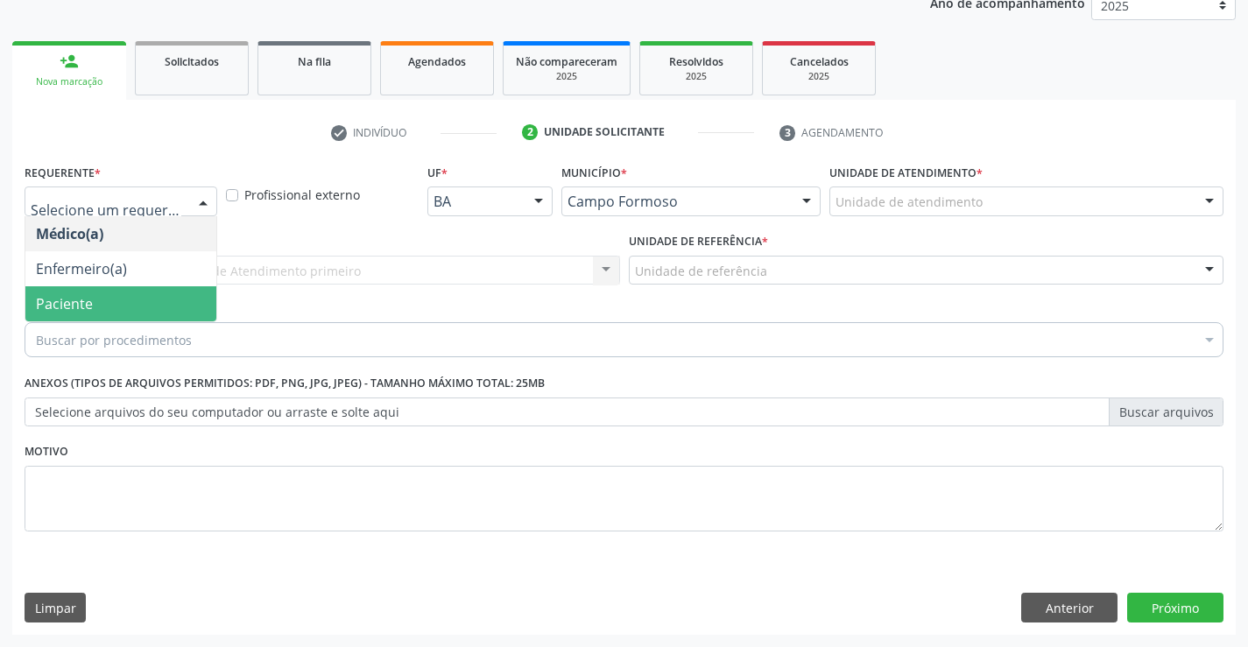
click at [71, 297] on span "Paciente" at bounding box center [64, 303] width 57 height 19
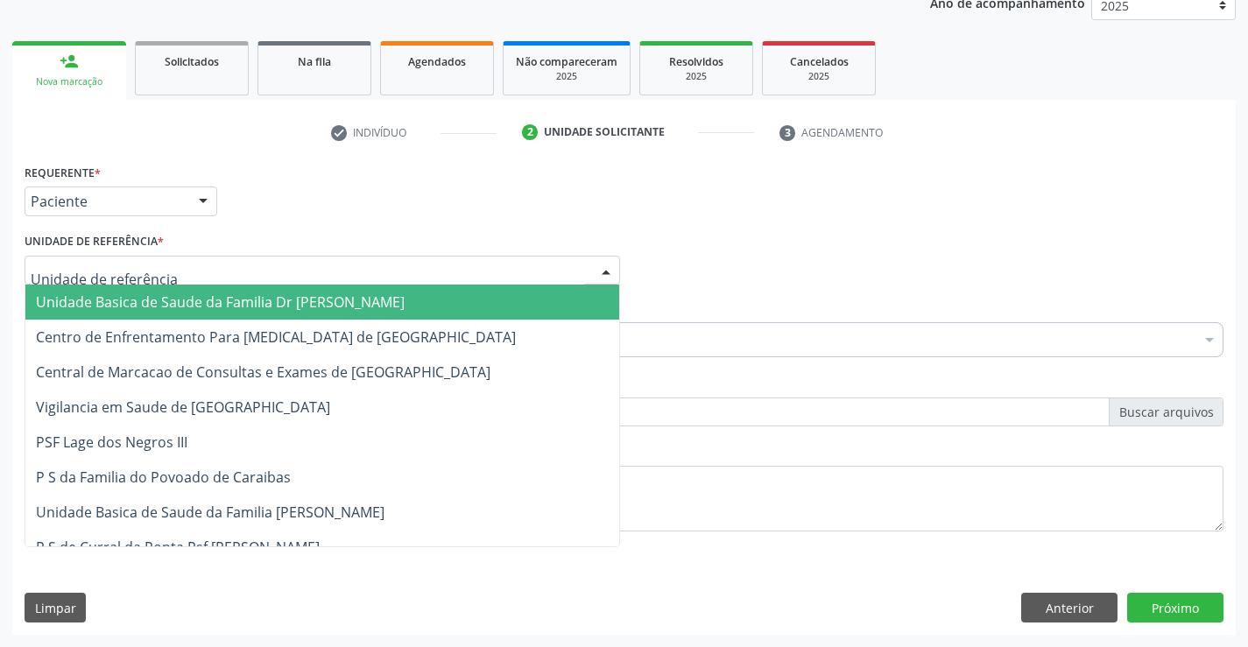
click at [103, 302] on span "Unidade Basica de Saude da Familia Dr [PERSON_NAME]" at bounding box center [220, 301] width 369 height 19
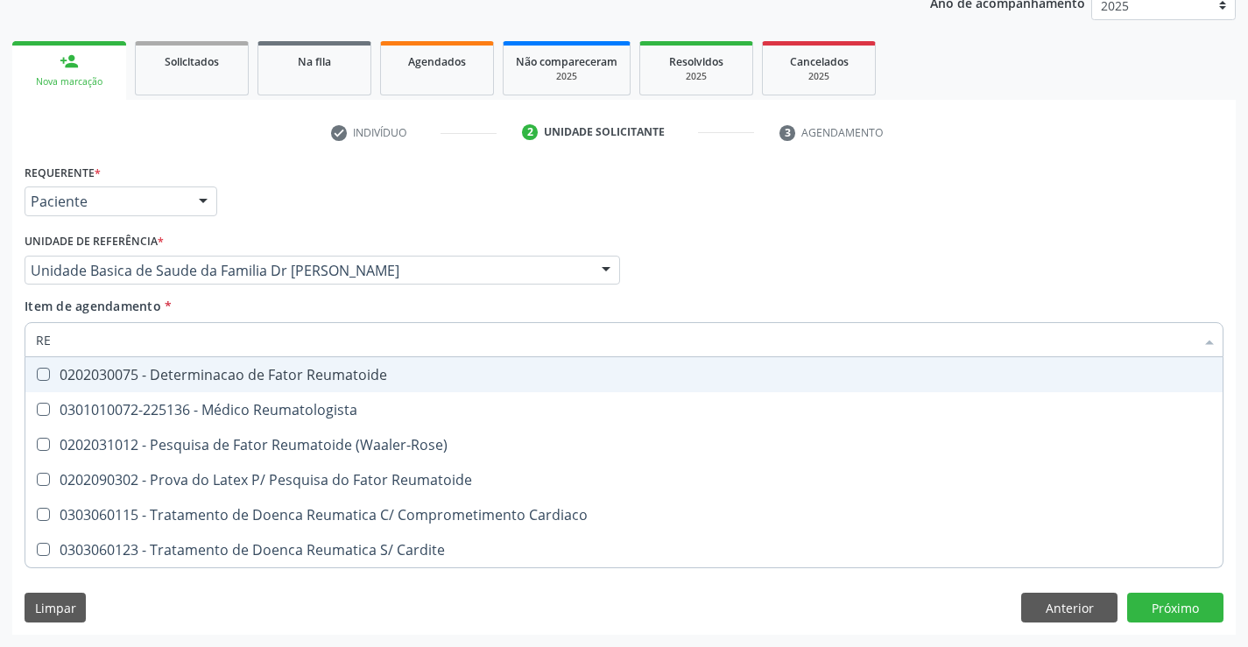
type input "R"
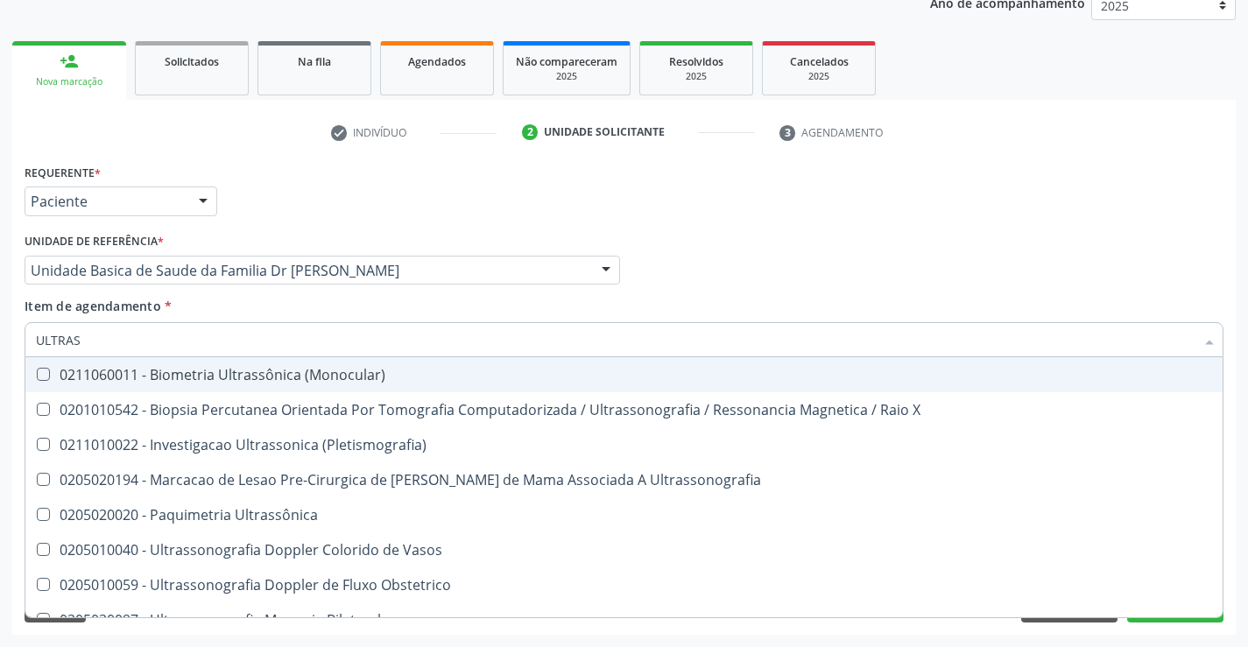
type input "ULTRASS"
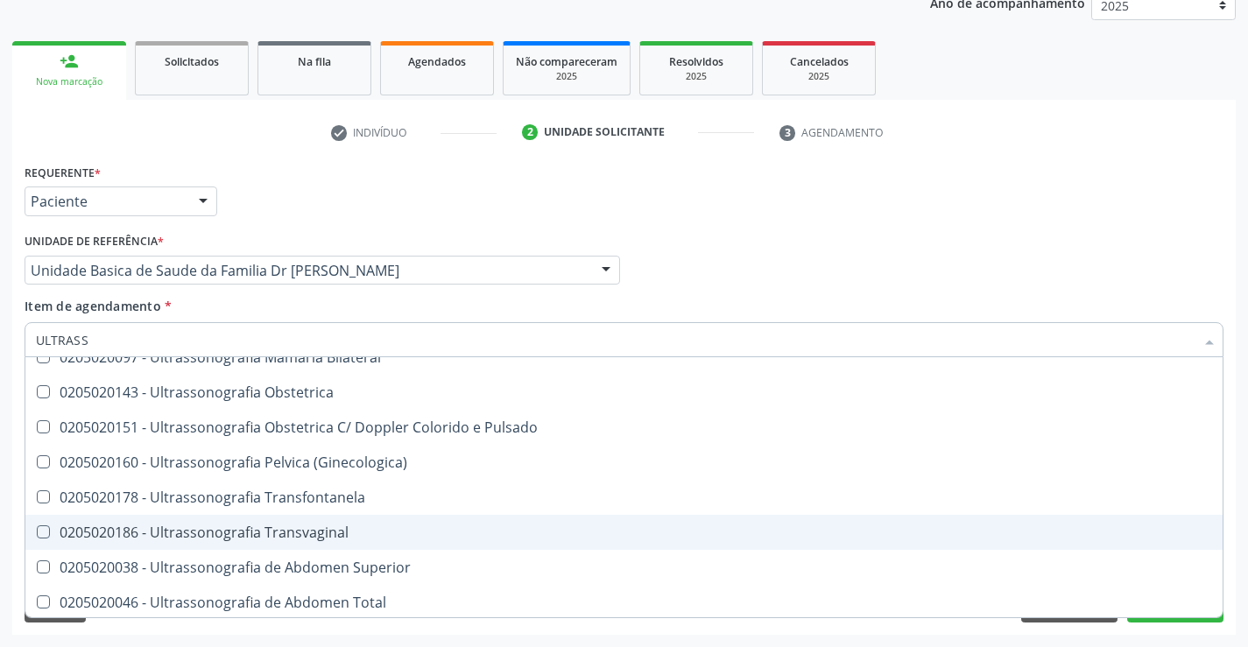
scroll to position [350, 0]
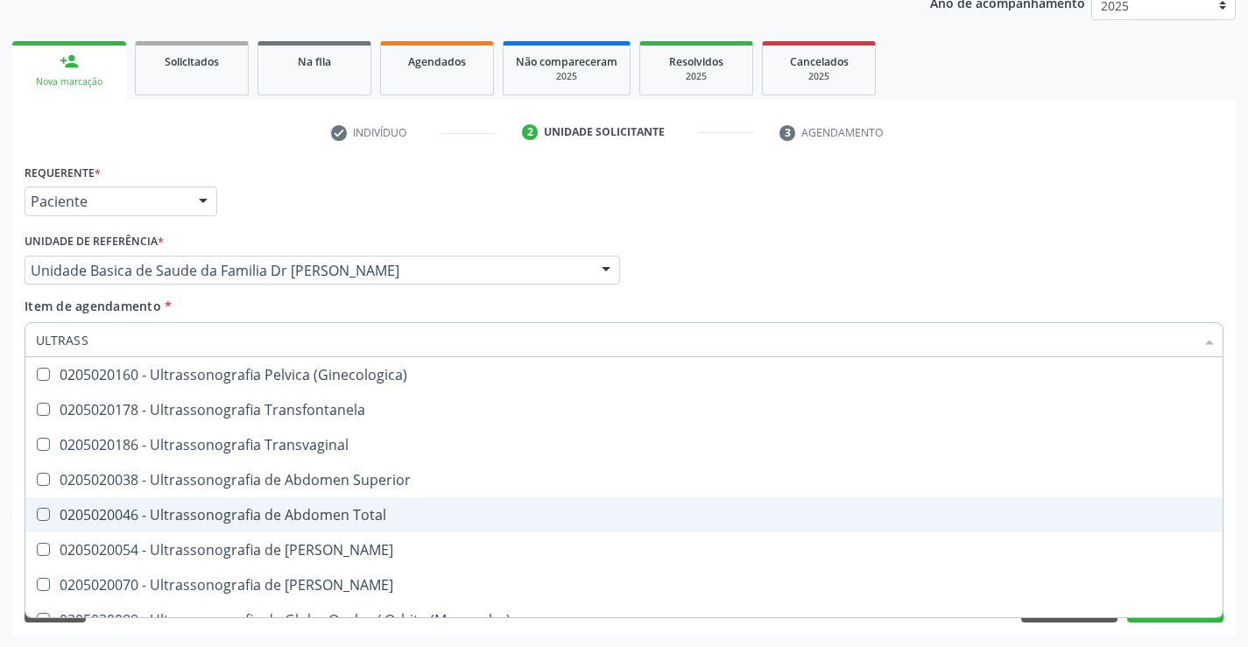
click at [390, 522] on div "0205020046 - Ultrassonografia de Abdomen Total" at bounding box center [624, 515] width 1176 height 14
checkbox Total "true"
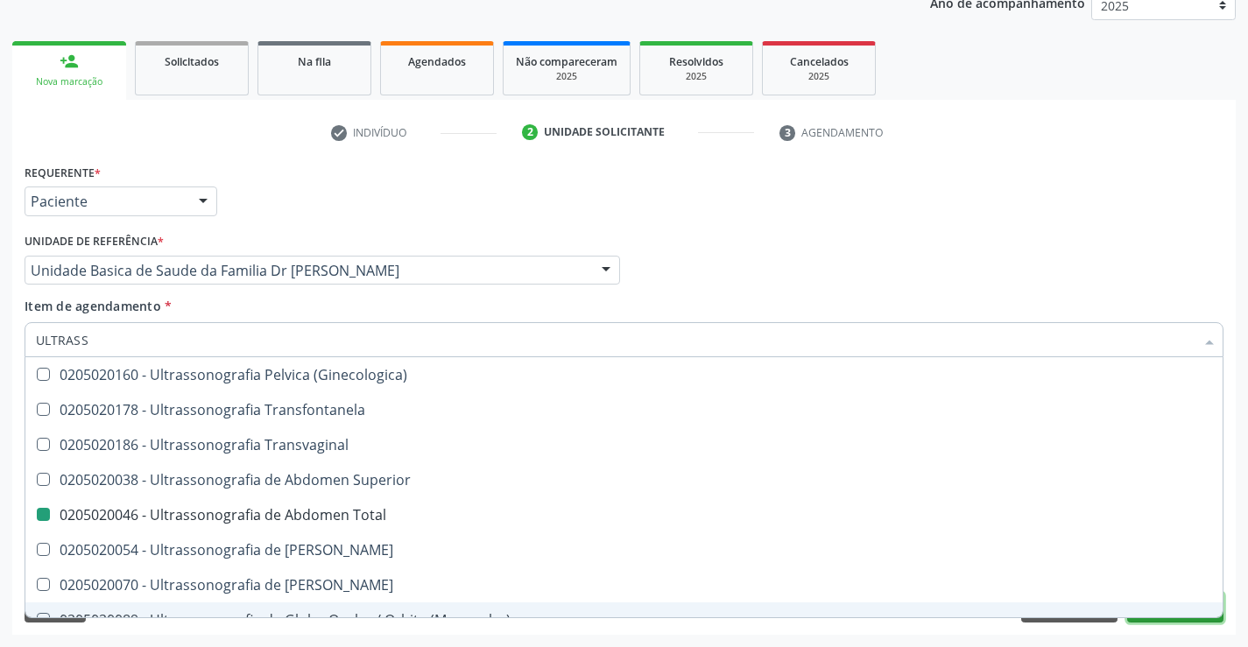
click at [1160, 619] on button "Próximo" at bounding box center [1175, 608] width 96 height 30
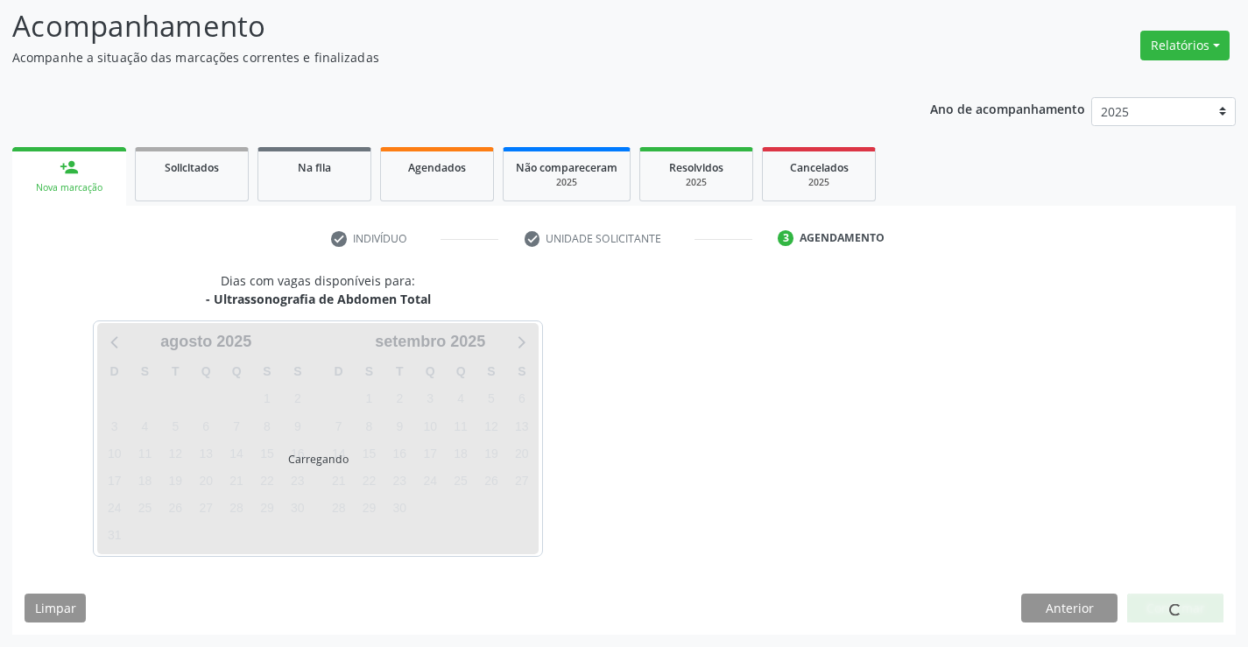
scroll to position [0, 0]
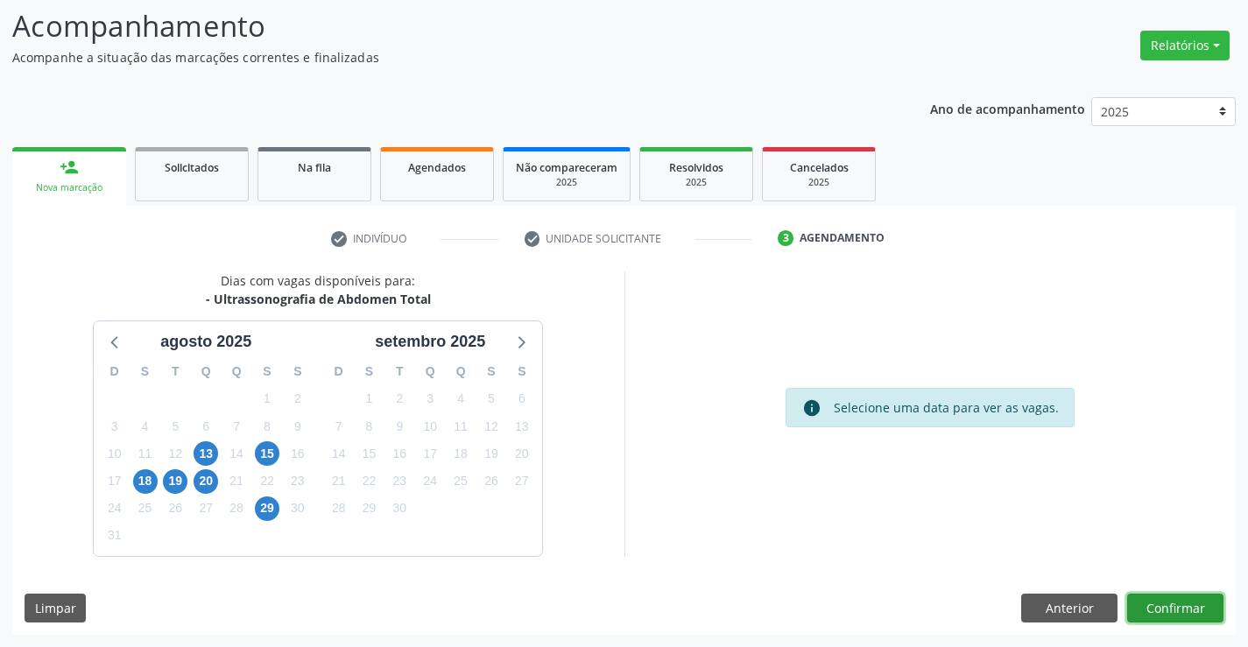
click at [1164, 603] on button "Confirmar" at bounding box center [1175, 609] width 96 height 30
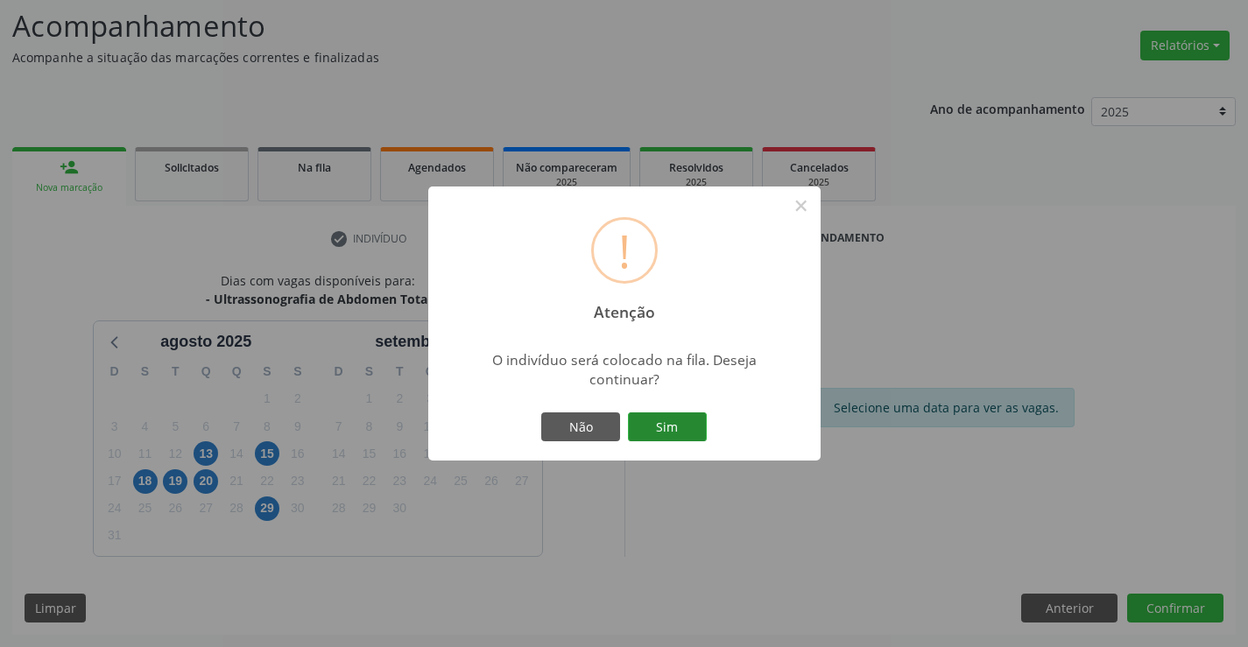
click at [653, 419] on button "Sim" at bounding box center [667, 427] width 79 height 30
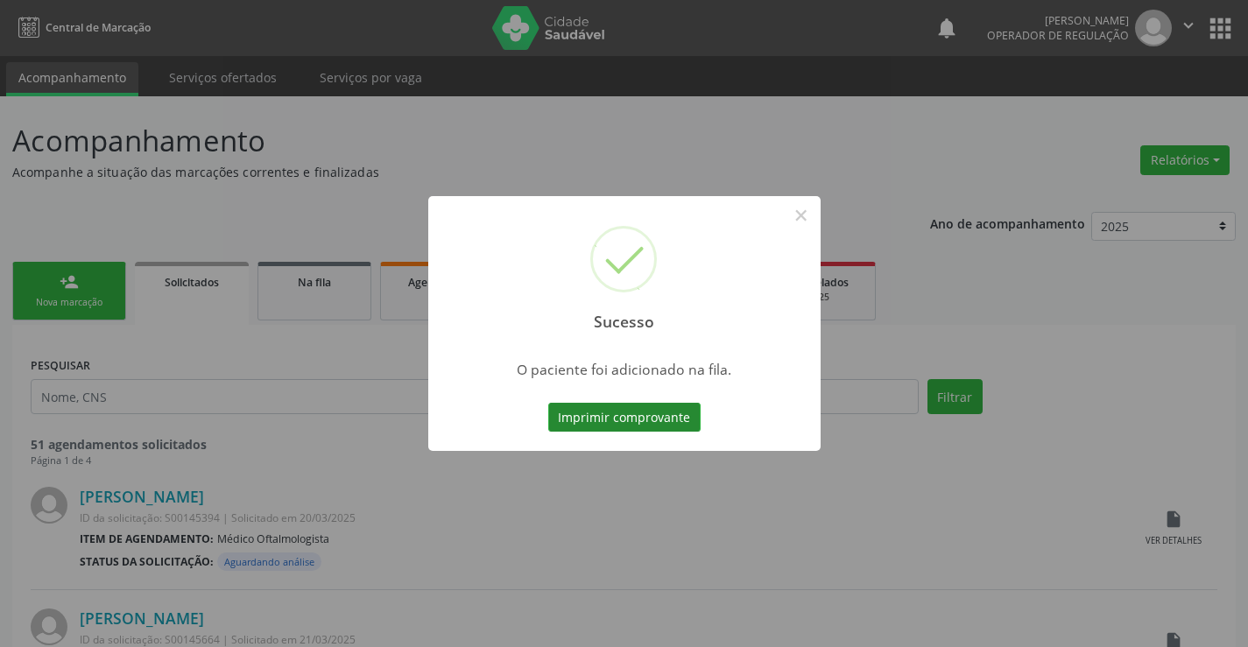
click at [694, 426] on button "Imprimir comprovante" at bounding box center [624, 418] width 152 height 30
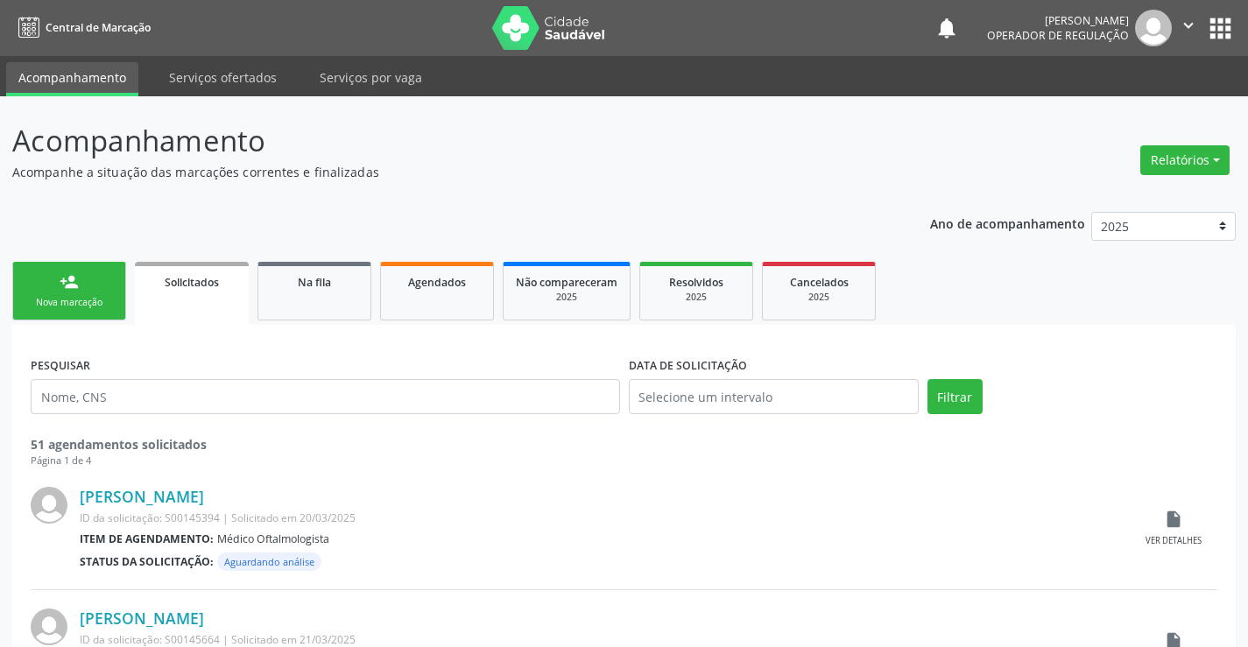
click at [84, 298] on div "Nova marcação" at bounding box center [69, 302] width 88 height 13
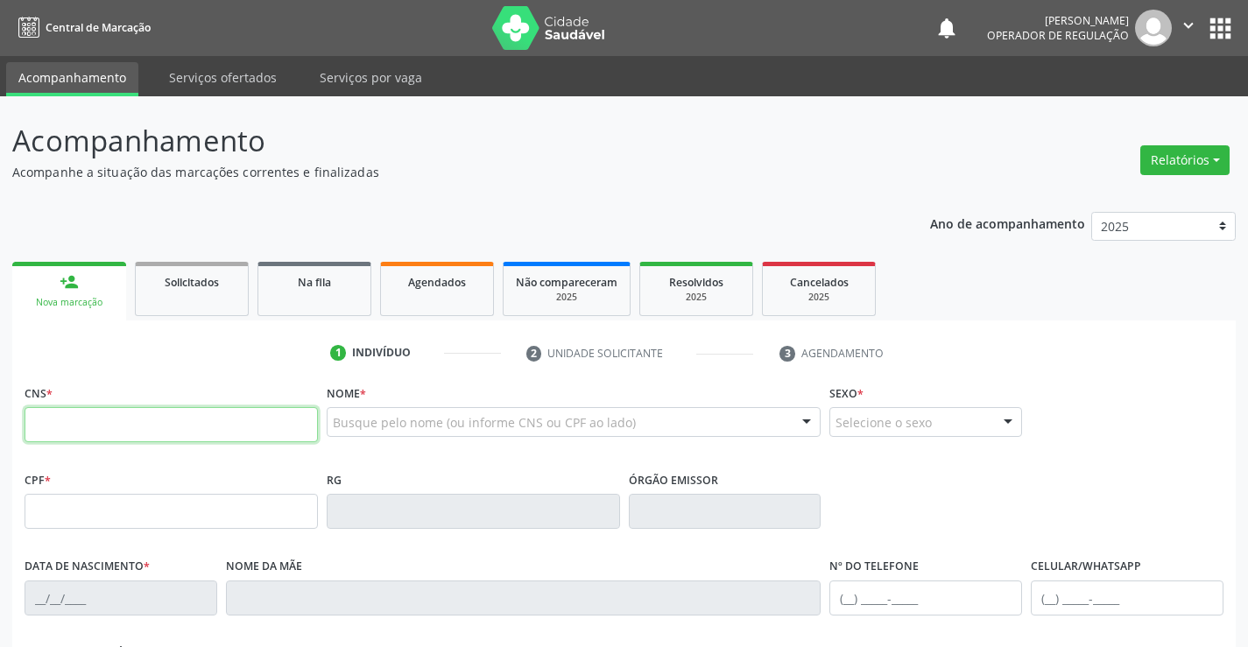
click at [90, 428] on input "text" at bounding box center [171, 424] width 293 height 35
type input "700 5065 7509 1059"
type input "3078495841"
type input "23/03/2019"
type input "(74) 9967-8087"
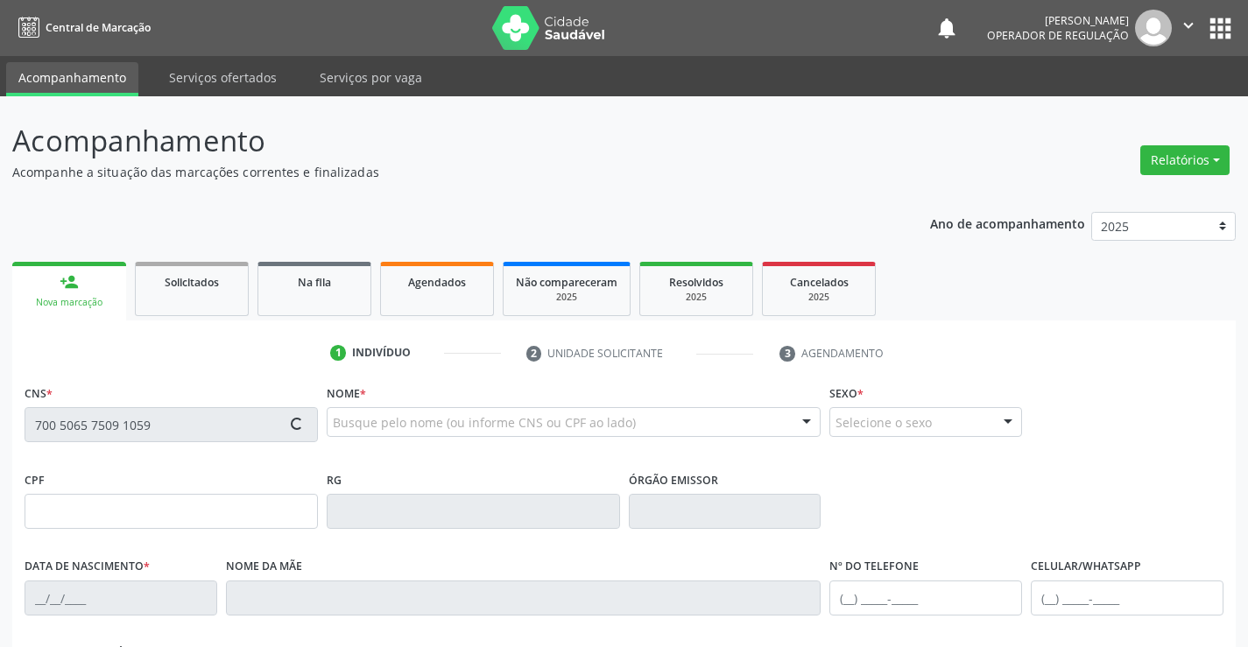
type input "S/N"
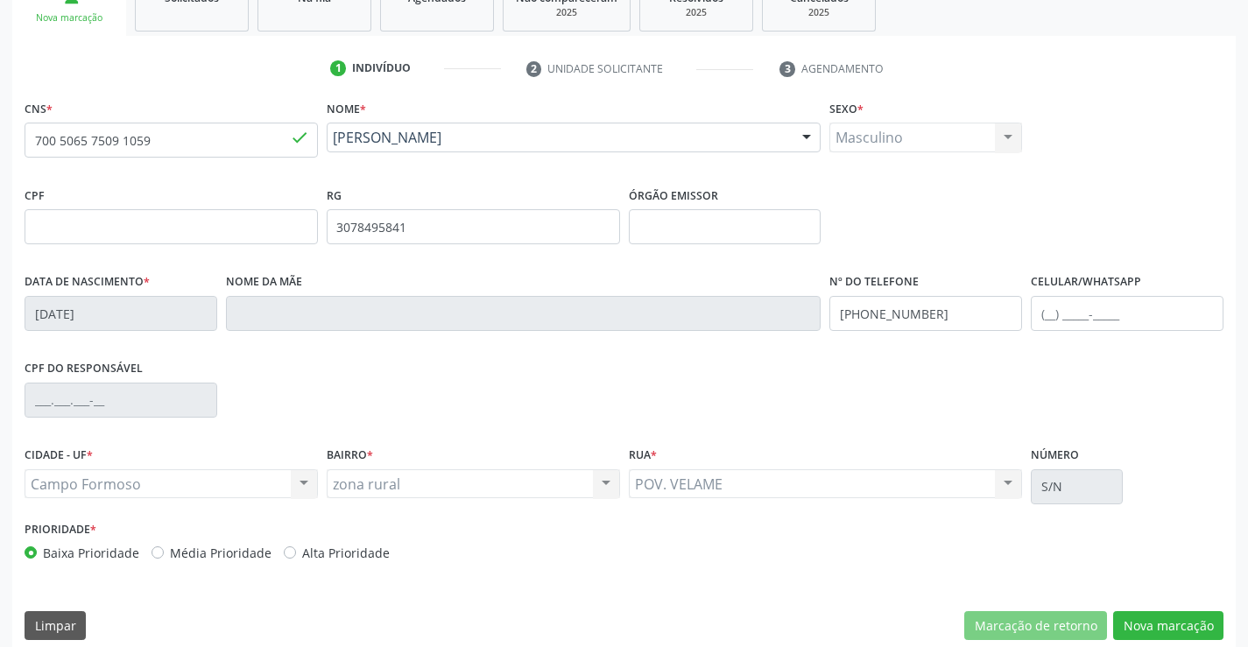
scroll to position [302, 0]
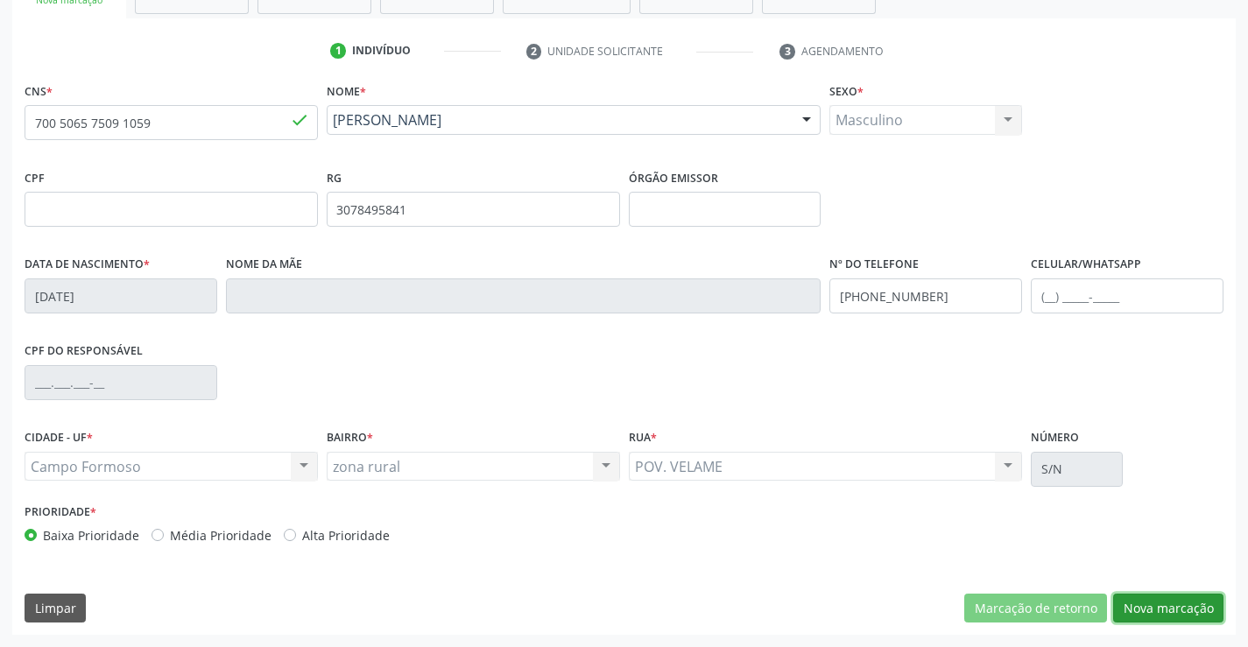
click at [1156, 605] on button "Nova marcação" at bounding box center [1168, 609] width 110 height 30
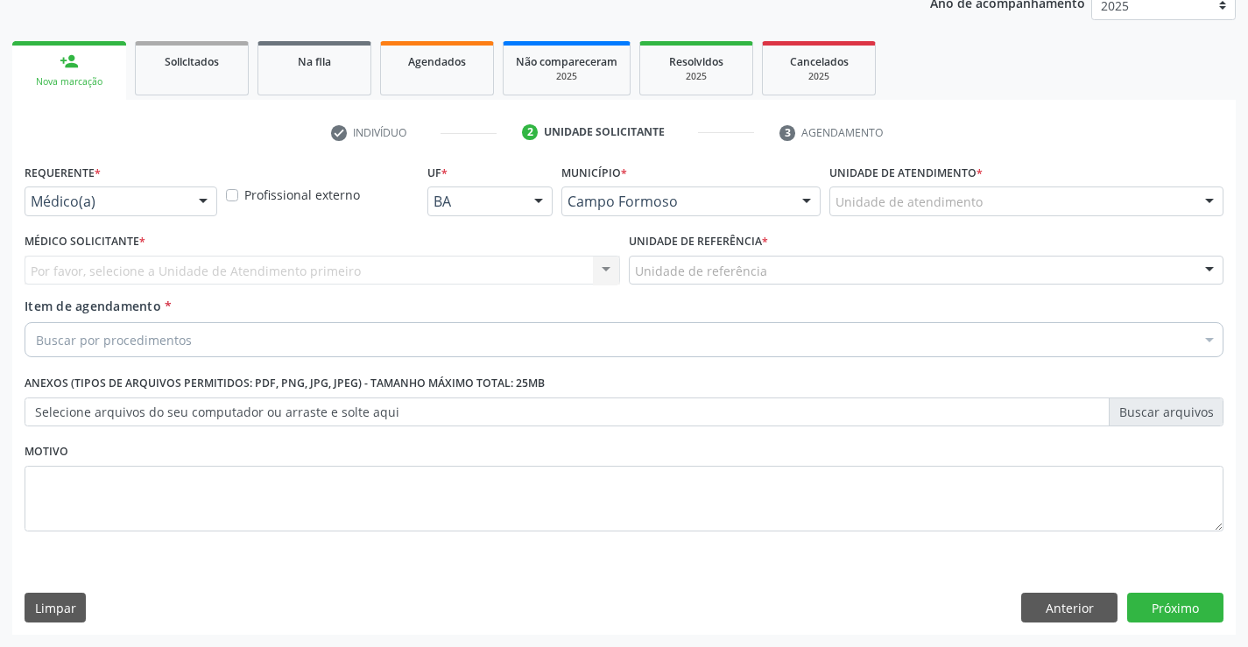
scroll to position [221, 0]
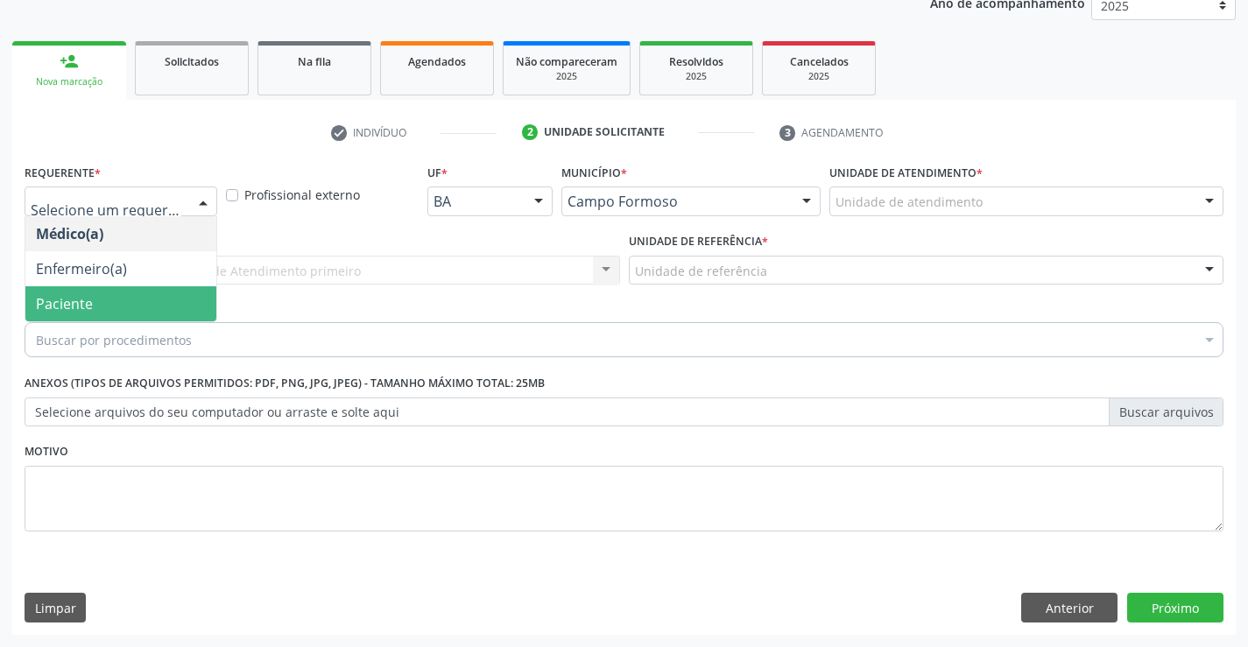
click at [147, 307] on span "Paciente" at bounding box center [120, 303] width 191 height 35
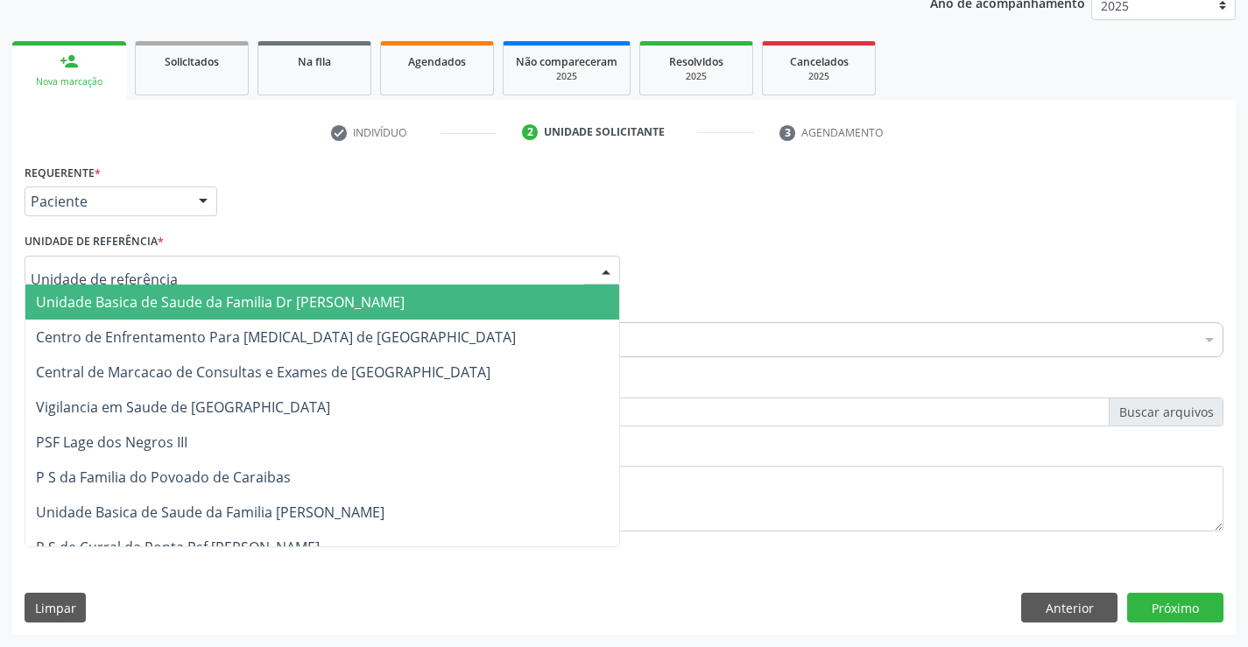
click at [142, 298] on span "Unidade Basica de Saude da Familia Dr [PERSON_NAME]" at bounding box center [220, 301] width 369 height 19
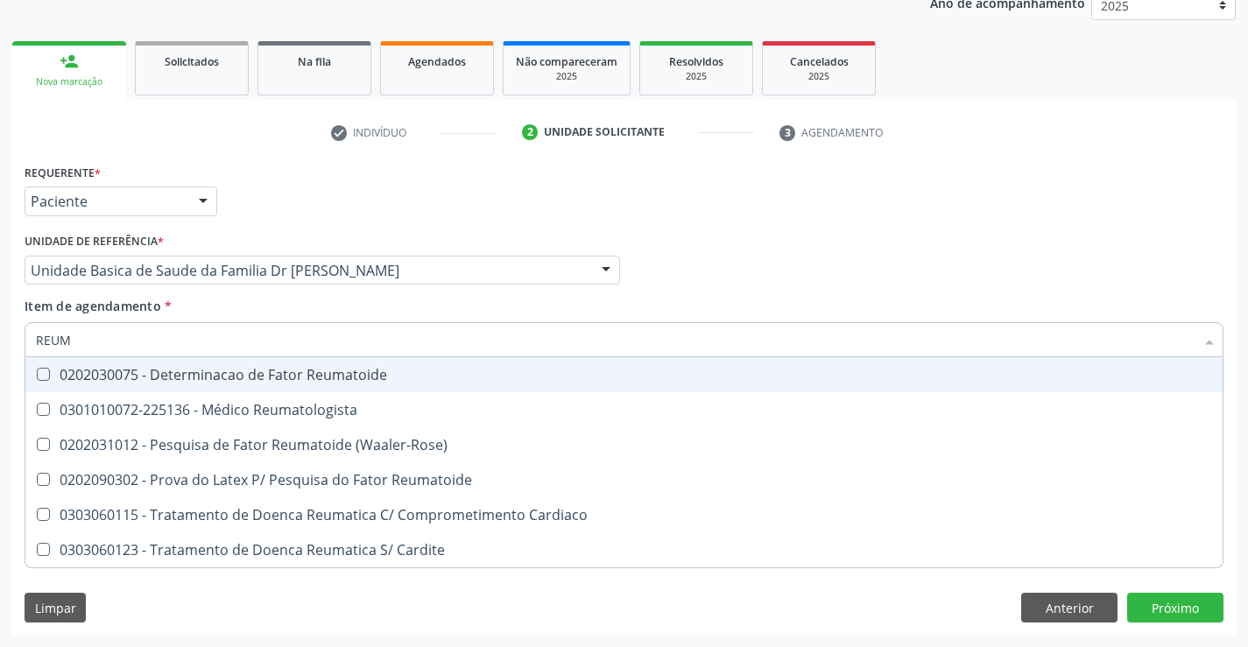
type input "REUMA"
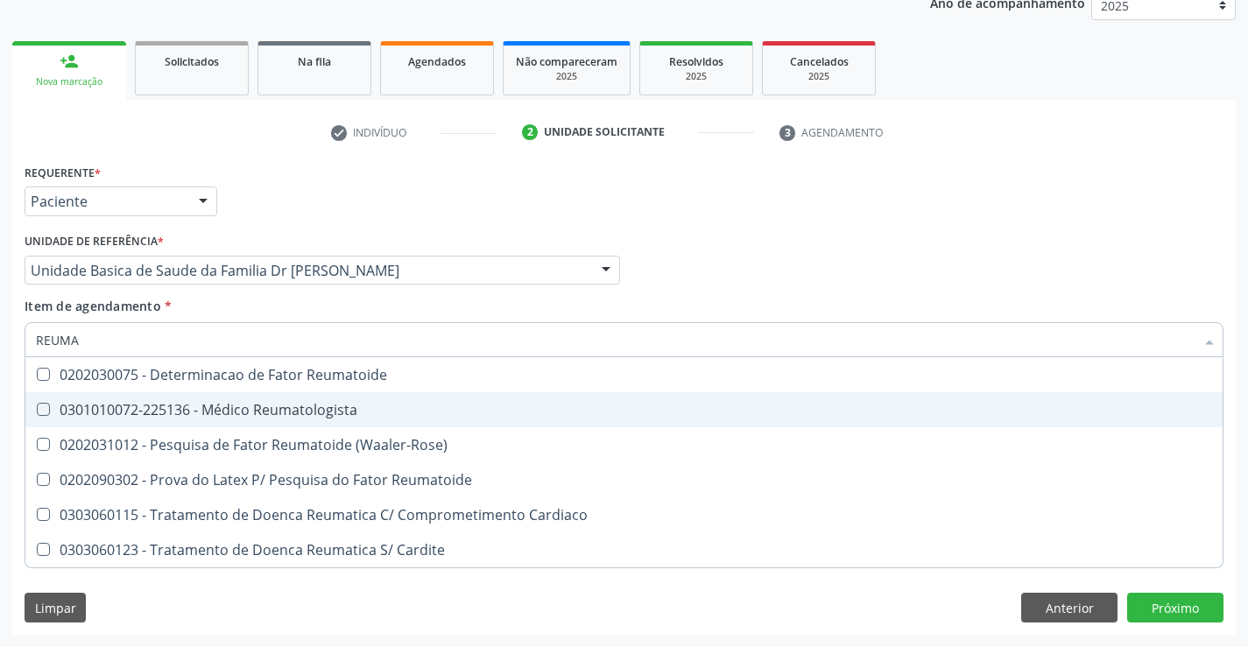
click at [224, 405] on div "0301010072-225136 - Médico Reumatologista" at bounding box center [624, 410] width 1176 height 14
checkbox Reumatologista "true"
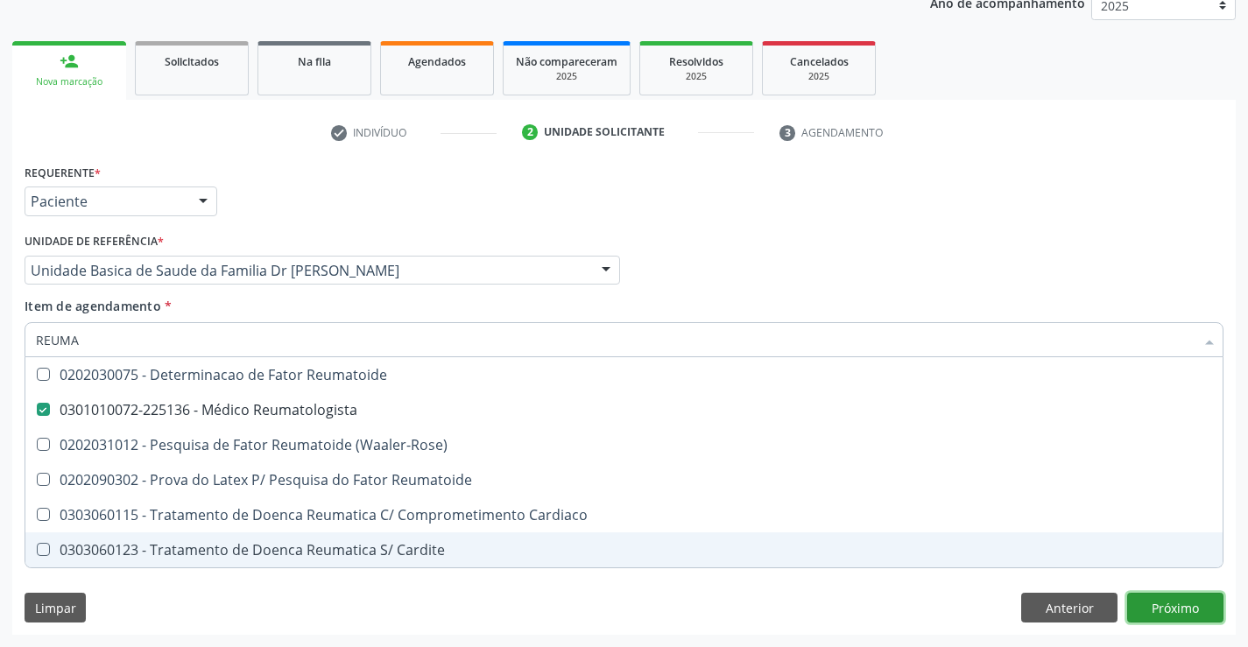
click at [1165, 609] on div "Requerente * Paciente Médico(a) Enfermeiro(a) Paciente Nenhum resultado encontr…" at bounding box center [623, 397] width 1223 height 476
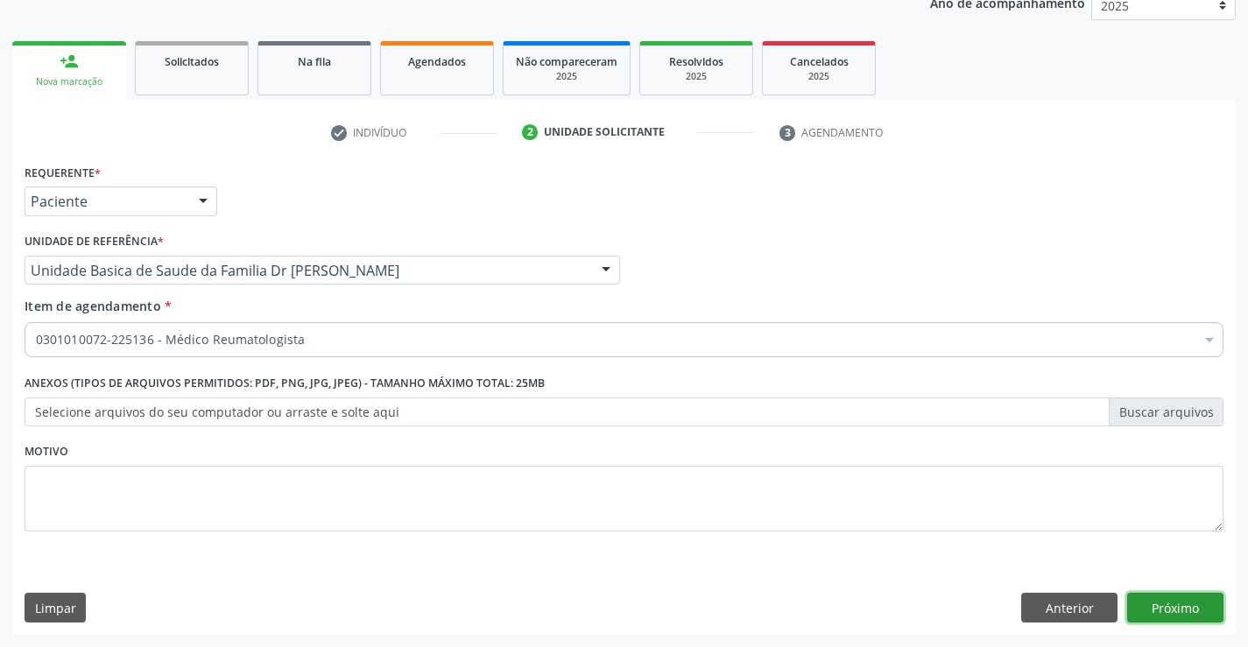
click at [1165, 609] on button "Próximo" at bounding box center [1175, 608] width 96 height 30
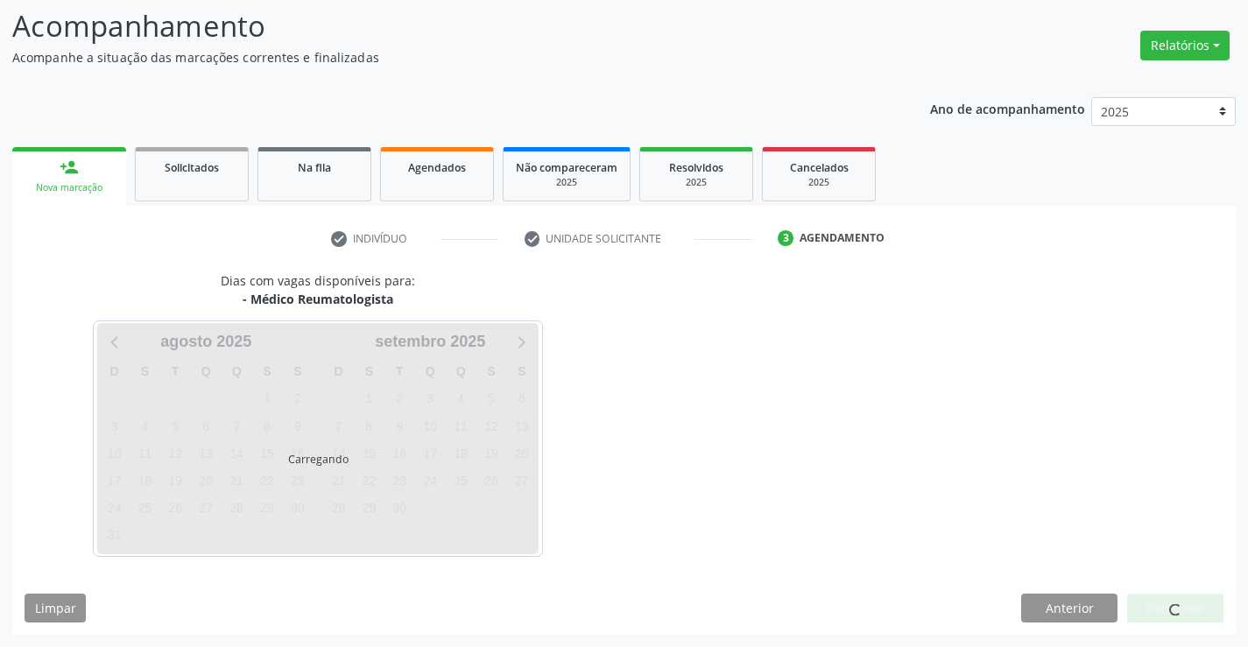
scroll to position [166, 0]
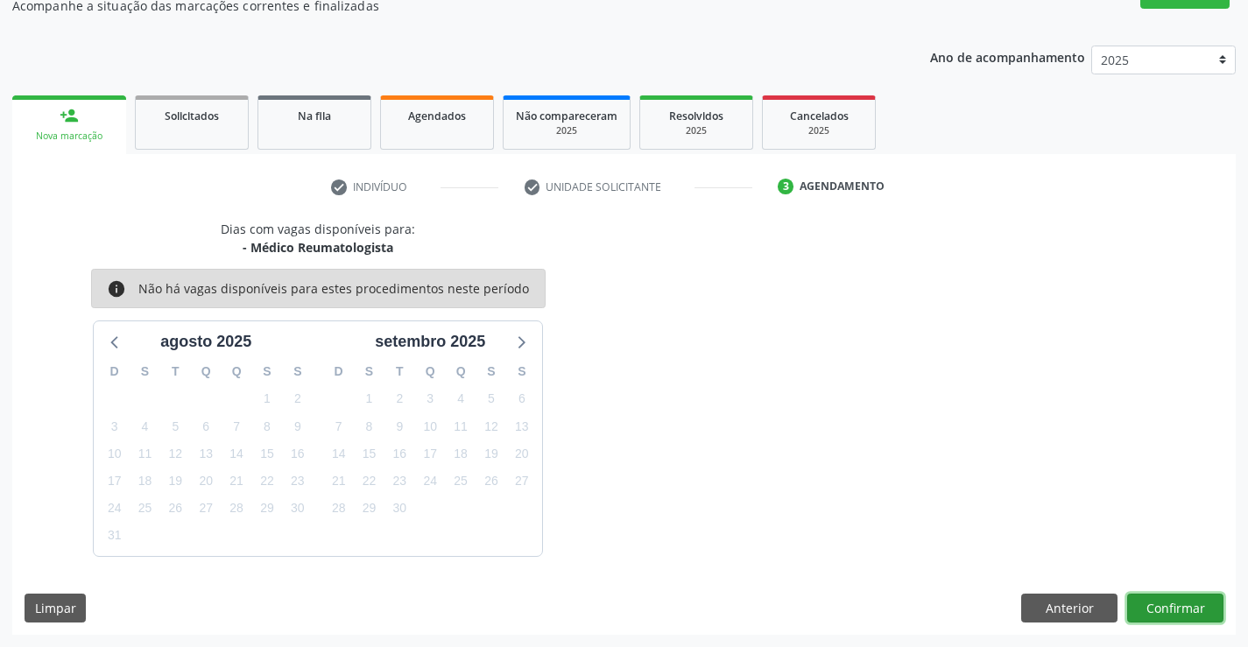
click at [1165, 609] on button "Confirmar" at bounding box center [1175, 609] width 96 height 30
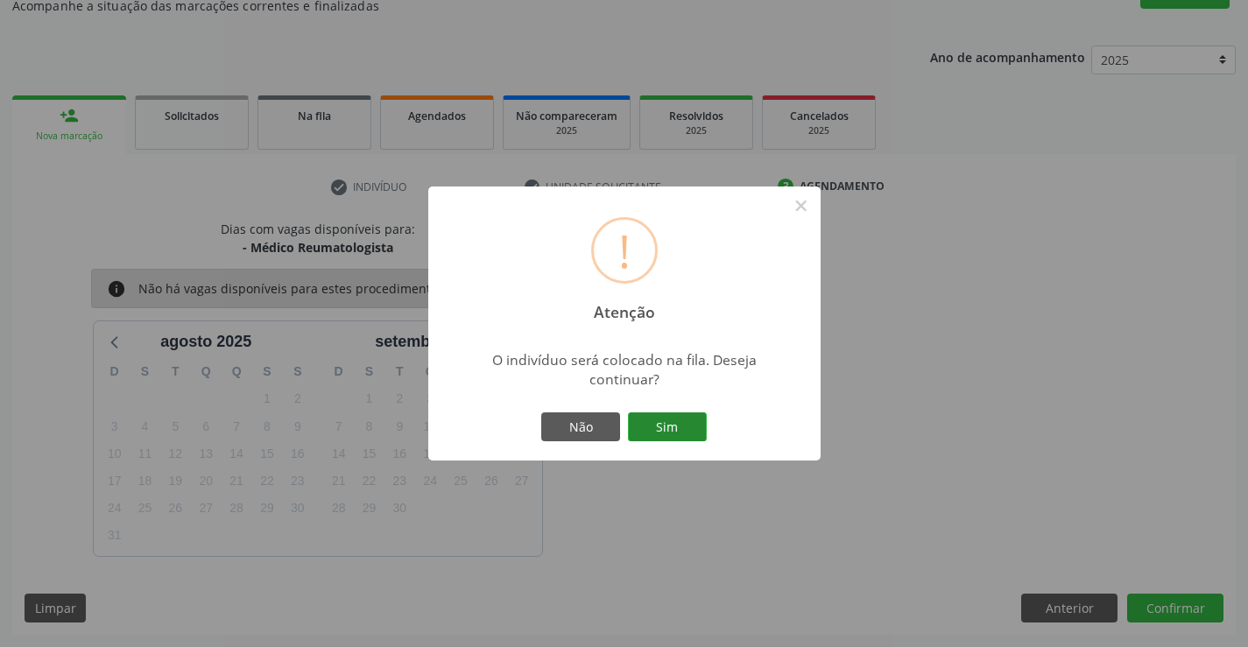
click at [663, 428] on button "Sim" at bounding box center [667, 427] width 79 height 30
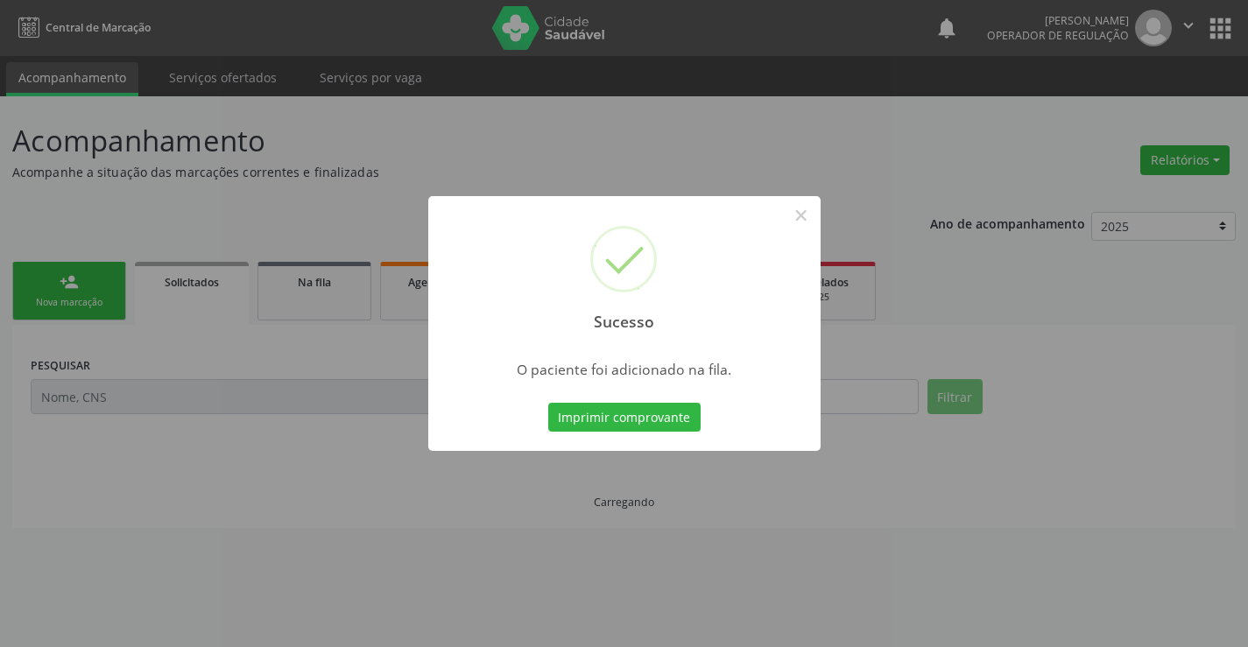
scroll to position [0, 0]
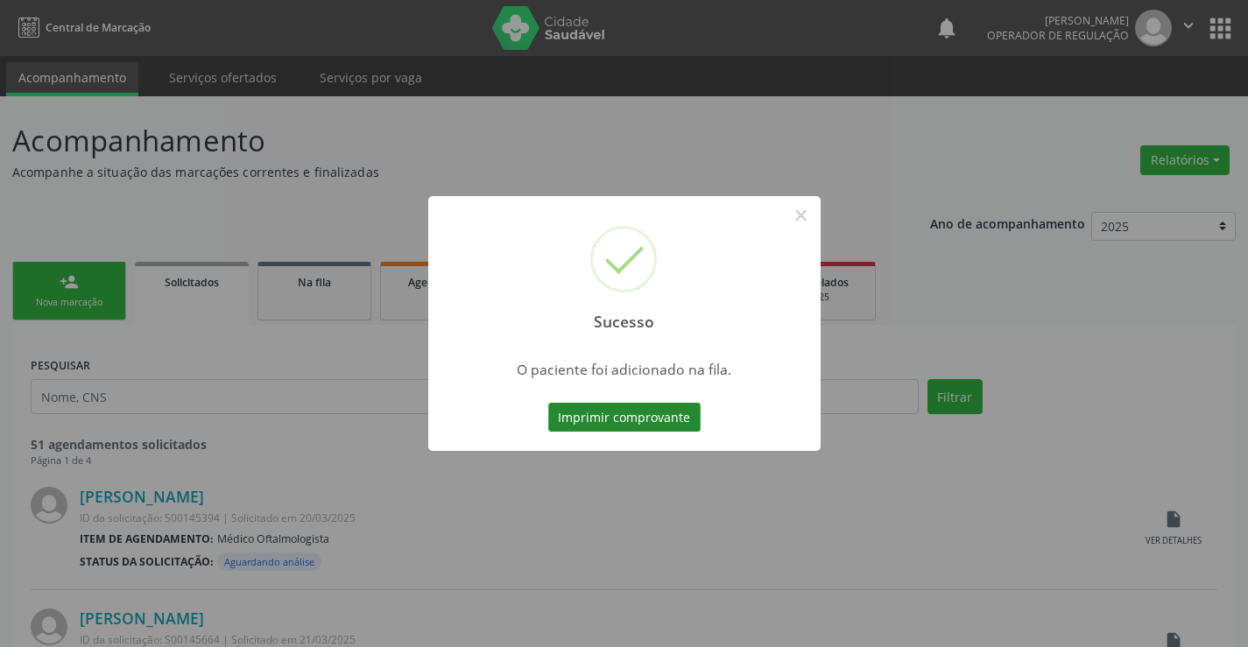
click at [682, 419] on button "Imprimir comprovante" at bounding box center [624, 418] width 152 height 30
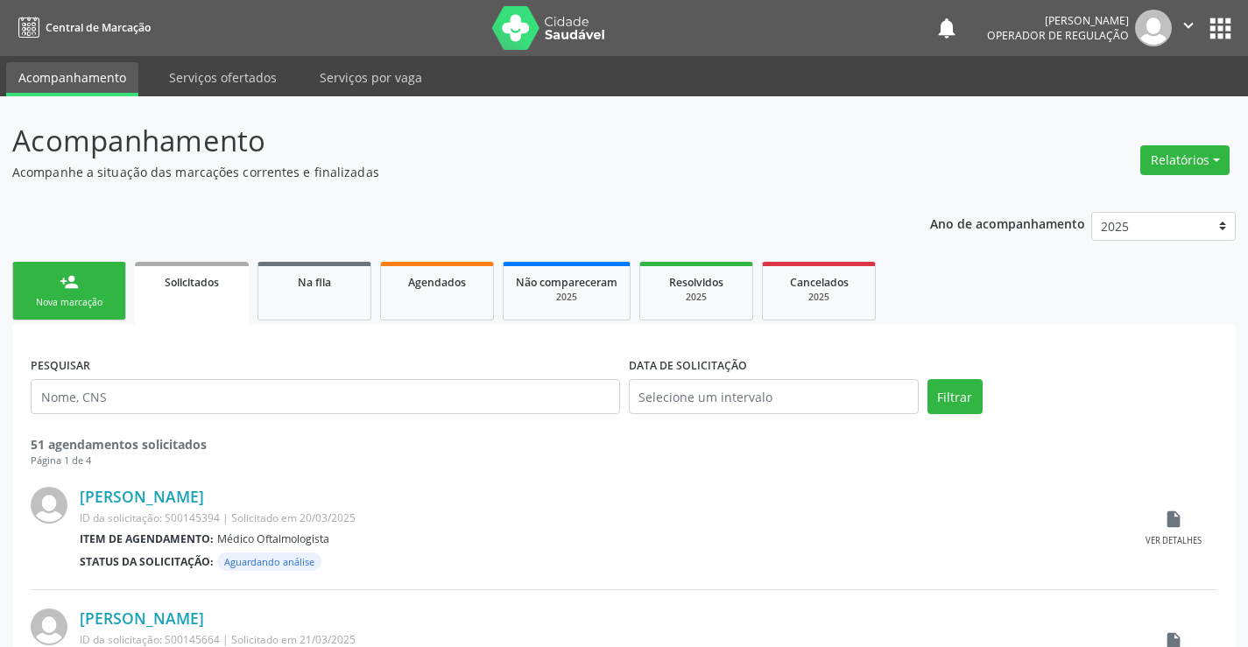
click at [91, 284] on link "person_add Nova marcação" at bounding box center [69, 291] width 114 height 59
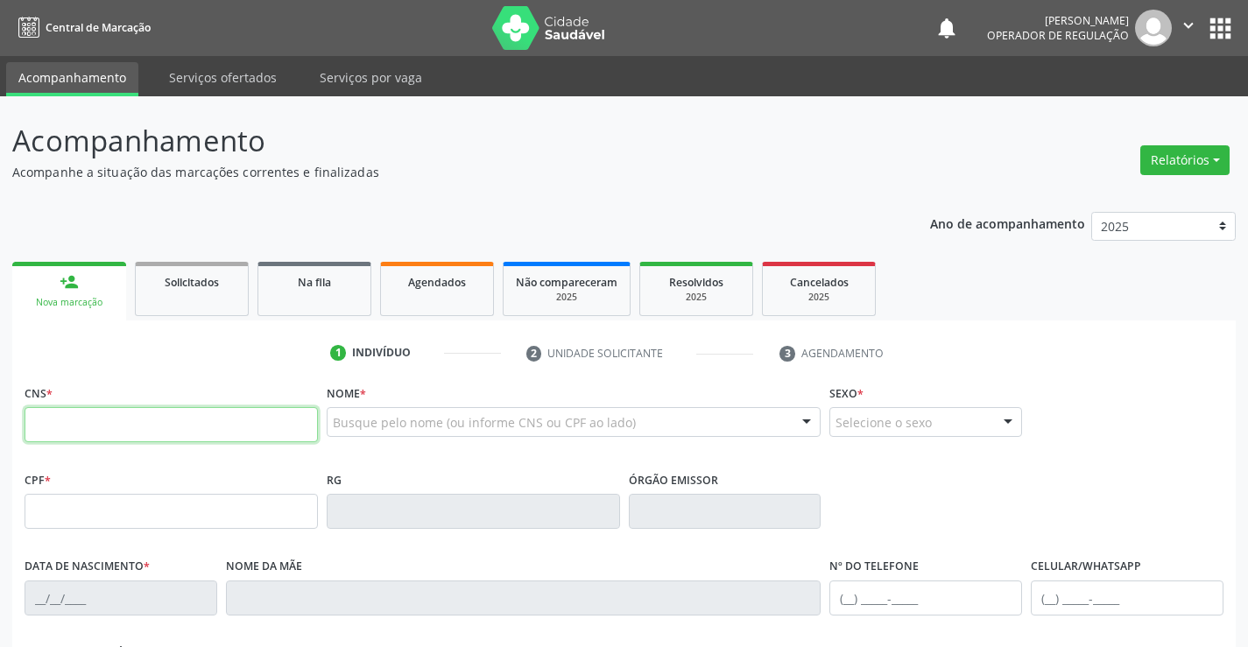
click at [88, 426] on input "text" at bounding box center [171, 424] width 293 height 35
type input "700 8099 3263 0184"
type input "08/01/2008"
type input "(74) 99195-4470"
type input "S/N"
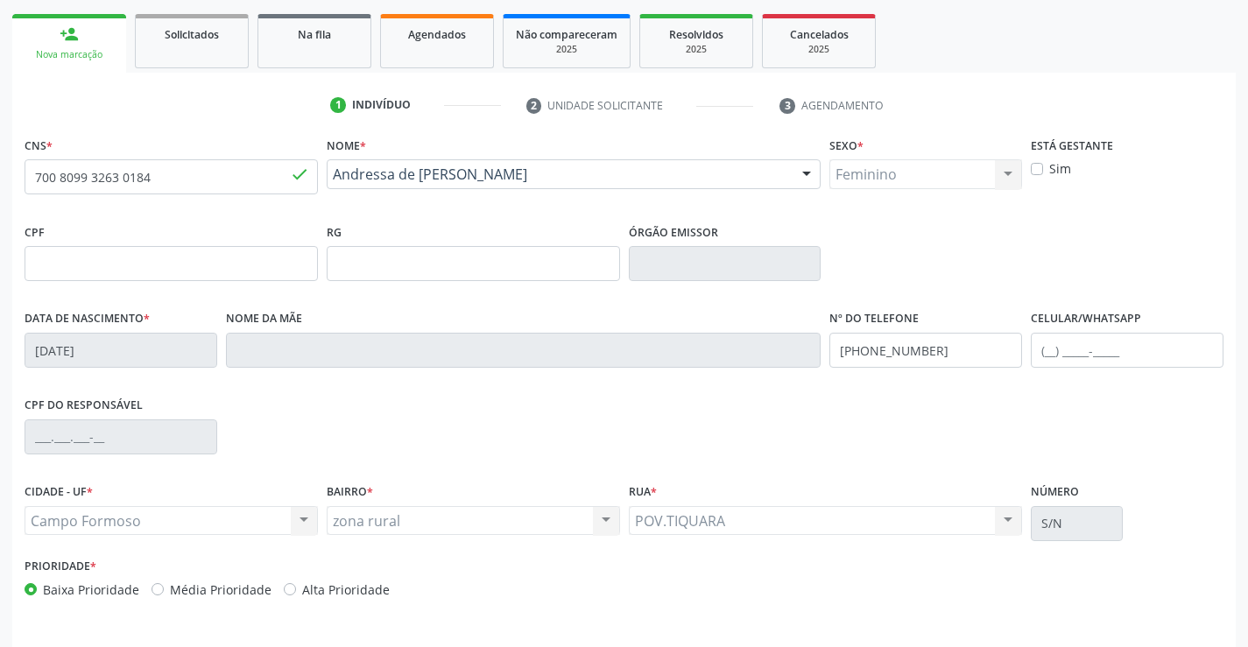
scroll to position [263, 0]
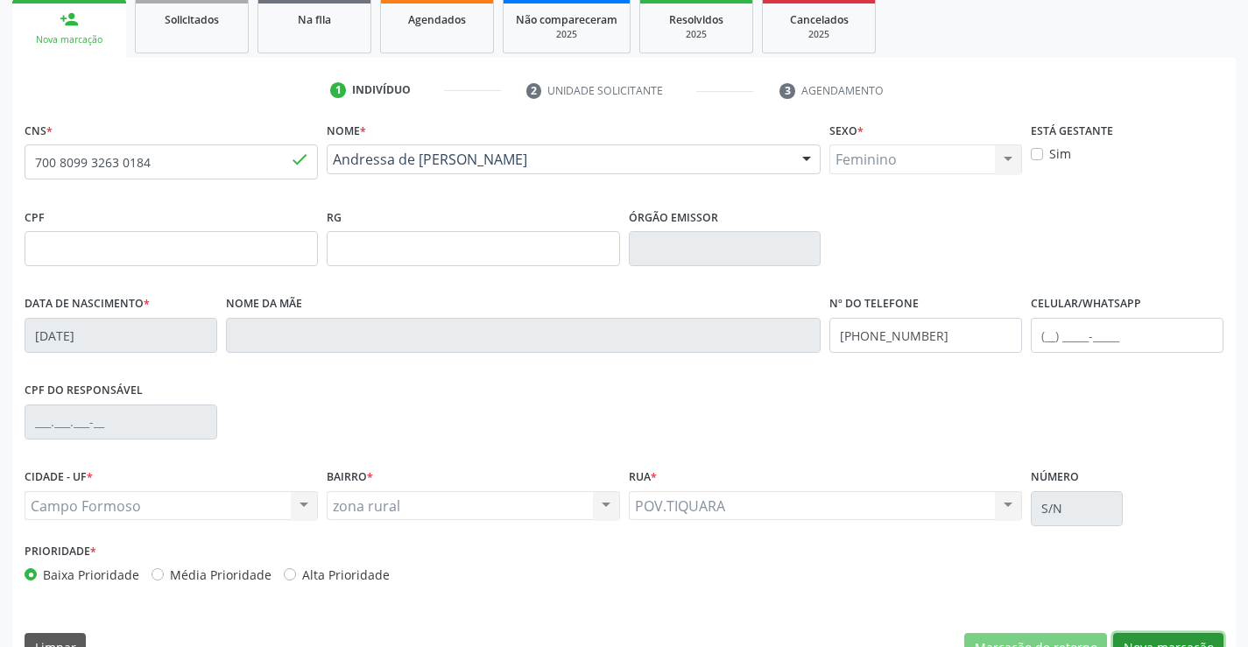
click at [1173, 637] on button "Nova marcação" at bounding box center [1168, 648] width 110 height 30
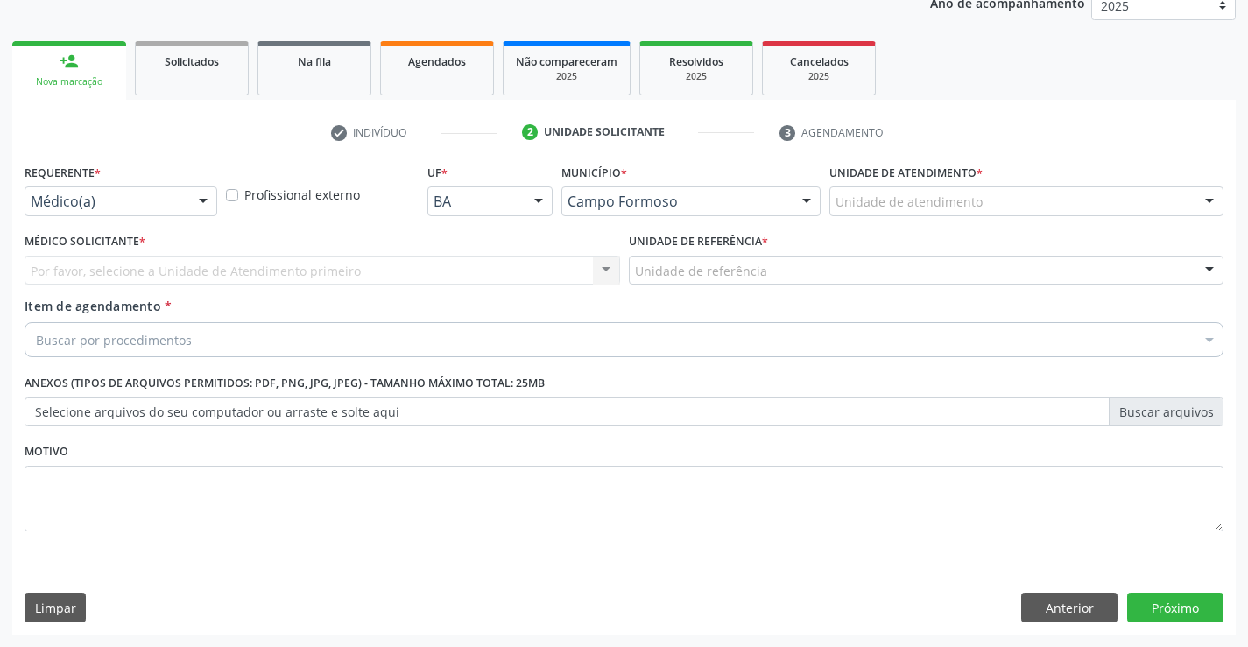
scroll to position [221, 0]
click at [141, 186] on div "Requerente * Médico(a) Médico(a) Enfermeiro(a) Paciente Nenhum resultado encont…" at bounding box center [121, 187] width 193 height 56
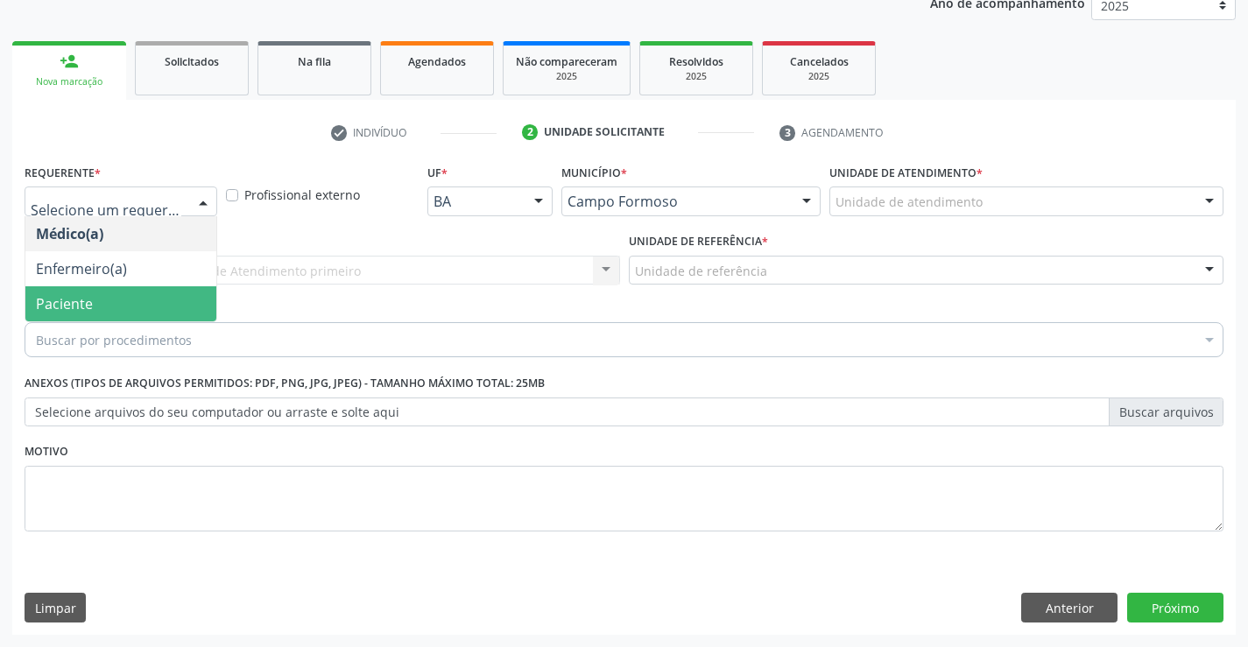
click at [105, 312] on span "Paciente" at bounding box center [120, 303] width 191 height 35
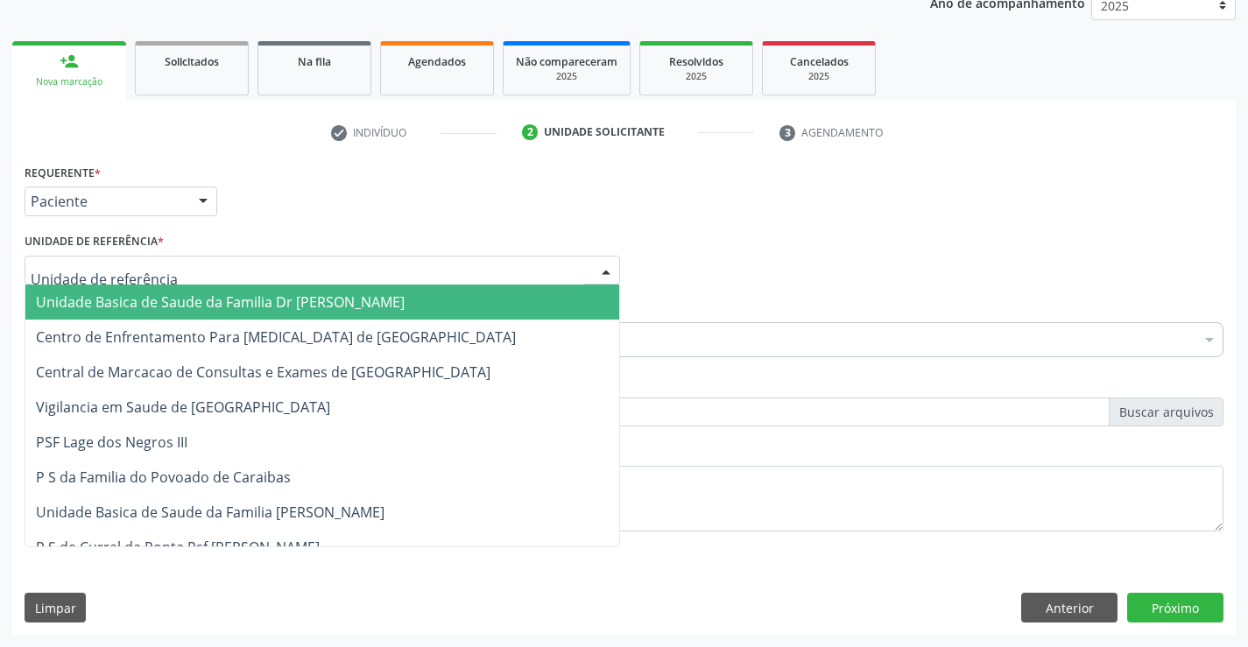
click at [125, 292] on span "Unidade Basica de Saude da Familia Dr [PERSON_NAME]" at bounding box center [220, 301] width 369 height 19
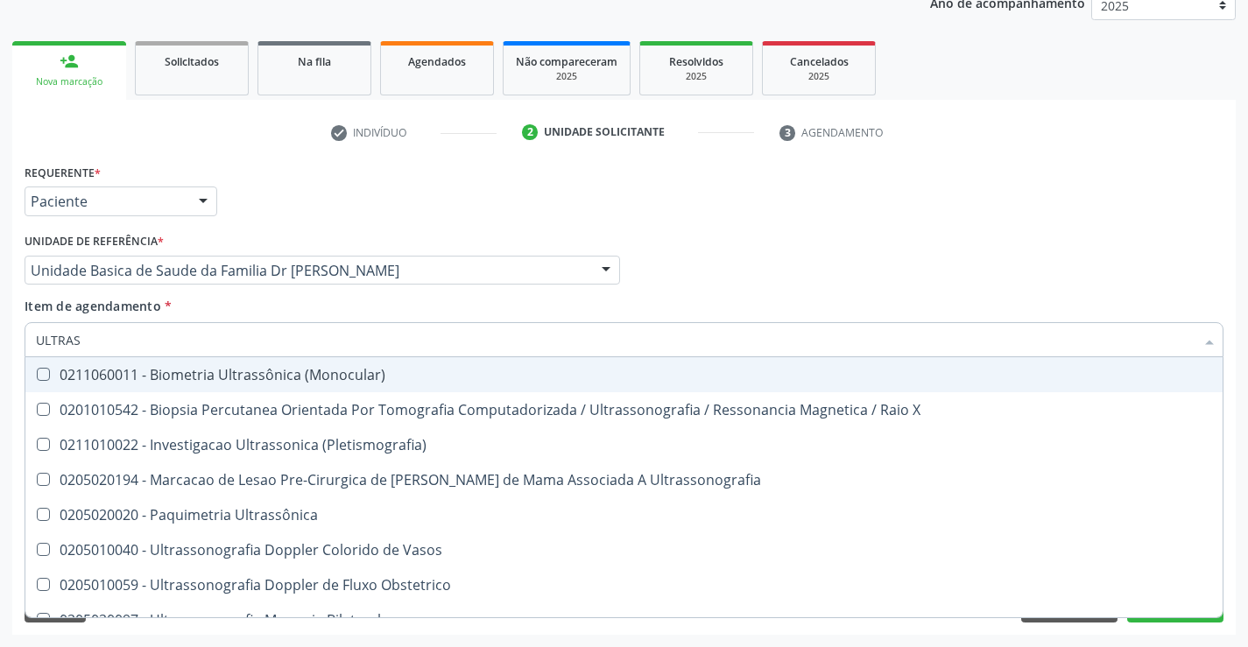
type input "ULTRASS"
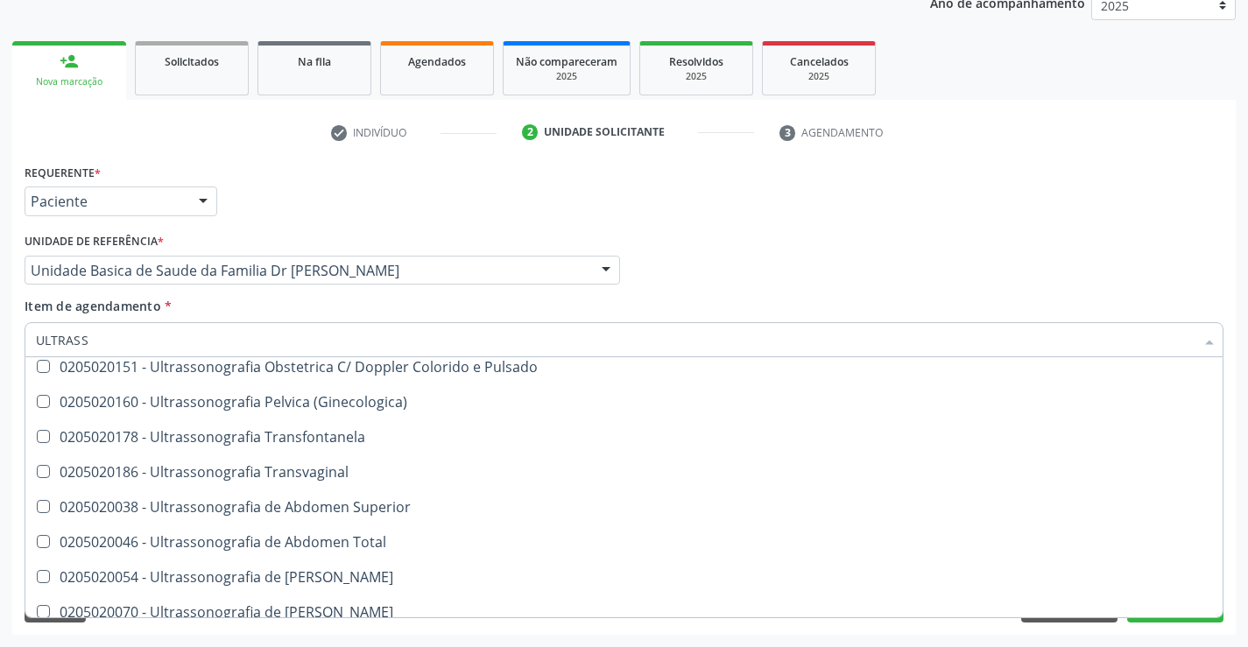
scroll to position [350, 0]
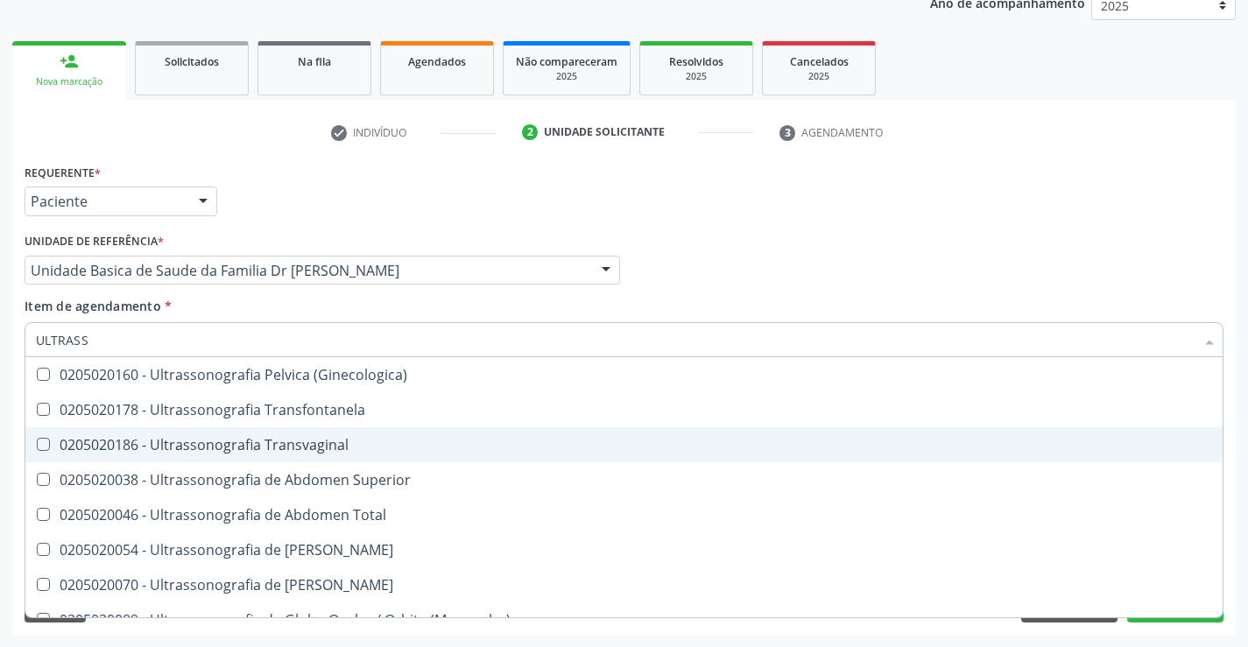
click at [331, 449] on div "0205020186 - Ultrassonografia Transvaginal" at bounding box center [624, 445] width 1176 height 14
checkbox Transvaginal "true"
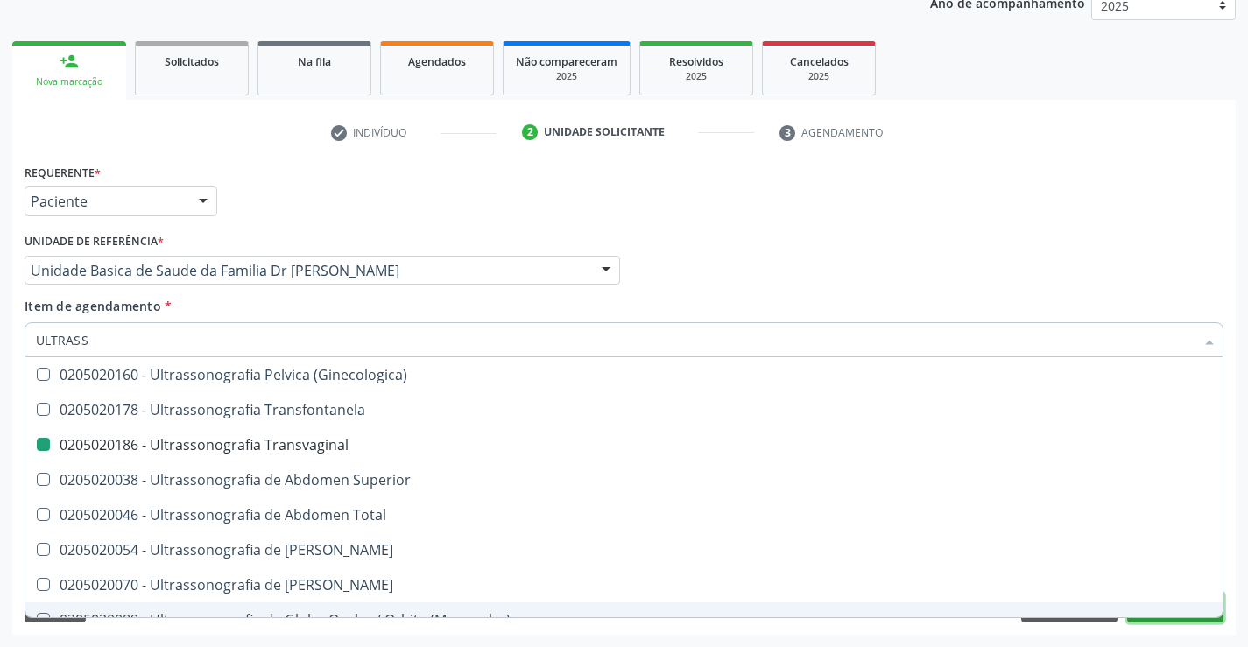
click at [1173, 618] on button "Próximo" at bounding box center [1175, 608] width 96 height 30
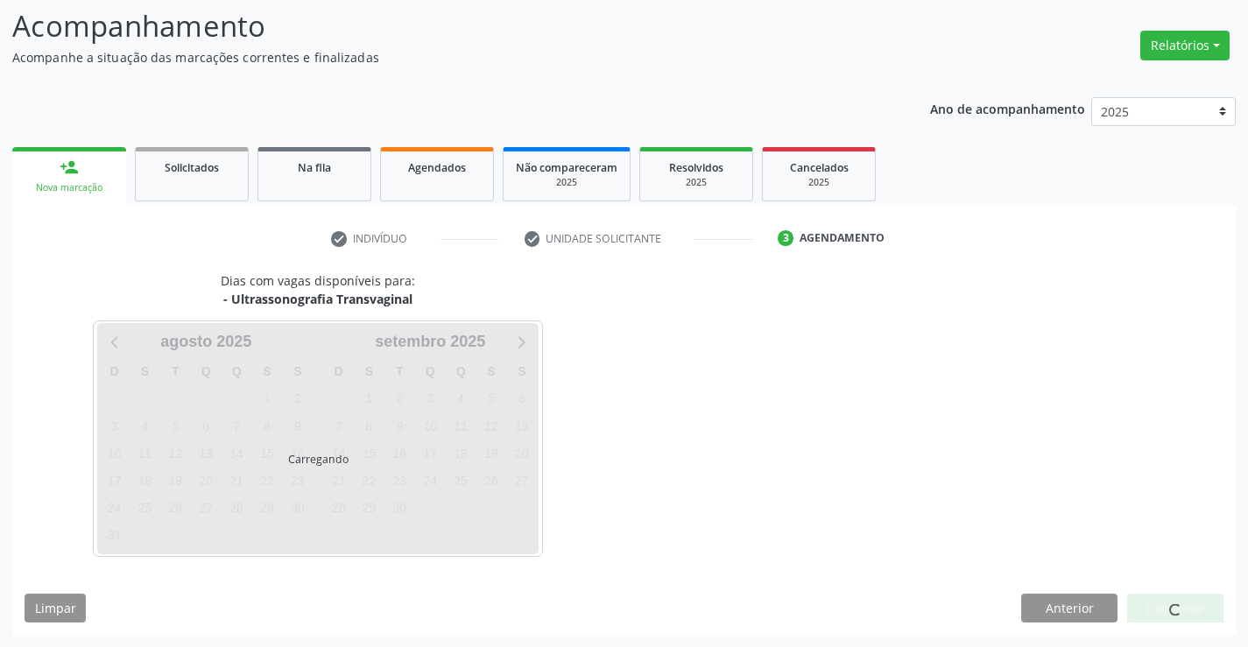
scroll to position [0, 0]
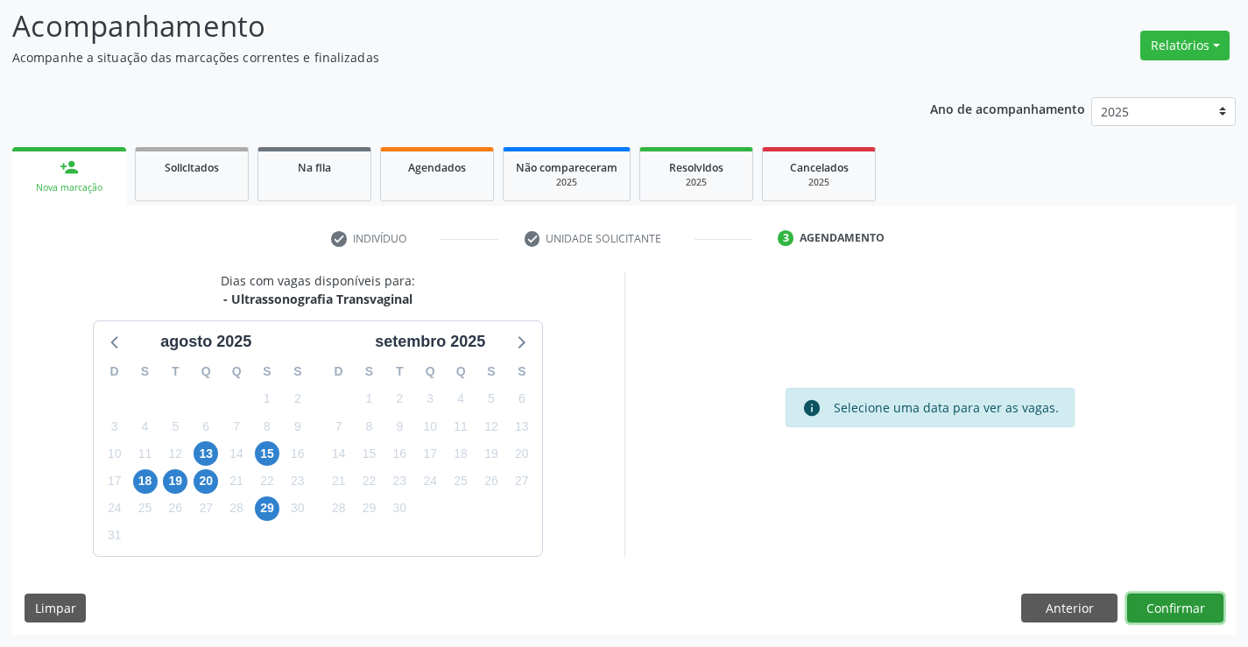
click at [1173, 613] on button "Confirmar" at bounding box center [1175, 609] width 96 height 30
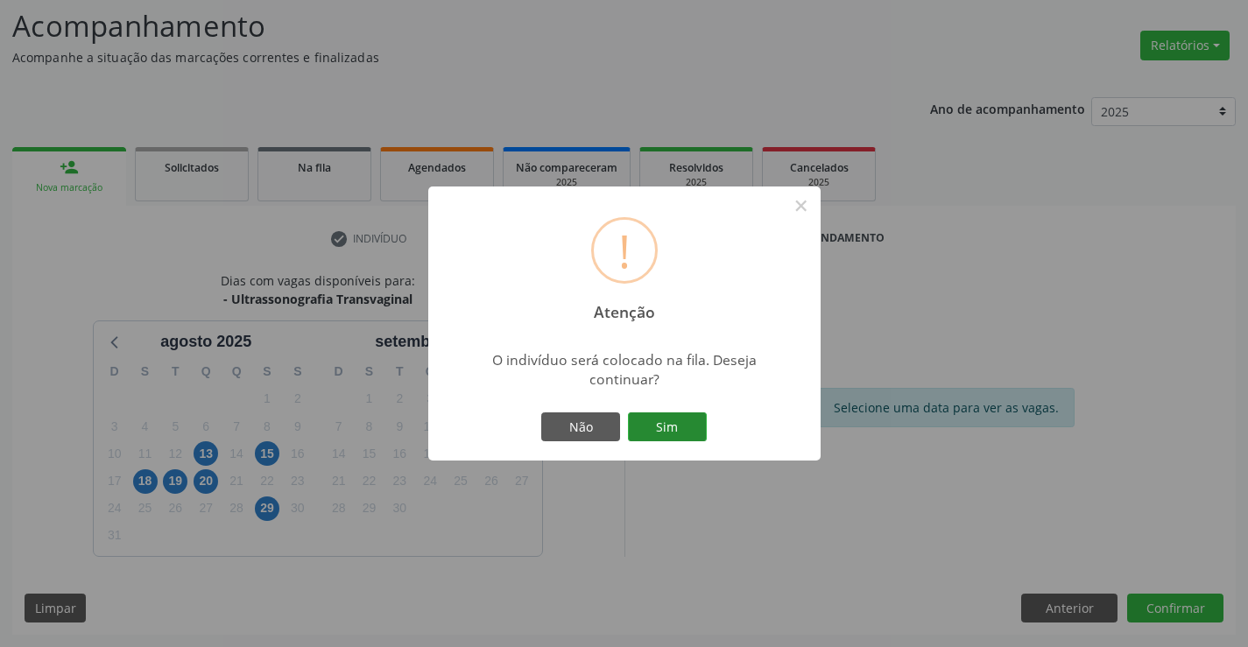
click at [675, 430] on button "Sim" at bounding box center [667, 427] width 79 height 30
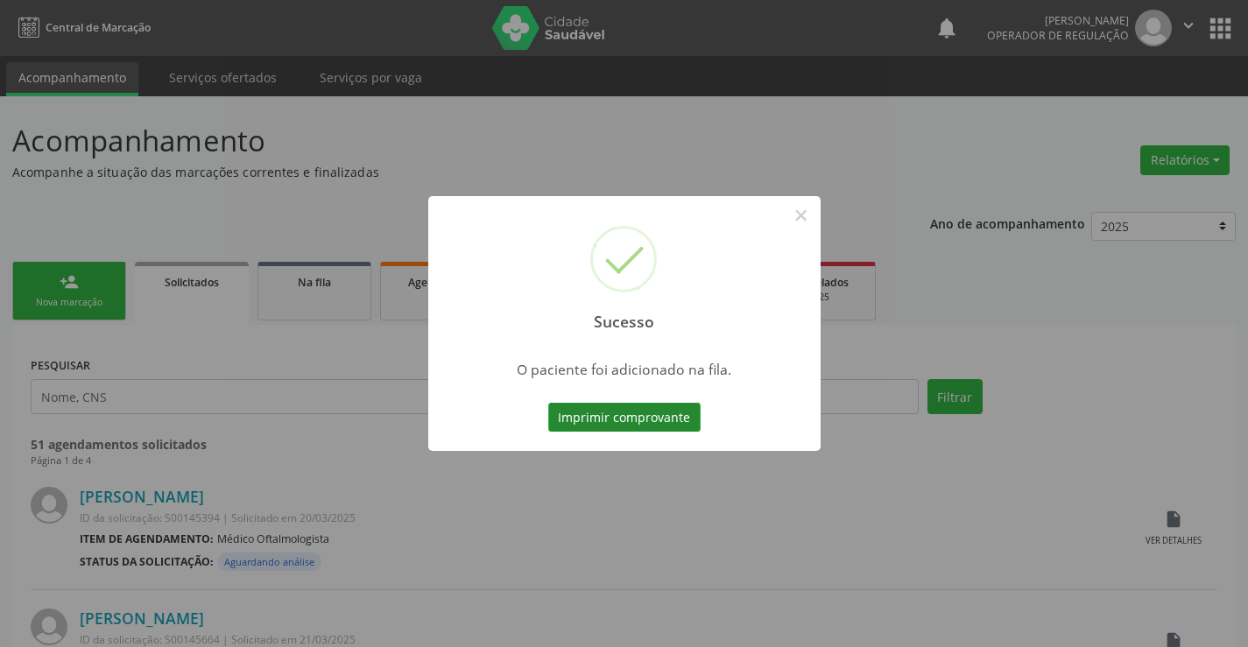
click at [681, 412] on button "Imprimir comprovante" at bounding box center [624, 418] width 152 height 30
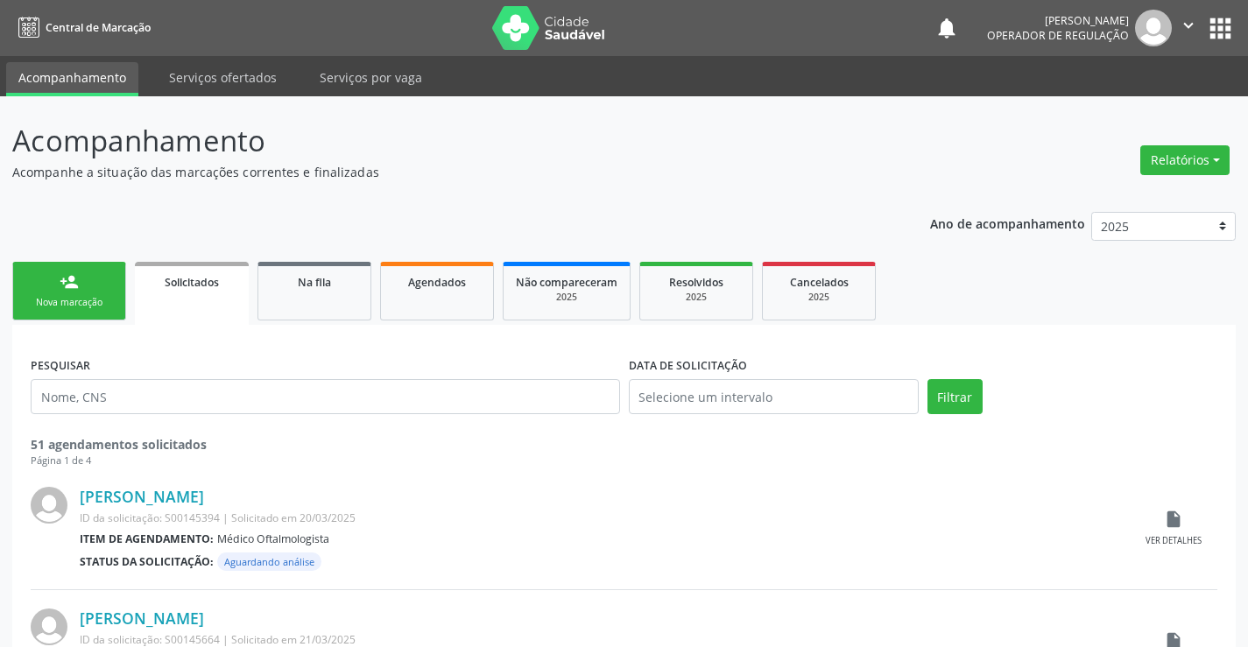
click at [67, 288] on div "person_add" at bounding box center [69, 281] width 19 height 19
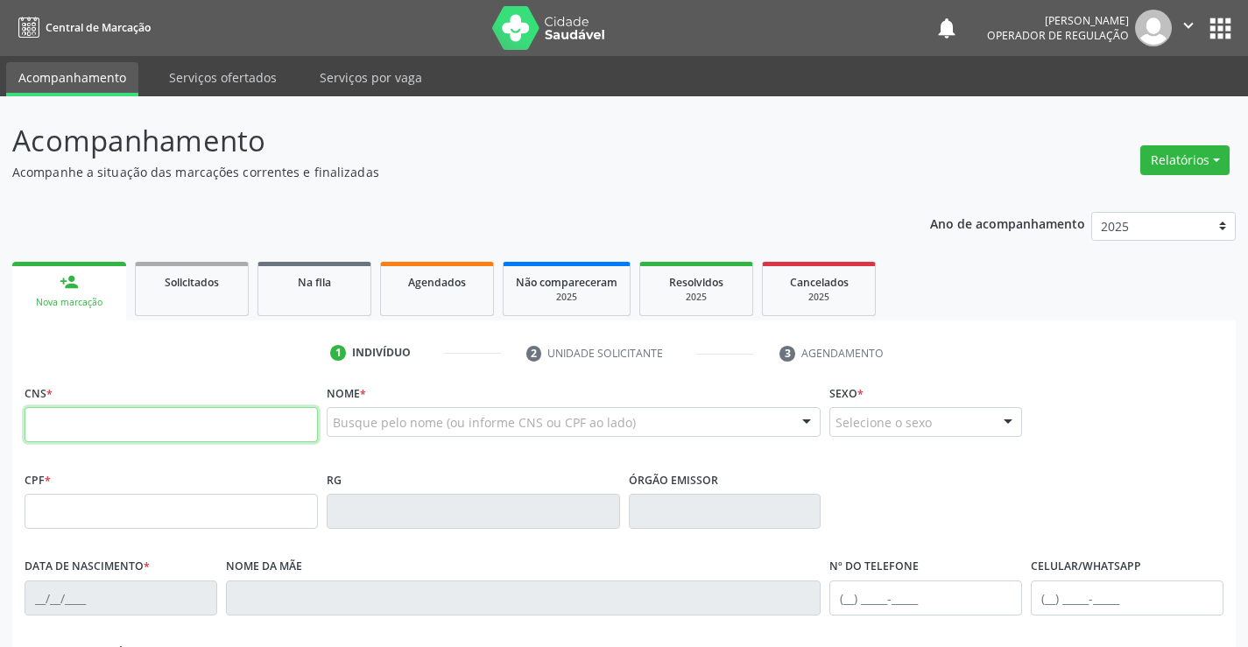
click at [94, 426] on input "text" at bounding box center [171, 424] width 293 height 35
type input "703 2046 9341 5992"
type input "113.706.685-70"
type input "007911171"
type input "16/06/2019"
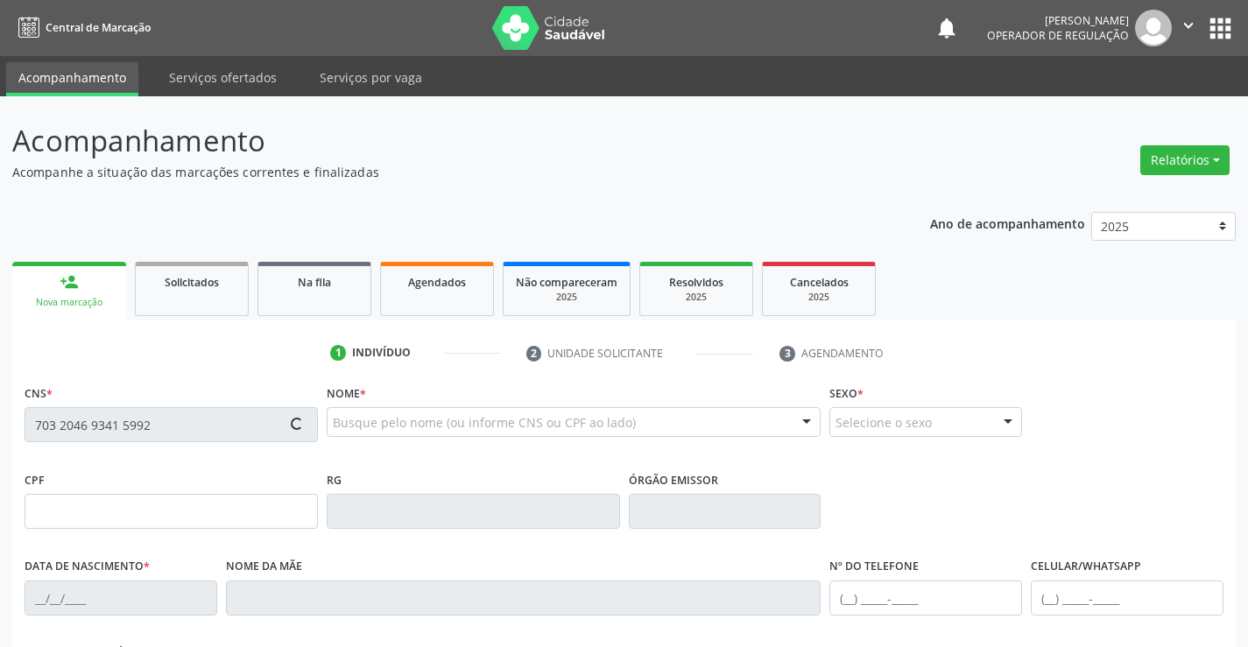
type input "(74) 99121-4110"
type input "(74) 9968-0907"
type input "S/N"
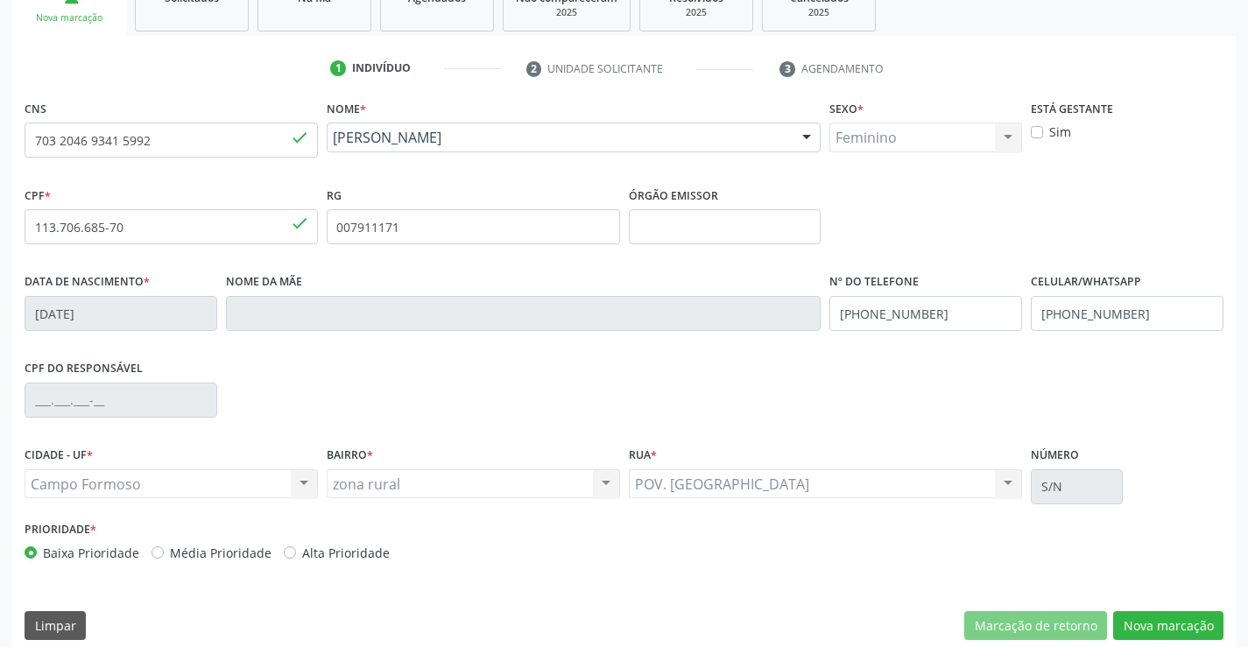
scroll to position [302, 0]
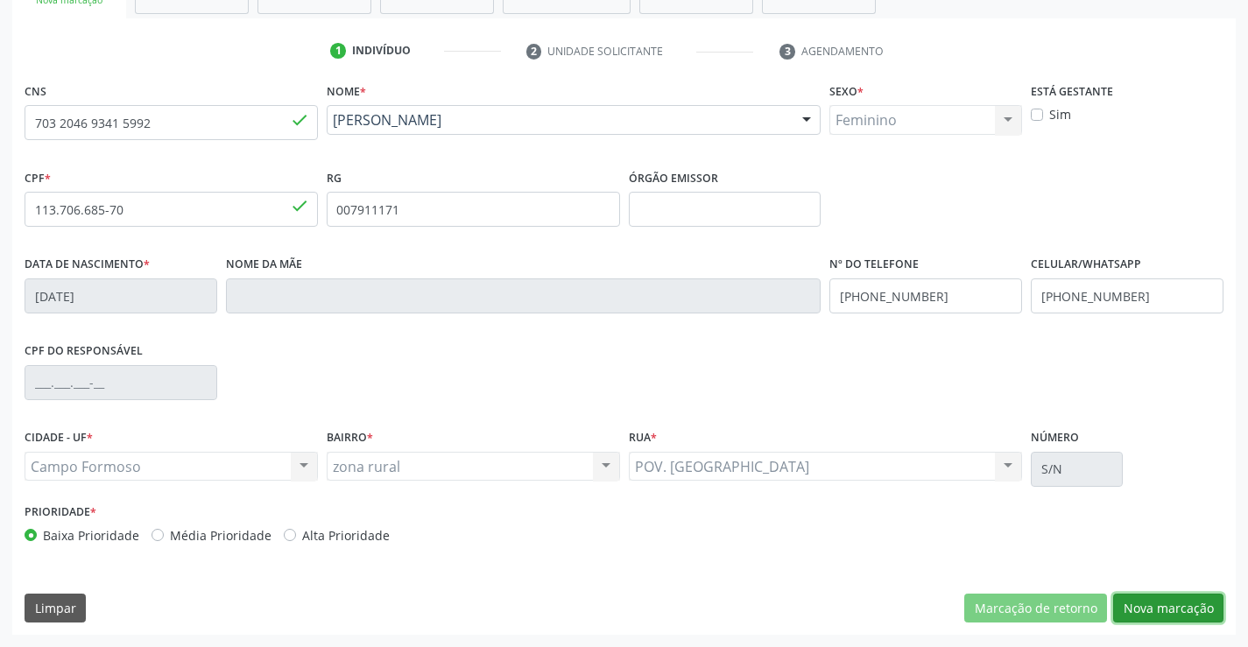
click at [1160, 600] on button "Nova marcação" at bounding box center [1168, 609] width 110 height 30
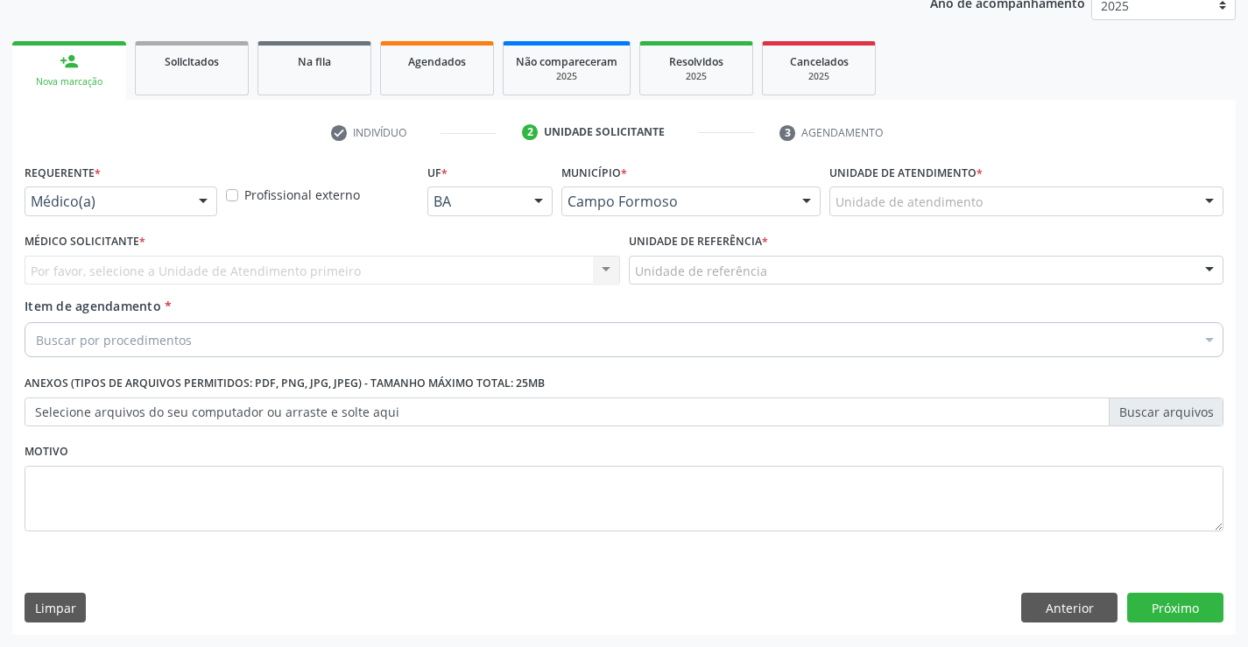
scroll to position [221, 0]
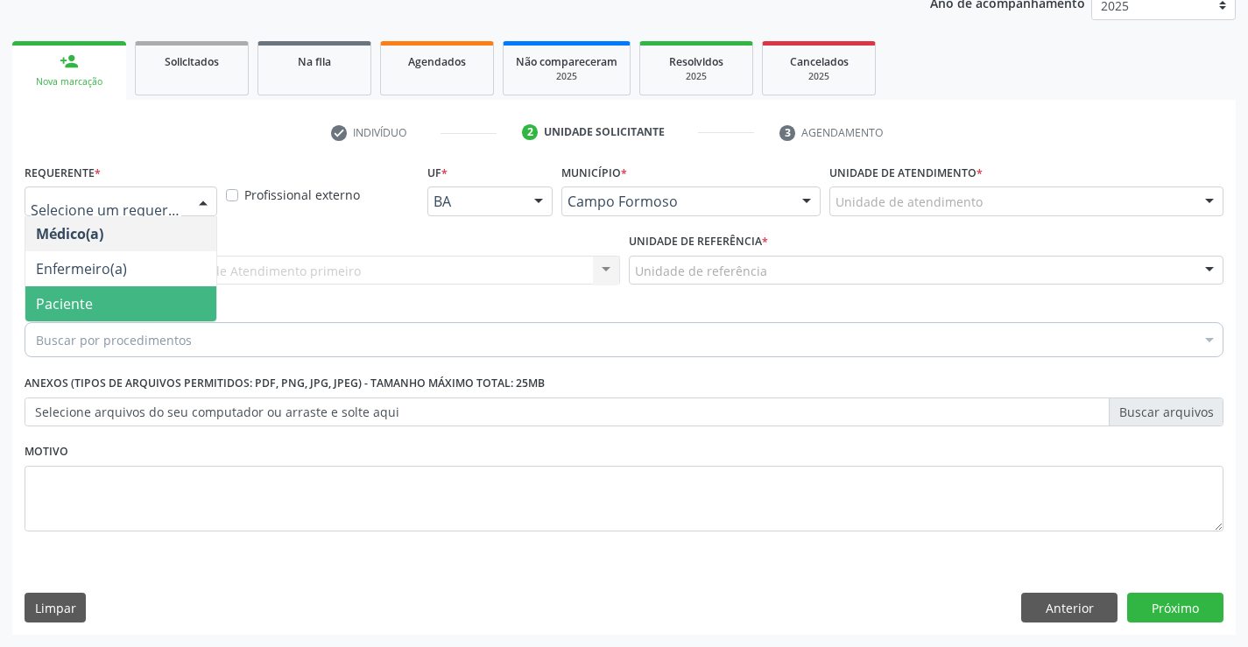
click at [76, 299] on span "Paciente" at bounding box center [64, 303] width 57 height 19
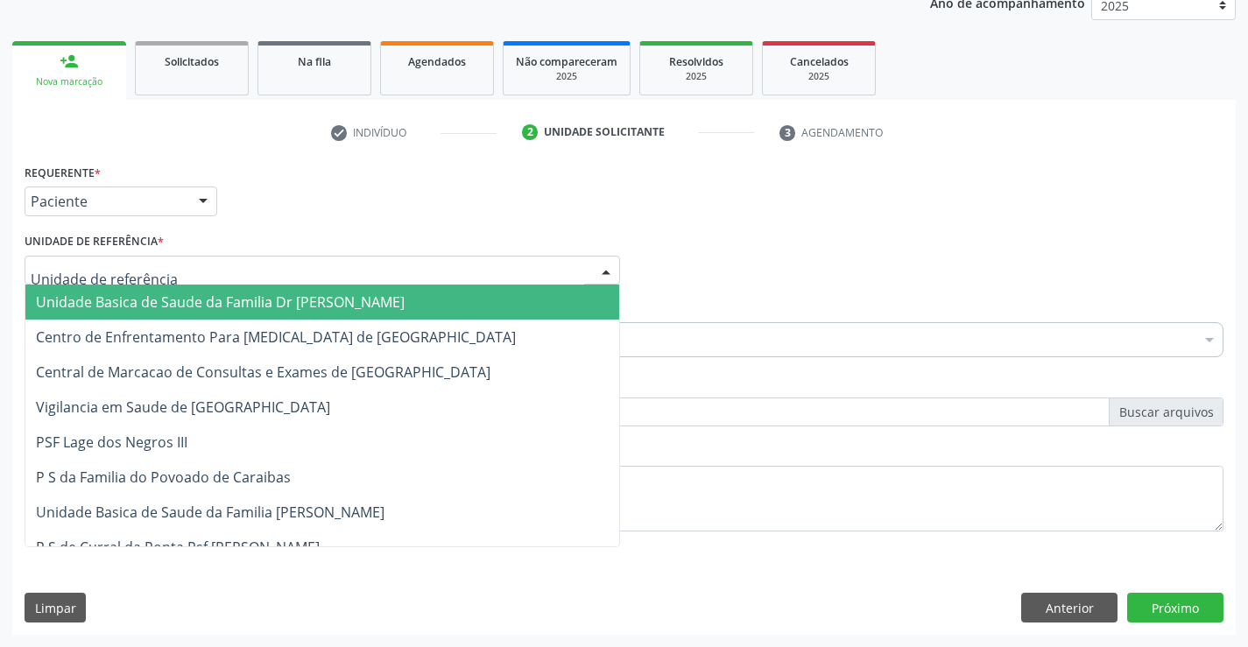
click at [127, 306] on span "Unidade Basica de Saude da Familia Dr [PERSON_NAME]" at bounding box center [220, 301] width 369 height 19
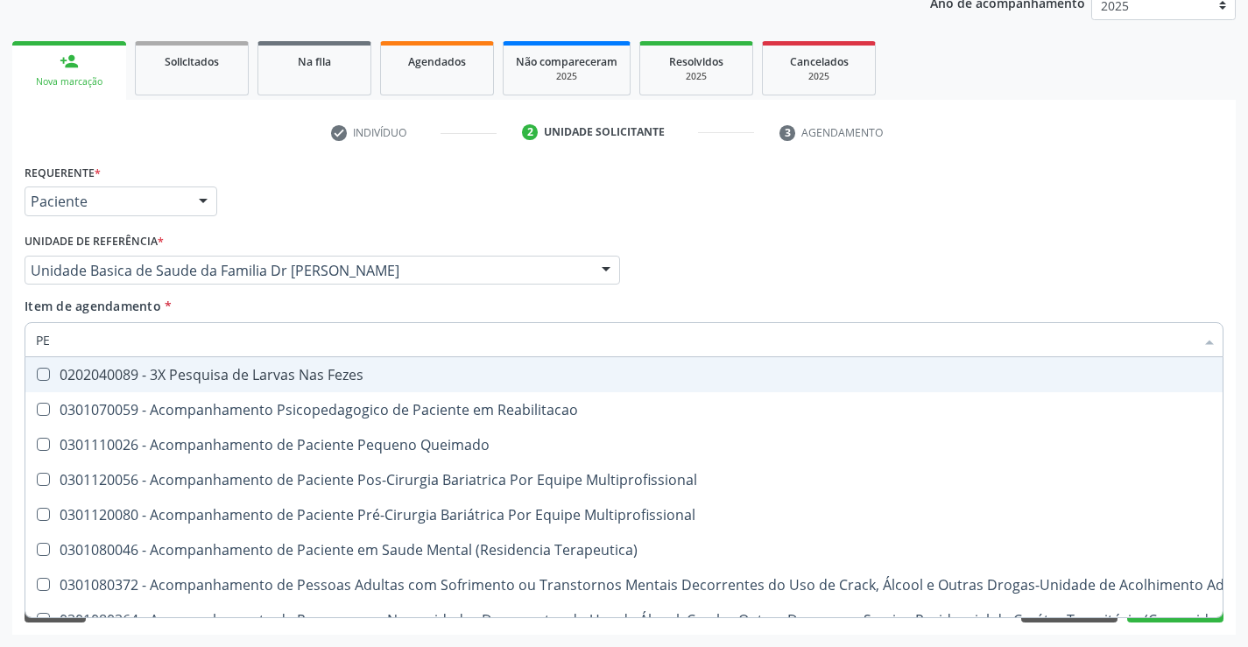
type input "P"
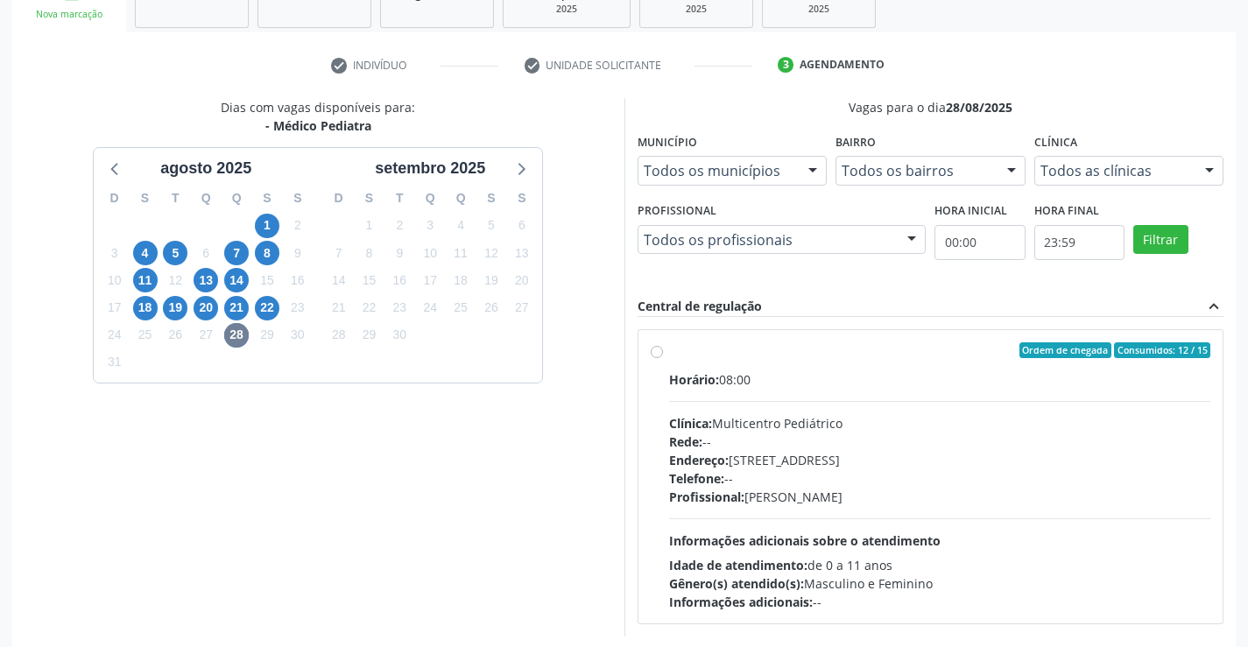
scroll to position [292, 0]
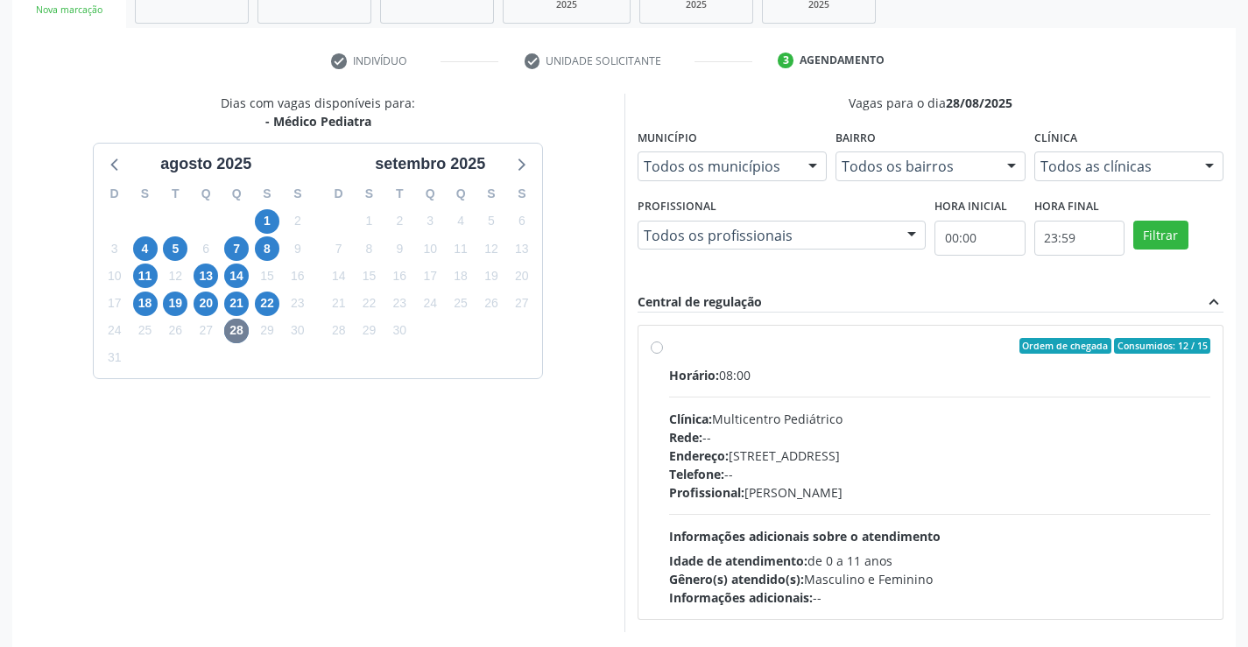
click at [669, 349] on label "Ordem de chegada Consumidos: 12 / 15 Horário: 08:00 Clínica: Multicentro Pediát…" at bounding box center [940, 472] width 542 height 269
click at [662, 349] on input "Ordem de chegada Consumidos: 12 / 15 Horário: 08:00 Clínica: Multicentro Pediát…" at bounding box center [657, 346] width 12 height 16
radio input "true"
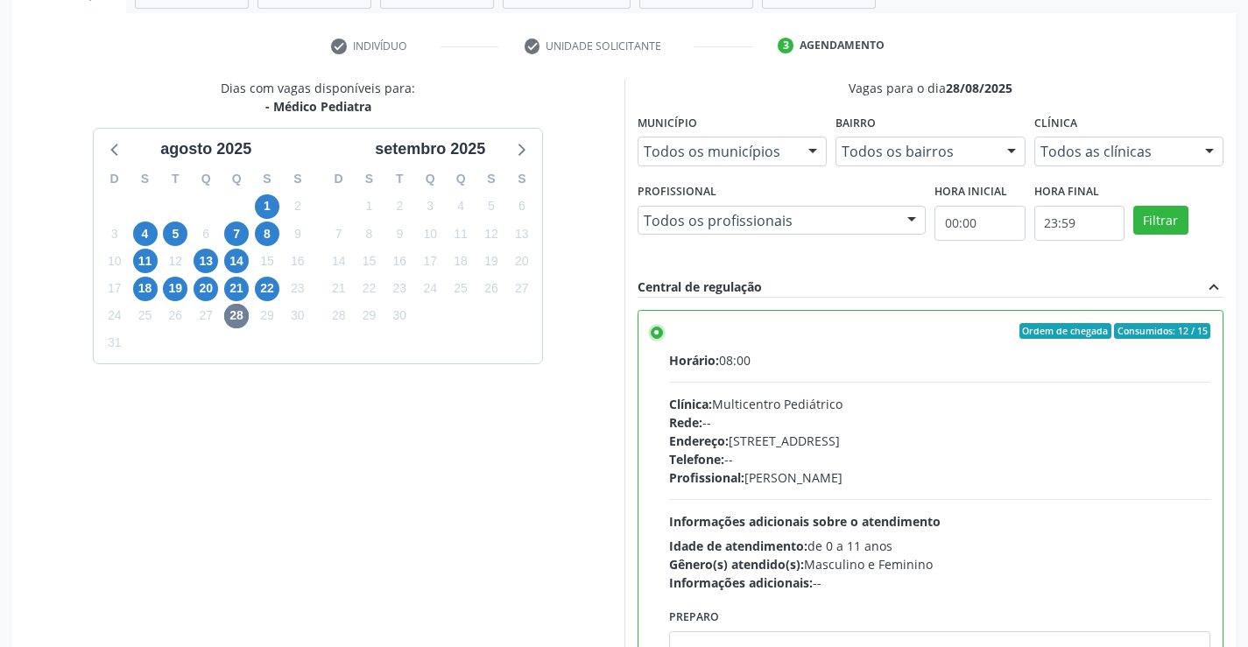
scroll to position [399, 0]
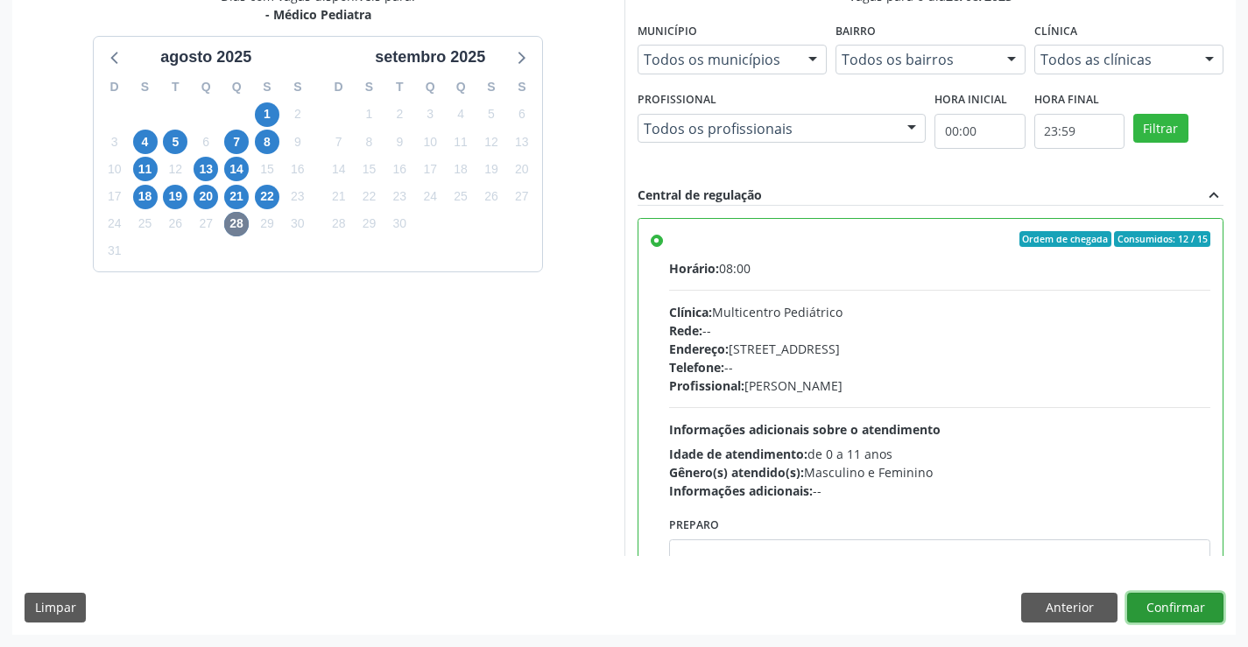
click at [1185, 600] on button "Confirmar" at bounding box center [1175, 608] width 96 height 30
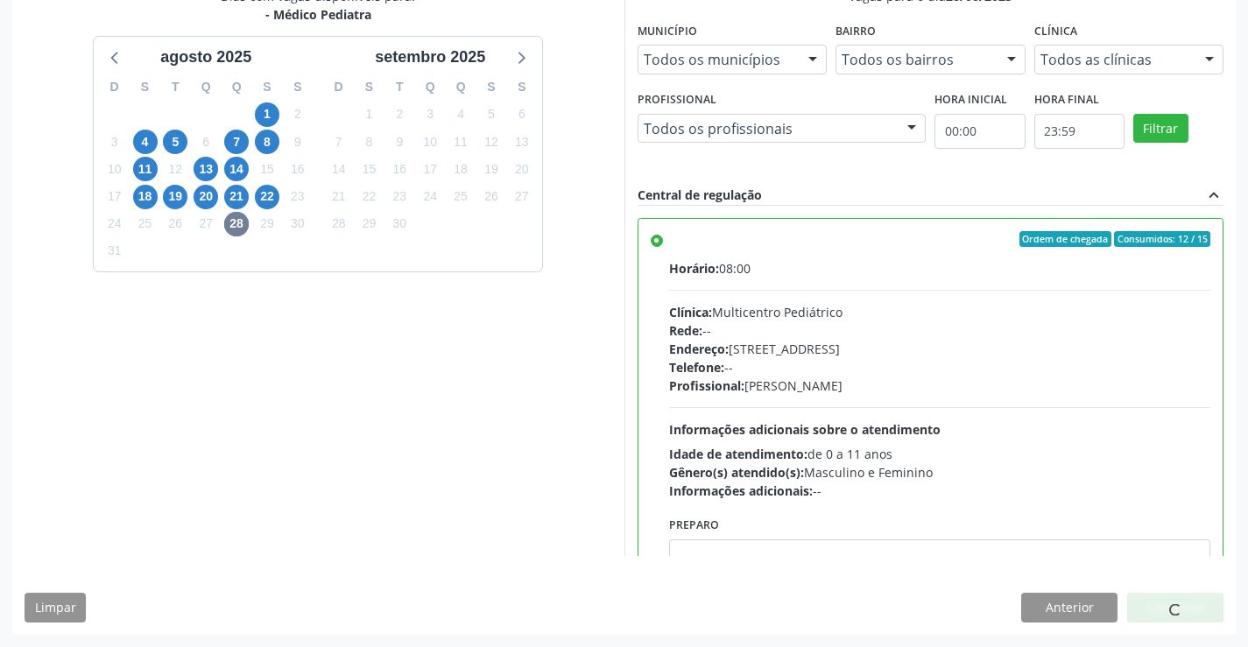
scroll to position [0, 0]
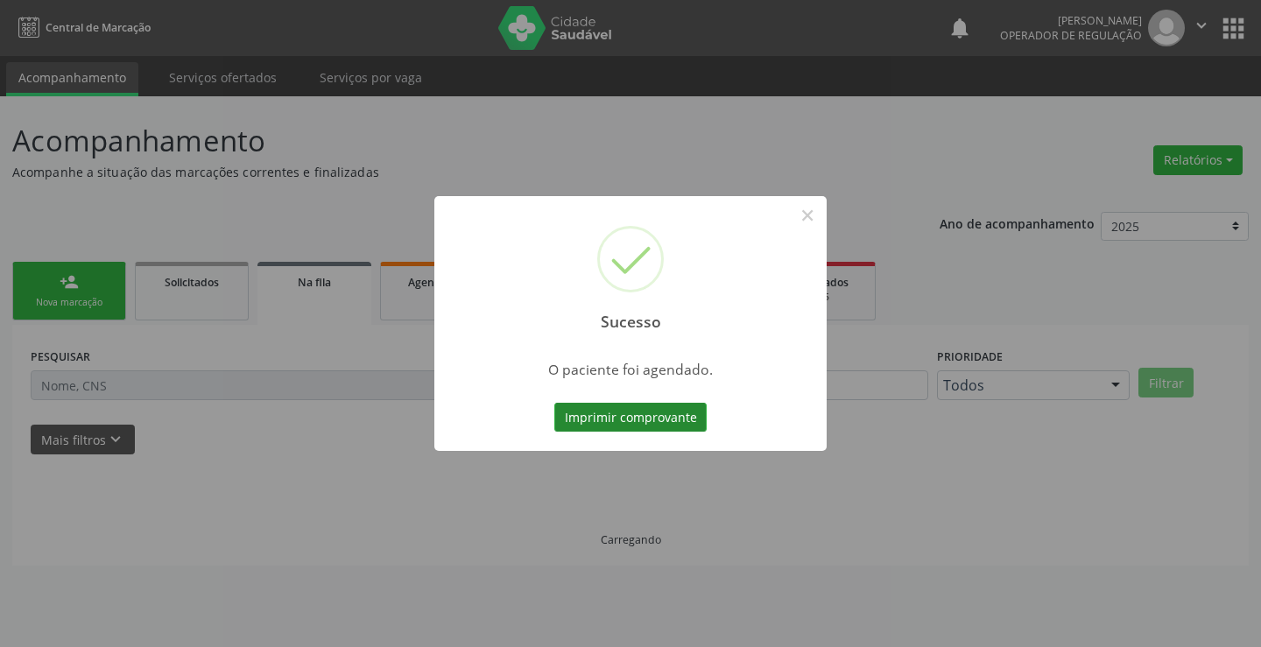
click at [649, 428] on button "Imprimir comprovante" at bounding box center [630, 418] width 152 height 30
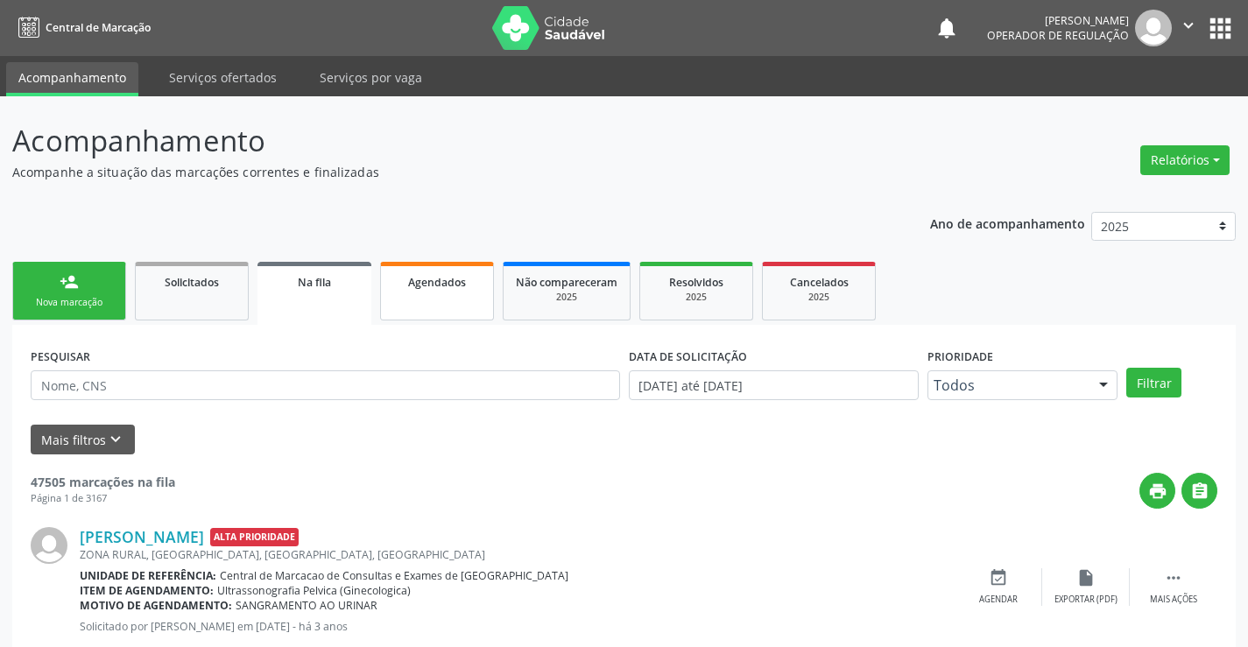
click at [439, 292] on link "Agendados" at bounding box center [437, 291] width 114 height 59
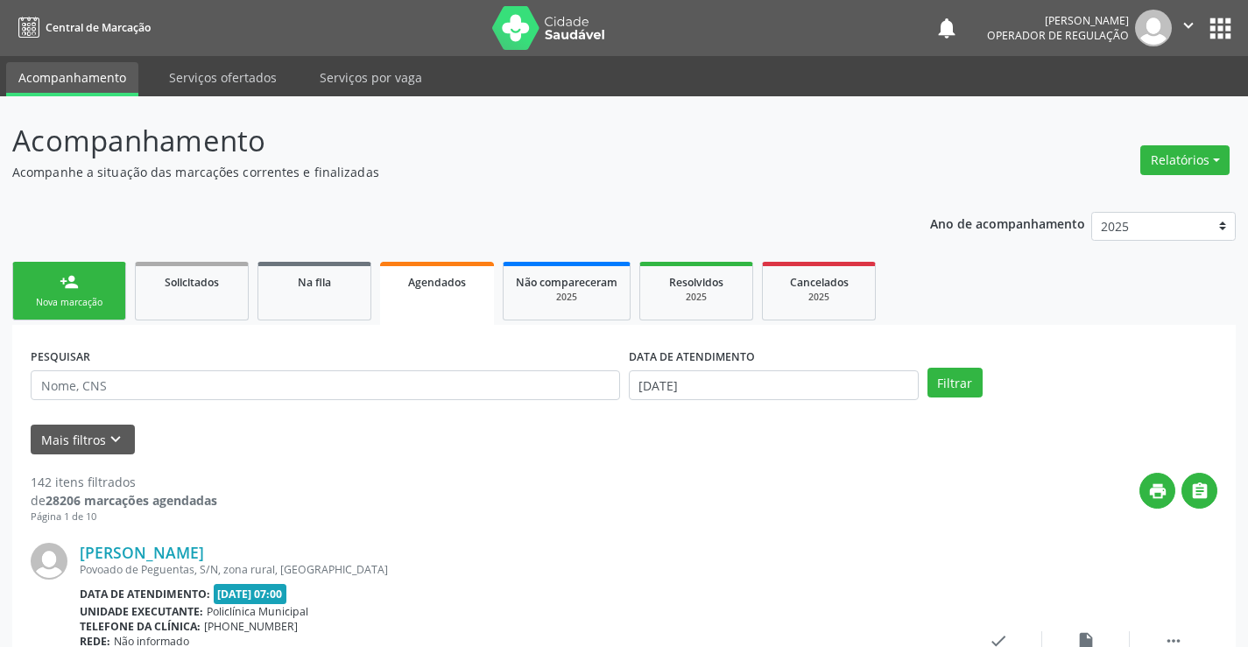
click at [82, 295] on link "person_add Nova marcação" at bounding box center [69, 291] width 114 height 59
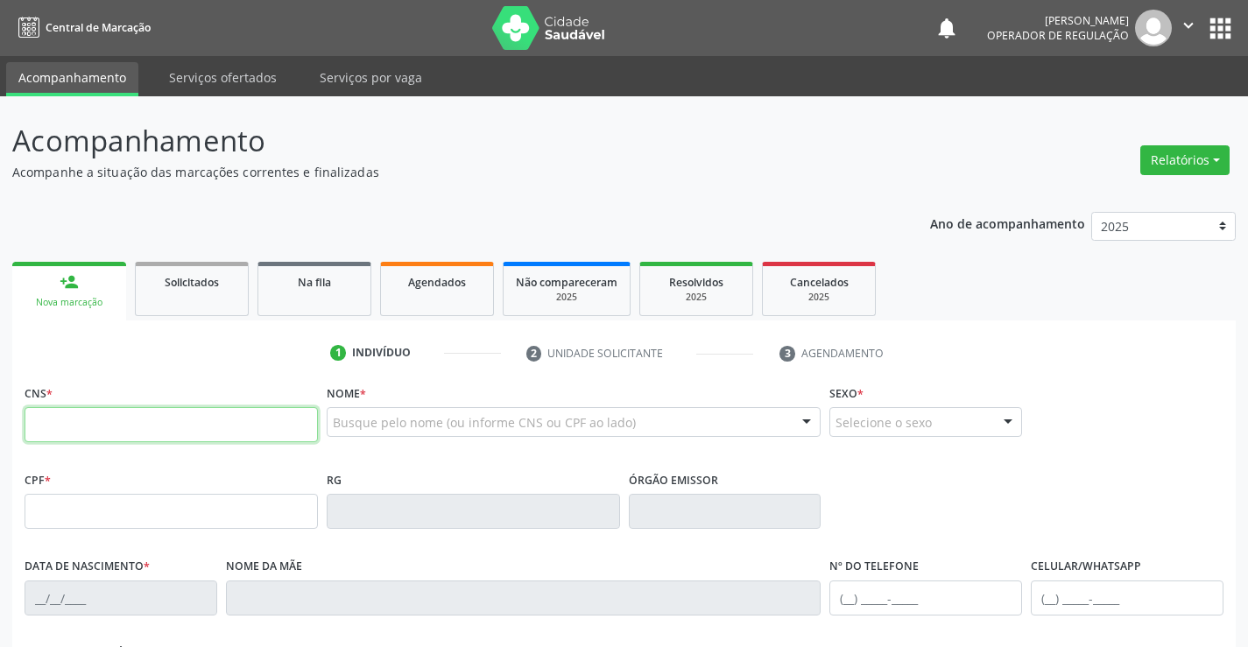
click at [109, 421] on input "text" at bounding box center [171, 424] width 293 height 35
click at [431, 284] on span "Agendados" at bounding box center [437, 282] width 58 height 15
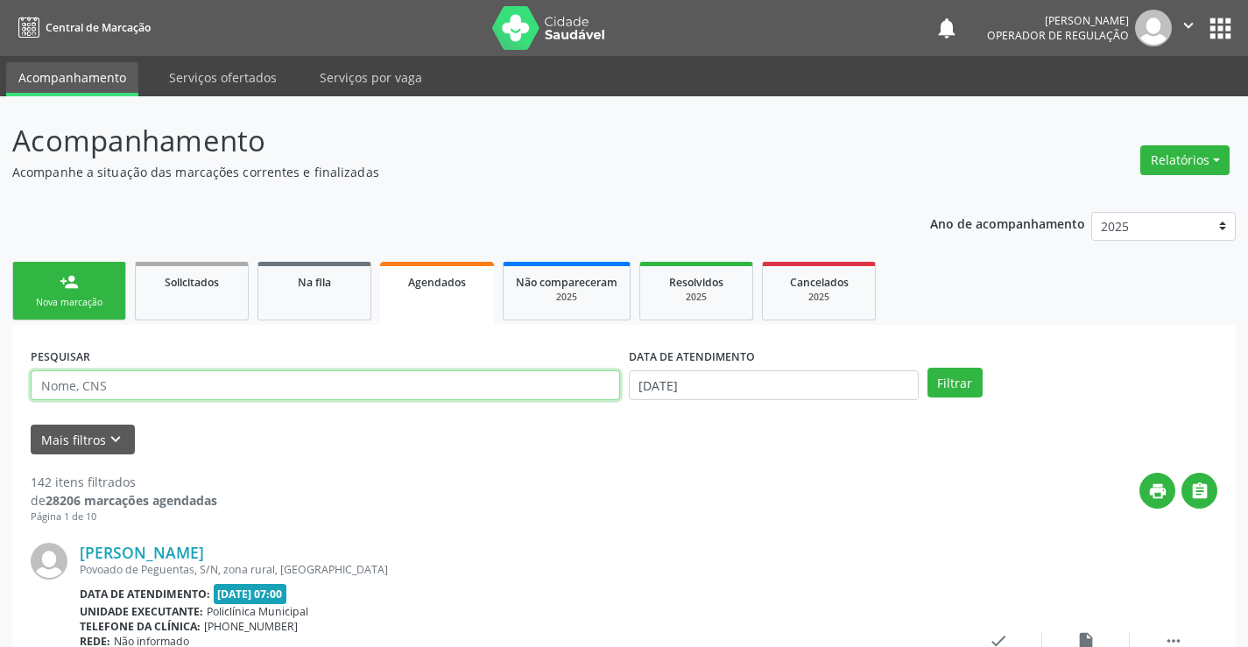
click at [139, 392] on input "text" at bounding box center [325, 385] width 589 height 30
type input "702602740866149"
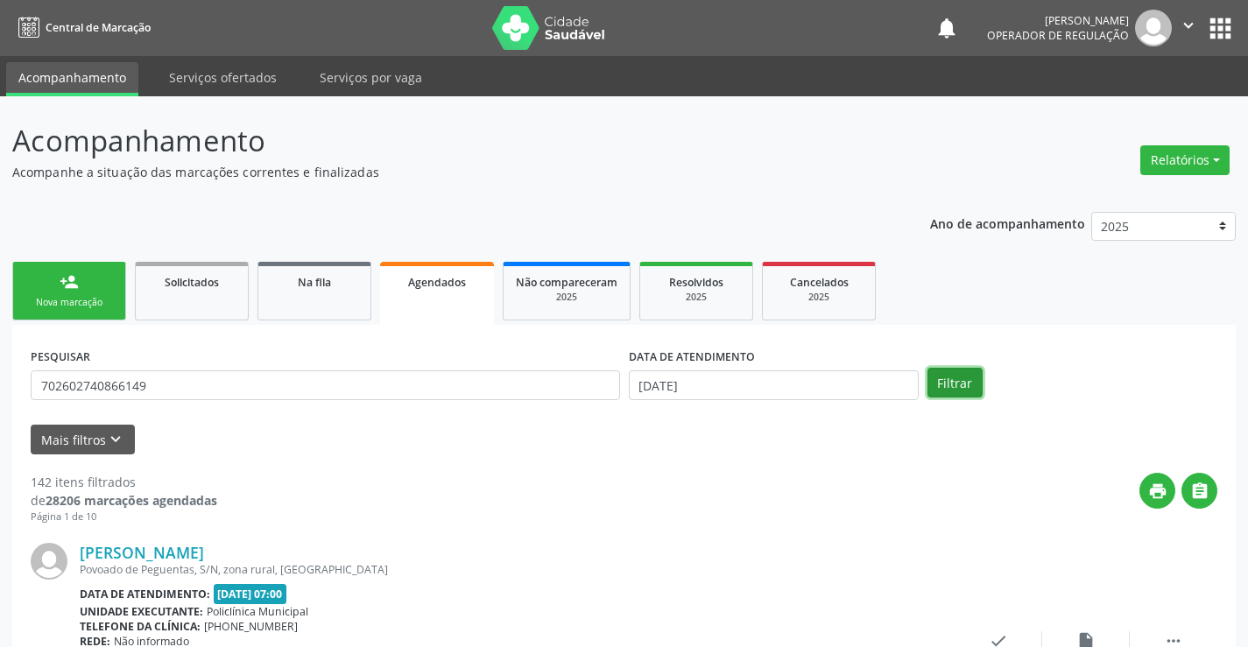
click at [968, 387] on button "Filtrar" at bounding box center [954, 383] width 55 height 30
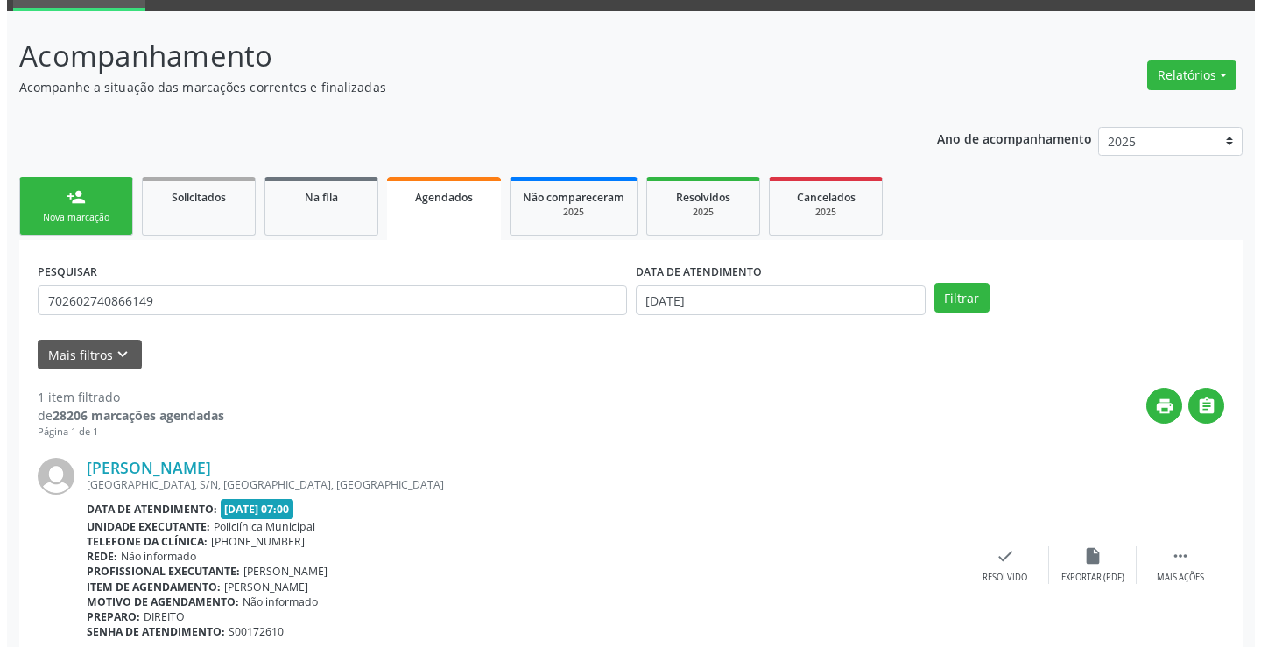
scroll to position [159, 0]
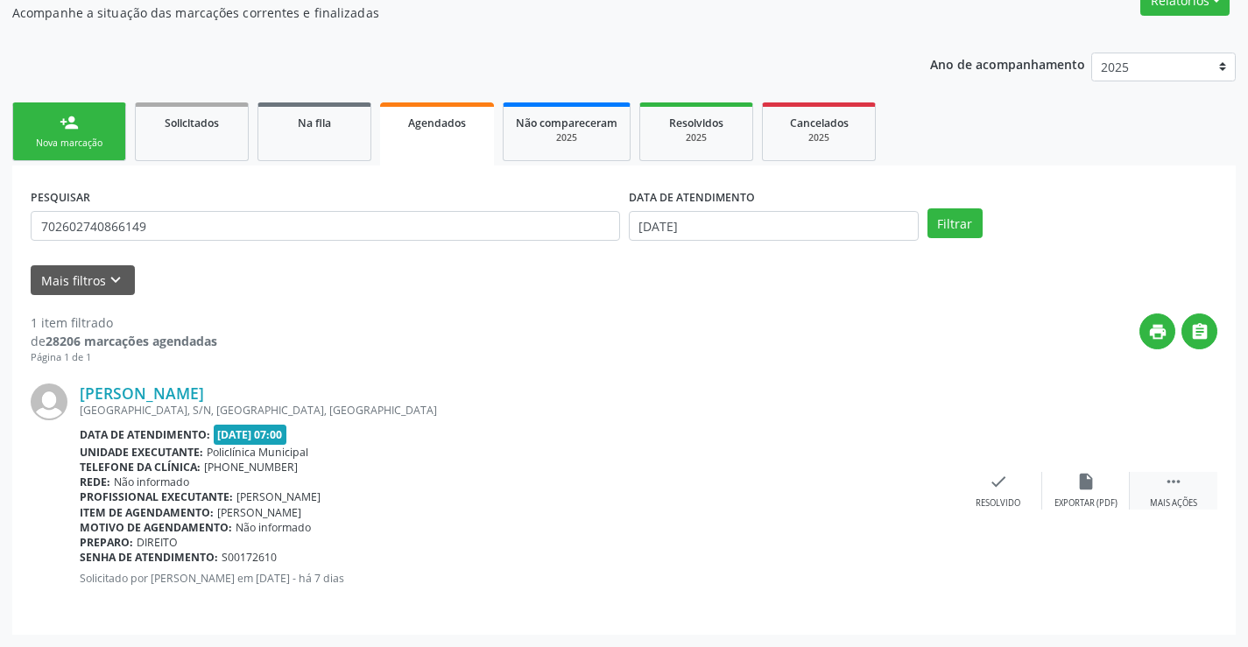
click at [1167, 482] on icon "" at bounding box center [1173, 481] width 19 height 19
click at [912, 483] on icon "cancel" at bounding box center [910, 481] width 19 height 19
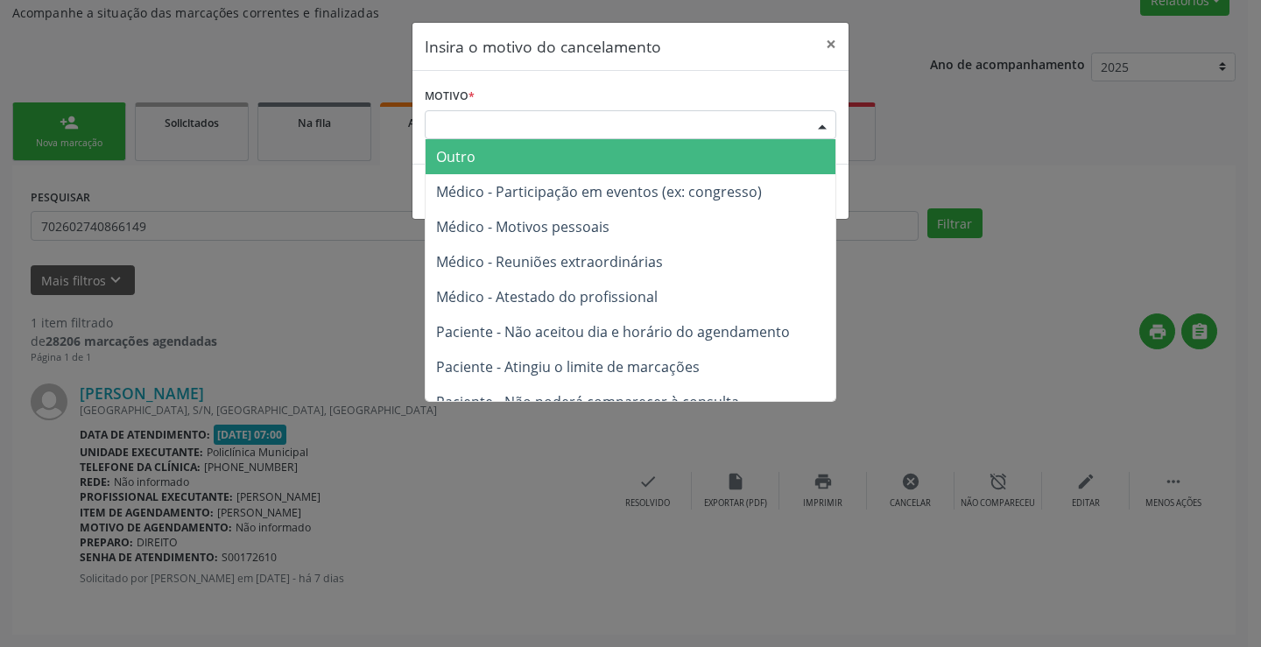
click at [581, 122] on div "Escolha o motivo" at bounding box center [631, 125] width 412 height 30
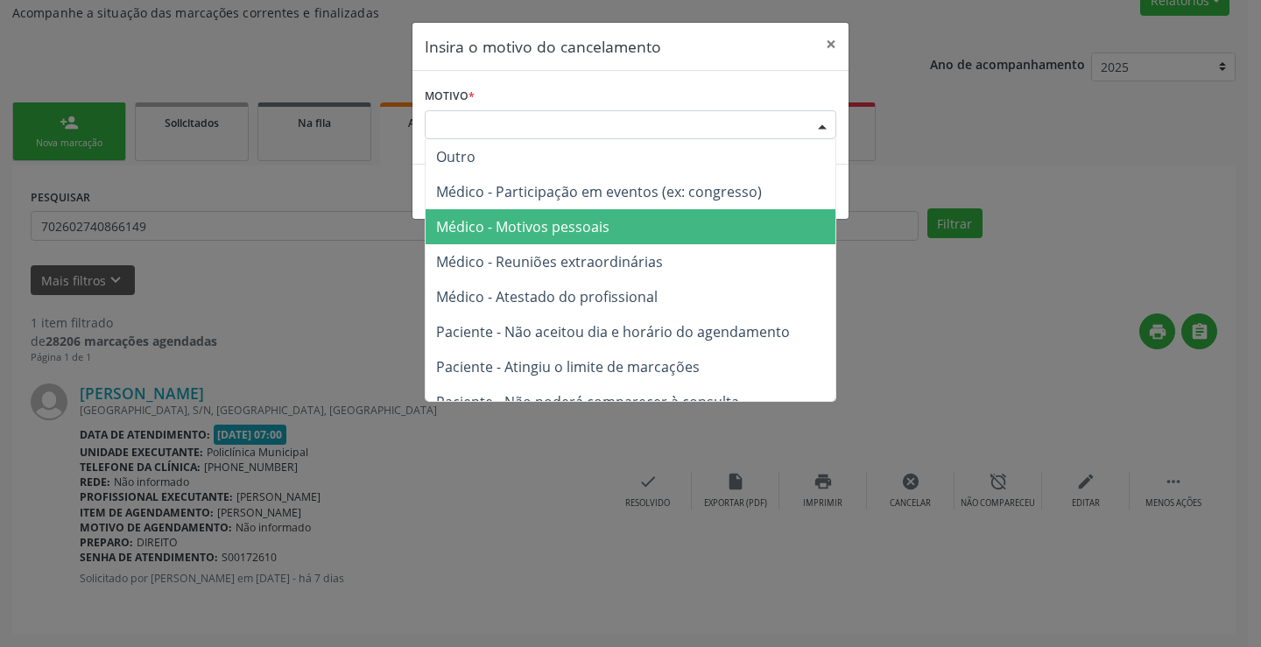
click at [559, 215] on span "Médico - Motivos pessoais" at bounding box center [631, 226] width 410 height 35
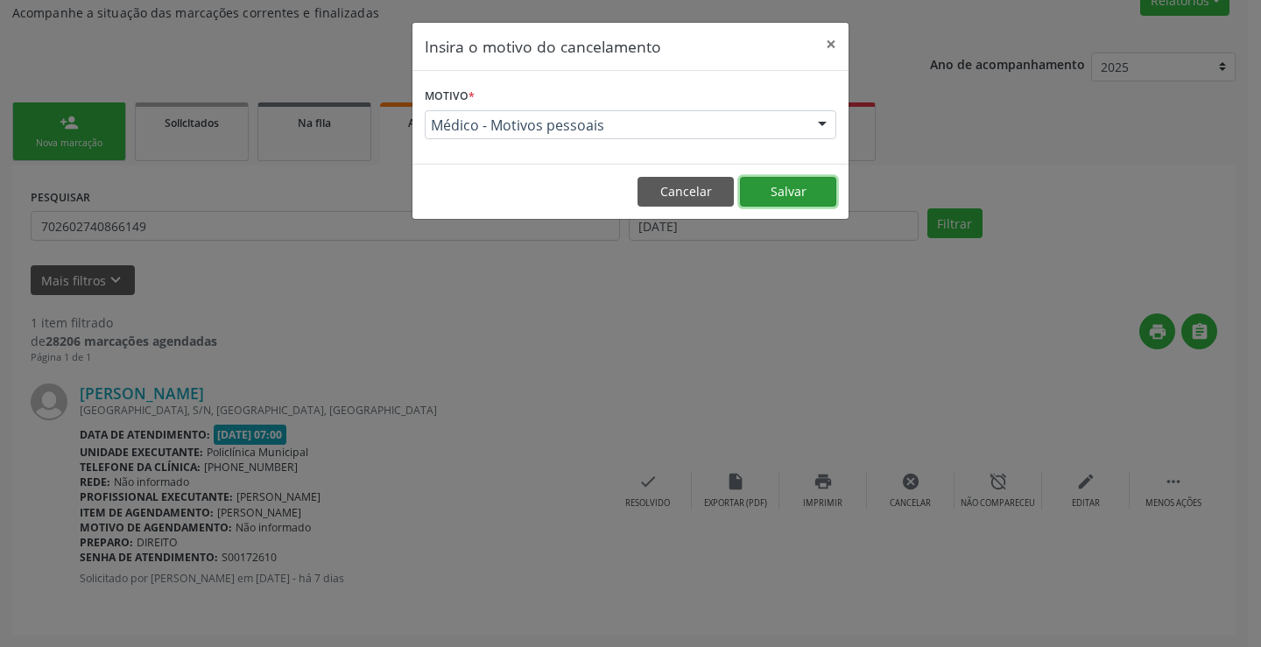
click at [793, 197] on button "Salvar" at bounding box center [788, 192] width 96 height 30
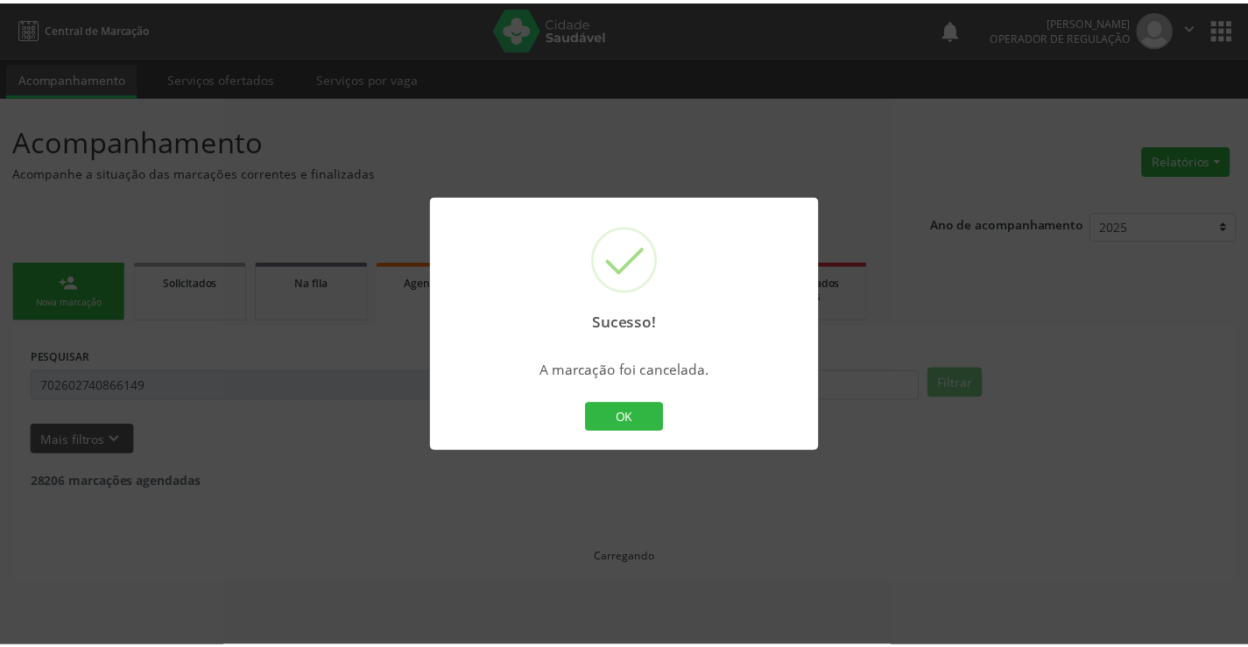
scroll to position [0, 0]
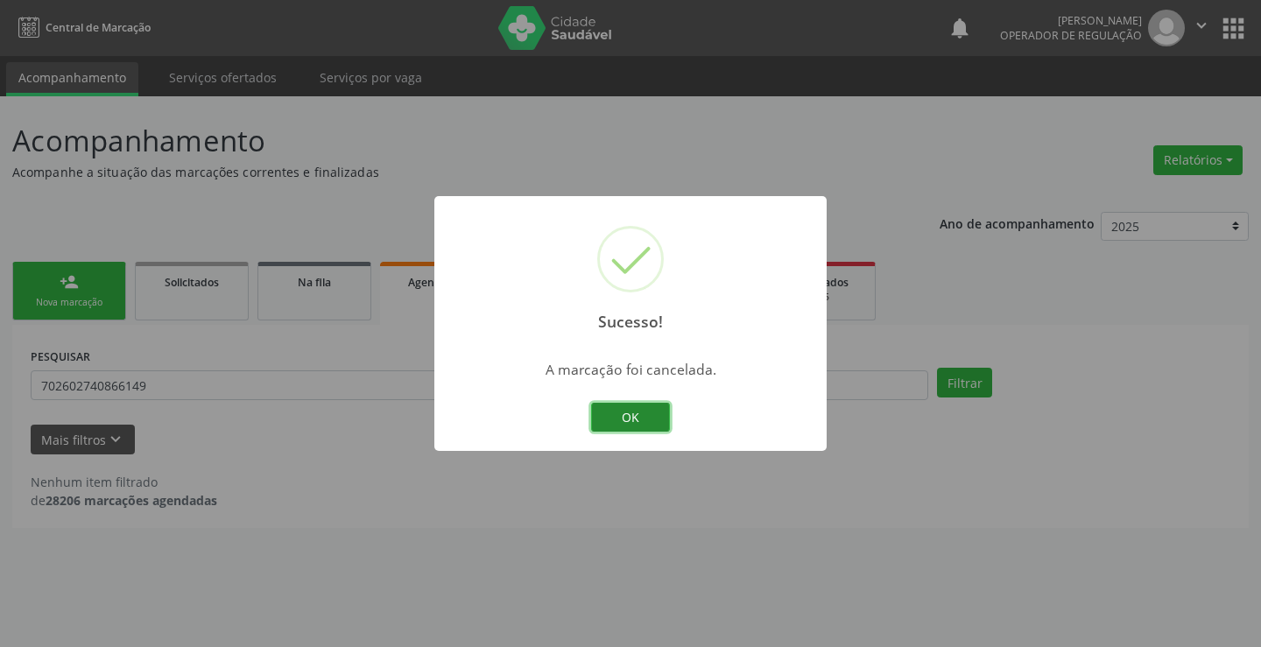
click at [638, 420] on button "OK" at bounding box center [630, 418] width 79 height 30
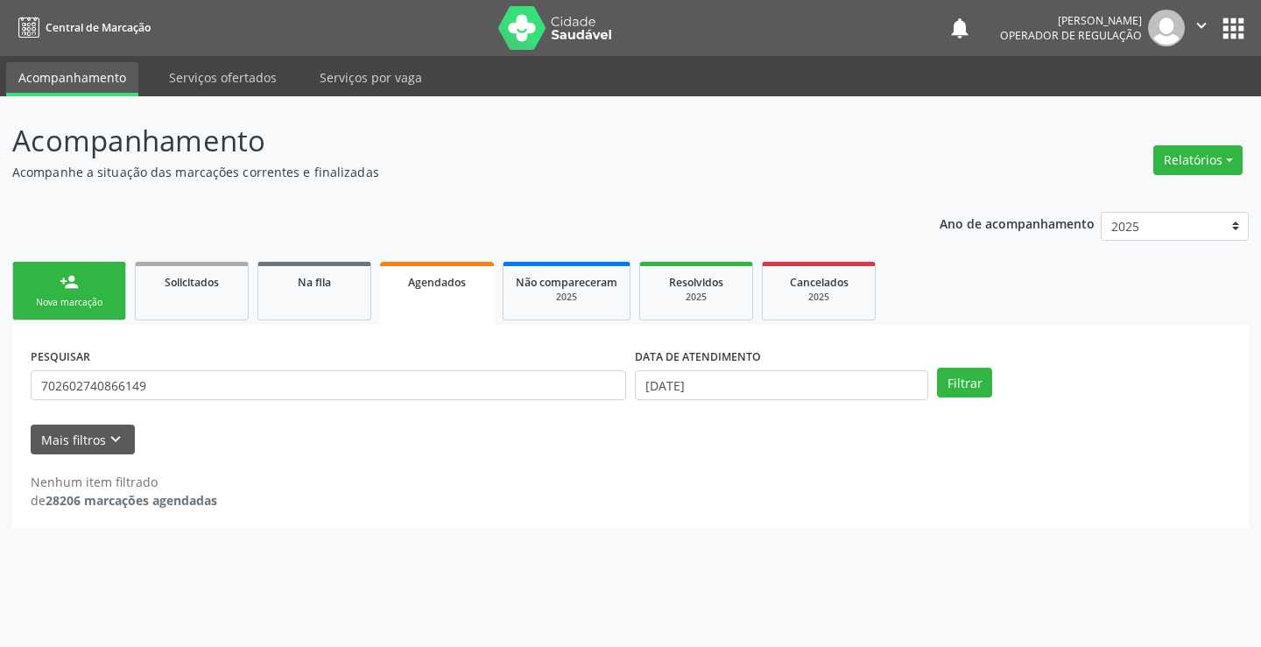
click at [66, 292] on link "person_add Nova marcação" at bounding box center [69, 291] width 114 height 59
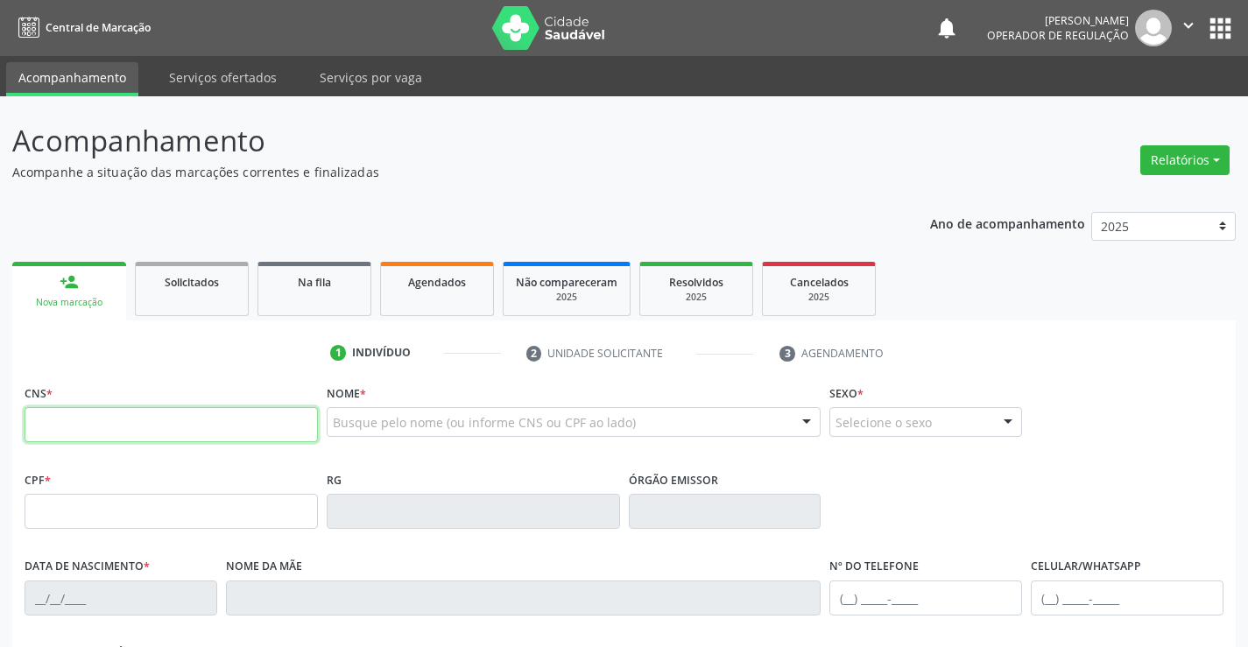
click at [112, 420] on input "text" at bounding box center [171, 424] width 293 height 35
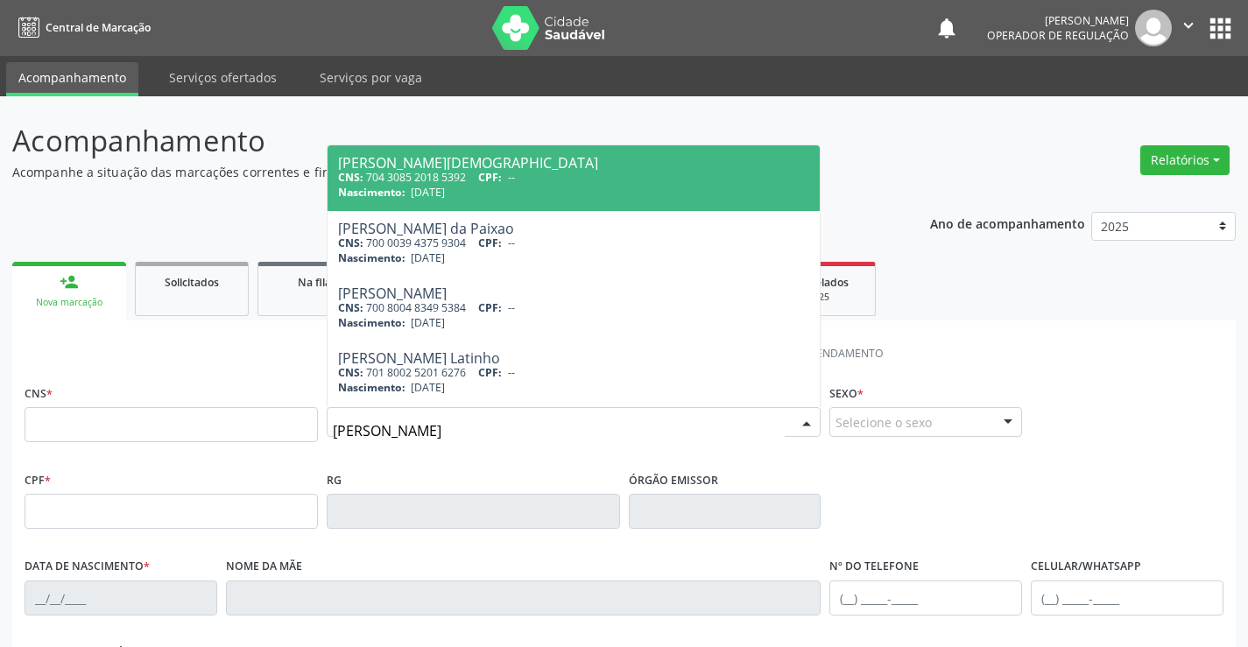
type input "[PERSON_NAME]"
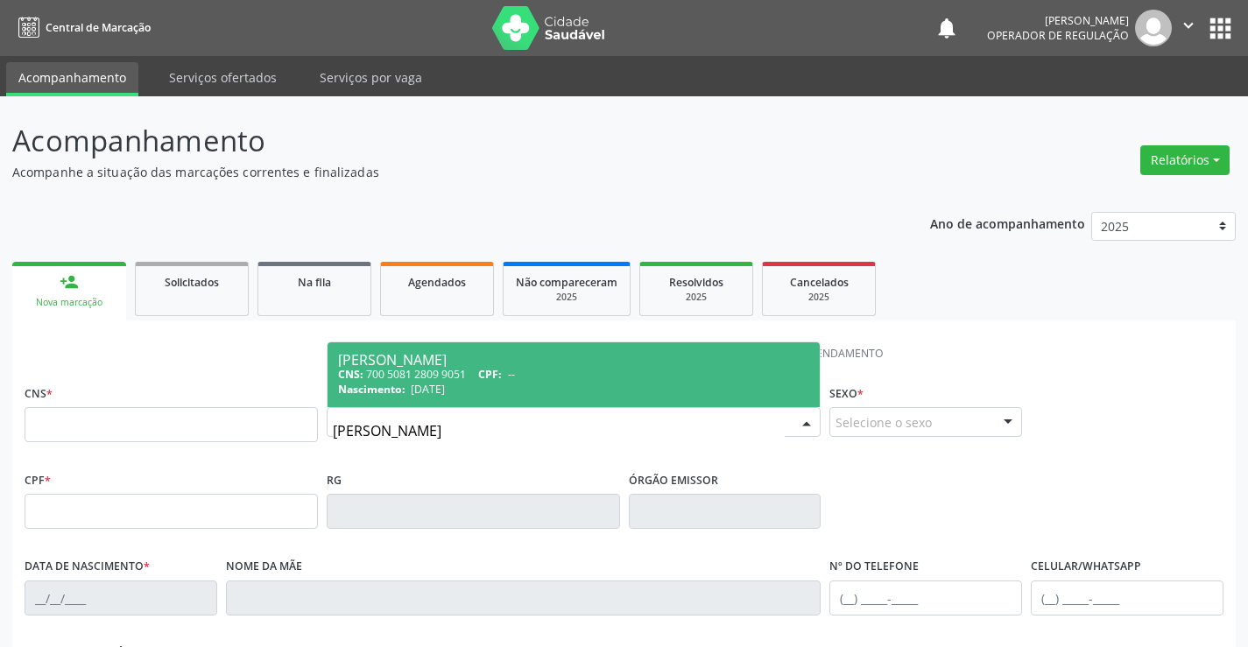
click at [464, 359] on div "[PERSON_NAME]" at bounding box center [574, 360] width 472 height 14
type input "700 5081 2809 9051"
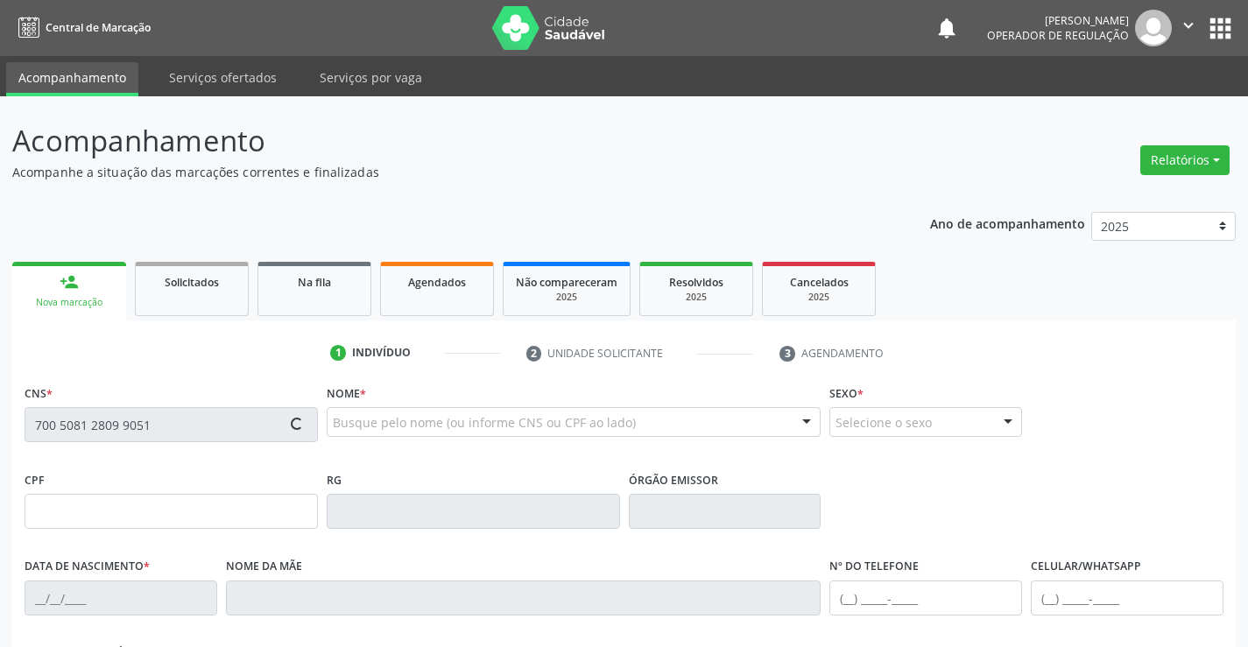
type input "1169257879"
type input "[DATE]"
type input "[PHONE_NUMBER]"
type input "028.305.415-88"
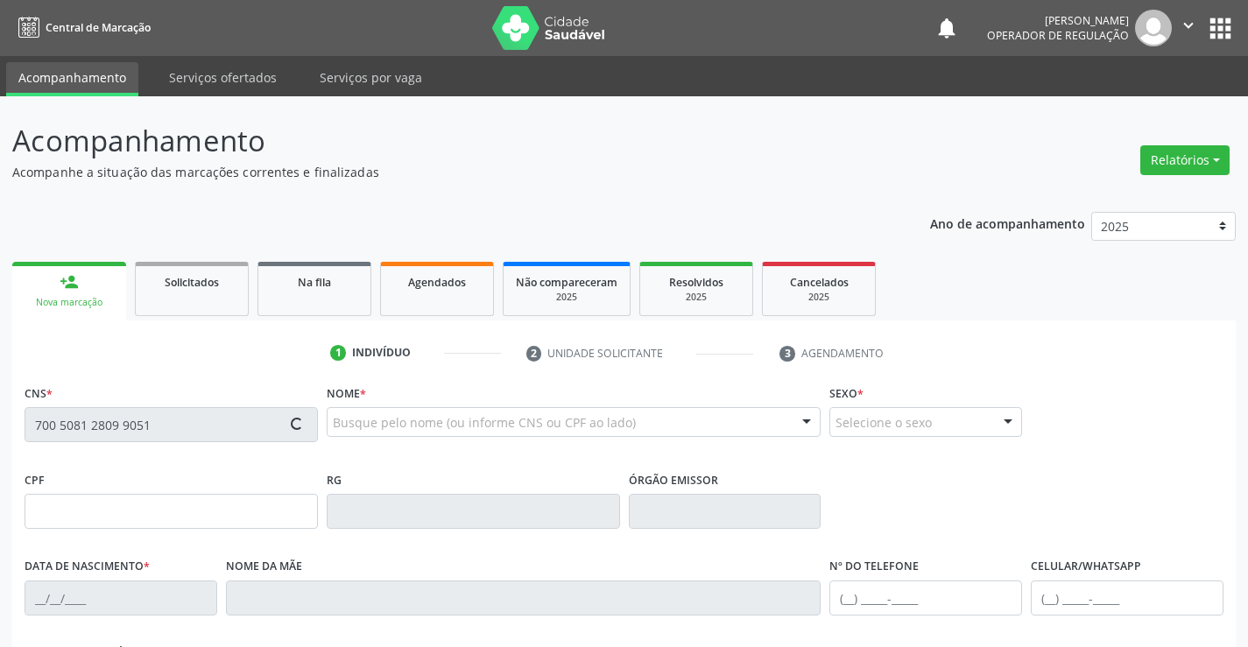
type input "S/N"
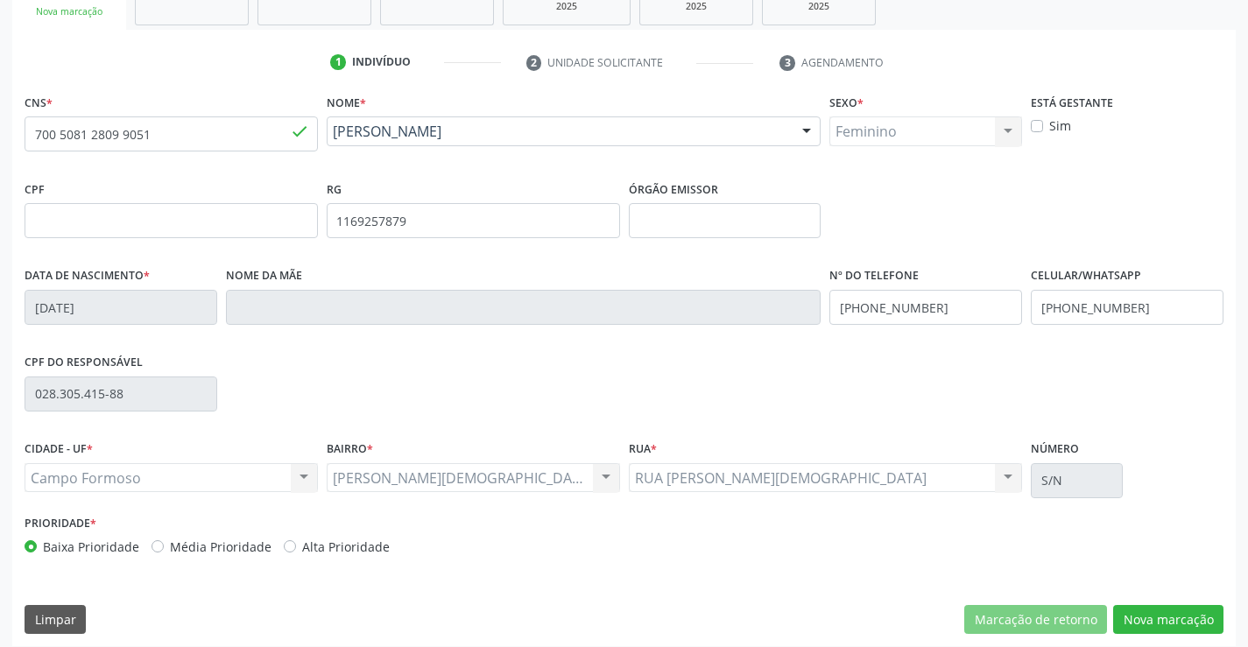
scroll to position [302, 0]
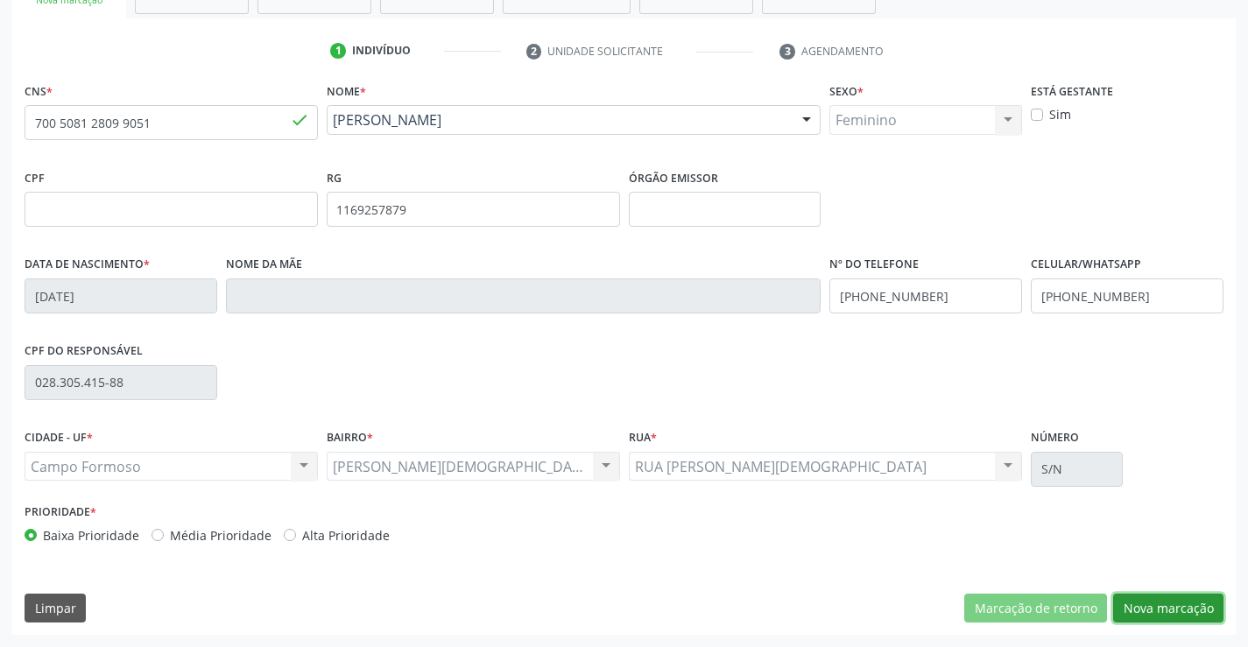
click at [1145, 600] on button "Nova marcação" at bounding box center [1168, 609] width 110 height 30
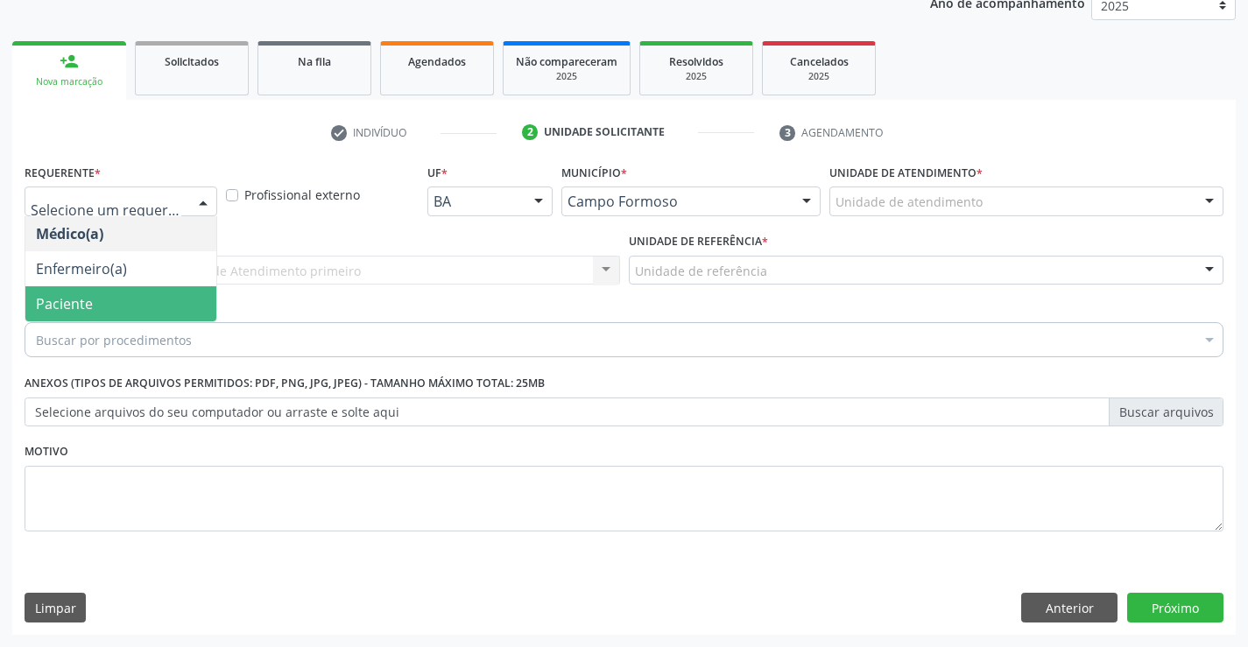
click at [112, 288] on span "Paciente" at bounding box center [120, 303] width 191 height 35
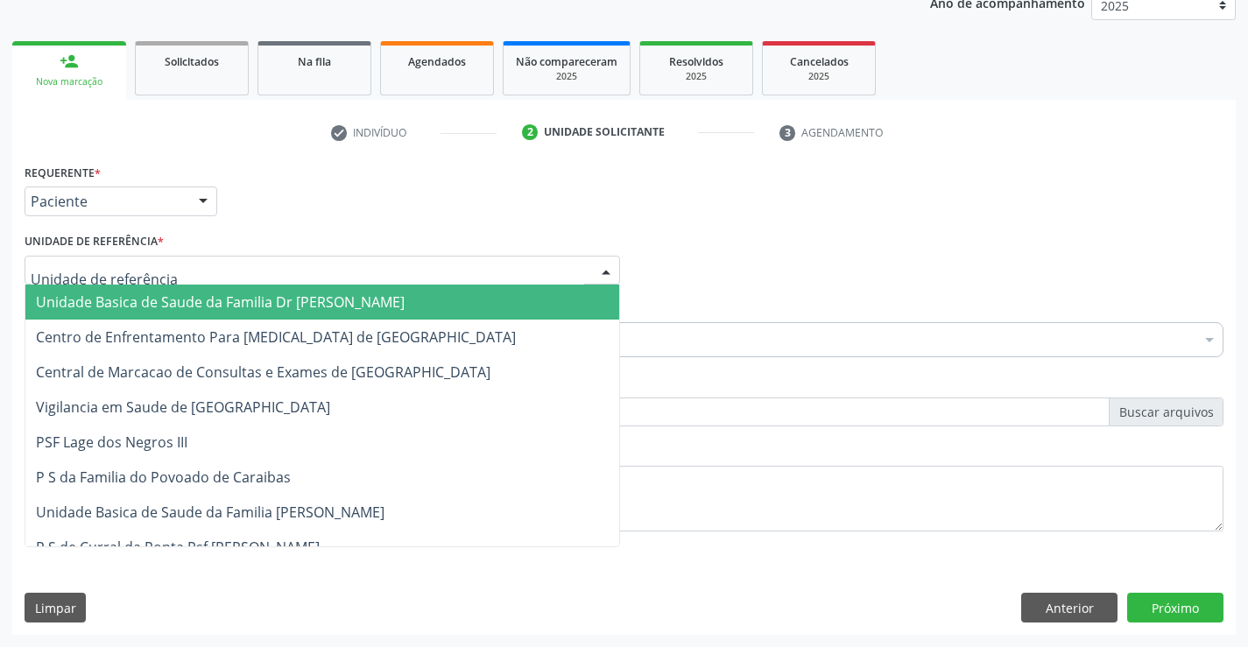
click at [123, 301] on span "Unidade Basica de Saude da Familia Dr [PERSON_NAME]" at bounding box center [220, 301] width 369 height 19
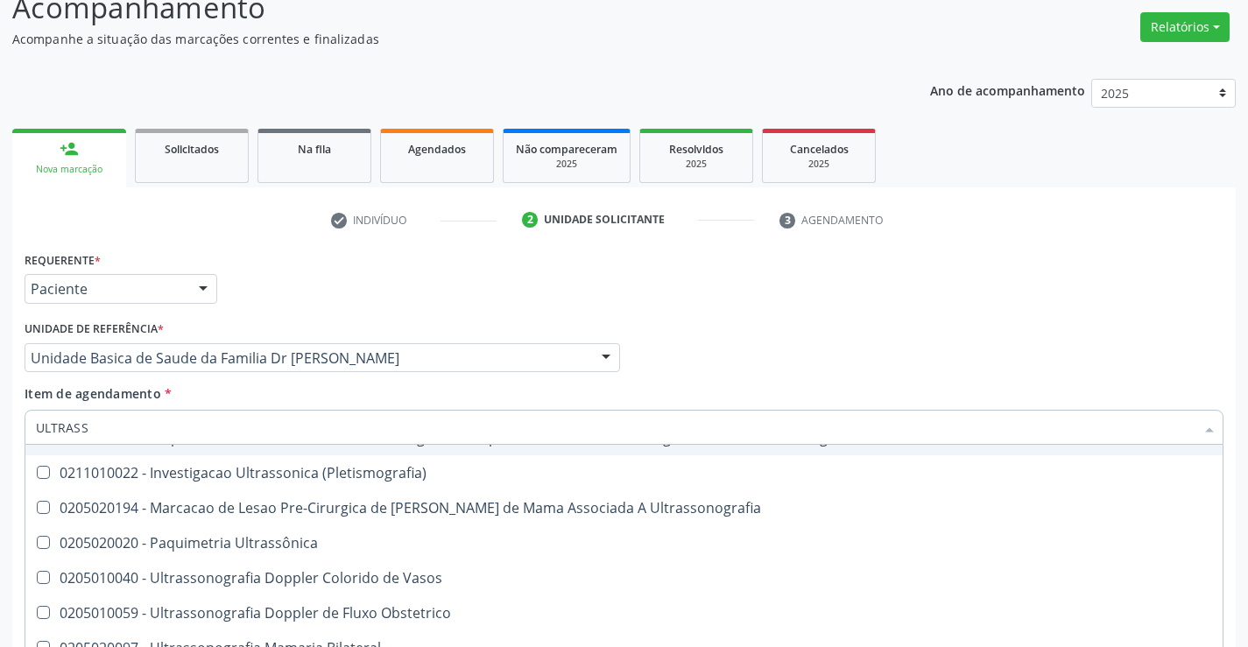
scroll to position [88, 0]
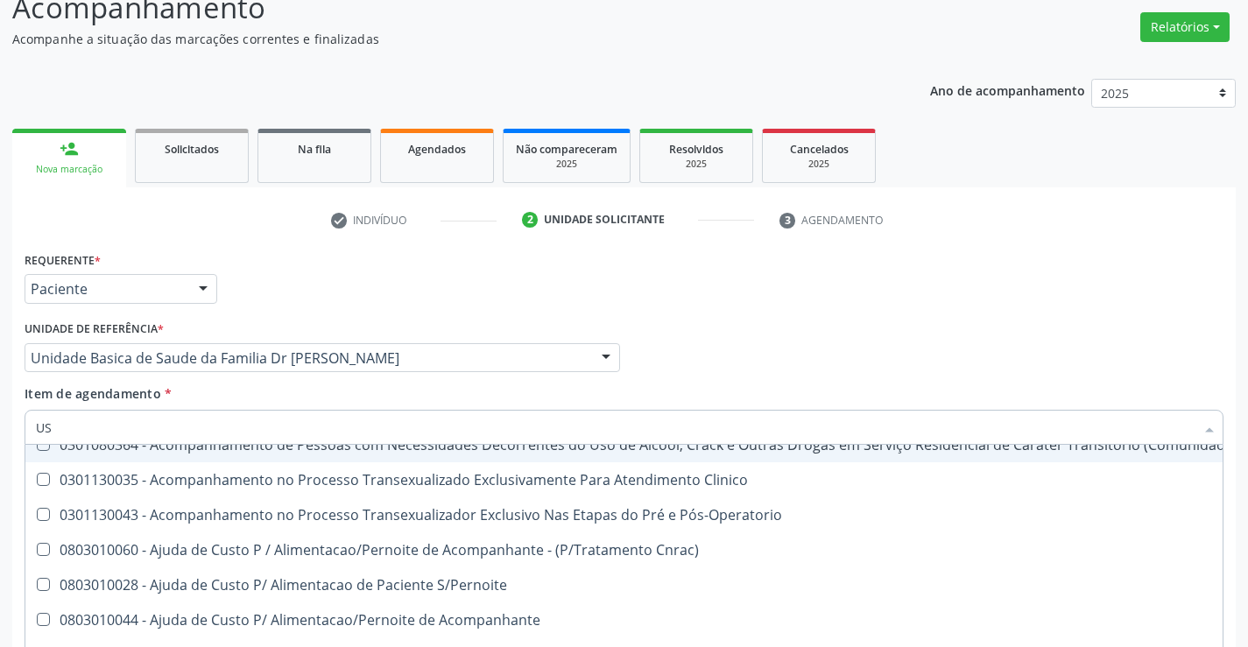
type input "USG"
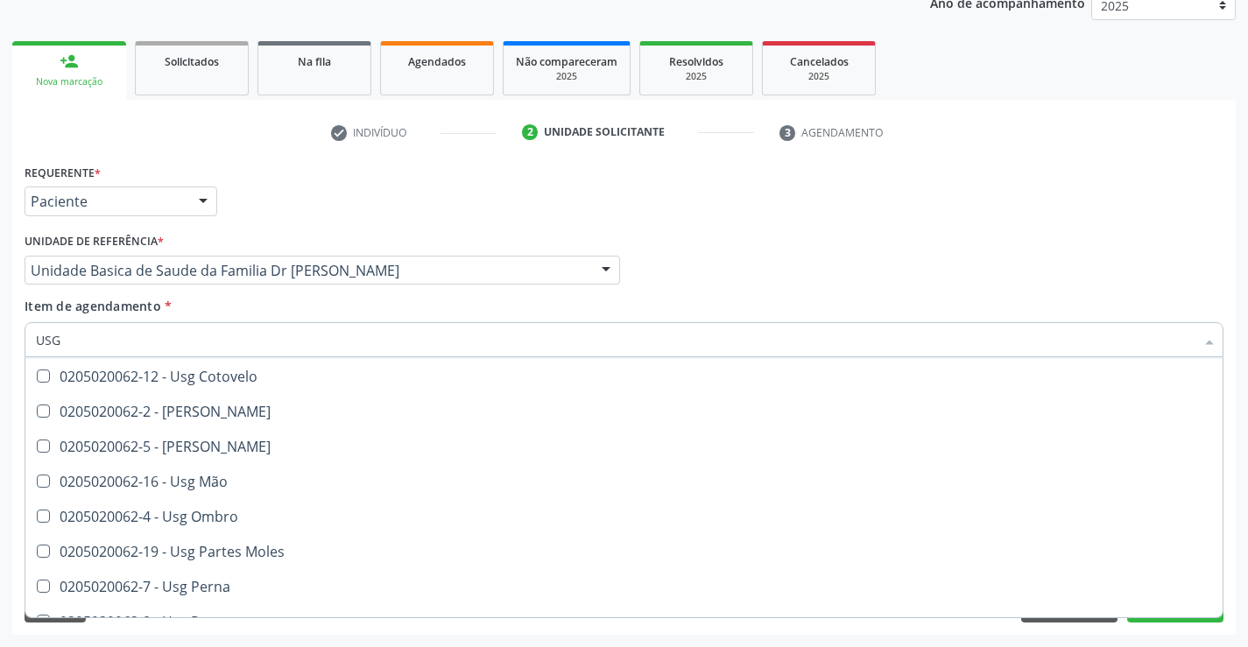
scroll to position [175, 0]
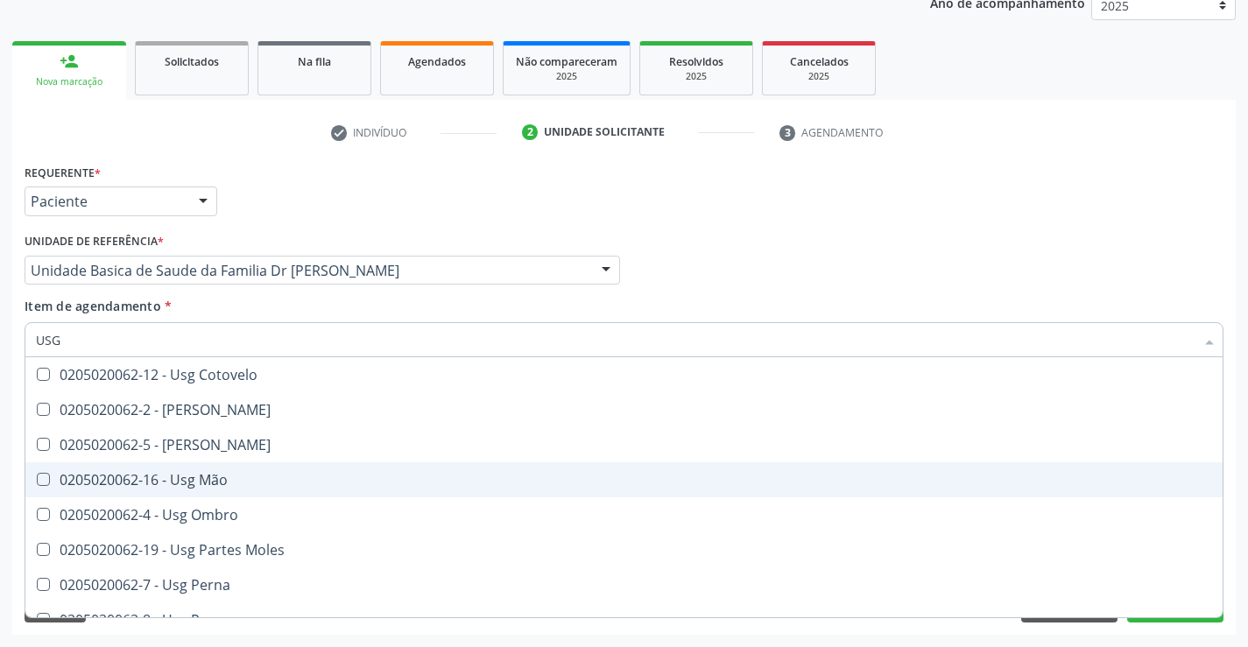
click at [229, 480] on div "0205020062-16 - Usg Mão" at bounding box center [624, 480] width 1176 height 14
checkbox Mão "true"
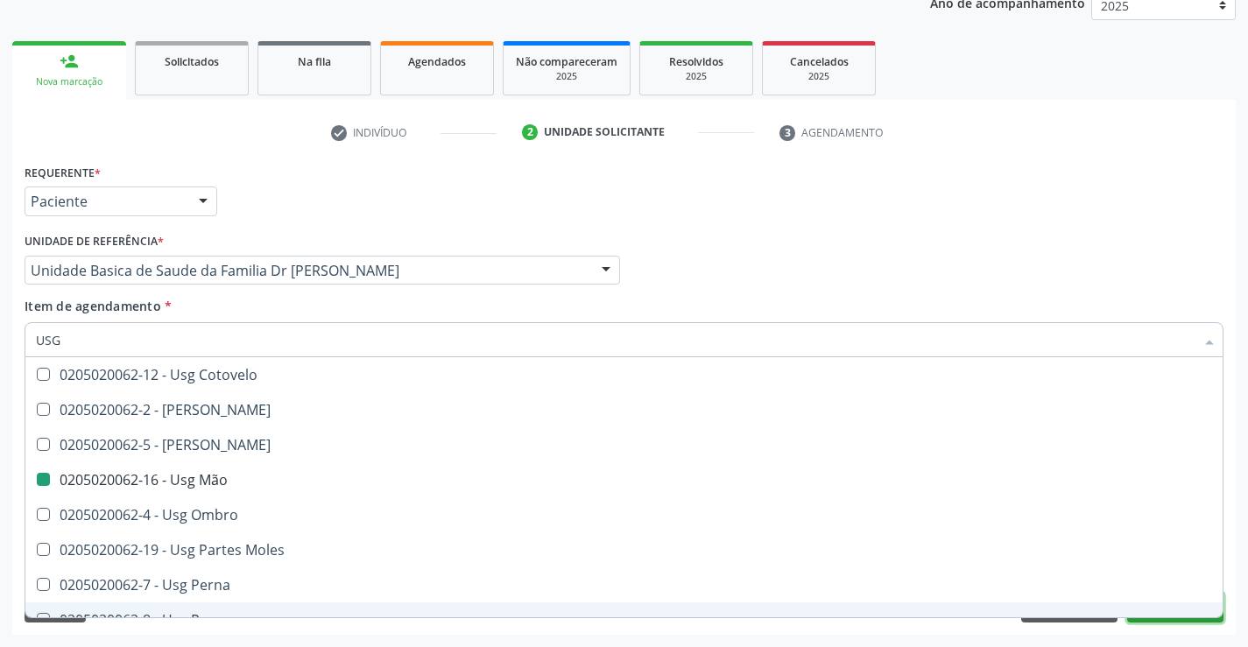
click at [1149, 621] on button "Próximo" at bounding box center [1175, 608] width 96 height 30
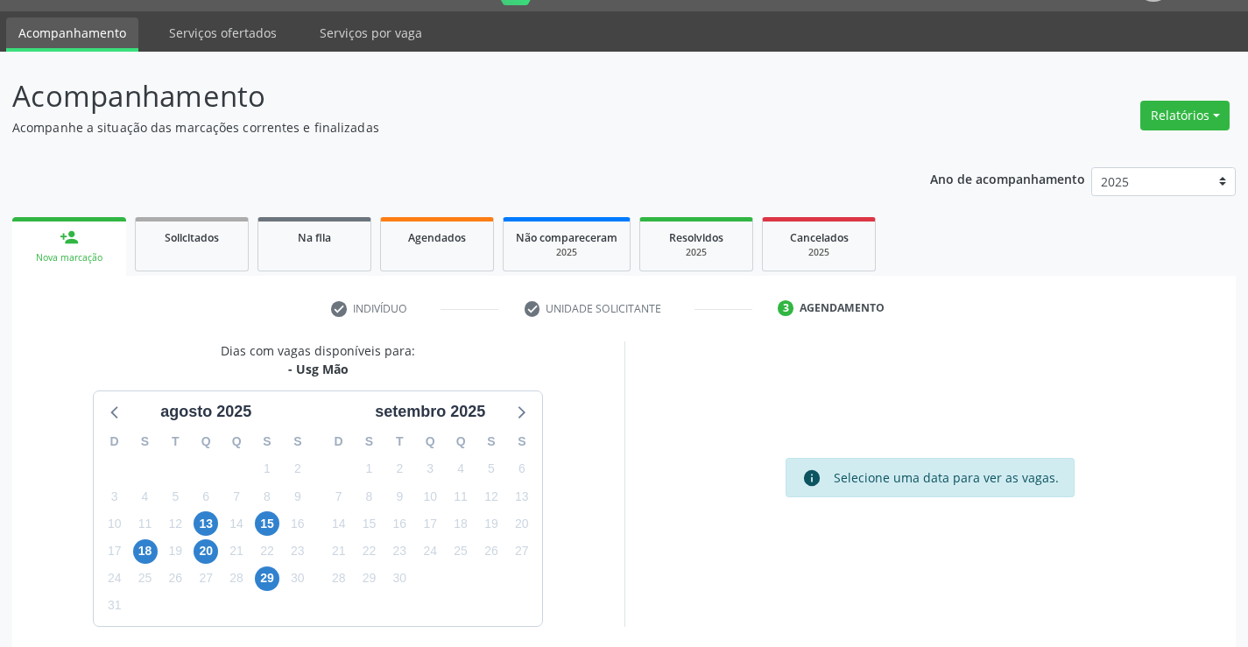
scroll to position [115, 0]
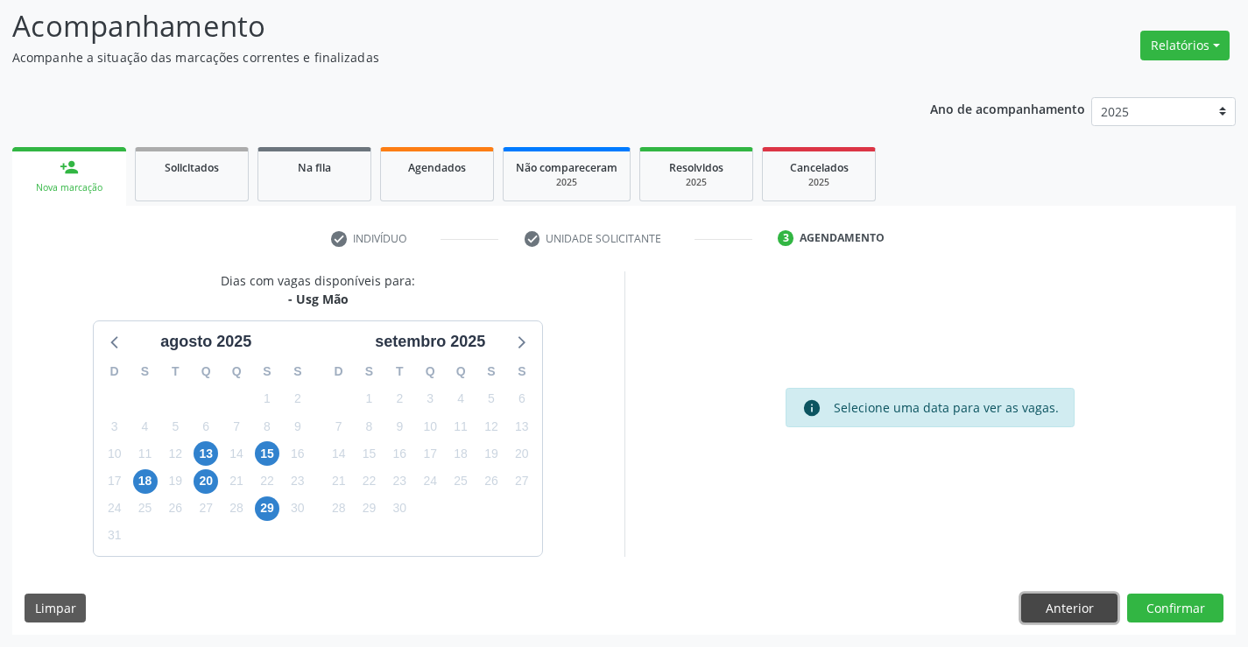
click at [1070, 602] on button "Anterior" at bounding box center [1069, 609] width 96 height 30
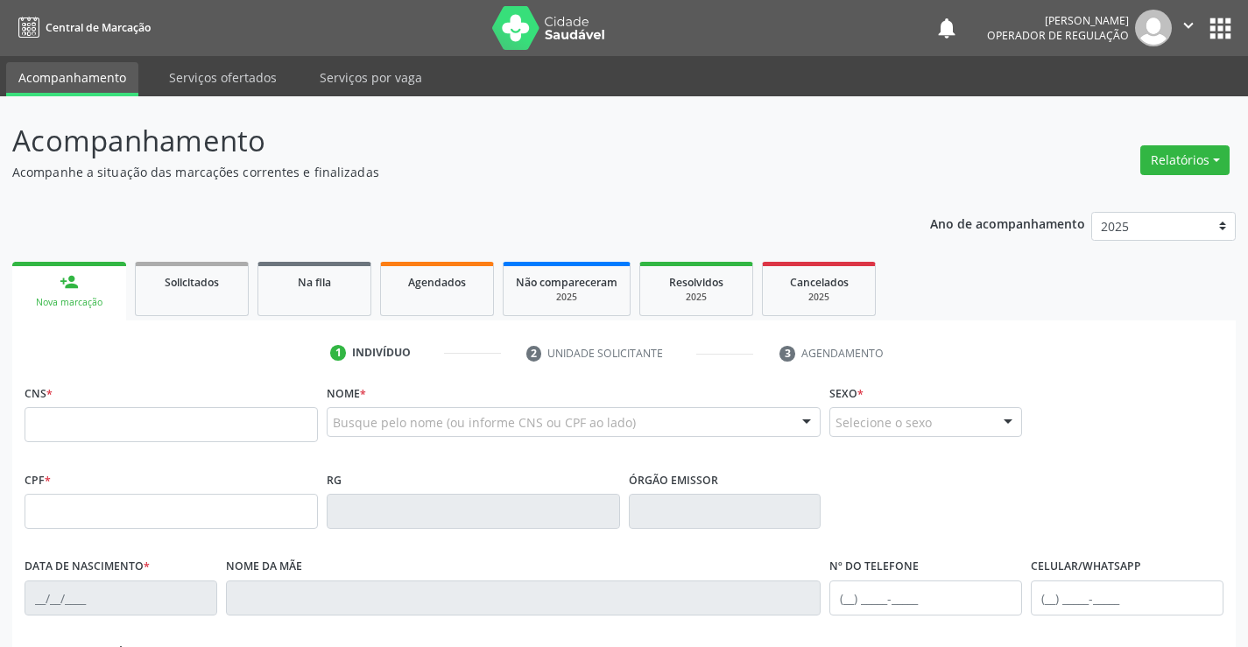
scroll to position [115, 0]
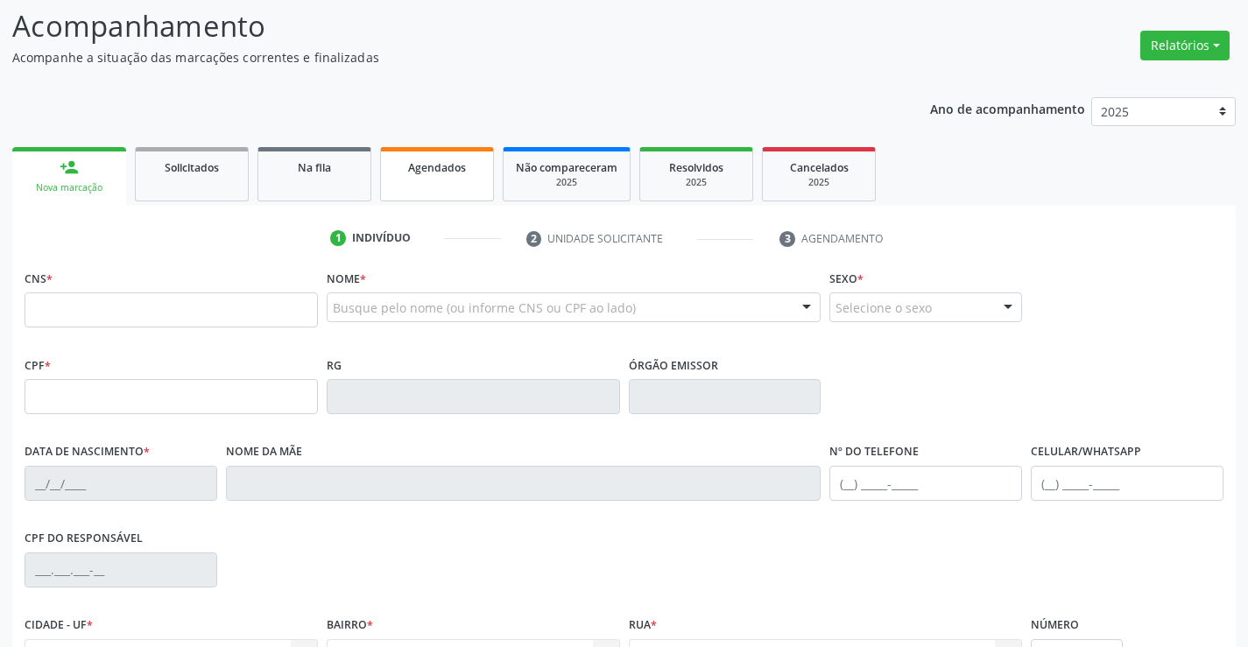
click at [443, 171] on span "Agendados" at bounding box center [437, 167] width 58 height 15
click at [443, 67] on p "Acompanhe a situação das marcações correntes e finalizadas" at bounding box center [440, 57] width 856 height 18
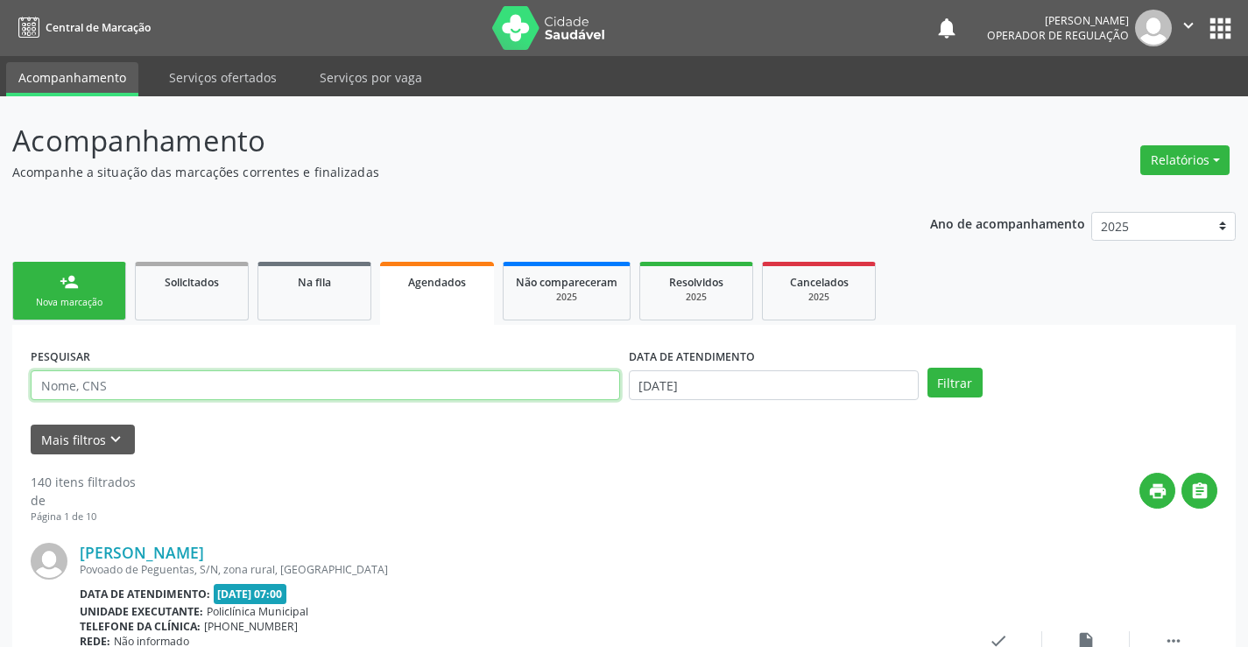
click at [92, 385] on input "text" at bounding box center [325, 385] width 589 height 30
type input "702602740866149"
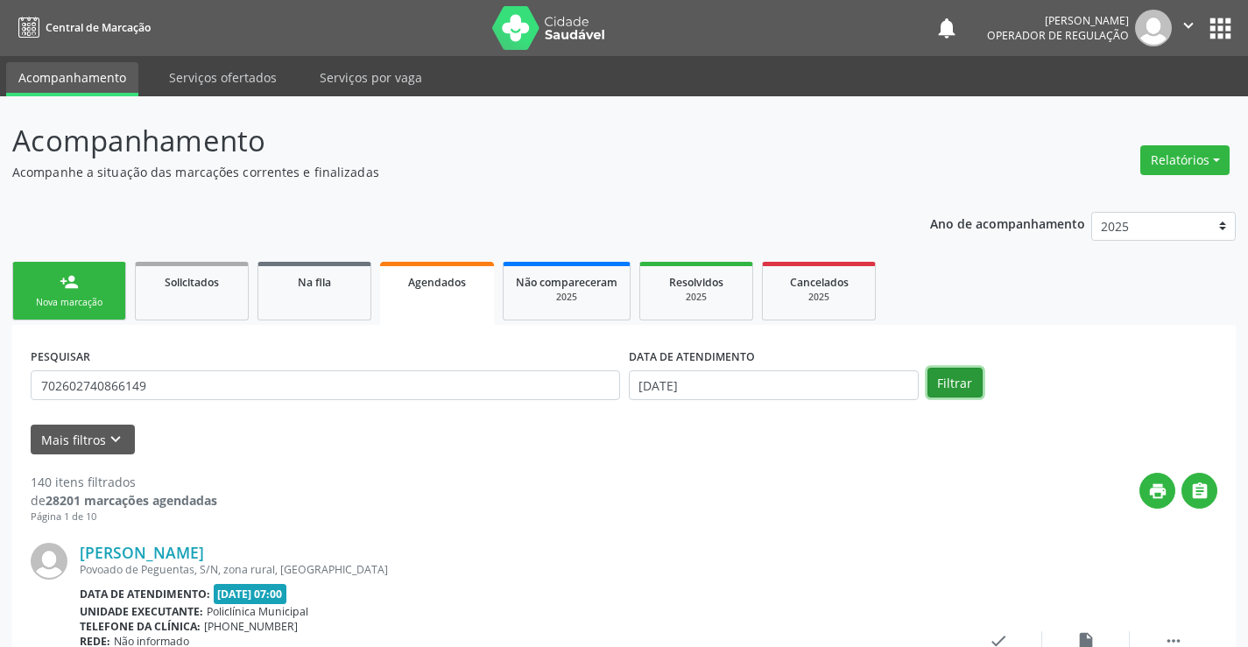
click at [941, 379] on button "Filtrar" at bounding box center [954, 383] width 55 height 30
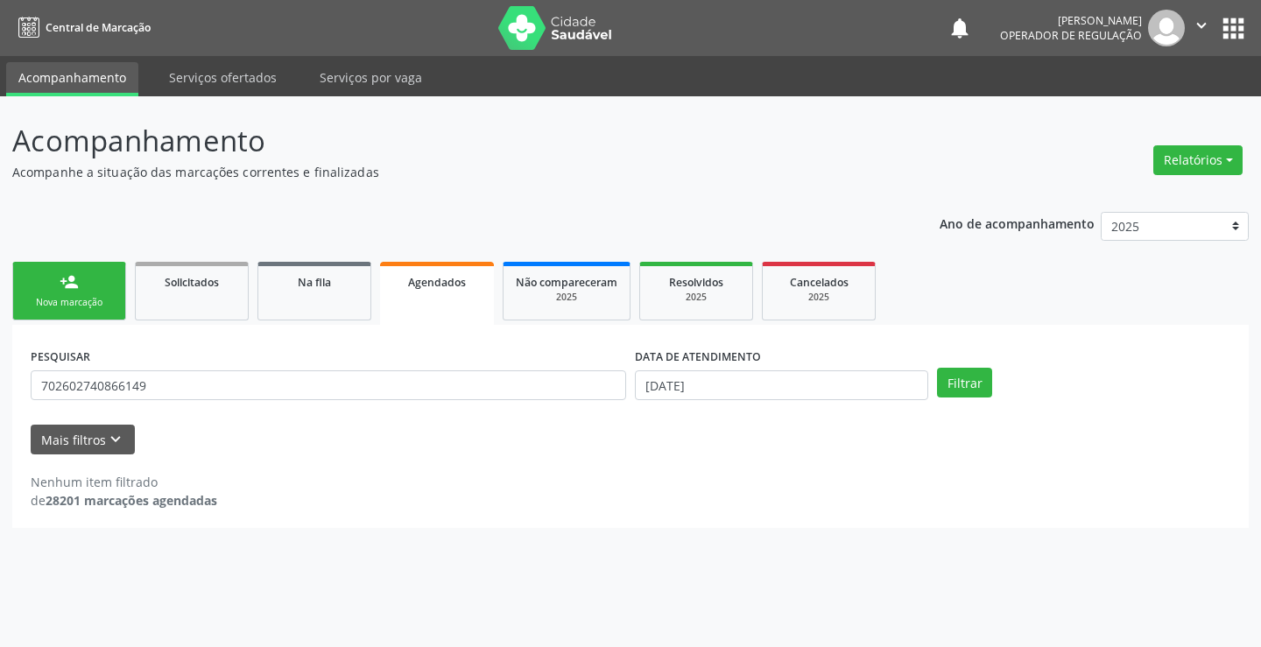
click at [73, 303] on div "Nova marcação" at bounding box center [69, 302] width 88 height 13
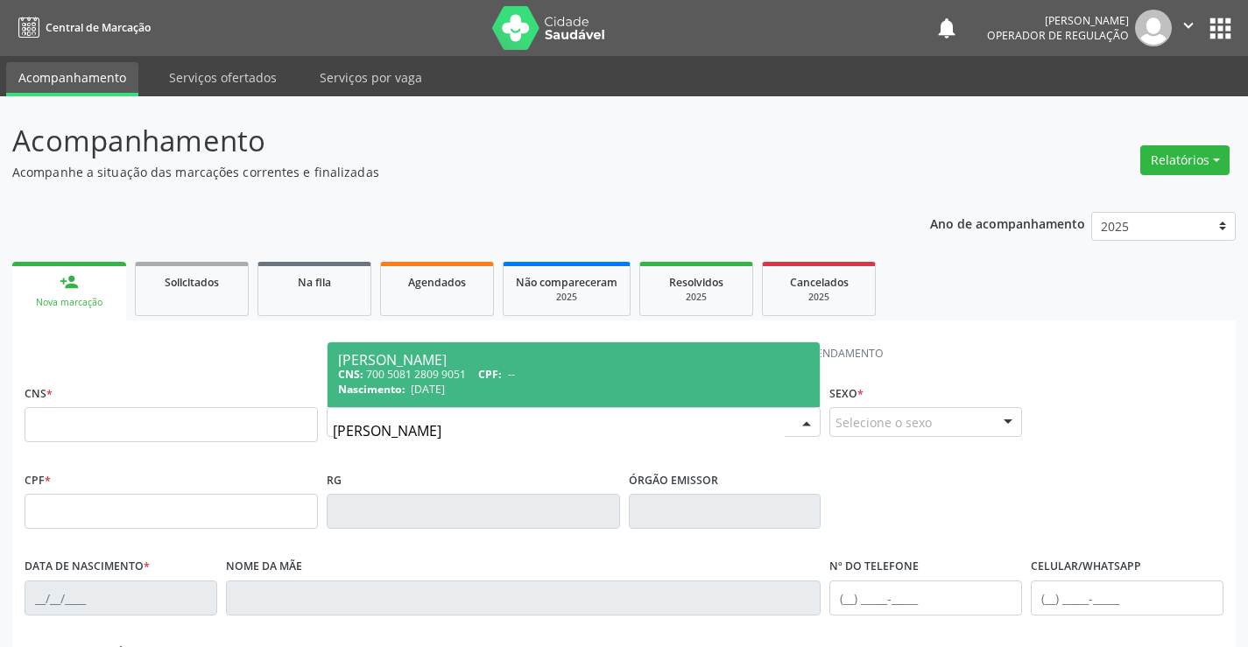
type input "[PERSON_NAME]"
click at [434, 382] on span "[DATE]" at bounding box center [428, 389] width 34 height 15
type input "700 5081 2809 9051"
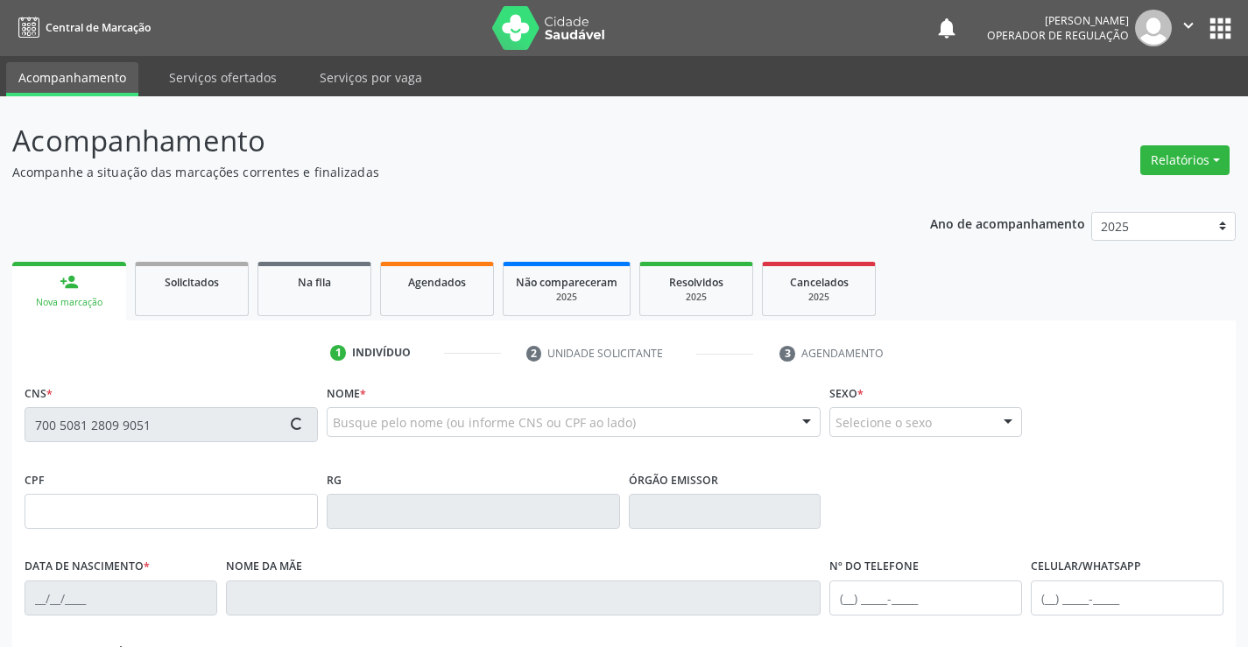
type input "1169257879"
type input "[DATE]"
type input "[PHONE_NUMBER]"
type input "028.305.415-88"
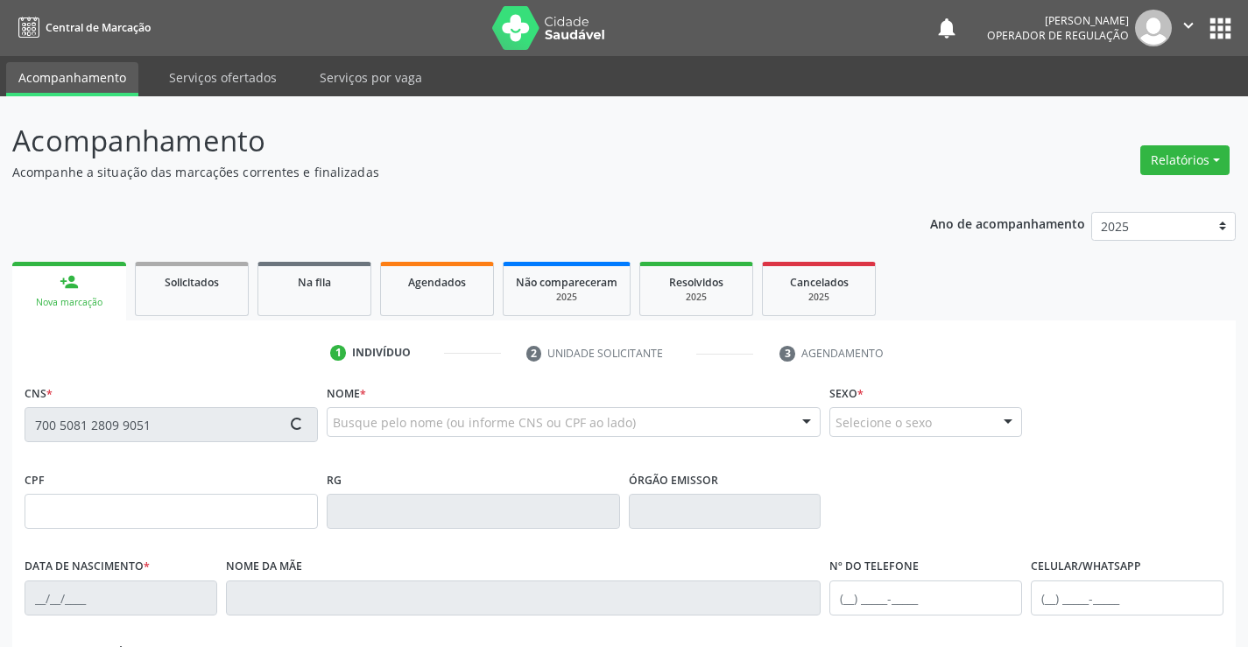
type input "S/N"
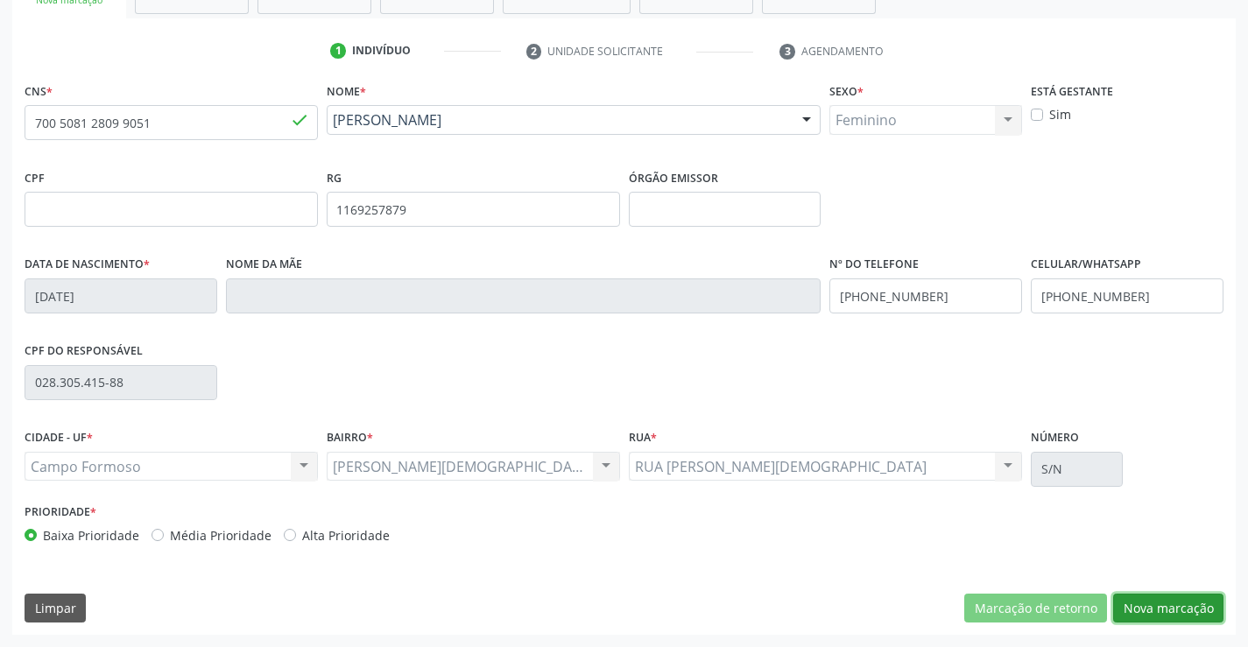
click at [1187, 602] on button "Nova marcação" at bounding box center [1168, 609] width 110 height 30
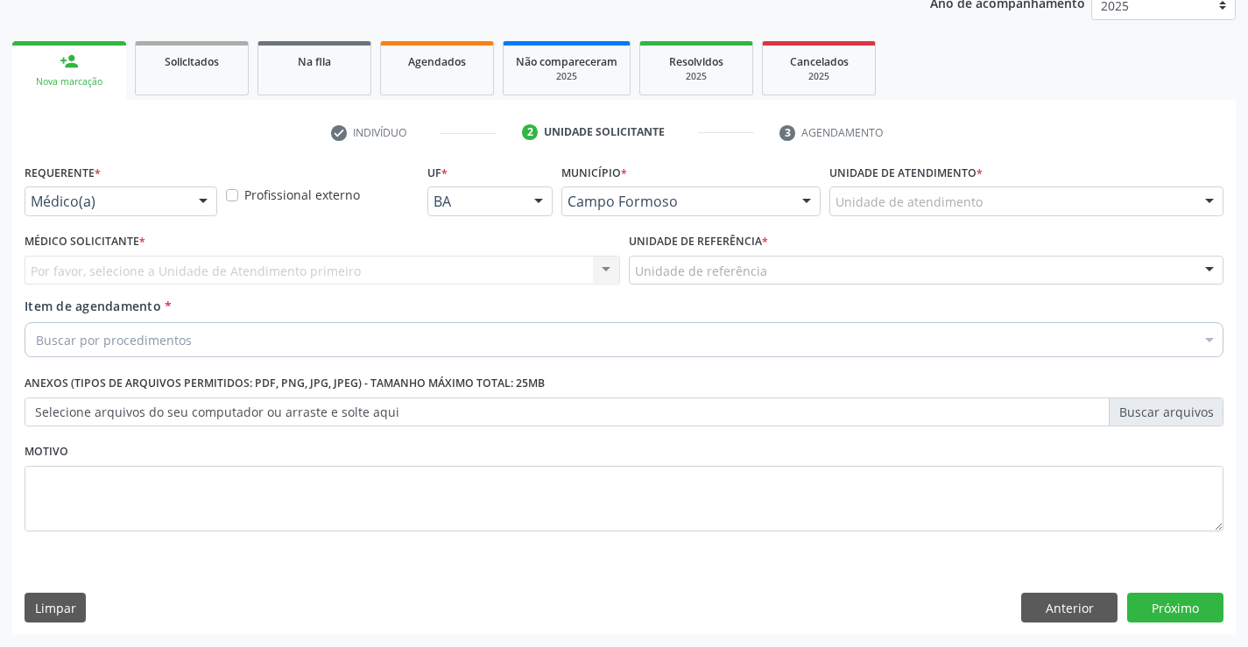
scroll to position [221, 0]
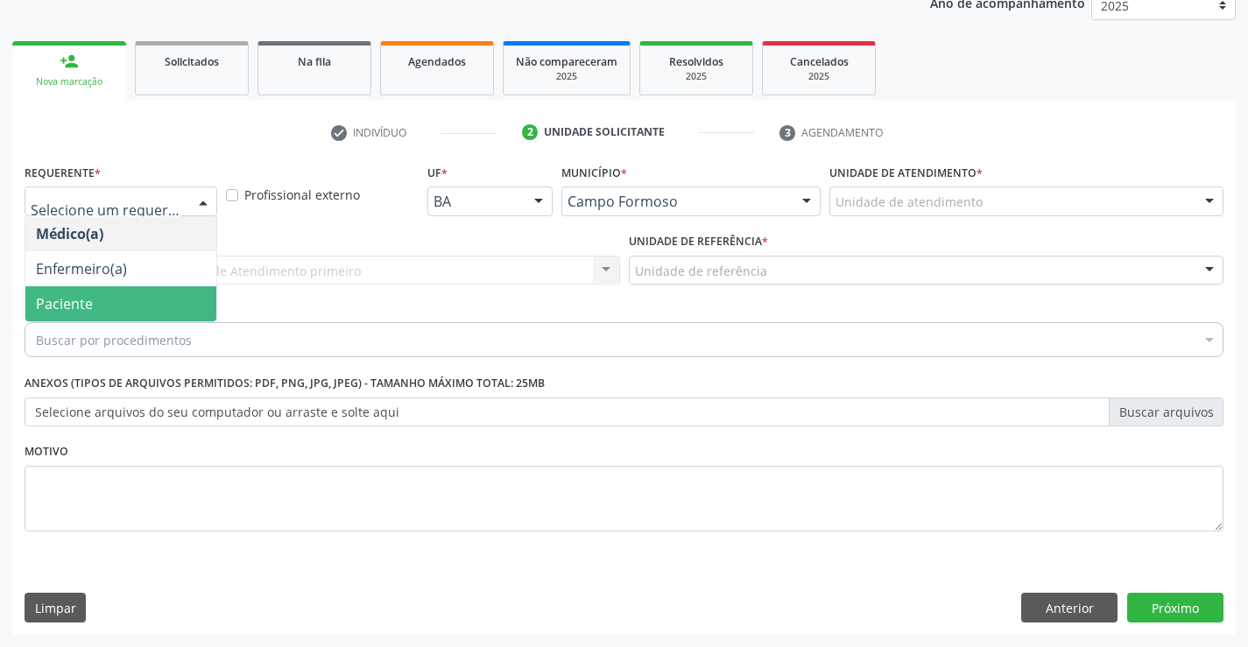
click at [102, 306] on span "Paciente" at bounding box center [120, 303] width 191 height 35
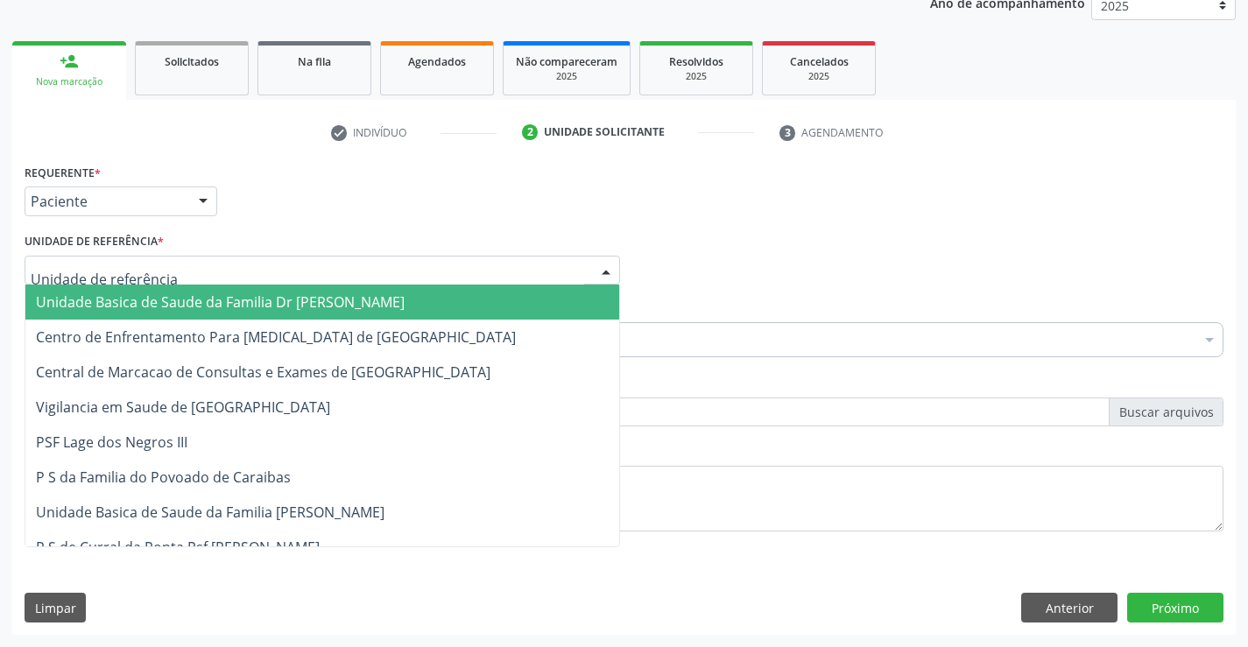
click at [126, 299] on span "Unidade Basica de Saude da Familia Dr [PERSON_NAME]" at bounding box center [220, 301] width 369 height 19
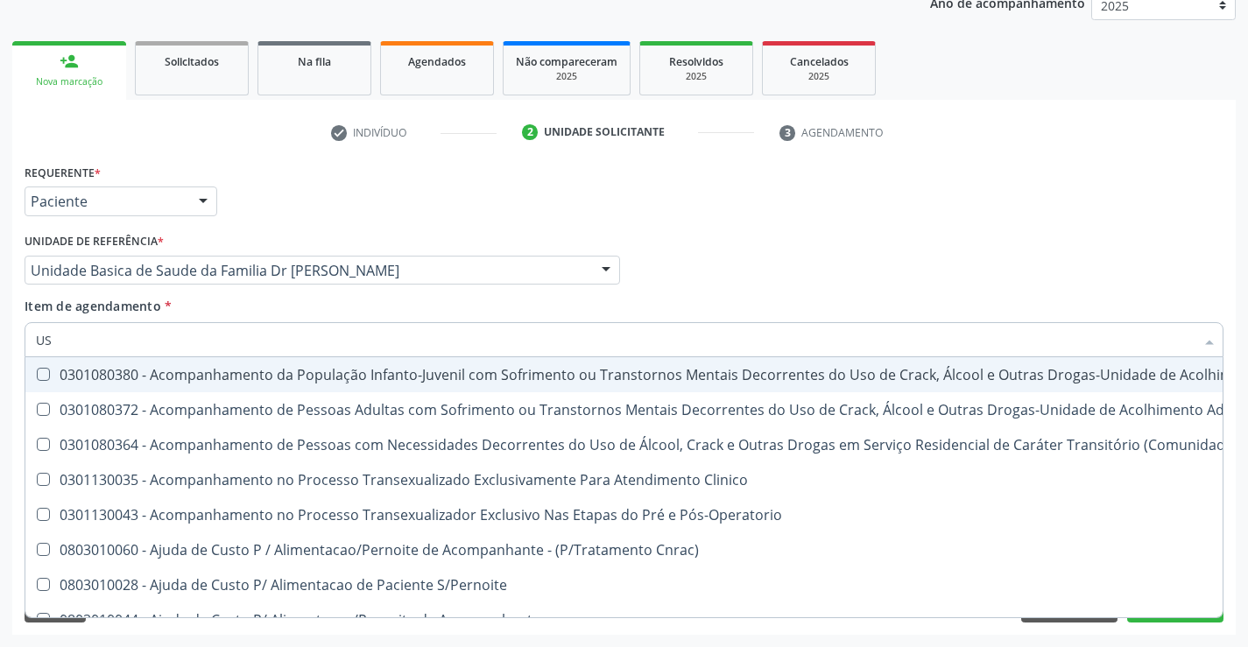
type input "USG"
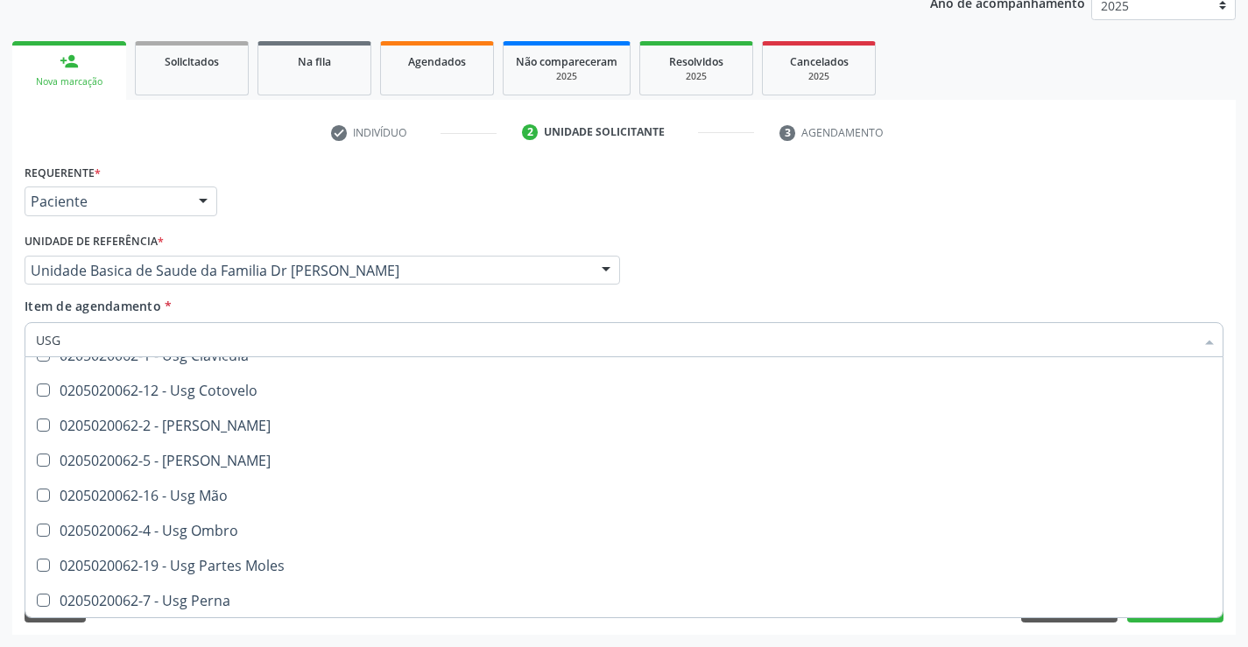
scroll to position [175, 0]
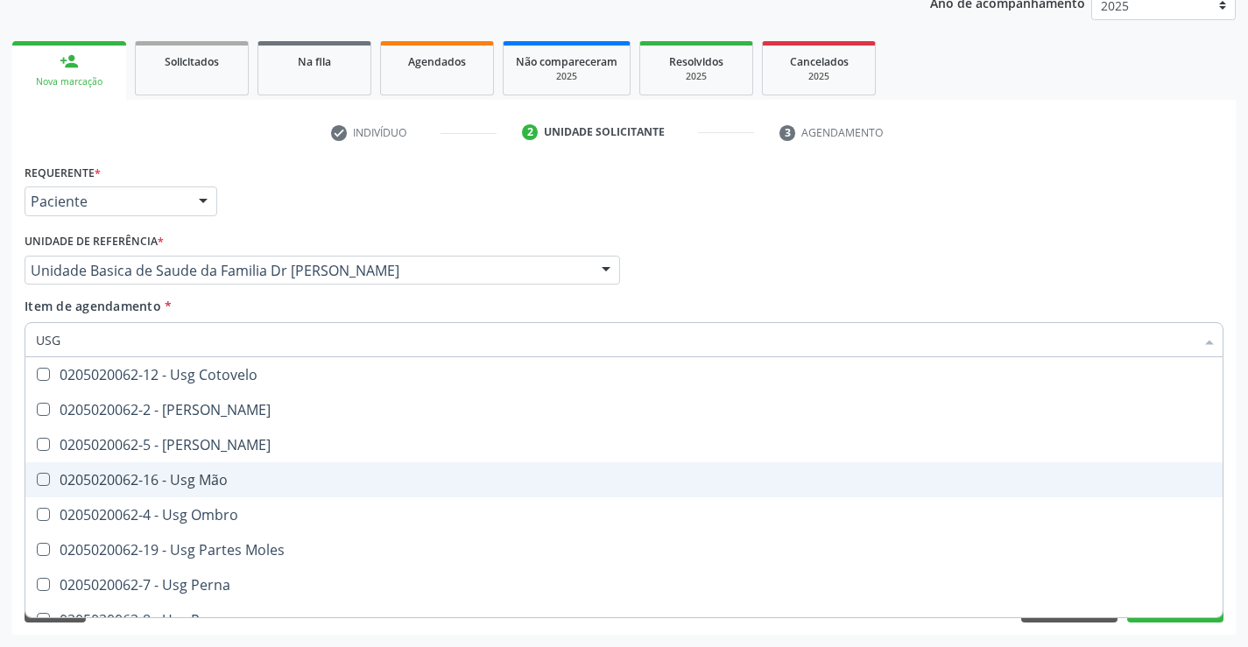
click at [252, 485] on div "0205020062-16 - Usg Mão" at bounding box center [624, 480] width 1176 height 14
click at [176, 469] on span "0205020062-16 - Usg Mão" at bounding box center [623, 479] width 1197 height 35
checkbox Mão "true"
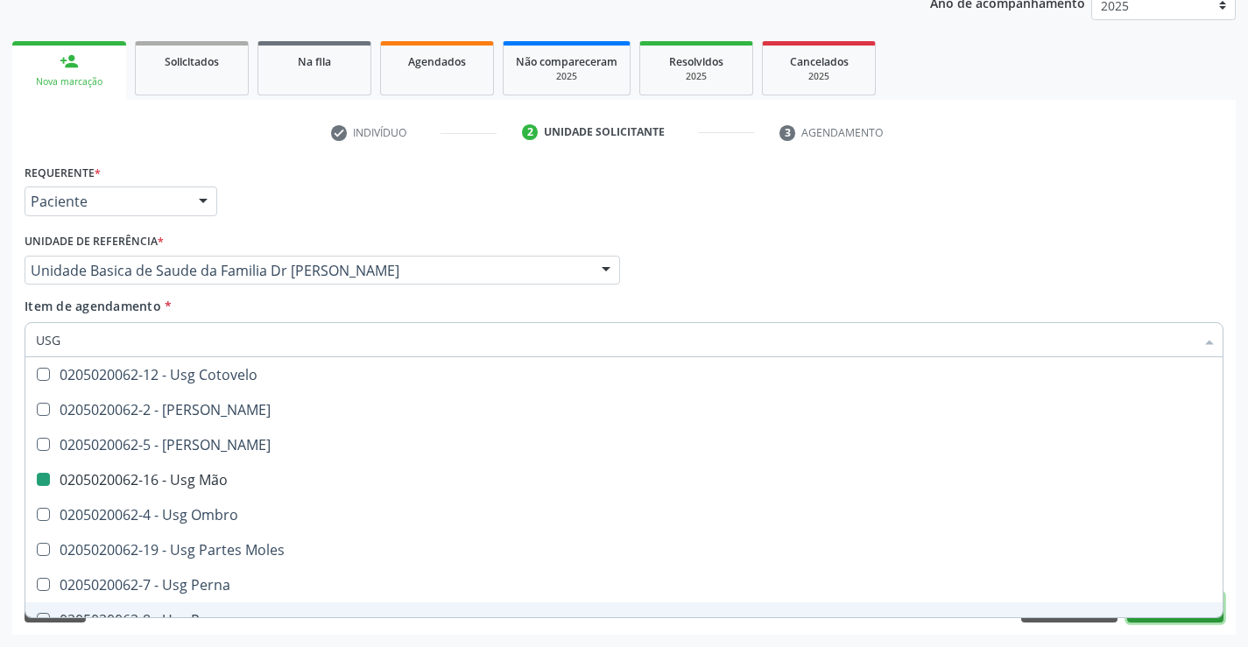
click at [1161, 618] on button "Próximo" at bounding box center [1175, 608] width 96 height 30
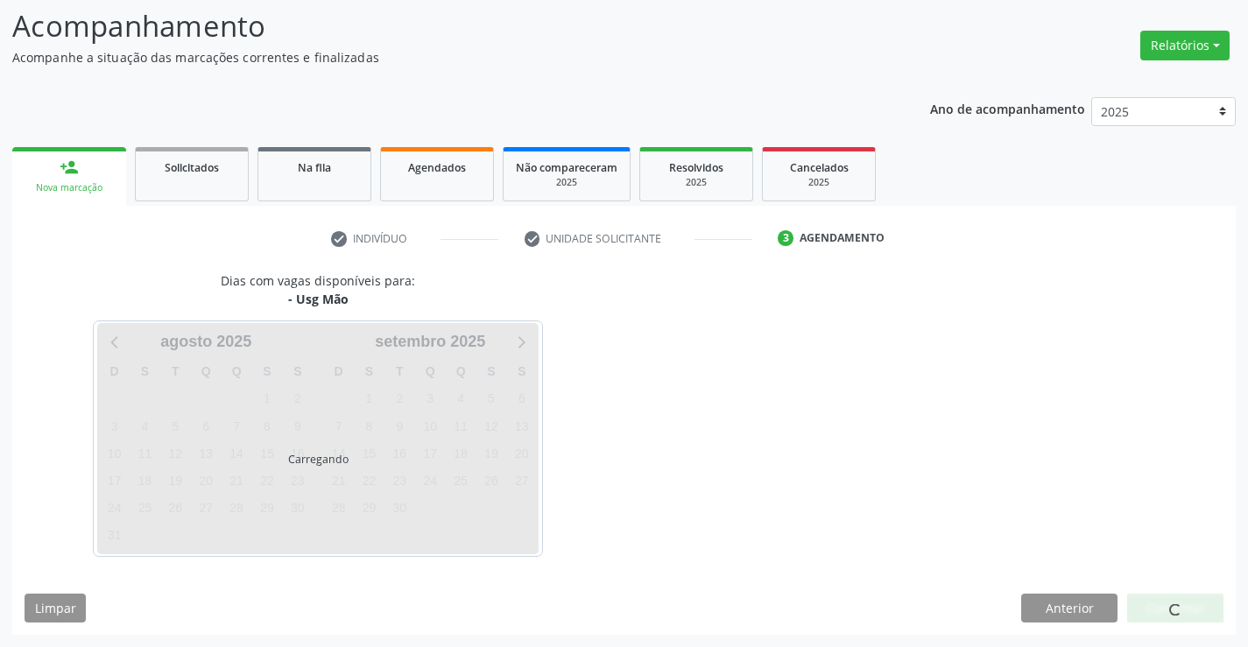
scroll to position [0, 0]
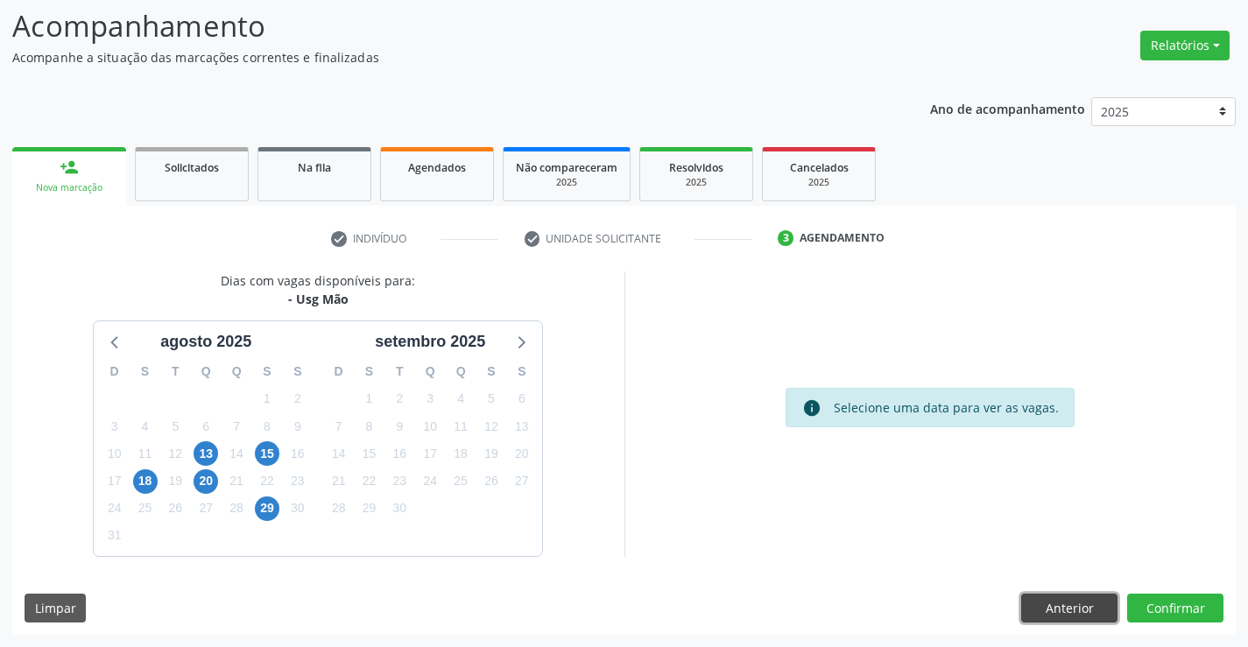
click at [1081, 609] on button "Anterior" at bounding box center [1069, 609] width 96 height 30
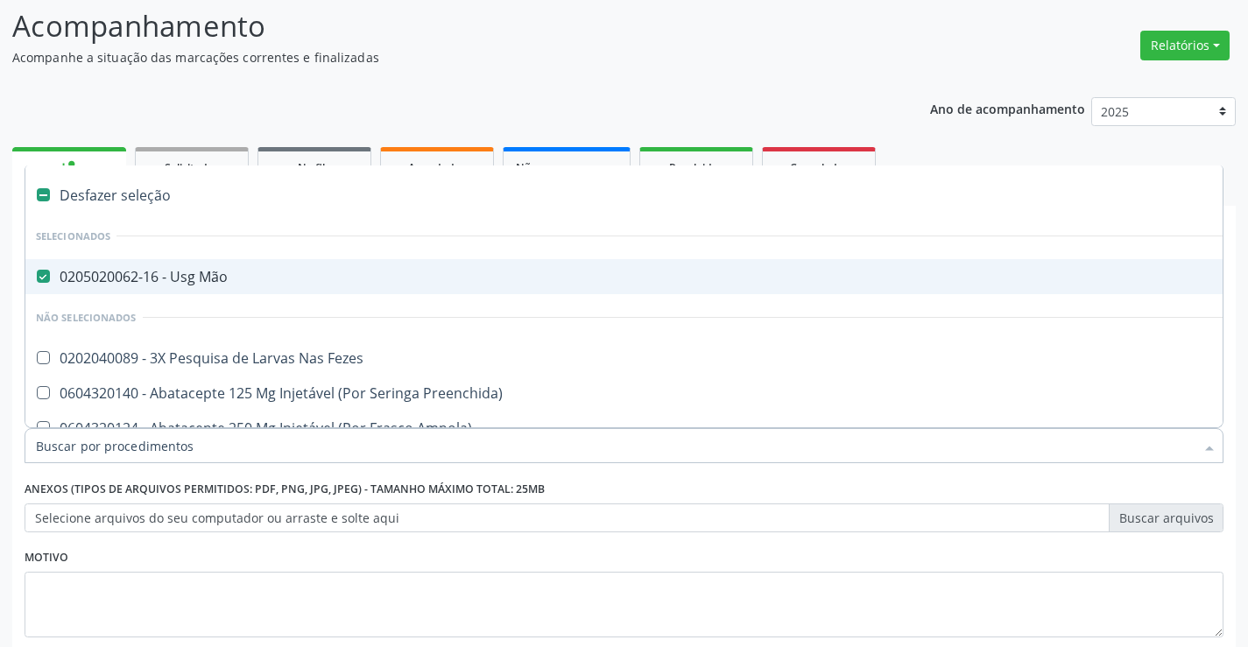
click at [194, 282] on div "0205020062-16 - Usg Mão" at bounding box center [717, 277] width 1363 height 14
checkbox Mão "false"
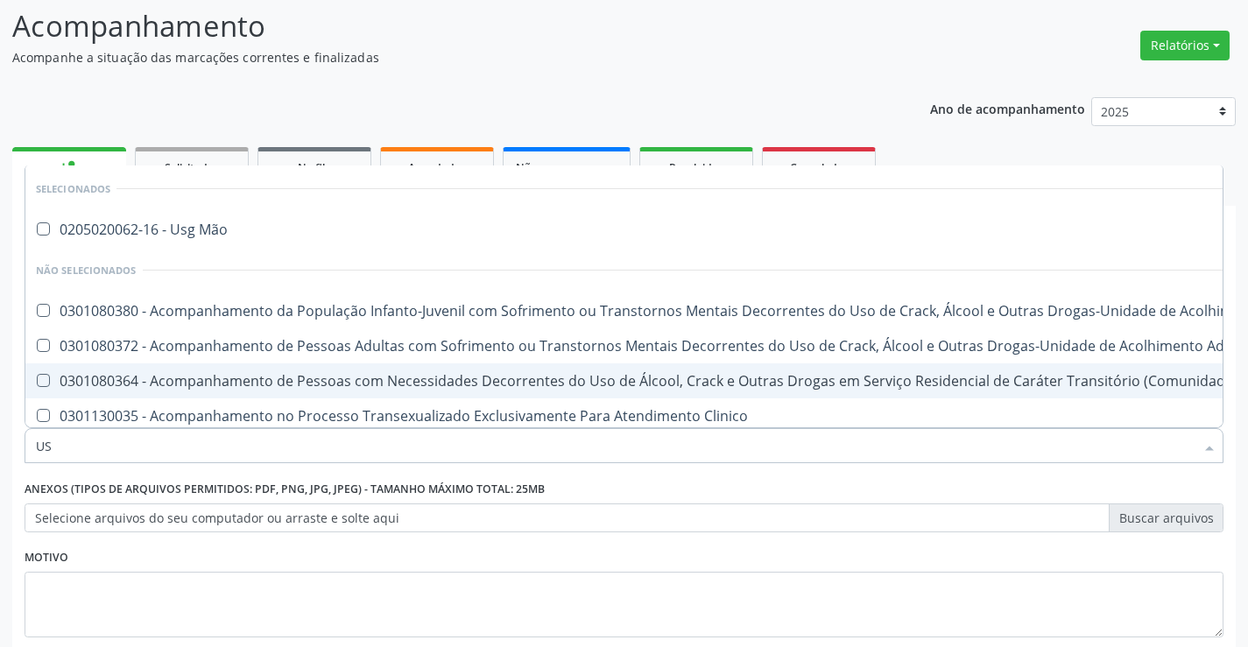
type input "USG"
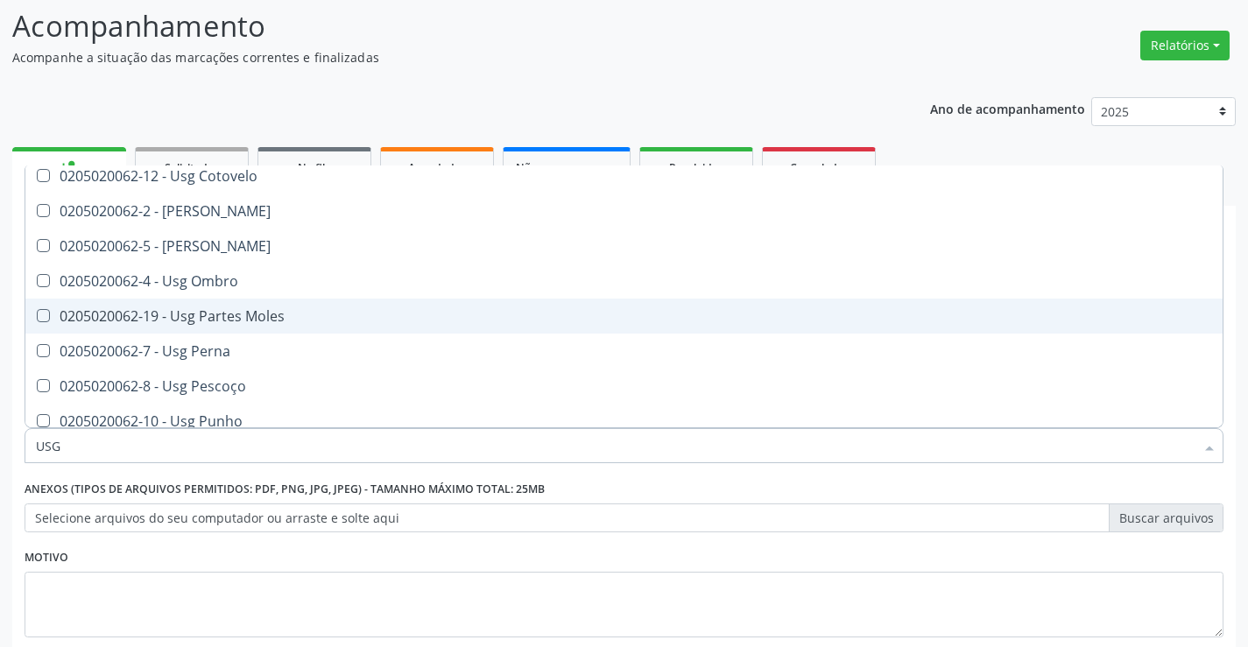
scroll to position [350, 0]
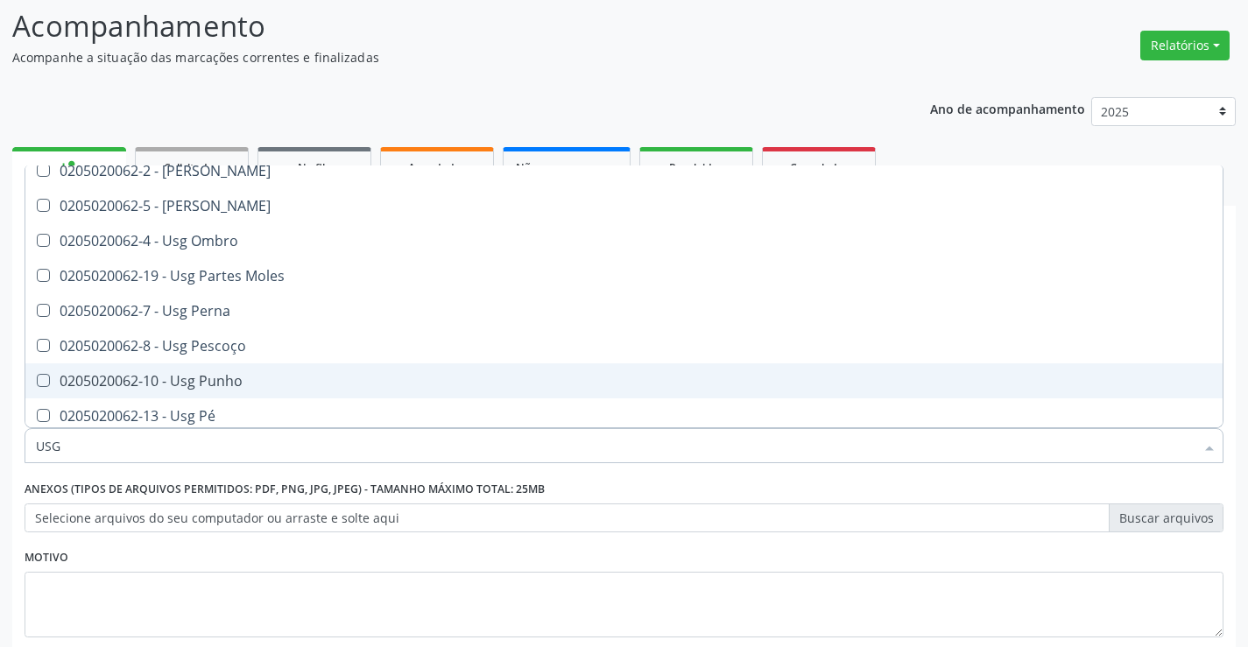
click at [256, 380] on div "0205020062-10 - Usg Punho" at bounding box center [624, 381] width 1176 height 14
checkbox Punho "true"
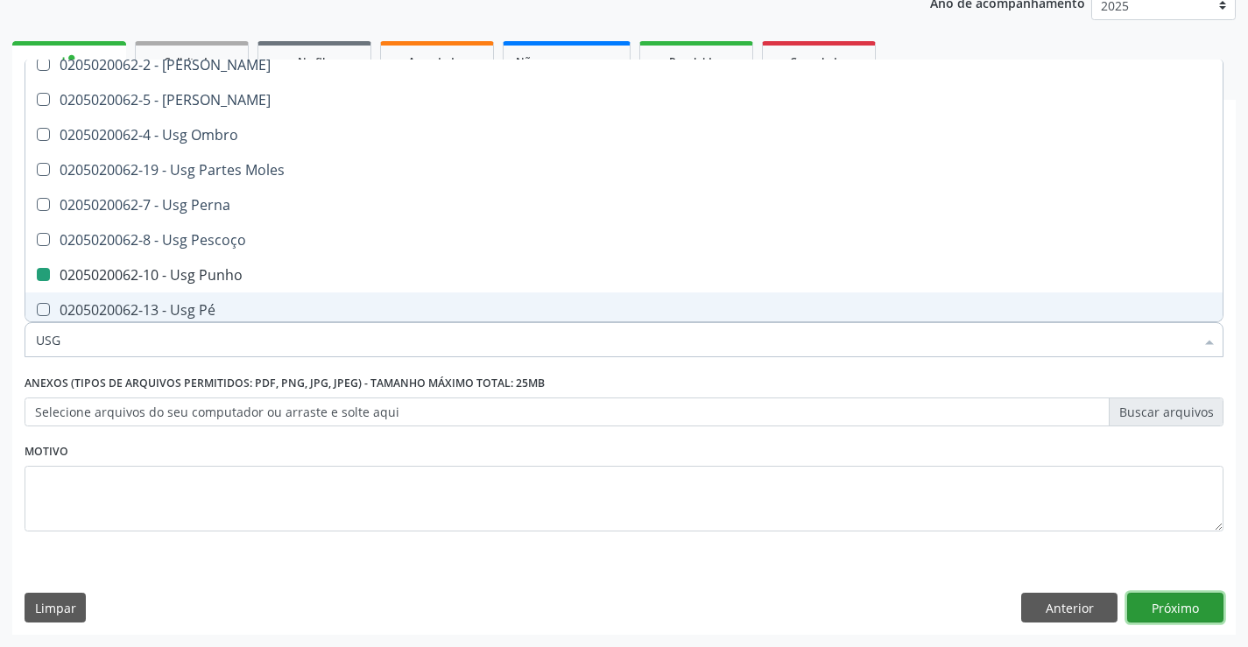
click at [1172, 609] on button "Próximo" at bounding box center [1175, 608] width 96 height 30
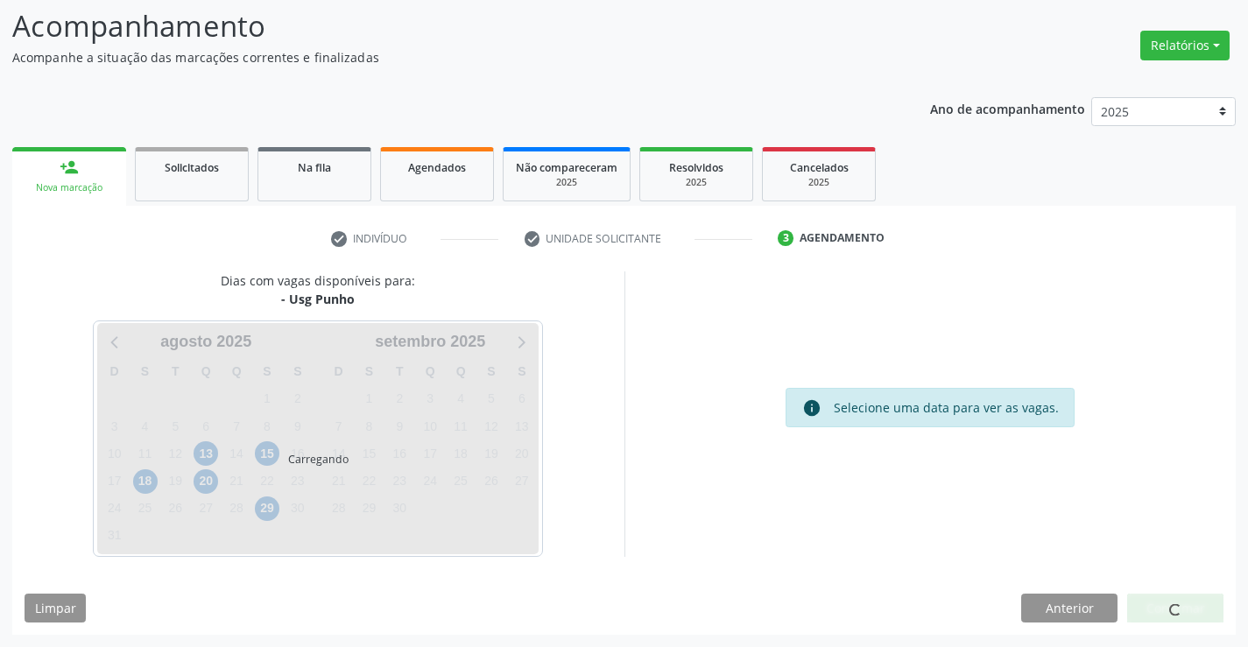
scroll to position [0, 0]
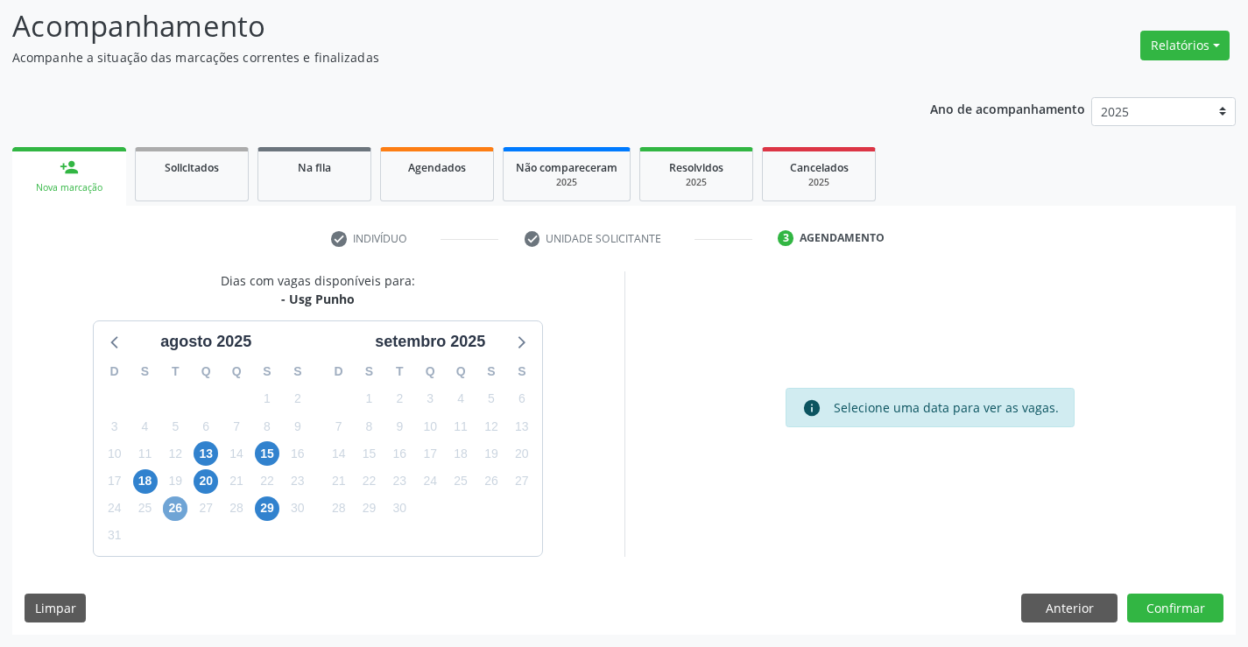
click at [172, 504] on span "26" at bounding box center [175, 509] width 25 height 25
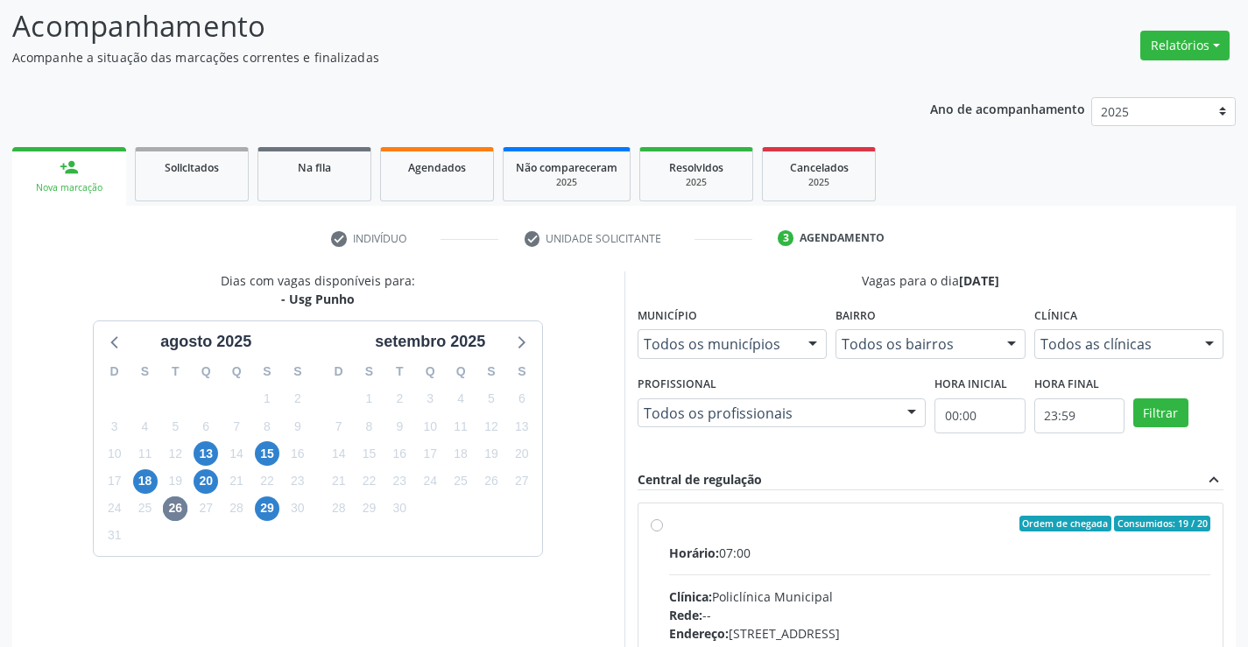
click at [669, 525] on label "Ordem de chegada Consumidos: 19 / 20 Horário: 07:00 Clínica: Policlínica Munici…" at bounding box center [940, 650] width 542 height 269
click at [652, 525] on input "Ordem de chegada Consumidos: 19 / 20 Horário: 07:00 Clínica: Policlínica Munici…" at bounding box center [657, 524] width 12 height 16
radio input "true"
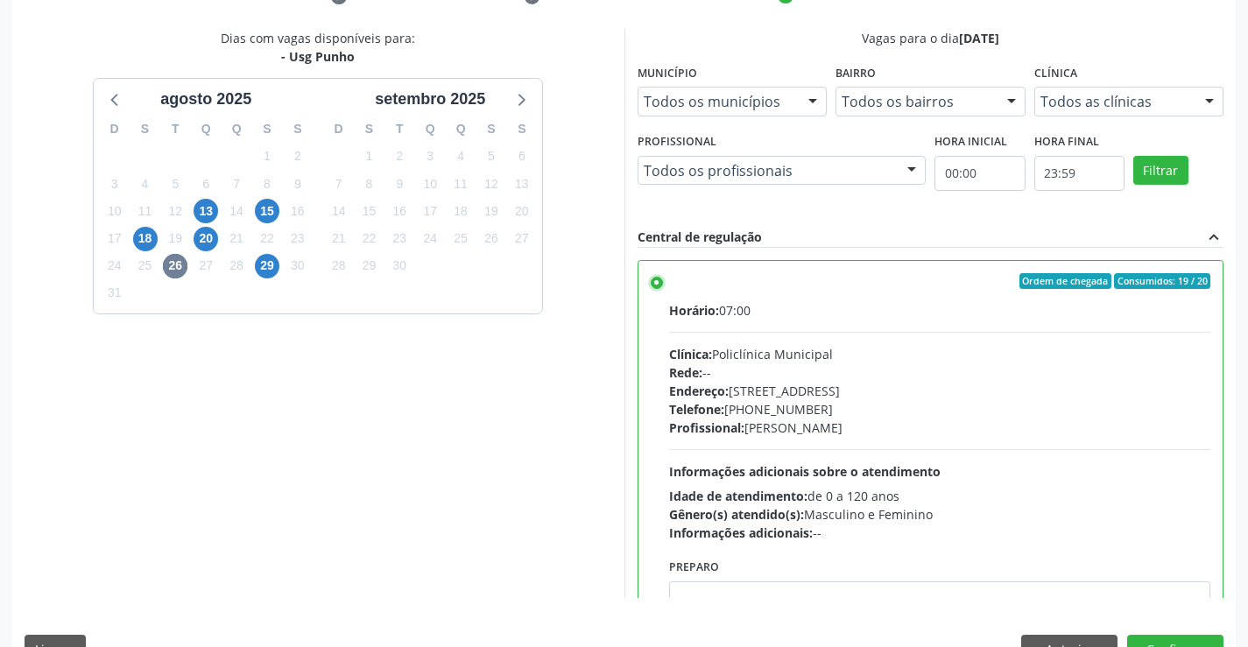
scroll to position [399, 0]
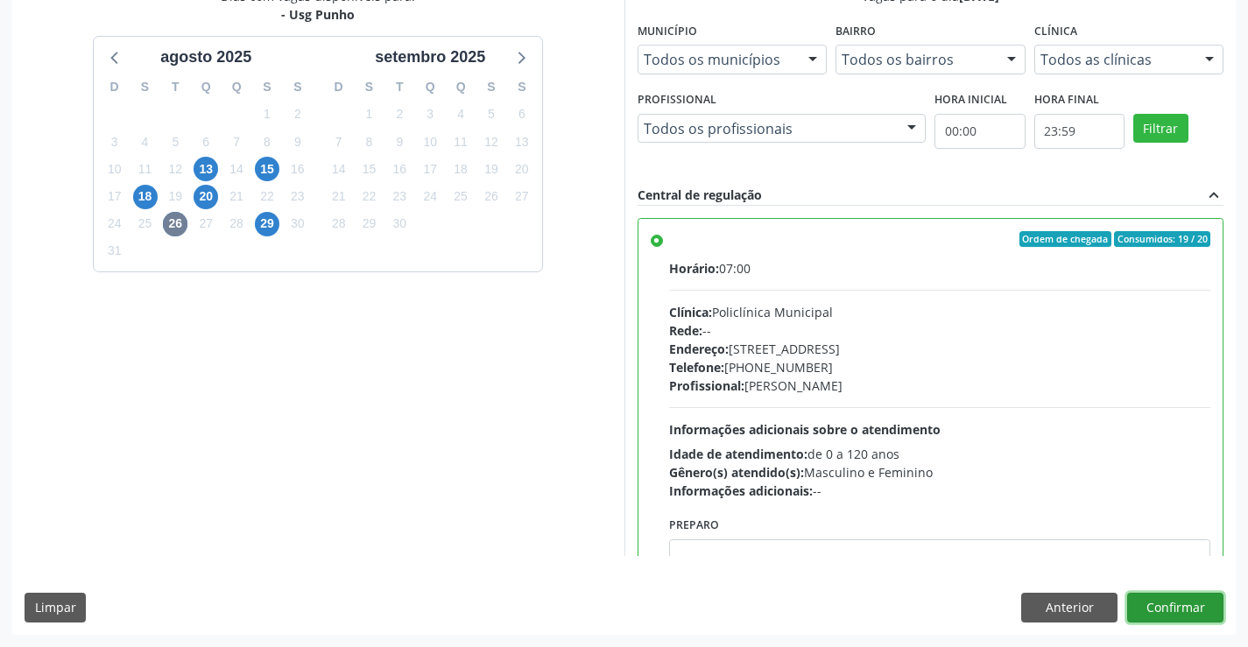
click at [1174, 610] on button "Confirmar" at bounding box center [1175, 608] width 96 height 30
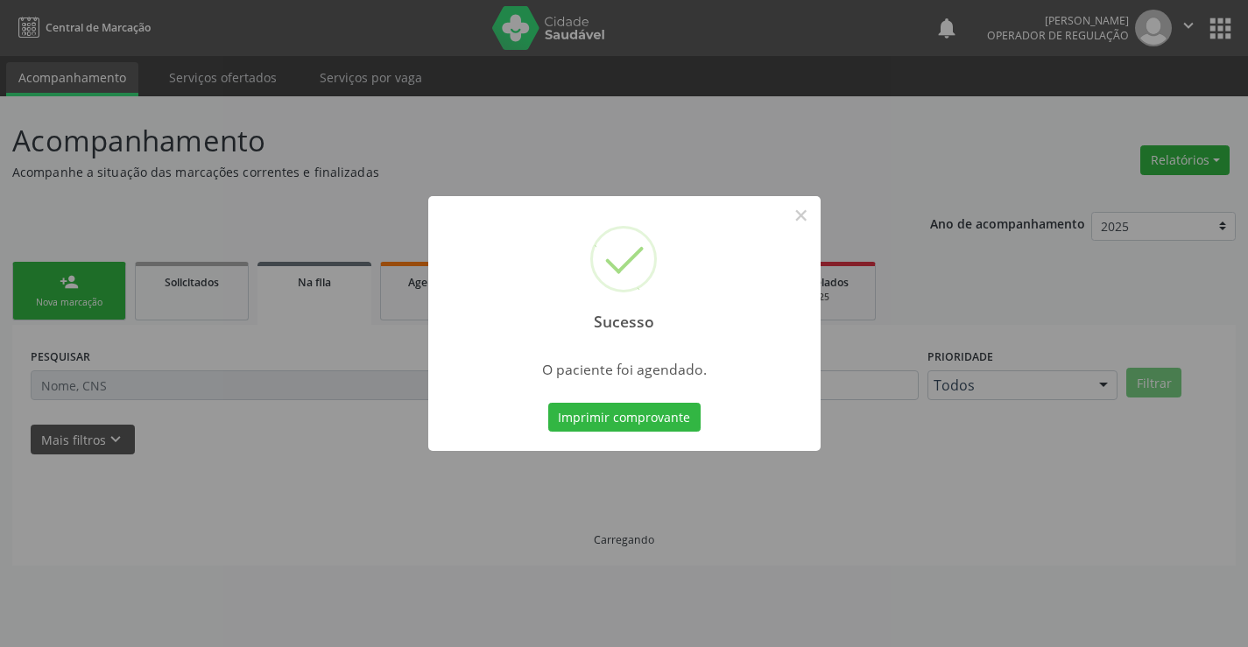
scroll to position [0, 0]
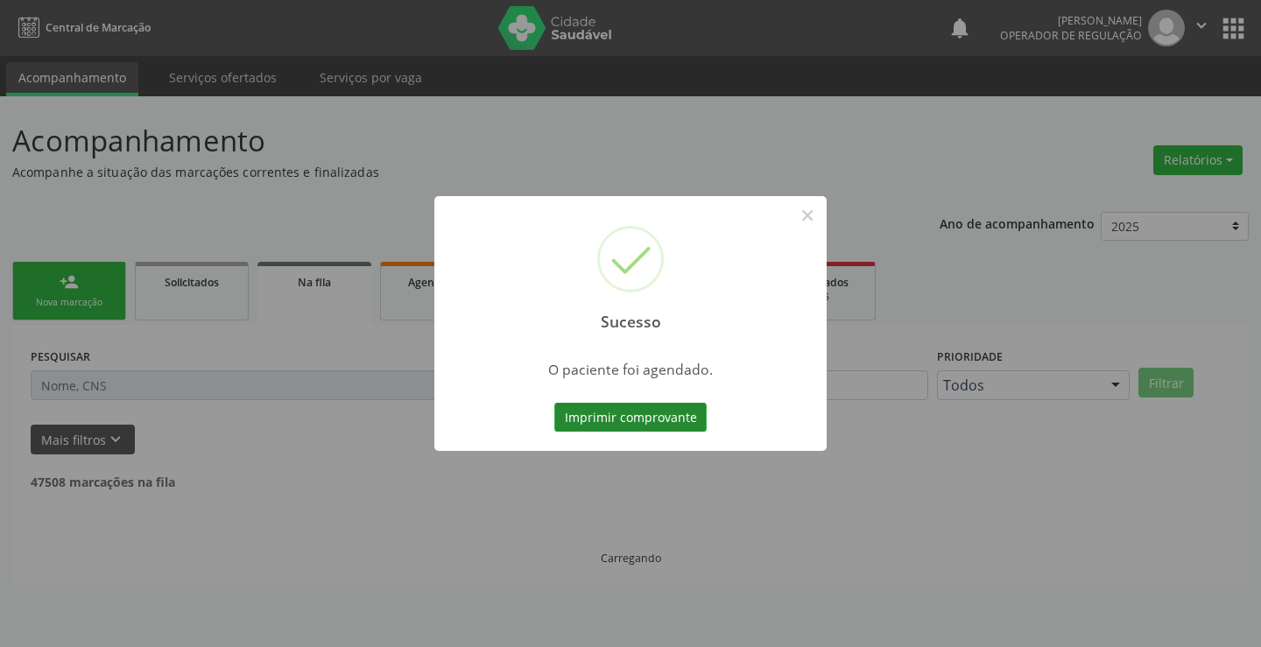
click at [651, 416] on button "Imprimir comprovante" at bounding box center [630, 418] width 152 height 30
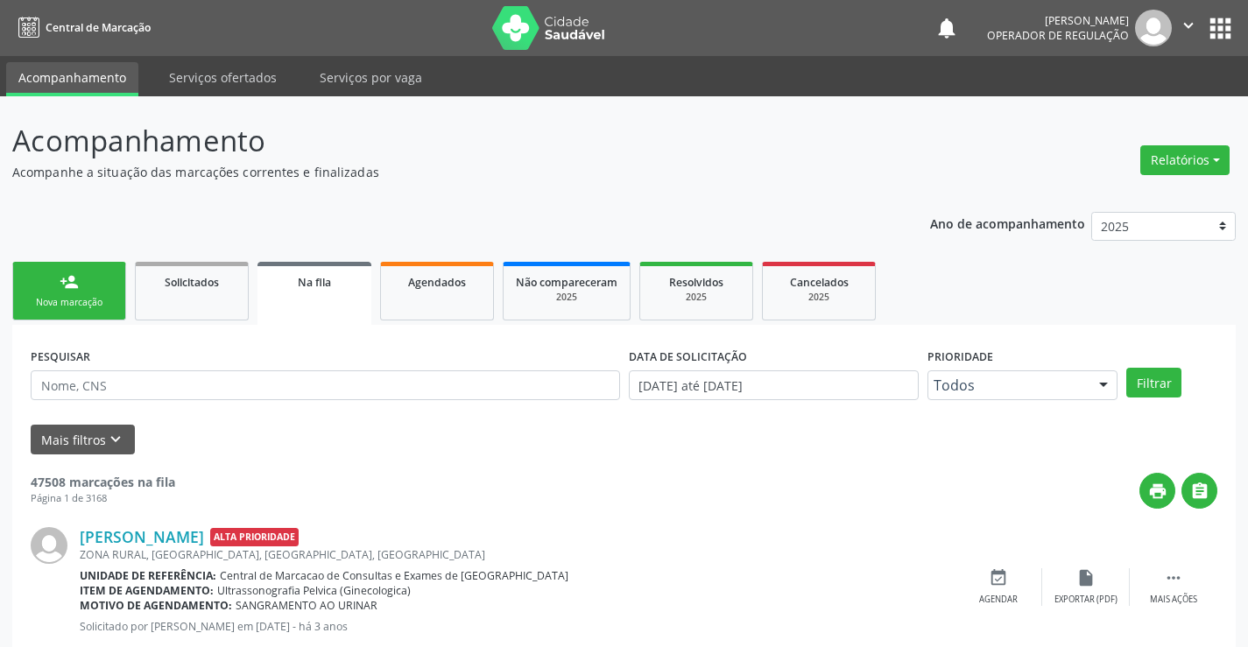
click at [74, 287] on div "person_add" at bounding box center [69, 281] width 19 height 19
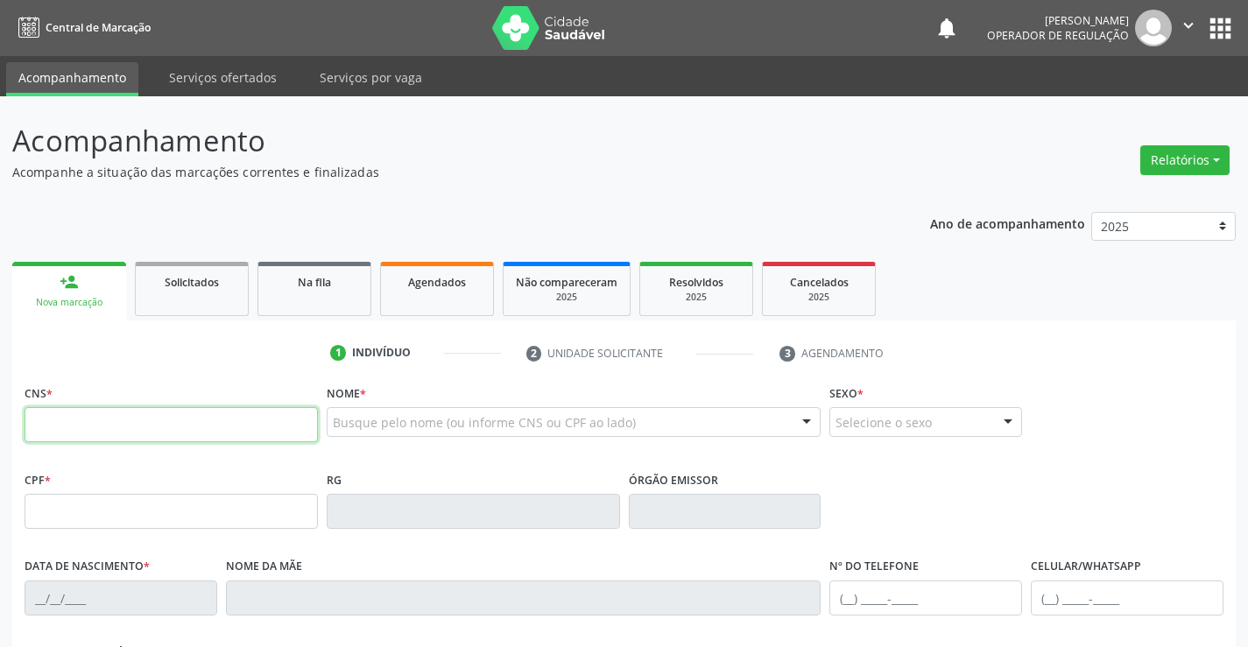
click at [104, 425] on input "text" at bounding box center [171, 424] width 293 height 35
click at [120, 419] on input "text" at bounding box center [171, 424] width 293 height 35
type input "700 0010 5977 7104"
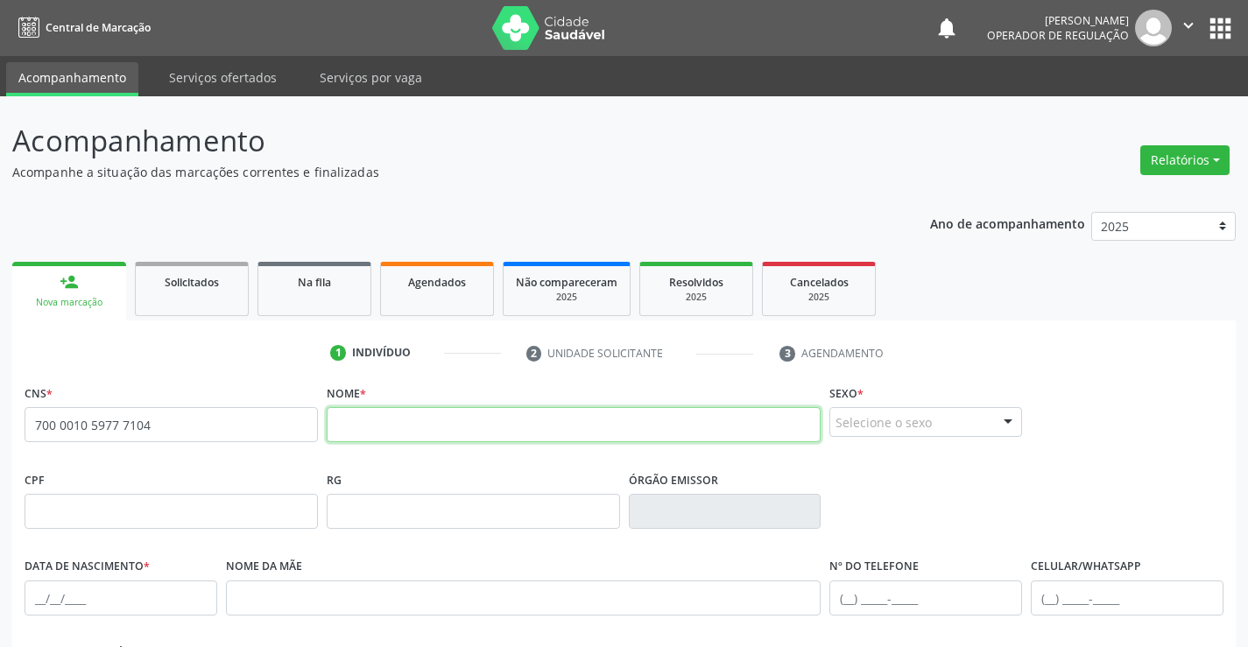
click at [382, 412] on input "text" at bounding box center [574, 424] width 495 height 35
type input "[PERSON_NAME]"
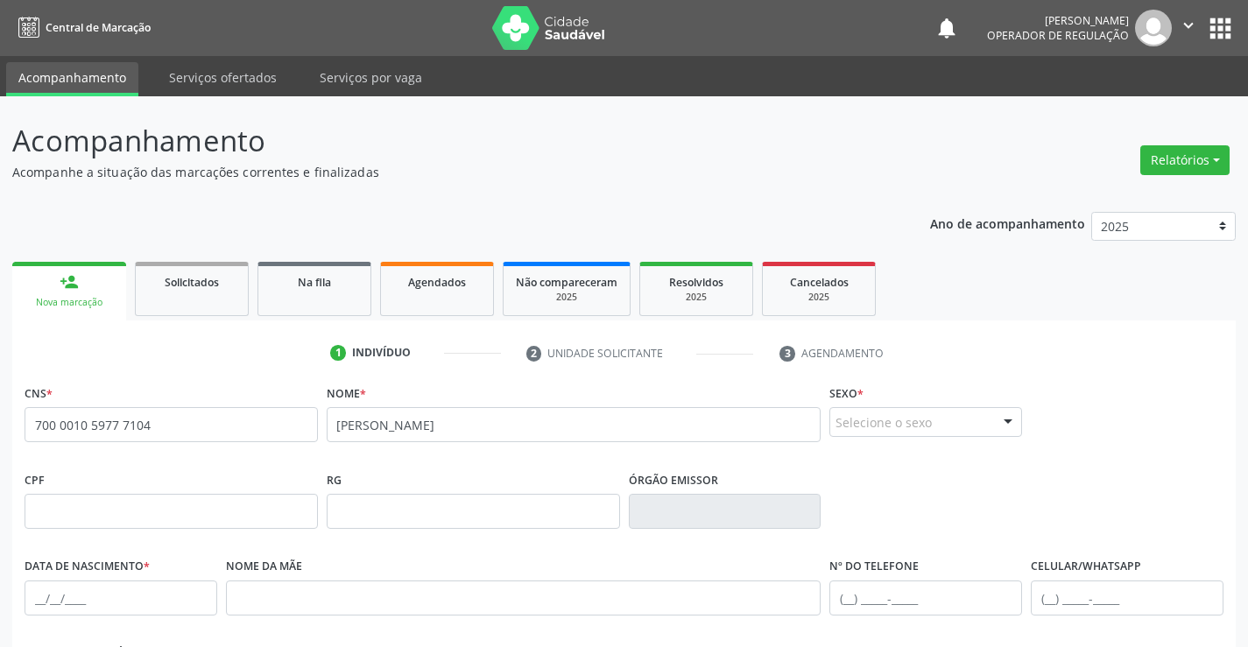
click at [909, 428] on div "Selecione o sexo" at bounding box center [925, 422] width 193 height 30
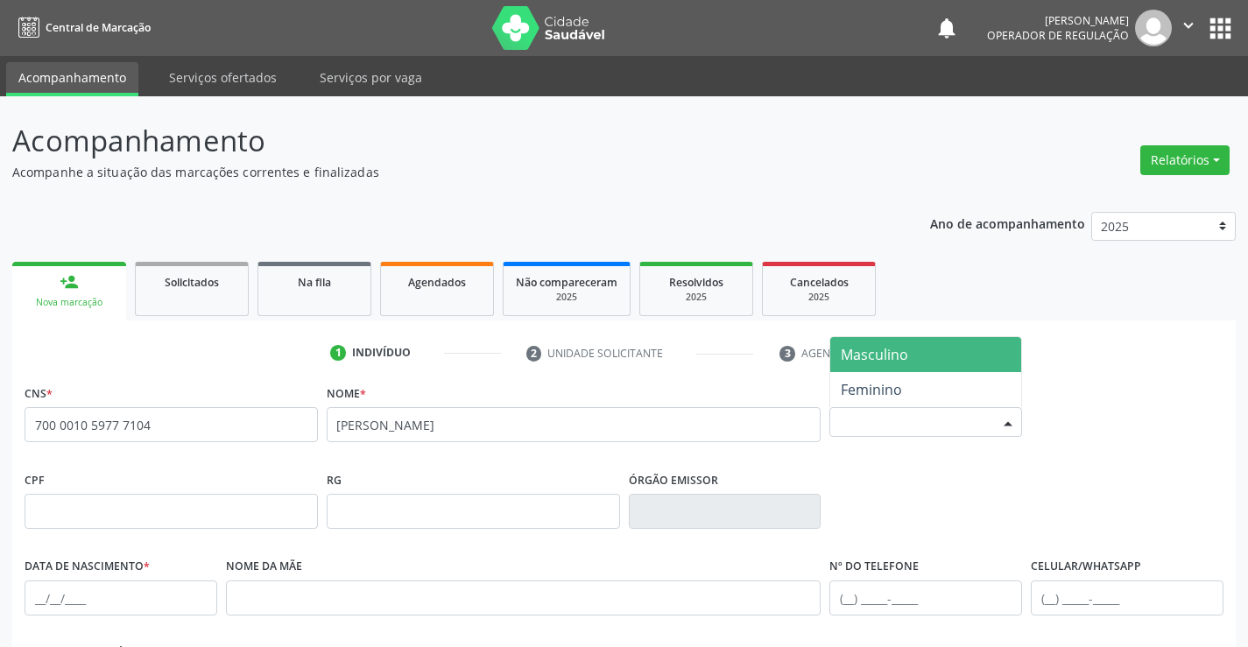
click at [924, 358] on span "Masculino" at bounding box center [925, 354] width 191 height 35
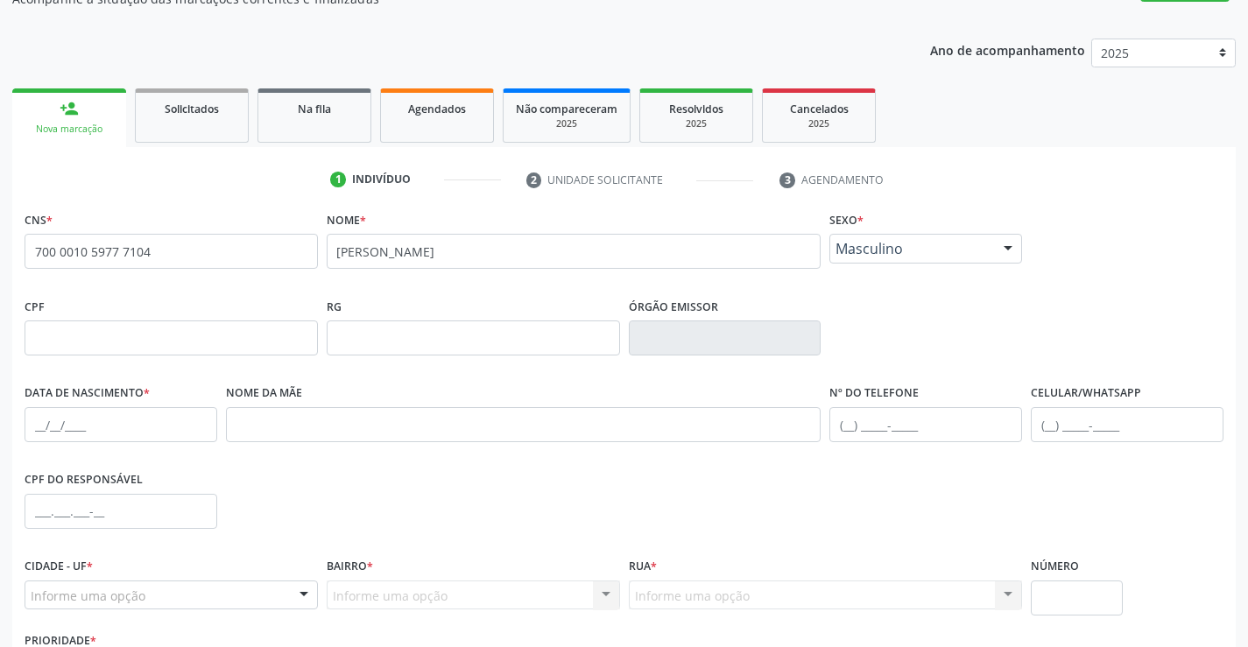
scroll to position [175, 0]
click at [130, 420] on input "text" at bounding box center [121, 422] width 193 height 35
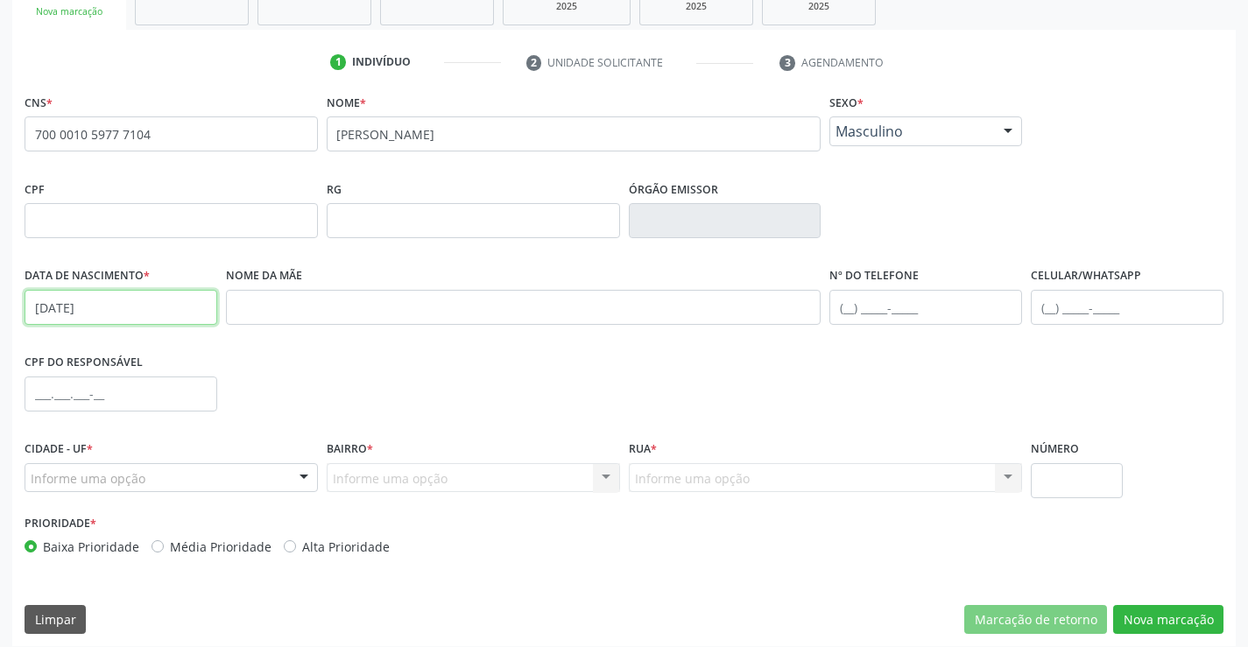
scroll to position [302, 0]
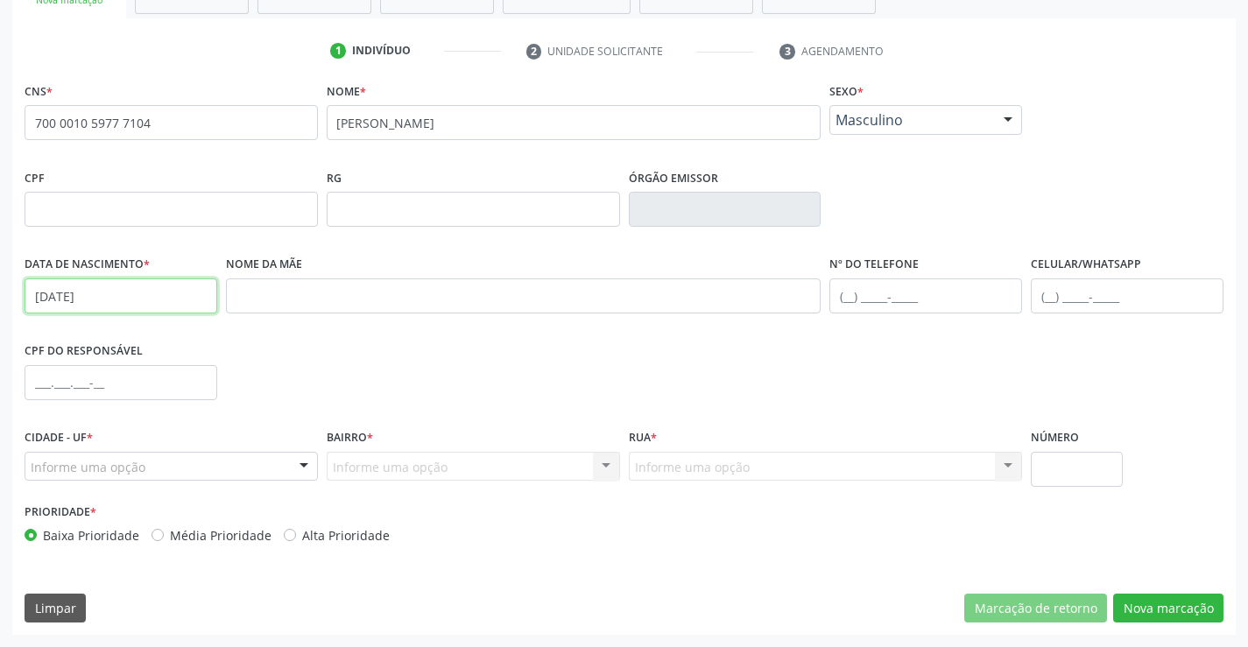
type input "[DATE]"
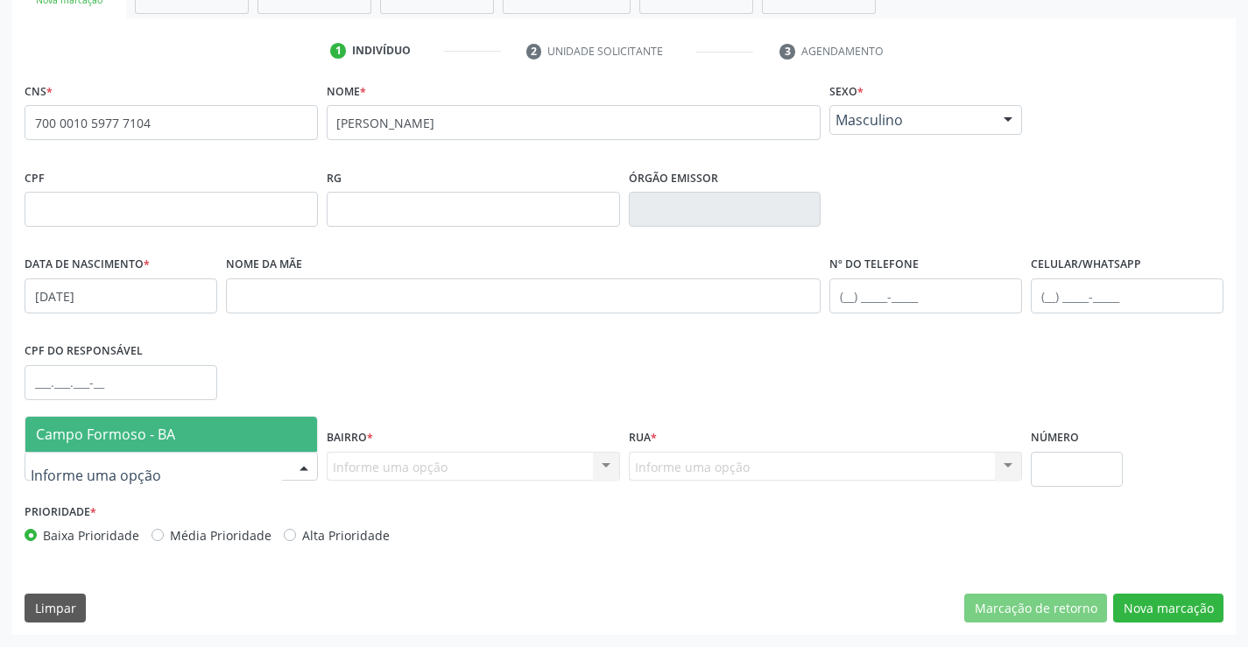
click at [172, 433] on span "Campo Formoso - BA" at bounding box center [105, 434] width 139 height 19
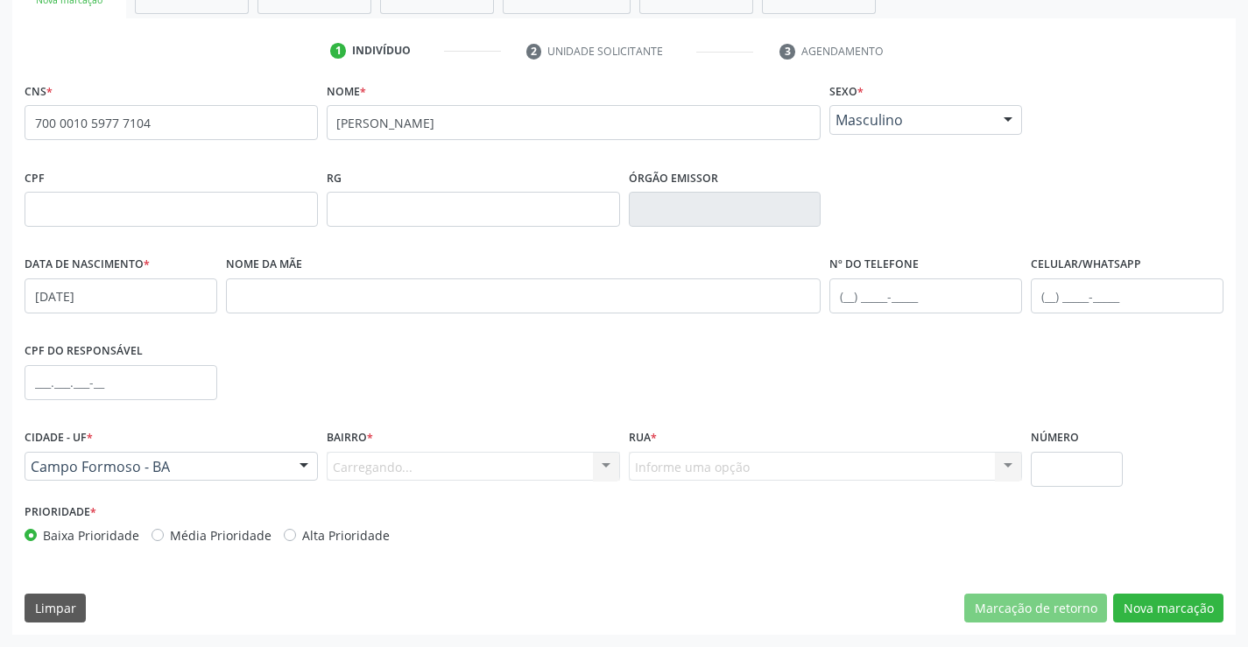
click at [370, 458] on div "Carregando... Nenhum resultado encontrado para: " " Nenhuma opção encontrada. D…" at bounding box center [473, 467] width 293 height 30
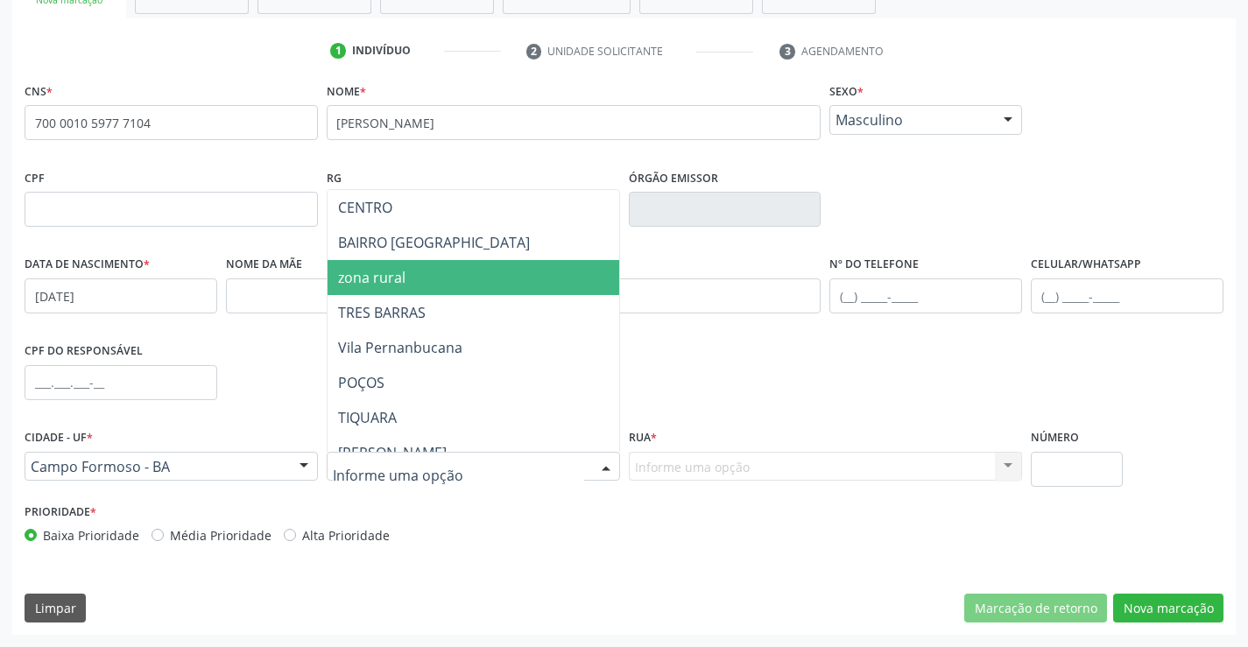
click at [385, 289] on span "zona rural" at bounding box center [517, 277] width 378 height 35
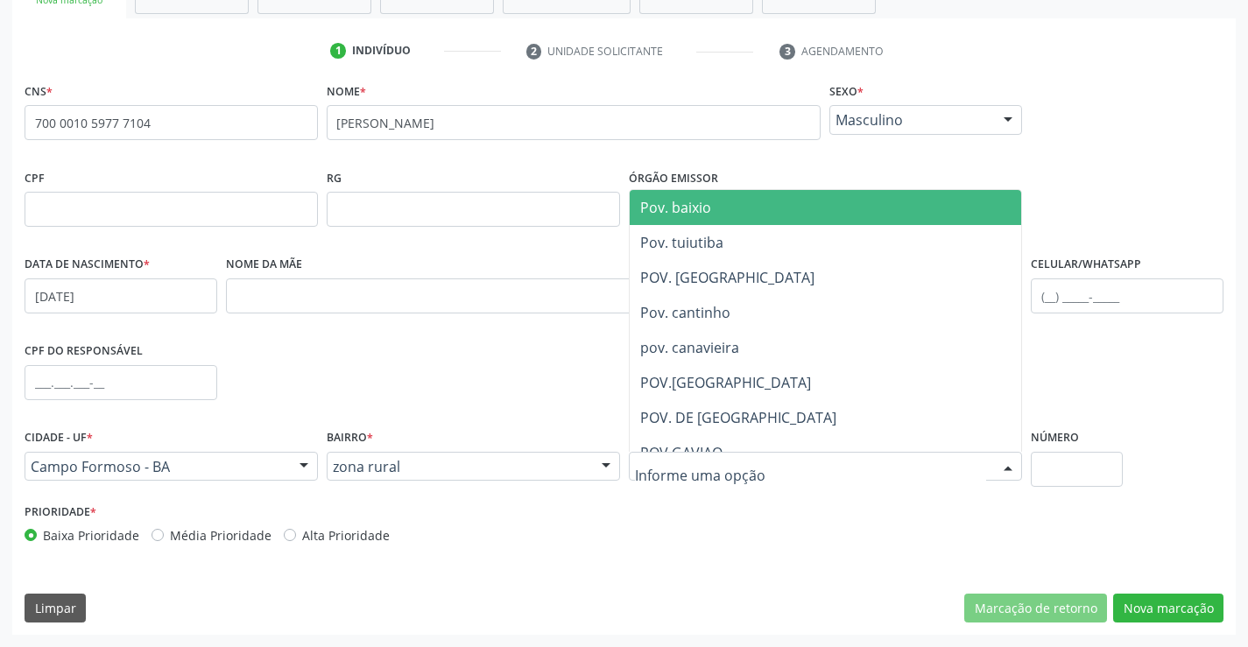
click at [758, 458] on div at bounding box center [826, 467] width 394 height 30
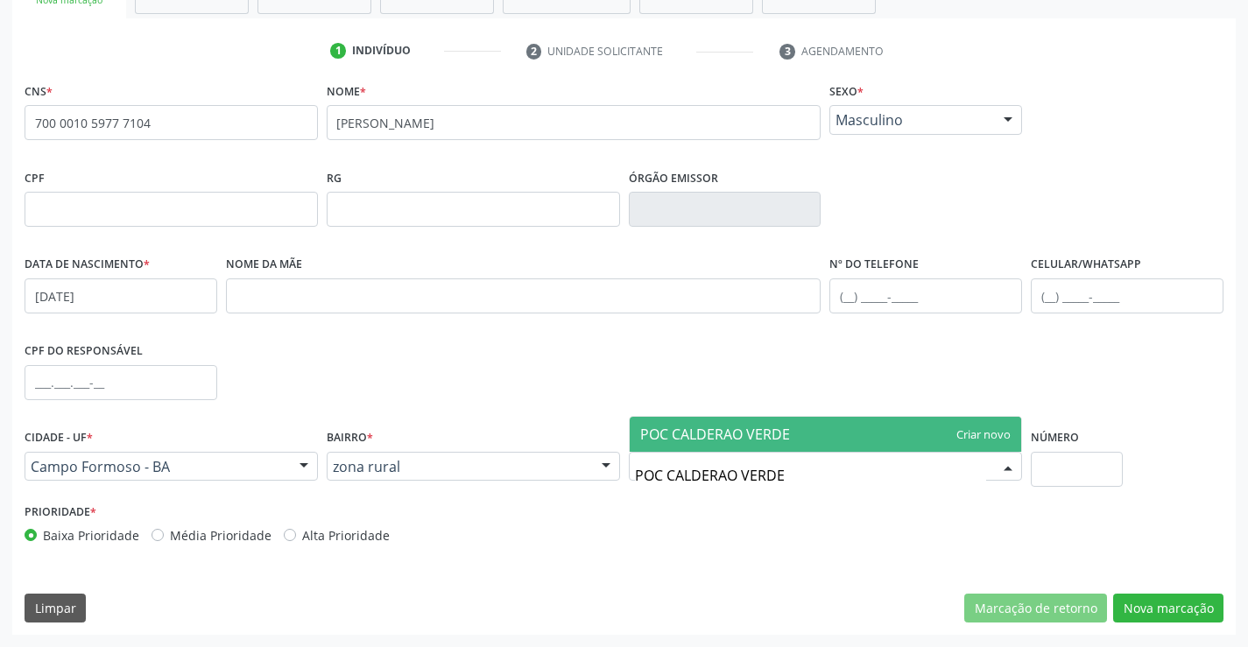
type input "POC CALDERAO VERDE"
click at [853, 521] on div "Prioridade * Baixa Prioridade Média Prioridade Alta Prioridade" at bounding box center [624, 528] width 1208 height 58
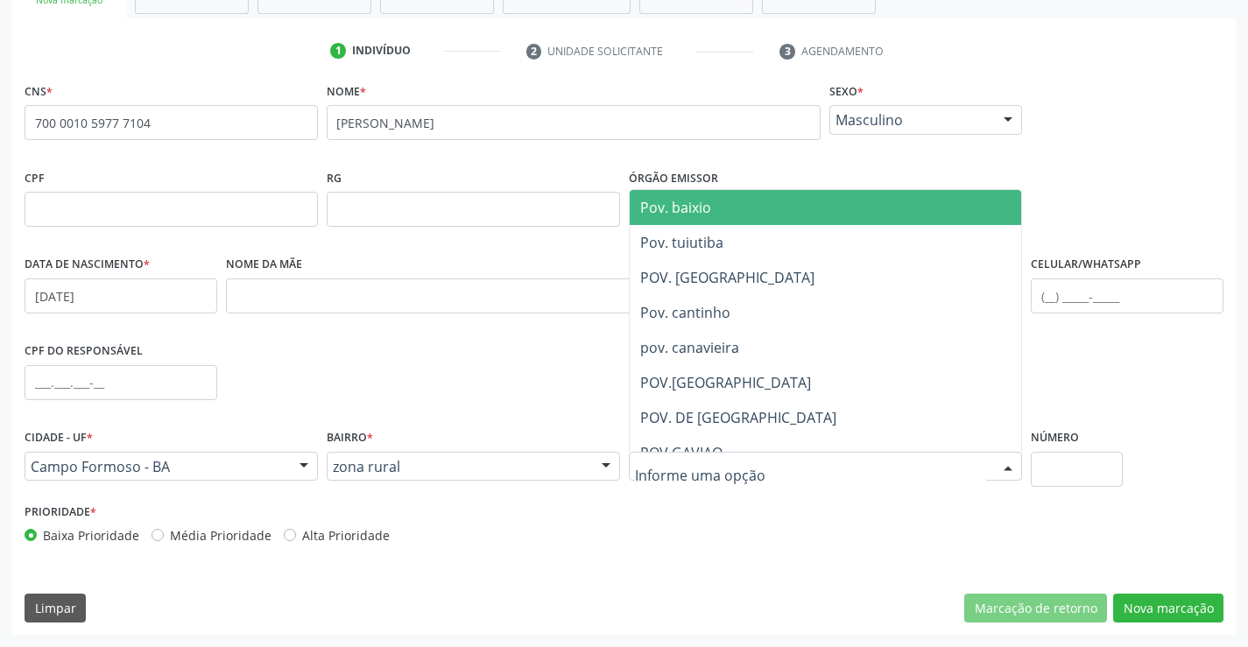
click at [810, 464] on div at bounding box center [826, 467] width 394 height 30
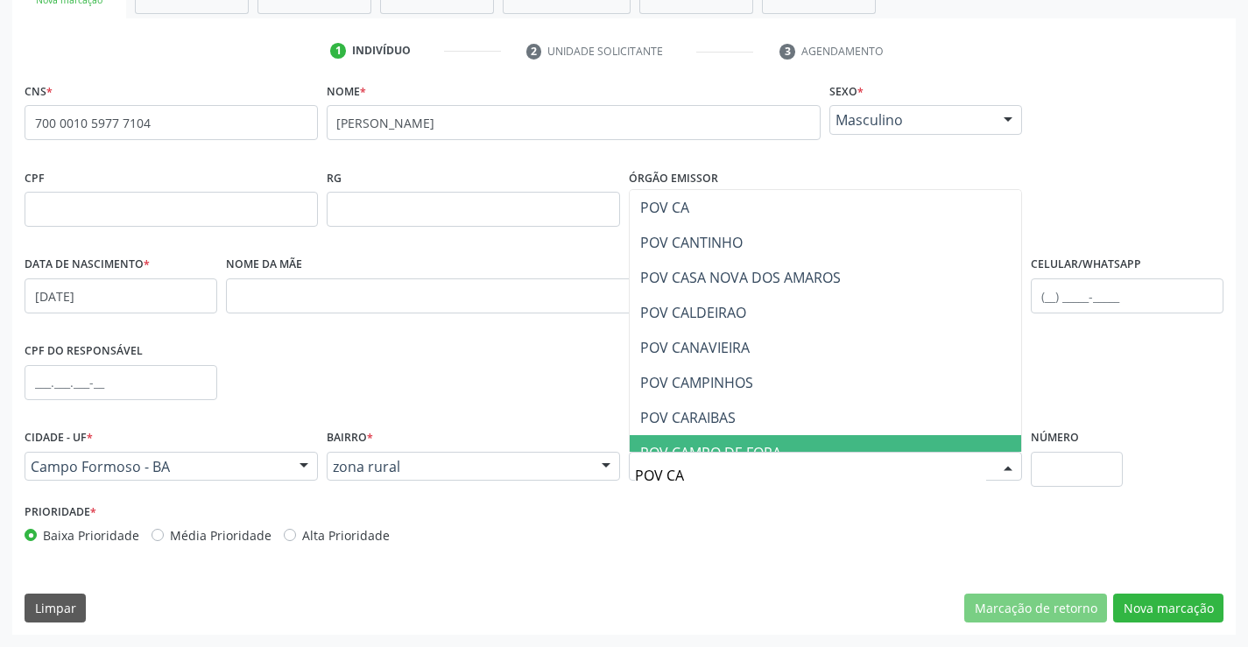
type input "POV CAL"
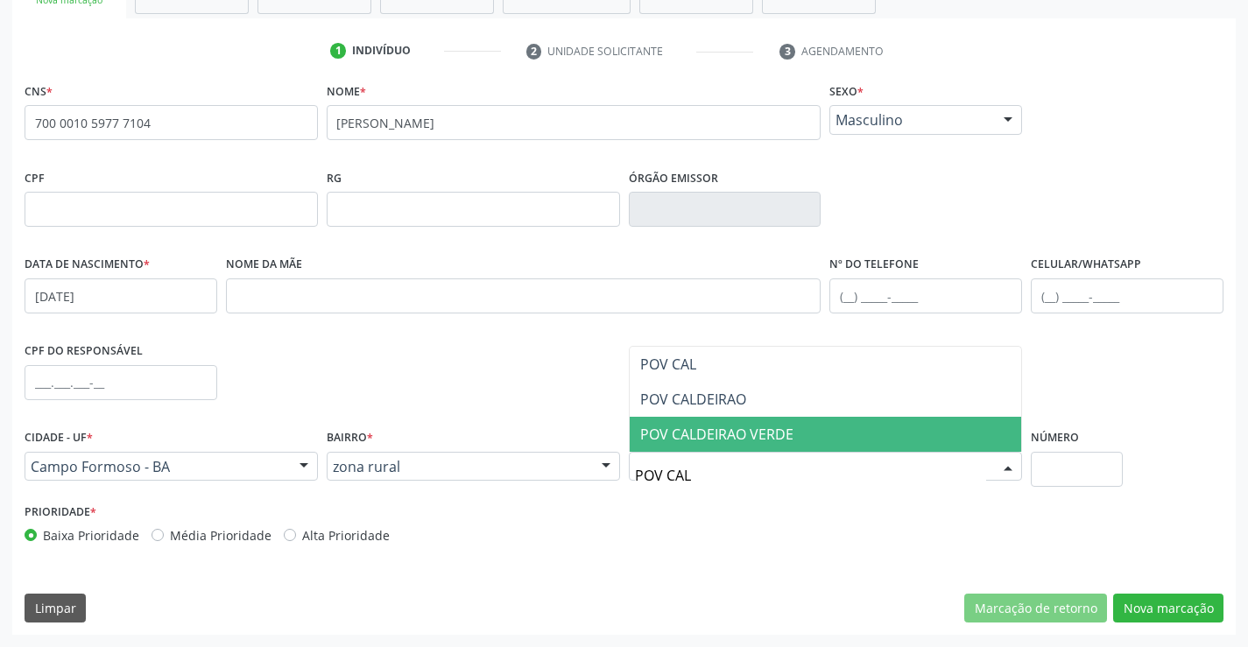
click at [815, 439] on span "POV CALDEIRAO VERDE" at bounding box center [826, 434] width 392 height 35
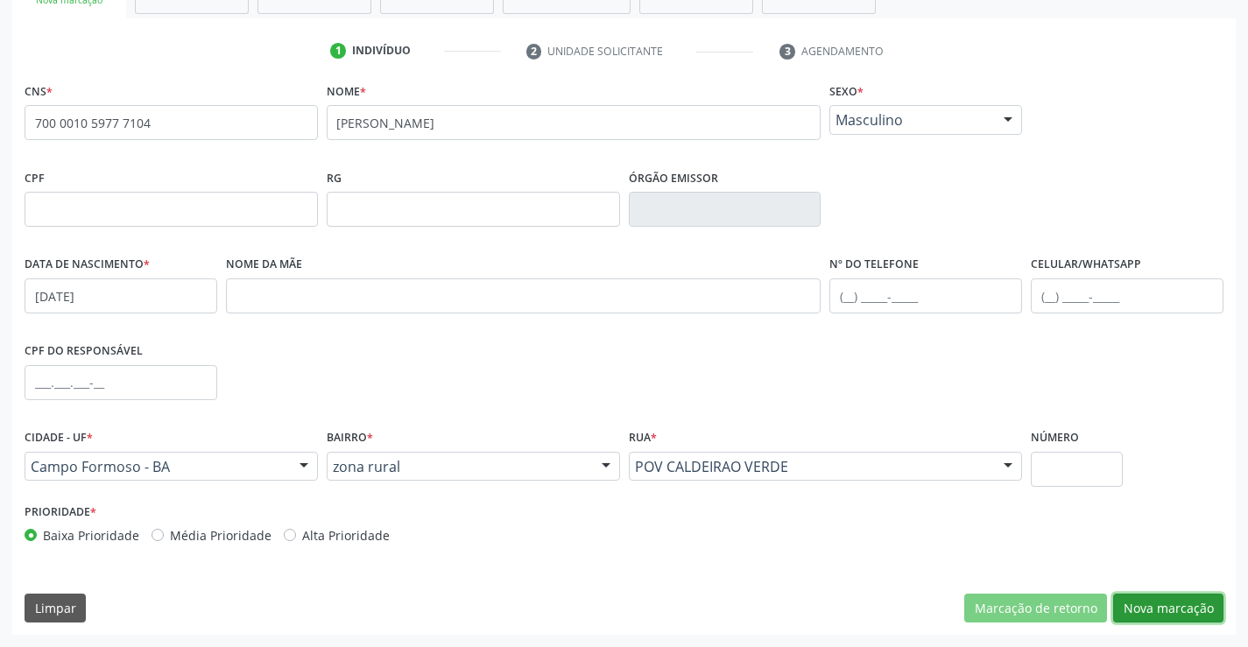
click at [1176, 608] on button "Nova marcação" at bounding box center [1168, 609] width 110 height 30
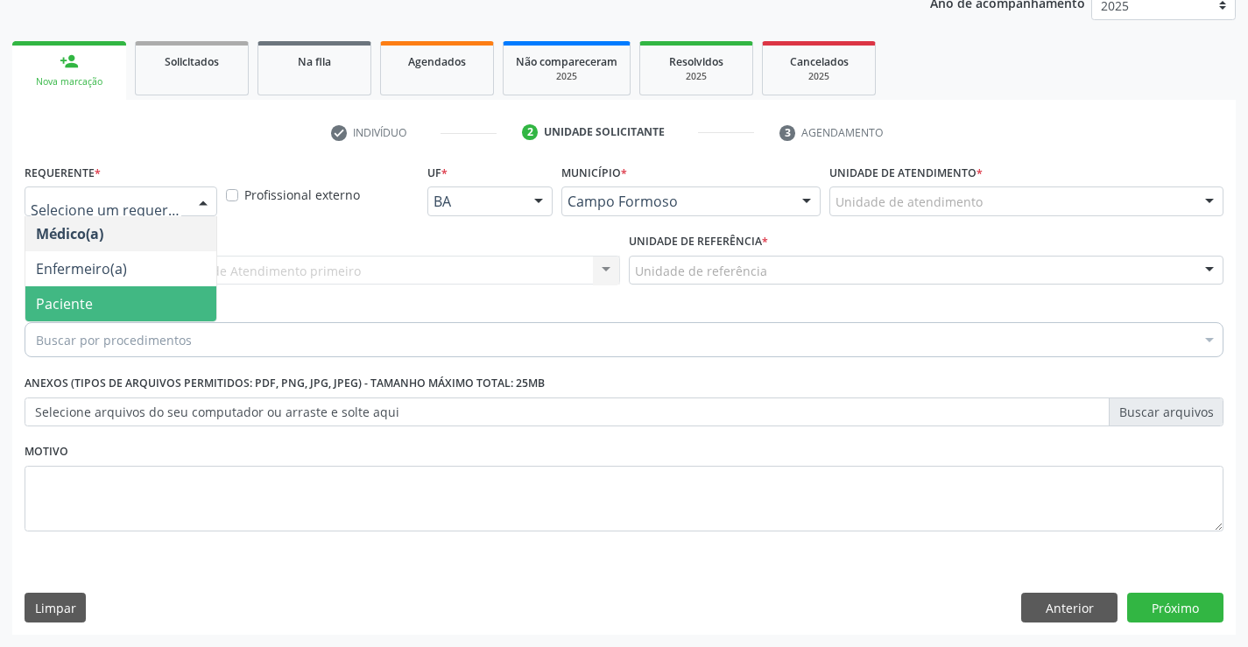
click at [95, 309] on span "Paciente" at bounding box center [120, 303] width 191 height 35
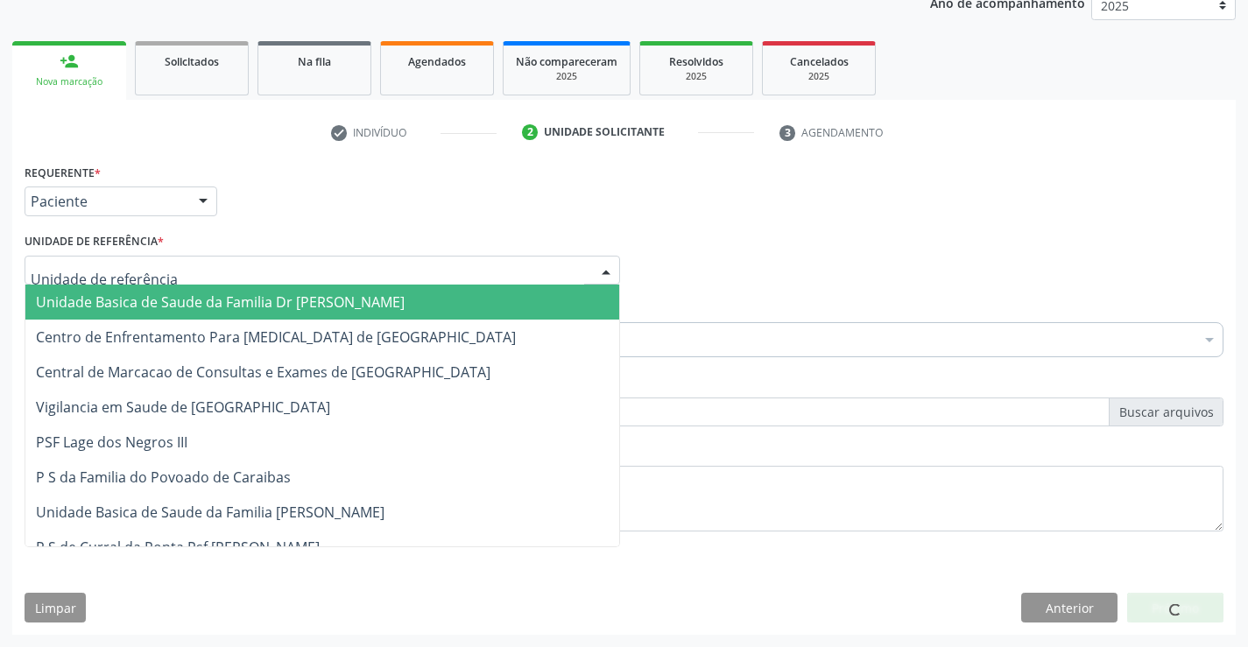
click at [118, 298] on span "Unidade Basica de Saude da Familia Dr [PERSON_NAME]" at bounding box center [220, 301] width 369 height 19
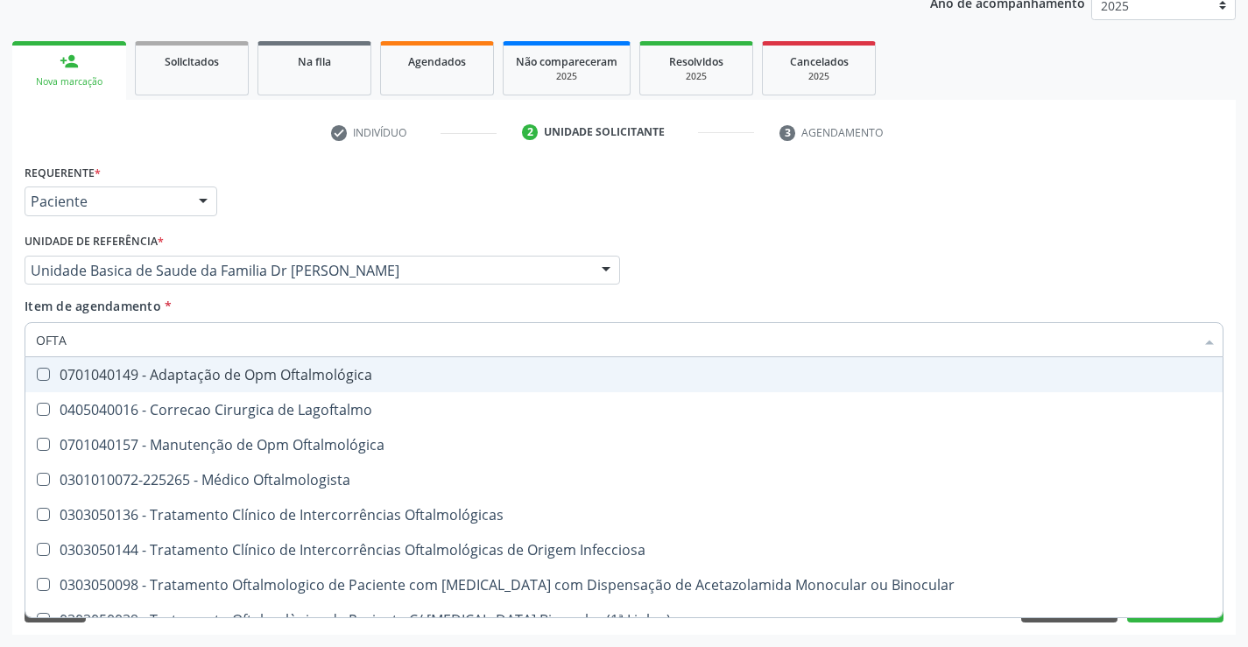
type input "OFTAL"
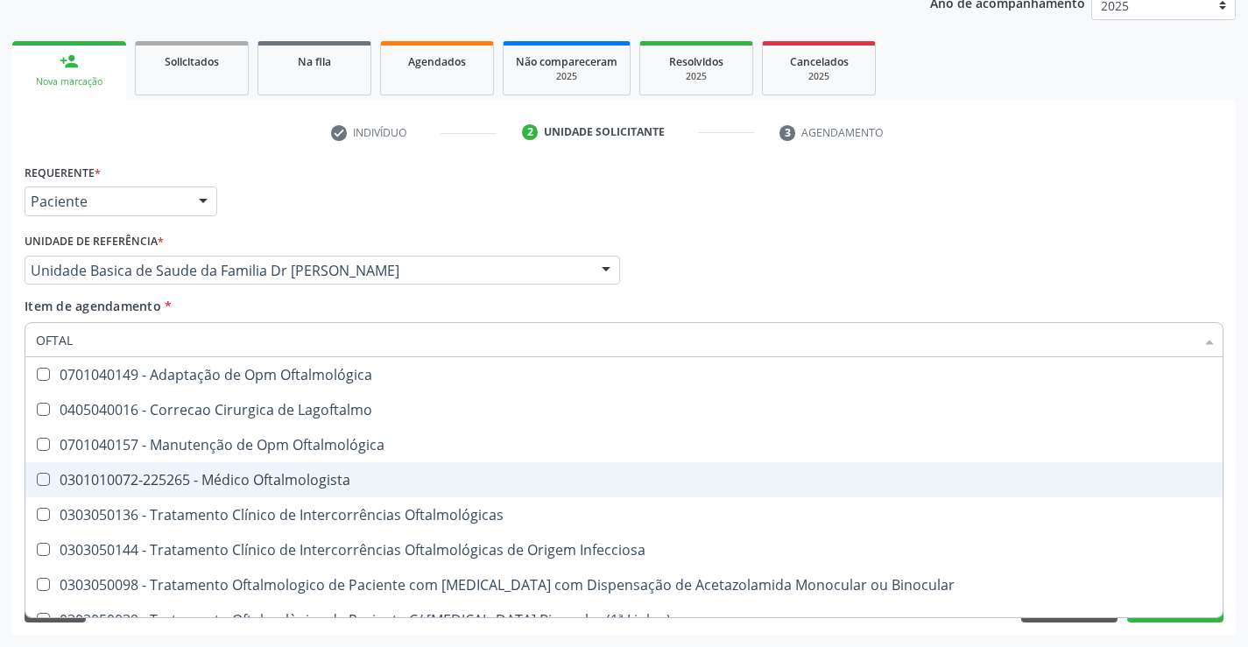
click at [328, 482] on div "0301010072-225265 - Médico Oftalmologista" at bounding box center [624, 480] width 1176 height 14
checkbox Oftalmologista "true"
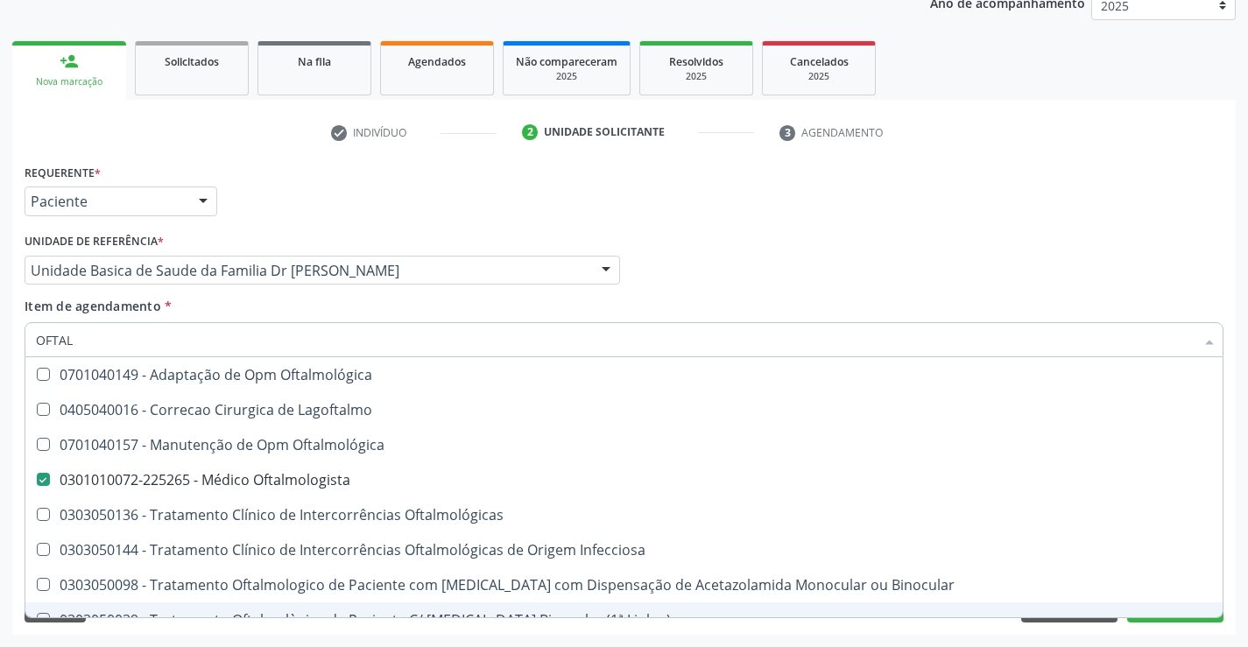
click at [1180, 617] on div "0303050039 - Tratamento Oftalmològico de Paciente C/ [MEDICAL_DATA] Binocular (…" at bounding box center [624, 620] width 1176 height 14
checkbox \) "true"
click at [1180, 620] on button "Próximo" at bounding box center [1175, 608] width 96 height 30
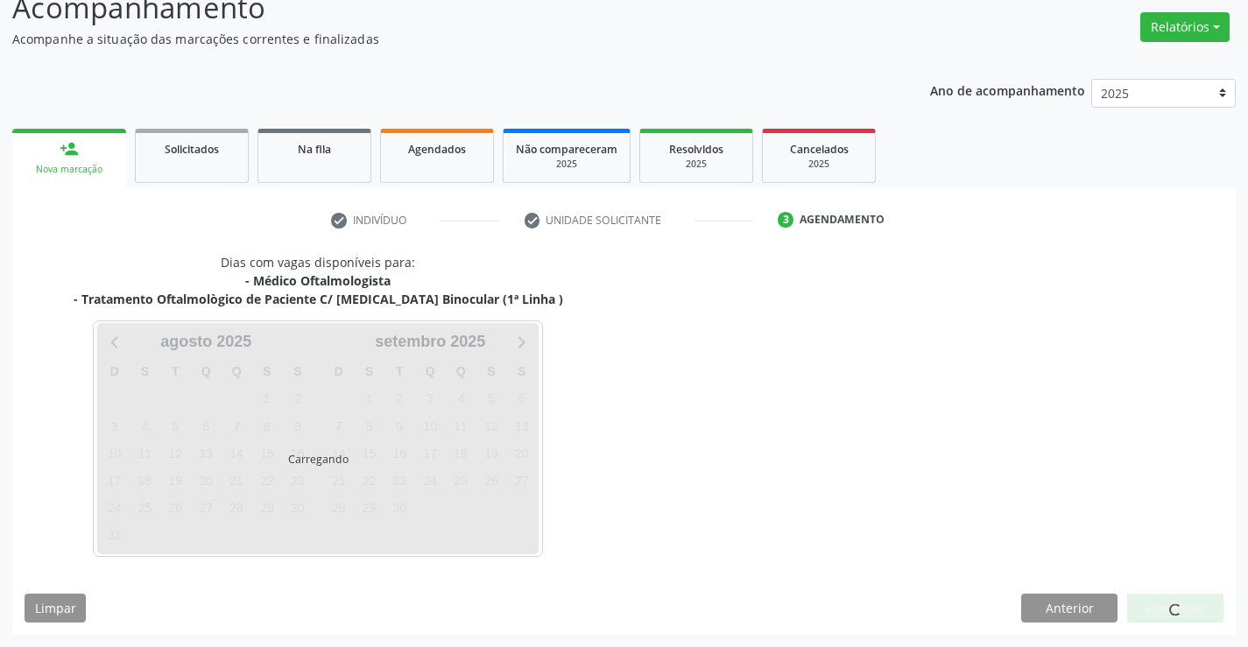
scroll to position [185, 0]
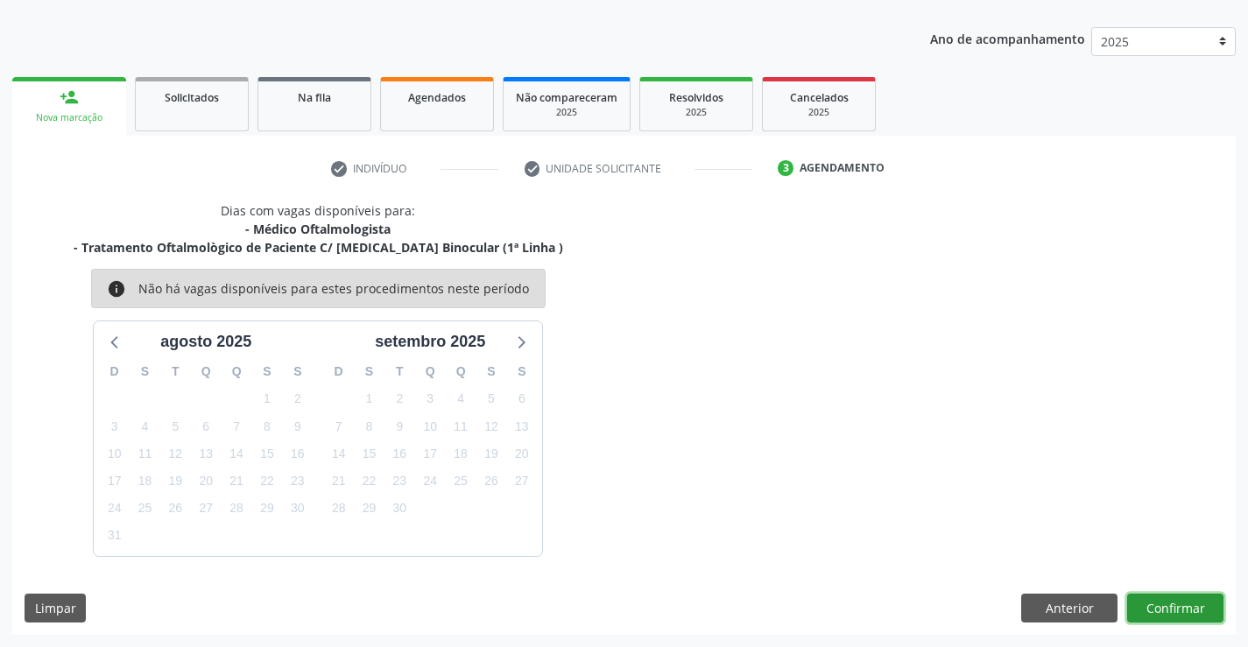
click at [1164, 609] on button "Confirmar" at bounding box center [1175, 609] width 96 height 30
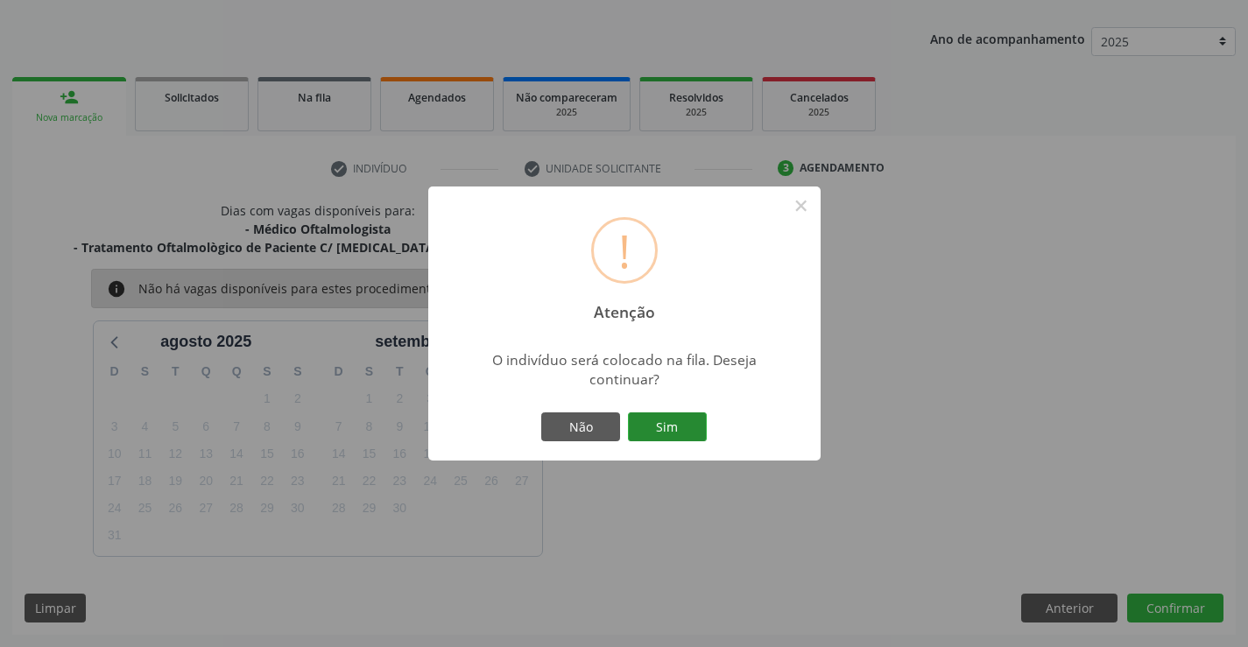
click at [668, 422] on button "Sim" at bounding box center [667, 427] width 79 height 30
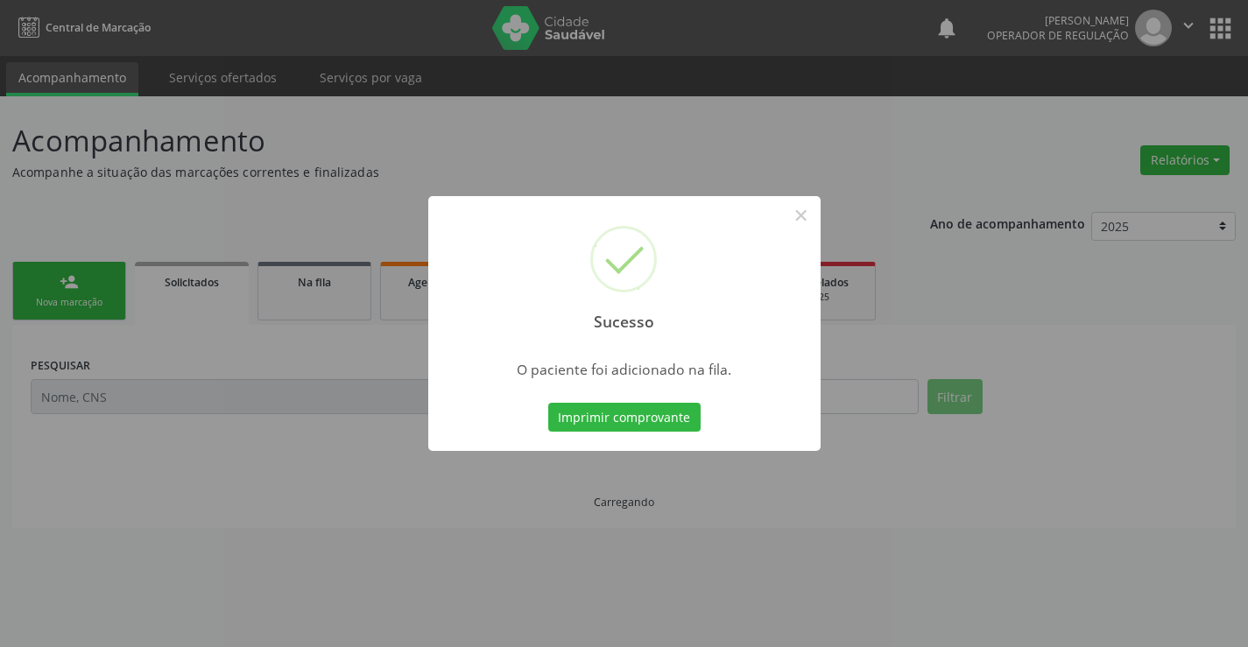
scroll to position [0, 0]
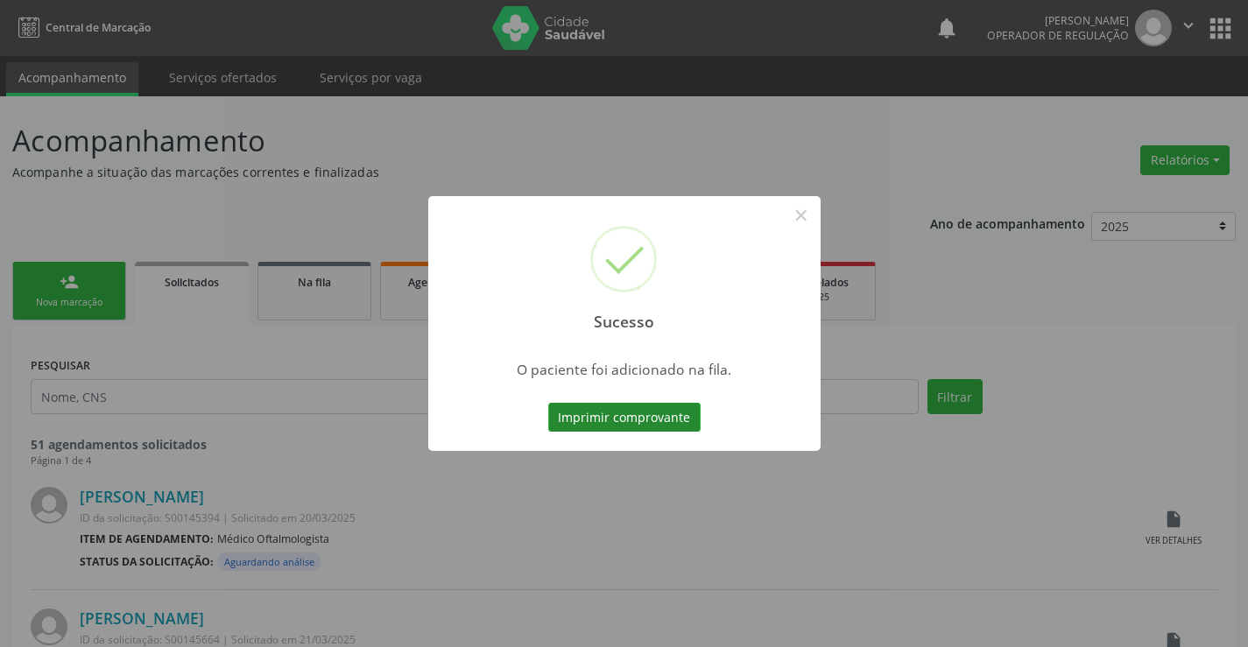
click at [663, 419] on button "Imprimir comprovante" at bounding box center [624, 418] width 152 height 30
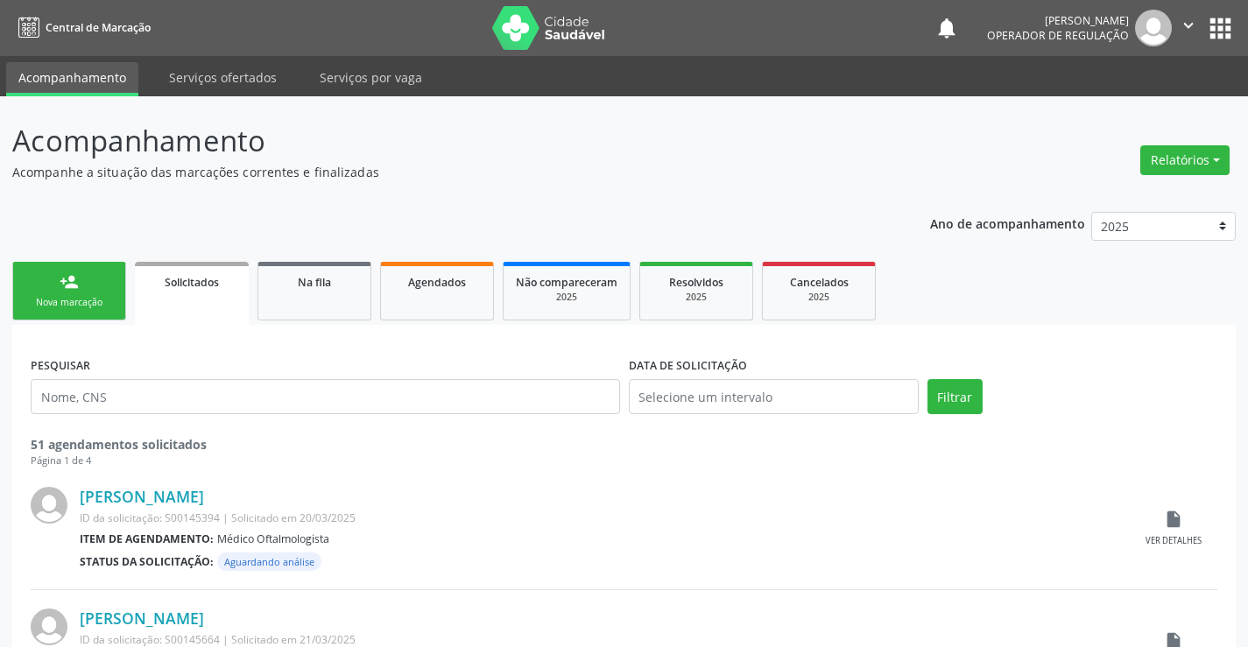
click at [89, 277] on link "person_add Nova marcação" at bounding box center [69, 291] width 114 height 59
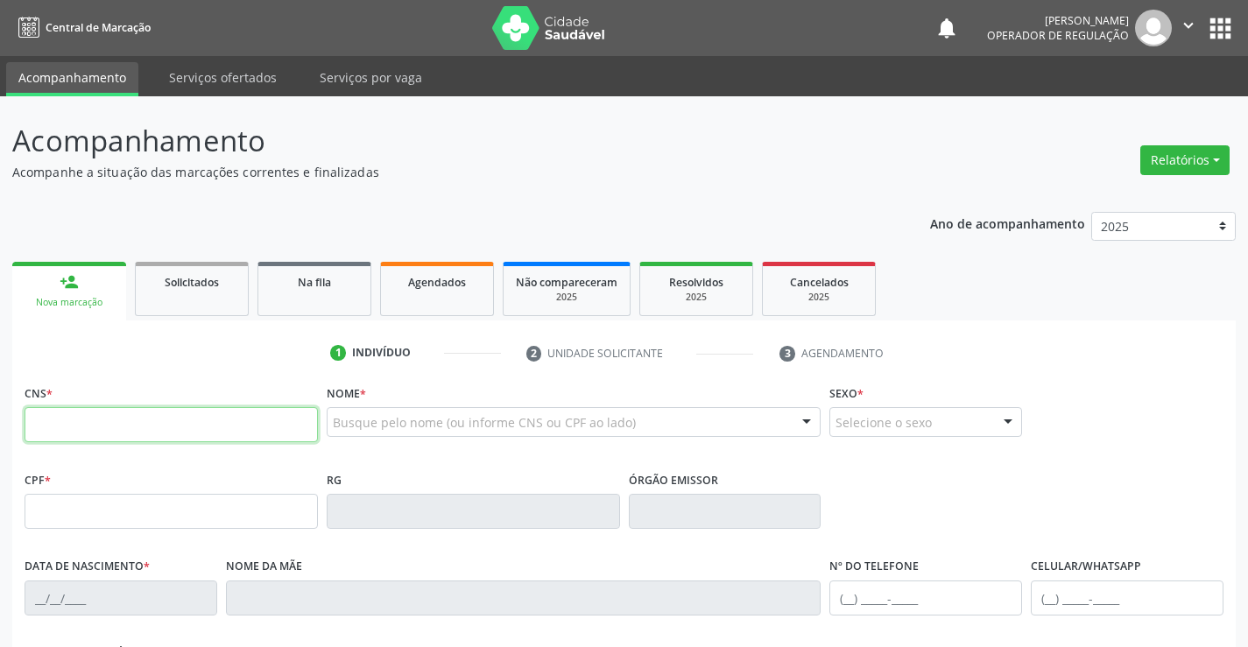
click at [98, 421] on input "text" at bounding box center [171, 424] width 293 height 35
type input "706 1000 0366 1760"
type input "031.413.275-99"
type input "1258856875"
type input "[DATE]"
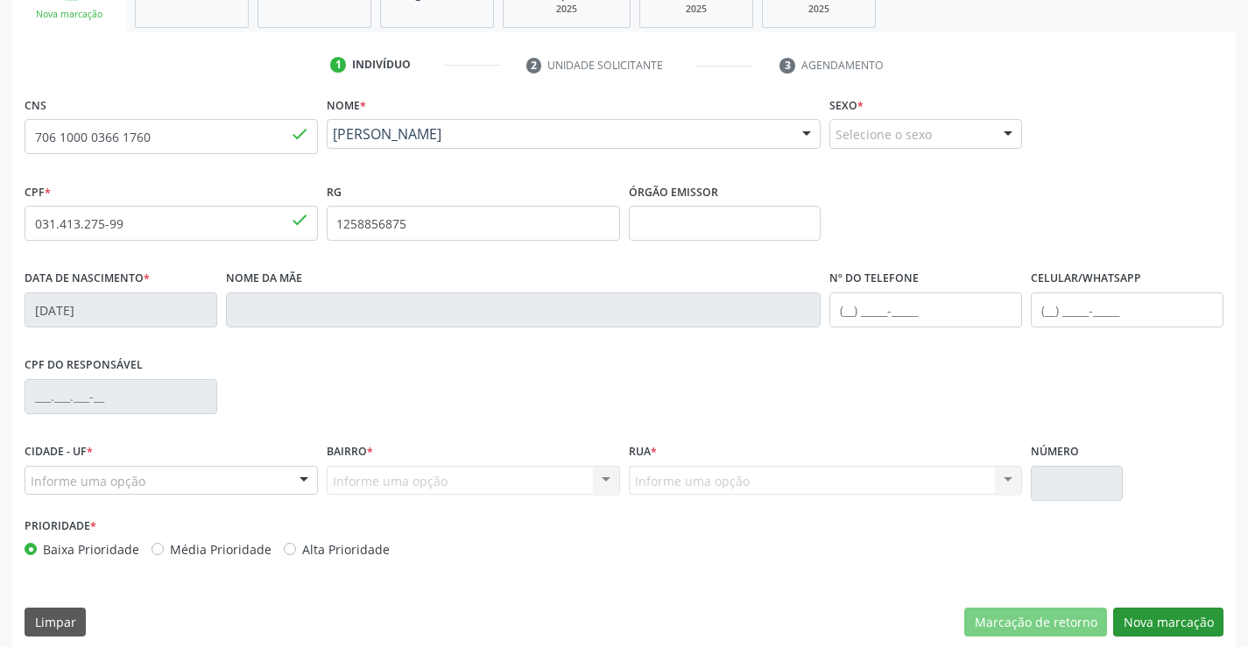
scroll to position [302, 0]
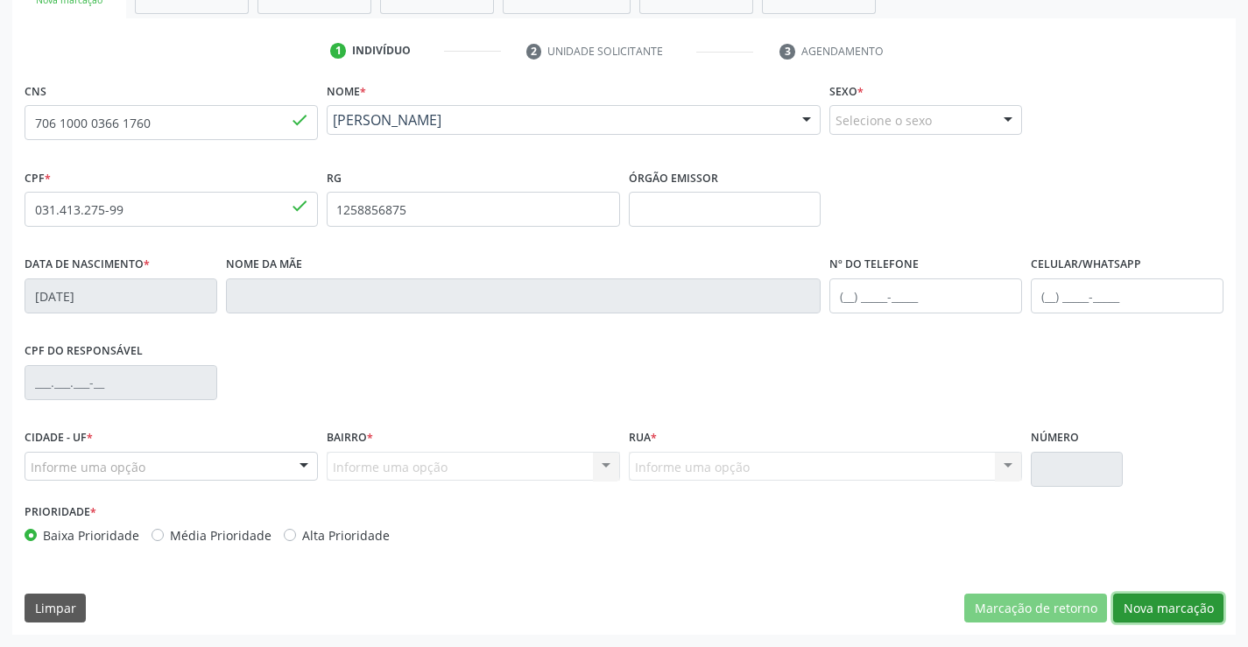
click at [1152, 612] on button "Nova marcação" at bounding box center [1168, 609] width 110 height 30
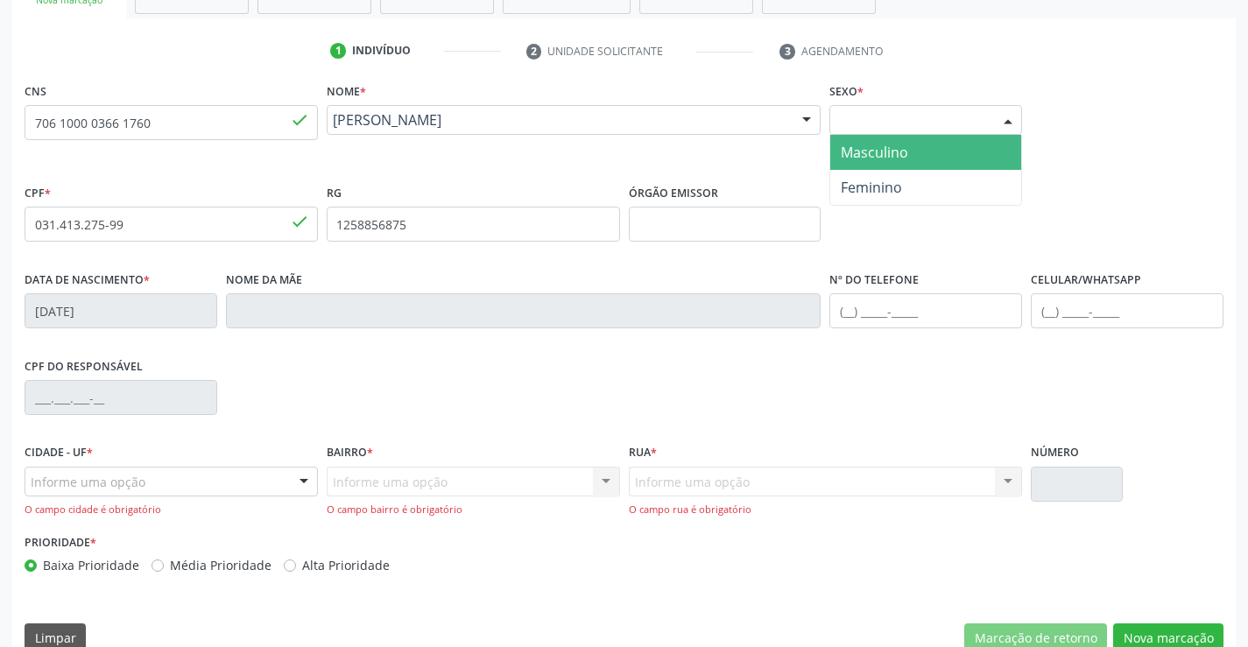
click at [916, 126] on div "Selecione o sexo" at bounding box center [925, 120] width 193 height 30
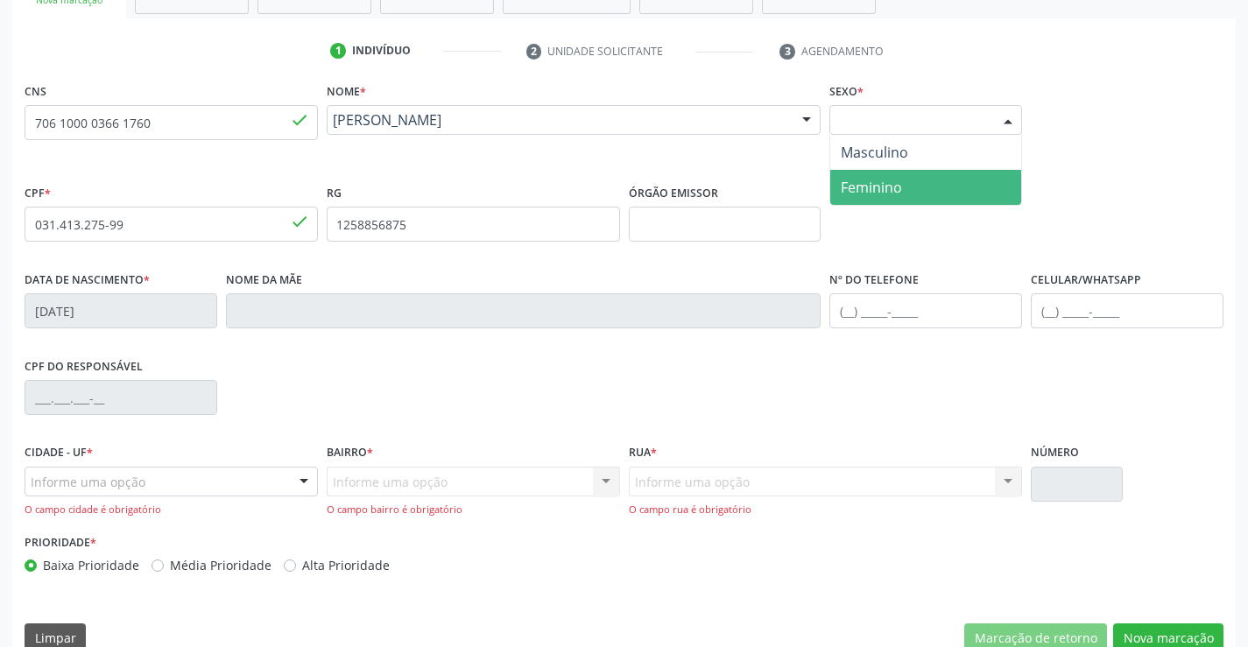
click at [905, 188] on span "Feminino" at bounding box center [925, 187] width 191 height 35
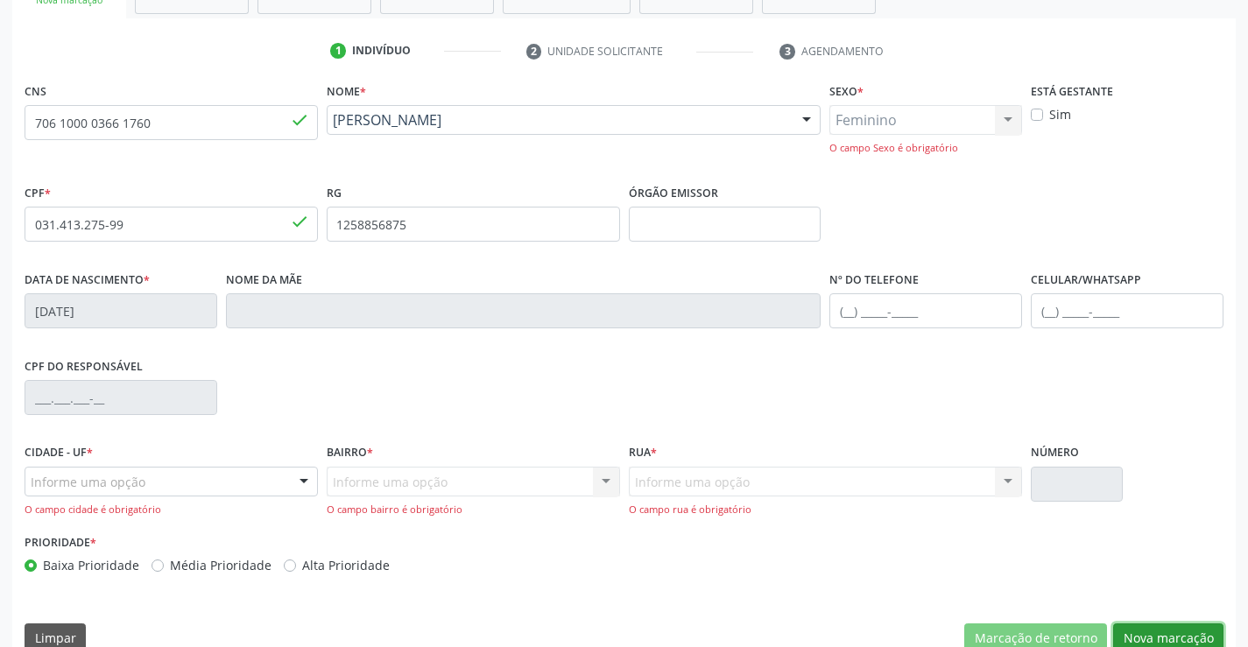
click at [1131, 633] on button "Nova marcação" at bounding box center [1168, 639] width 110 height 30
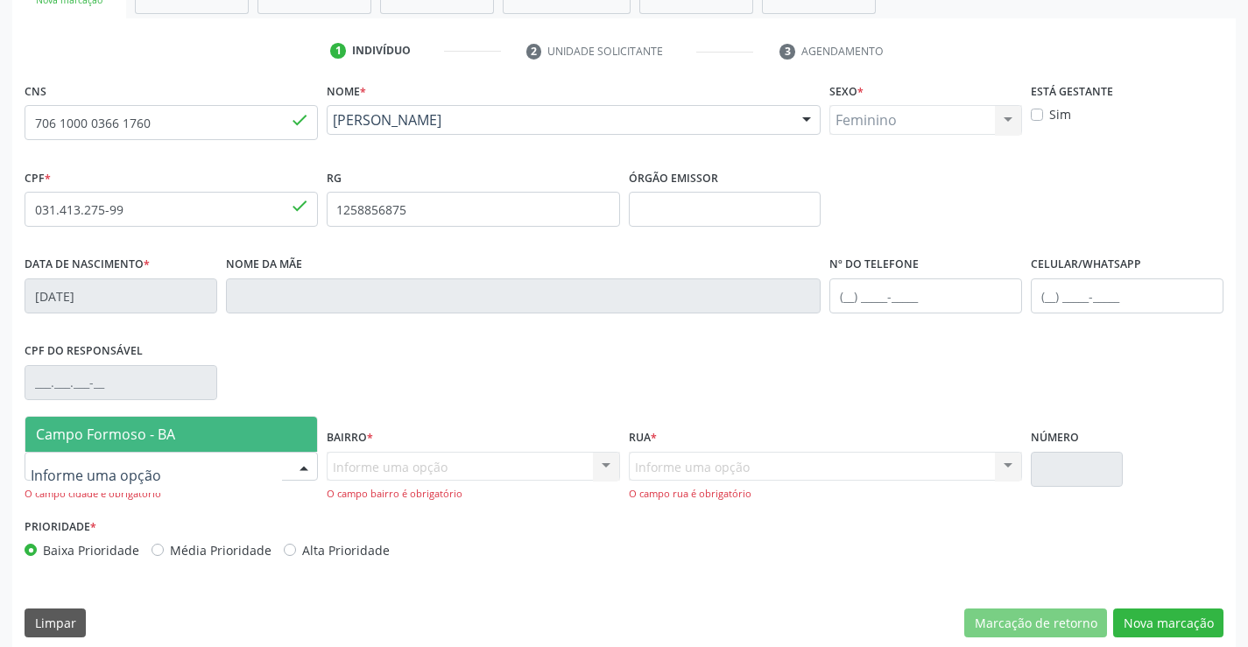
click at [146, 431] on span "Campo Formoso - BA" at bounding box center [105, 434] width 139 height 19
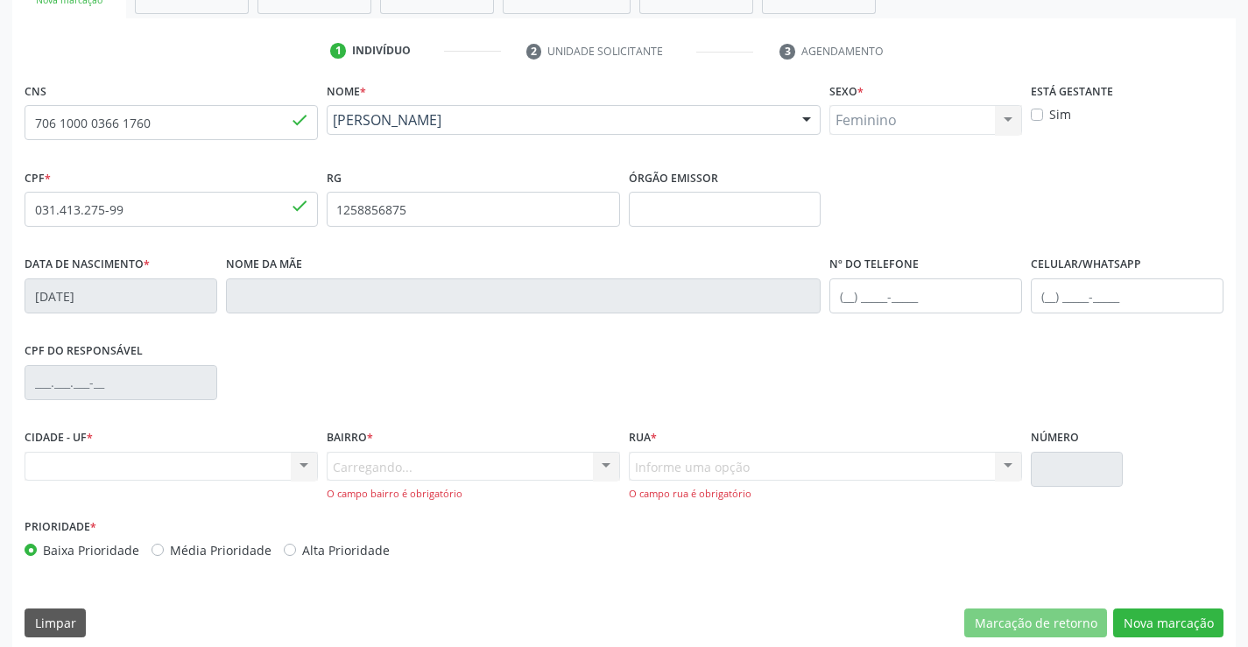
click at [422, 462] on div "Carregando... Nenhum resultado encontrado para: " " Nenhuma opção encontrada. D…" at bounding box center [473, 477] width 293 height 50
click at [122, 459] on div "Nenhum resultado encontrado para: " " Não há nenhuma opção para ser exibida." at bounding box center [171, 467] width 293 height 30
click at [130, 466] on div "Nenhum resultado encontrado para: " " Não há nenhuma opção para ser exibida." at bounding box center [171, 467] width 293 height 30
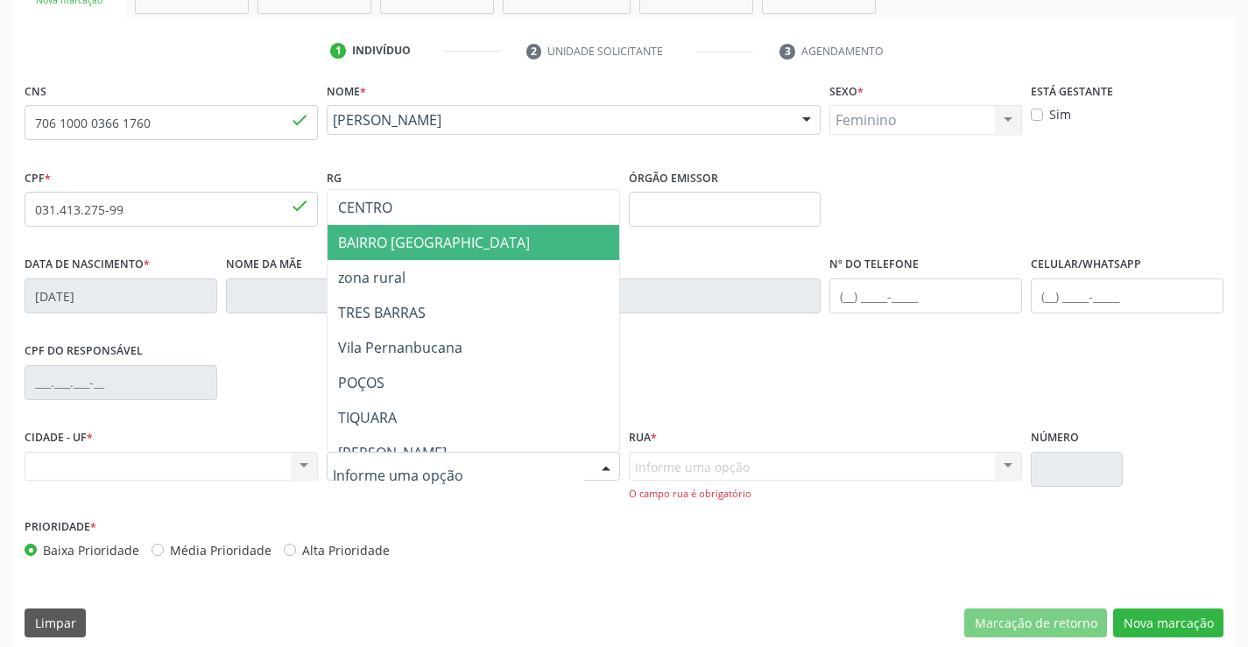
click at [450, 236] on span "BAIRRO [GEOGRAPHIC_DATA]" at bounding box center [434, 242] width 192 height 19
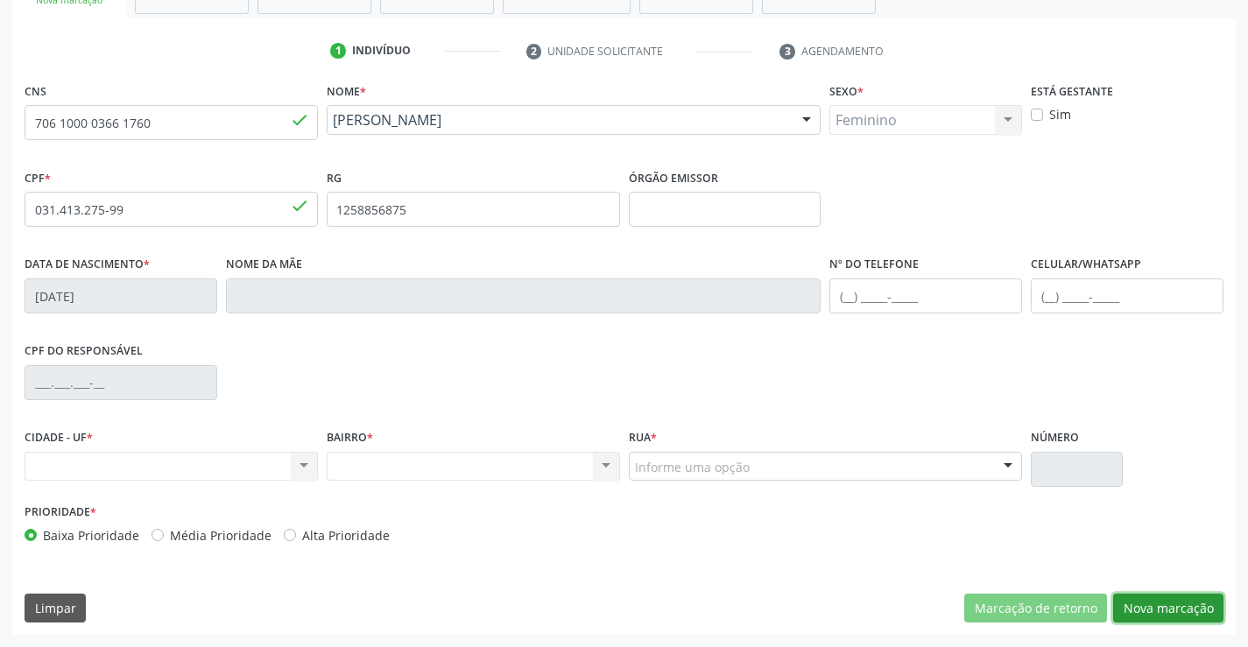
click at [1173, 603] on button "Nova marcação" at bounding box center [1168, 609] width 110 height 30
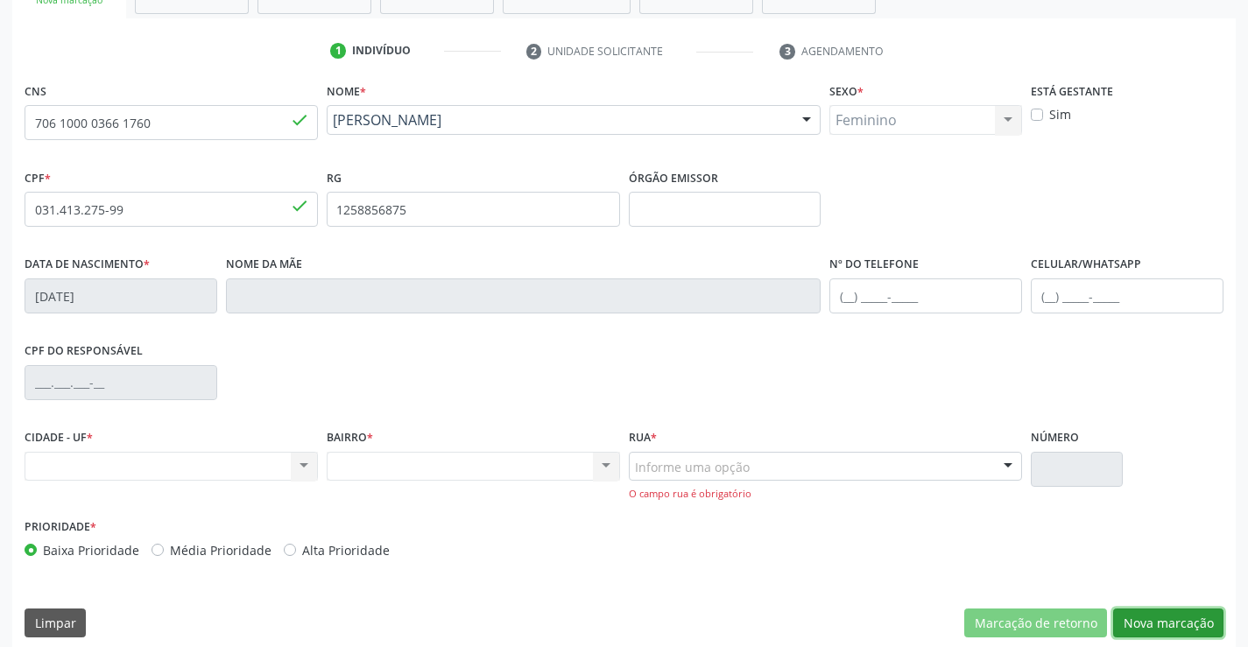
click at [1165, 623] on button "Nova marcação" at bounding box center [1168, 624] width 110 height 30
click at [1157, 620] on button "Nova marcação" at bounding box center [1168, 624] width 110 height 30
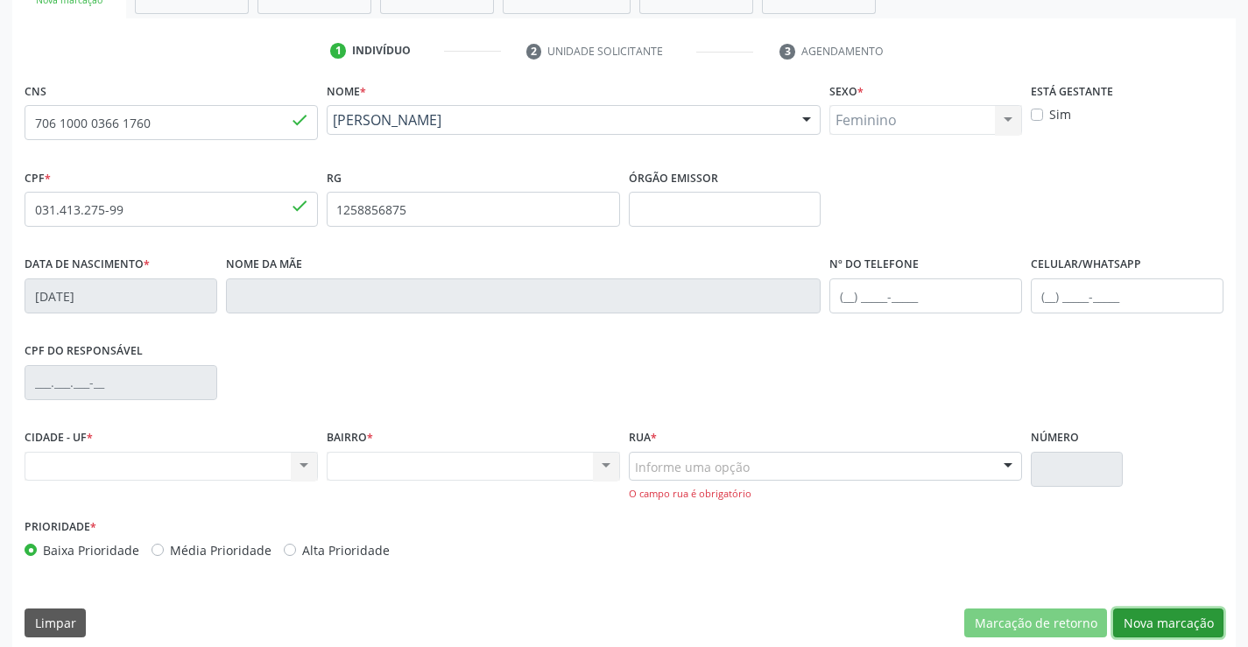
click at [1157, 620] on button "Nova marcação" at bounding box center [1168, 624] width 110 height 30
click at [222, 462] on div "Nenhum resultado encontrado para: " " Não há nenhuma opção para ser exibida." at bounding box center [171, 467] width 293 height 30
click at [391, 459] on div "Nenhum resultado encontrado para: " " Não há nenhuma opção para ser exibida." at bounding box center [473, 467] width 293 height 30
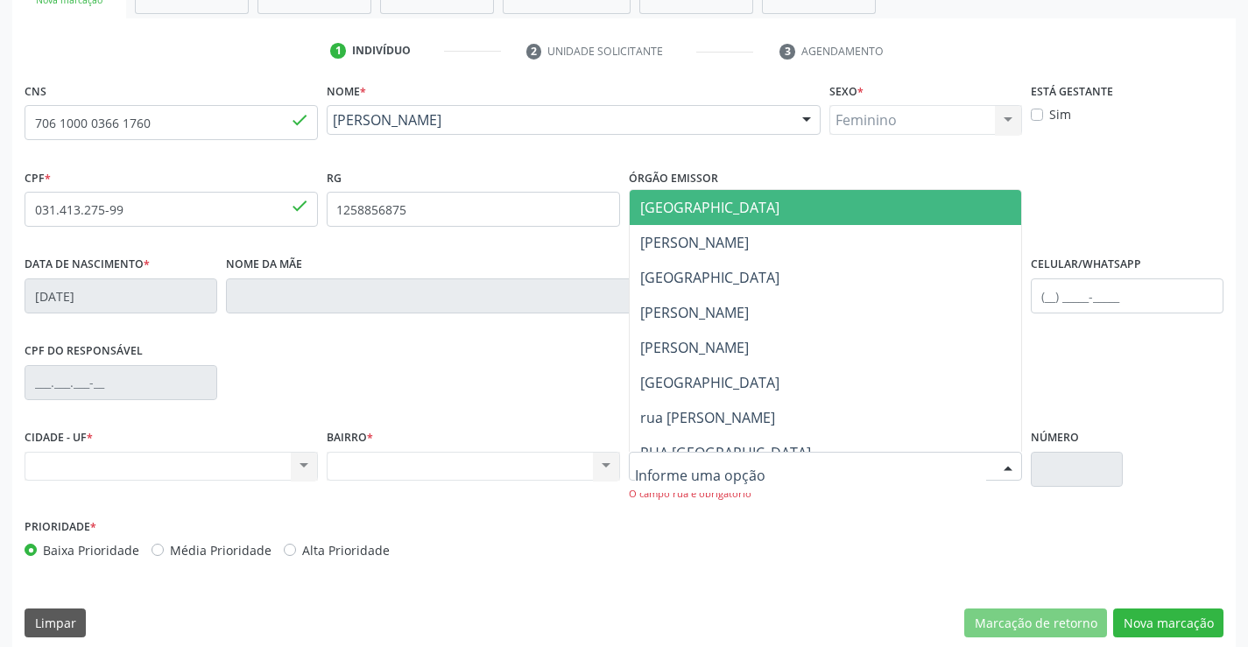
click at [779, 470] on div at bounding box center [826, 467] width 394 height 30
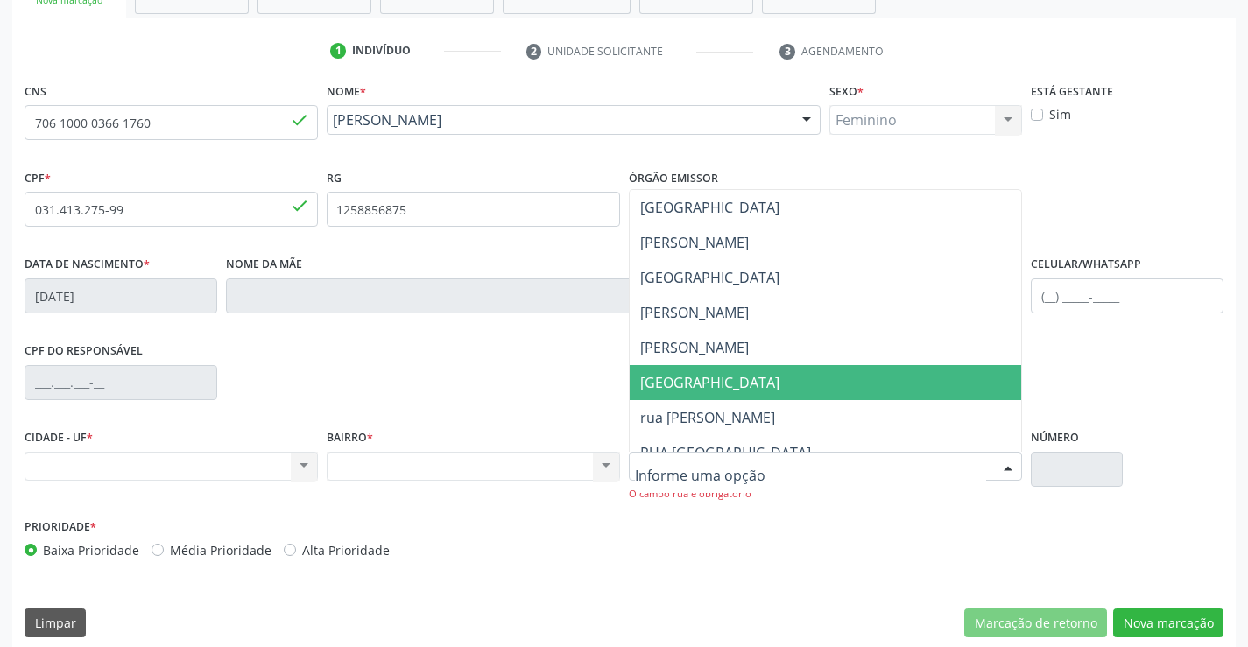
click at [752, 375] on span "[GEOGRAPHIC_DATA]" at bounding box center [826, 382] width 392 height 35
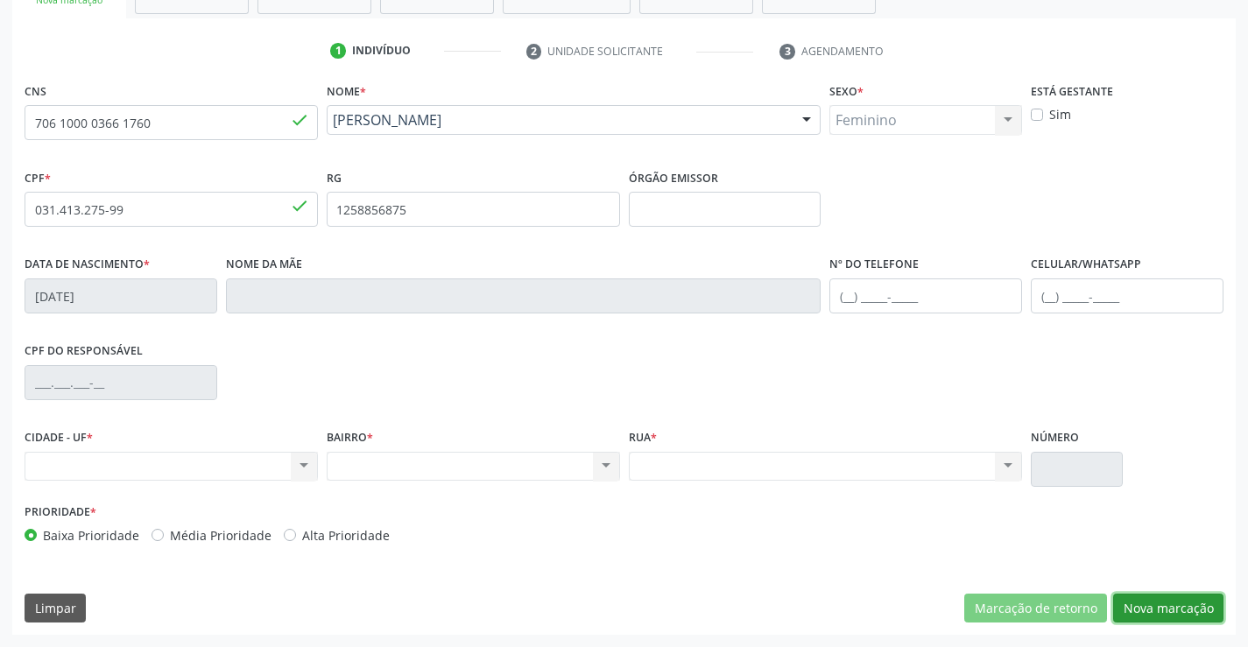
click at [1172, 602] on button "Nova marcação" at bounding box center [1168, 609] width 110 height 30
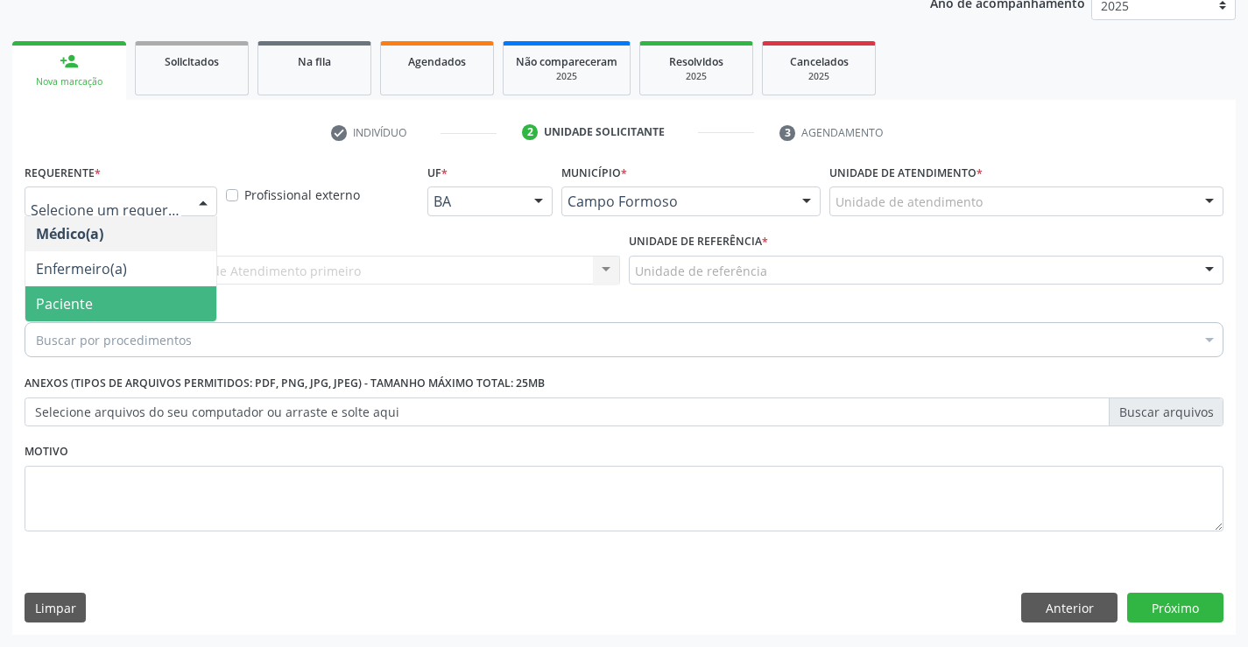
click at [93, 306] on span "Paciente" at bounding box center [120, 303] width 191 height 35
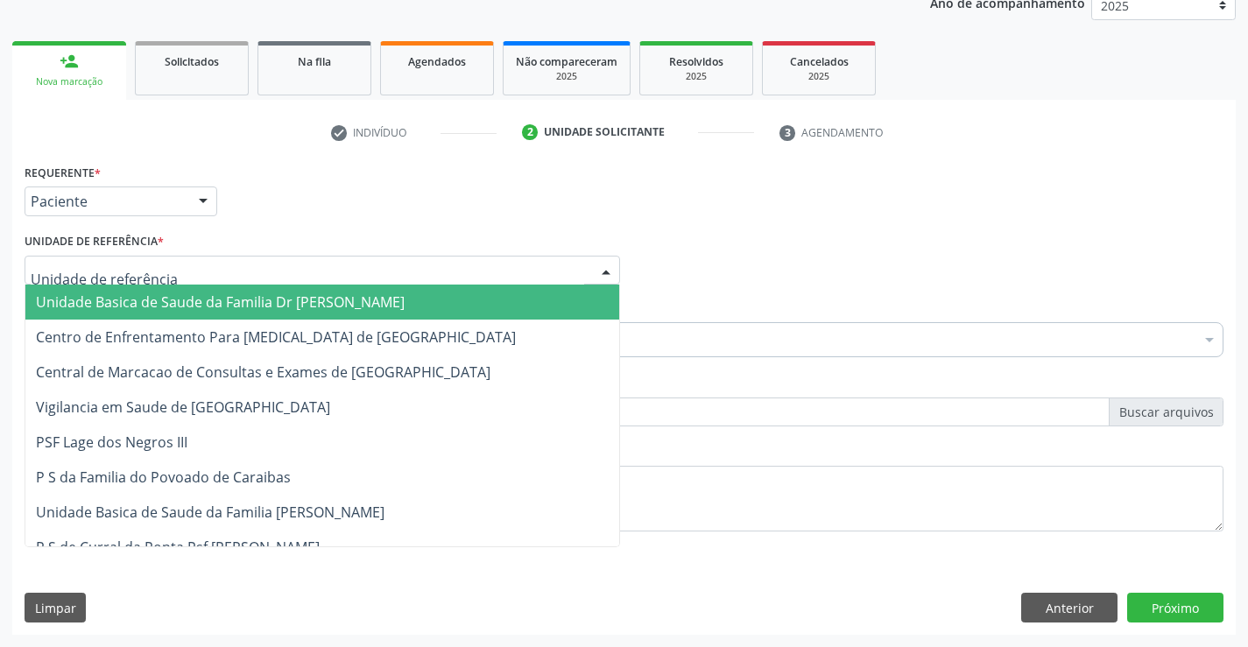
click at [130, 293] on span "Unidade Basica de Saude da Familia Dr [PERSON_NAME]" at bounding box center [220, 301] width 369 height 19
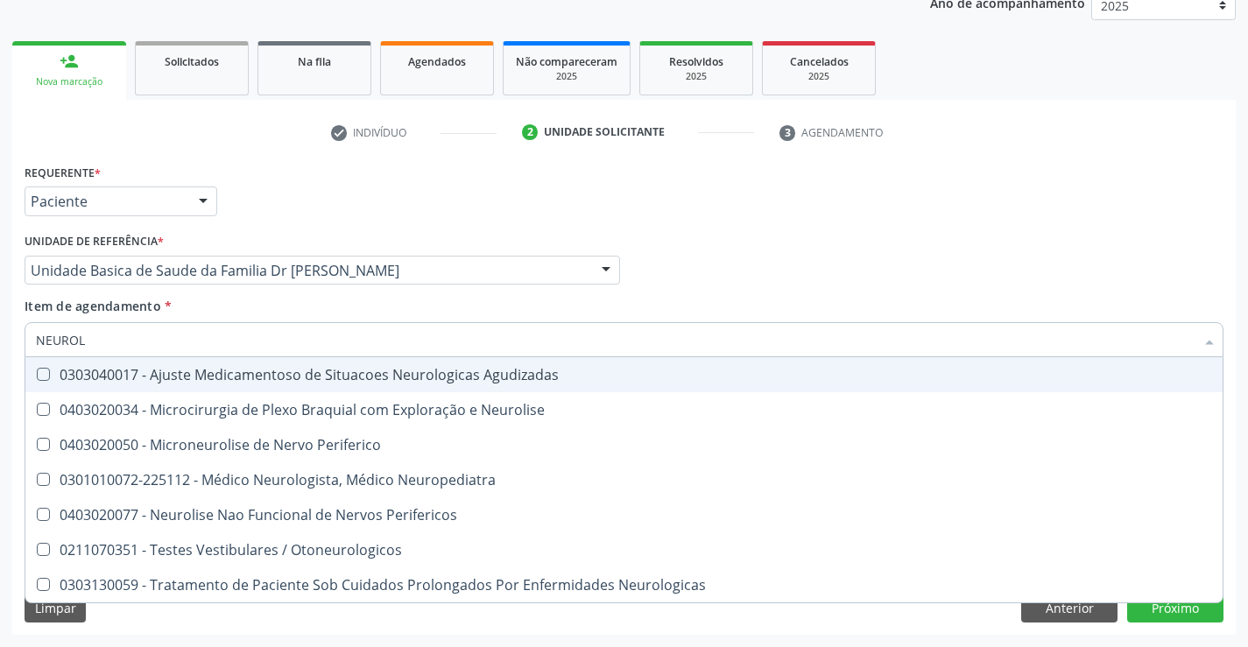
type input "NEUROLO"
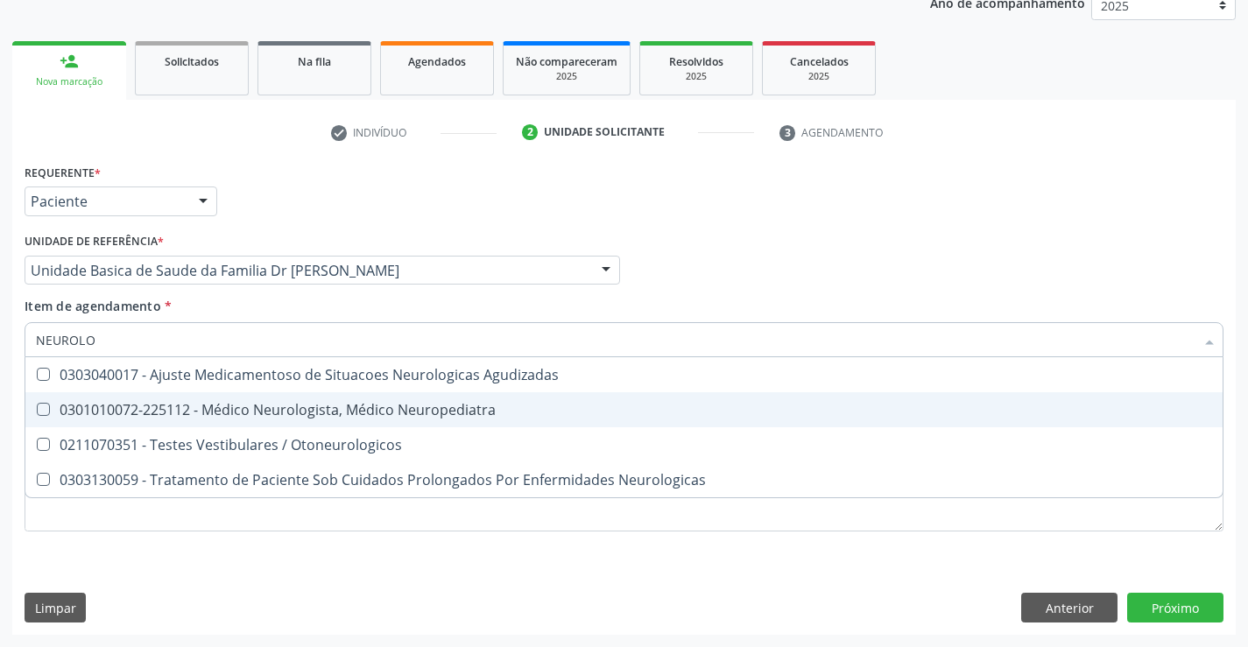
click at [253, 406] on div "0301010072-225112 - Médico Neurologista, Médico Neuropediatra" at bounding box center [624, 410] width 1176 height 14
checkbox Neuropediatra "true"
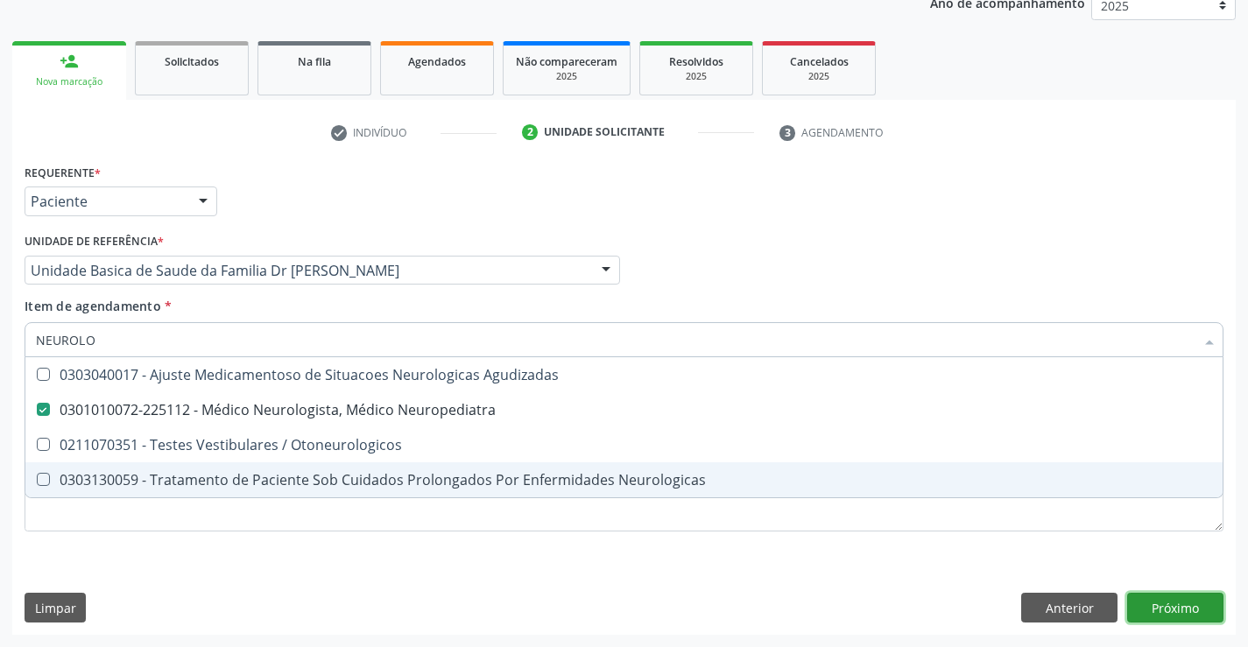
click at [1142, 610] on div "Requerente * Paciente Médico(a) Enfermeiro(a) Paciente Nenhum resultado encontr…" at bounding box center [623, 397] width 1223 height 476
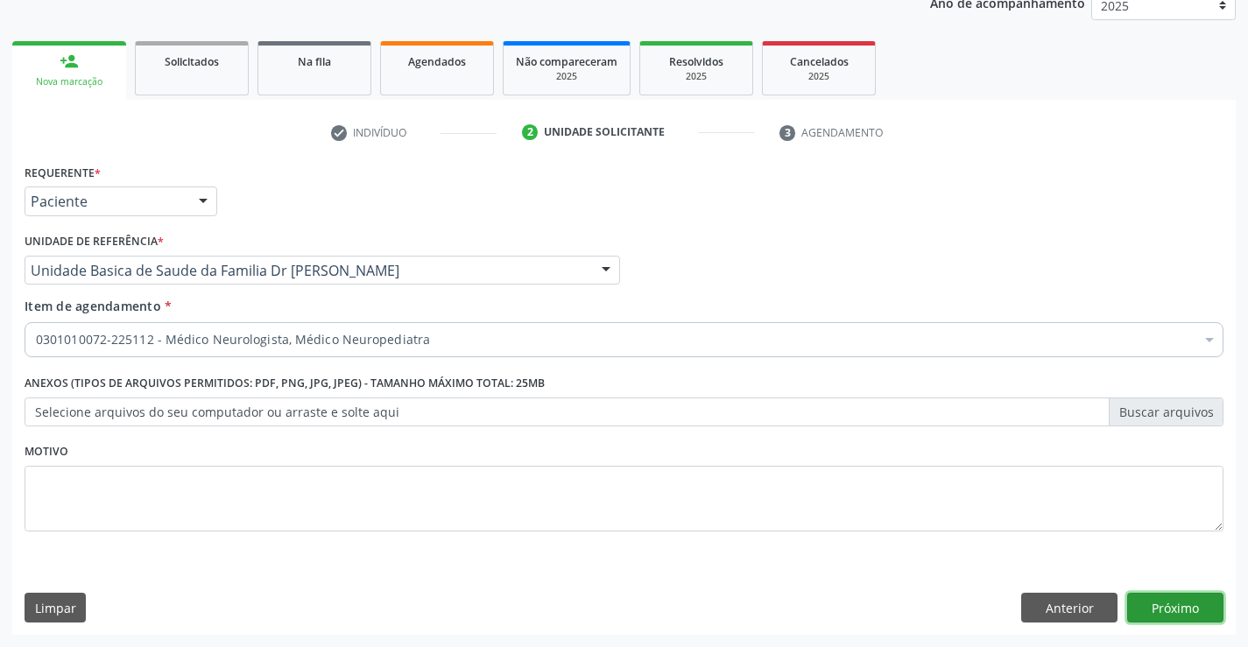
click at [1145, 610] on button "Próximo" at bounding box center [1175, 608] width 96 height 30
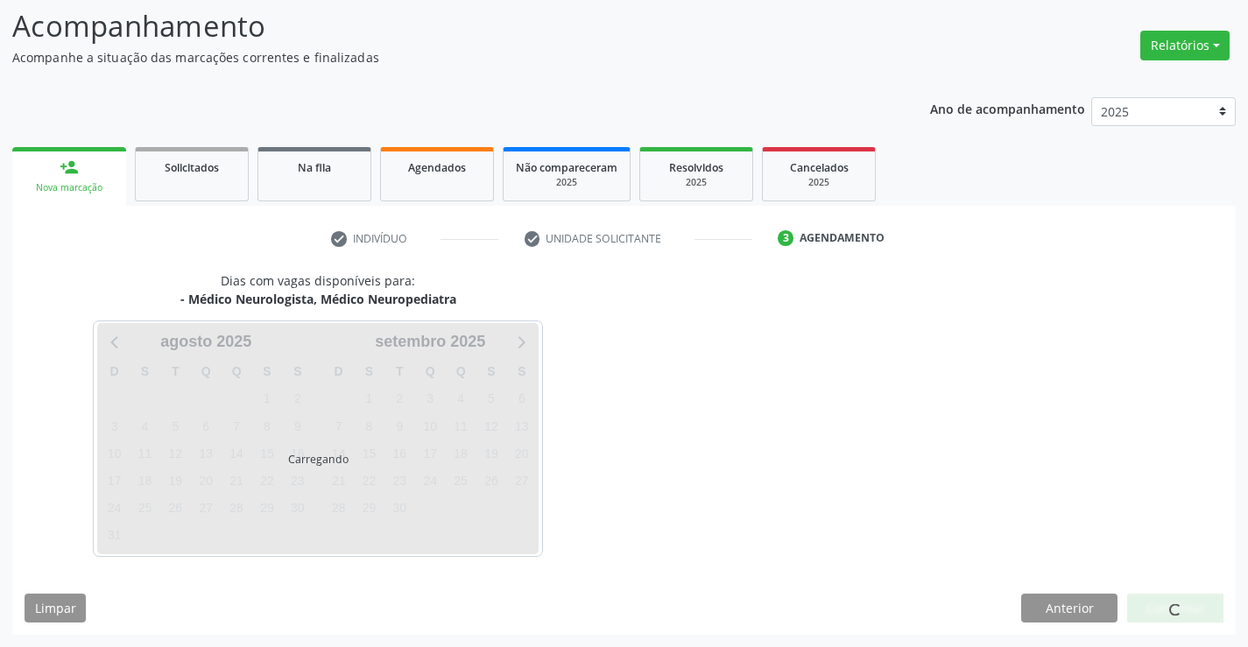
scroll to position [115, 0]
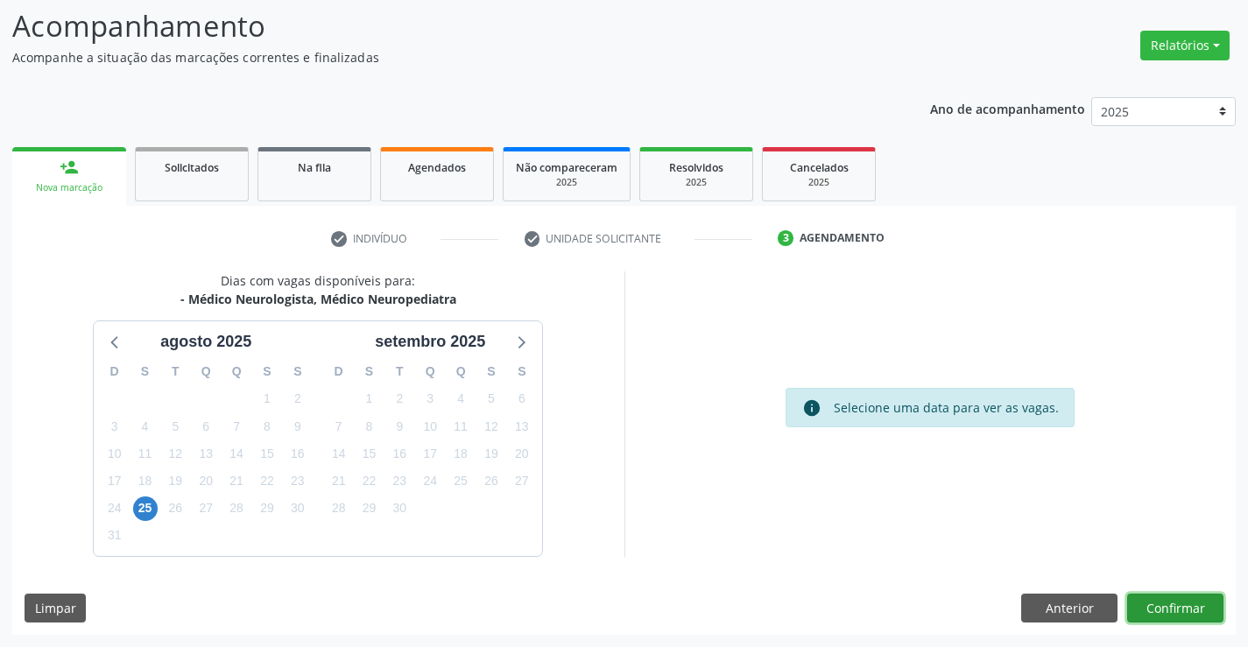
click at [1158, 610] on button "Confirmar" at bounding box center [1175, 609] width 96 height 30
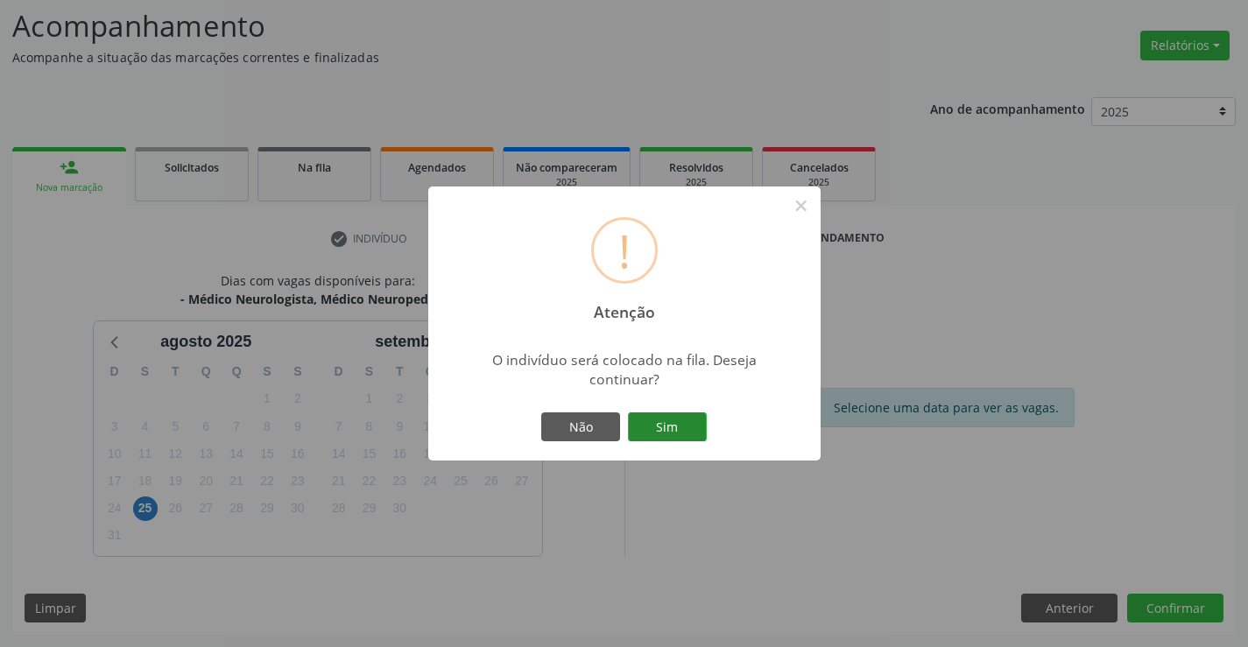
click at [649, 423] on button "Sim" at bounding box center [667, 427] width 79 height 30
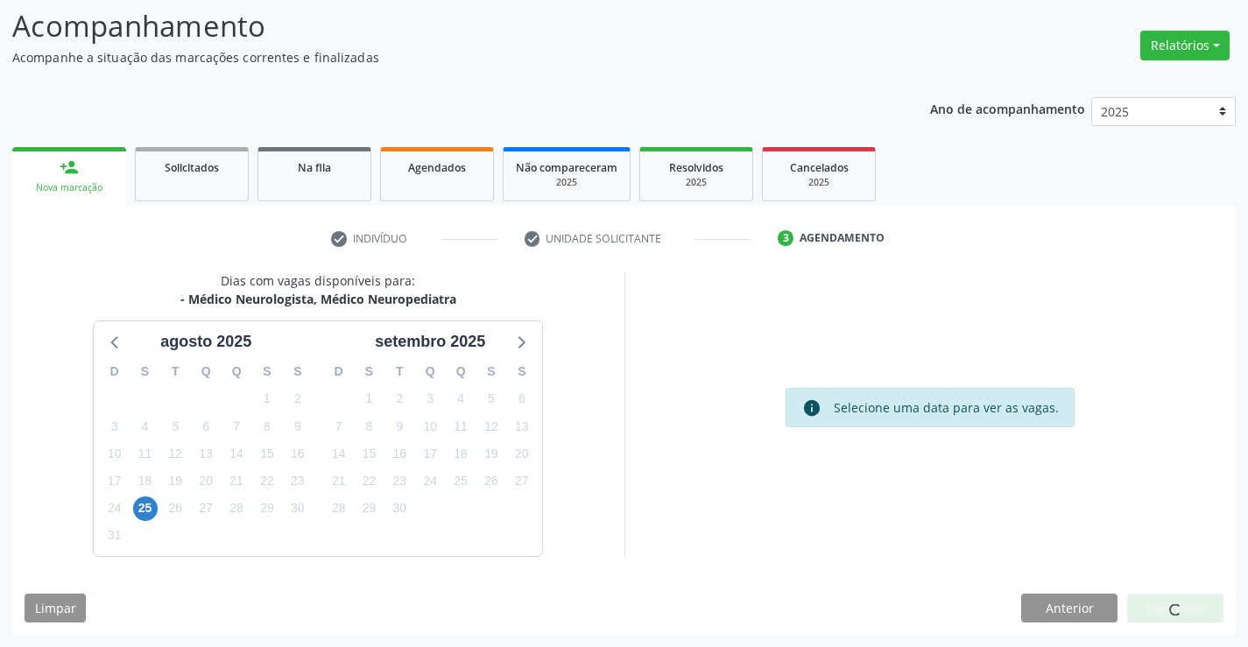
scroll to position [0, 0]
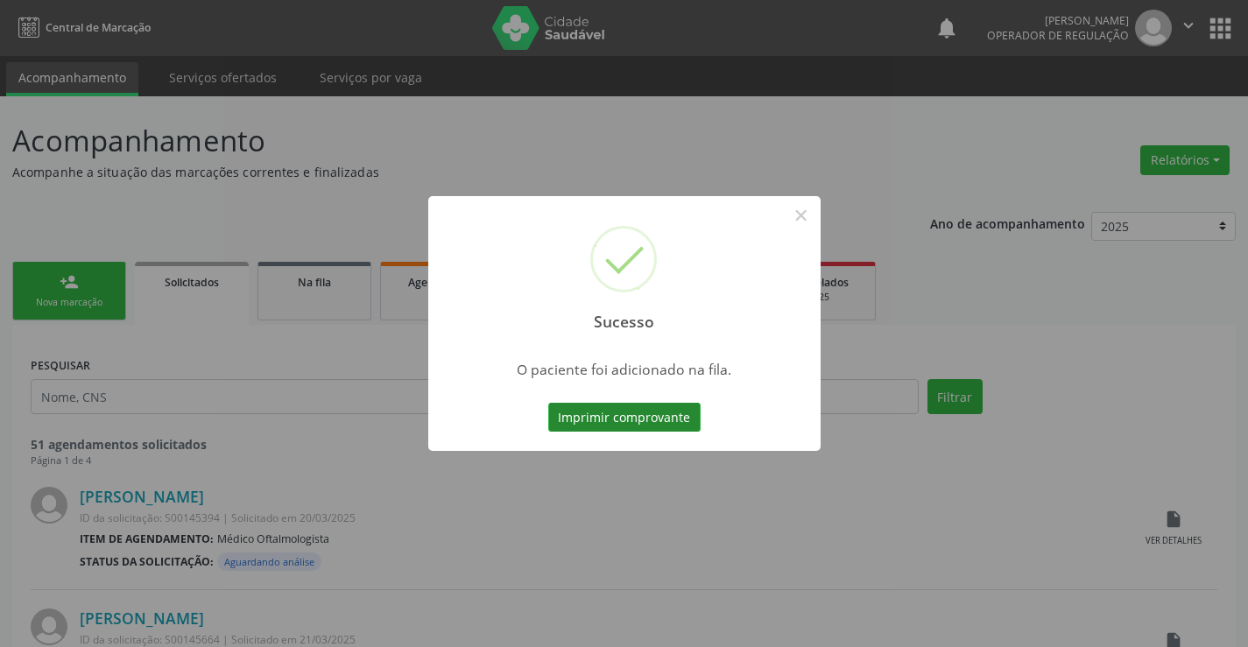
click at [652, 412] on button "Imprimir comprovante" at bounding box center [624, 418] width 152 height 30
